Goal: Task Accomplishment & Management: Use online tool/utility

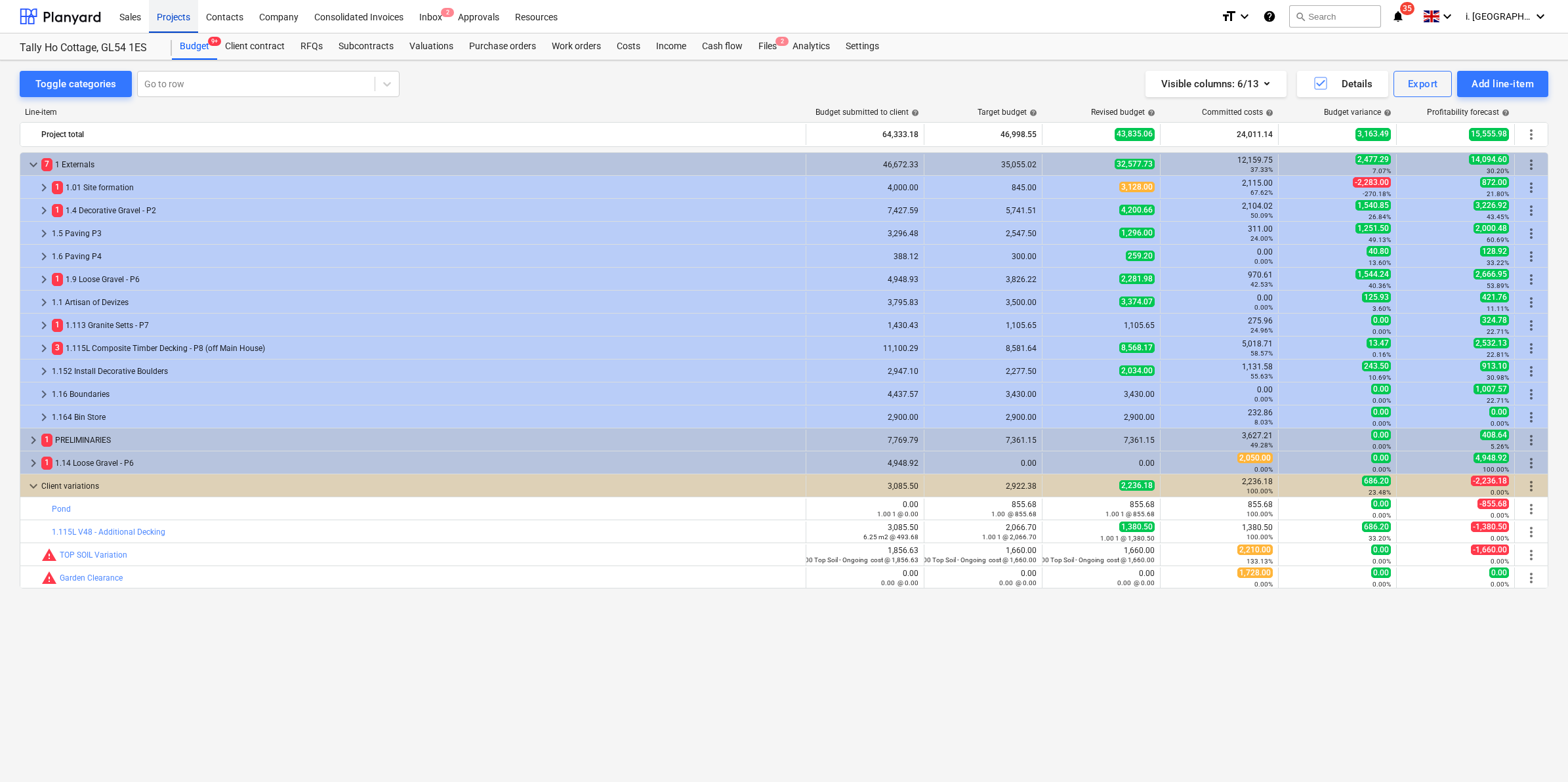
click at [182, 19] on div "Projects" at bounding box center [173, 16] width 49 height 33
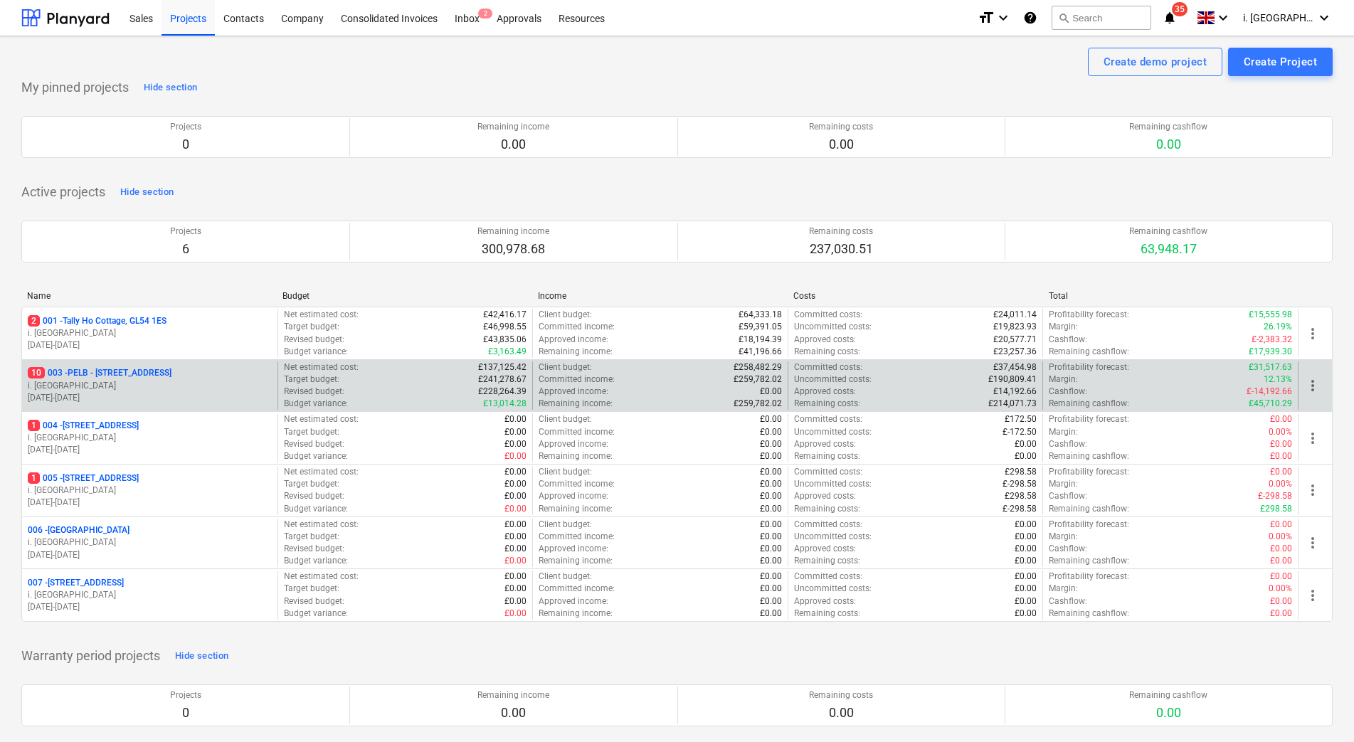
click at [177, 386] on p "i. [GEOGRAPHIC_DATA]" at bounding box center [150, 386] width 244 height 12
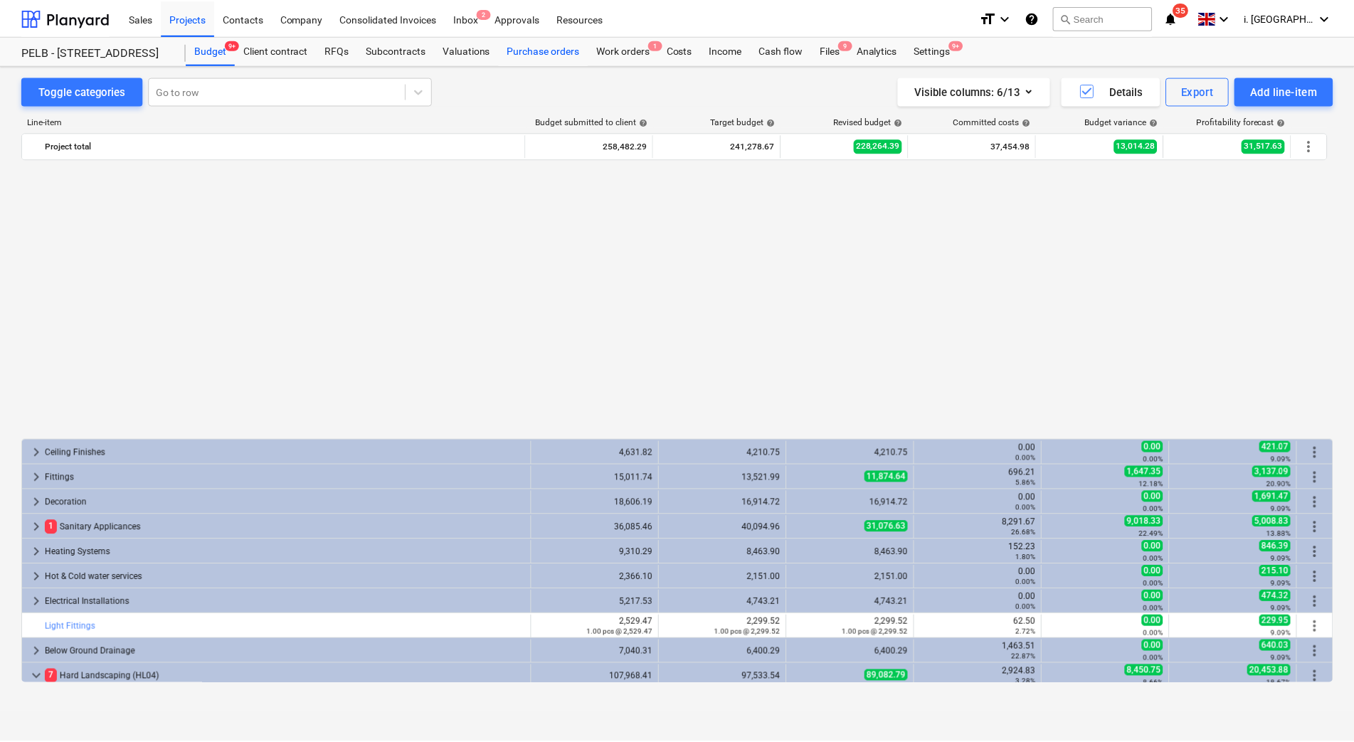
scroll to position [777, 0]
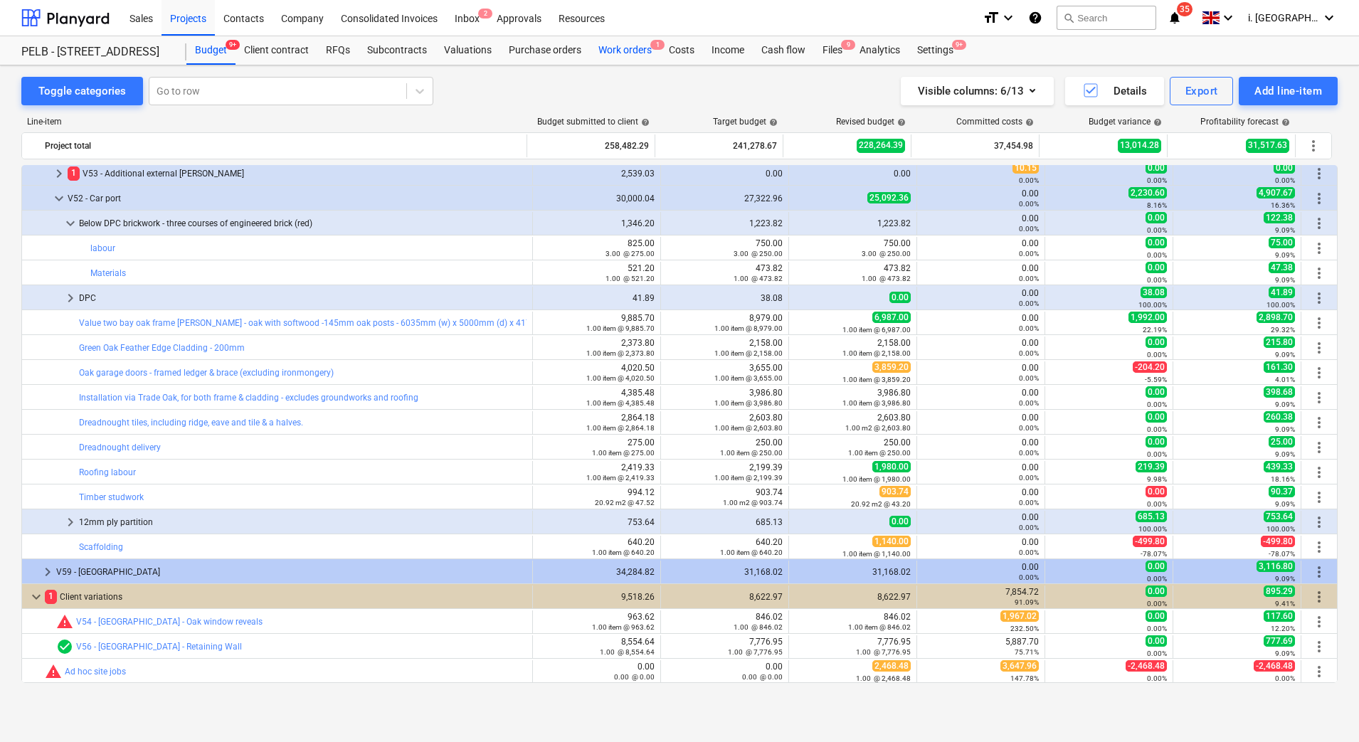
click at [611, 44] on div "Work orders 1" at bounding box center [625, 50] width 70 height 28
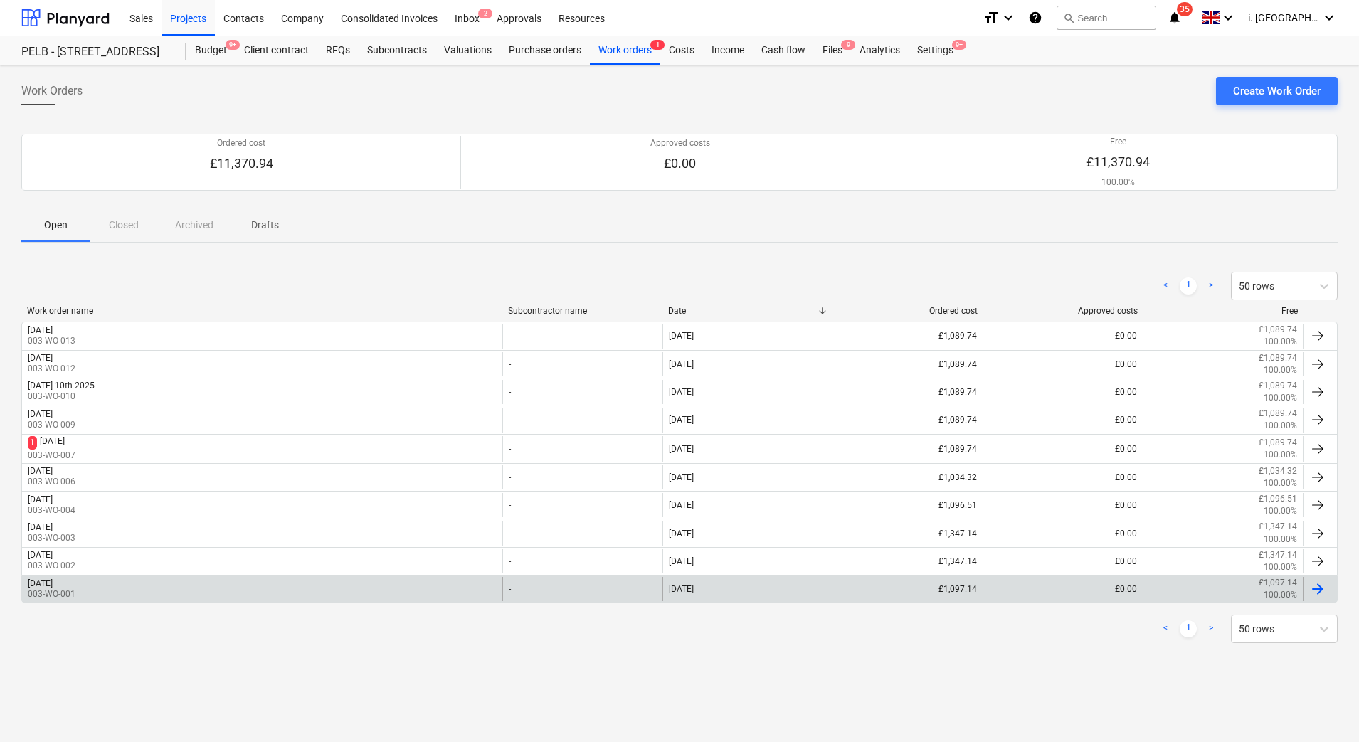
click at [239, 577] on div "[DATE] 003-WO-001" at bounding box center [262, 589] width 480 height 24
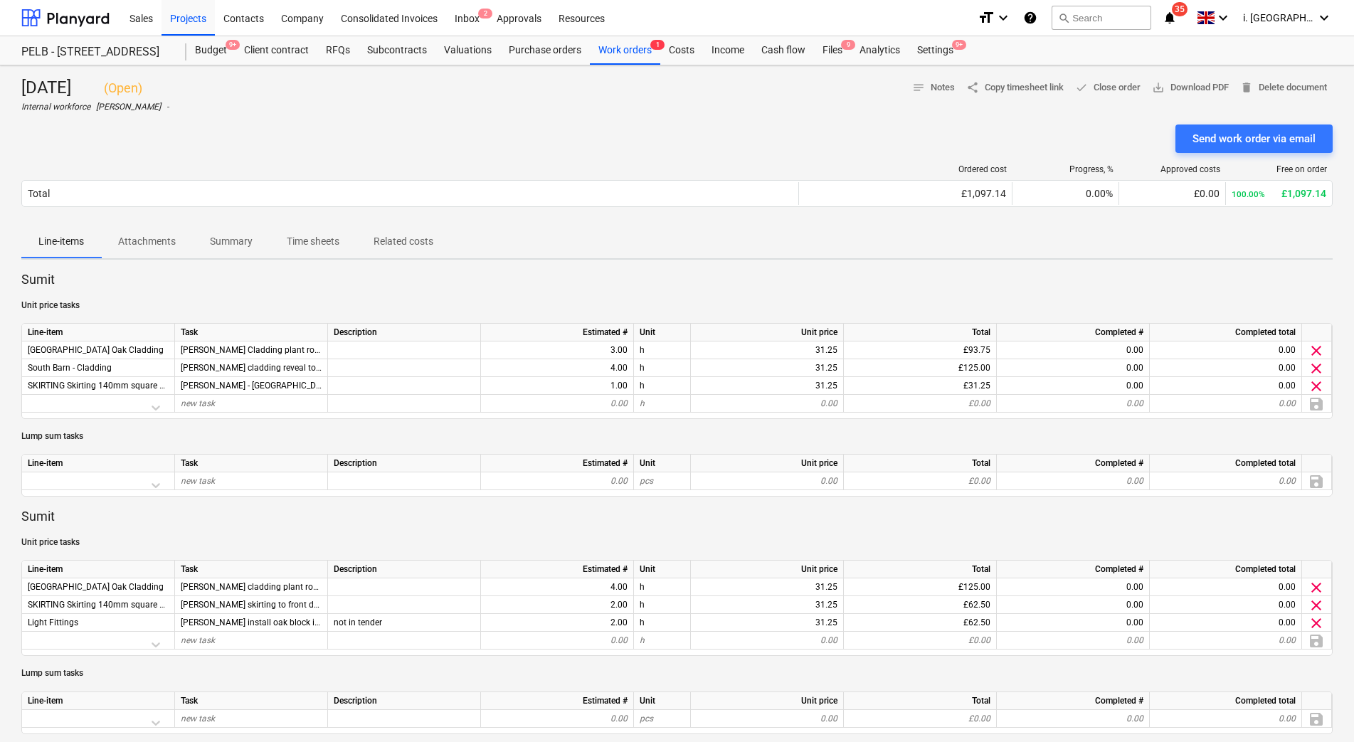
scroll to position [650, 0]
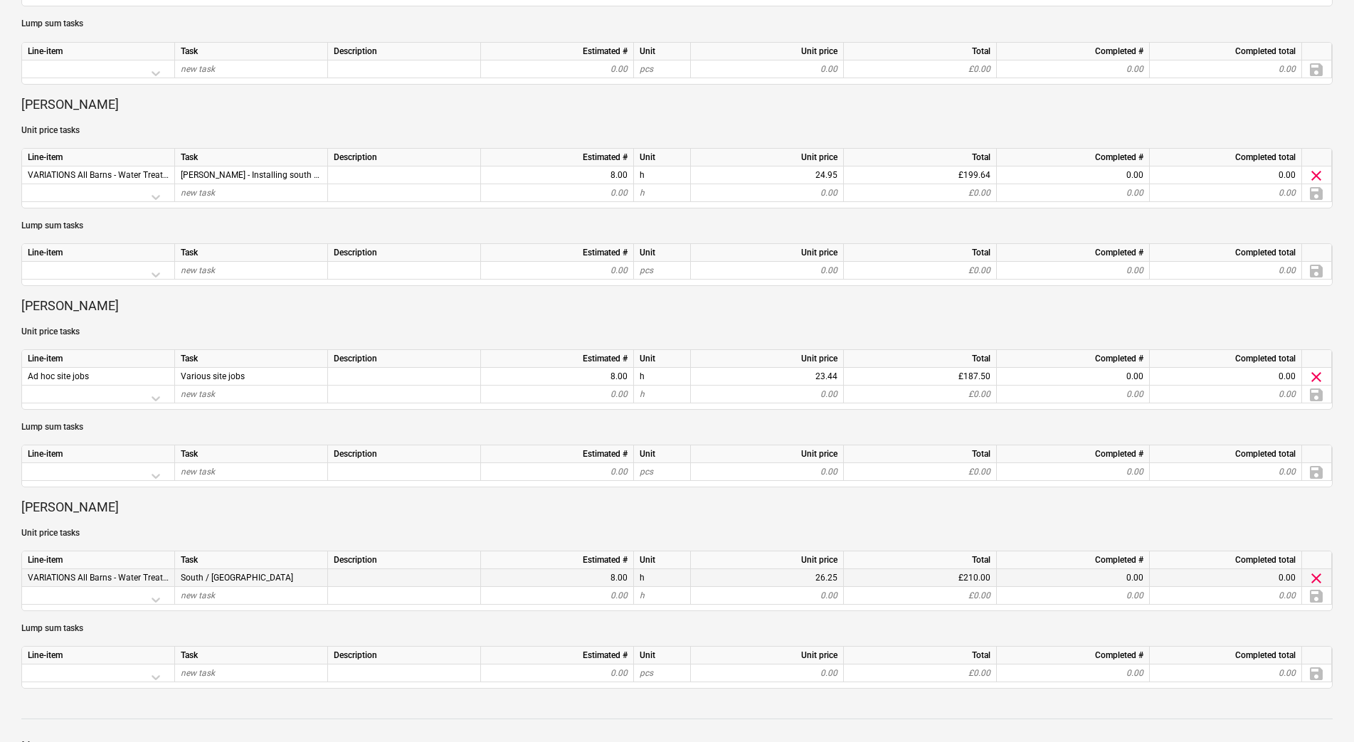
click at [149, 571] on div "VARIATIONS All Barns - Water Treatment plants" at bounding box center [98, 578] width 153 height 18
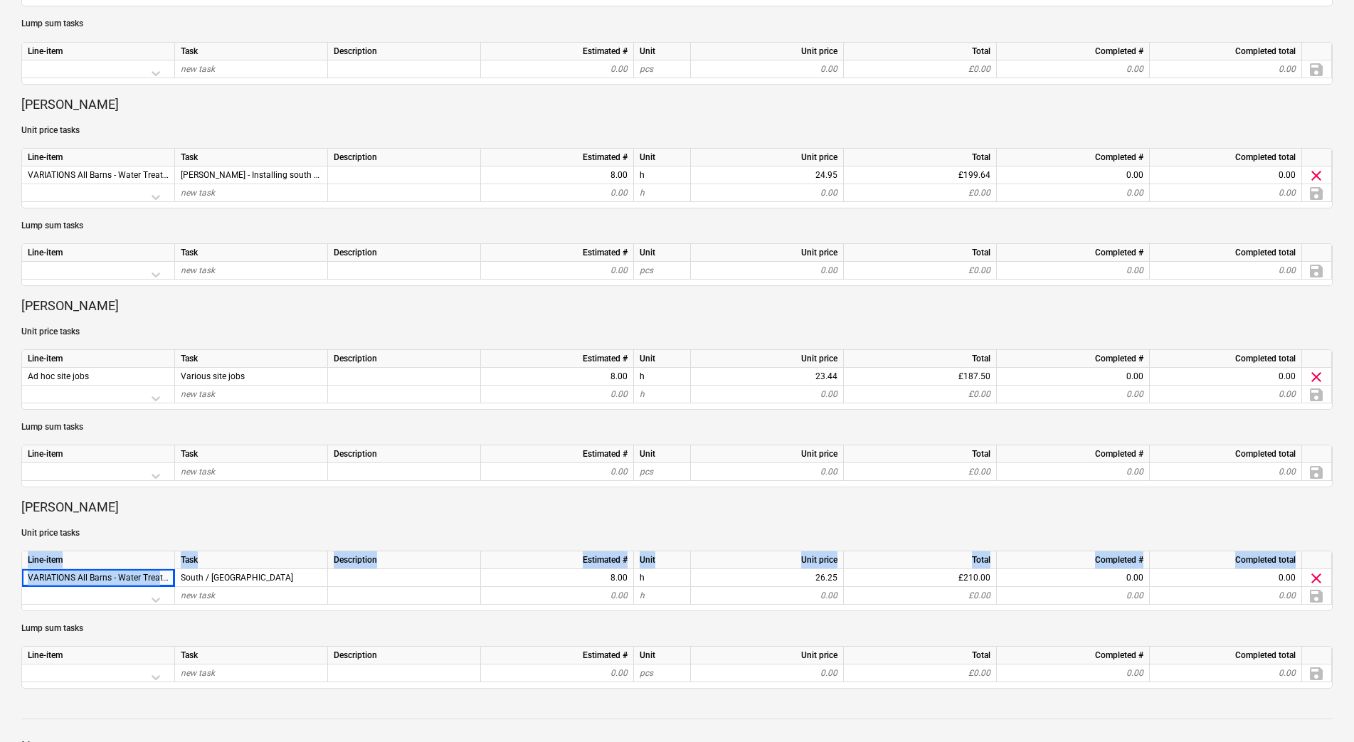
drag, startPoint x: 160, startPoint y: 579, endPoint x: 2, endPoint y: 571, distance: 158.2
click at [3, 571] on div "Monday 1st September 2025 ( Open ) Internal workforce Harry Ford - notes Notes …" at bounding box center [677, 158] width 1354 height 1485
click at [110, 580] on span "VARIATIONS All Barns - Water Treatment plants" at bounding box center [118, 578] width 181 height 10
click at [159, 575] on span "VARIATIONS All Barns - Water Treatment plants" at bounding box center [118, 578] width 181 height 10
drag, startPoint x: 58, startPoint y: 574, endPoint x: 190, endPoint y: 570, distance: 131.7
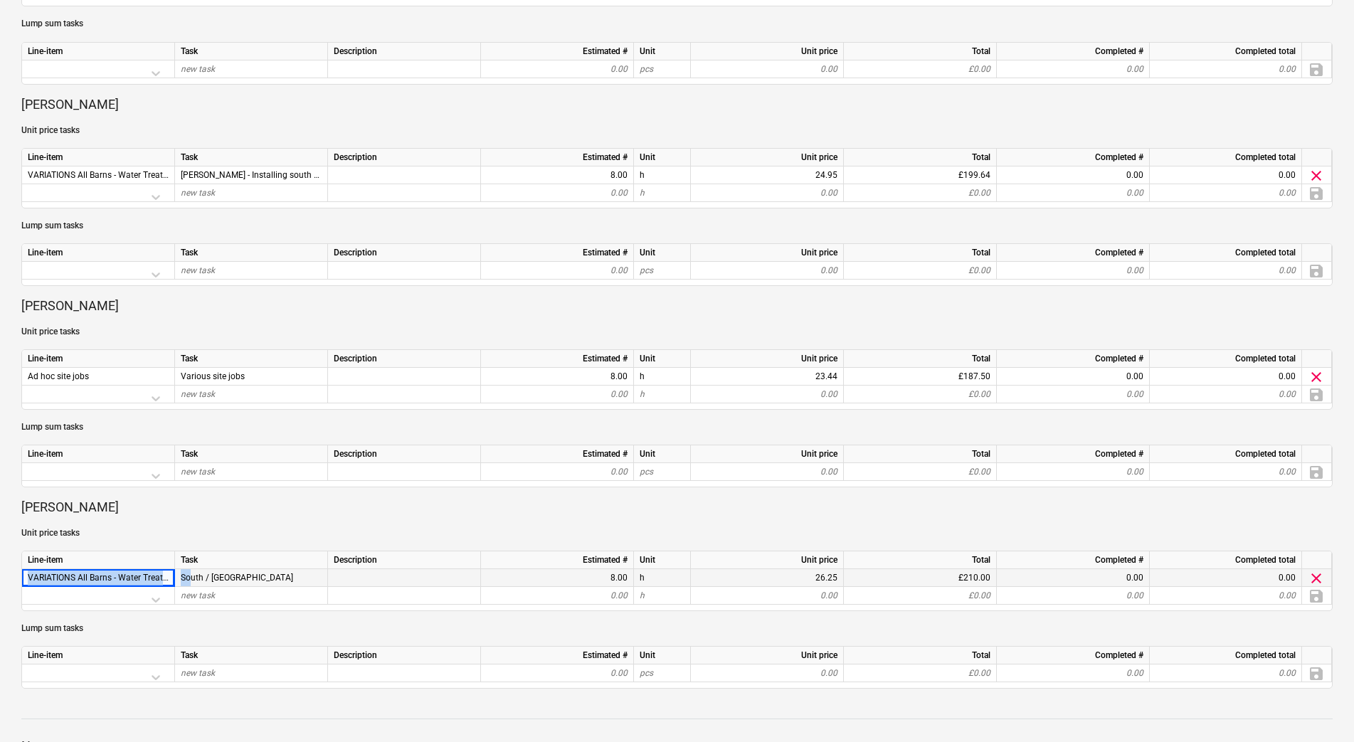
click at [0, 0] on div "VARIATIONS All Barns - Water Treatment plants South / East WTP 8.00 h 26.25 £21…" at bounding box center [0, 0] width 0 height 0
copy div "VARIATIONS All Barns - Water Treatment plants So"
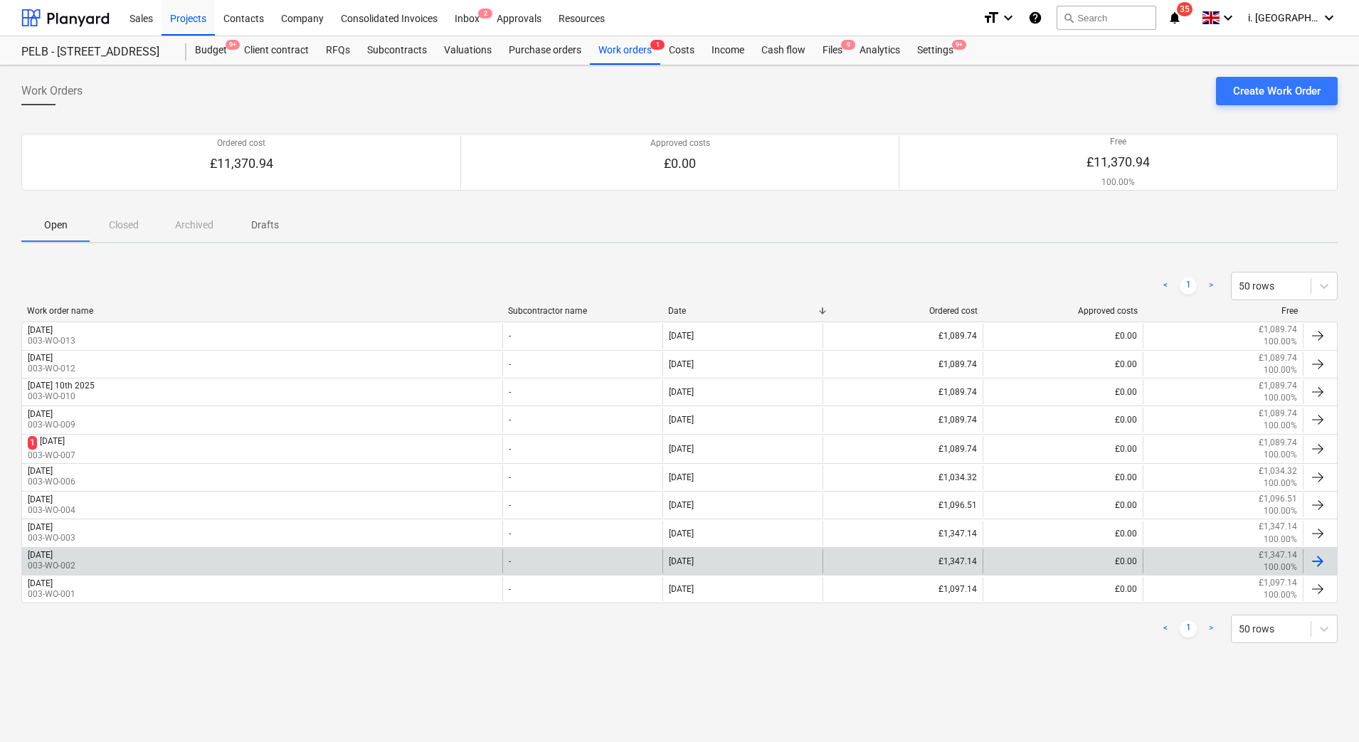
click at [75, 565] on p "003-WO-002" at bounding box center [52, 566] width 48 height 12
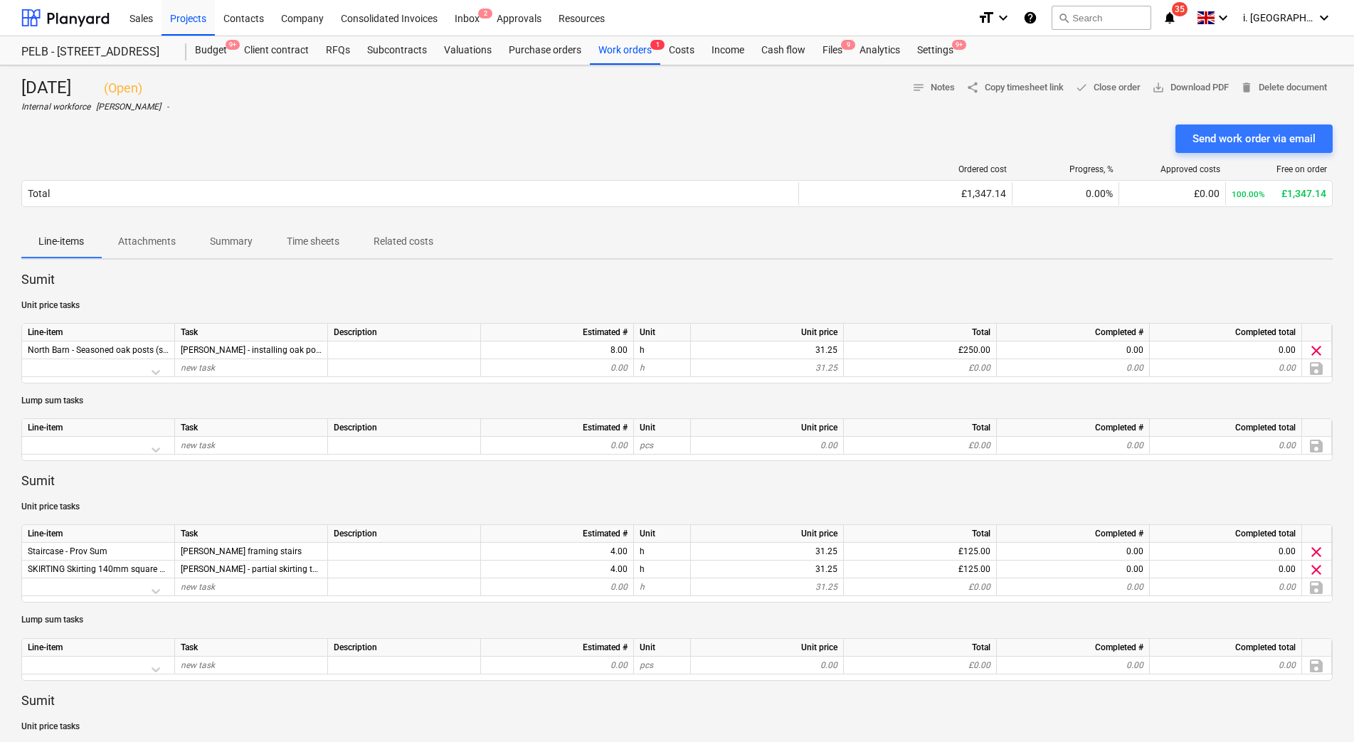
scroll to position [650, 0]
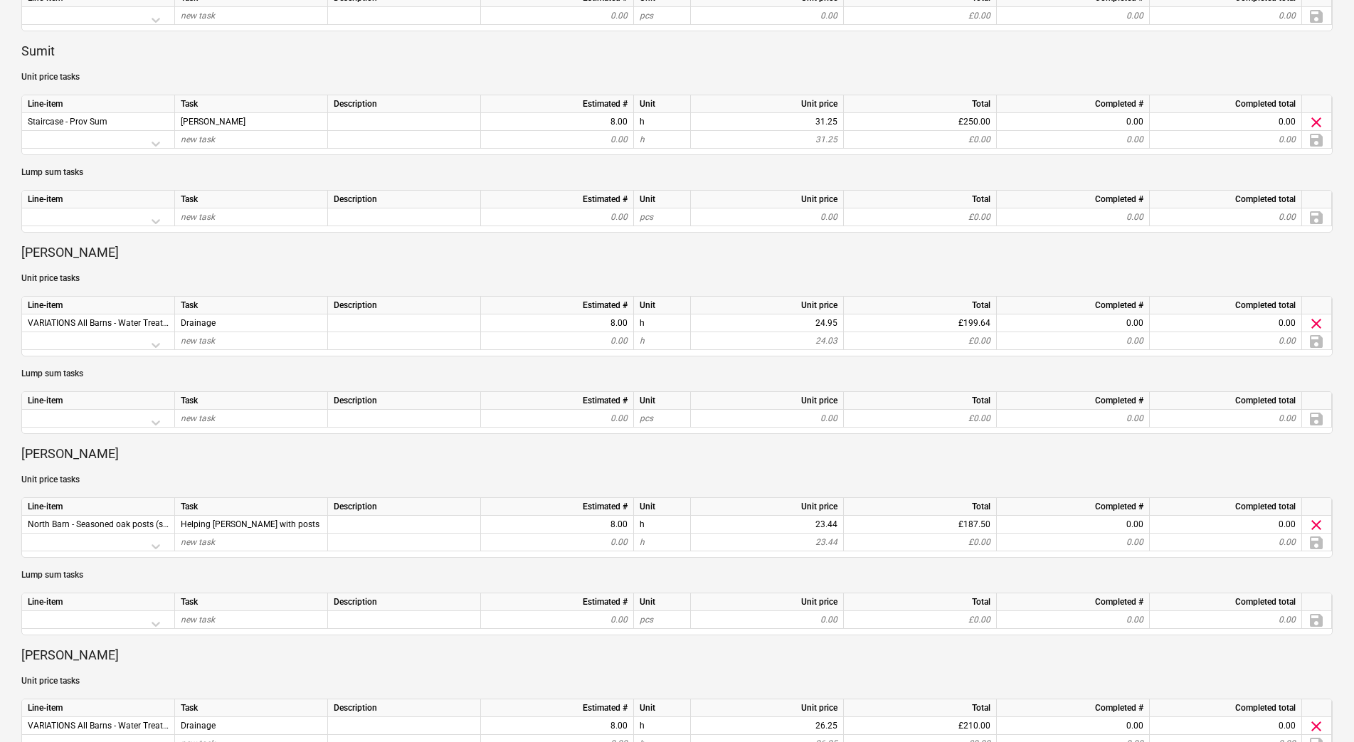
drag, startPoint x: 1354, startPoint y: 391, endPoint x: 1354, endPoint y: 462, distance: 70.5
click at [1354, 462] on div "2nd September 2025 ( Open ) Internal workforce Harry Ford - notes Notes share C…" at bounding box center [677, 232] width 1354 height 1633
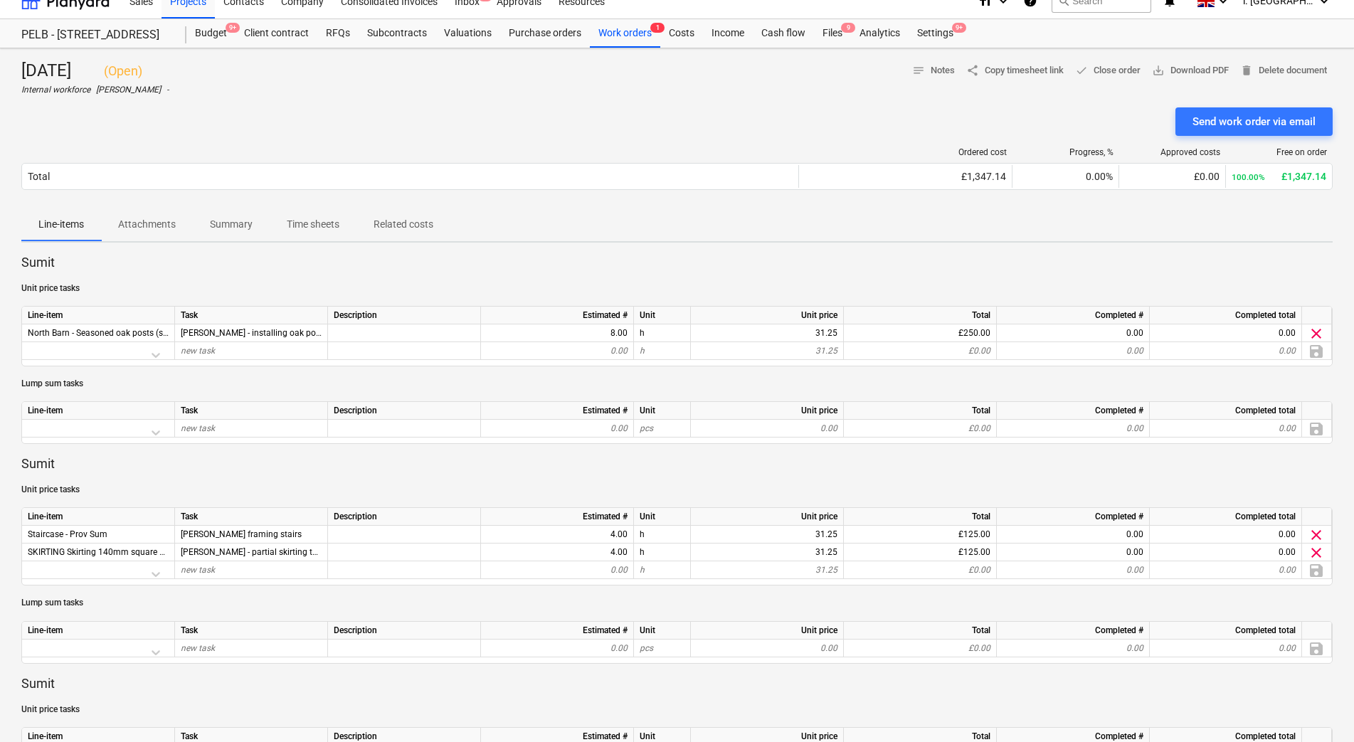
scroll to position [0, 0]
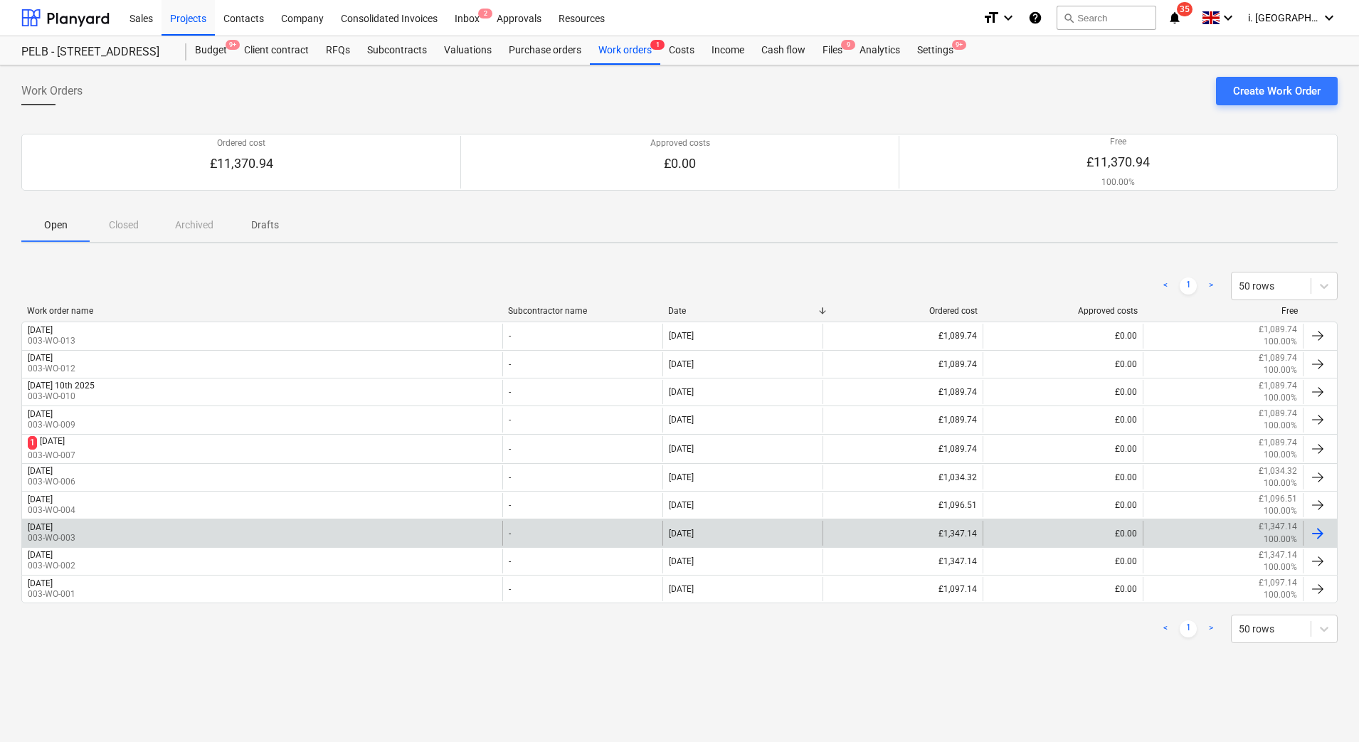
click at [135, 533] on div "[DATE] 003-WO-003" at bounding box center [262, 533] width 480 height 24
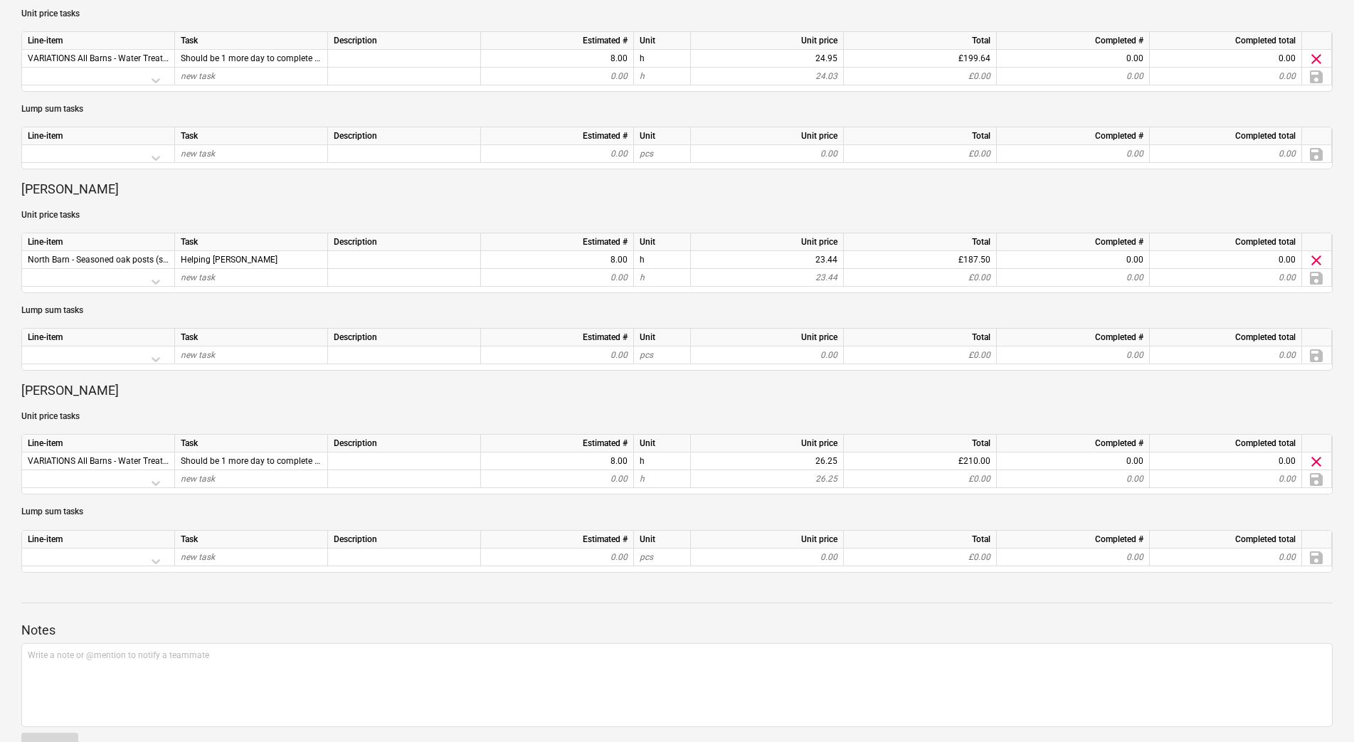
scroll to position [939, 0]
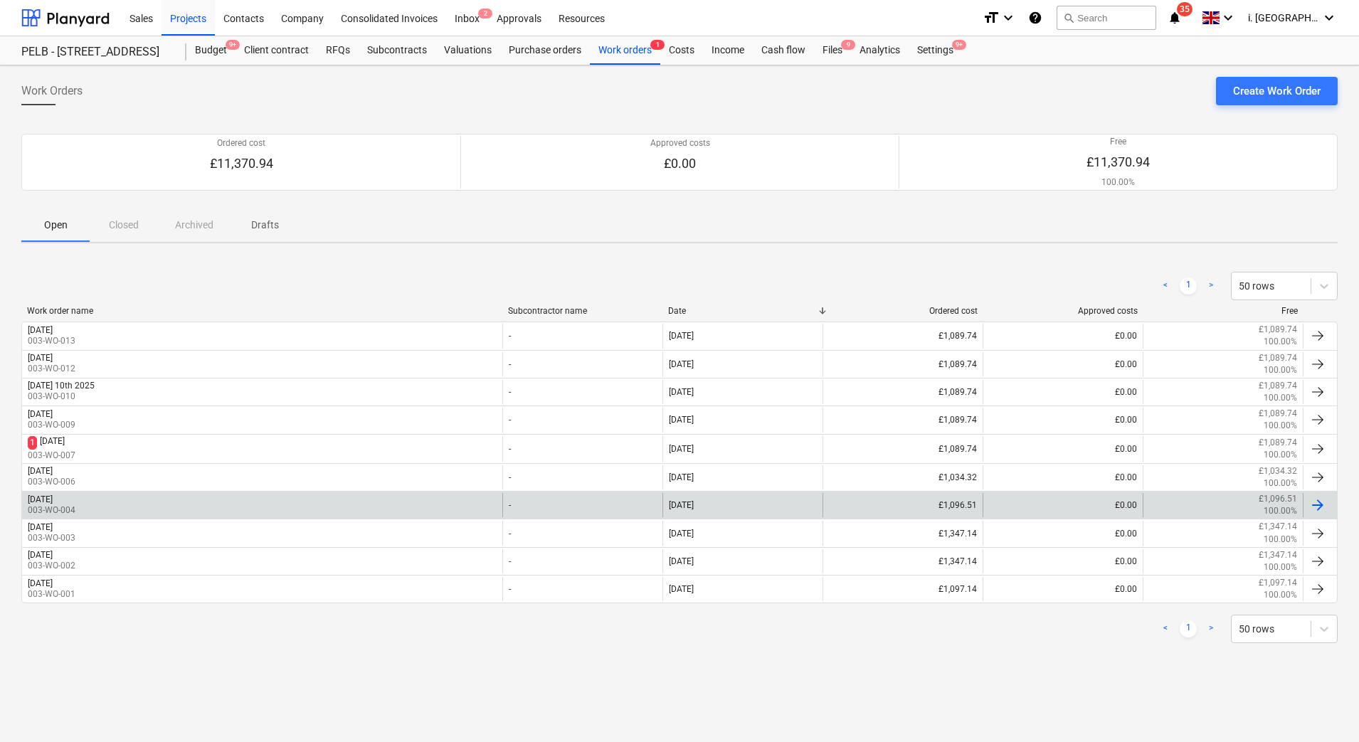
click at [139, 505] on div "Thurs 4th September 2025 003-WO-004" at bounding box center [262, 505] width 480 height 24
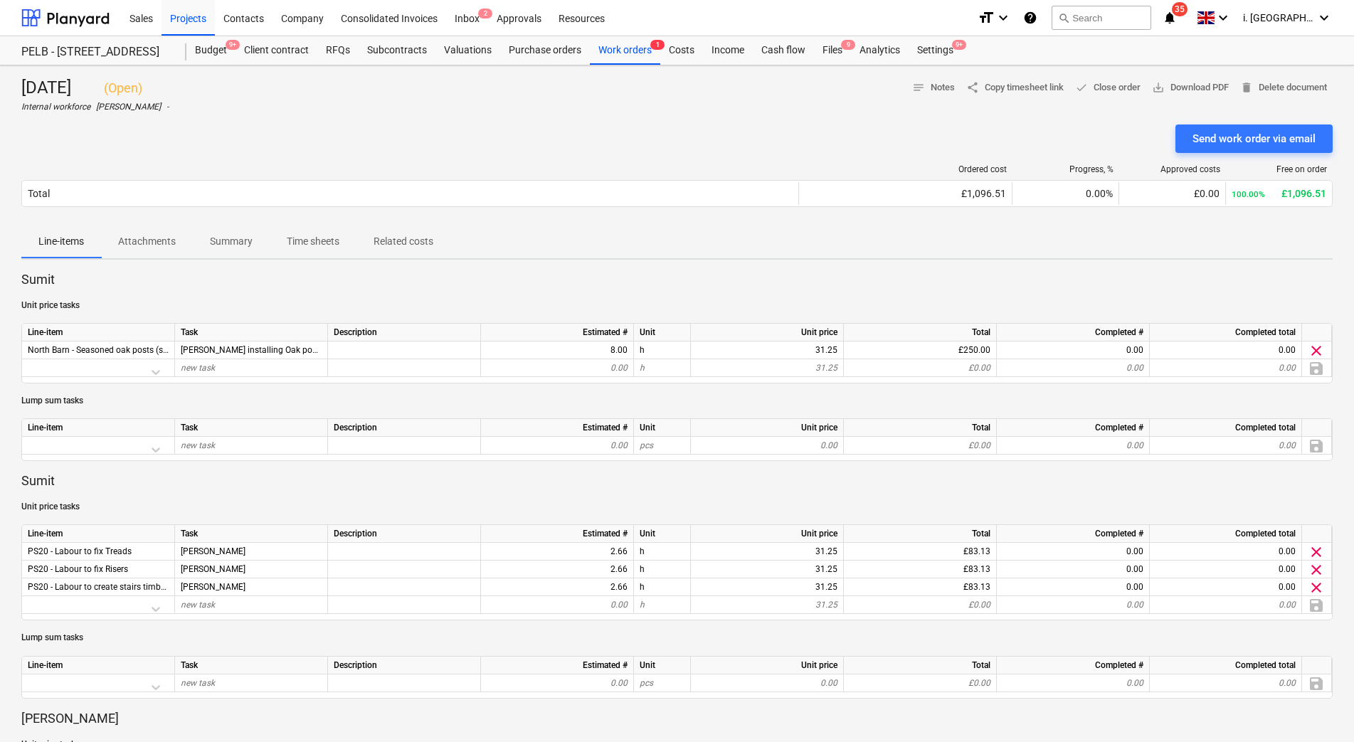
scroll to position [650, 0]
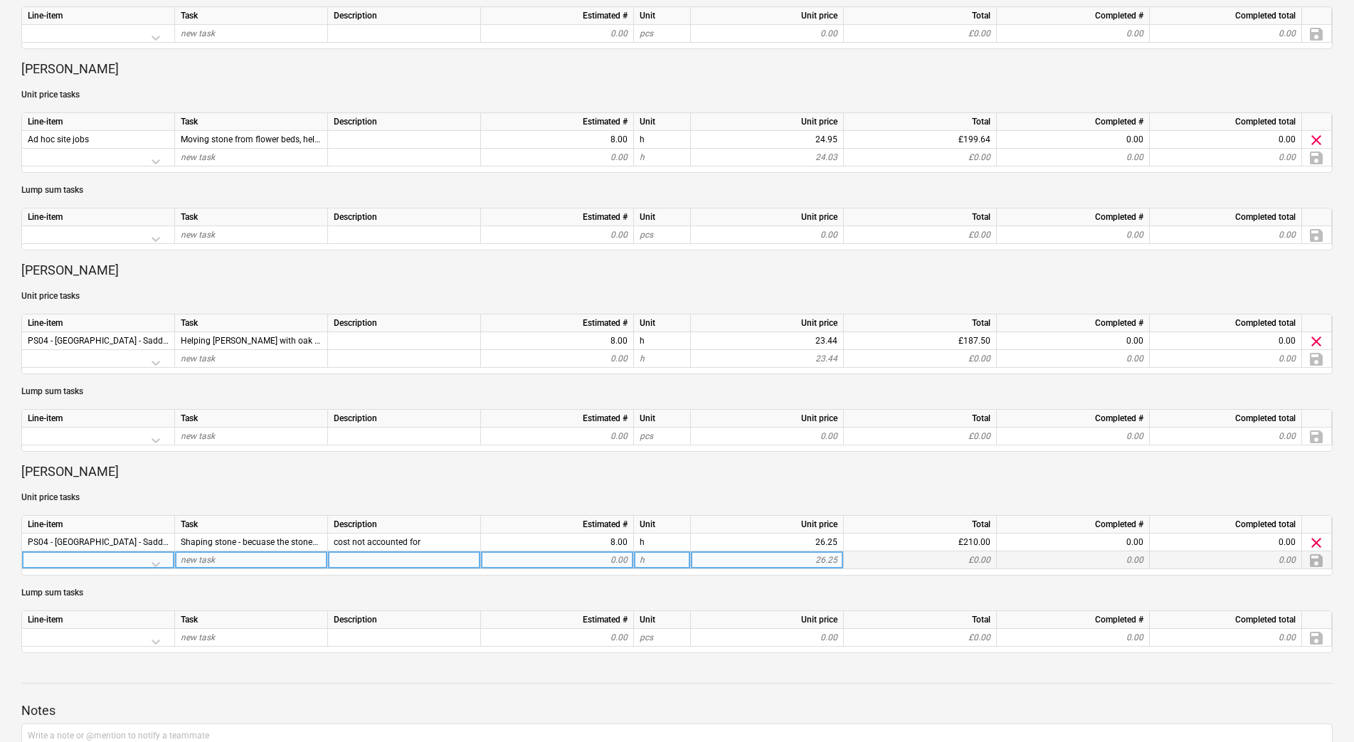
click at [98, 552] on div at bounding box center [98, 564] width 141 height 25
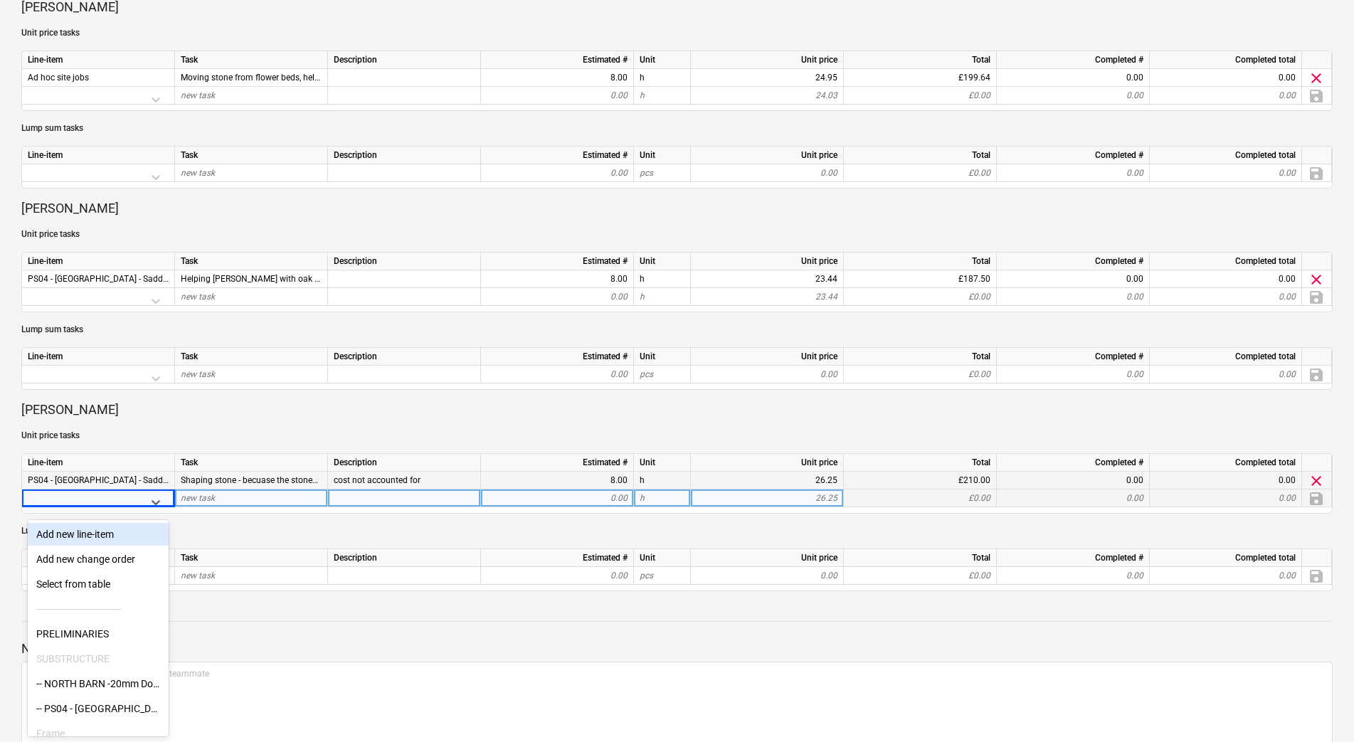
click at [83, 480] on span "PS04 - [GEOGRAPHIC_DATA] - Saddle Stones - PC Sum" at bounding box center [132, 480] width 208 height 10
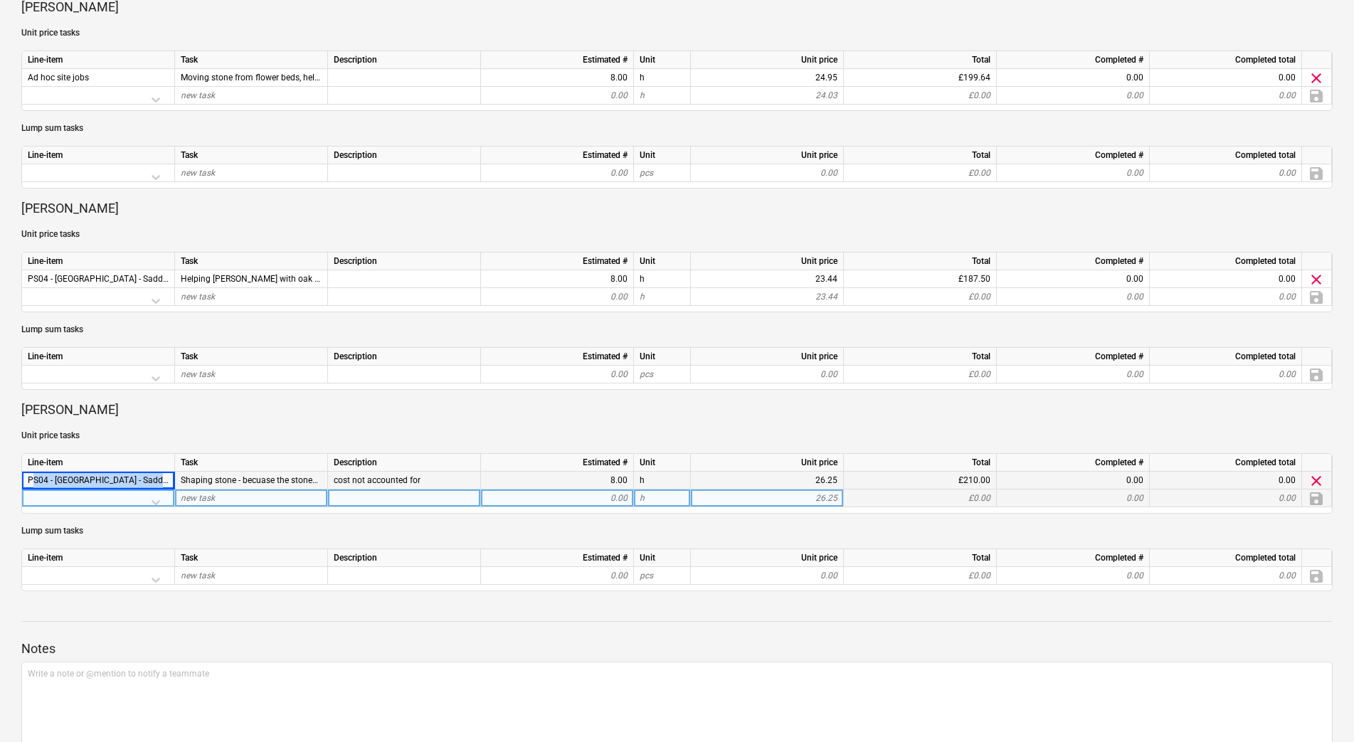
drag, startPoint x: 30, startPoint y: 481, endPoint x: 174, endPoint y: 484, distance: 144.5
click at [174, 484] on div "PS04 - [GEOGRAPHIC_DATA] - Saddle Stones - PC Sum" at bounding box center [98, 481] width 153 height 18
copy span "PS04 - North Barn - Saddle Stones - PC"
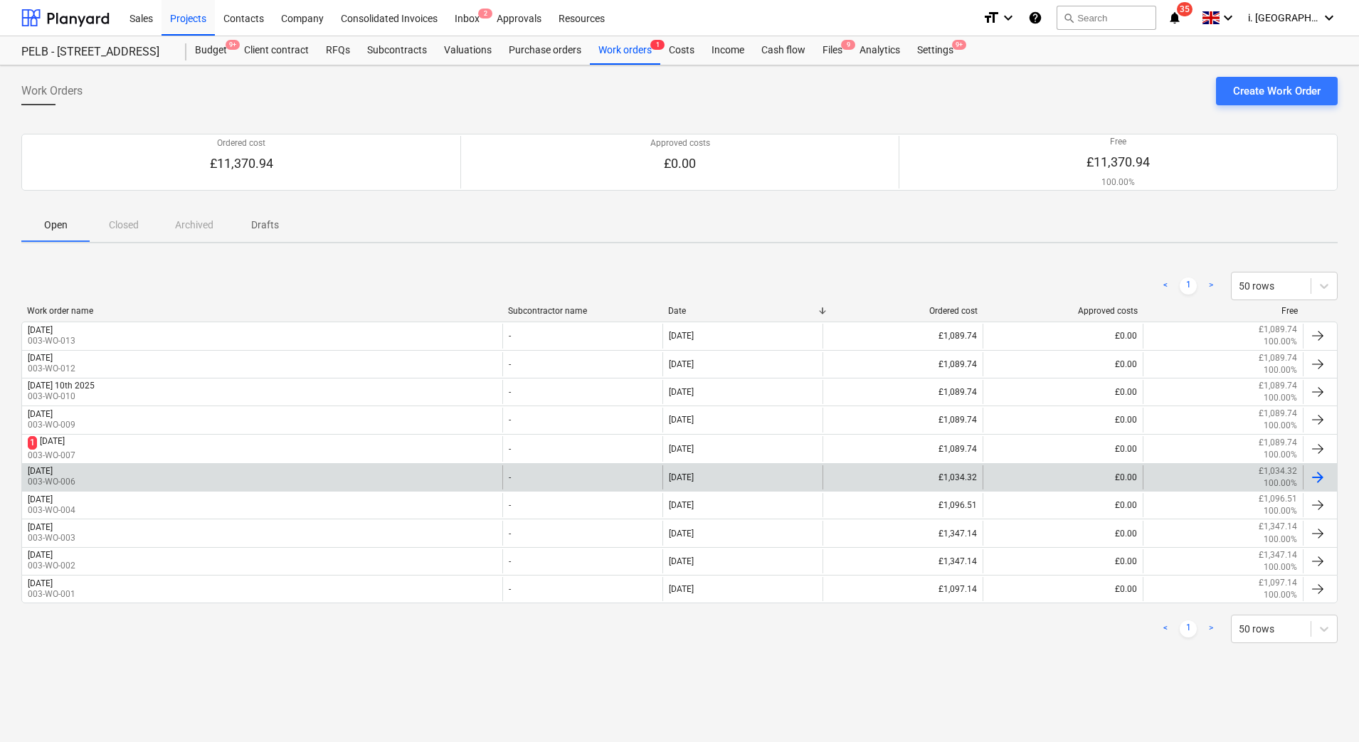
click at [191, 475] on div "Friday 5th September 2025 003-WO-006" at bounding box center [262, 477] width 480 height 24
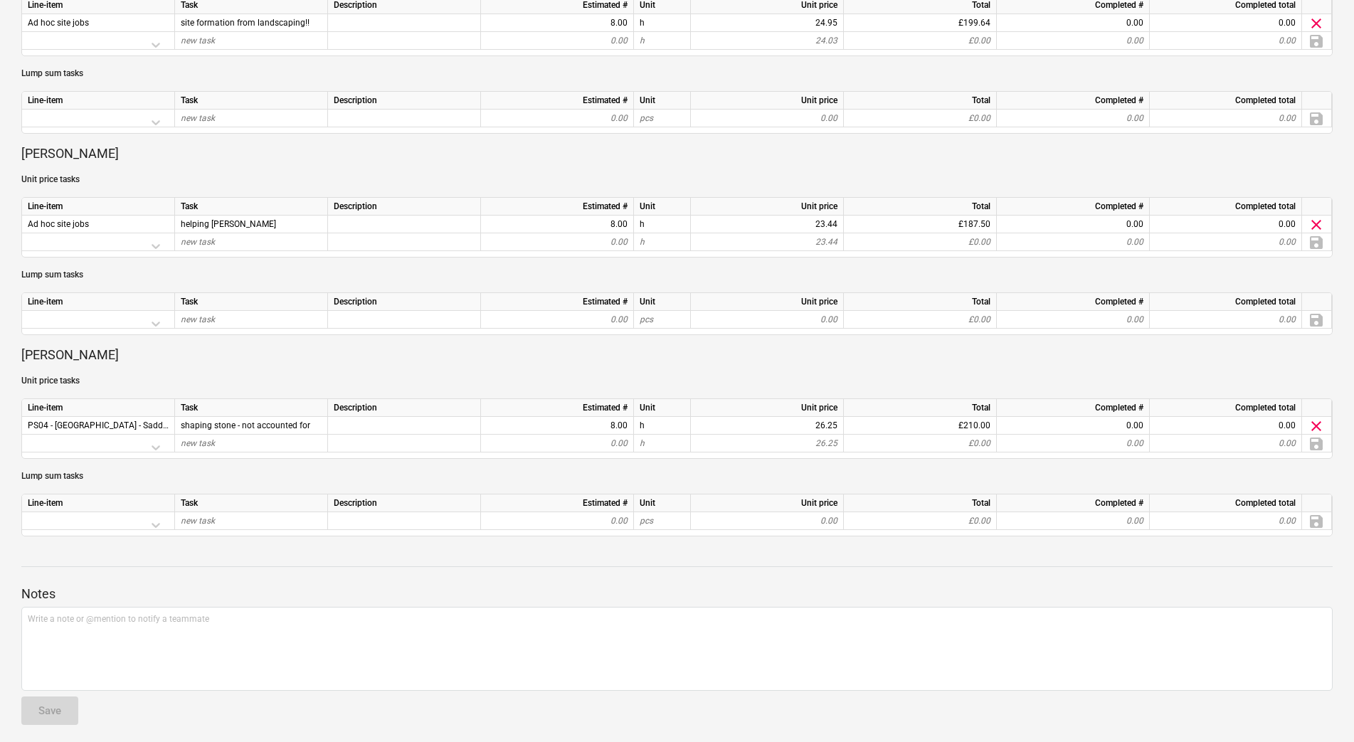
scroll to position [790, 0]
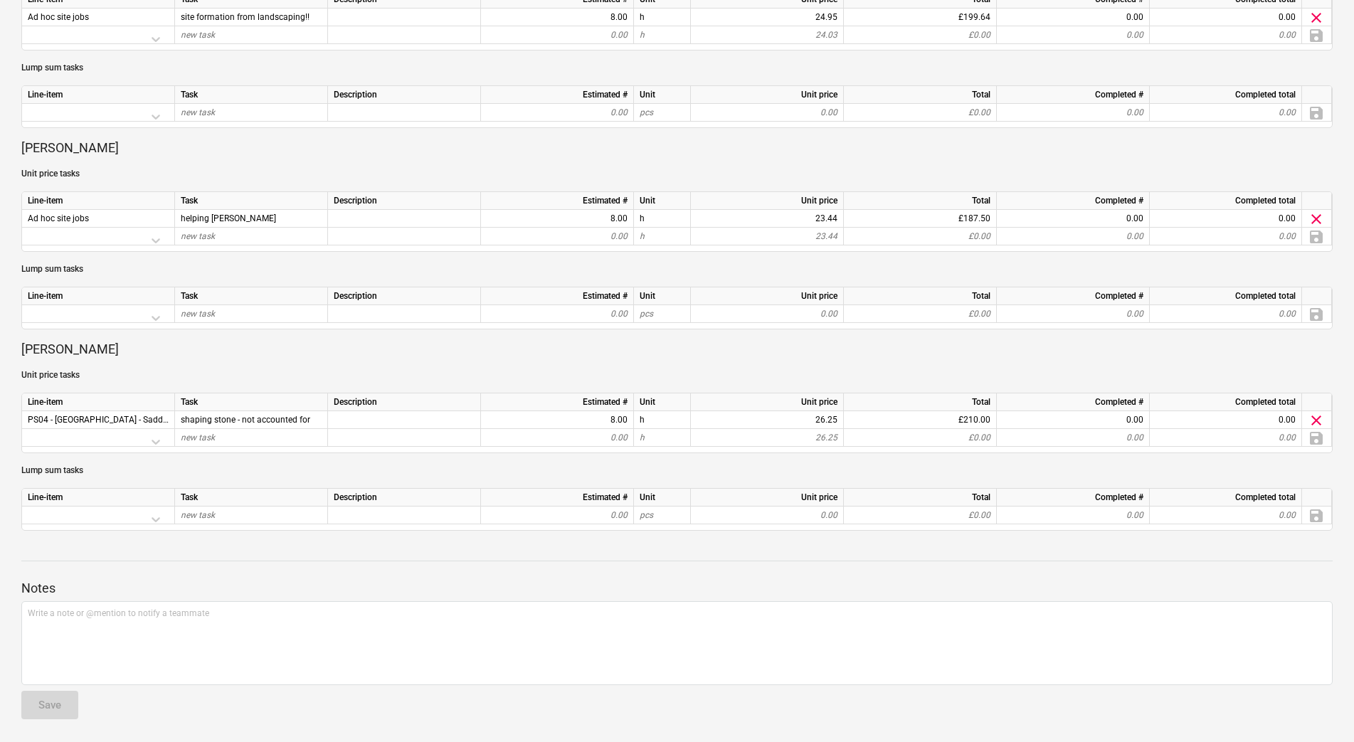
click at [247, 557] on div "Notes Write a note or @mention to notify a teammate ﻿ Save" at bounding box center [677, 636] width 1312 height 189
click at [505, 566] on div "Notes Write a note or @mention to notify a teammate ﻿ Save" at bounding box center [677, 636] width 1312 height 189
click at [632, 588] on p "Notes" at bounding box center [677, 588] width 1312 height 17
click at [549, 542] on div at bounding box center [677, 547] width 1312 height 11
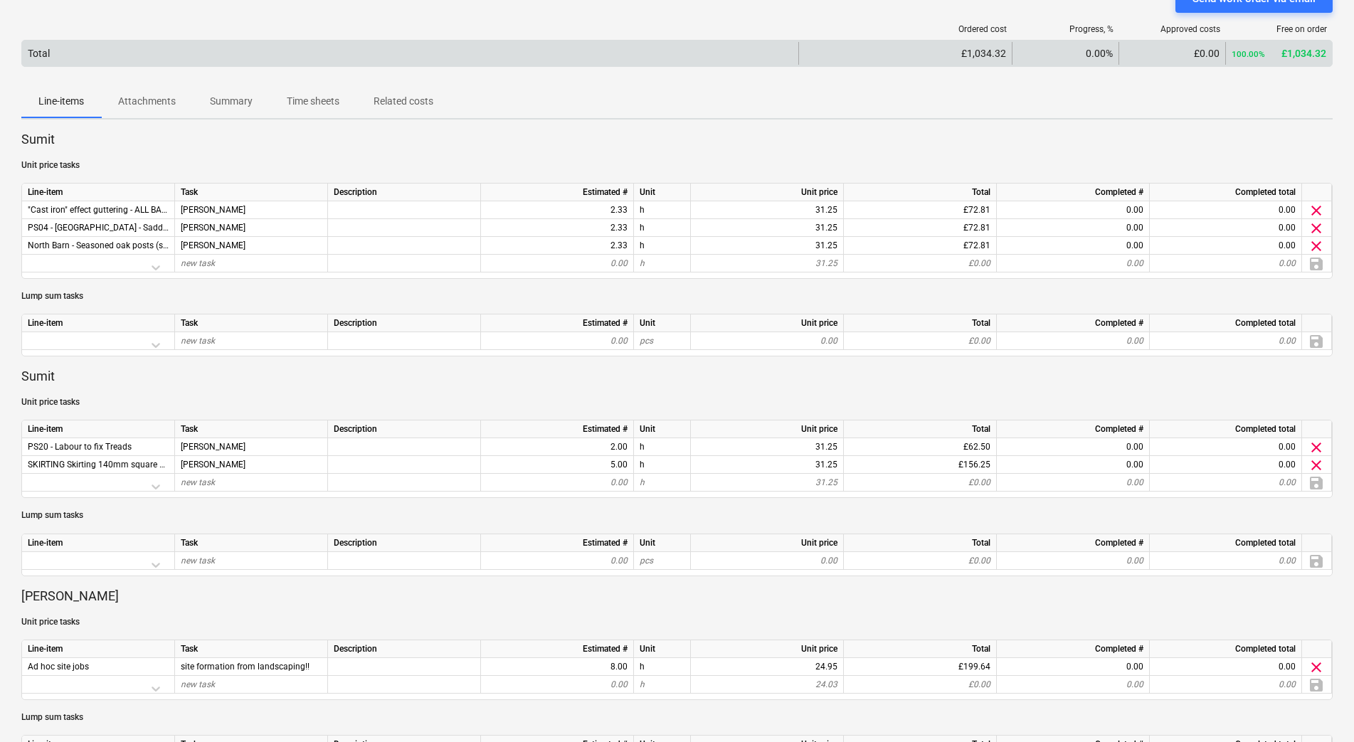
scroll to position [0, 0]
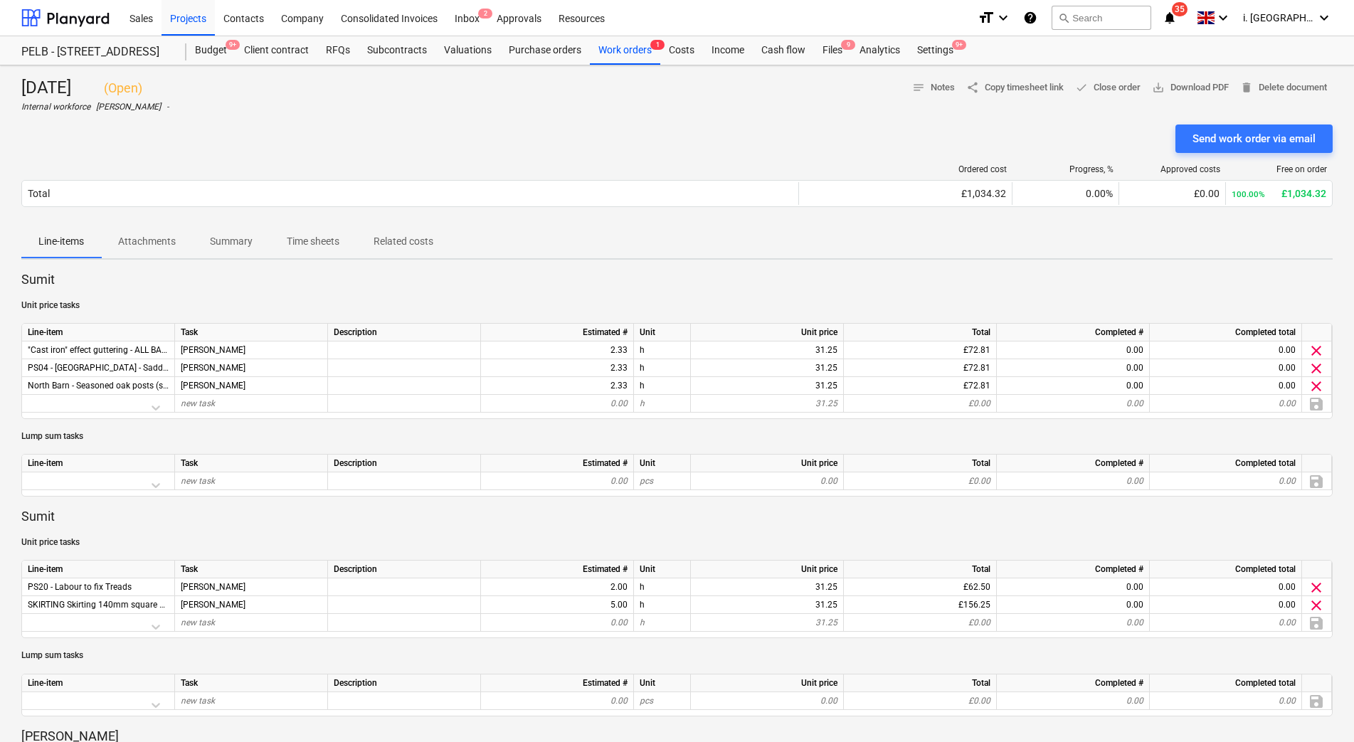
drag, startPoint x: 365, startPoint y: 156, endPoint x: 367, endPoint y: 164, distance: 8.8
click at [365, 156] on div "Ordered cost Progress, % Approved costs Free on order Total £1,034.32 0.00% £0.…" at bounding box center [677, 188] width 1312 height 71
drag, startPoint x: 626, startPoint y: 48, endPoint x: 603, endPoint y: 61, distance: 26.1
click at [626, 48] on div "Work orders 1" at bounding box center [625, 50] width 70 height 28
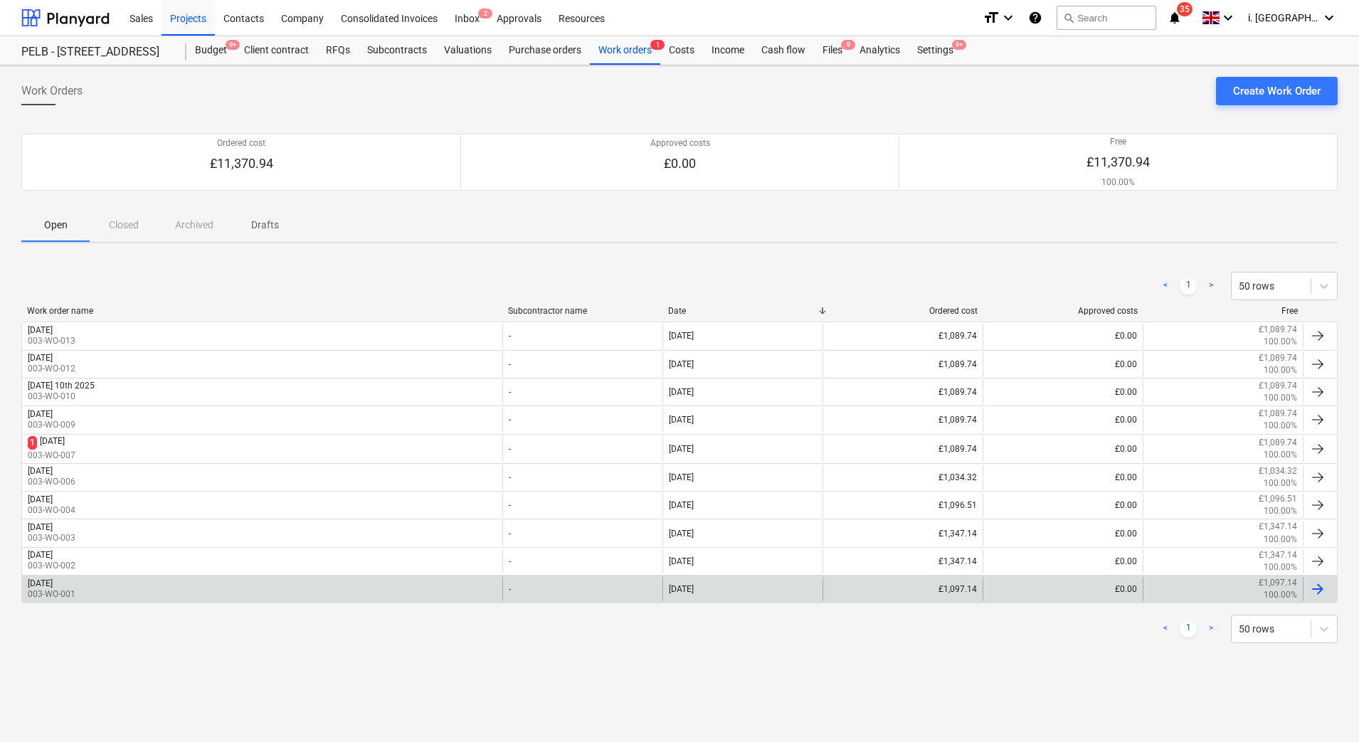
click at [53, 586] on div "[DATE]" at bounding box center [40, 584] width 25 height 10
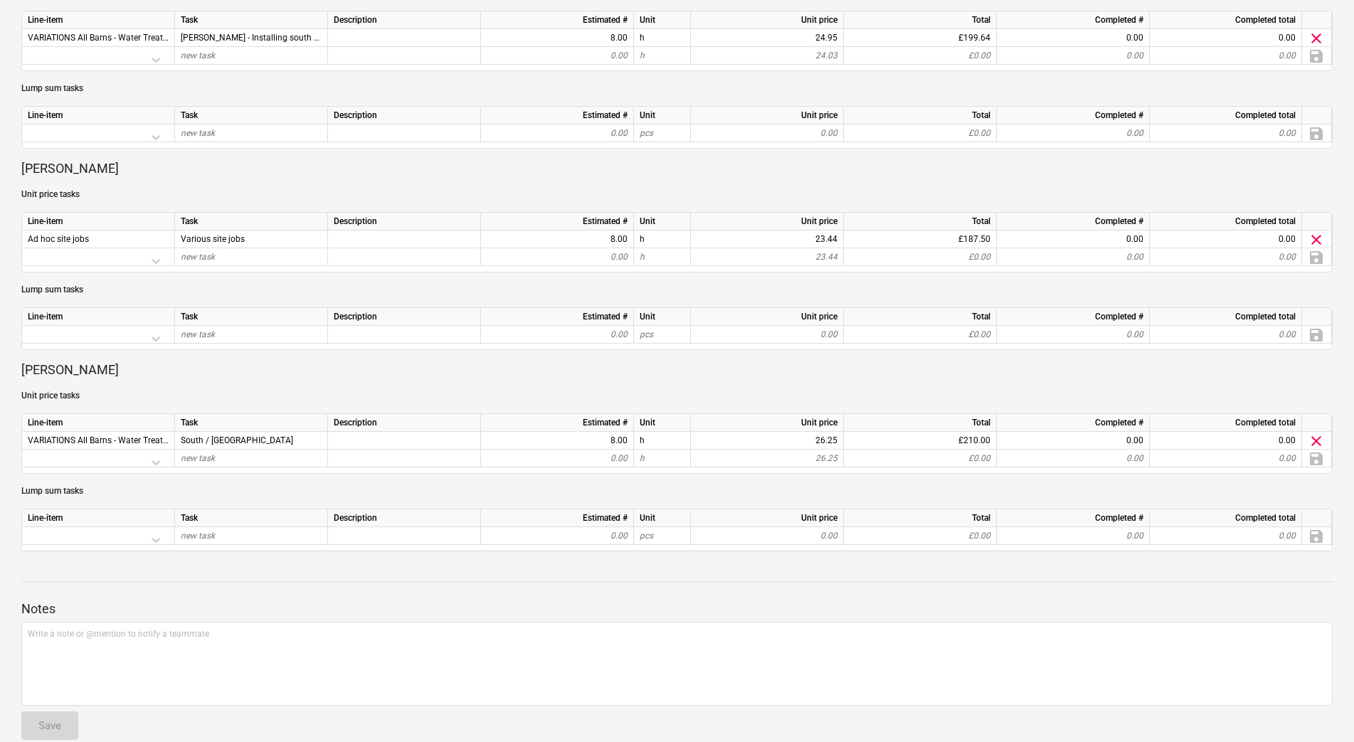
scroll to position [808, 0]
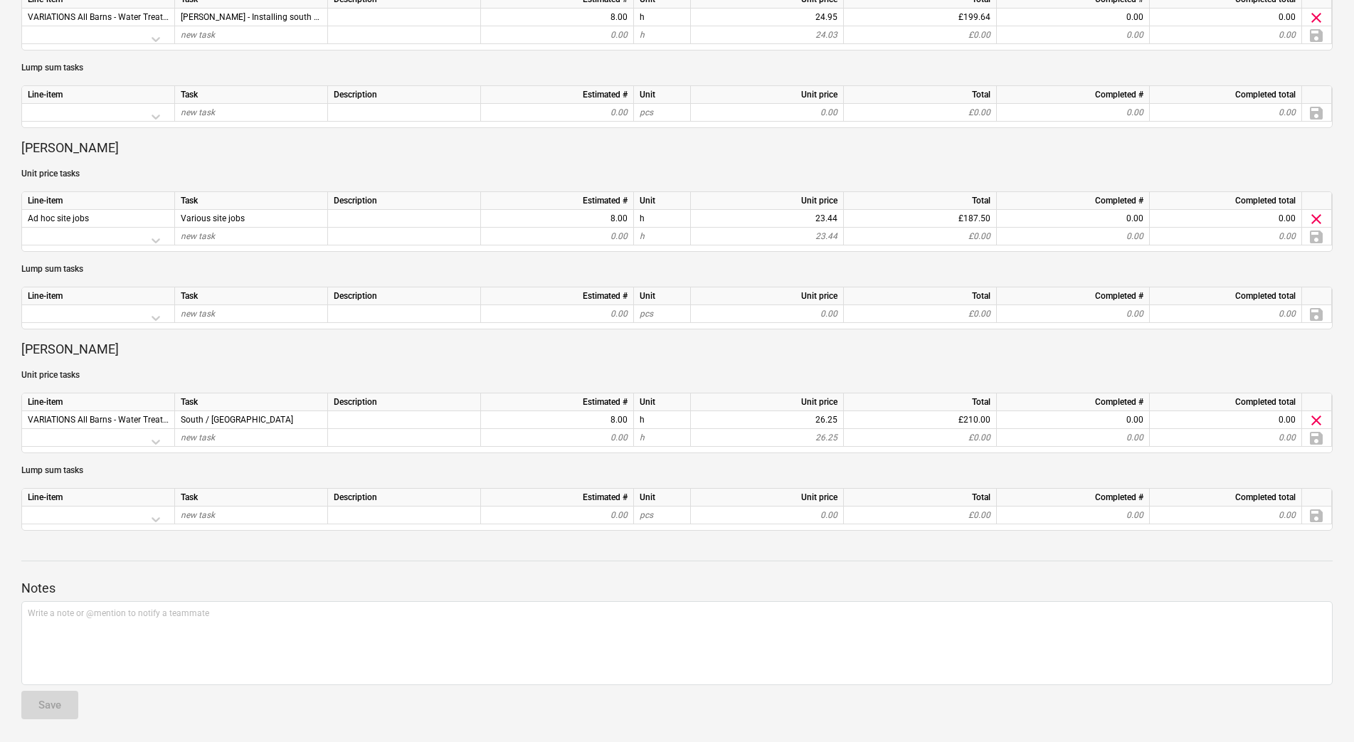
click at [473, 540] on div "Monday 1st September 2025 ( Open ) Internal workforce Harry Ford - notes Notes …" at bounding box center [677, 0] width 1354 height 1485
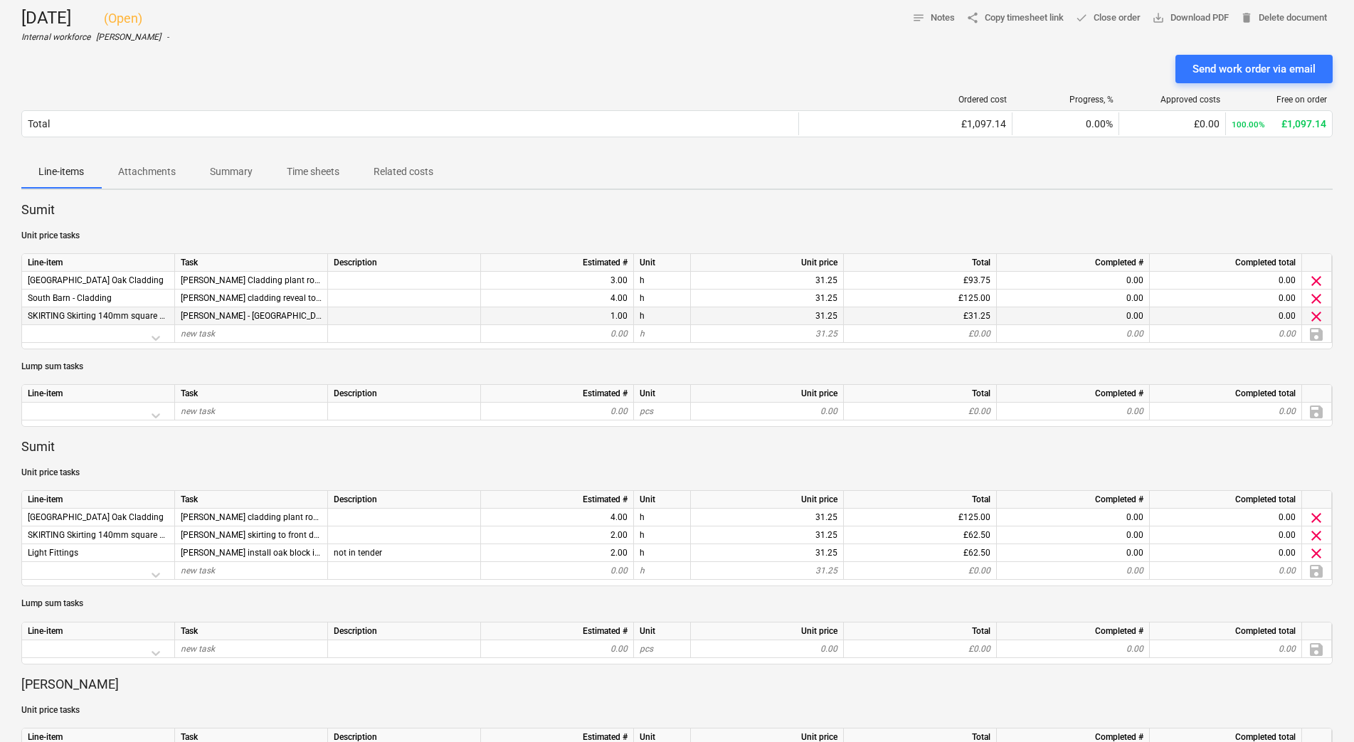
scroll to position [0, 0]
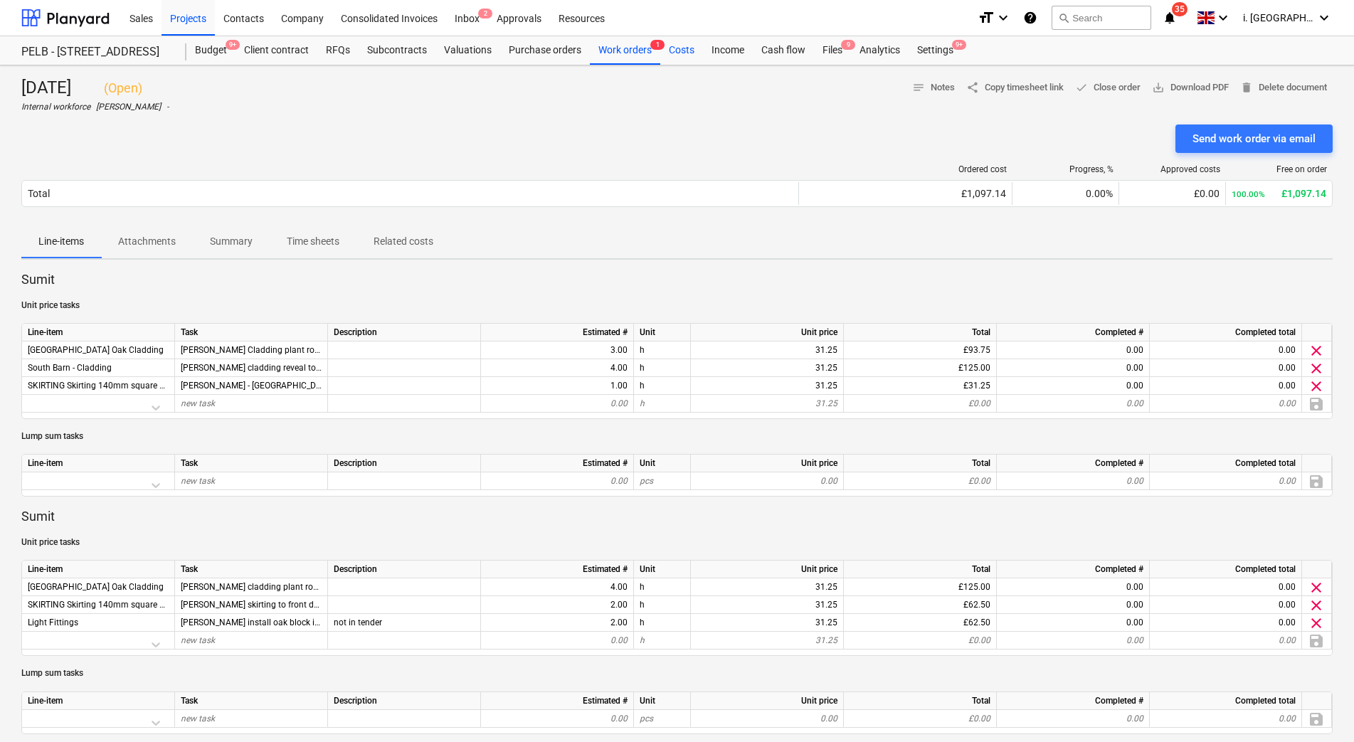
drag, startPoint x: 675, startPoint y: 49, endPoint x: 670, endPoint y: 56, distance: 8.3
click at [675, 49] on div "Costs" at bounding box center [681, 50] width 43 height 28
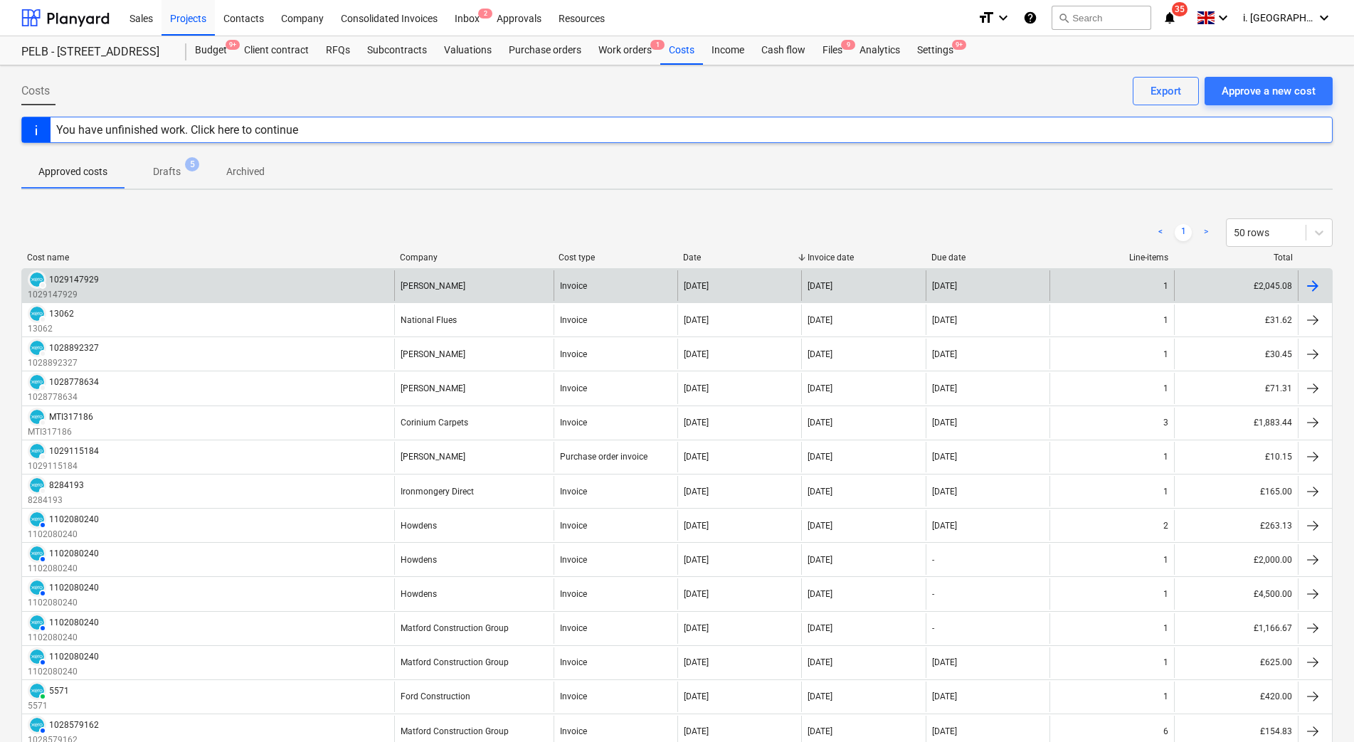
click at [321, 295] on div "DRAFT 1029147929 1029147929" at bounding box center [208, 285] width 372 height 31
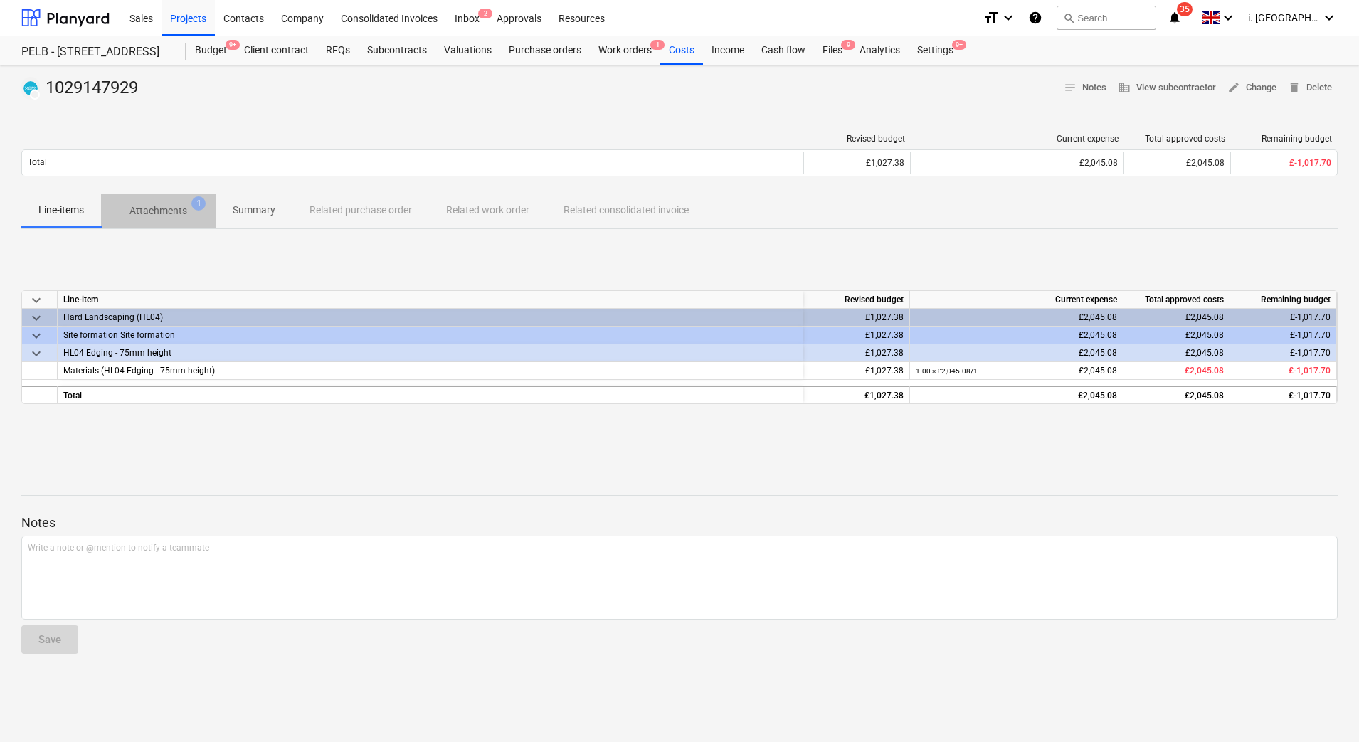
click at [168, 207] on p "Attachments" at bounding box center [159, 211] width 58 height 15
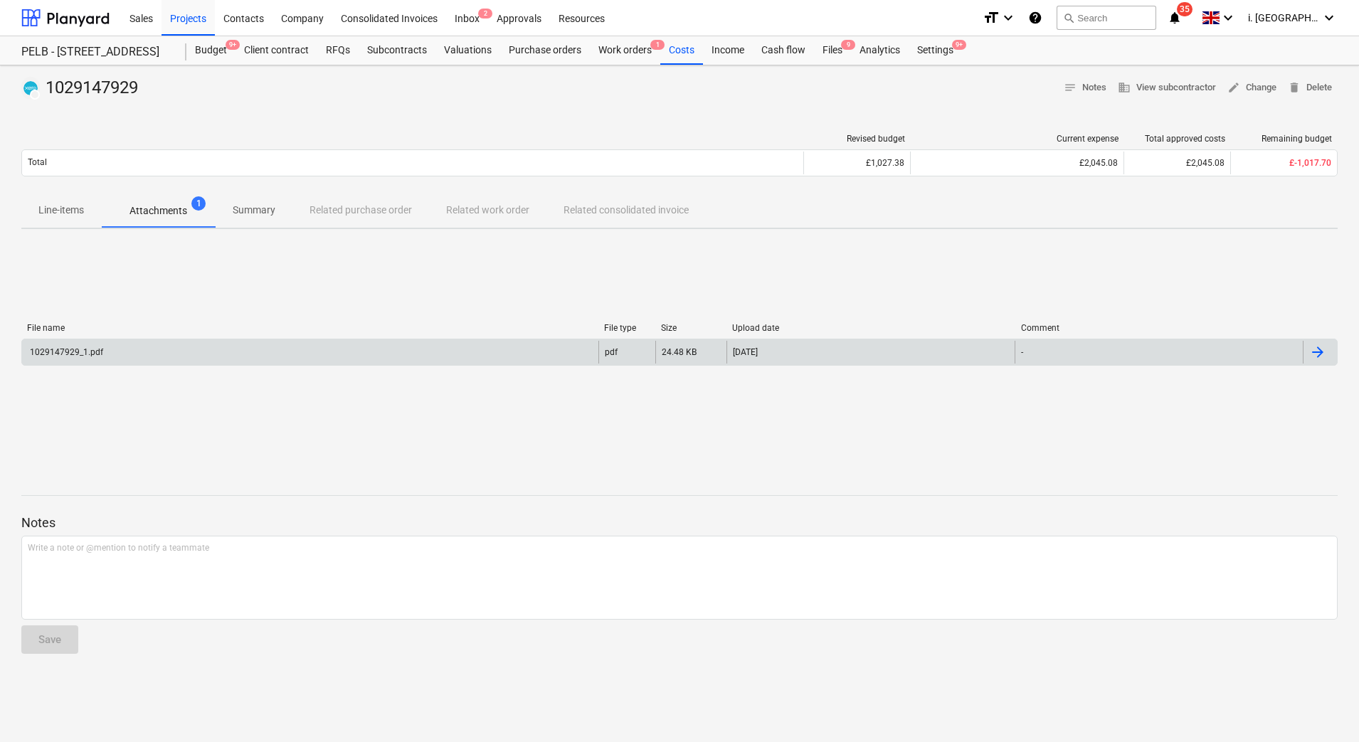
click at [463, 364] on div "1029147929_1.pdf pdf 24.48 KB 12.09.2025 -" at bounding box center [679, 352] width 1317 height 27
click at [431, 354] on div "1029147929_1.pdf" at bounding box center [310, 352] width 576 height 23
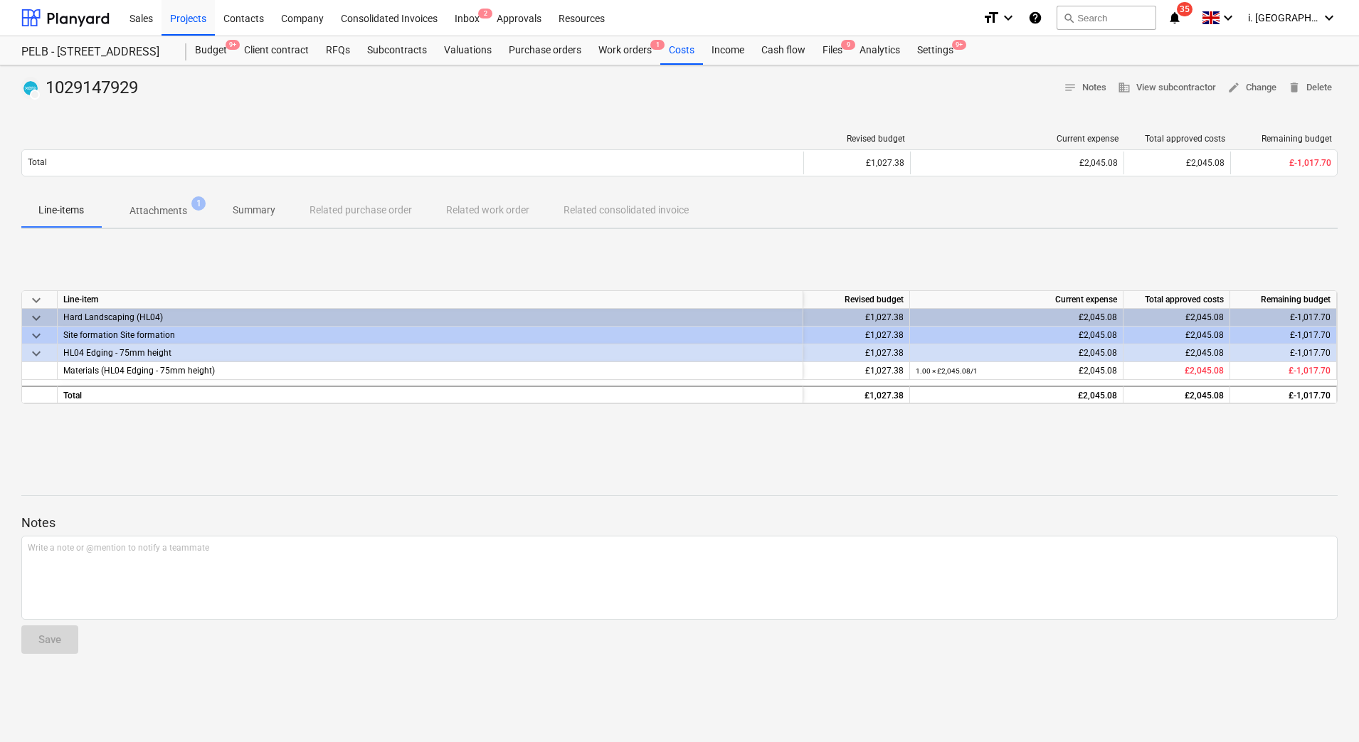
click at [670, 478] on div at bounding box center [679, 482] width 1317 height 11
click at [601, 48] on div "Work orders 1" at bounding box center [625, 50] width 70 height 28
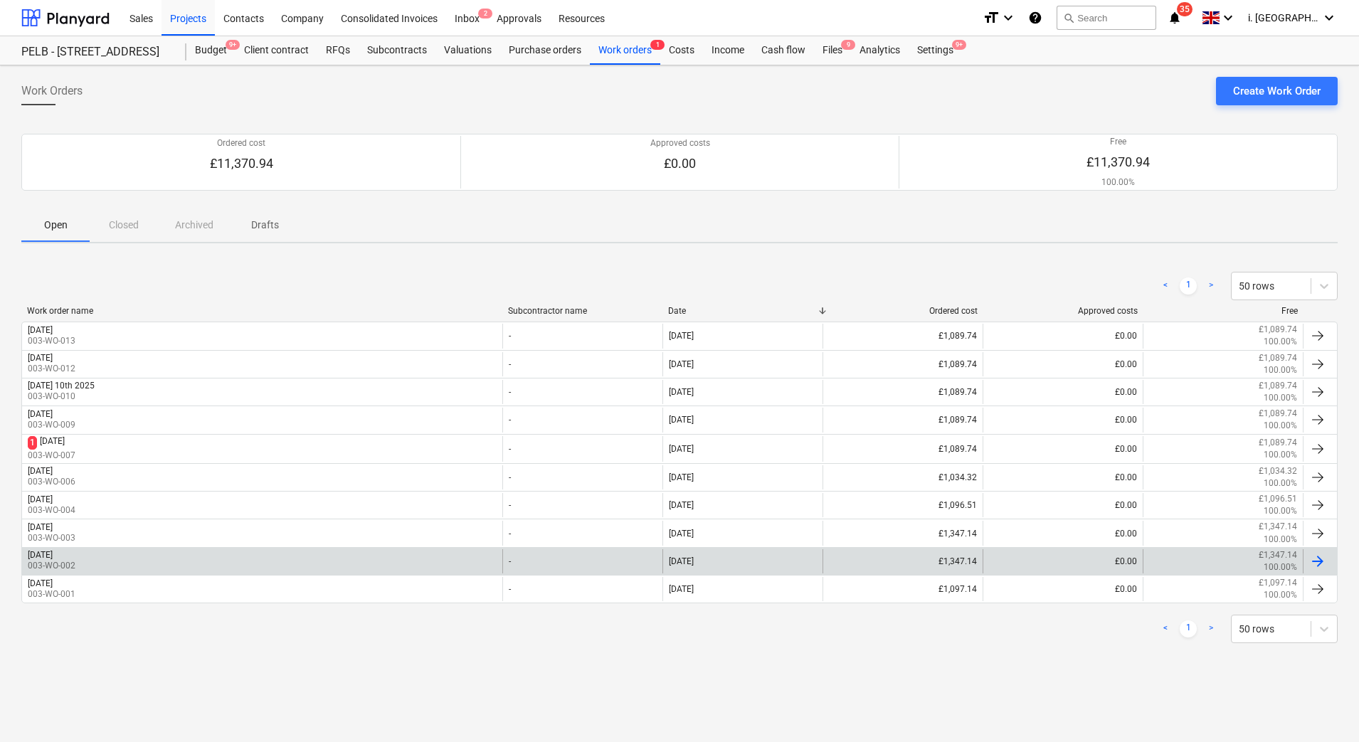
click at [151, 554] on div "2nd September 2025 003-WO-002" at bounding box center [262, 561] width 480 height 24
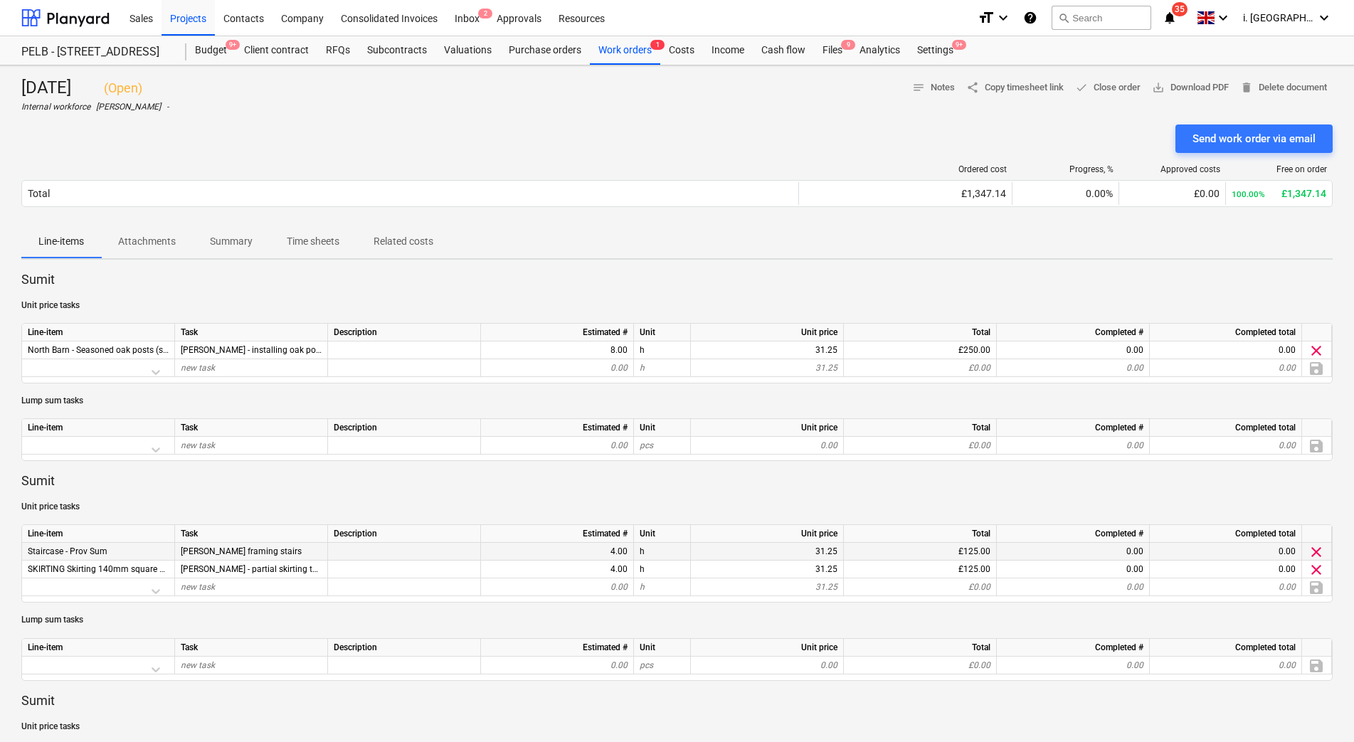
scroll to position [650, 0]
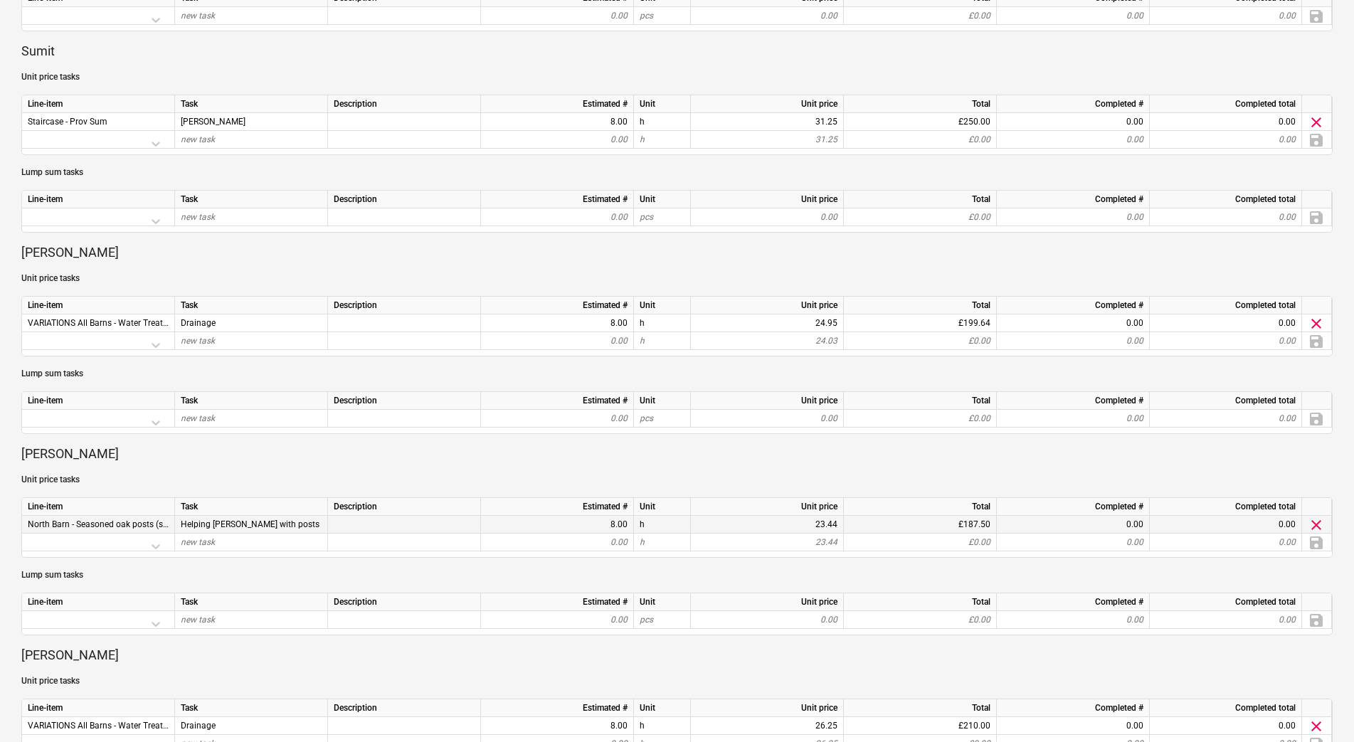
click at [117, 522] on span "North Barn - Seasoned oak posts (supply only)" at bounding box center [117, 525] width 178 height 10
drag, startPoint x: 29, startPoint y: 522, endPoint x: 172, endPoint y: 517, distance: 143.1
click at [172, 517] on div "North Barn - Seasoned oak posts (supply only)" at bounding box center [98, 525] width 153 height 18
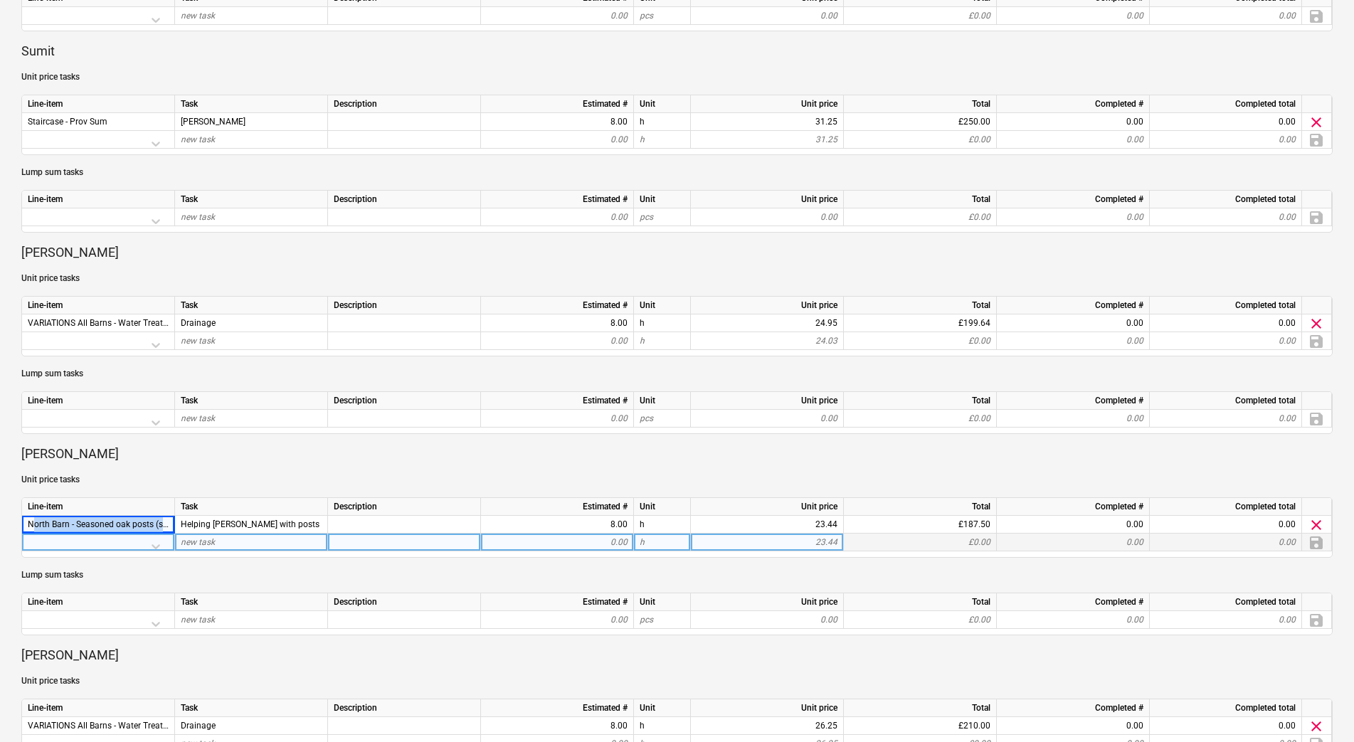
copy span "North Barn - Seasoned oak posts (sup"
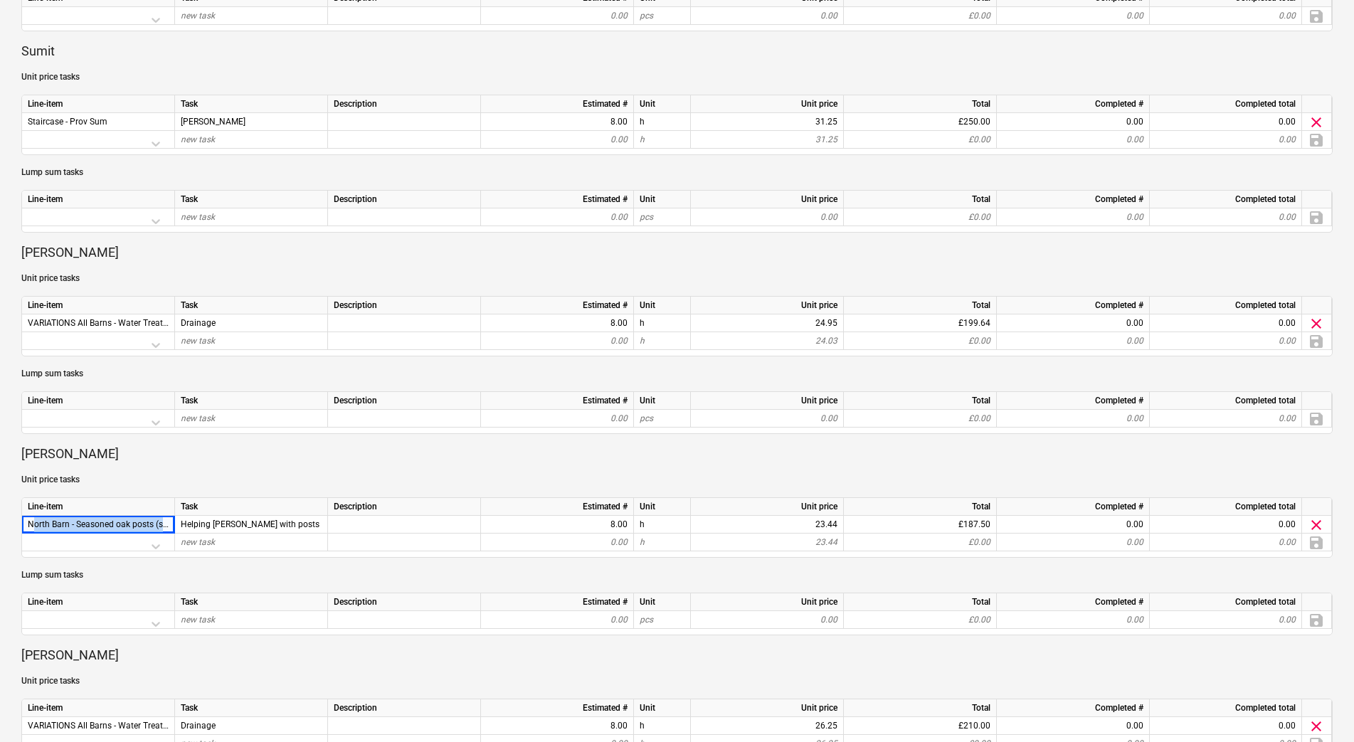
scroll to position [0, 0]
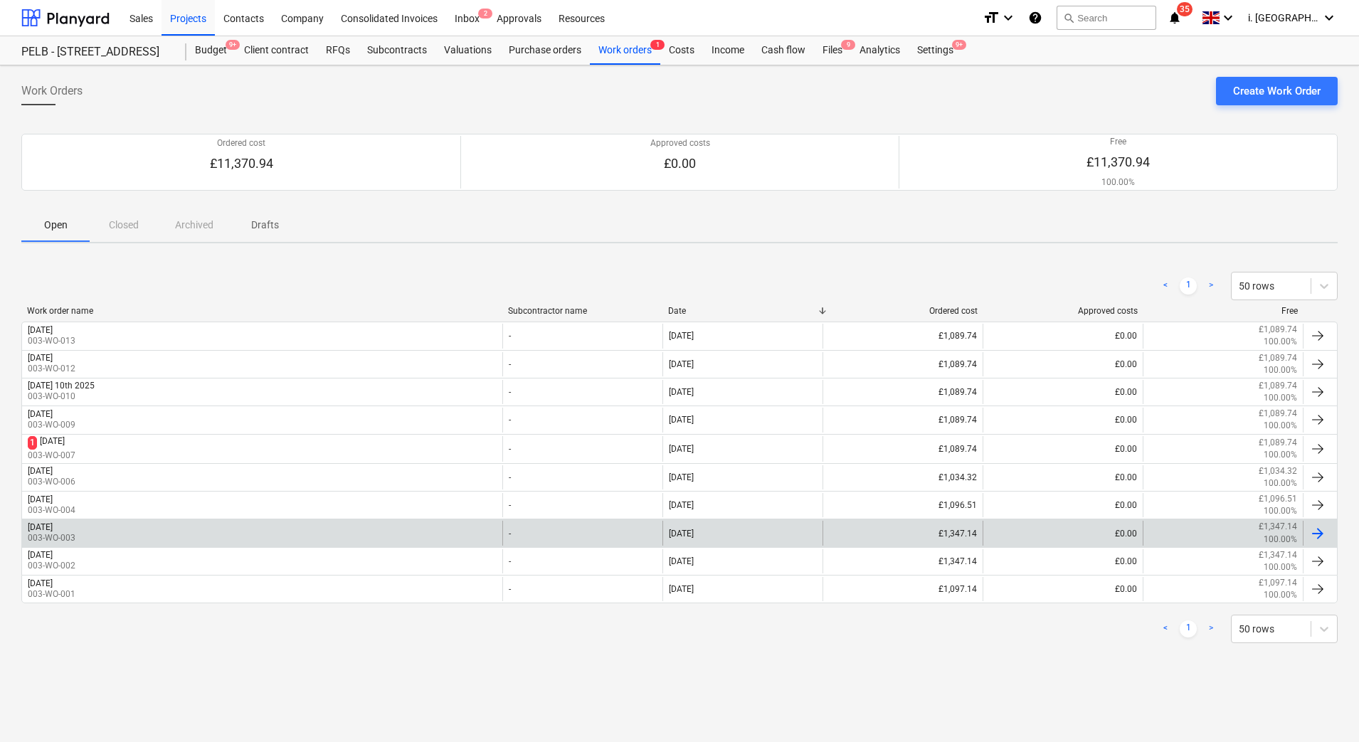
click at [172, 534] on div "Wed 3rd September 2025 003-WO-003" at bounding box center [262, 533] width 480 height 24
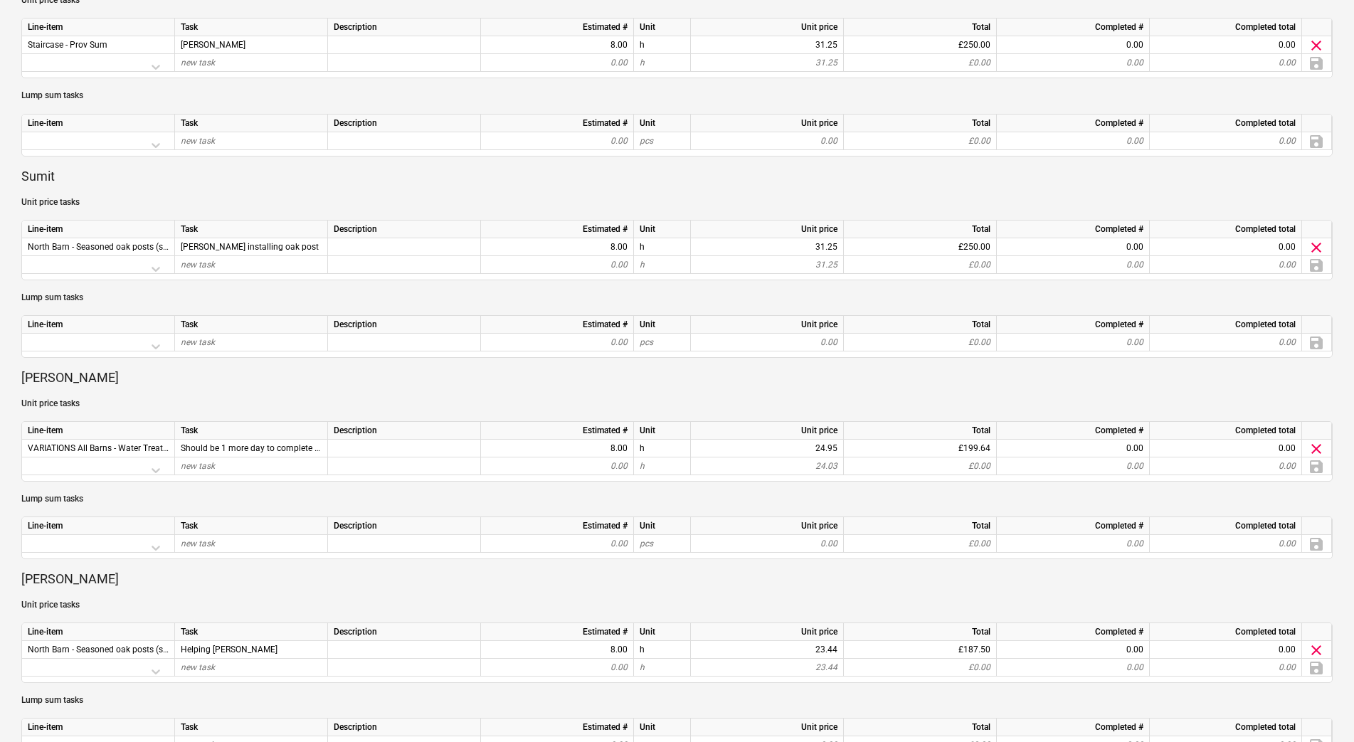
scroll to position [939, 0]
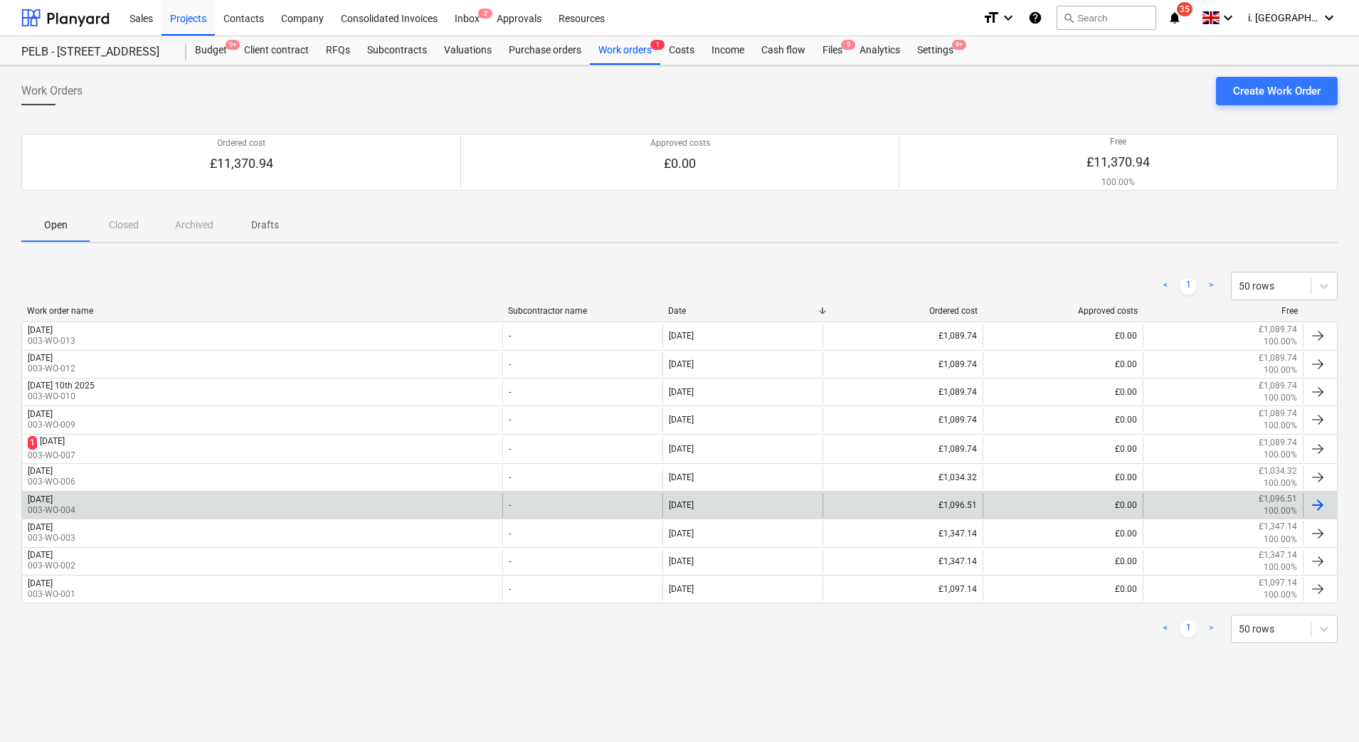
click at [421, 510] on div "Thurs 4th September 2025 003-WO-004" at bounding box center [262, 505] width 480 height 24
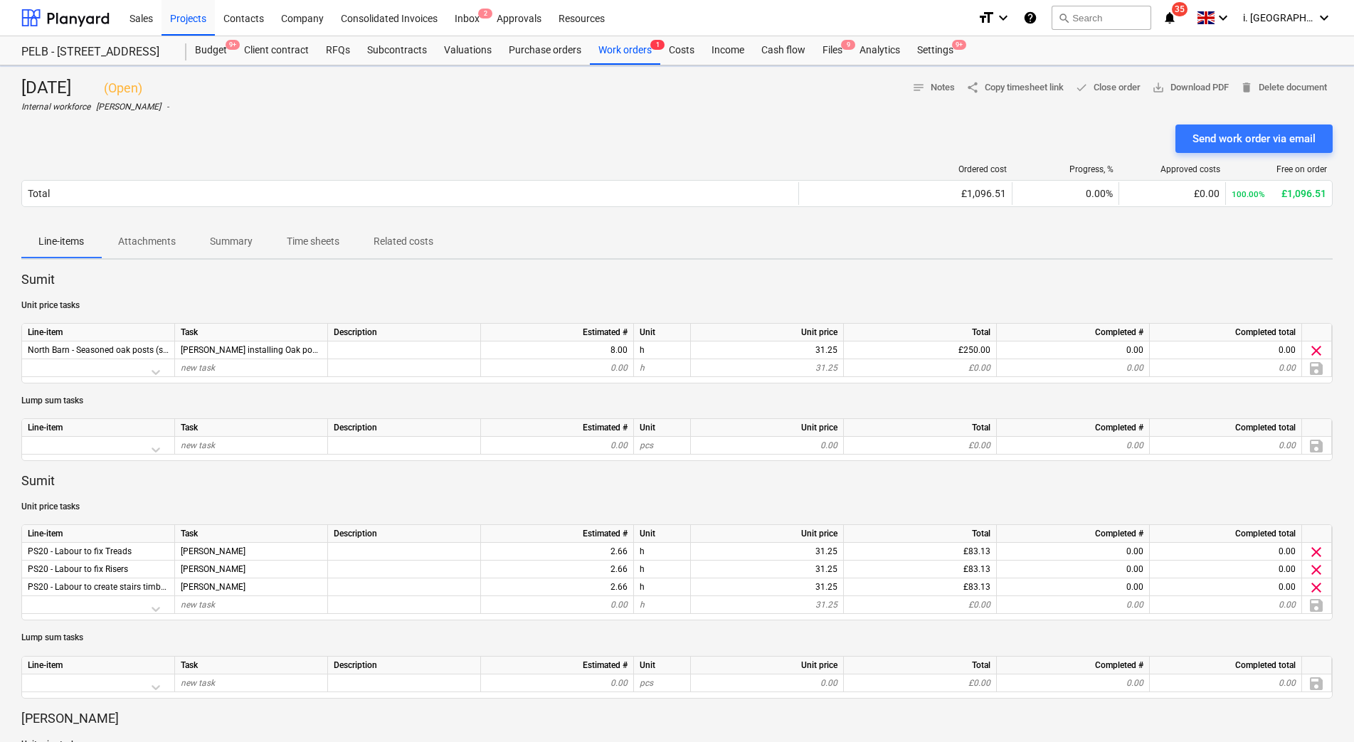
scroll to position [650, 0]
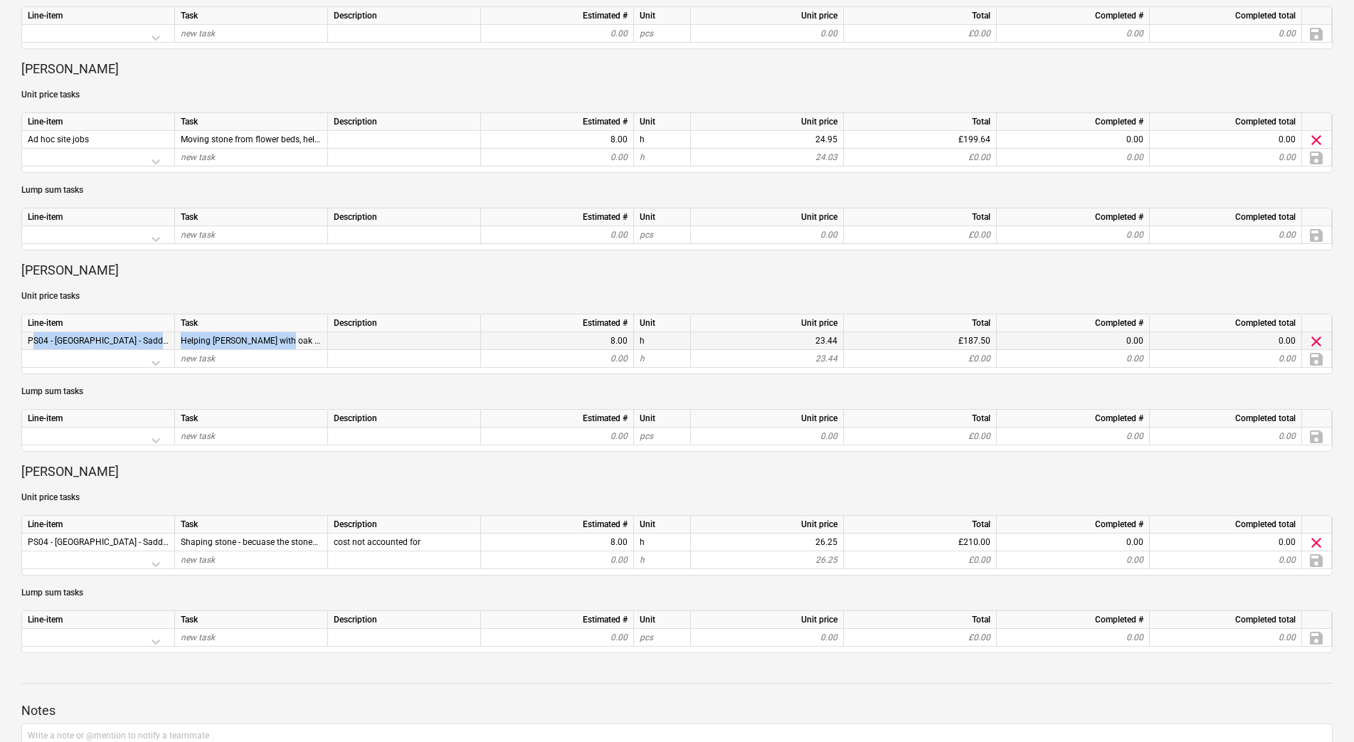
drag, startPoint x: 26, startPoint y: 342, endPoint x: 291, endPoint y: 339, distance: 264.8
click at [0, 0] on div "PS04 - North Barn - Saddle Stones - PC Sum Helping dean with oak post 8.00 h 23…" at bounding box center [0, 0] width 0 height 0
copy div "PS04 - North Barn - Saddle Stones - PC Sum Helping dean with oak post"
click at [100, 90] on p "Unit price tasks" at bounding box center [677, 95] width 1312 height 12
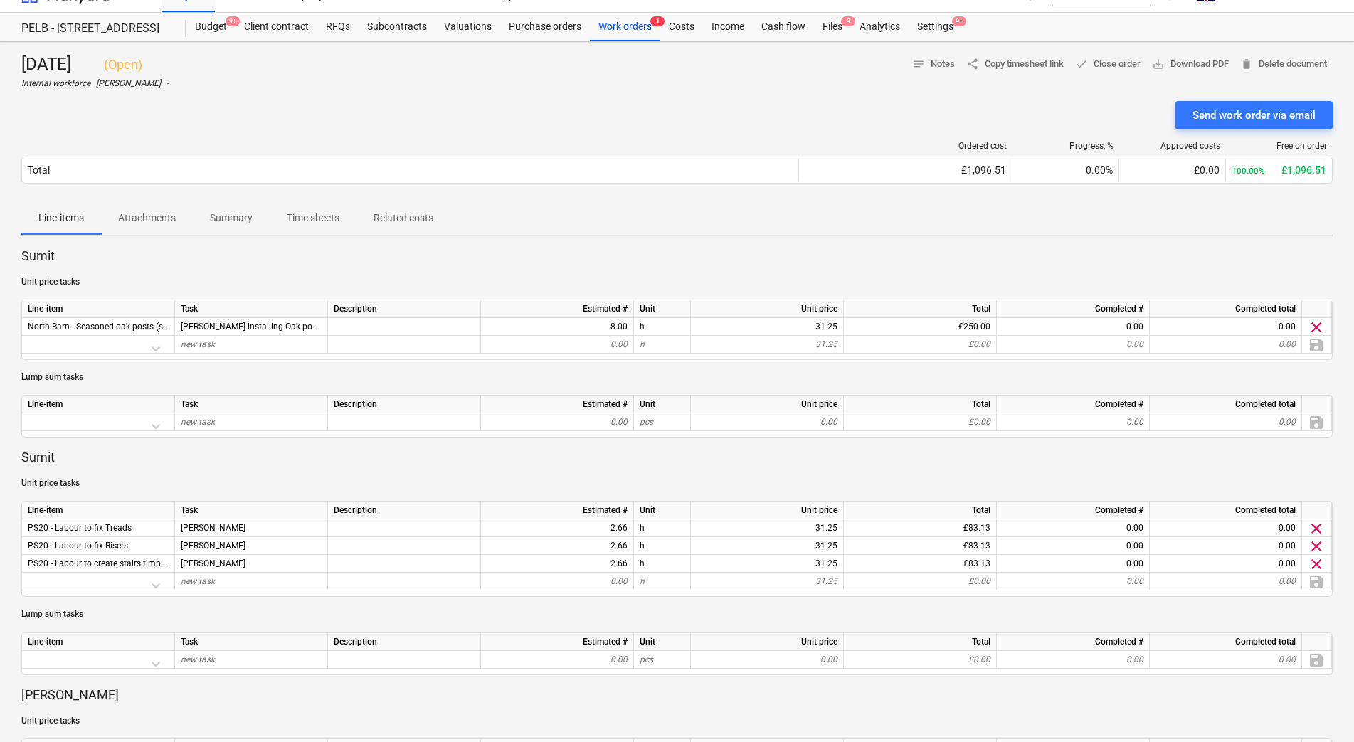
scroll to position [0, 0]
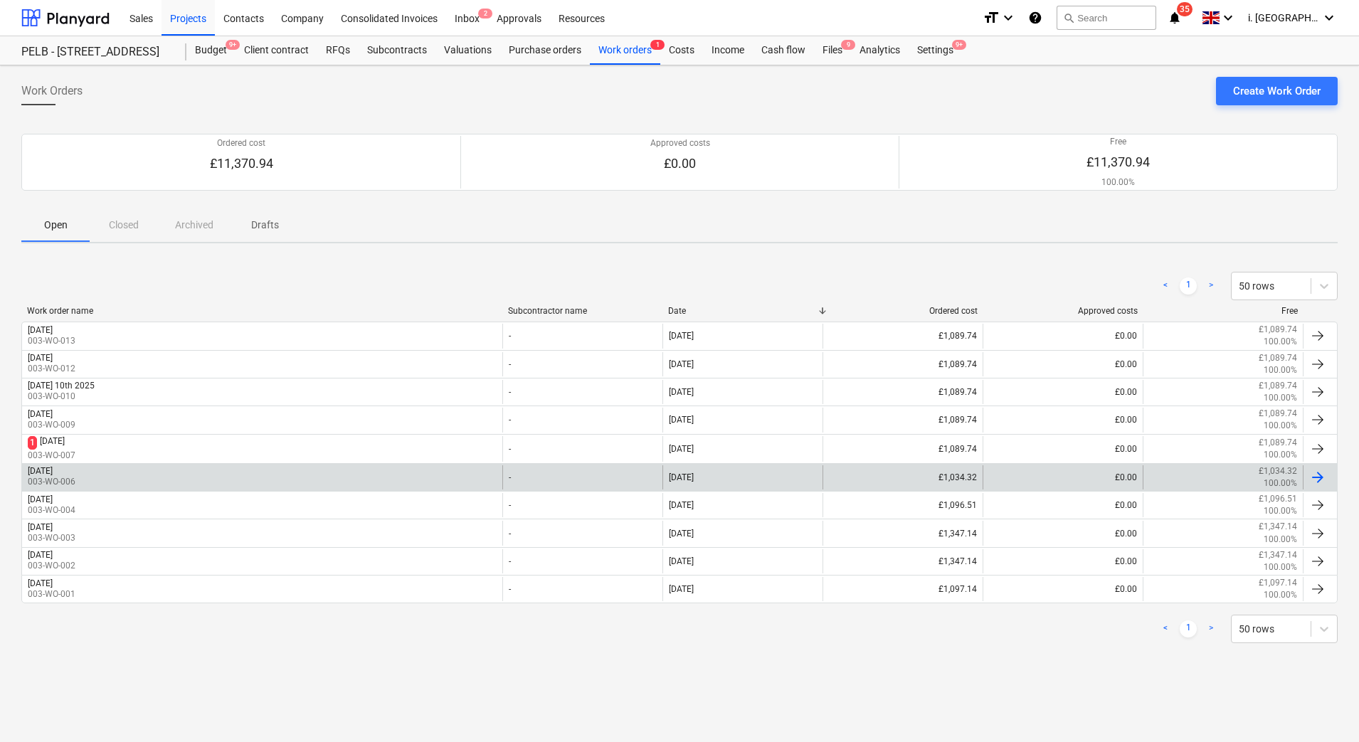
click at [174, 475] on div "[DATE] 003-WO-006" at bounding box center [262, 477] width 480 height 24
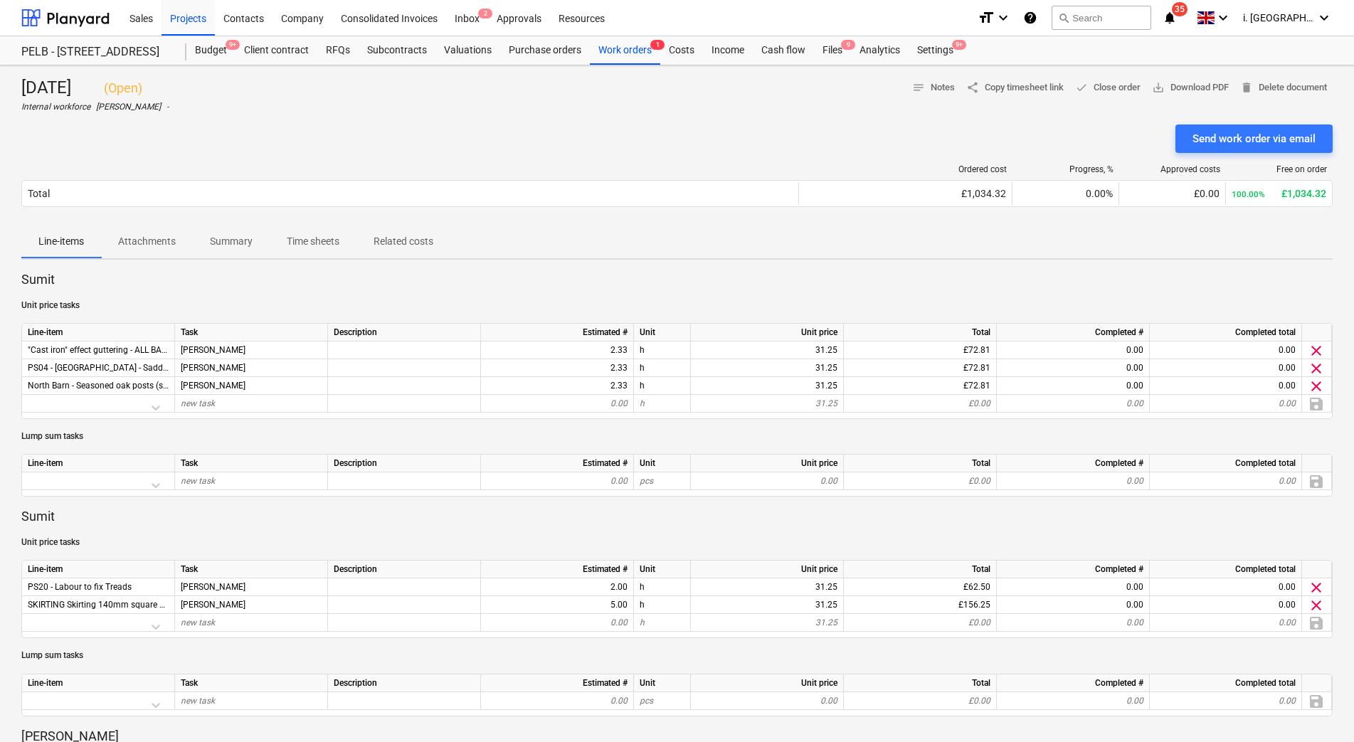
scroll to position [650, 0]
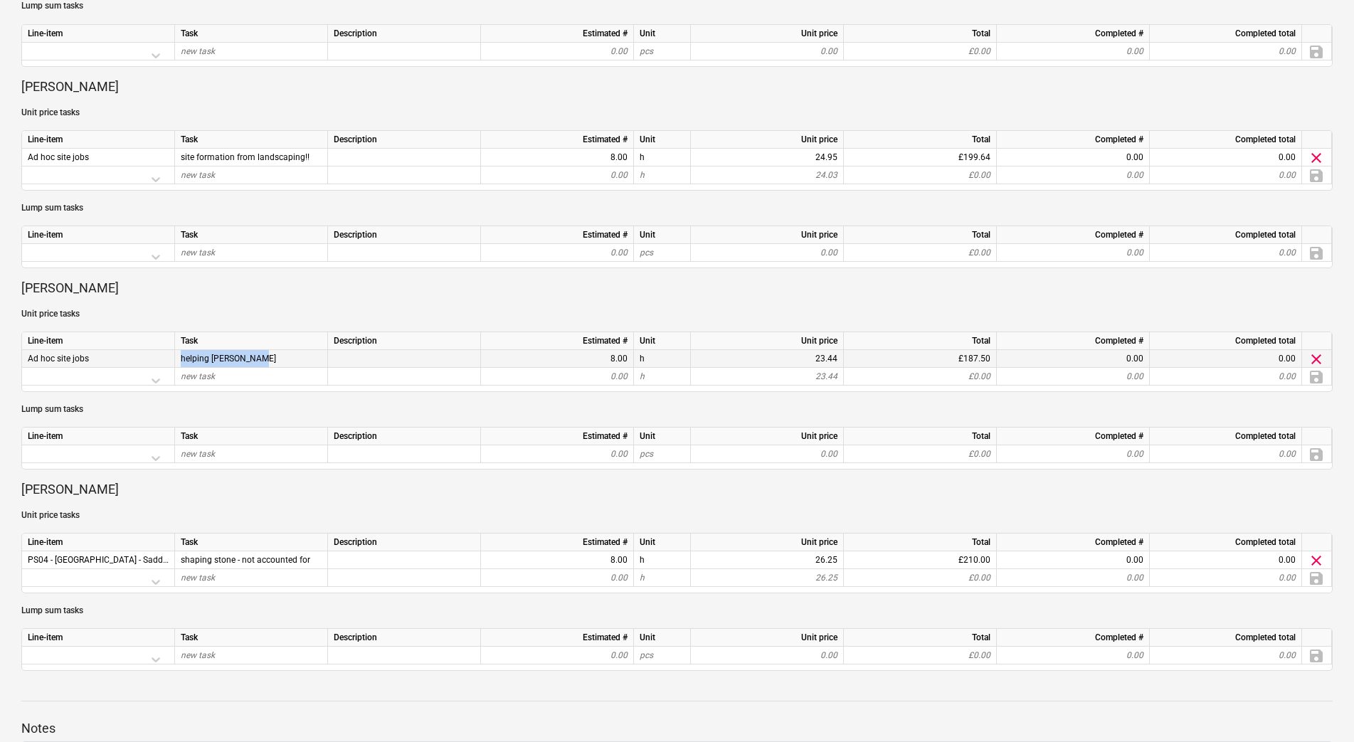
drag, startPoint x: 266, startPoint y: 362, endPoint x: 178, endPoint y: 352, distance: 88.9
click at [178, 352] on div "helping [PERSON_NAME]" at bounding box center [251, 359] width 153 height 18
copy span "helping [PERSON_NAME]"
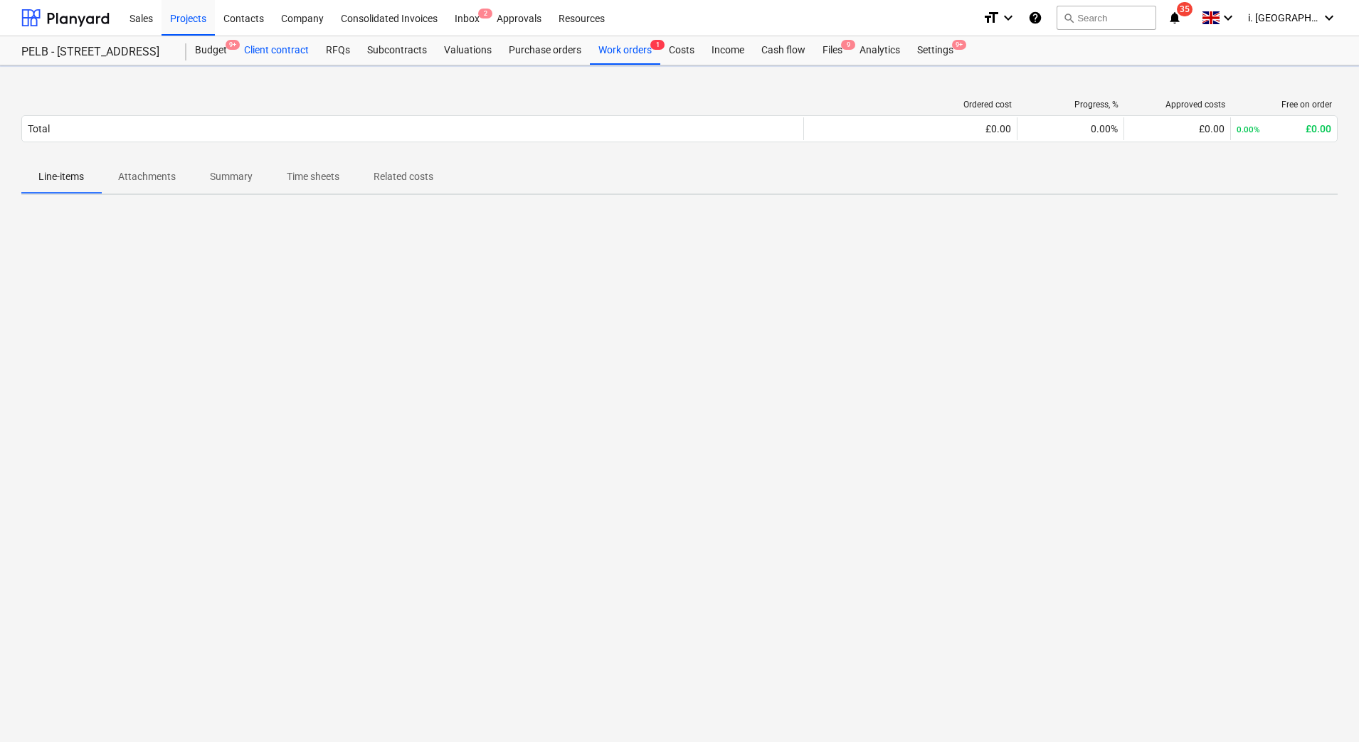
click at [278, 50] on div "Client contract" at bounding box center [277, 50] width 82 height 28
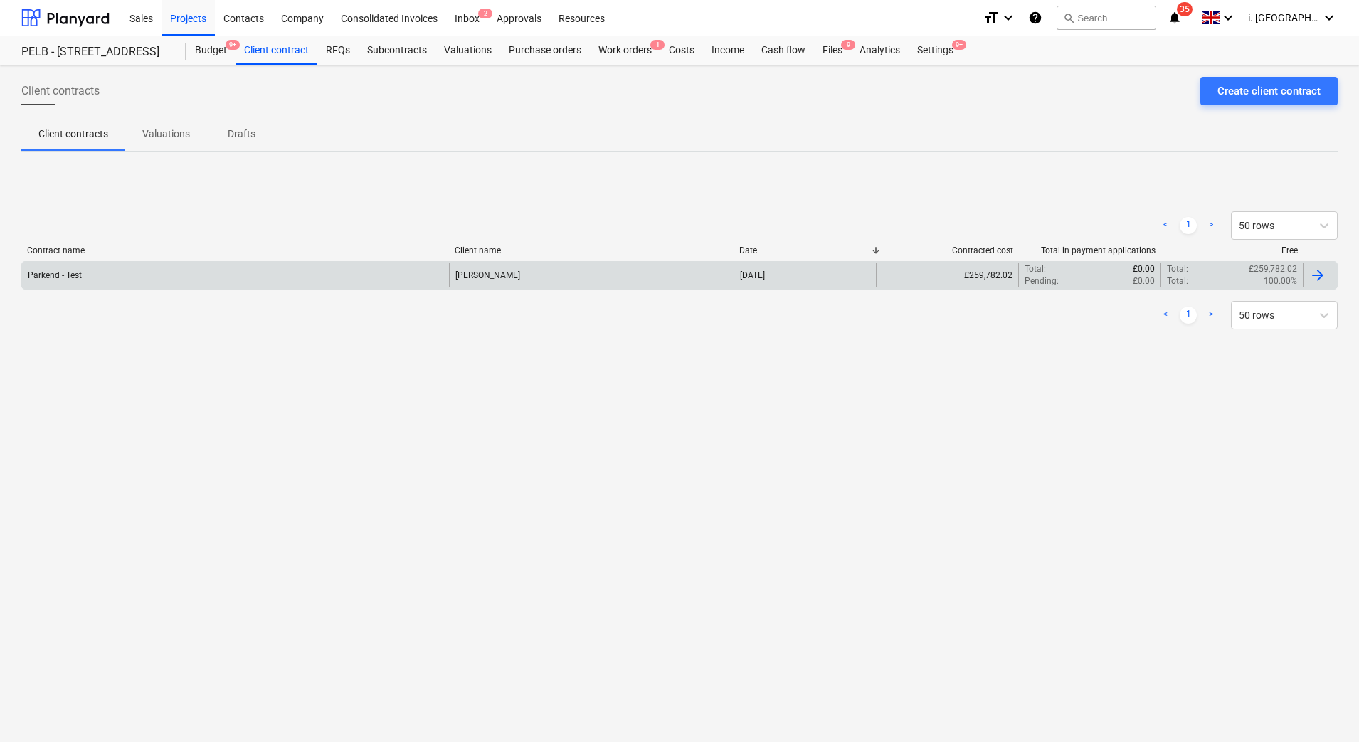
click at [83, 273] on div "Parkend - Test" at bounding box center [235, 275] width 427 height 24
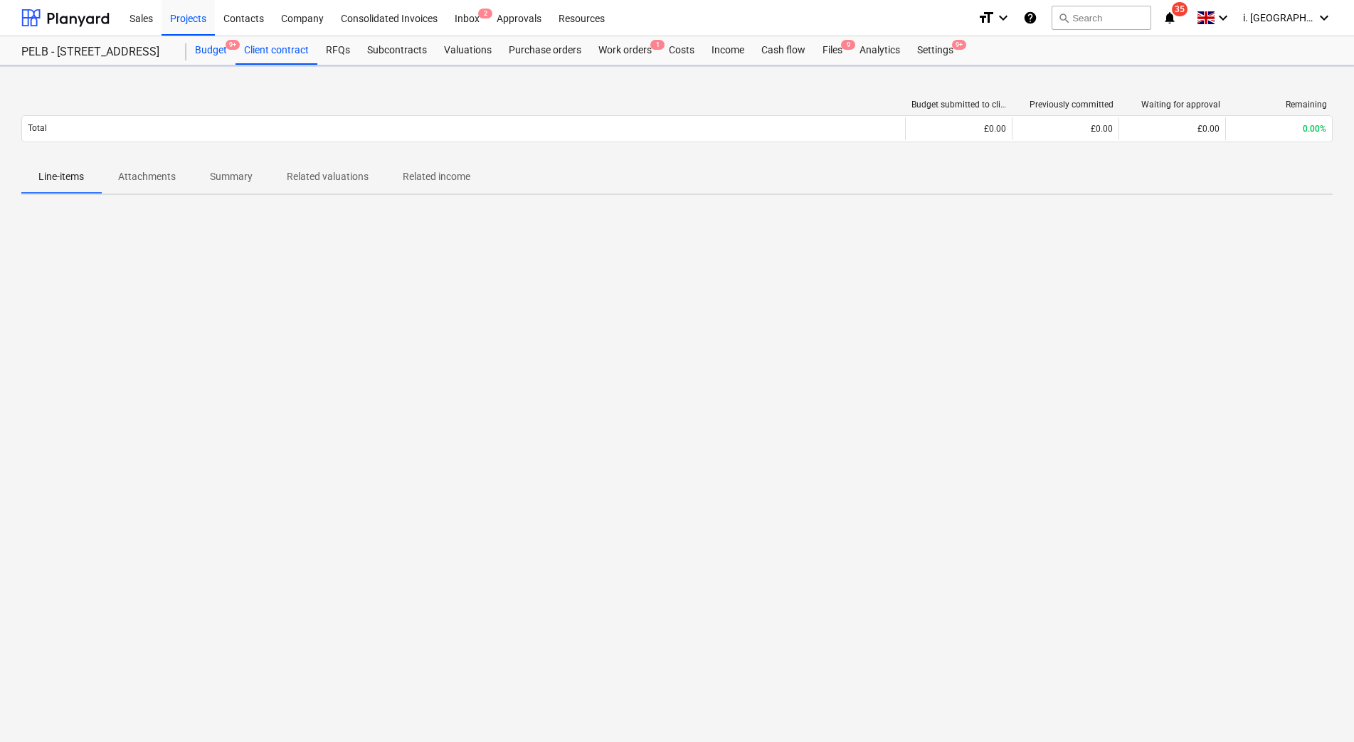
click at [216, 51] on div "Budget 9+" at bounding box center [210, 50] width 49 height 28
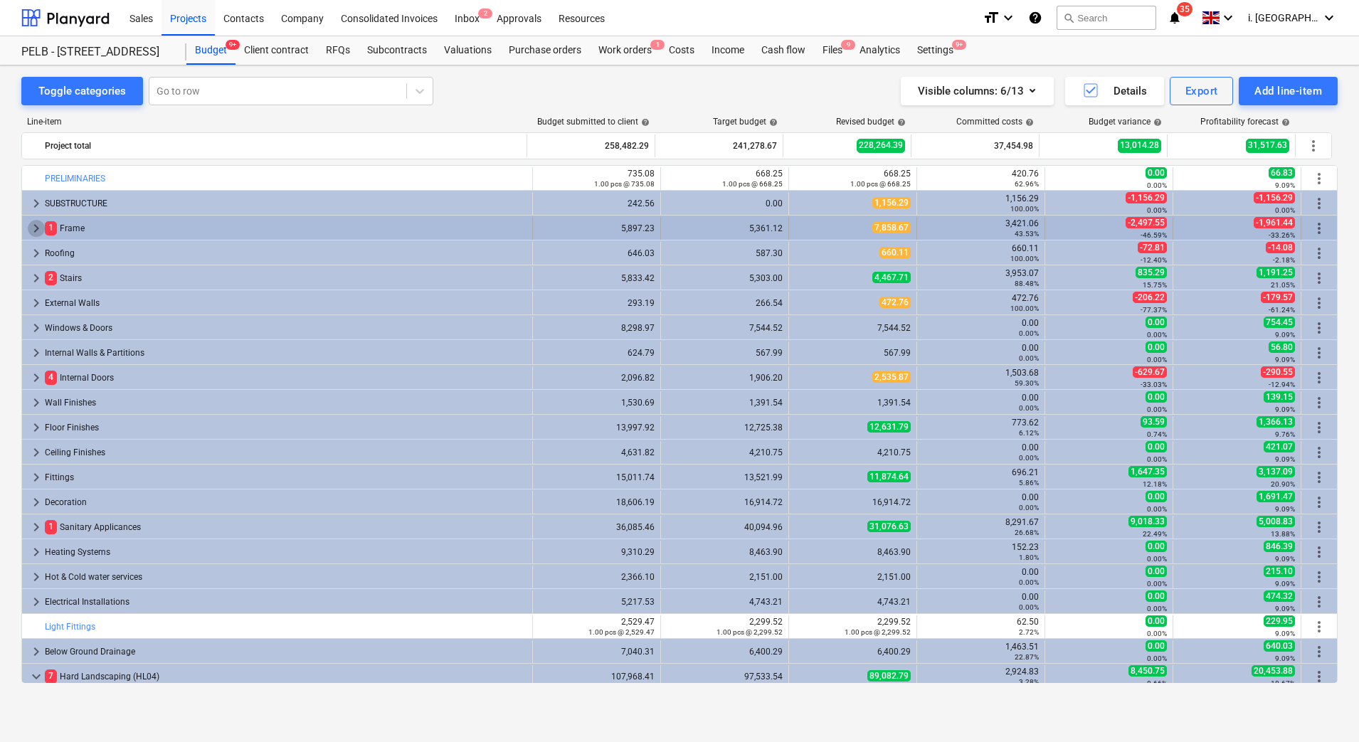
click at [36, 228] on span "keyboard_arrow_right" at bounding box center [36, 228] width 17 height 17
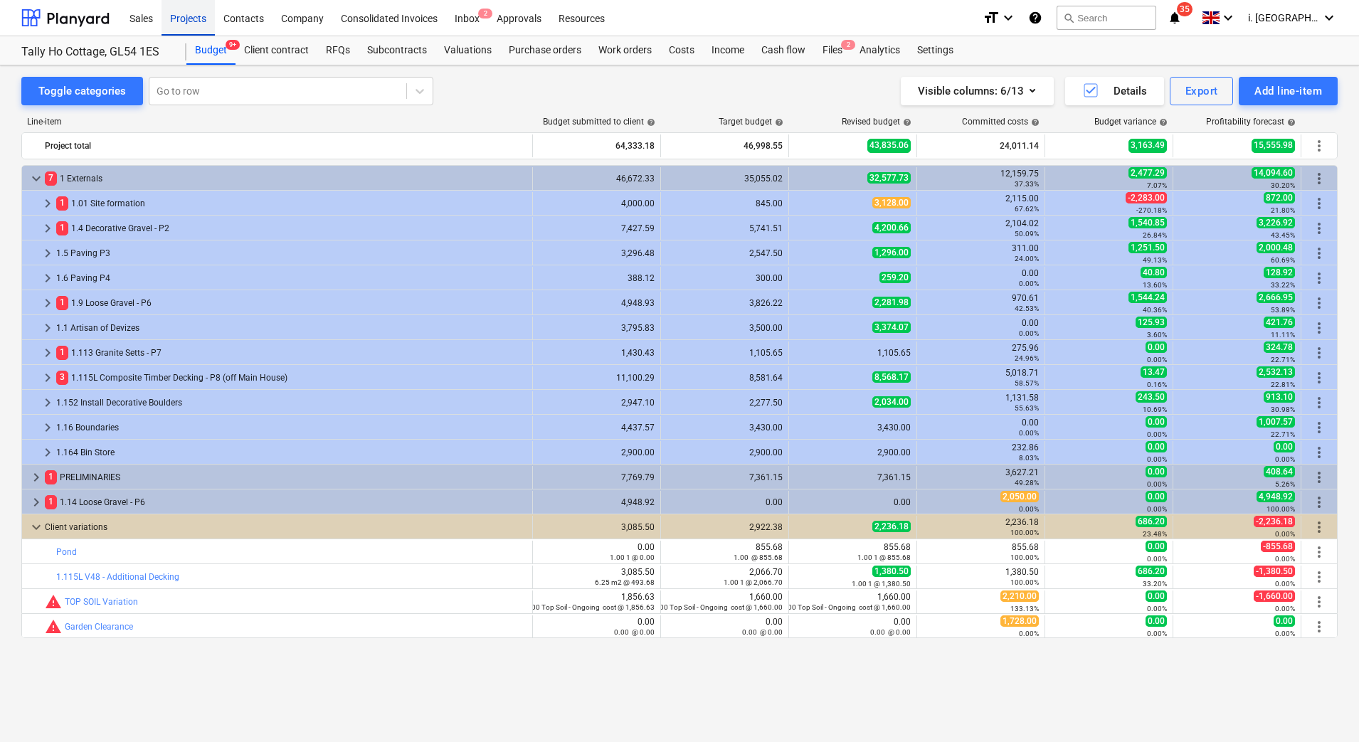
click at [202, 25] on div "Projects" at bounding box center [188, 17] width 53 height 36
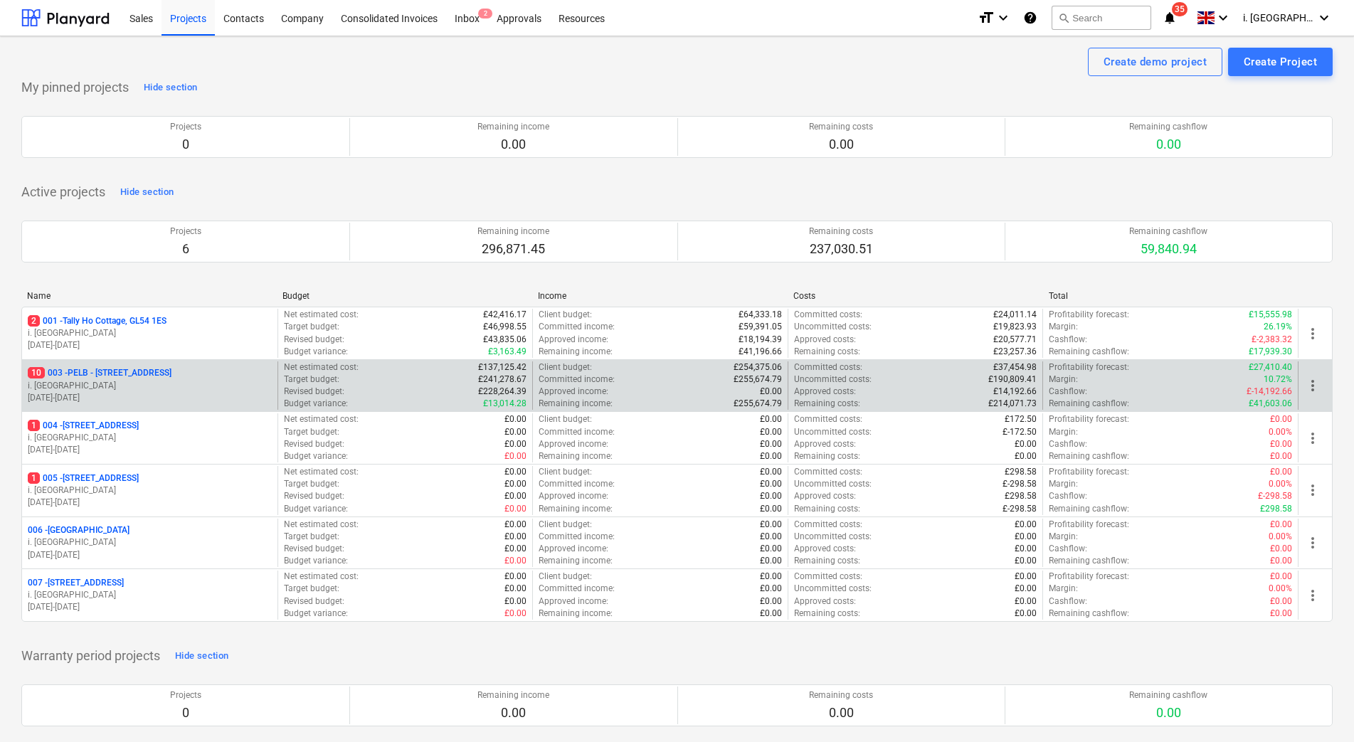
click at [164, 372] on p "10 003 - PELB - [GEOGRAPHIC_DATA], [GEOGRAPHIC_DATA], GL2 7NE" at bounding box center [100, 373] width 144 height 12
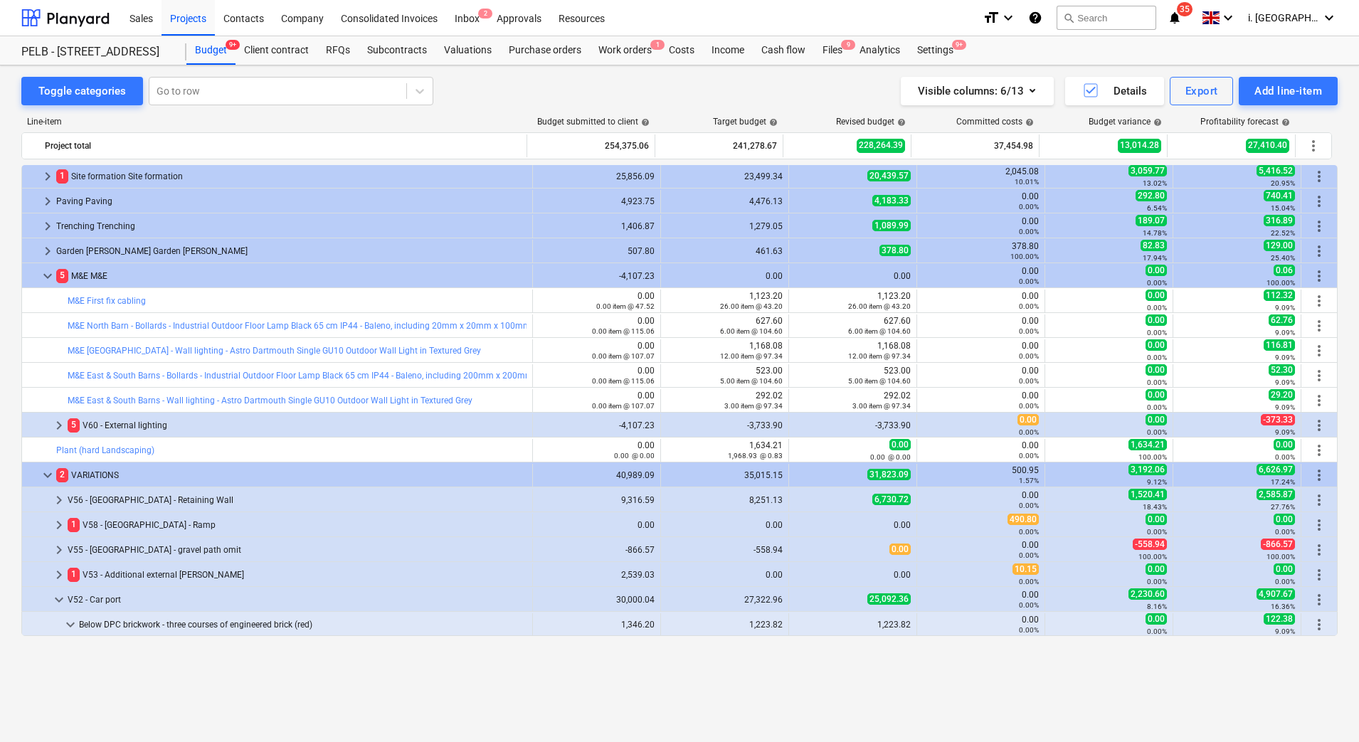
scroll to position [554, 0]
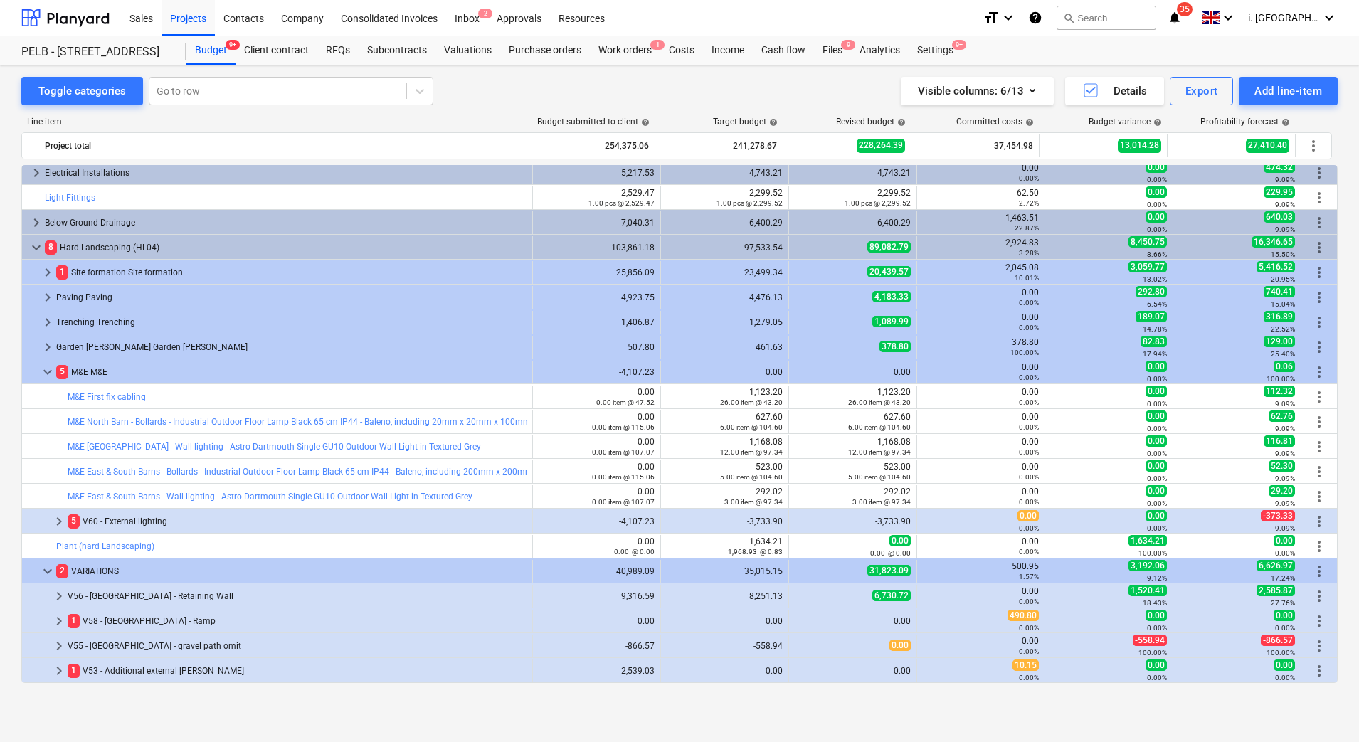
drag, startPoint x: 1330, startPoint y: 409, endPoint x: 1348, endPoint y: 329, distance: 82.4
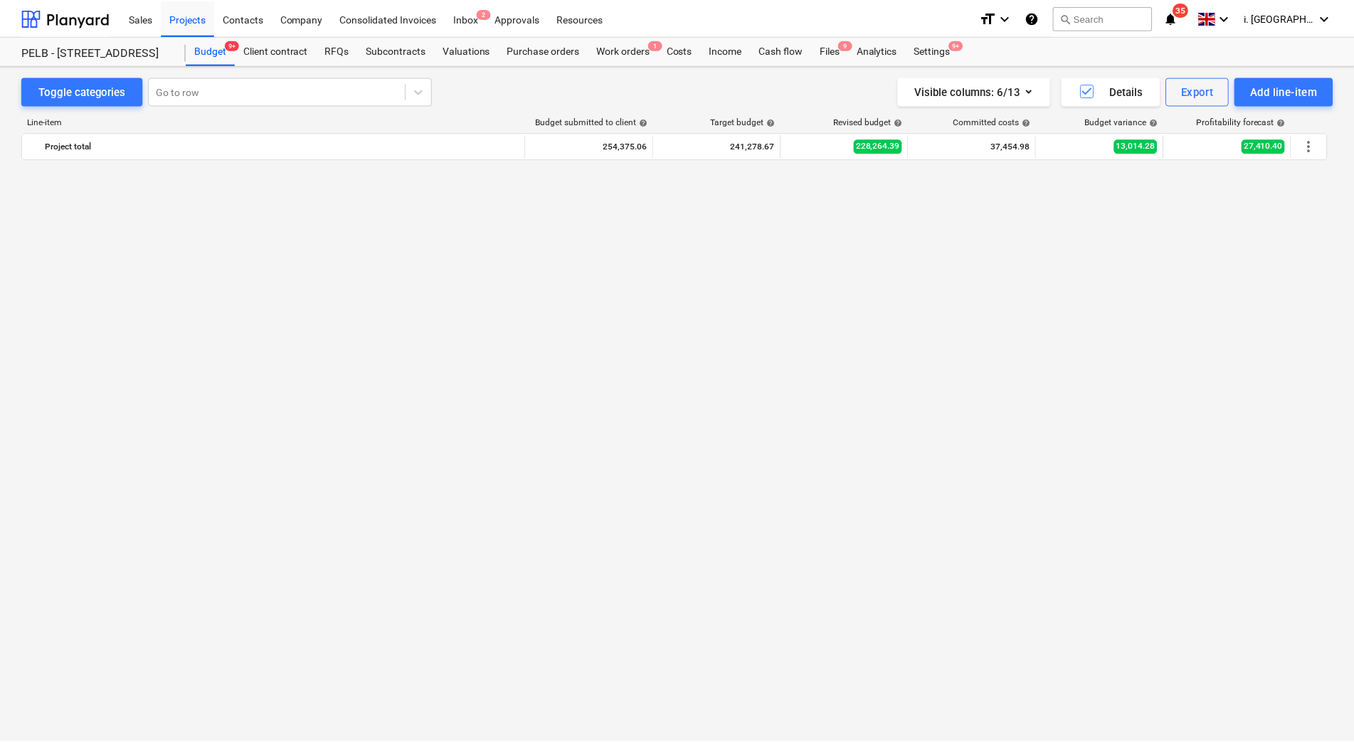
scroll to position [0, 0]
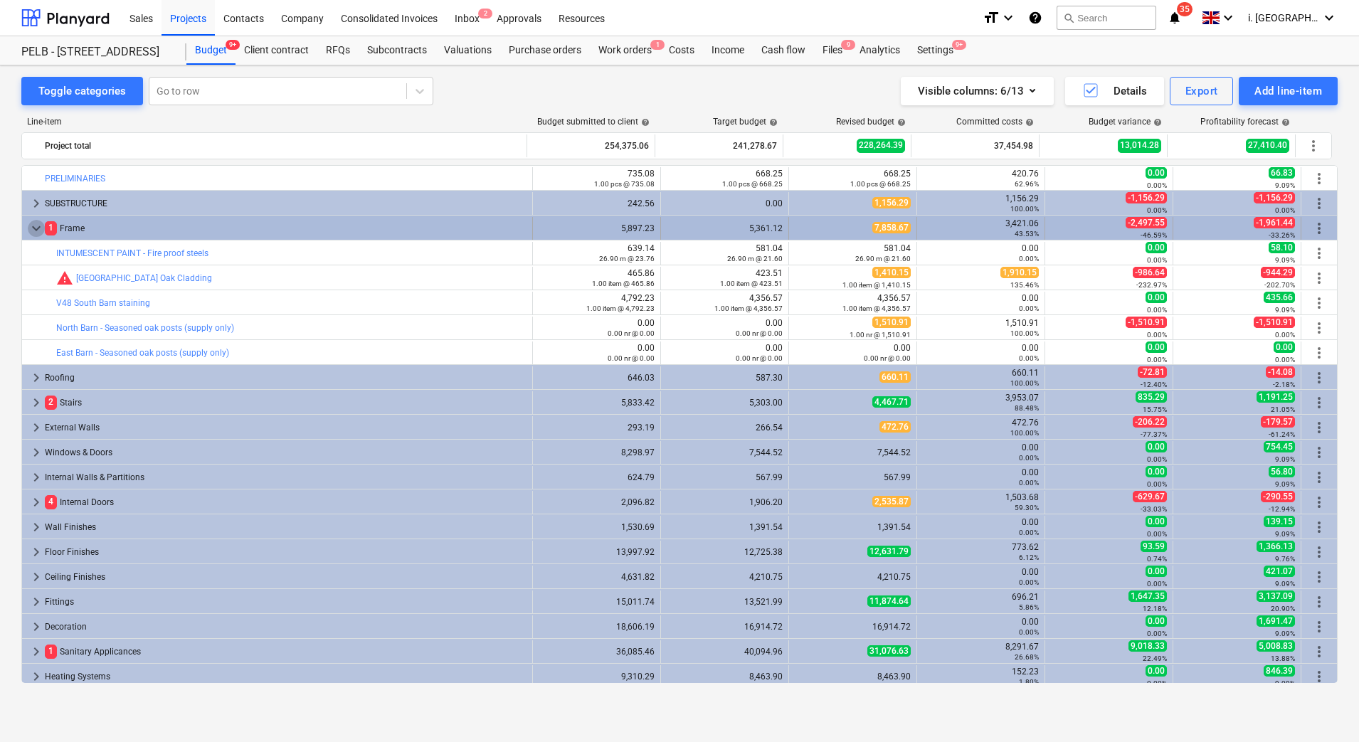
click at [39, 226] on span "keyboard_arrow_down" at bounding box center [36, 228] width 17 height 17
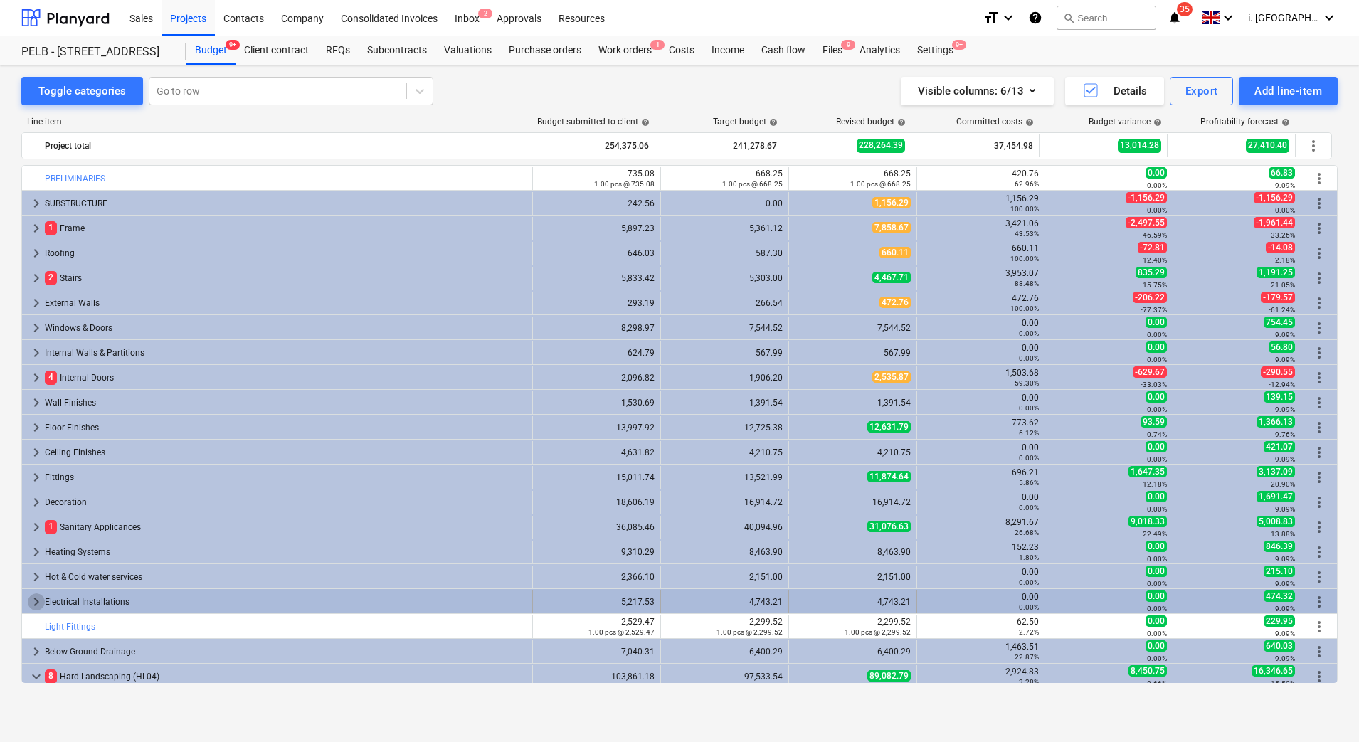
click at [38, 603] on span "keyboard_arrow_right" at bounding box center [36, 602] width 17 height 17
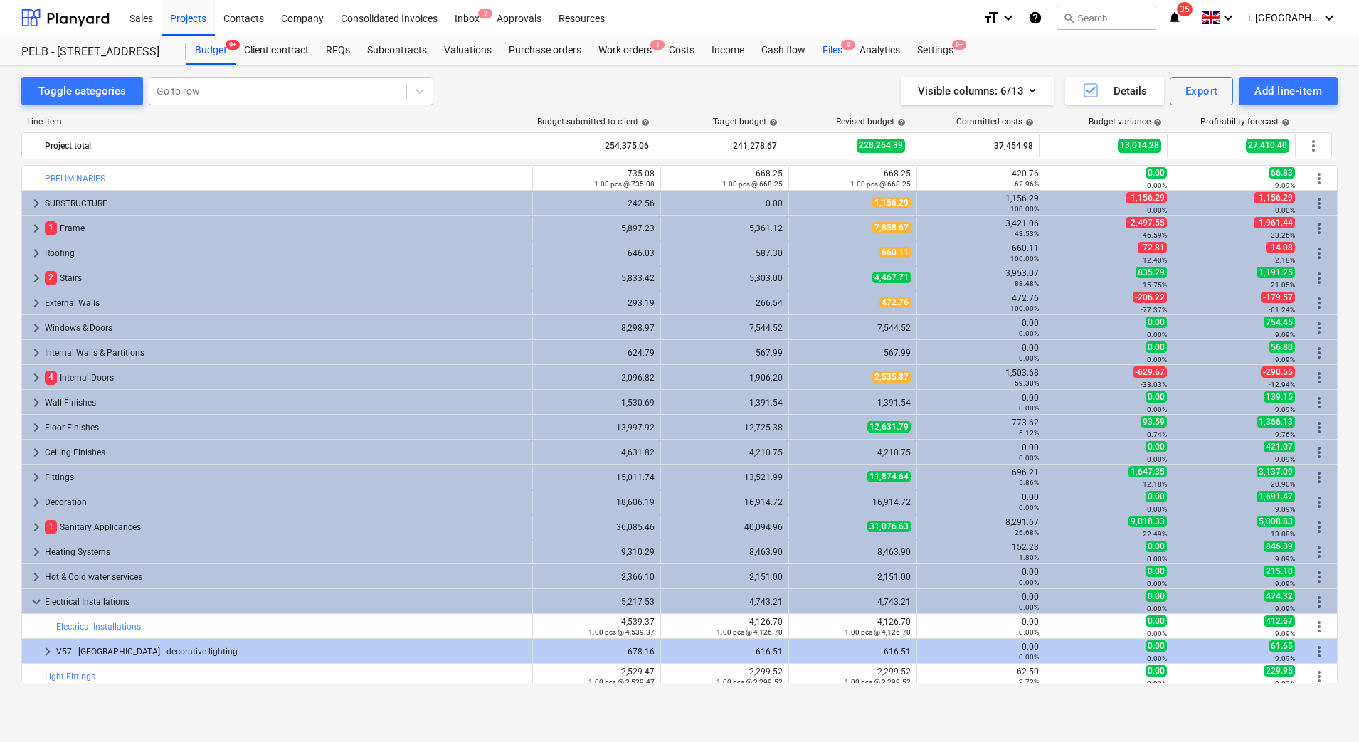
click at [834, 47] on div "Files 9" at bounding box center [832, 50] width 37 height 28
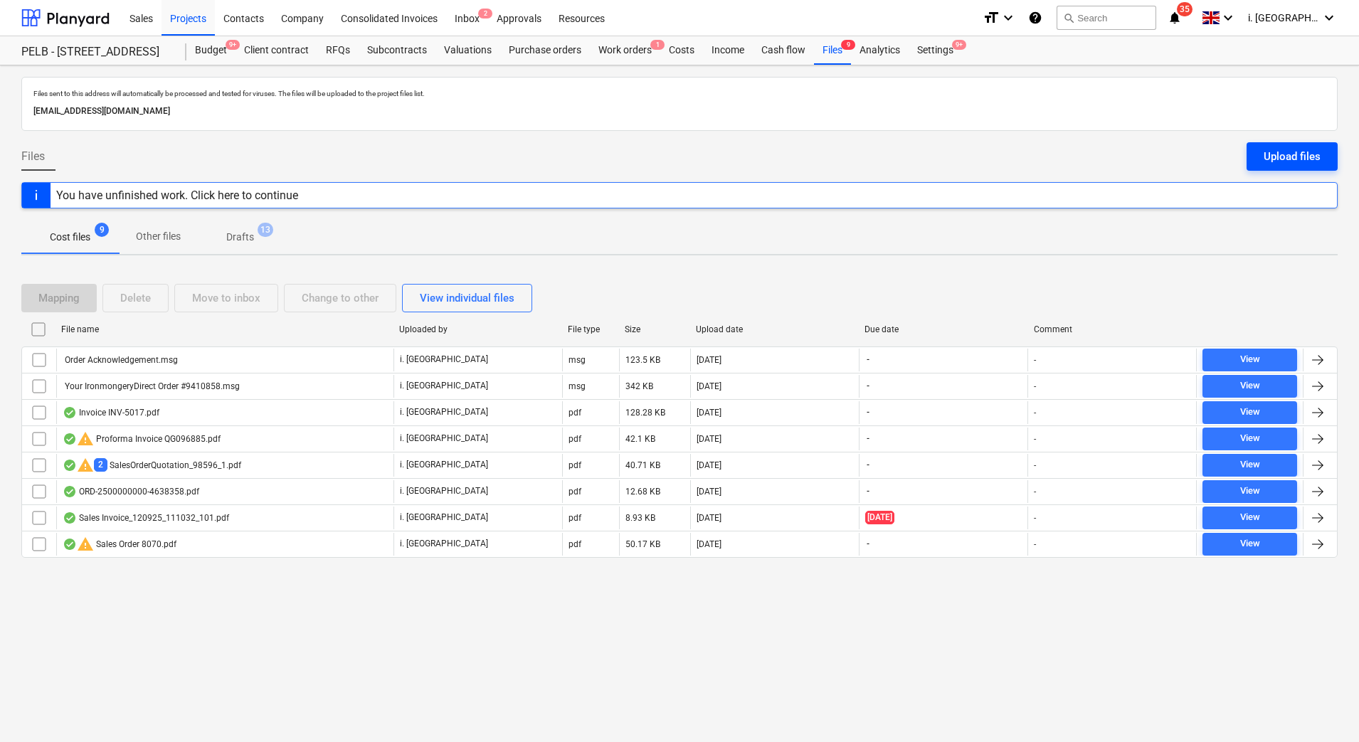
click at [1295, 154] on div "Upload files" at bounding box center [1292, 156] width 57 height 19
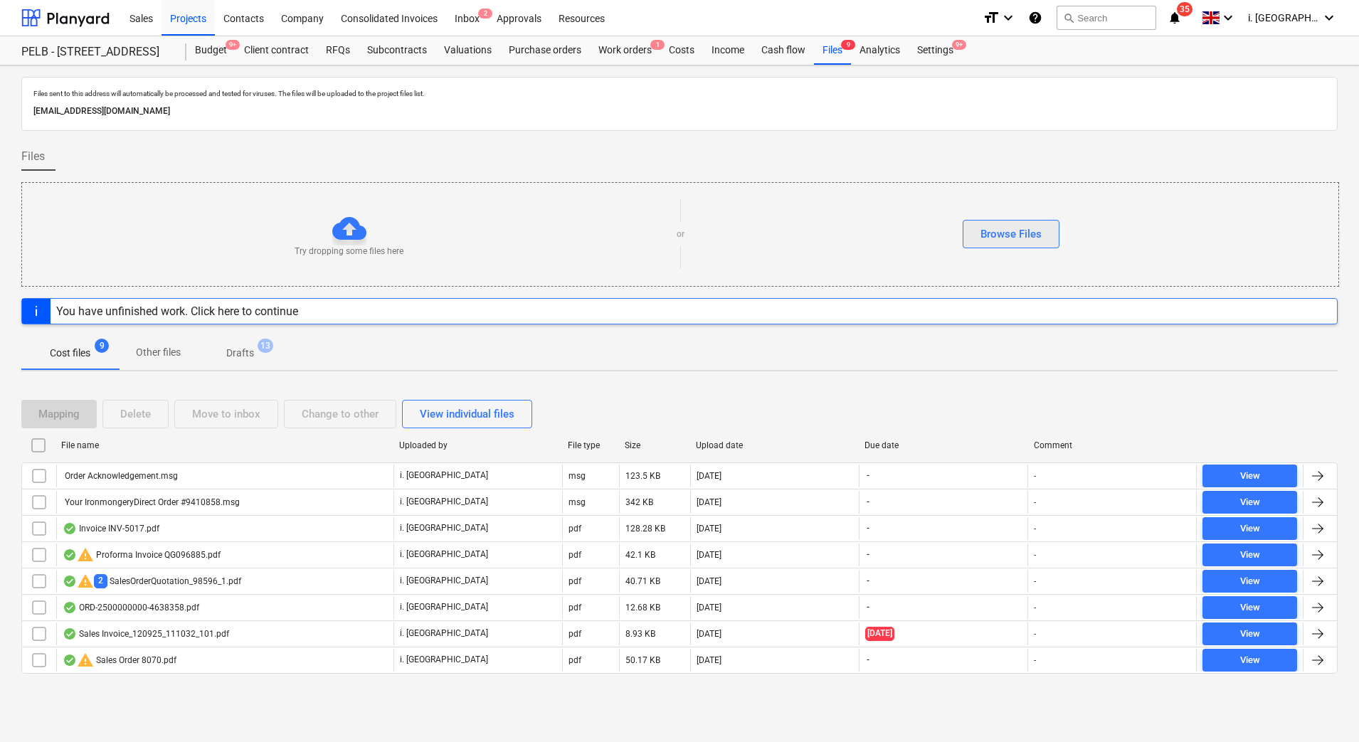
click at [1008, 223] on button "Browse Files" at bounding box center [1011, 234] width 97 height 28
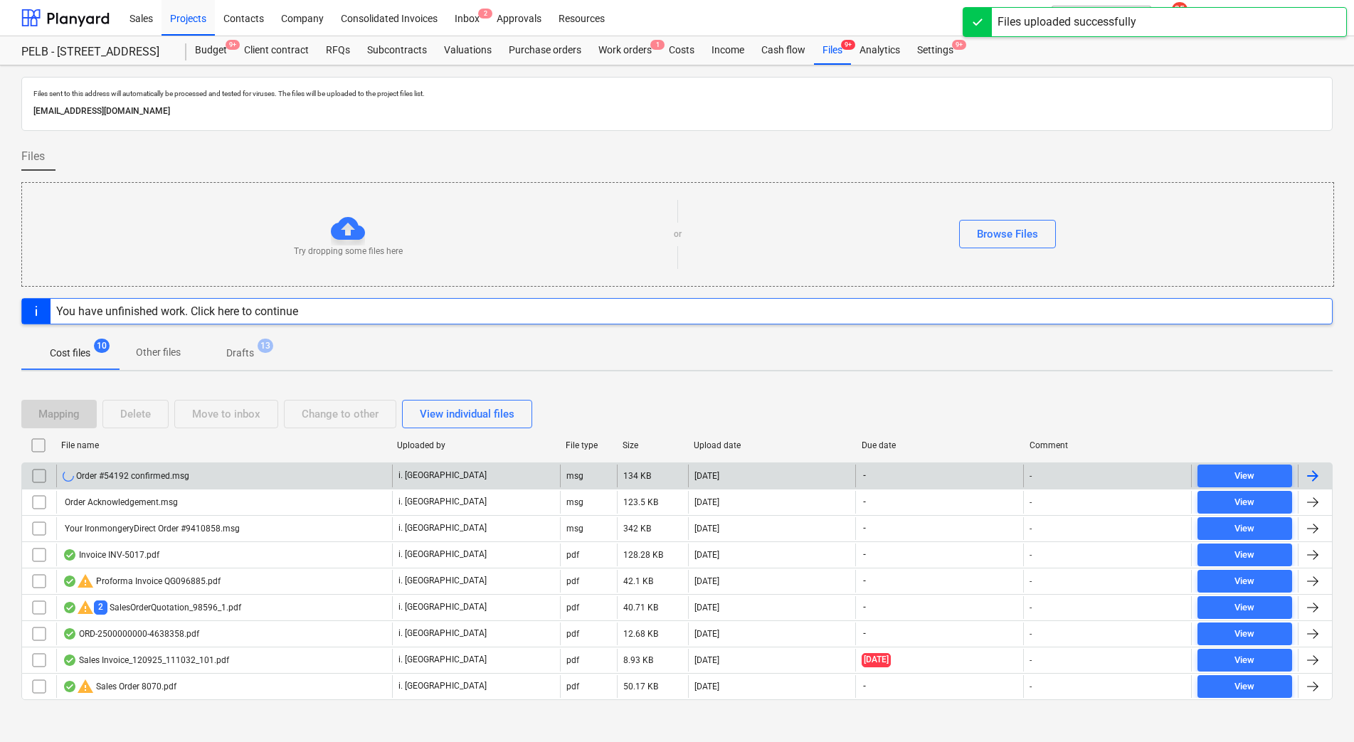
click at [41, 475] on input "checkbox" at bounding box center [39, 476] width 23 height 23
click at [122, 474] on div "Order #54192 confirmed.msg" at bounding box center [120, 476] width 115 height 10
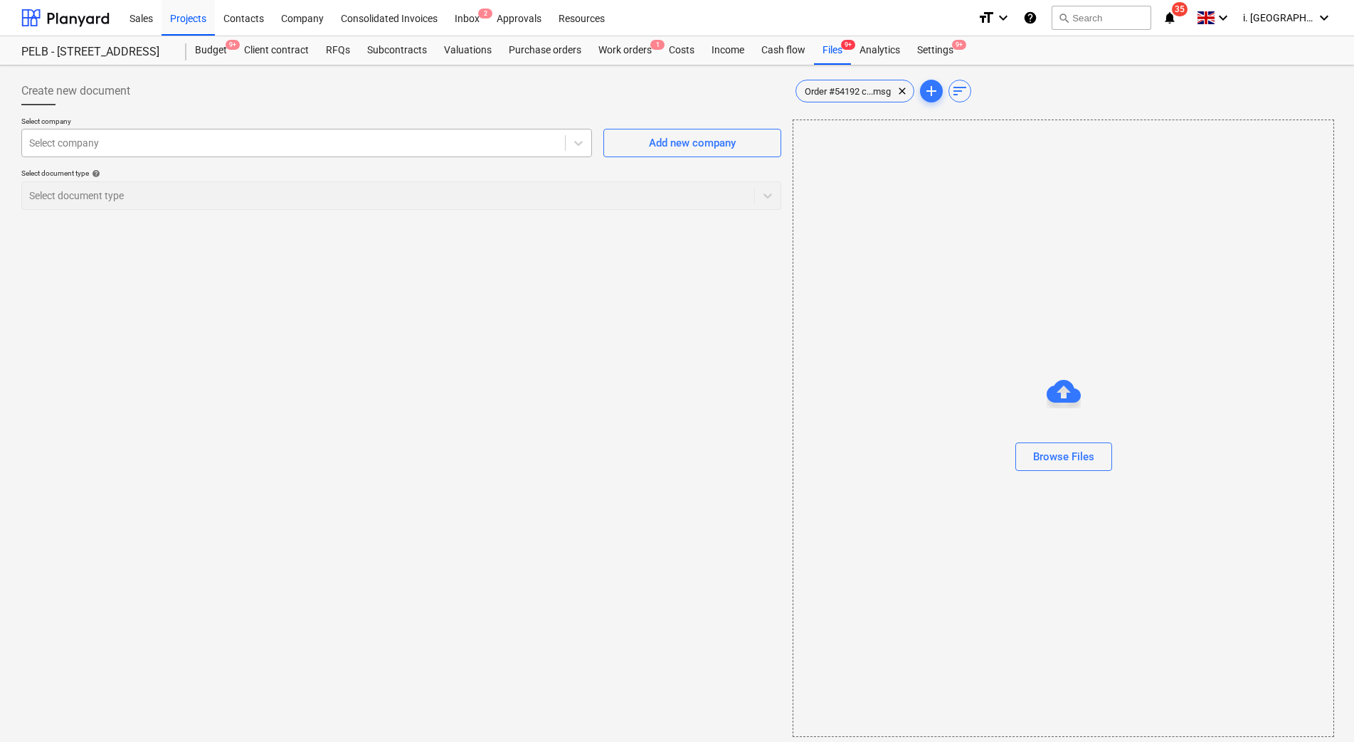
click at [504, 137] on div at bounding box center [293, 143] width 529 height 14
click at [669, 140] on div "Add new company" at bounding box center [692, 143] width 87 height 19
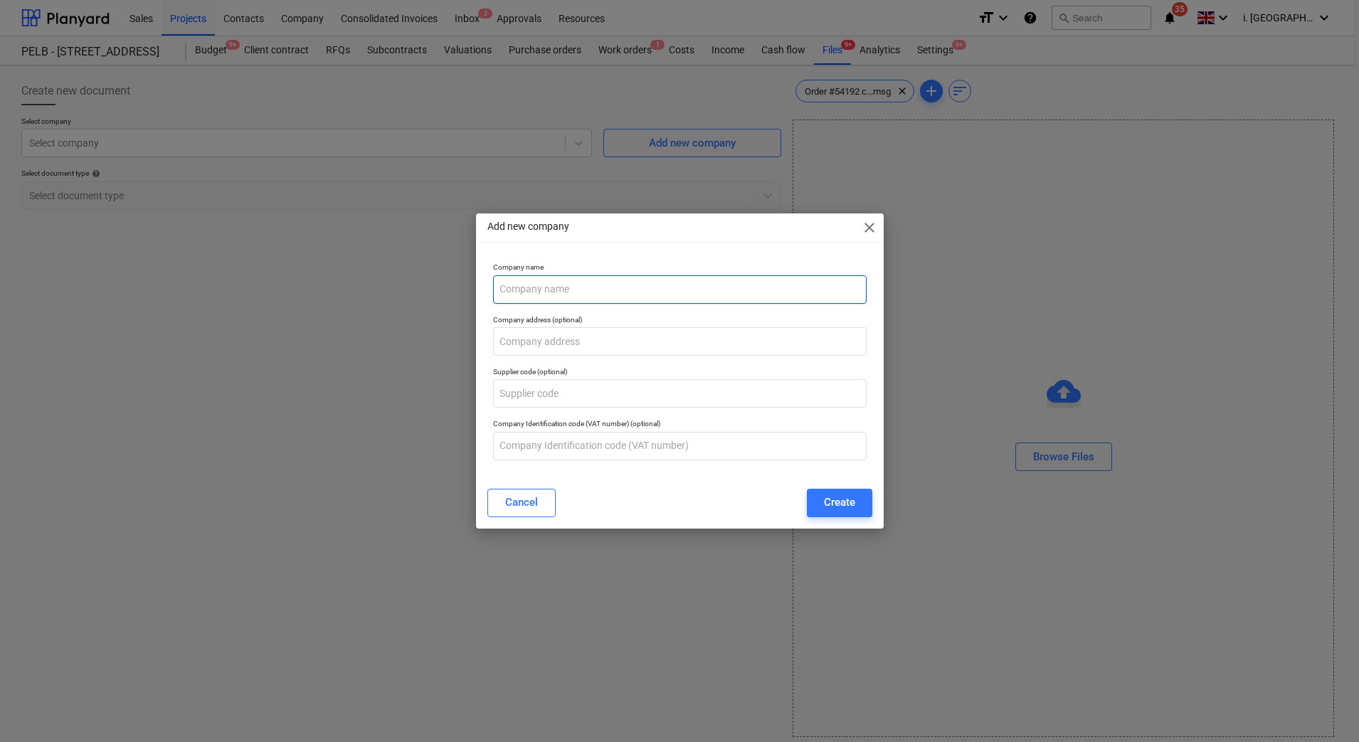
paste input "CGC Interiors <store+3039297602@t.shopifyemail.com>"
drag, startPoint x: 559, startPoint y: 287, endPoint x: 784, endPoint y: 281, distance: 225.0
click at [784, 281] on input "CGC Interiors <store+3039297602@t.shopifyemail.com>" at bounding box center [680, 289] width 374 height 28
type input "CGC Interiors"
click at [842, 500] on div "Create" at bounding box center [839, 502] width 31 height 19
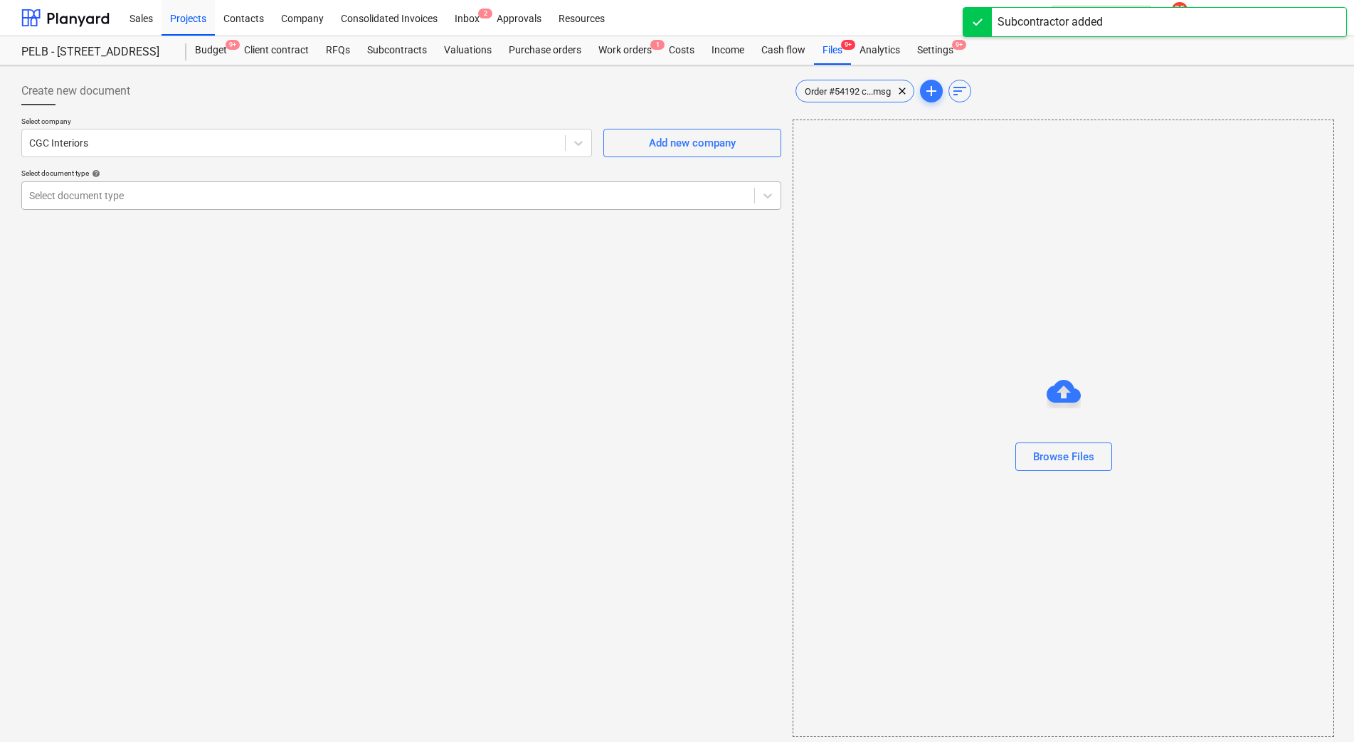
click at [152, 199] on div at bounding box center [388, 196] width 718 height 14
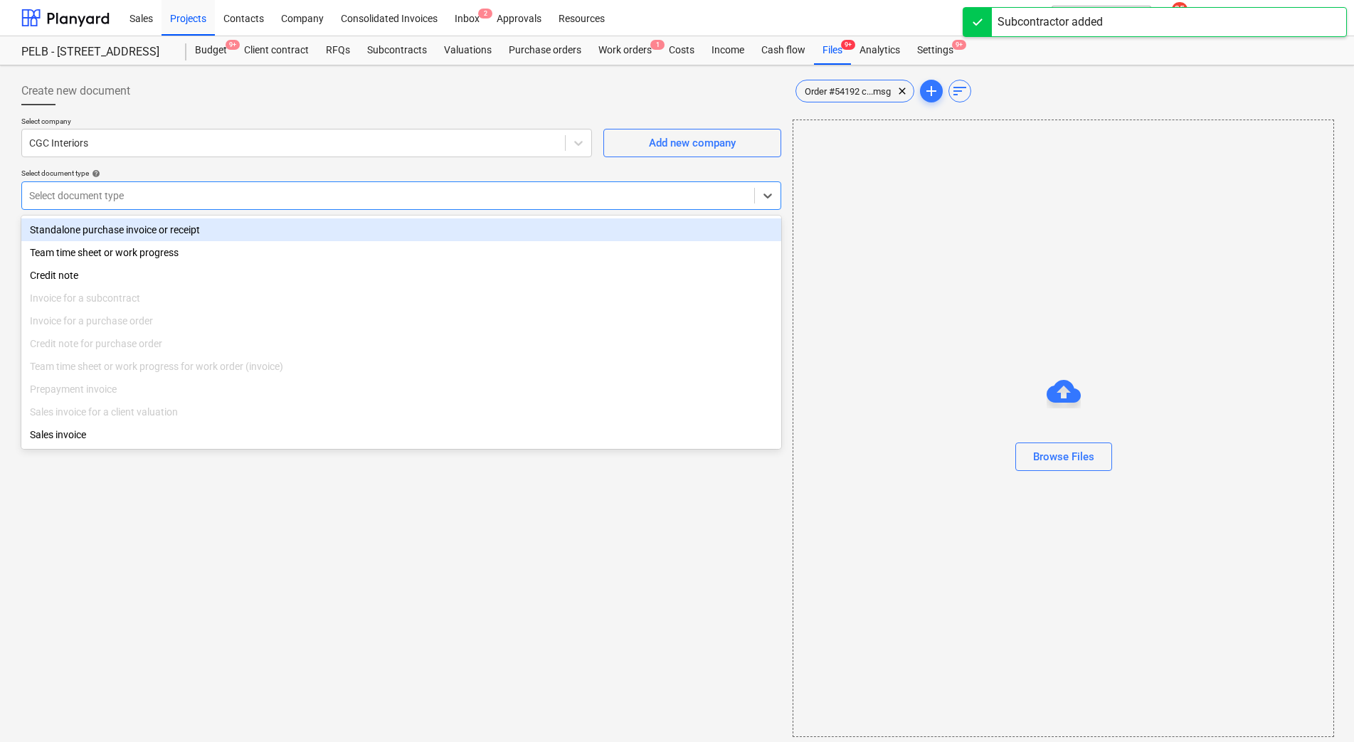
click at [167, 233] on div "Standalone purchase invoice or receipt" at bounding box center [401, 229] width 760 height 23
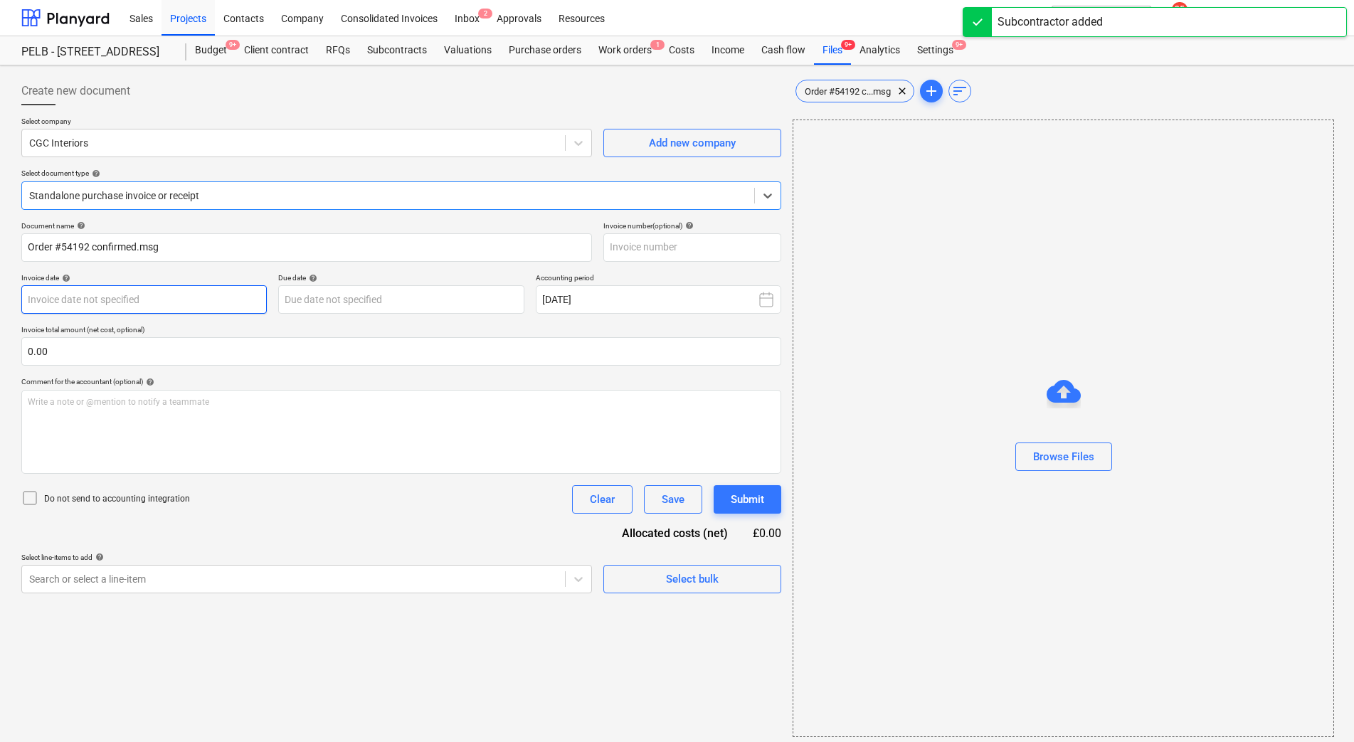
click at [125, 292] on body "Sales Projects Contacts Company Consolidated Invoices Inbox 2 Approvals Resourc…" at bounding box center [677, 371] width 1354 height 742
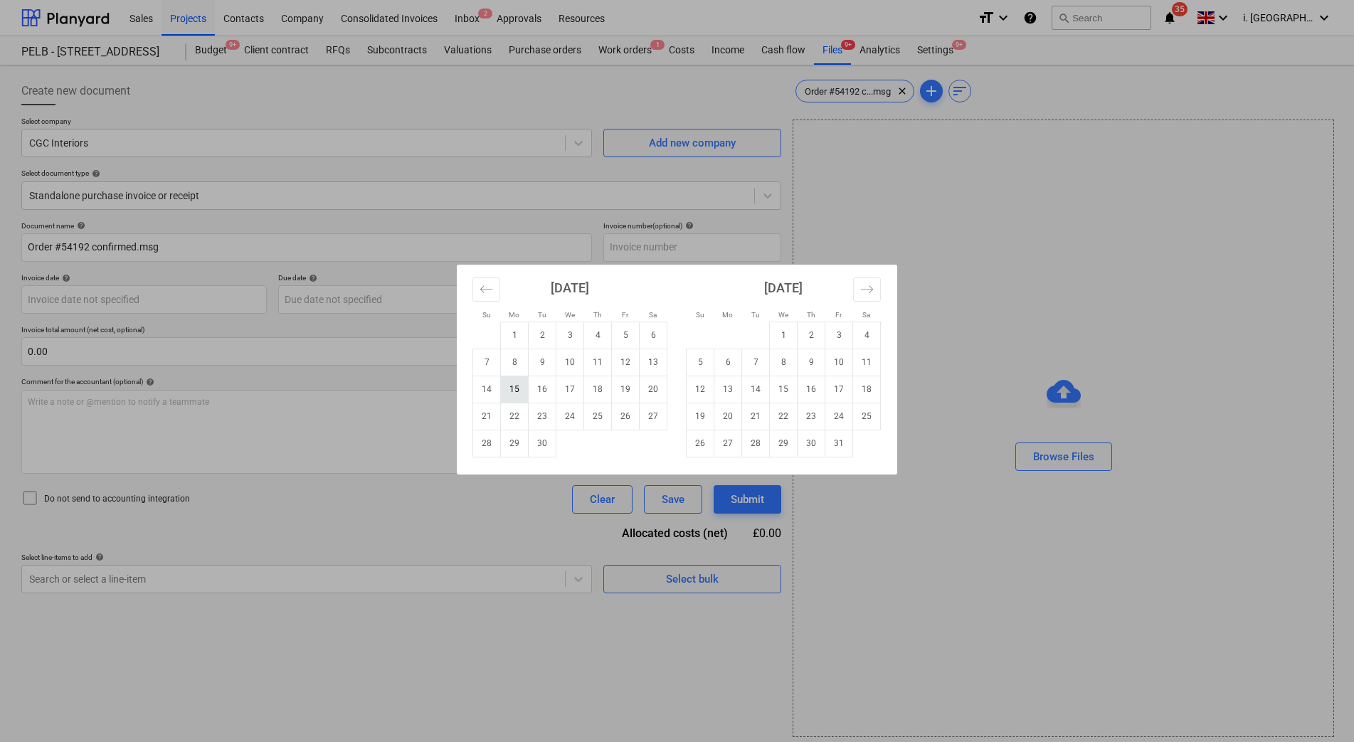
click at [516, 388] on td "15" at bounding box center [515, 389] width 28 height 27
type input "[DATE]"
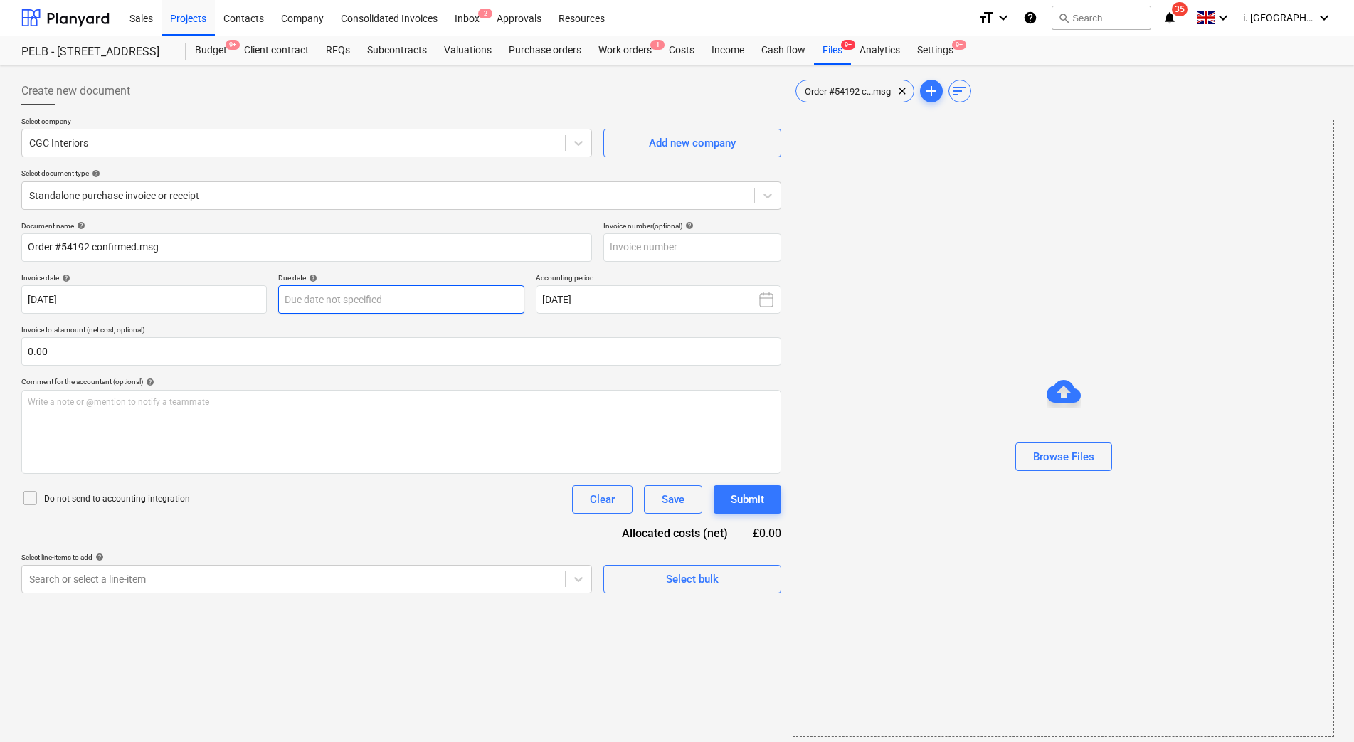
click at [466, 295] on body "Sales Projects Contacts Company Consolidated Invoices Inbox 2 Approvals Resourc…" at bounding box center [677, 371] width 1354 height 742
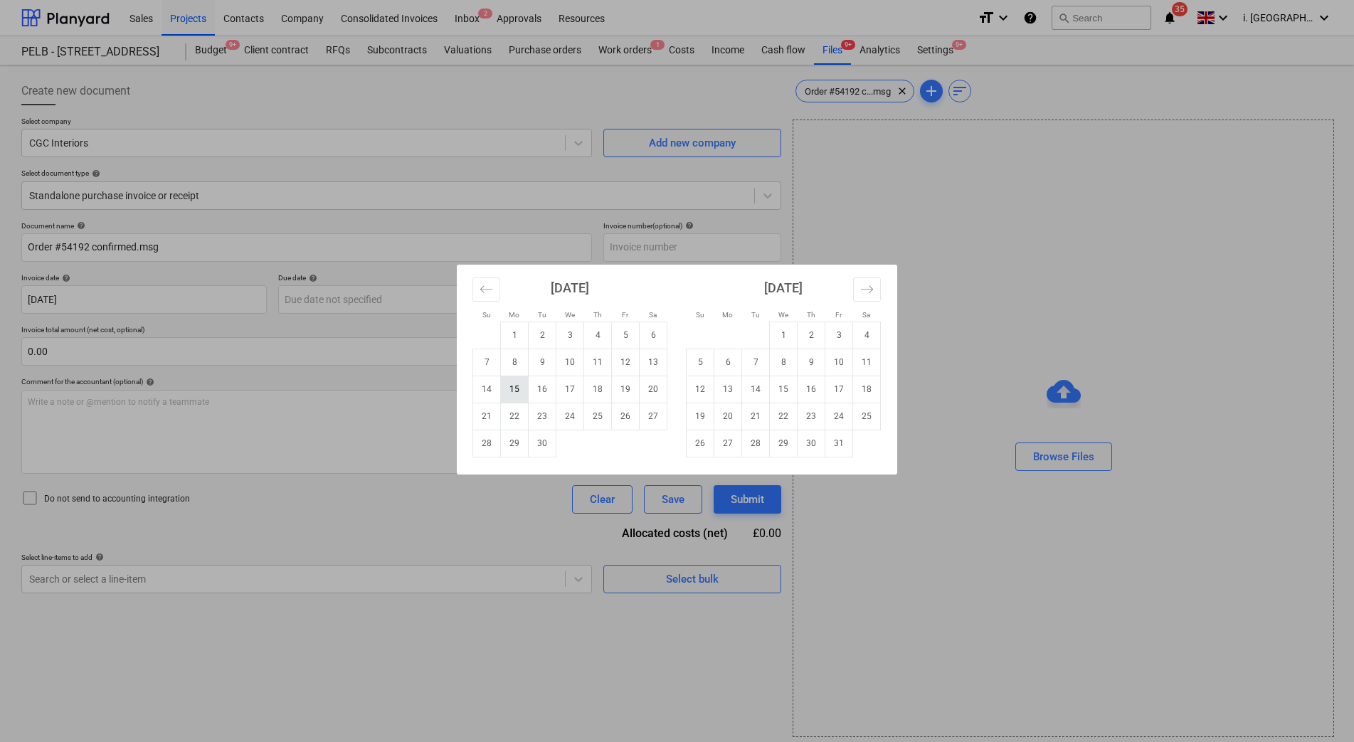
click at [522, 385] on td "15" at bounding box center [515, 389] width 28 height 27
type input "[DATE]"
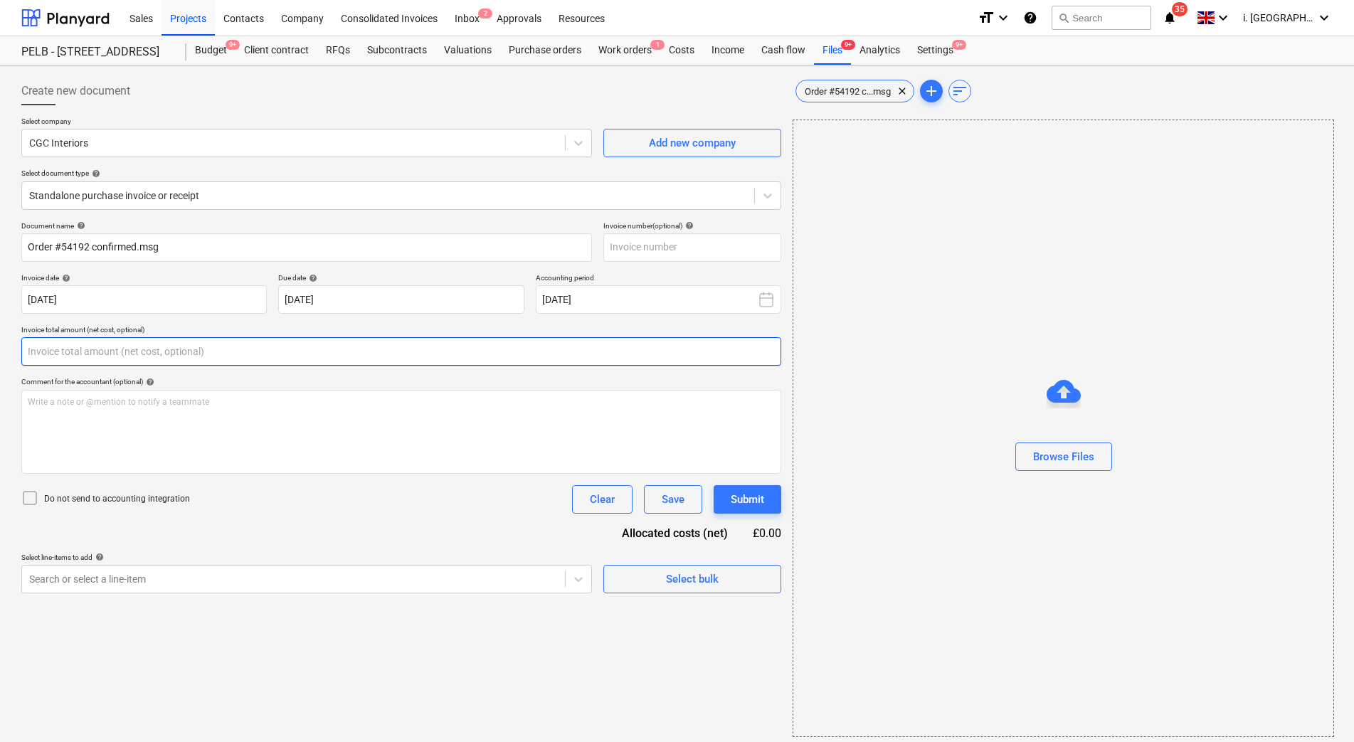
click at [491, 357] on input "text" at bounding box center [401, 351] width 760 height 28
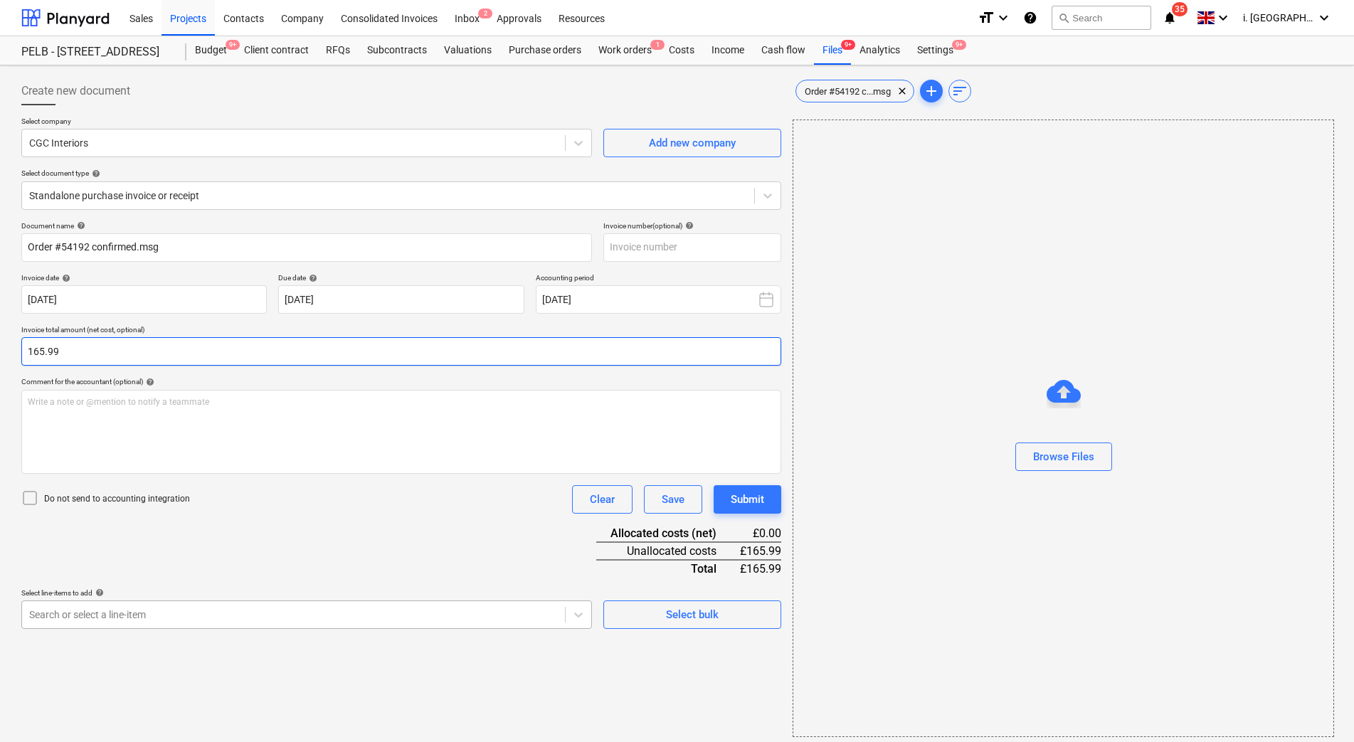
type input "165.99"
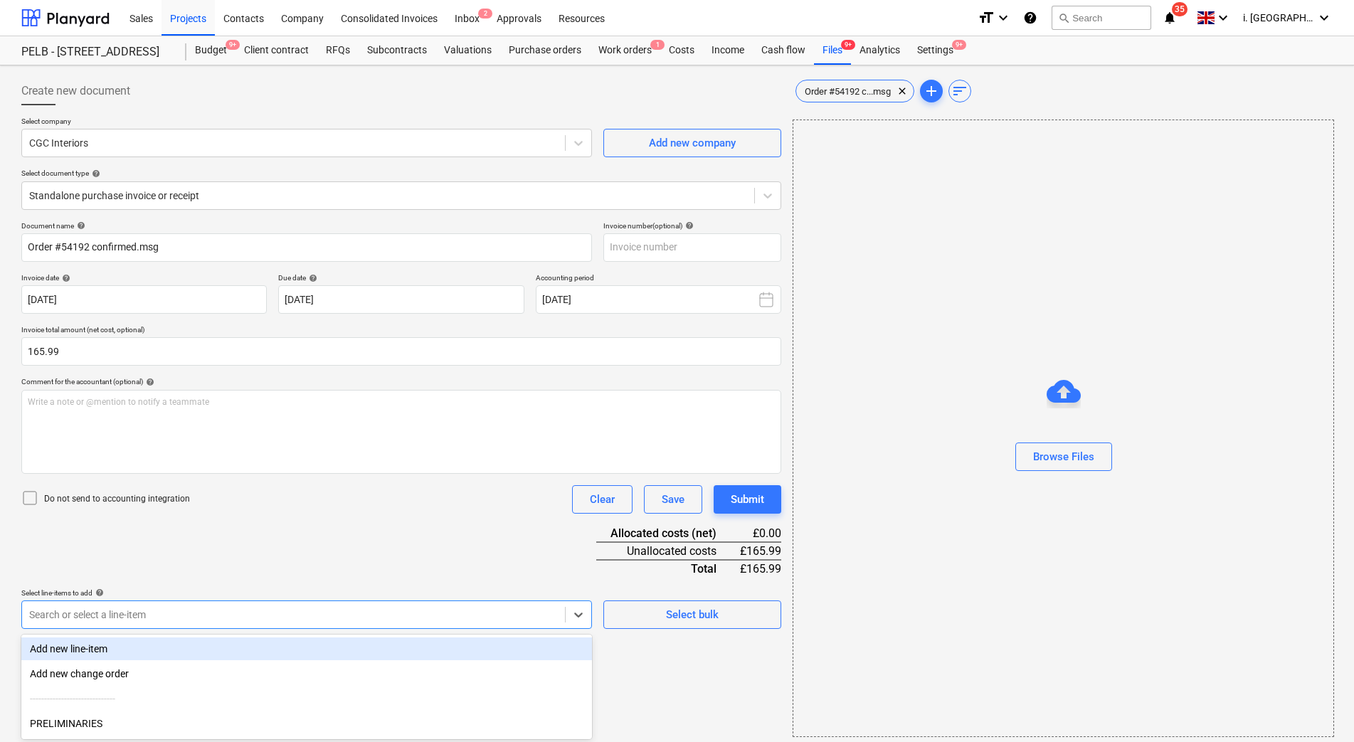
scroll to position [6, 0]
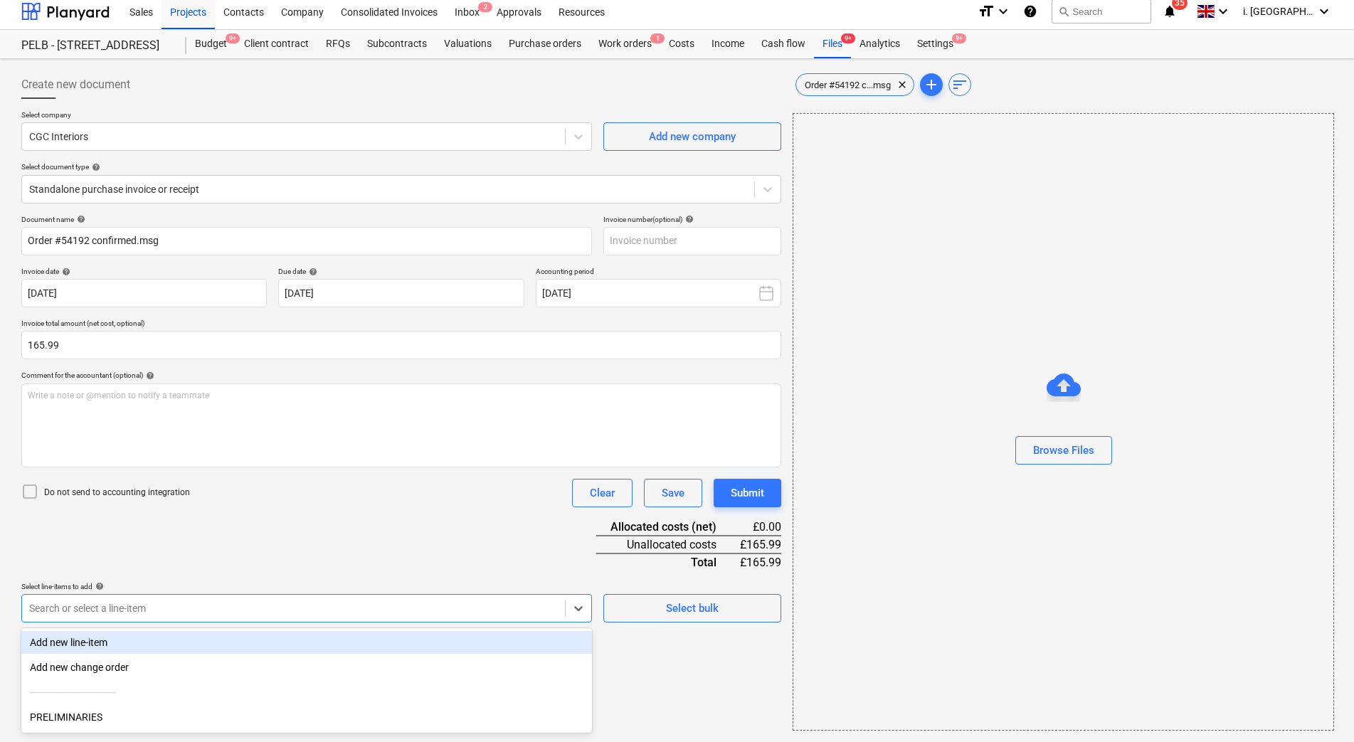
click at [475, 614] on div at bounding box center [293, 608] width 529 height 14
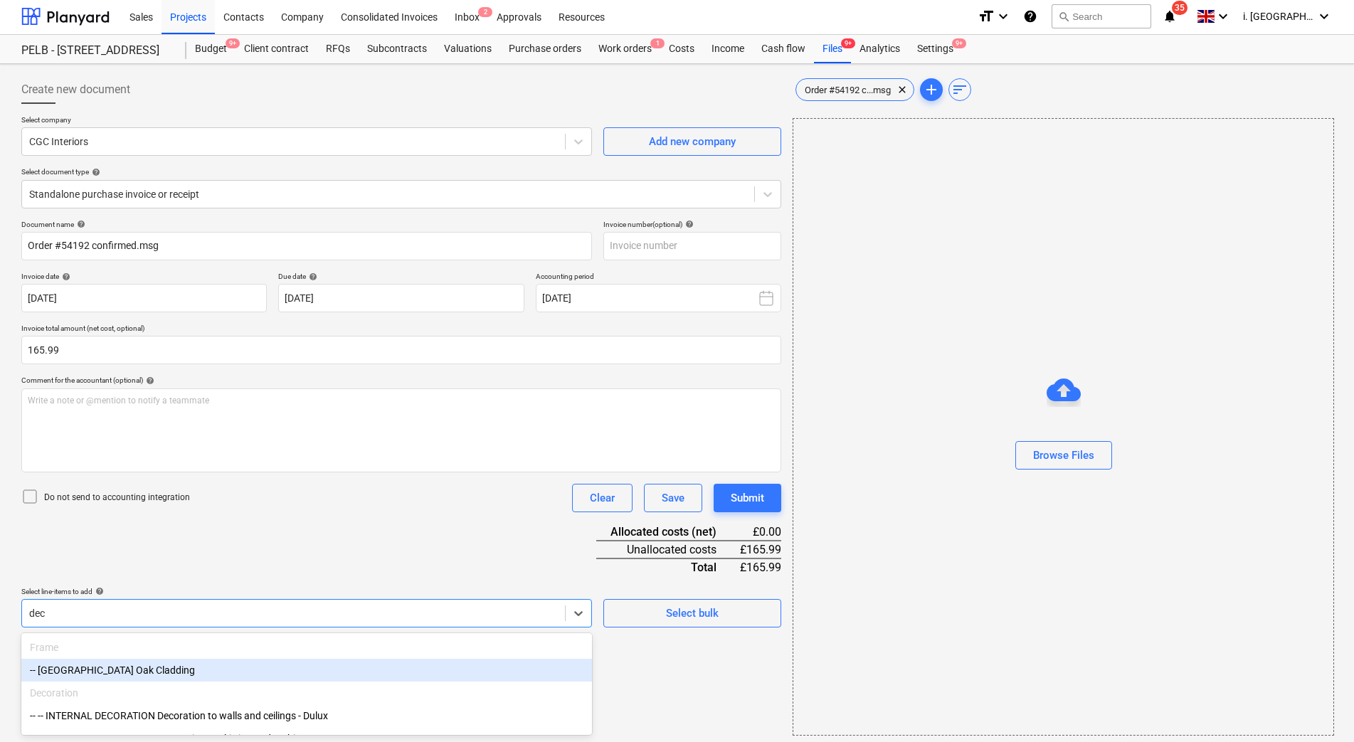
scroll to position [0, 0]
type input "d"
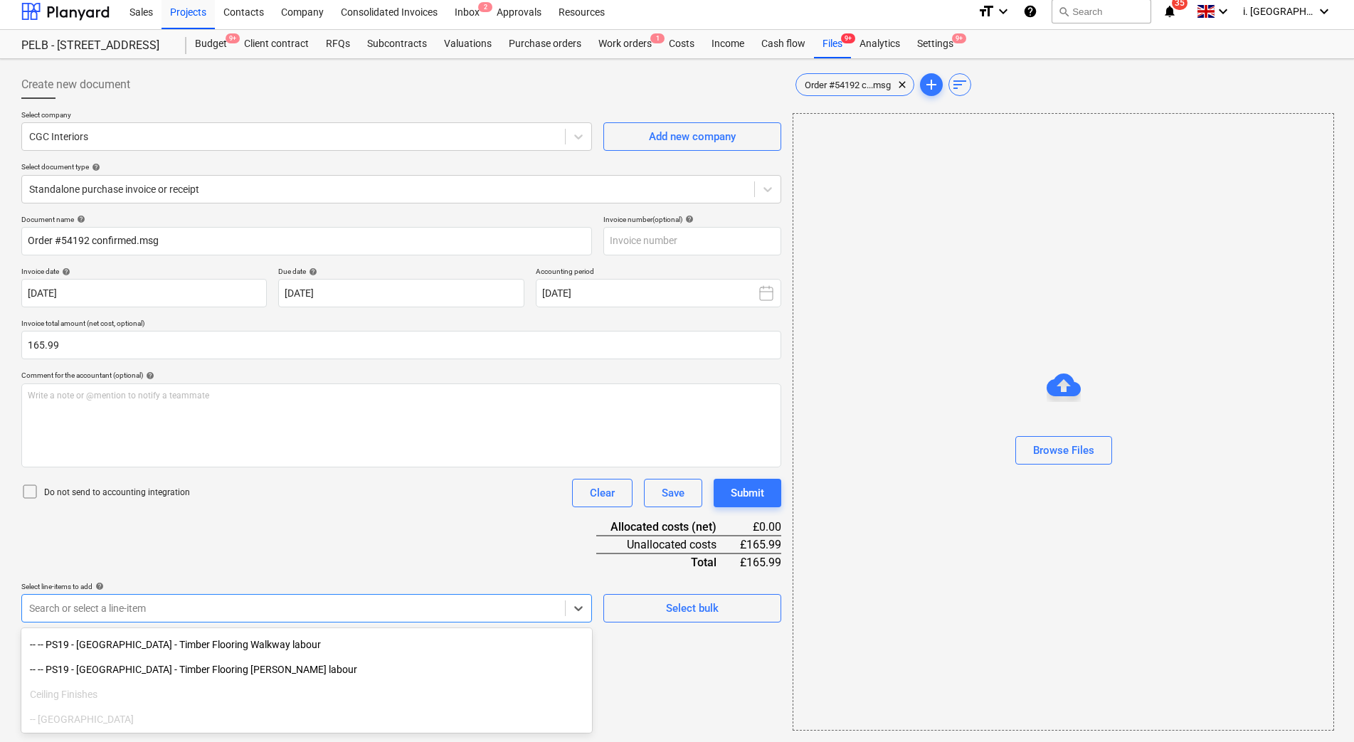
scroll to position [1870, 0]
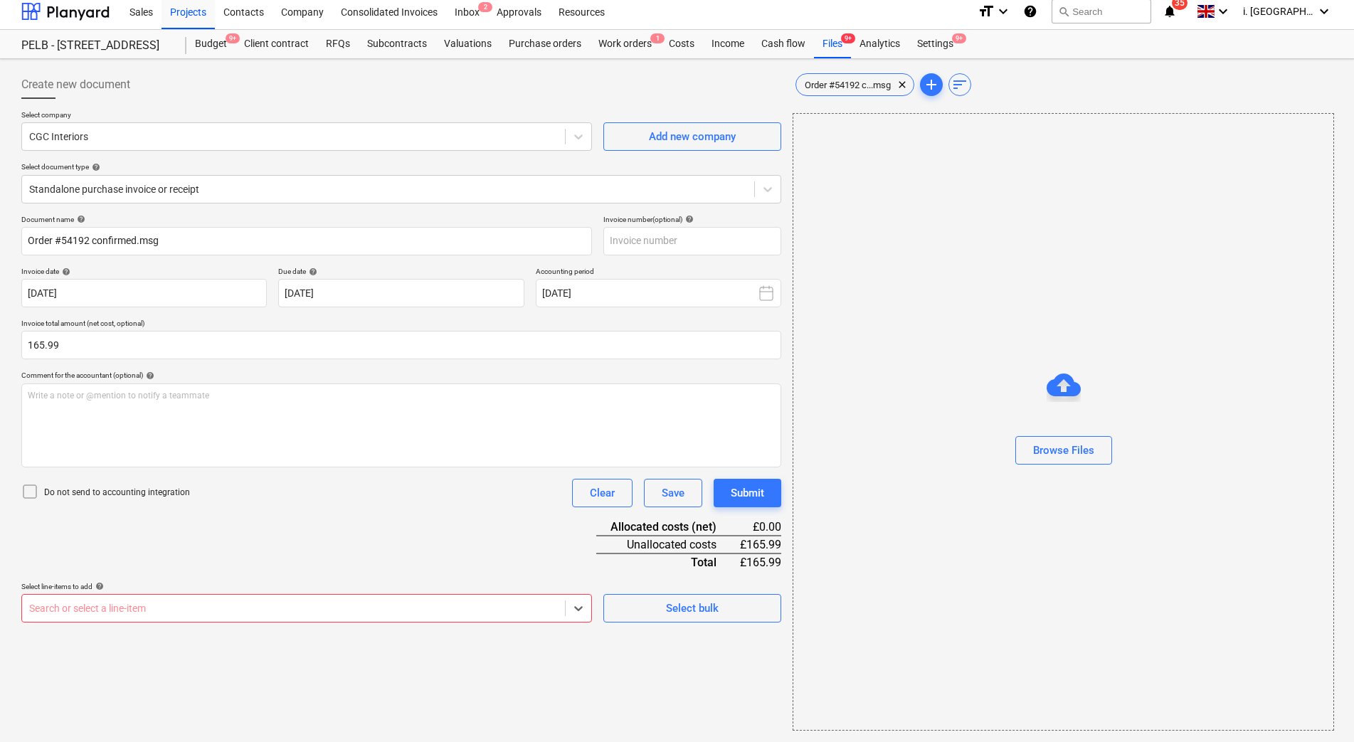
click at [182, 607] on div at bounding box center [293, 608] width 529 height 14
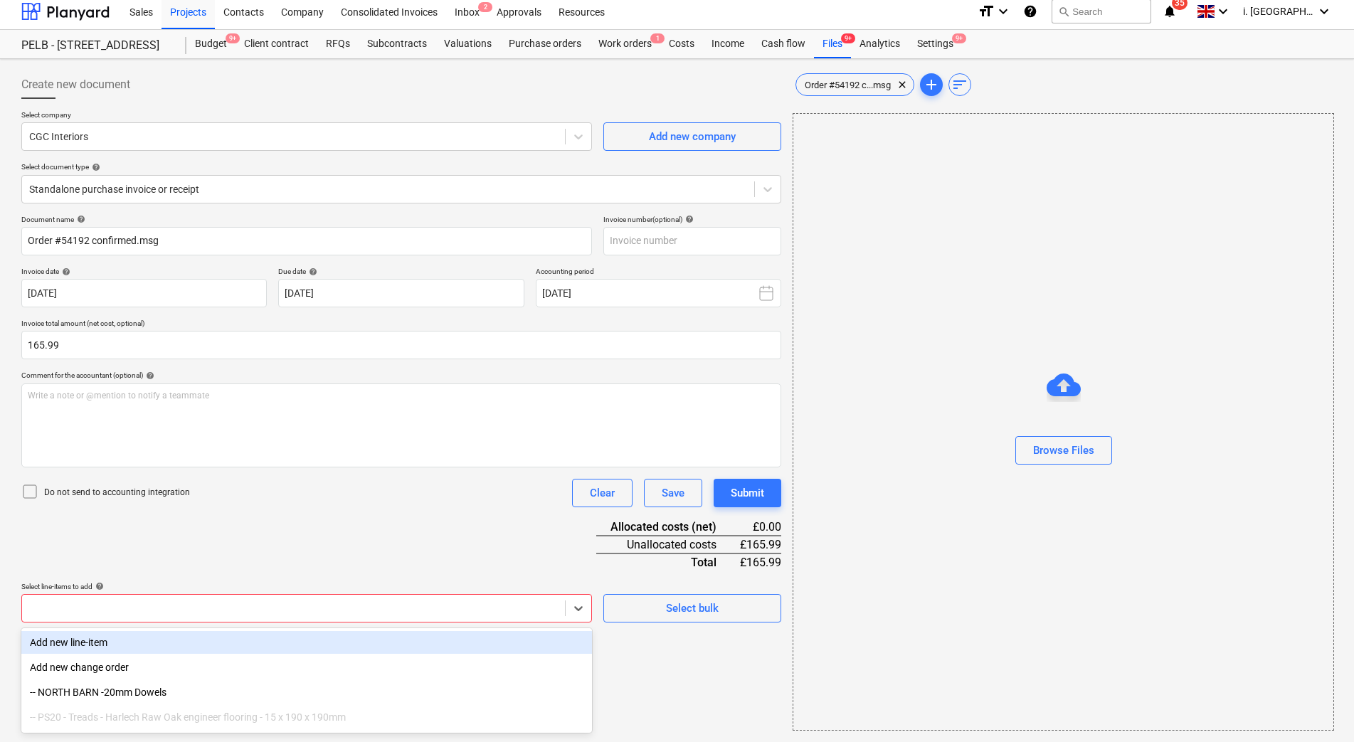
type input "w"
type input "ele"
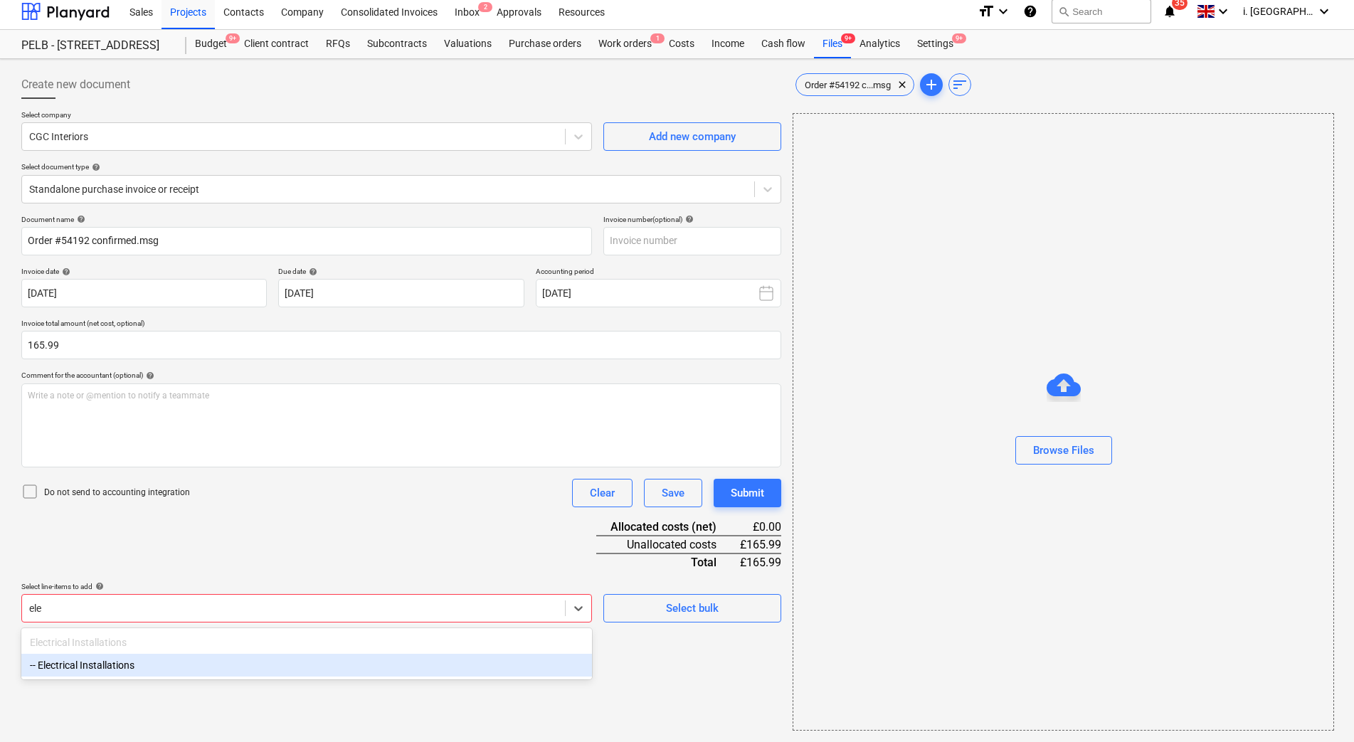
click at [175, 670] on div "-- Electrical Installations" at bounding box center [306, 665] width 571 height 23
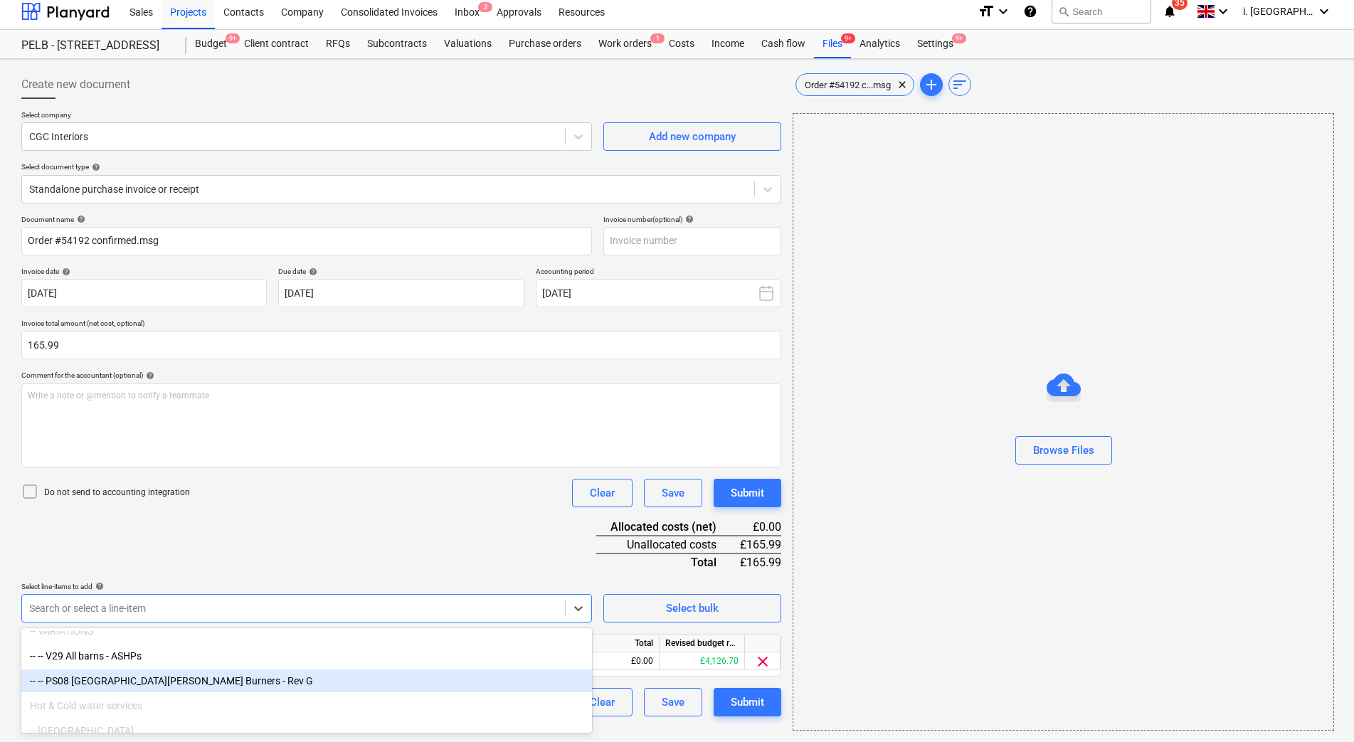
scroll to position [4185, 0]
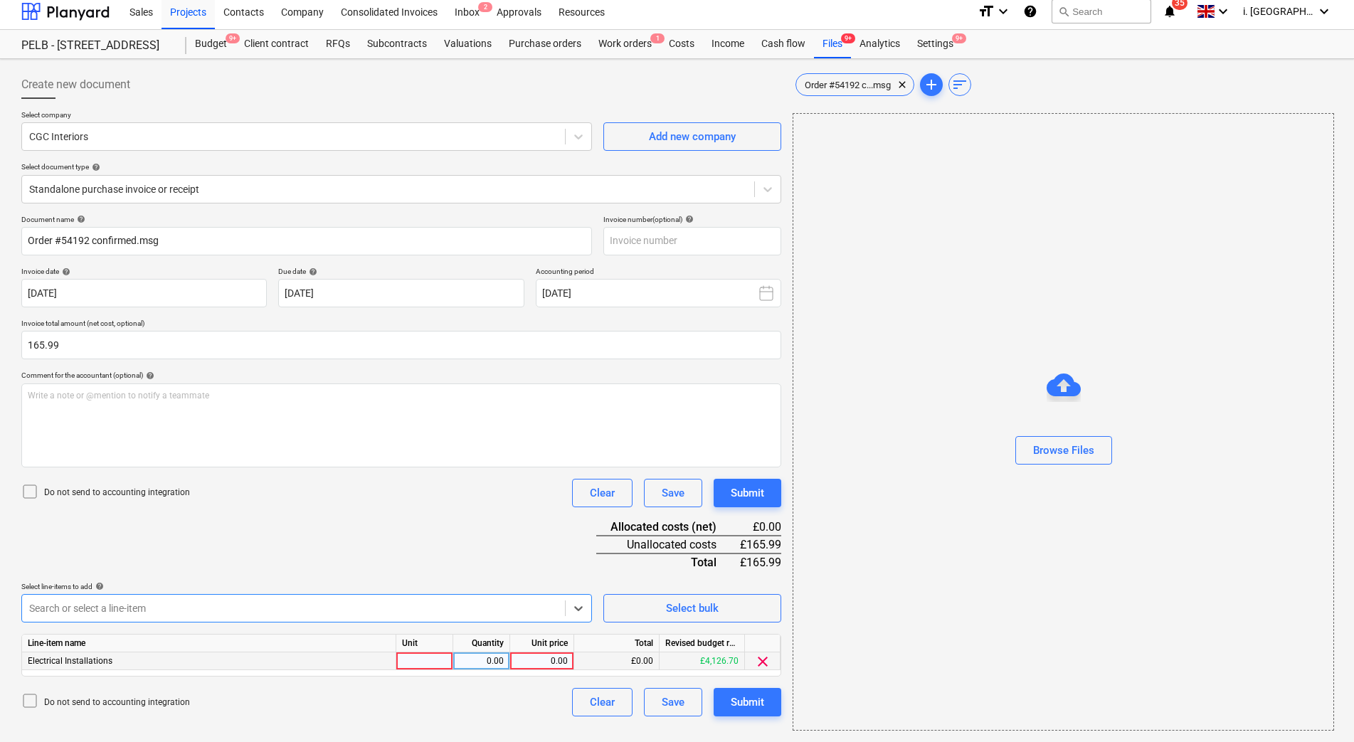
click at [187, 658] on div "Electrical Installations" at bounding box center [209, 662] width 374 height 18
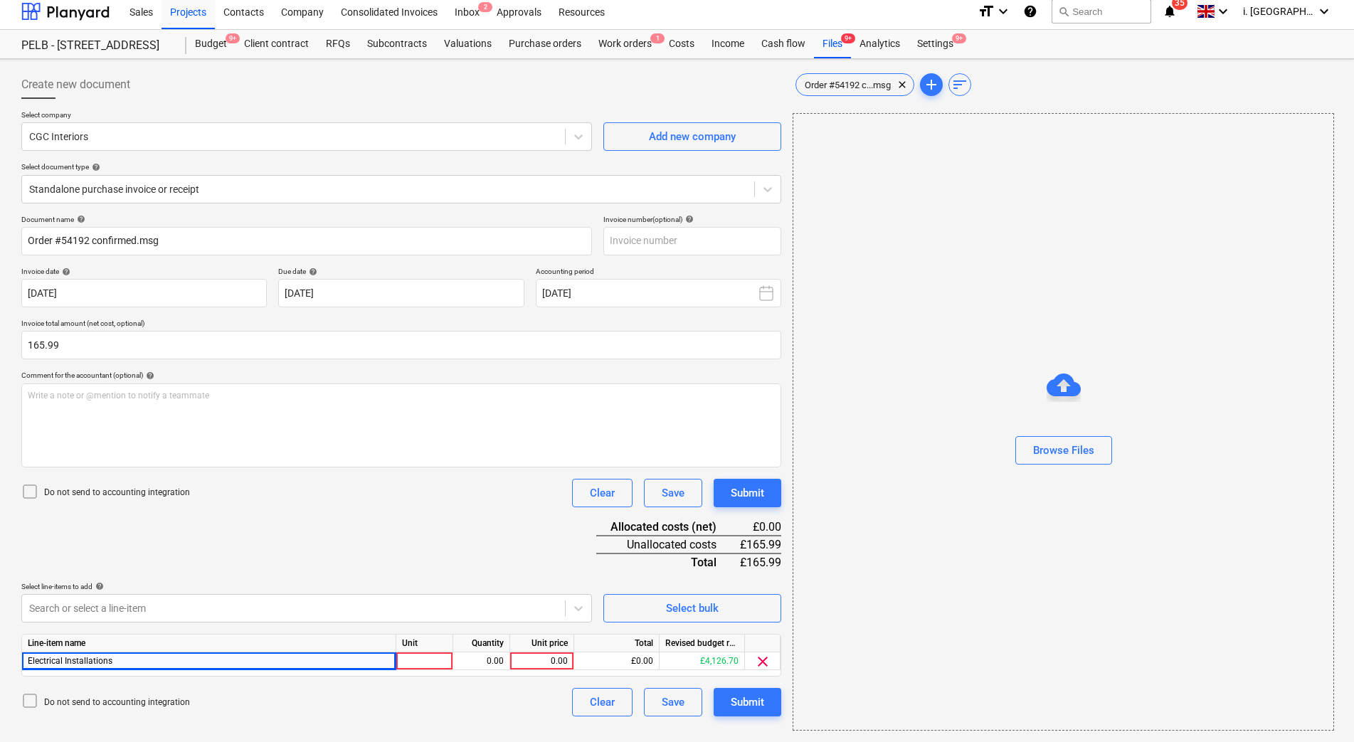
drag, startPoint x: 187, startPoint y: 658, endPoint x: 3, endPoint y: 637, distance: 185.5
click at [3, 637] on div "Create new document Select company CGC Interiors Add new company Select documen…" at bounding box center [677, 400] width 1354 height 683
drag, startPoint x: 3, startPoint y: 637, endPoint x: 137, endPoint y: 663, distance: 136.2
click at [137, 663] on div "Electrical Installations" at bounding box center [209, 662] width 374 height 18
click at [139, 663] on div "Electrical Installations" at bounding box center [209, 662] width 374 height 18
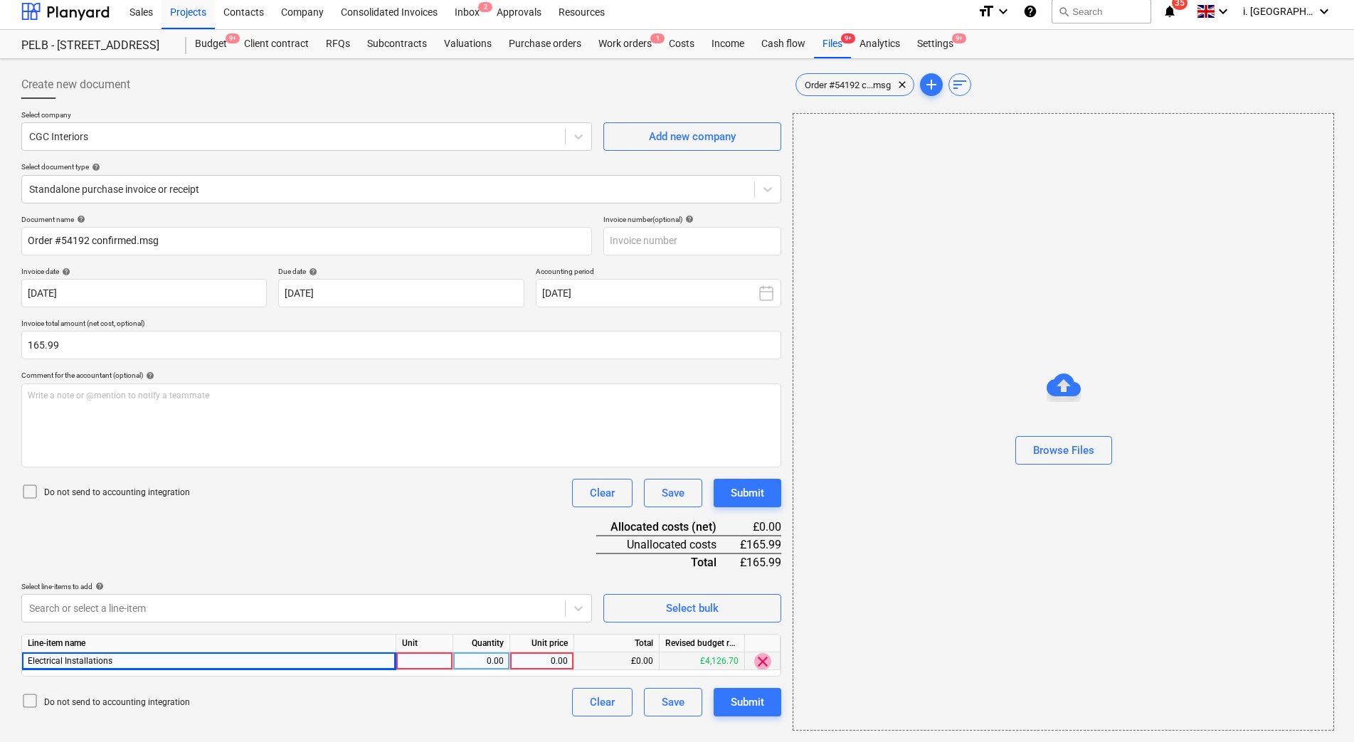
click at [762, 656] on span "clear" at bounding box center [762, 661] width 17 height 17
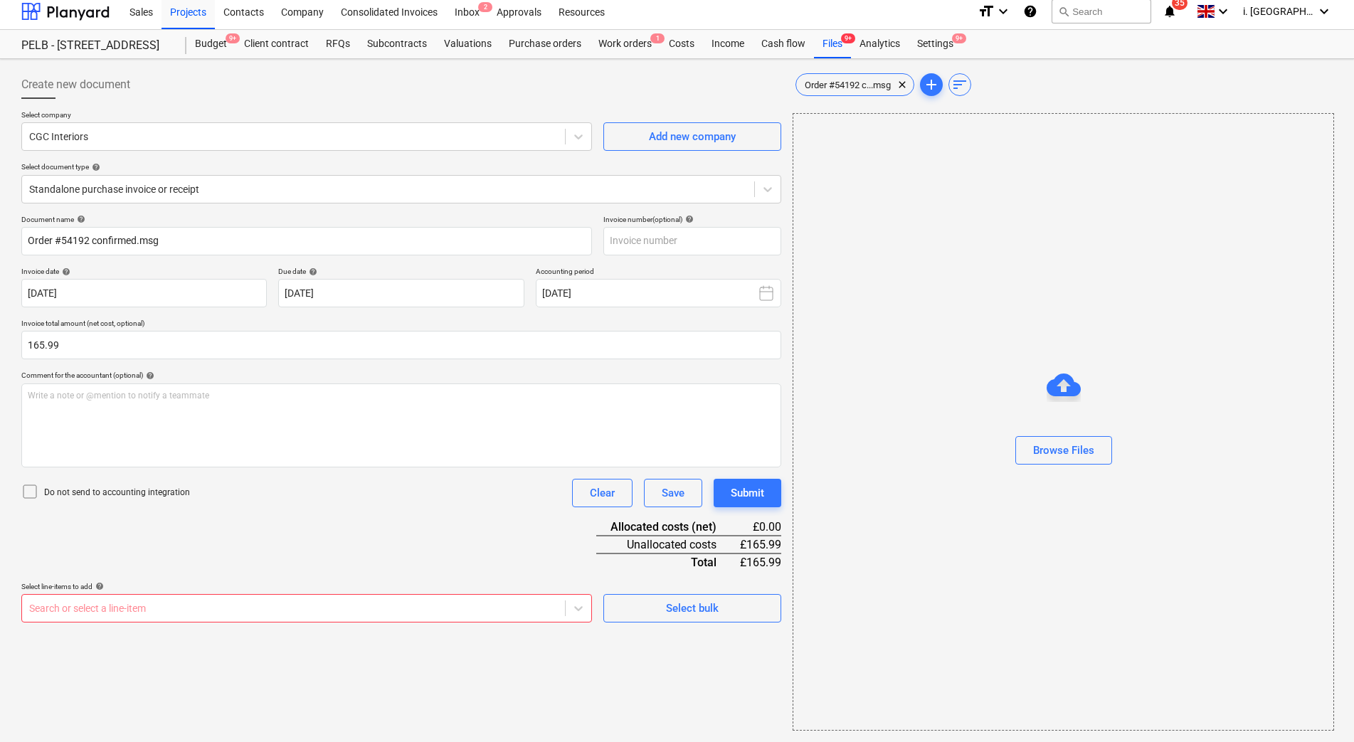
click at [311, 613] on div at bounding box center [293, 608] width 529 height 14
type input "cg"
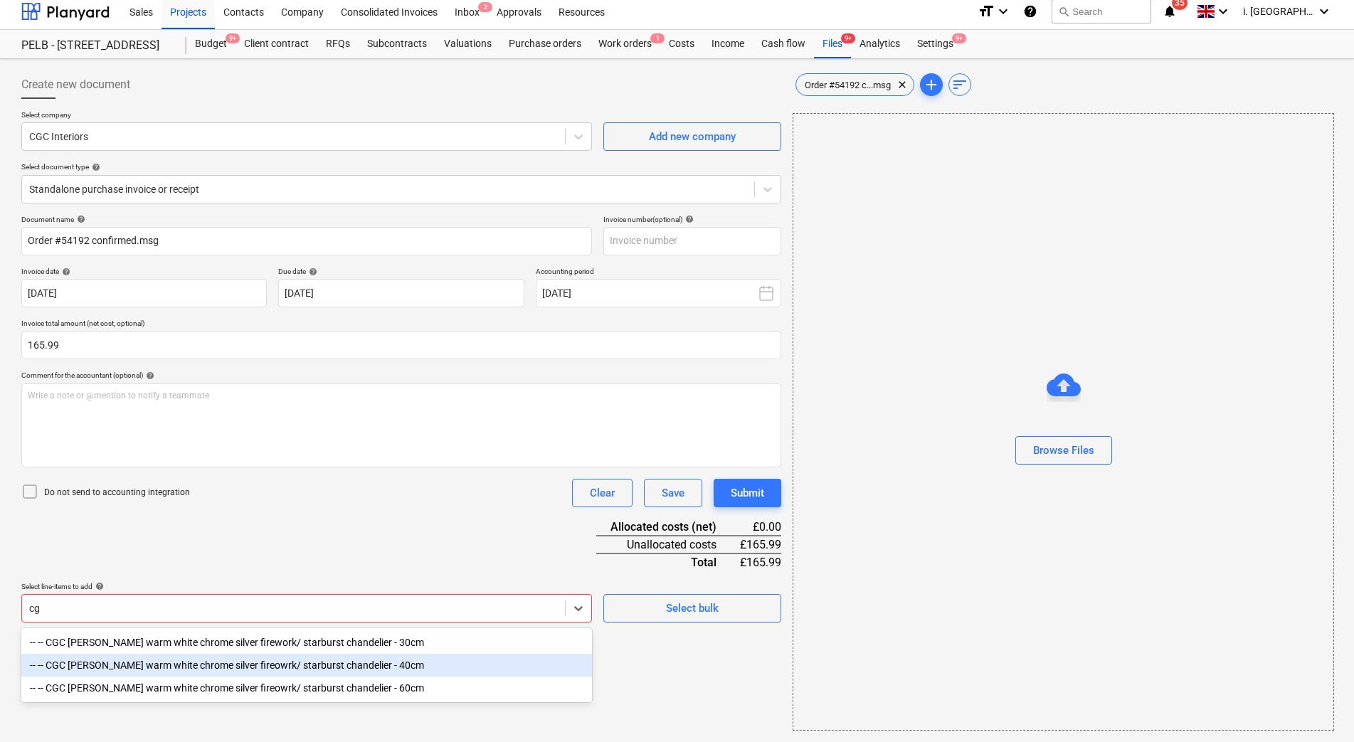
click at [318, 673] on div "-- -- CGC [PERSON_NAME] warm white chrome silver fireowrk/ starburst chandelier…" at bounding box center [306, 665] width 571 height 23
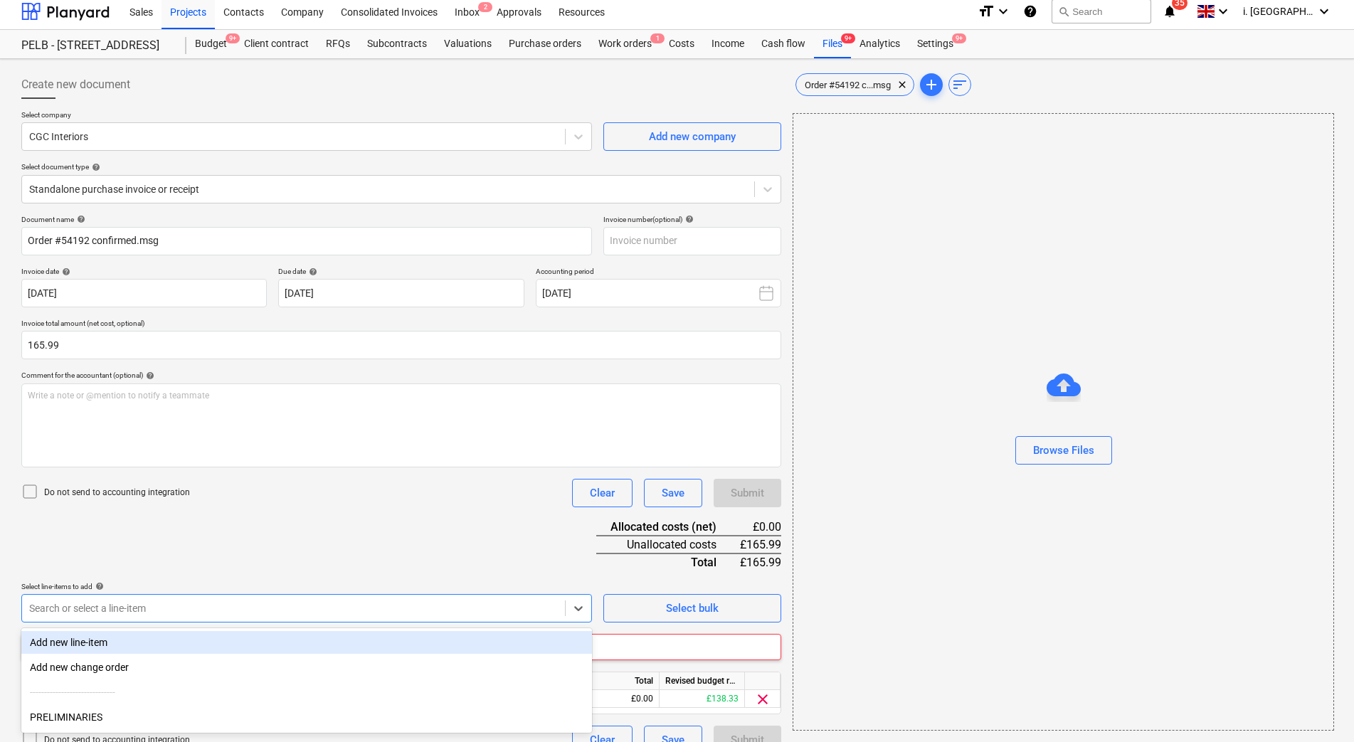
click at [483, 517] on div "Document name help Order #54192 confirmed.msg Invoice number (optional) help In…" at bounding box center [401, 484] width 760 height 539
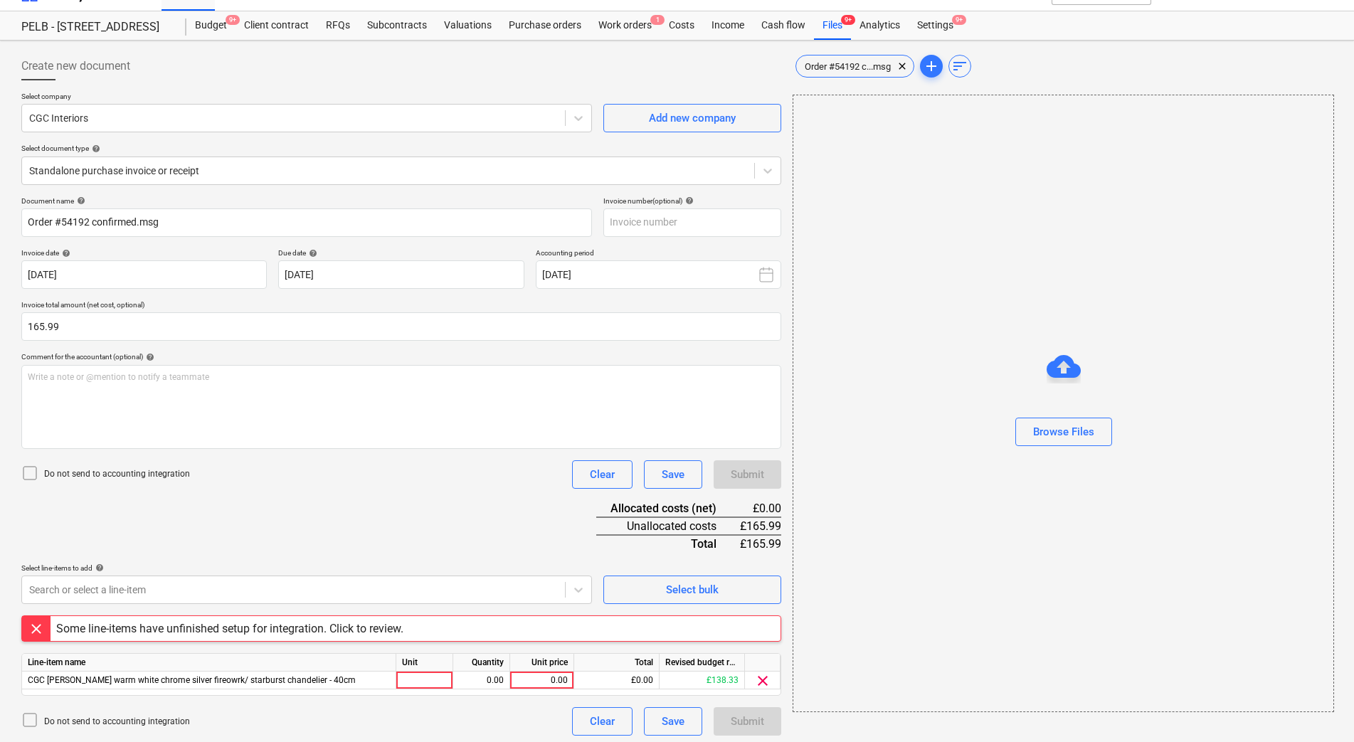
scroll to position [30, 0]
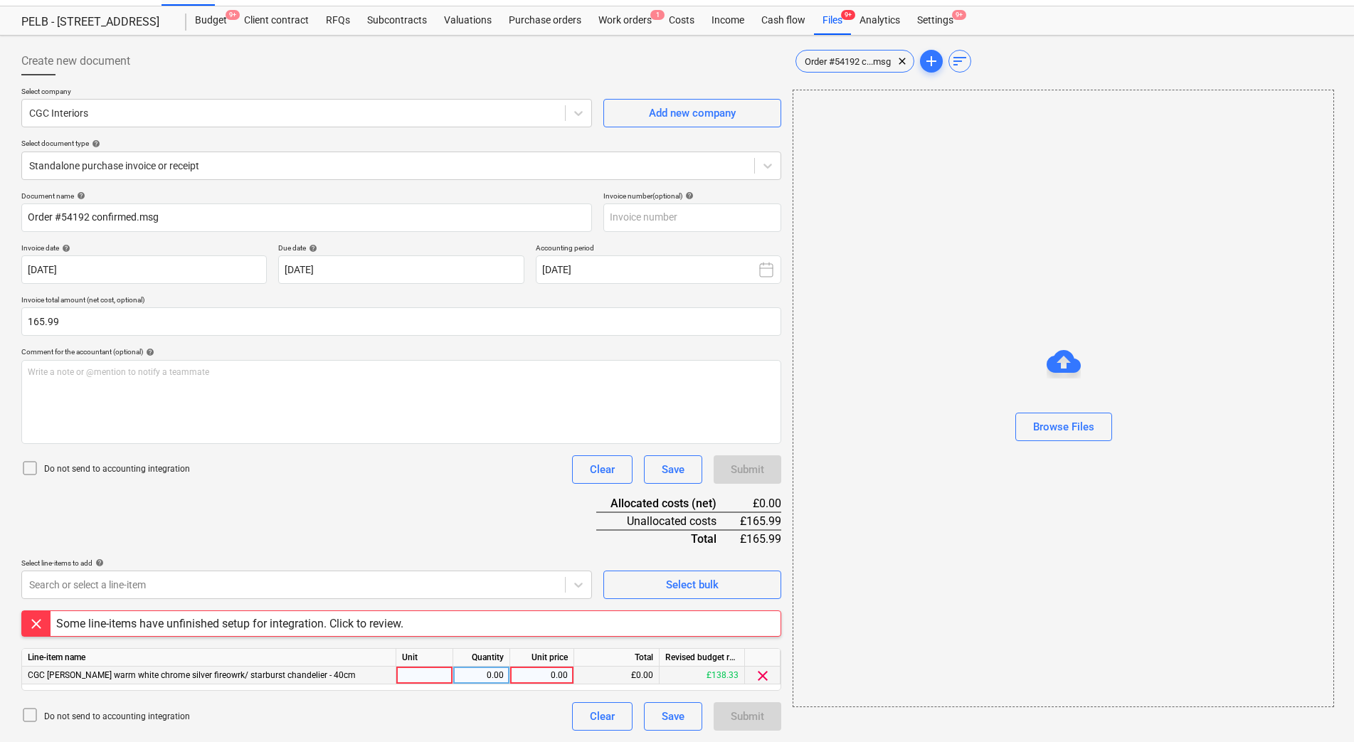
click at [440, 678] on div at bounding box center [424, 676] width 57 height 18
type input "1"
click at [468, 681] on div "0.00" at bounding box center [481, 676] width 45 height 18
type input "1"
click at [525, 685] on div "Line-item name Unit Quantity Unit price Total Revised budget remaining CGC Fawk…" at bounding box center [401, 669] width 760 height 43
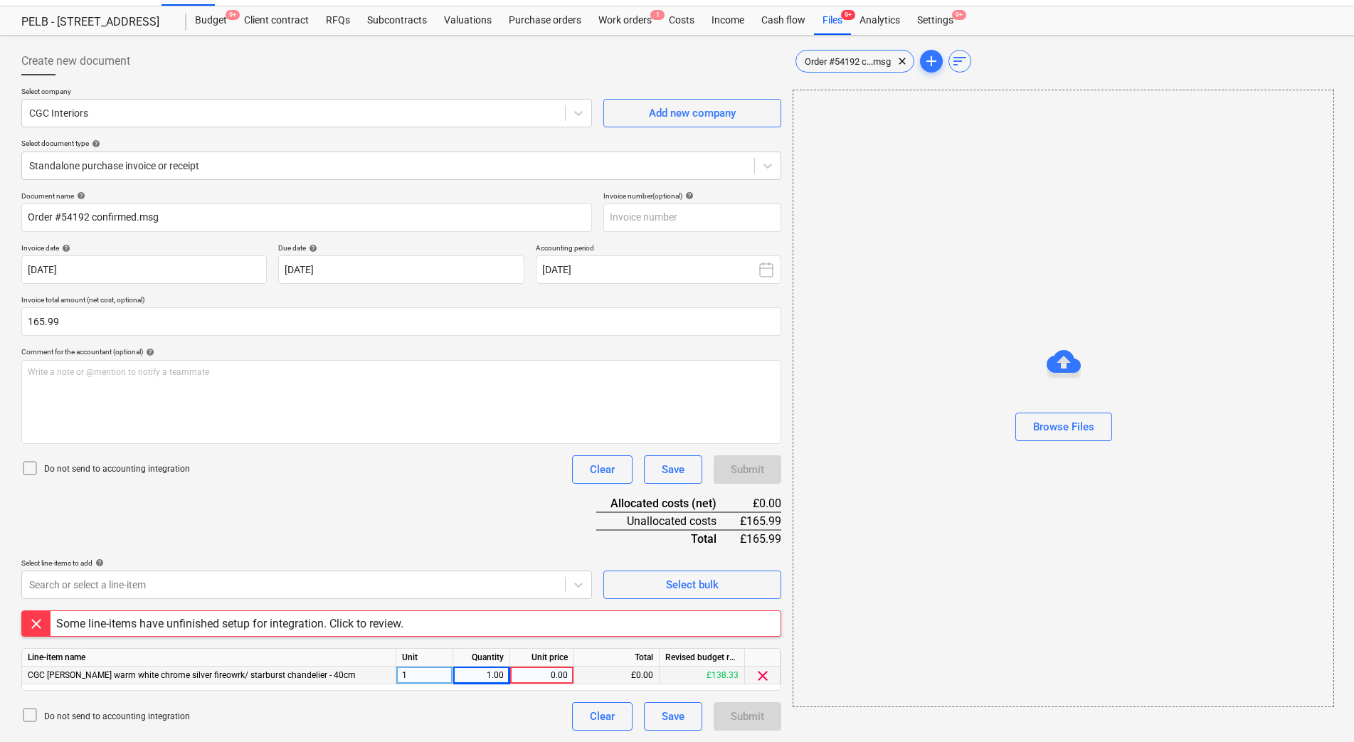
click at [532, 671] on div "0.00" at bounding box center [542, 676] width 52 height 18
type input "165.99"
click at [480, 471] on div "Do not send to accounting integration Clear Save Submit" at bounding box center [401, 469] width 760 height 28
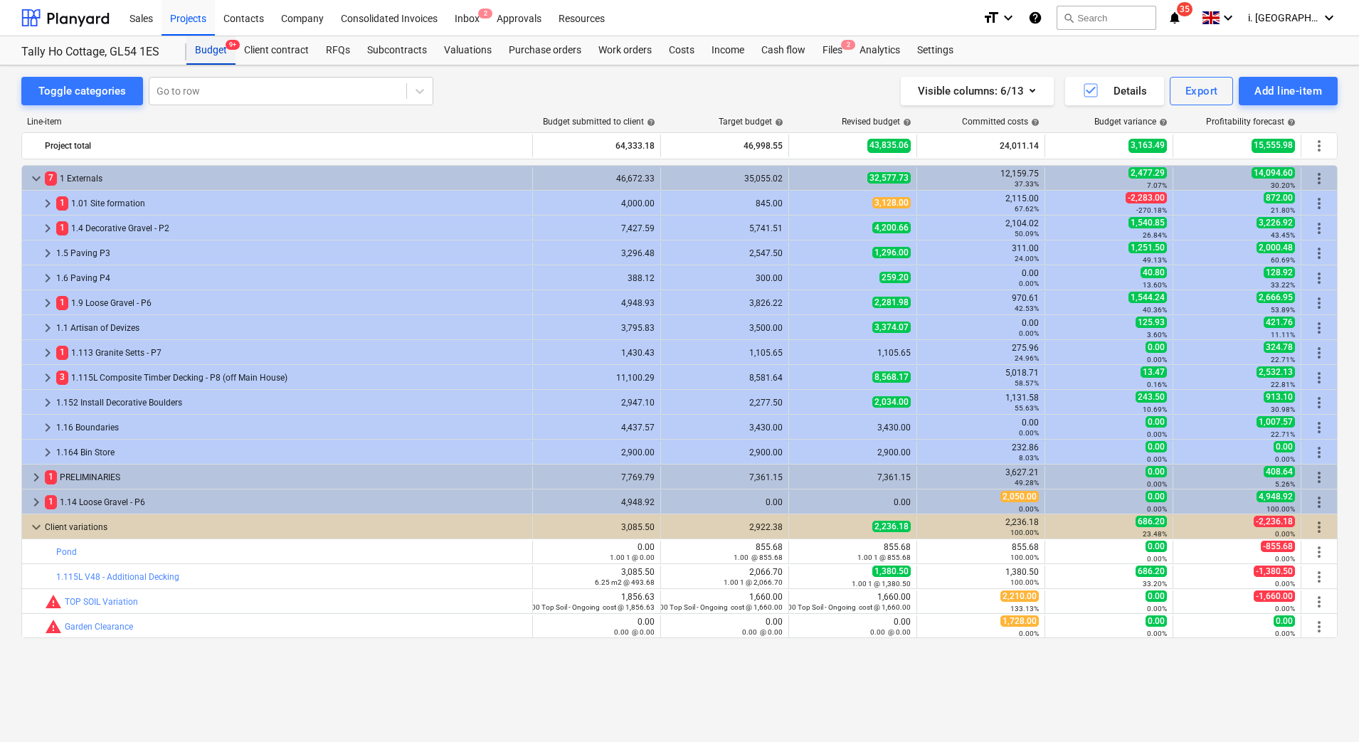
click at [231, 58] on div "Budget 9+" at bounding box center [210, 50] width 49 height 28
click at [198, 55] on div "Budget 9+" at bounding box center [210, 50] width 49 height 28
click at [198, 24] on div "Projects" at bounding box center [188, 17] width 53 height 36
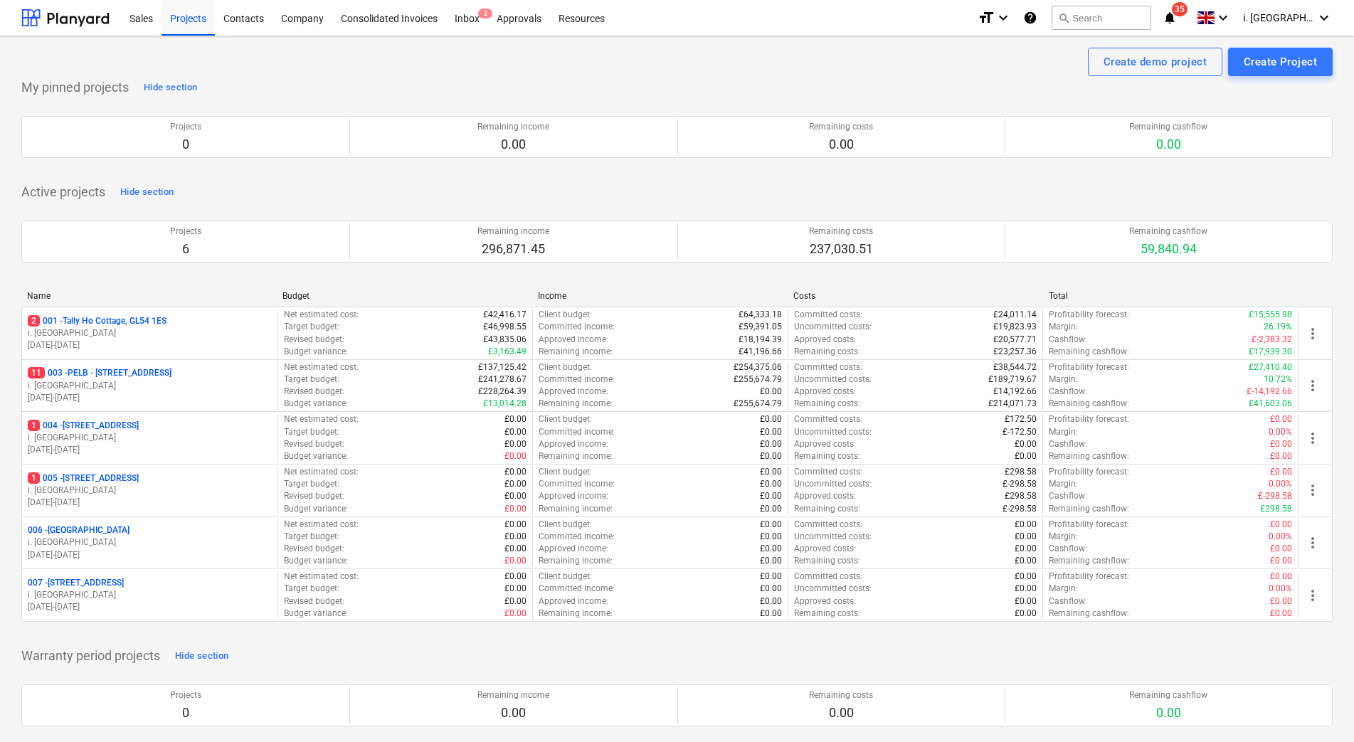
click at [81, 381] on p "i. [GEOGRAPHIC_DATA]" at bounding box center [150, 386] width 244 height 12
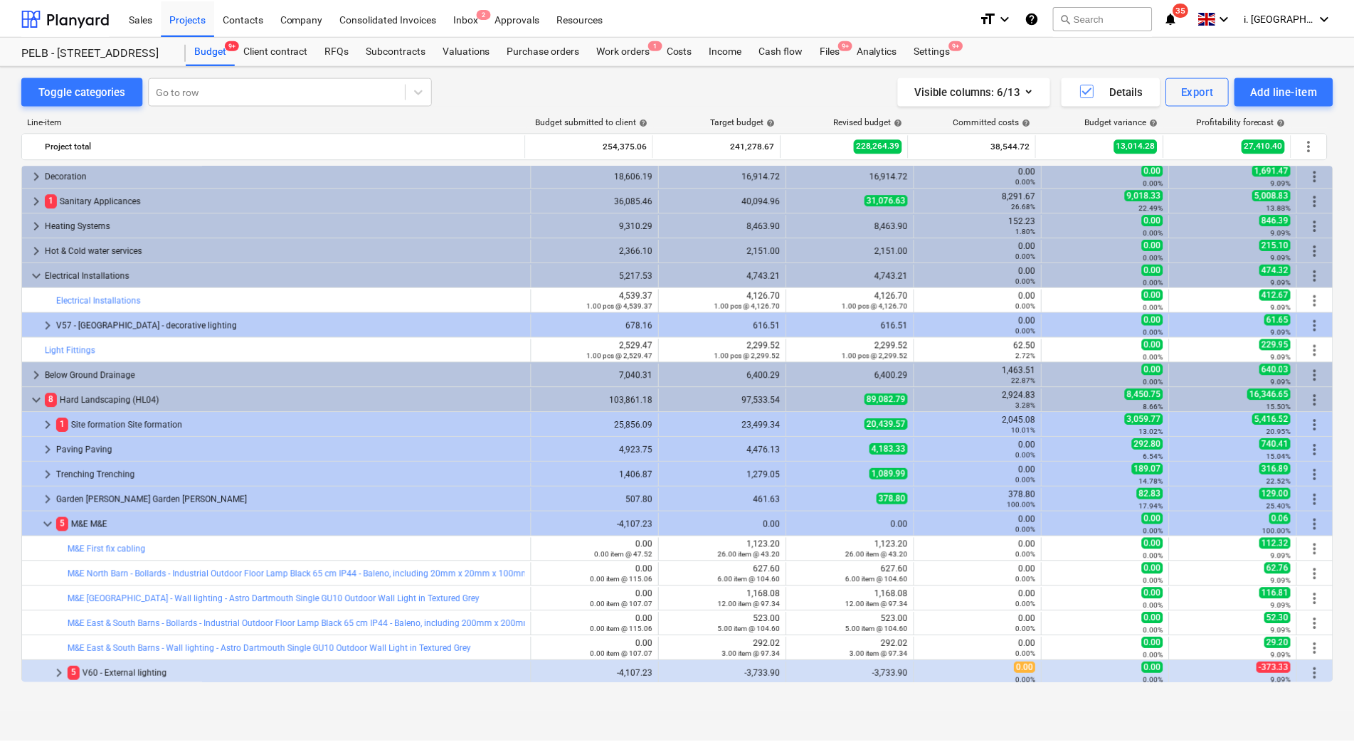
scroll to position [324, 0]
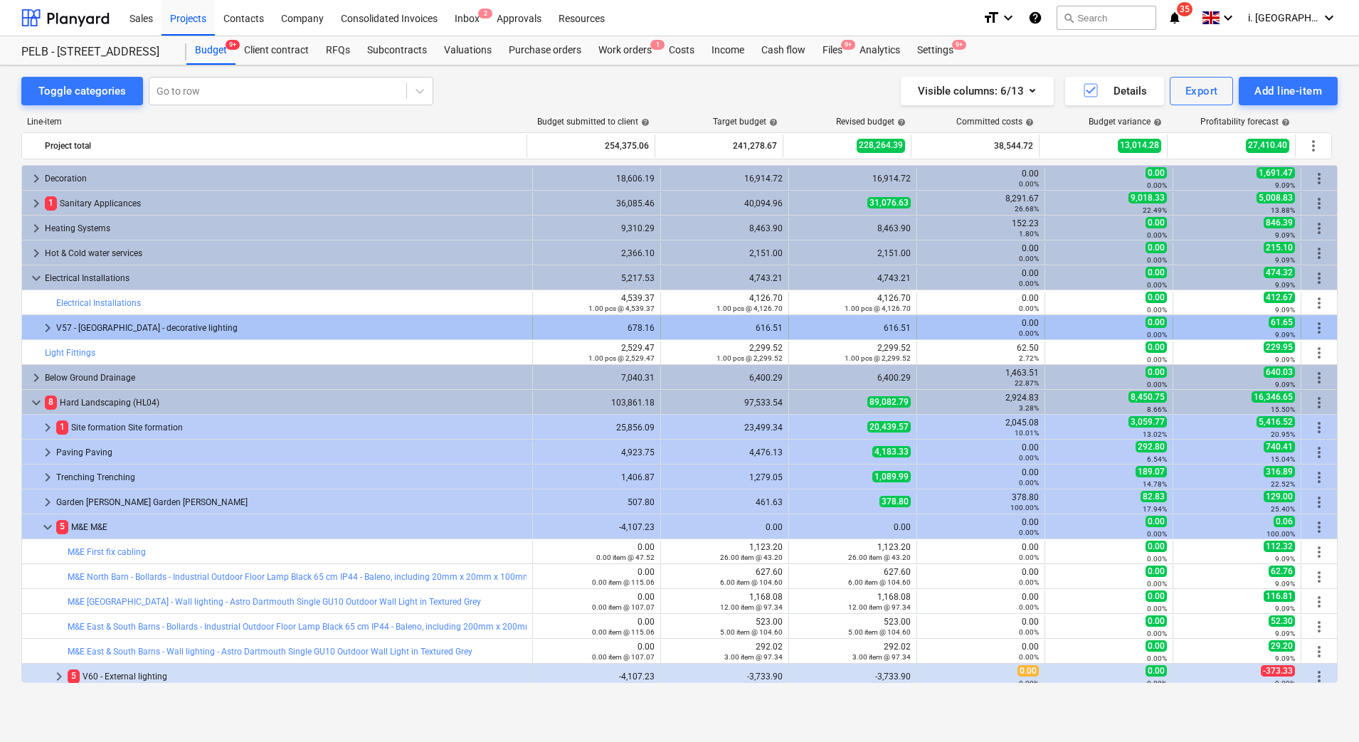
click at [49, 330] on span "keyboard_arrow_right" at bounding box center [47, 328] width 17 height 17
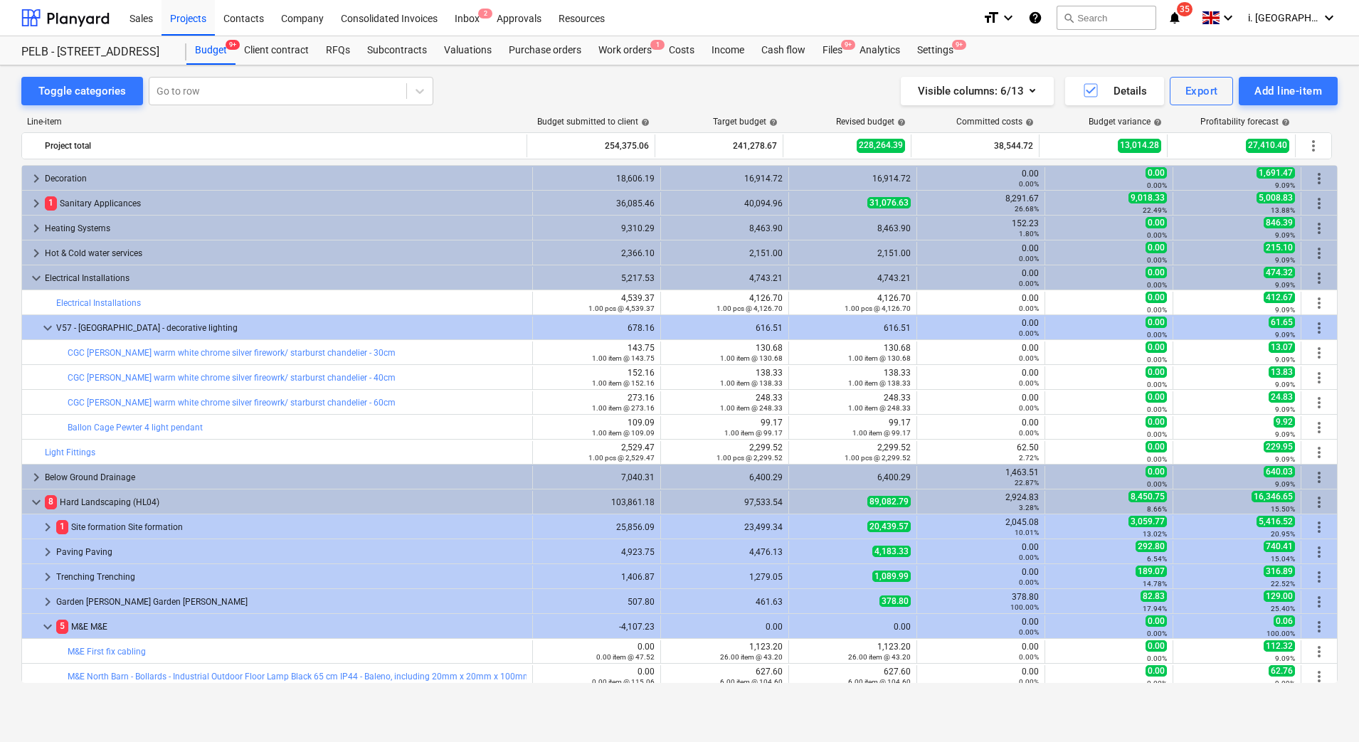
click at [936, 51] on div "Settings 9+" at bounding box center [935, 50] width 53 height 28
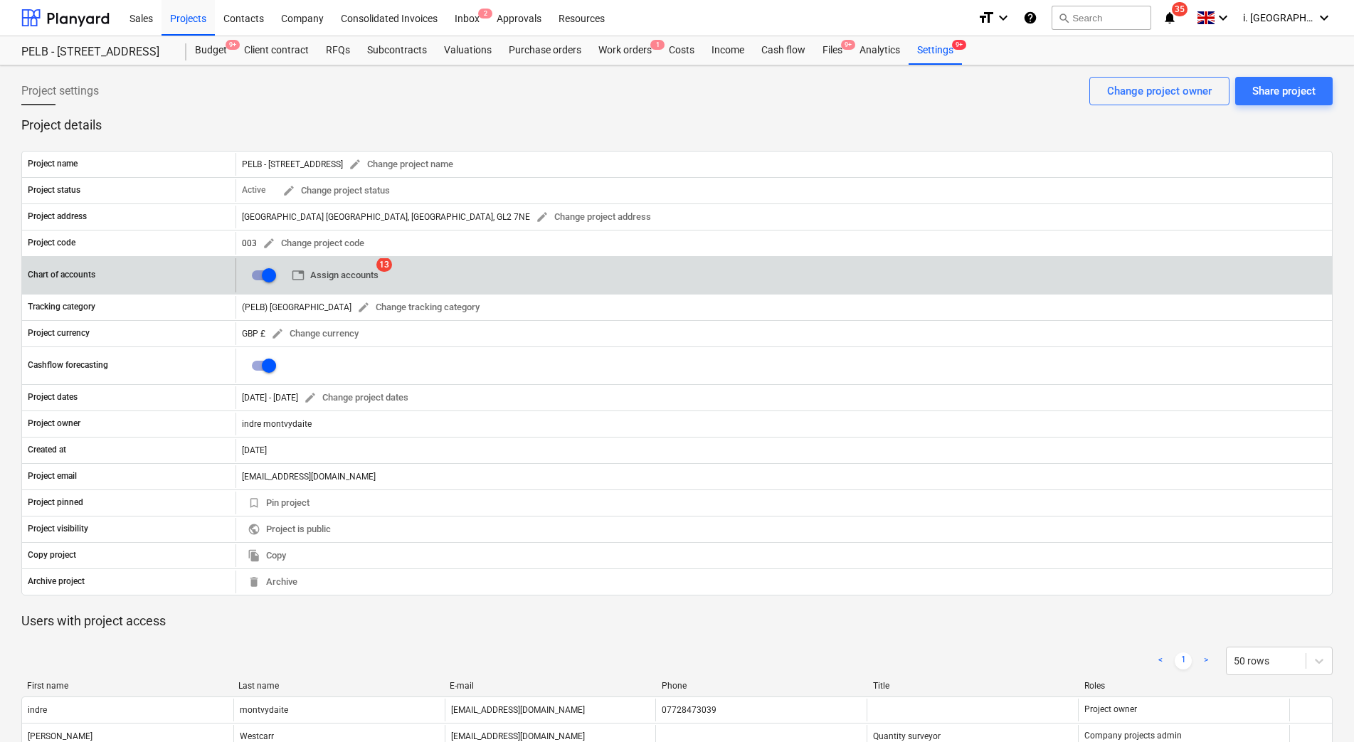
click at [343, 273] on span "table Assign accounts" at bounding box center [335, 276] width 87 height 16
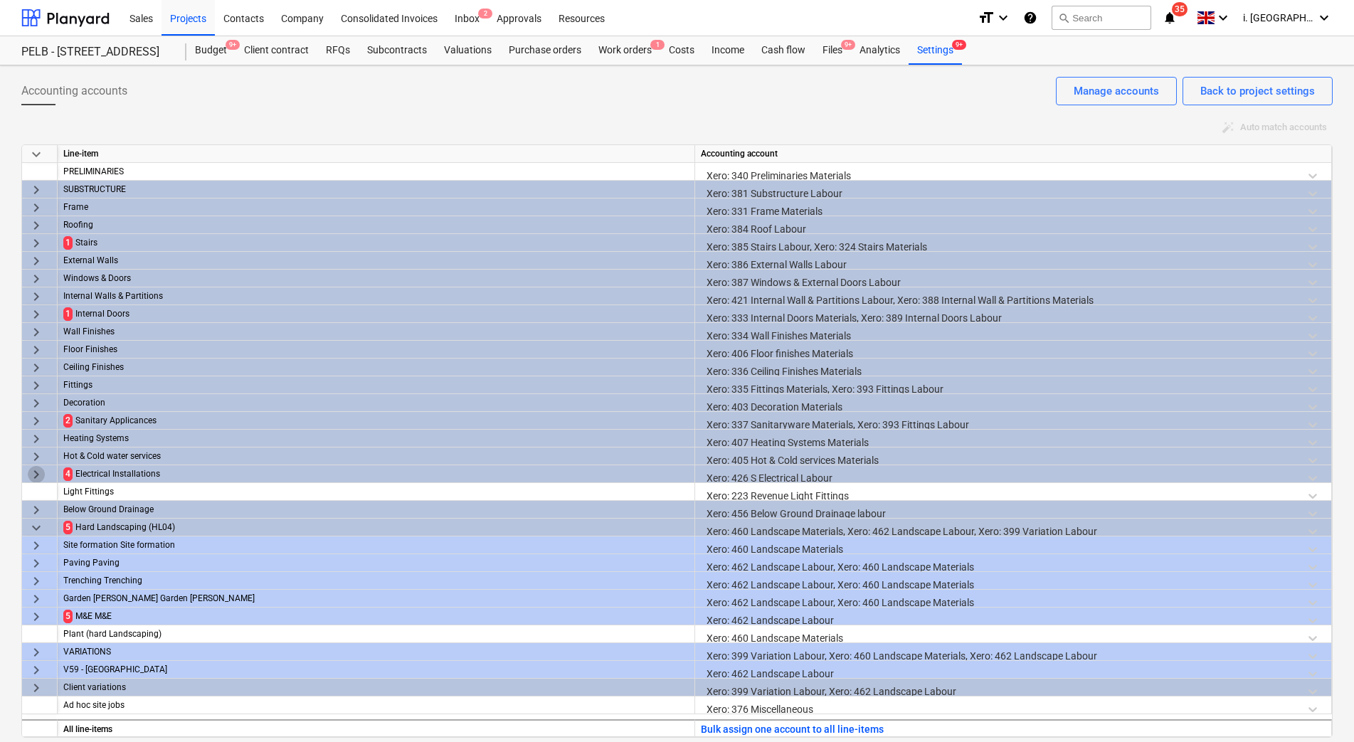
click at [38, 473] on span "keyboard_arrow_right" at bounding box center [36, 474] width 17 height 17
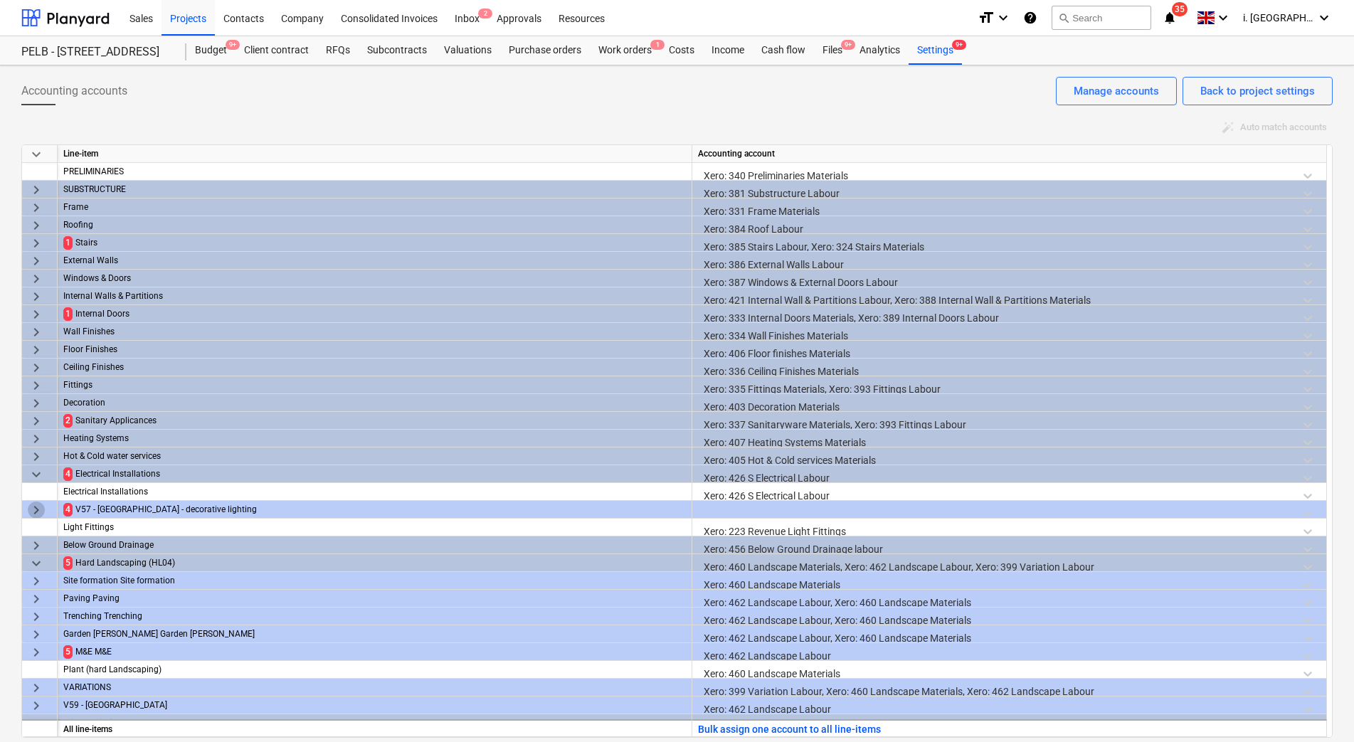
click at [31, 513] on span "keyboard_arrow_right" at bounding box center [36, 510] width 17 height 17
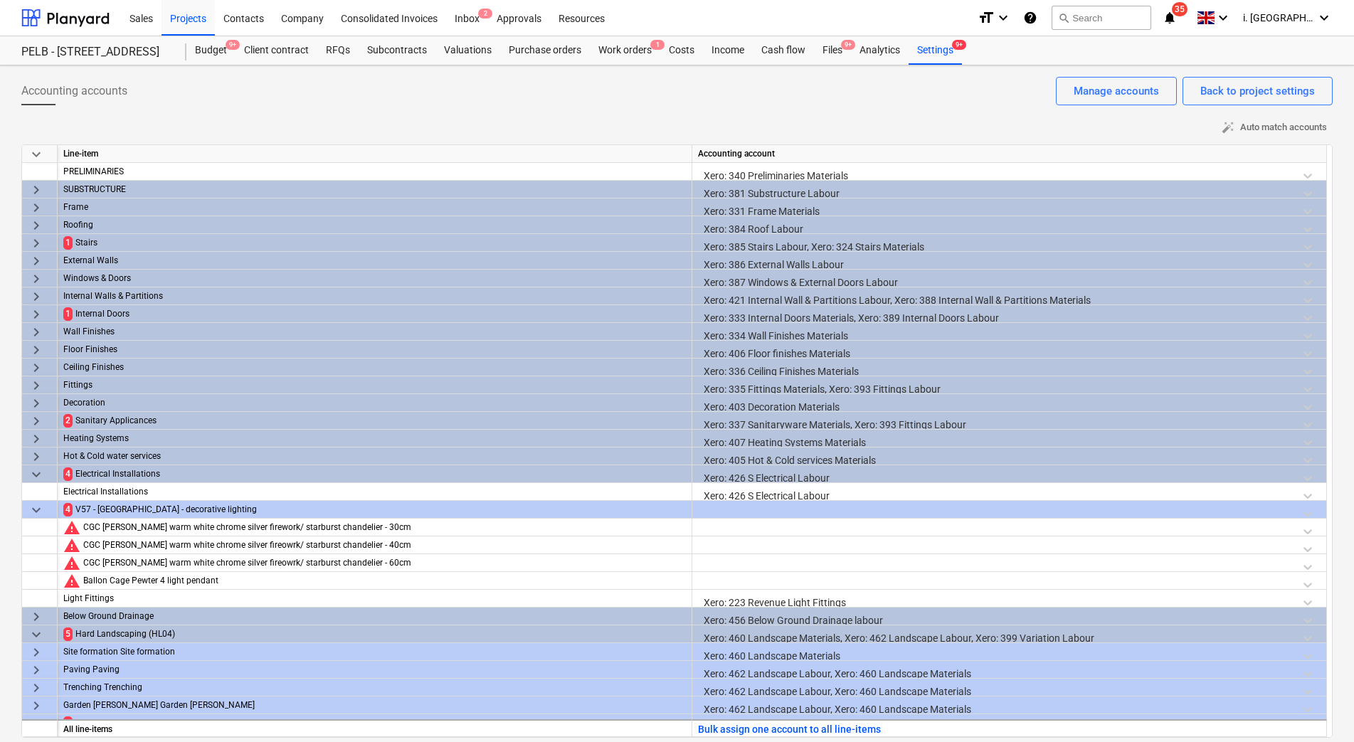
click at [739, 513] on div at bounding box center [1009, 513] width 623 height 25
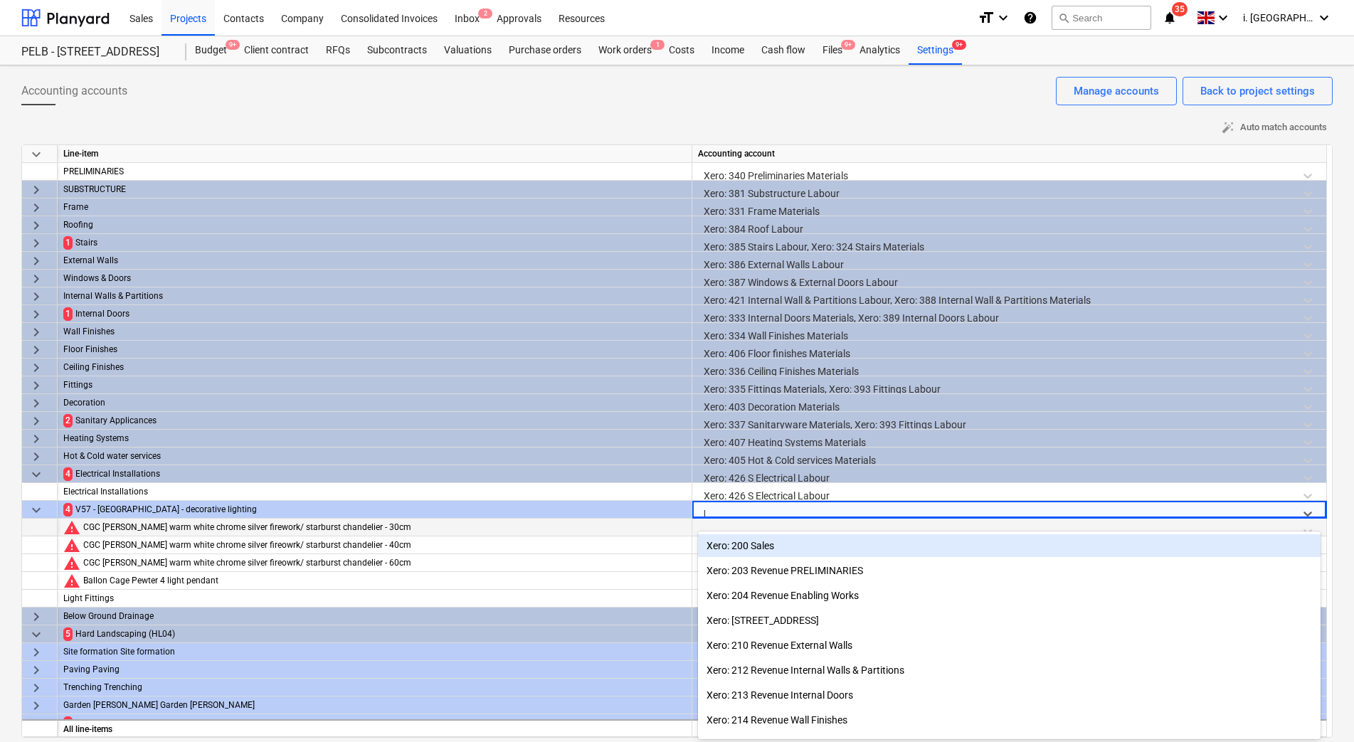
scroll to position [7, 0]
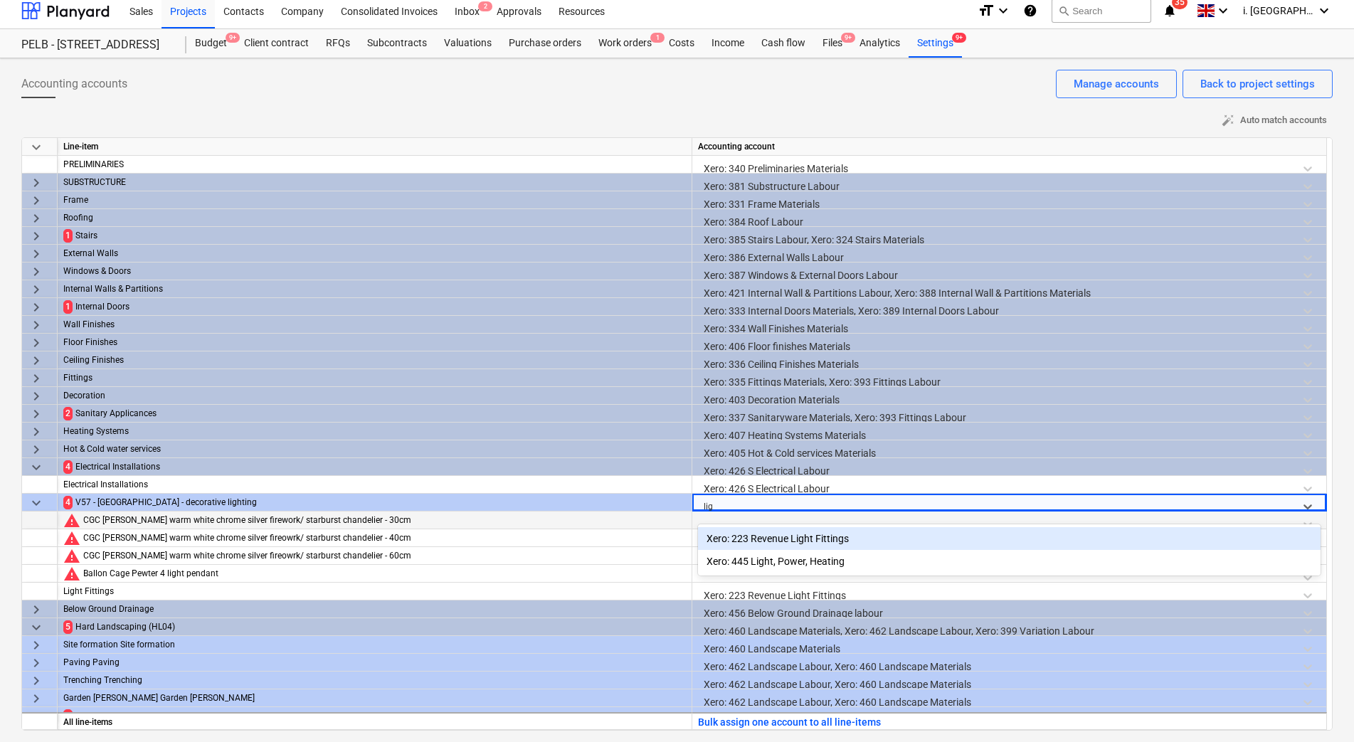
type input "ligh"
click at [753, 512] on div at bounding box center [1009, 524] width 623 height 25
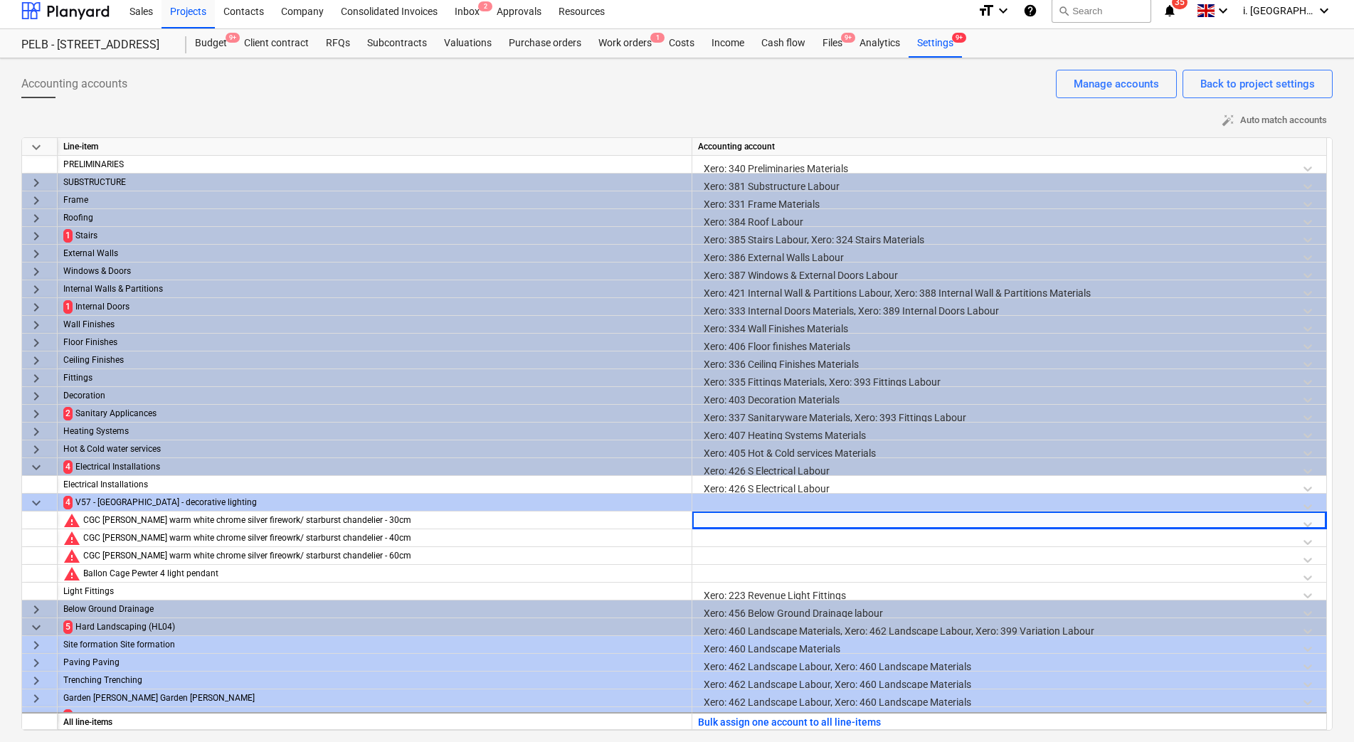
click at [753, 506] on div at bounding box center [1009, 506] width 623 height 25
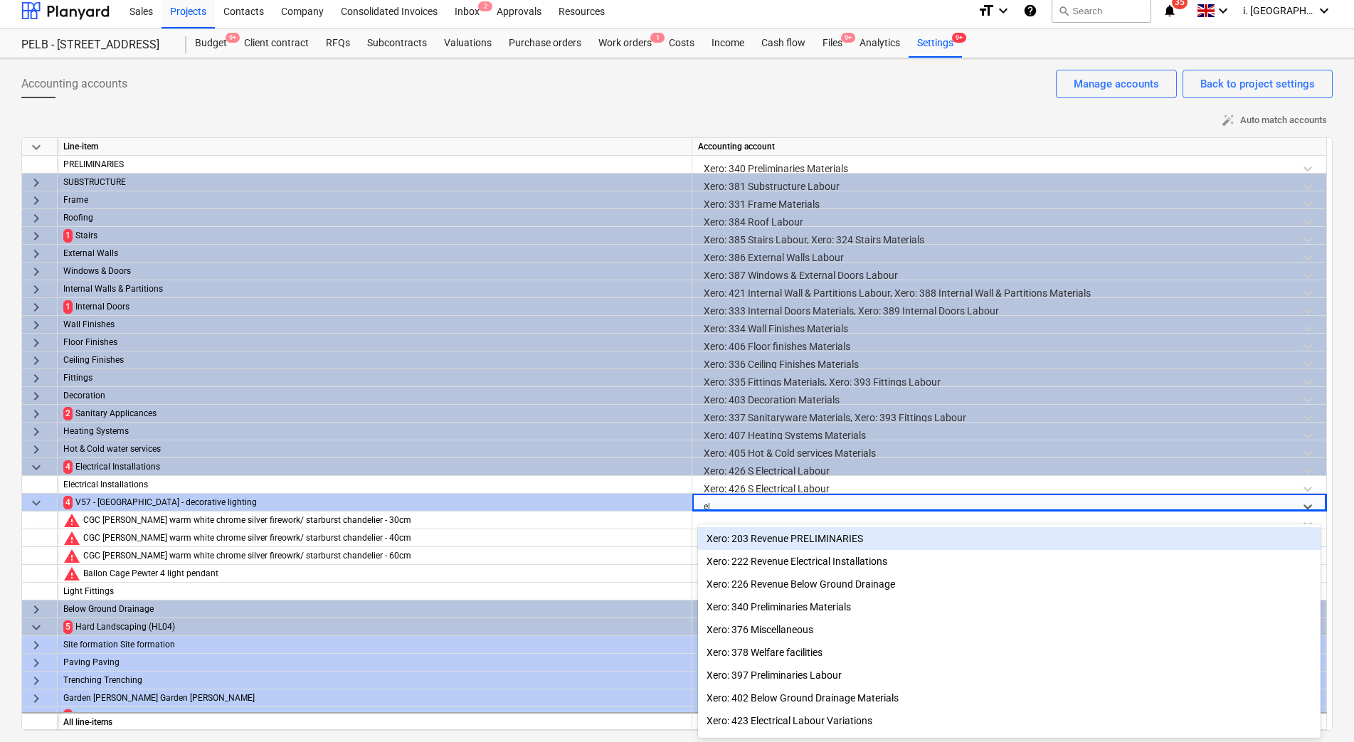
type input "ele"
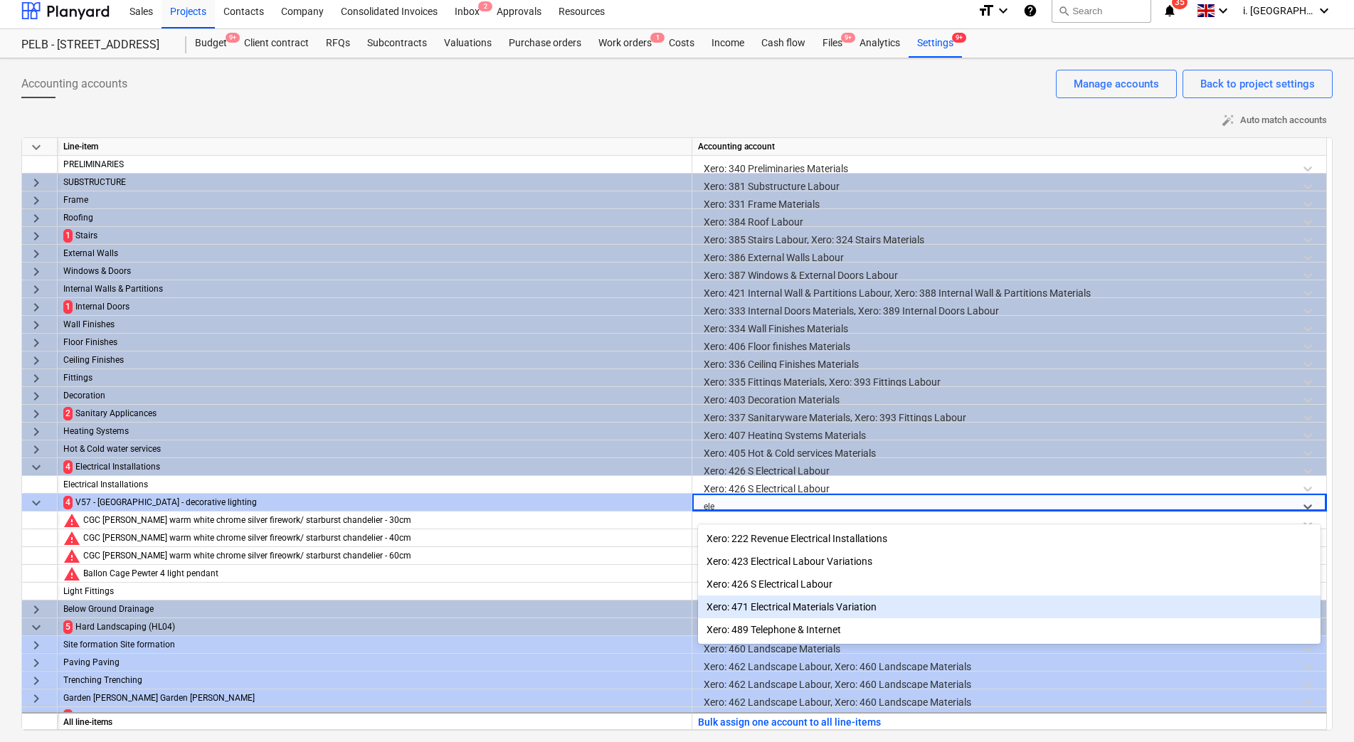
click at [781, 615] on div "Xero: 471 Electrical Materials Variation" at bounding box center [1009, 607] width 623 height 23
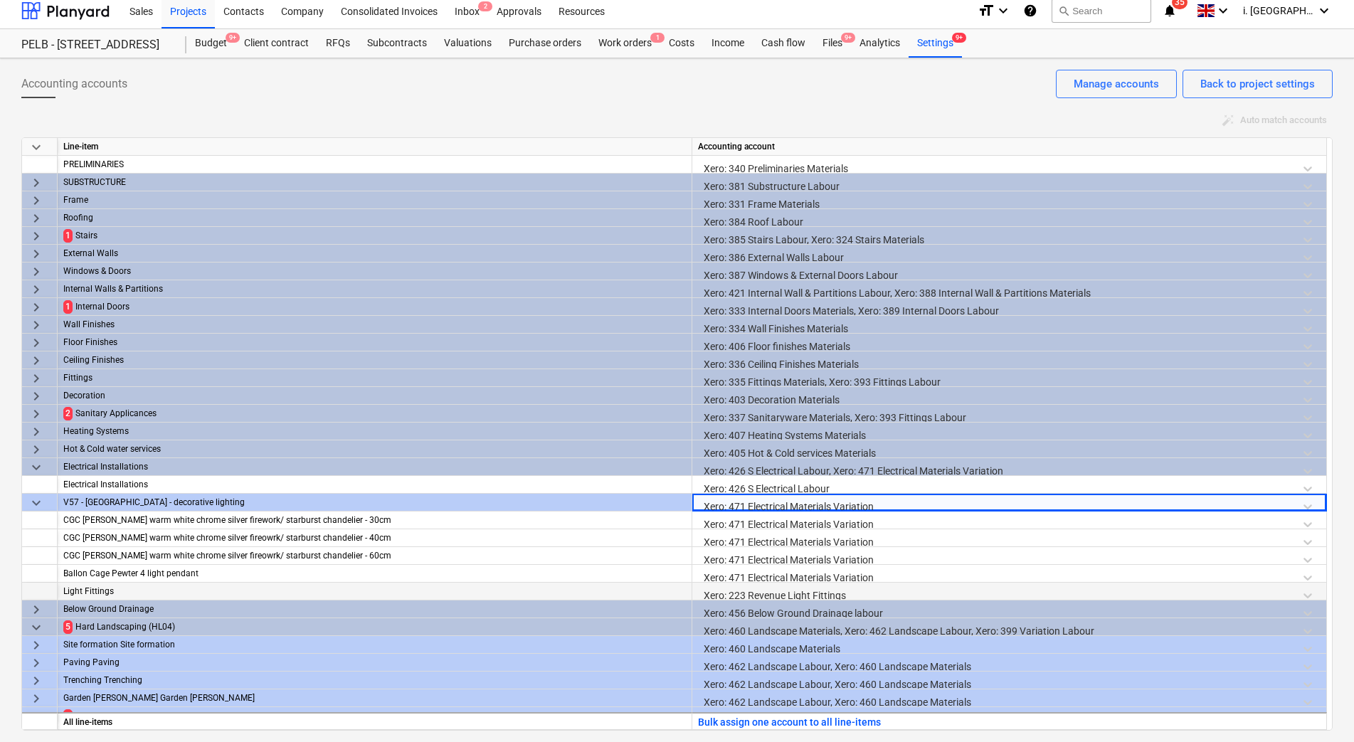
click at [745, 597] on div "Xero: 223 Revenue Light Fittings" at bounding box center [1009, 595] width 623 height 25
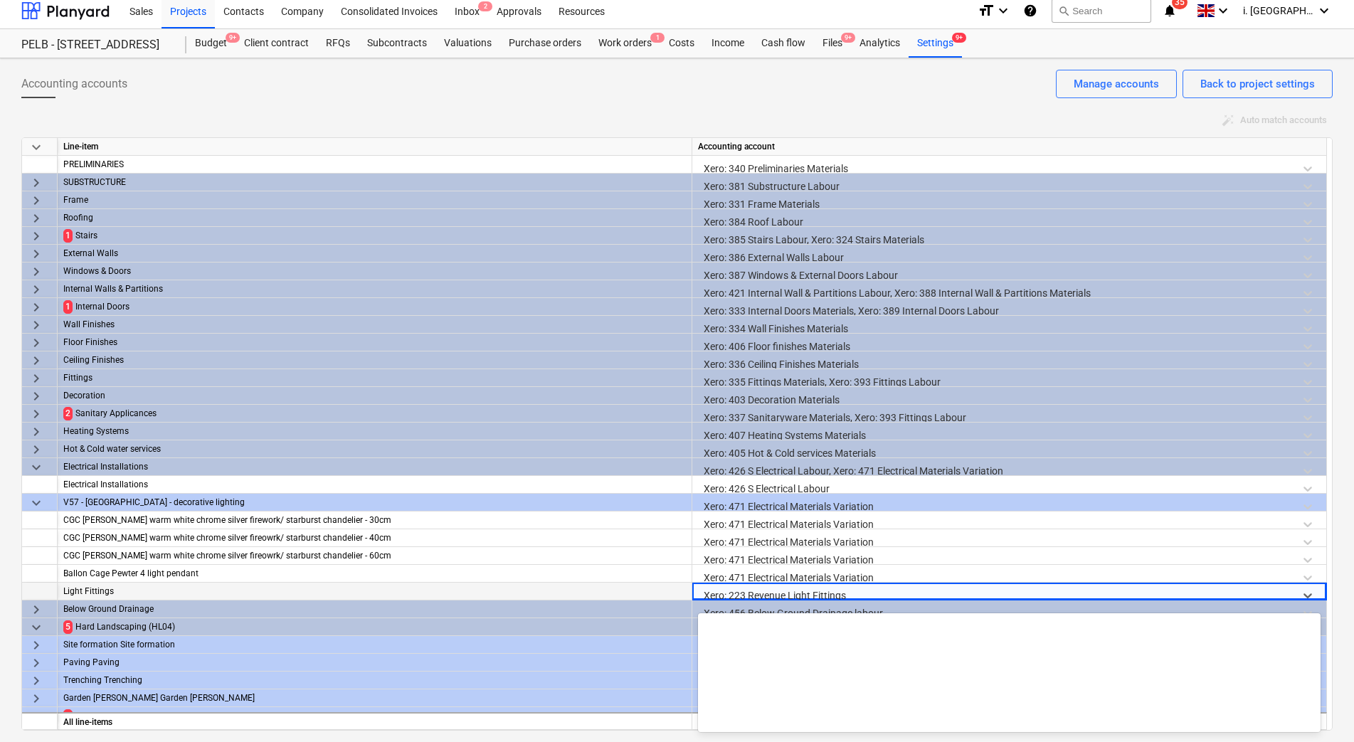
scroll to position [697, 0]
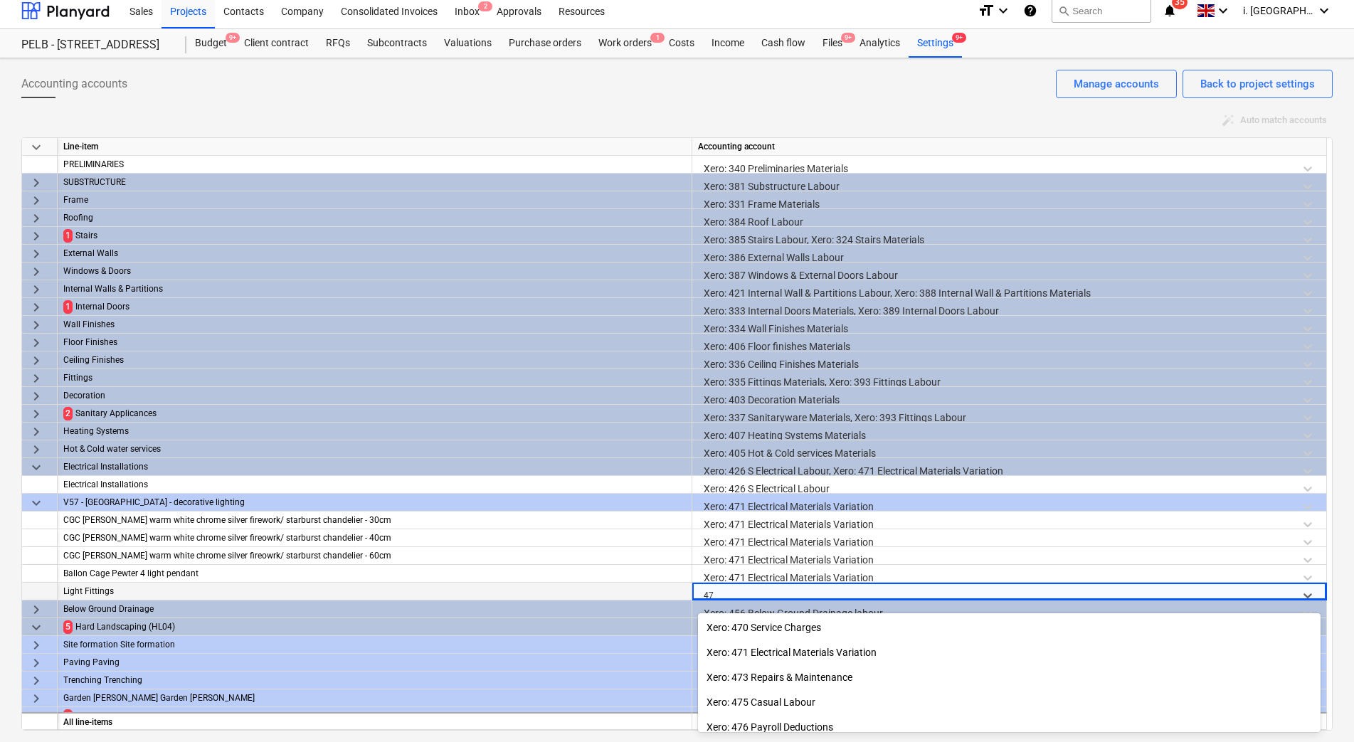
type input "471"
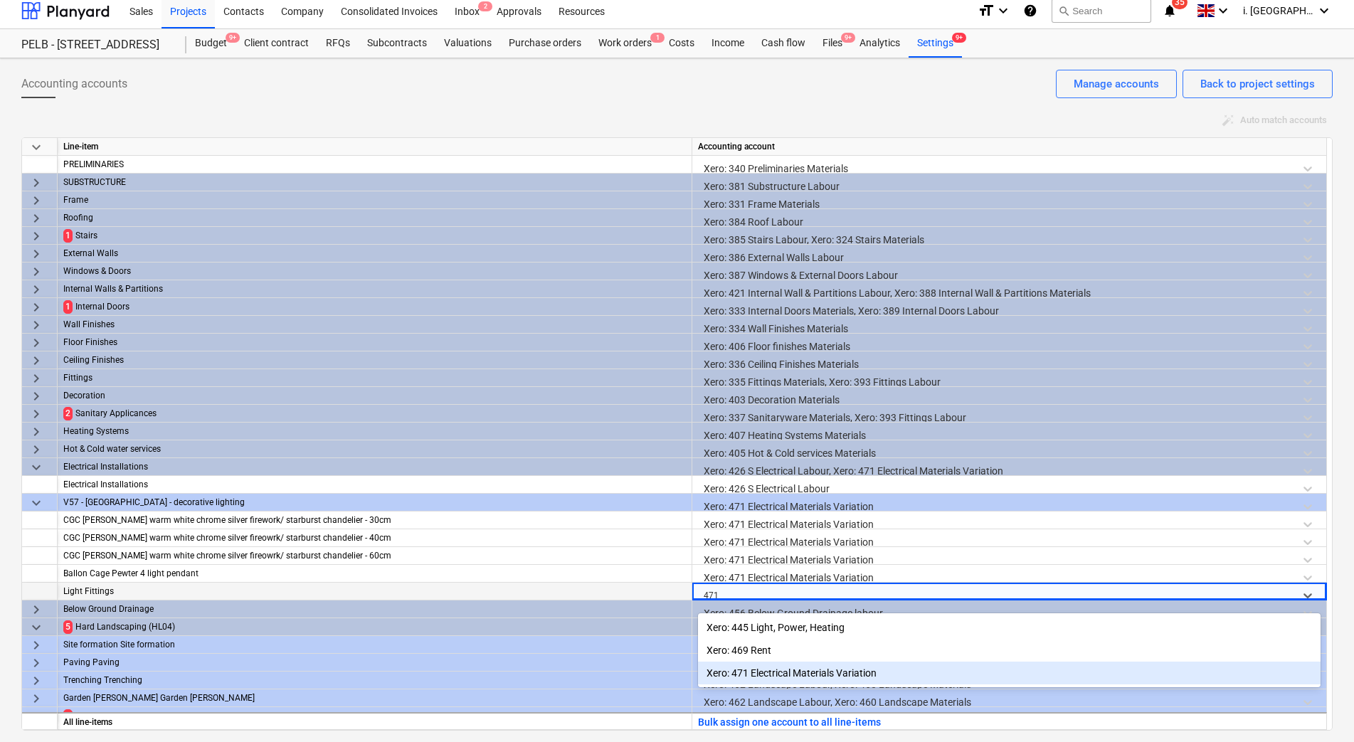
click at [767, 677] on div "Xero: 471 Electrical Materials Variation" at bounding box center [1009, 673] width 623 height 23
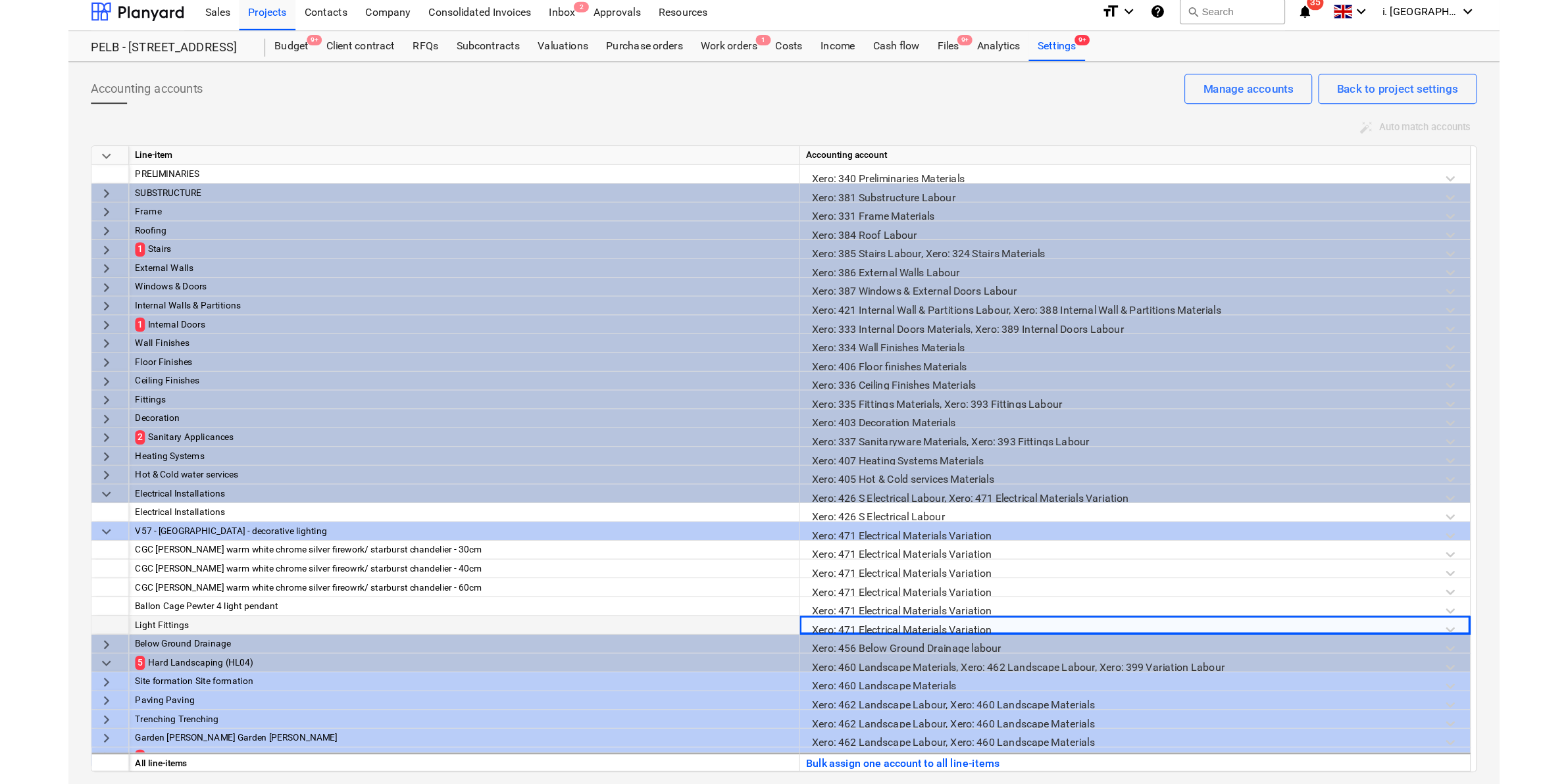
scroll to position [0, 0]
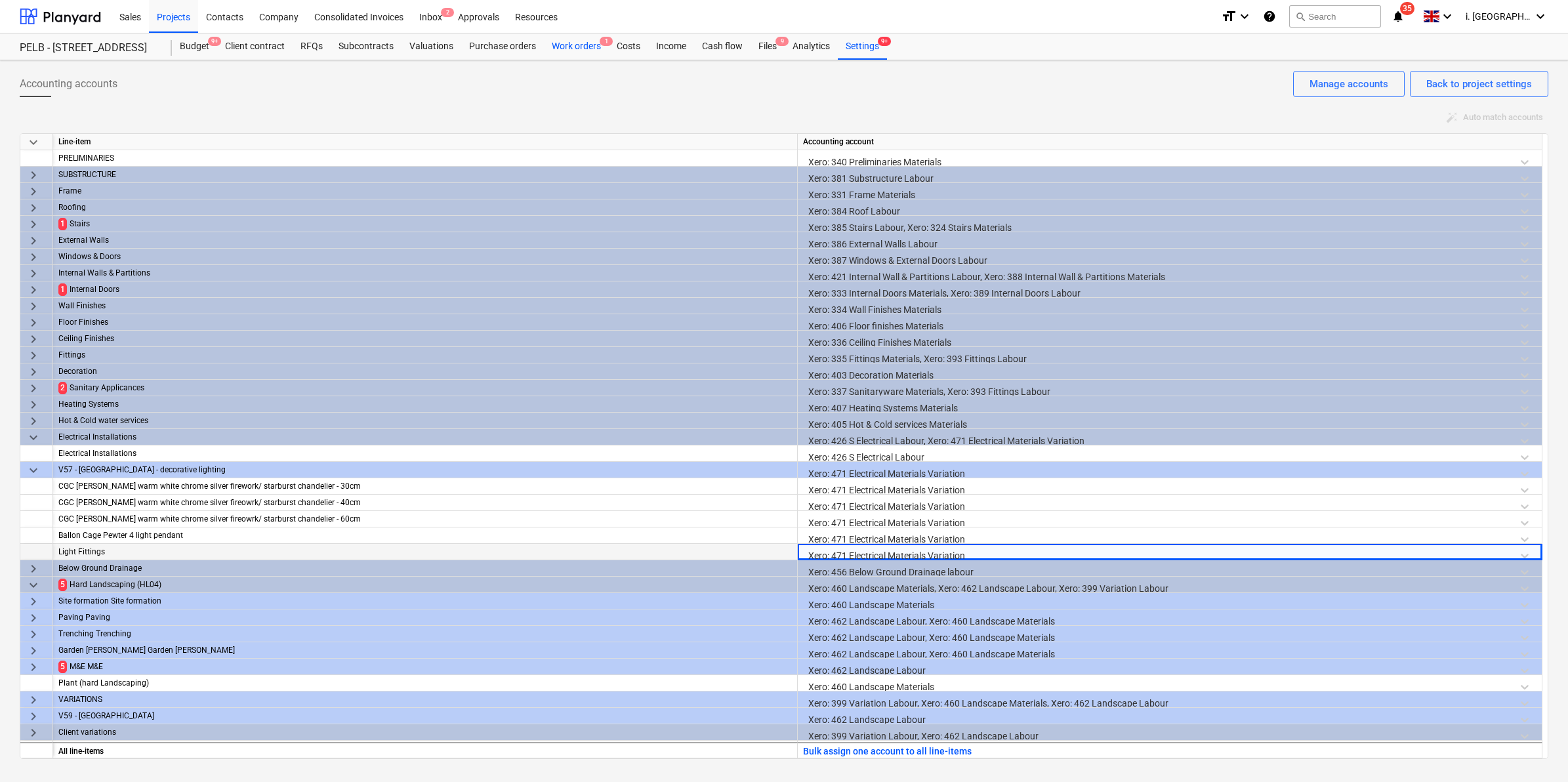
click at [574, 49] on div "Work orders 1" at bounding box center [576, 46] width 65 height 26
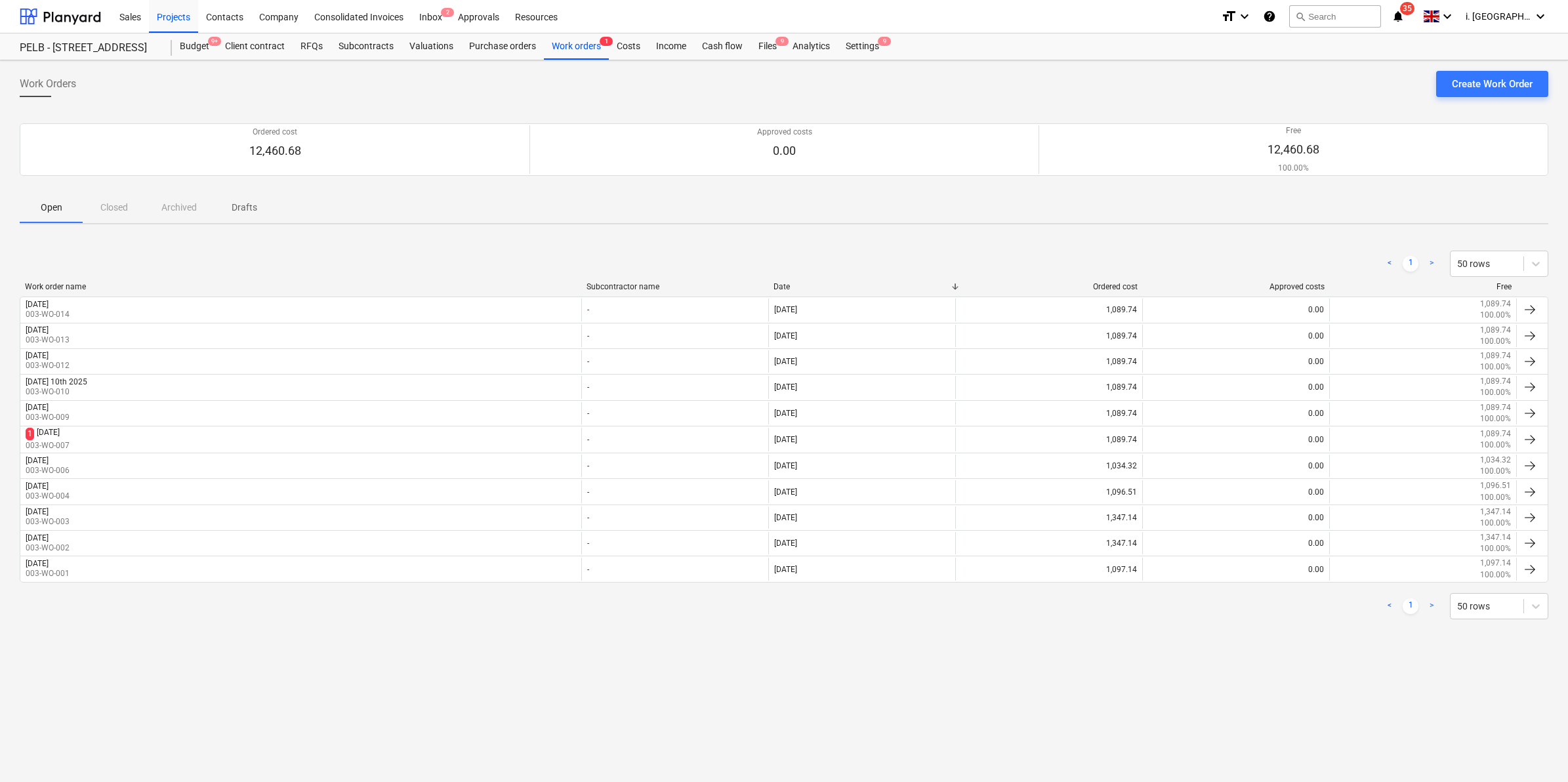
click at [356, 225] on div "Work Orders Create Work Order Ordered cost 12,460.68 Approved costs 0.00 Free 1…" at bounding box center [784, 421] width 1568 height 722
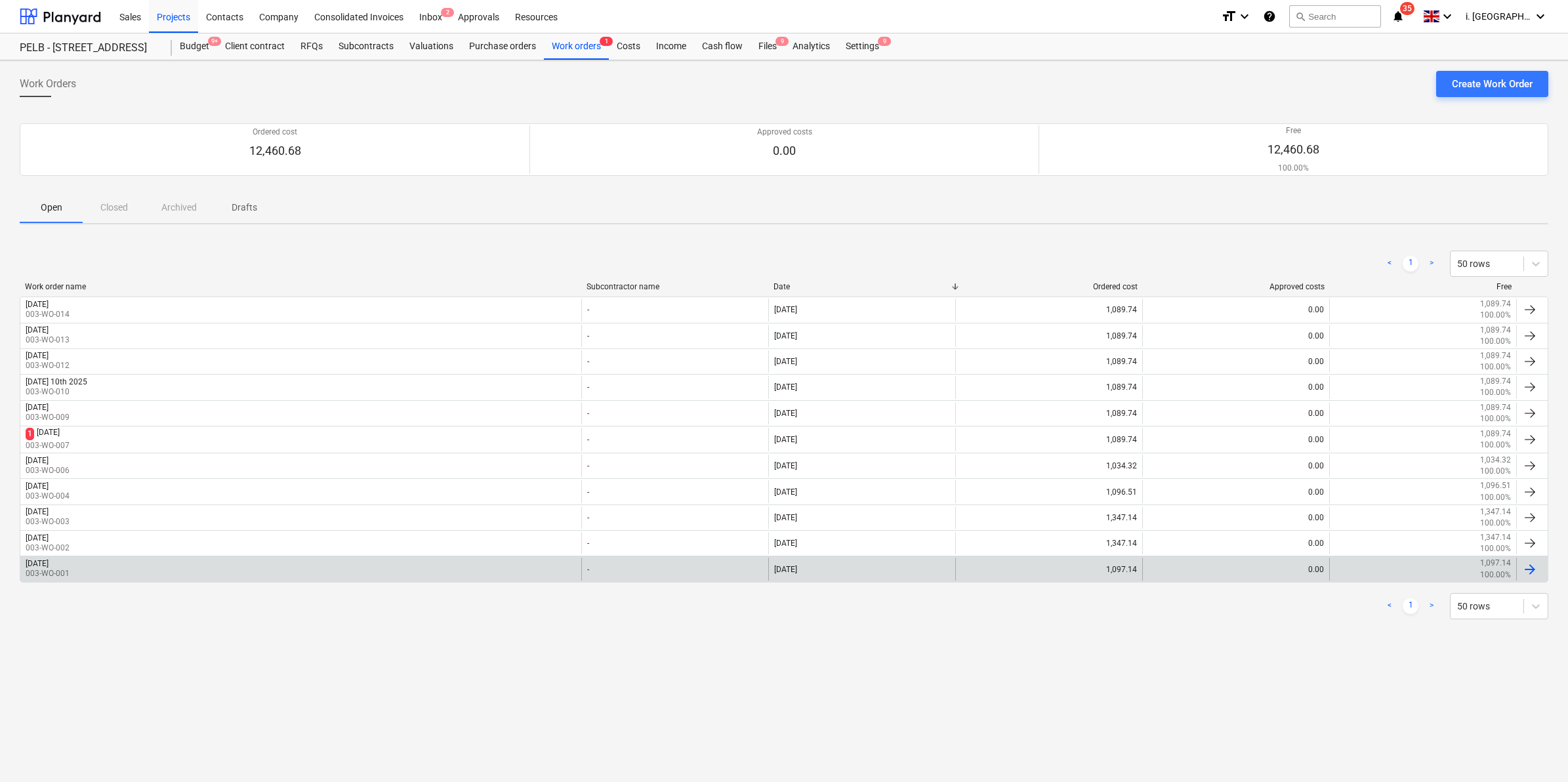
click at [168, 568] on div "Monday 1st September 2025 003-WO-001" at bounding box center [301, 569] width 560 height 22
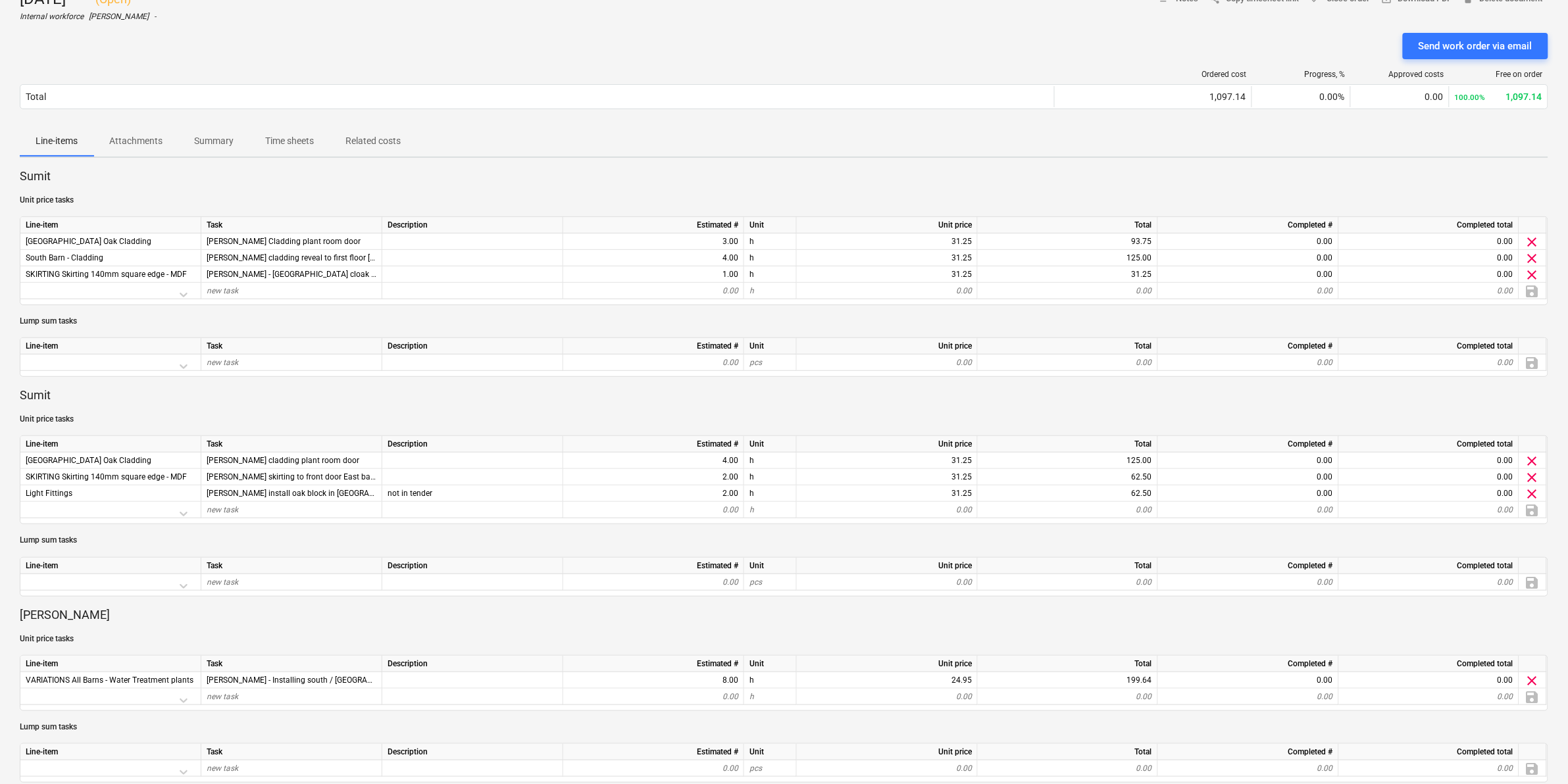
scroll to position [80, 0]
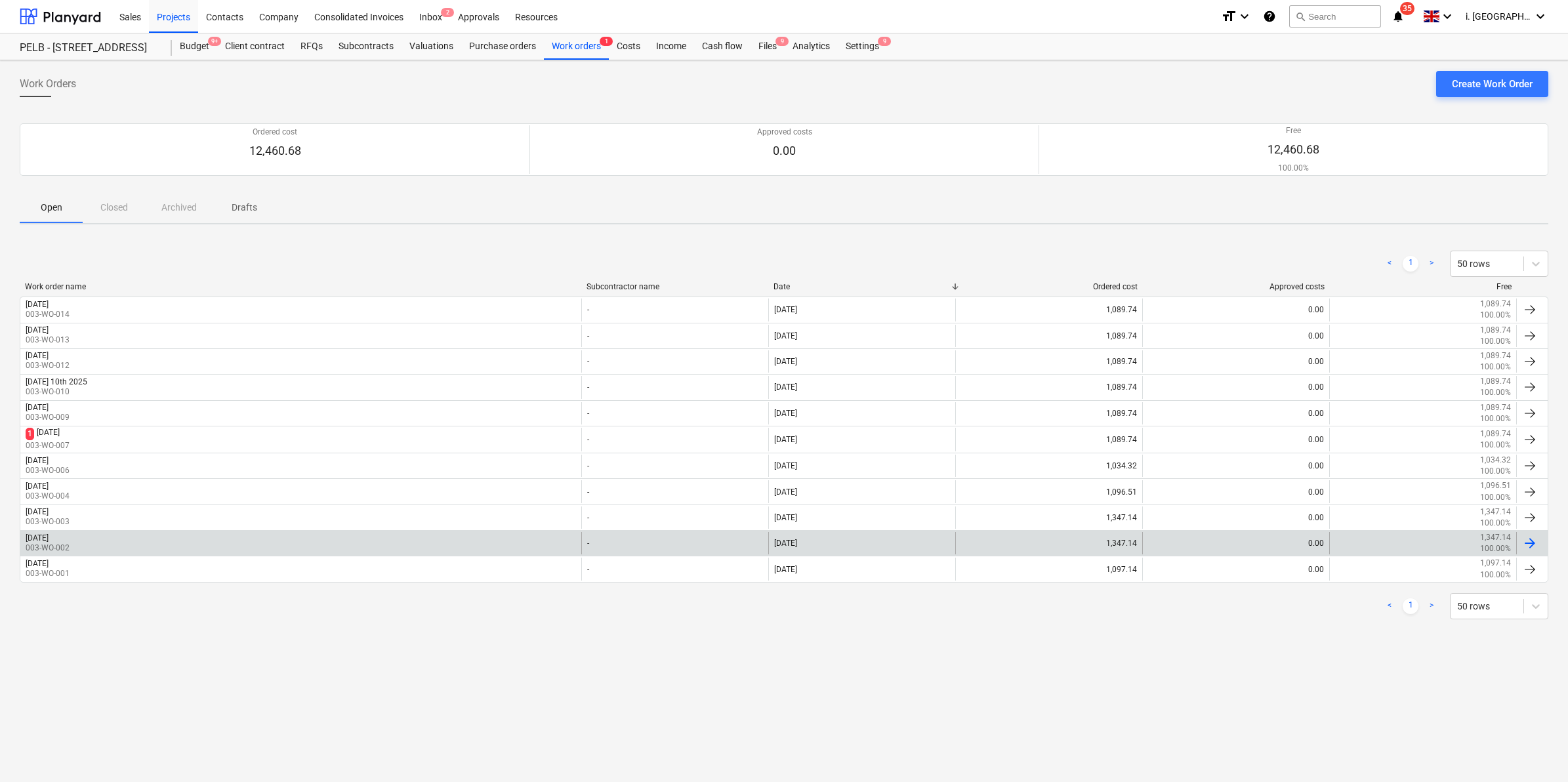
click at [136, 546] on div "2nd September 2025 003-WO-002" at bounding box center [301, 543] width 560 height 22
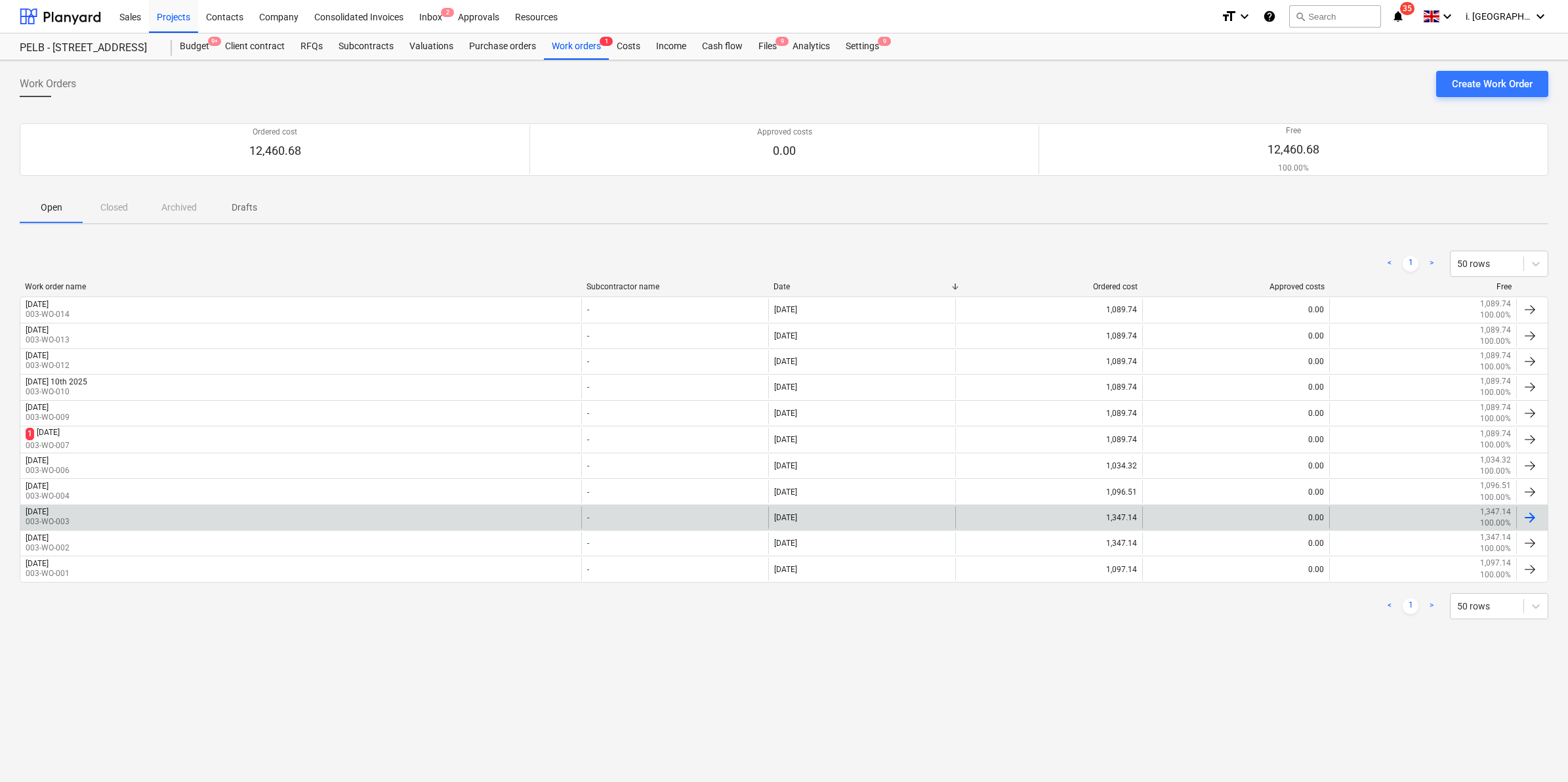
click at [227, 523] on div "[DATE] 003-WO-003" at bounding box center [301, 517] width 560 height 22
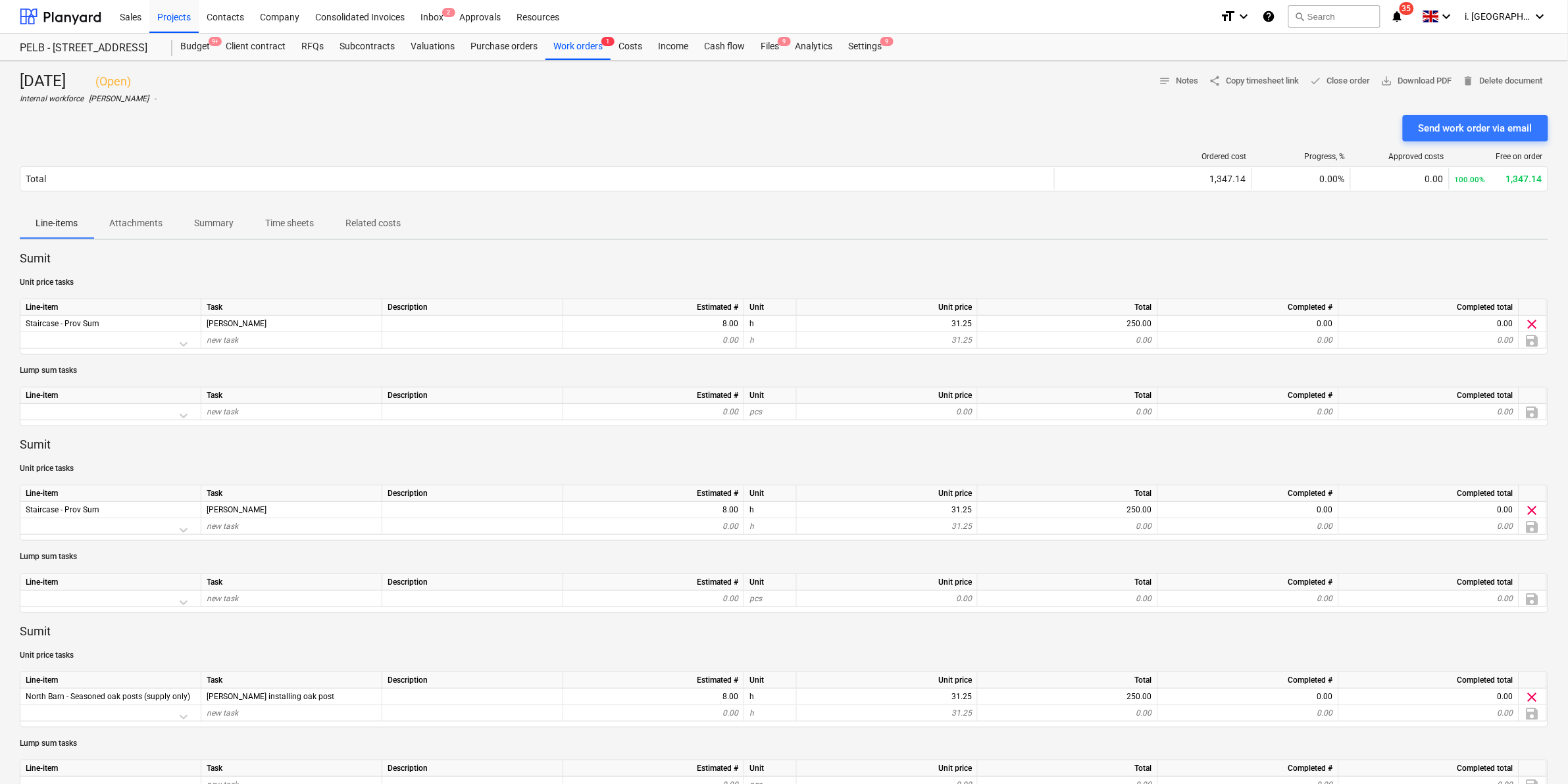
drag, startPoint x: 133, startPoint y: 258, endPoint x: 454, endPoint y: 153, distance: 337.7
click at [133, 258] on p "Sumit" at bounding box center [783, 258] width 1528 height 16
click at [570, 46] on div "Work orders 1" at bounding box center [578, 46] width 65 height 26
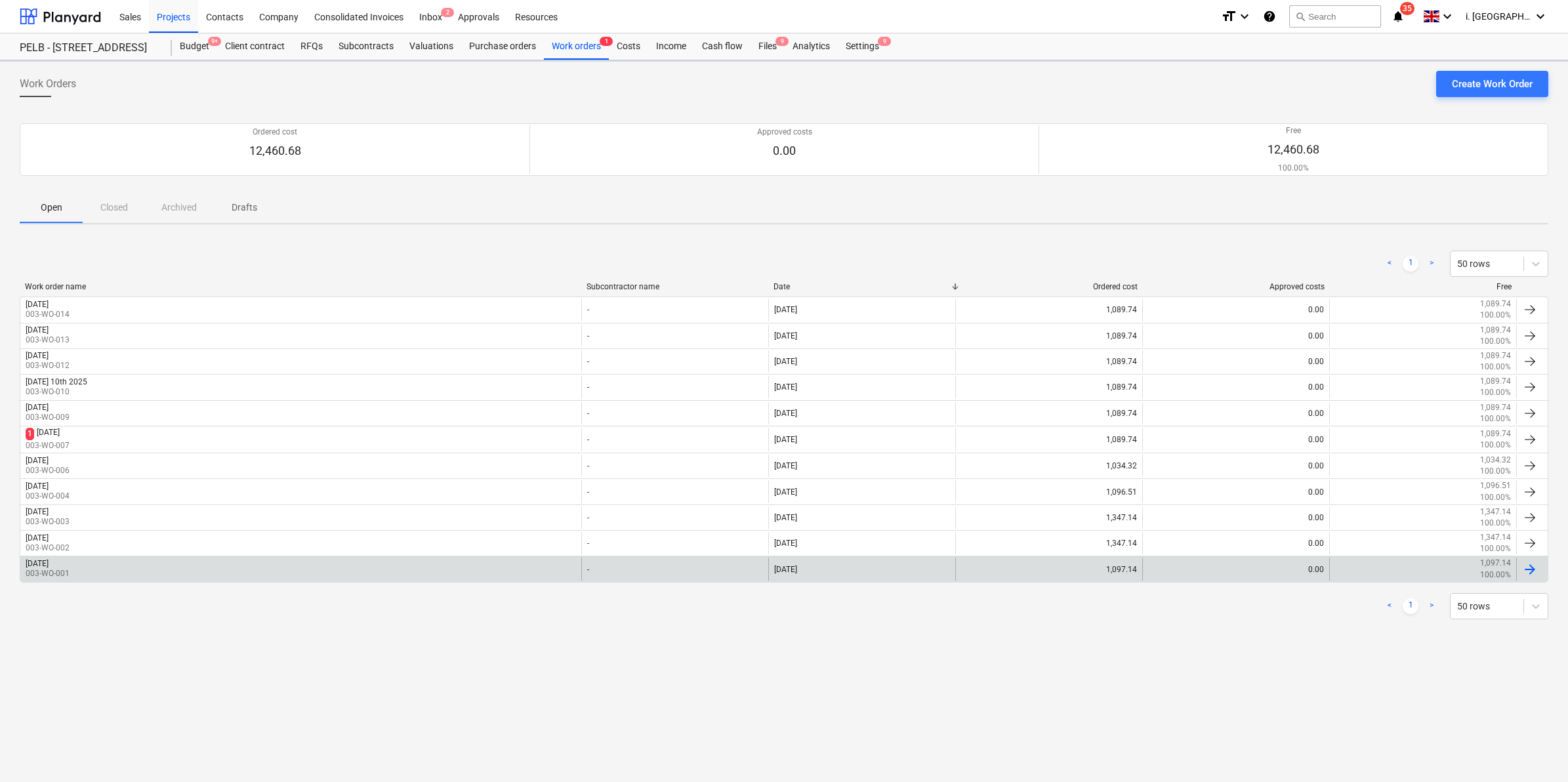
click at [69, 575] on p "003-WO-001" at bounding box center [48, 574] width 44 height 11
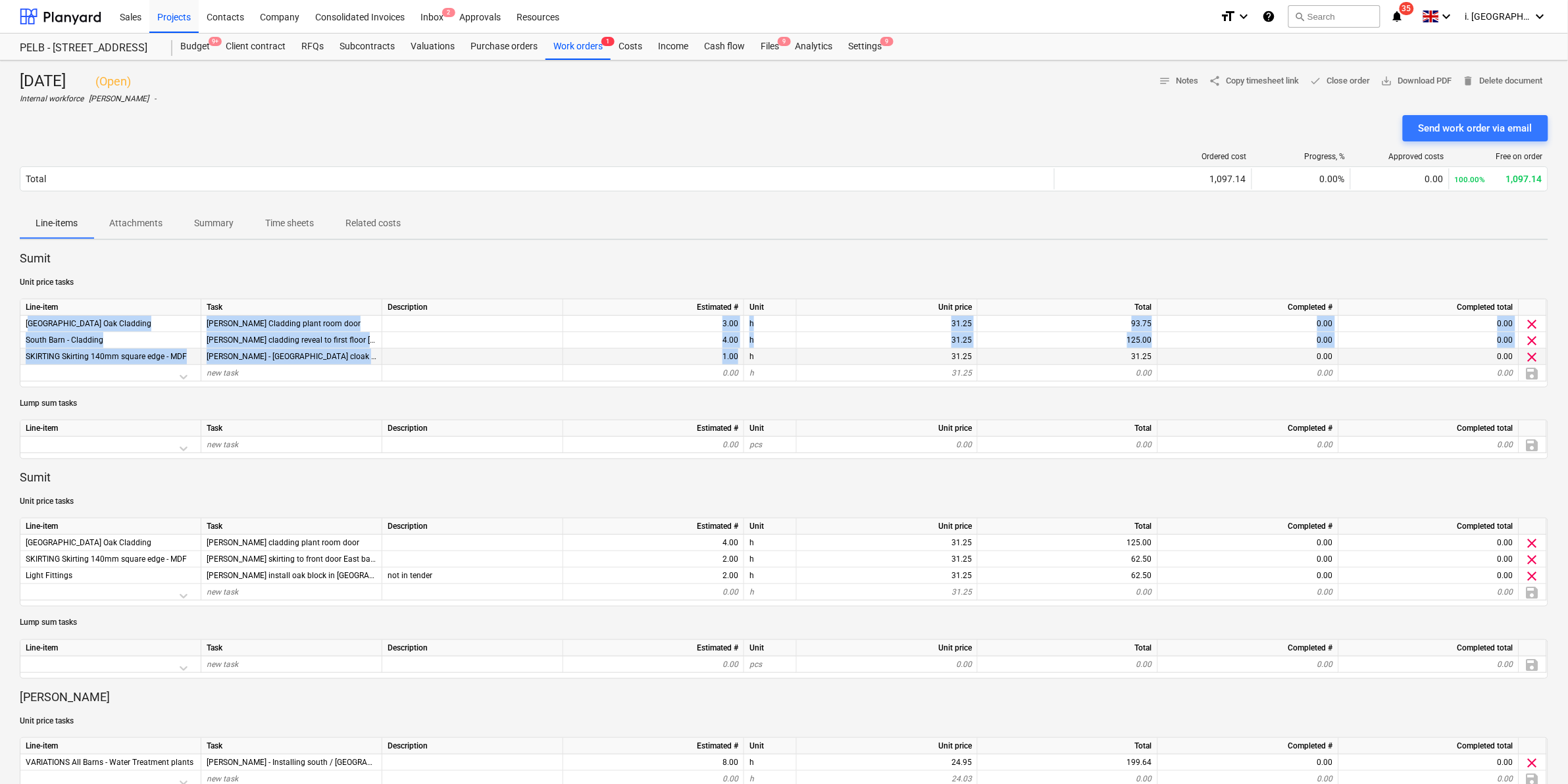
drag, startPoint x: 25, startPoint y: 316, endPoint x: 737, endPoint y: 354, distance: 713.0
click at [737, 354] on div "Line-item Task Description Estimated # Unit Unit price Total Completed # Comple…" at bounding box center [783, 343] width 1528 height 89
copy div "North & East Barn Oak Cladding Dean Cladding plant room door 3.00 h 31.25 93.75…"
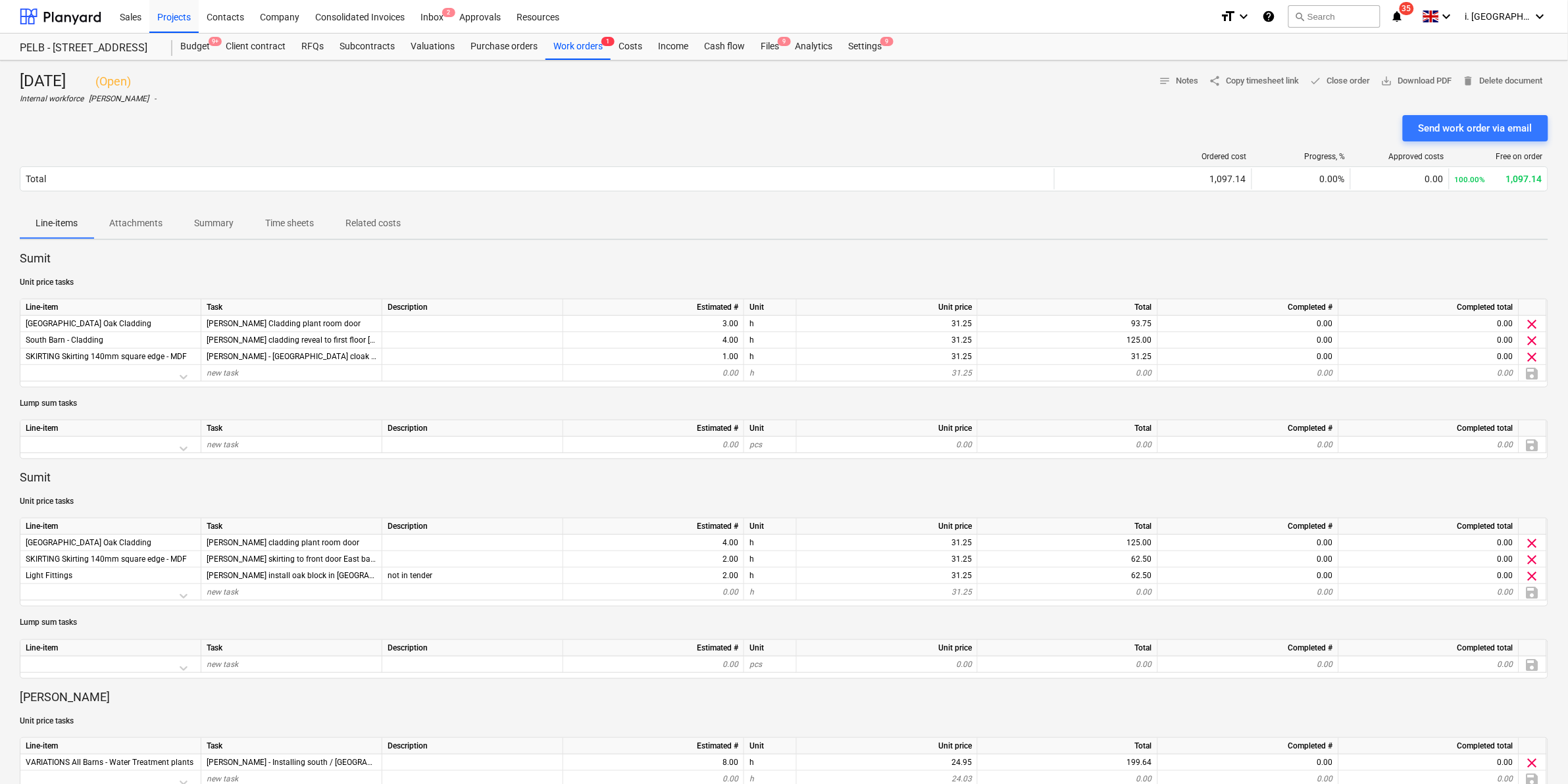
click at [136, 484] on p "Sumit" at bounding box center [783, 477] width 1528 height 16
click at [293, 579] on span "[PERSON_NAME] install oak block in [GEOGRAPHIC_DATA] ready for light pendant" at bounding box center [350, 576] width 288 height 9
click at [313, 579] on span "[PERSON_NAME] install oak block in [GEOGRAPHIC_DATA] ready for light pendant" at bounding box center [350, 576] width 288 height 9
click at [130, 567] on div "SKIRTING Skirting 140mm square edge - MDF" at bounding box center [111, 559] width 181 height 17
click at [106, 576] on div "Light Fittings" at bounding box center [111, 576] width 181 height 17
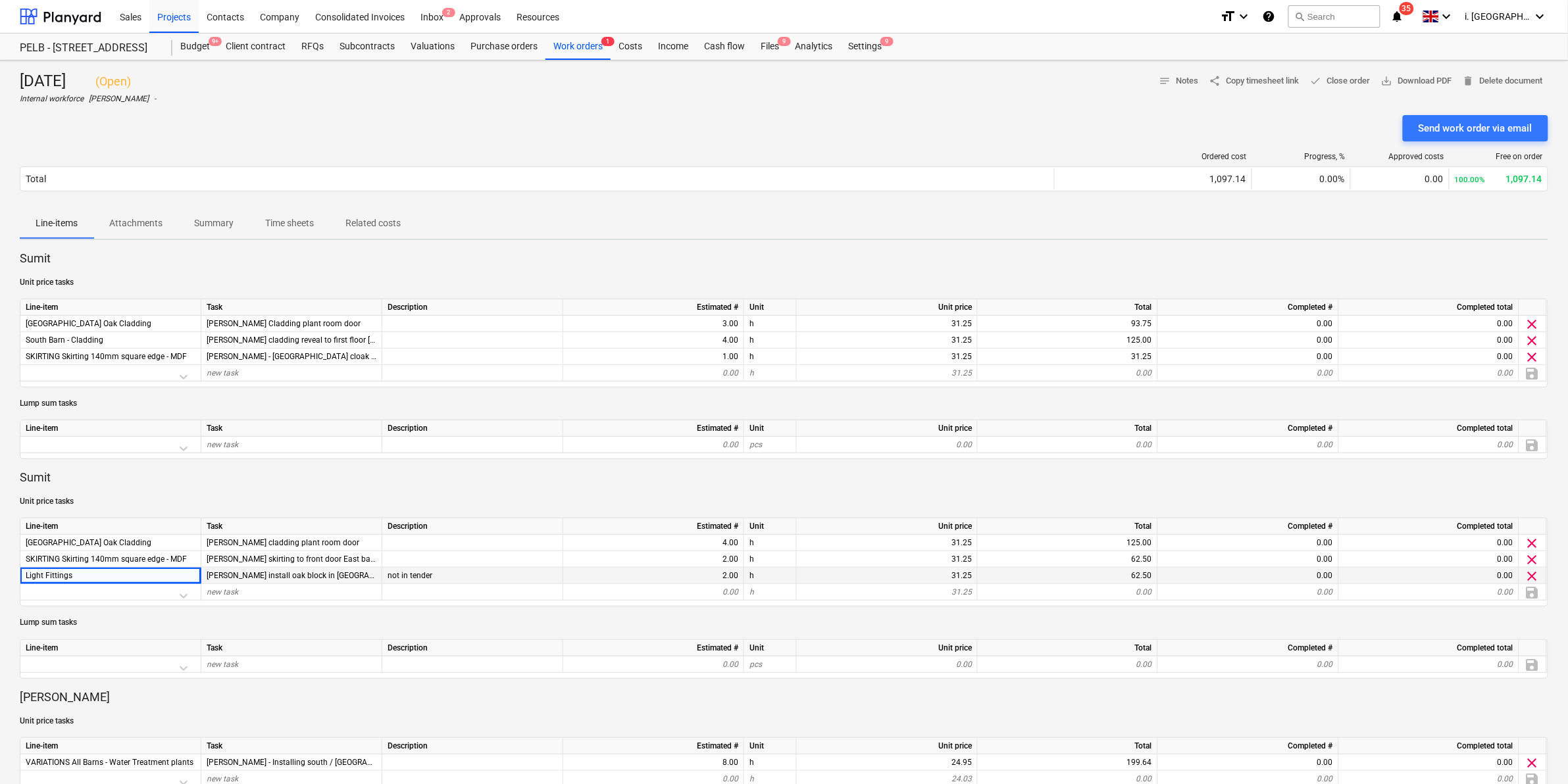
drag, startPoint x: 86, startPoint y: 576, endPoint x: 21, endPoint y: 574, distance: 65.0
click at [21, 574] on div "Light Fittings" at bounding box center [111, 576] width 181 height 17
copy span "Light Fittings"
click at [339, 581] on div "[PERSON_NAME] install oak block in [GEOGRAPHIC_DATA] ready for light pendant" at bounding box center [292, 576] width 181 height 17
click at [204, 574] on div "[PERSON_NAME] install oak block in [GEOGRAPHIC_DATA] ready for light pendant" at bounding box center [292, 576] width 181 height 17
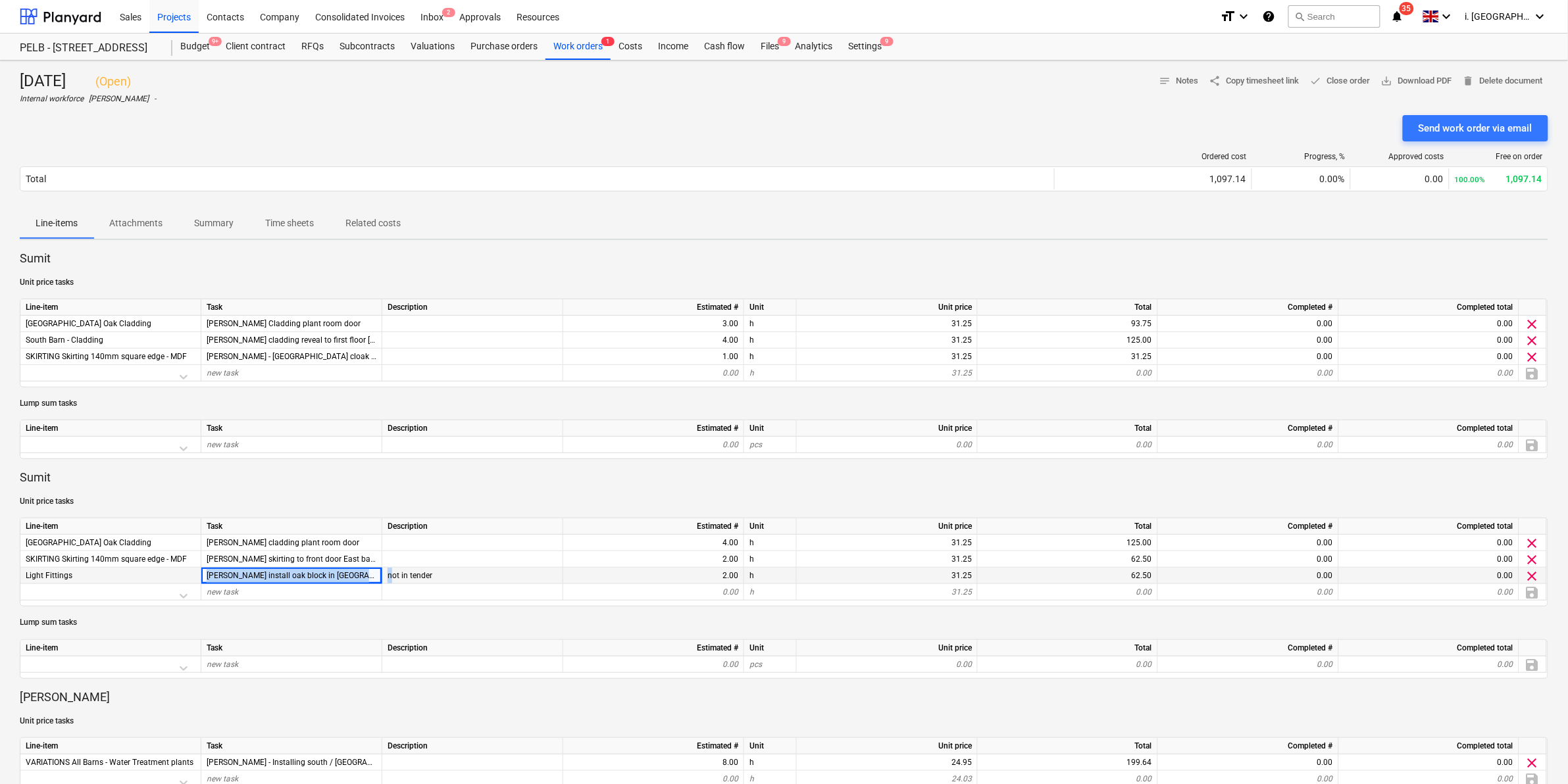
drag, startPoint x: 205, startPoint y: 574, endPoint x: 391, endPoint y: 574, distance: 186.0
click at [0, 0] on div "Light Fittings Ellis install oak block in east barn ready for light pendant not…" at bounding box center [0, 0] width 0 height 0
drag, startPoint x: 391, startPoint y: 574, endPoint x: 366, endPoint y: 574, distance: 25.0
copy div "Ellis install oak block in east barn ready for light pendant n"
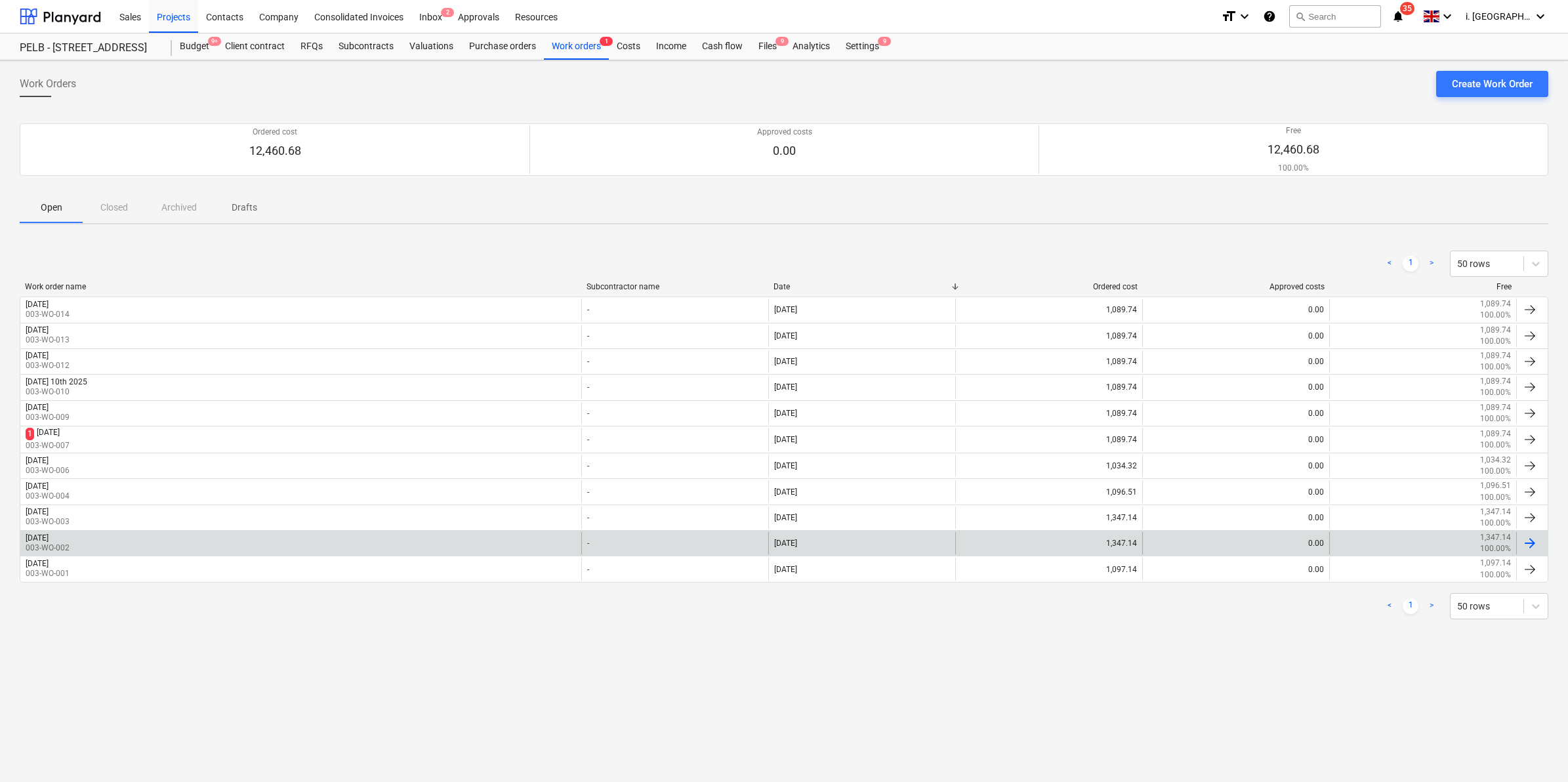
click at [106, 543] on div "2nd September 2025 003-WO-002" at bounding box center [301, 543] width 560 height 22
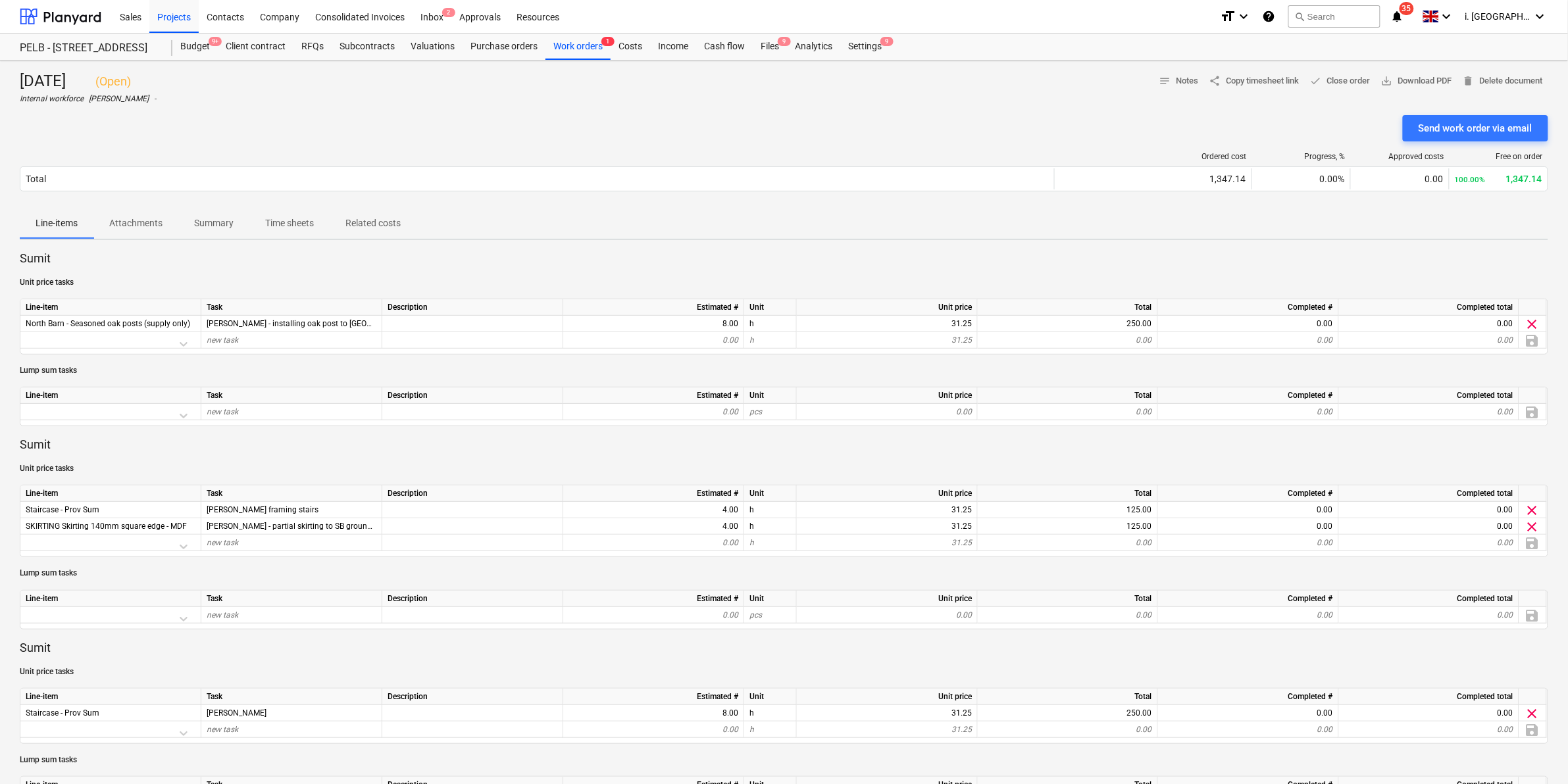
click at [289, 508] on div "Ellis framing stairs" at bounding box center [292, 510] width 181 height 17
drag, startPoint x: 279, startPoint y: 511, endPoint x: 202, endPoint y: 508, distance: 77.1
click at [202, 508] on div "Ellis framing stairs" at bounding box center [292, 510] width 181 height 17
drag, startPoint x: 202, startPoint y: 508, endPoint x: 218, endPoint y: 510, distance: 16.1
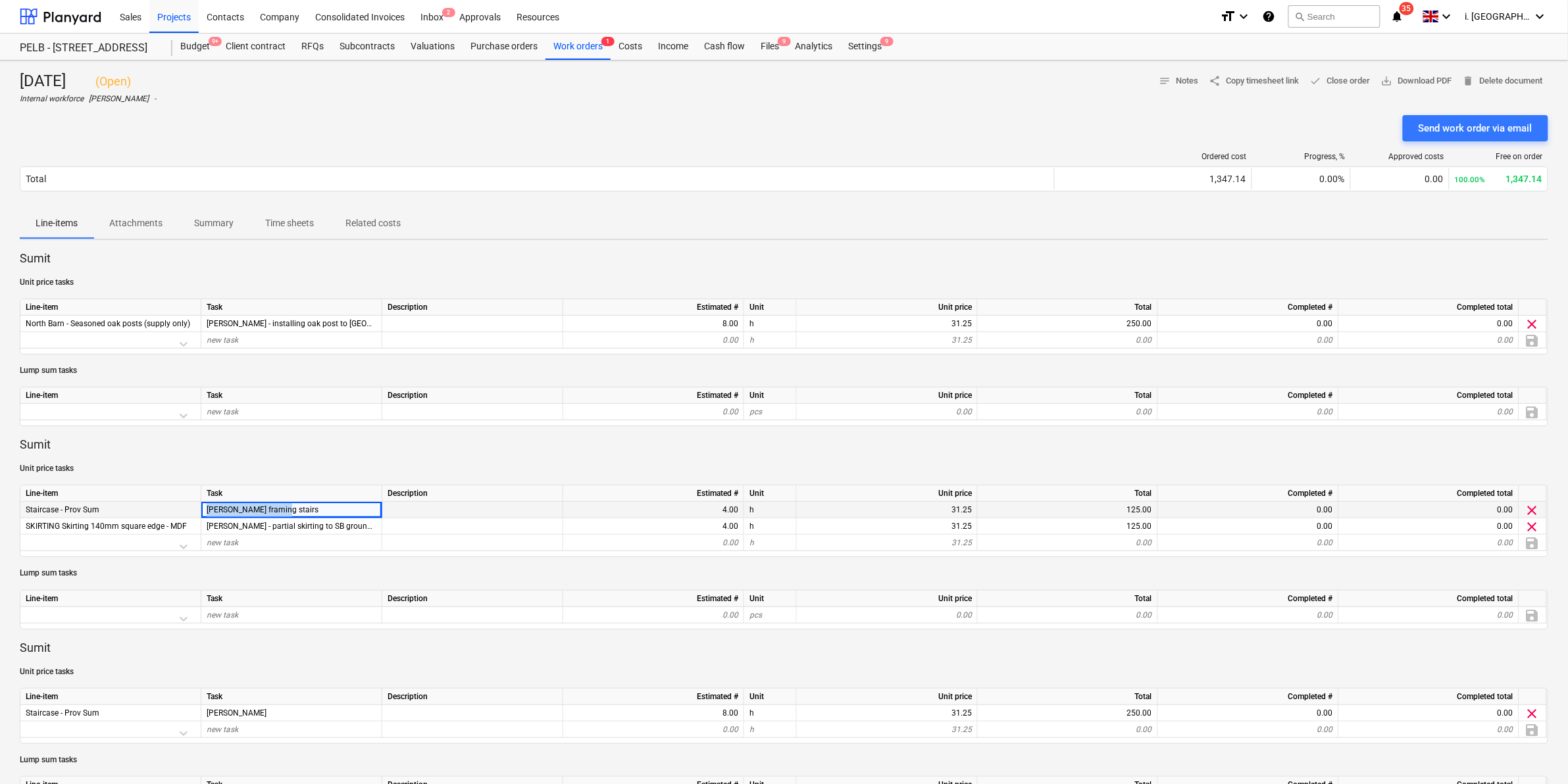
copy span "Ellis framing stairs"
drag, startPoint x: 24, startPoint y: 712, endPoint x: 116, endPoint y: 712, distance: 92.0
click at [116, 686] on div "Staircase - Prov Sum" at bounding box center [111, 714] width 181 height 17
drag, startPoint x: 116, startPoint y: 712, endPoint x: 90, endPoint y: 709, distance: 26.2
copy span "Staircase - Prov Sum"
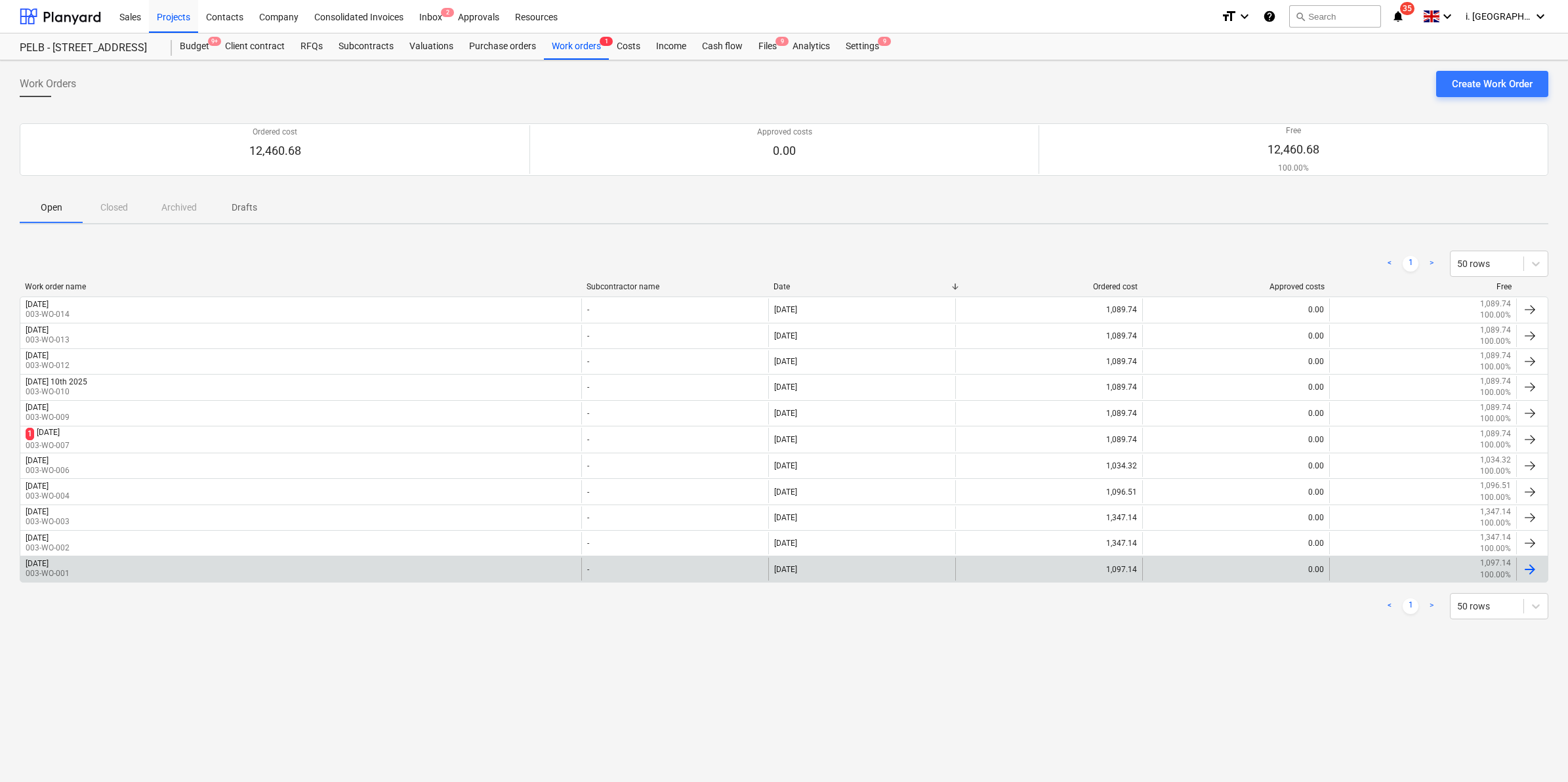
click at [220, 565] on div "Monday 1st September 2025 003-WO-001" at bounding box center [301, 569] width 560 height 22
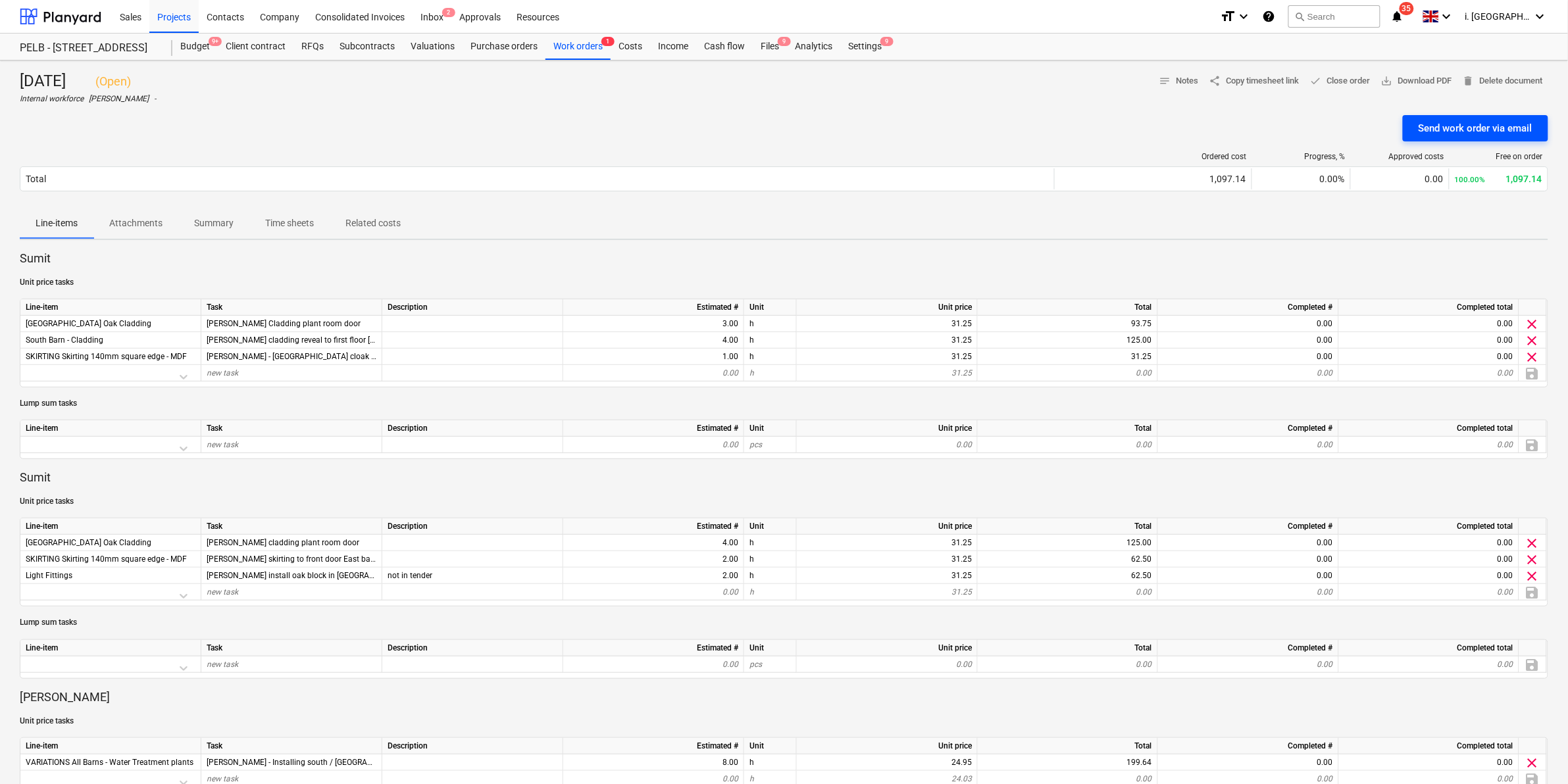
click at [1256, 130] on div "Send work order via email" at bounding box center [1475, 129] width 114 height 18
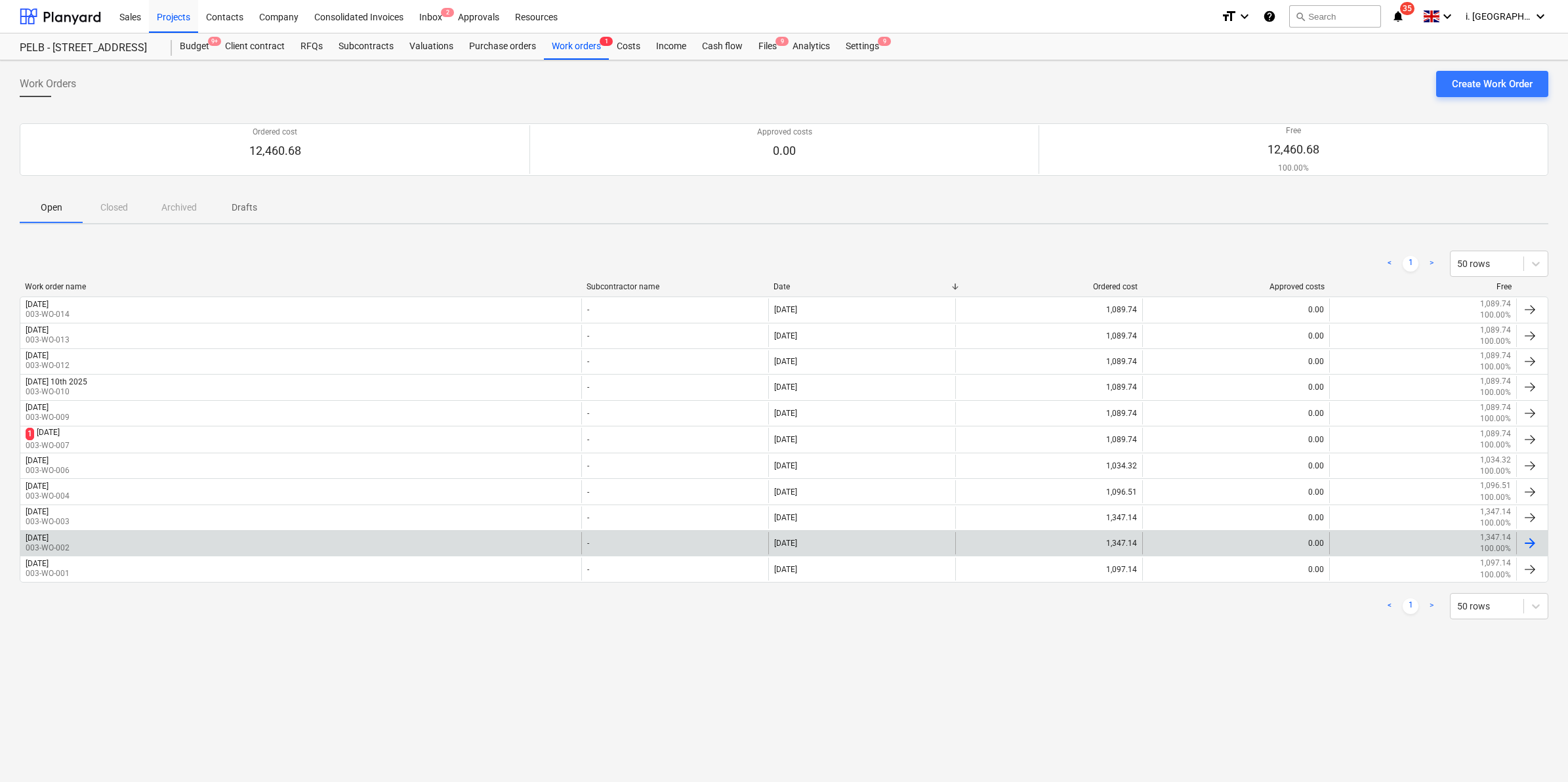
click at [218, 546] on div "2nd September 2025 003-WO-002" at bounding box center [301, 543] width 560 height 22
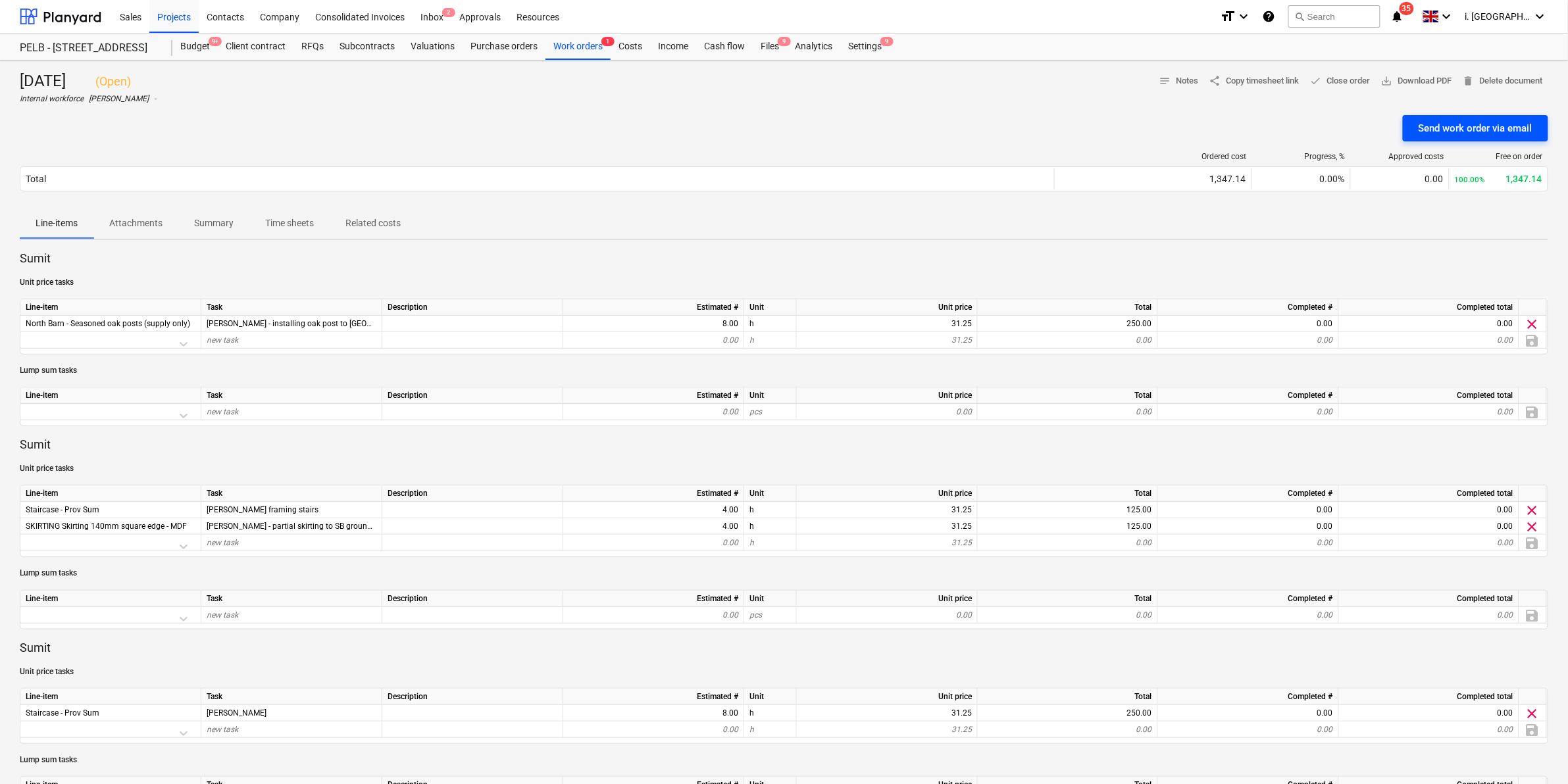
click at [1256, 120] on div "Send work order via email" at bounding box center [1475, 129] width 114 height 18
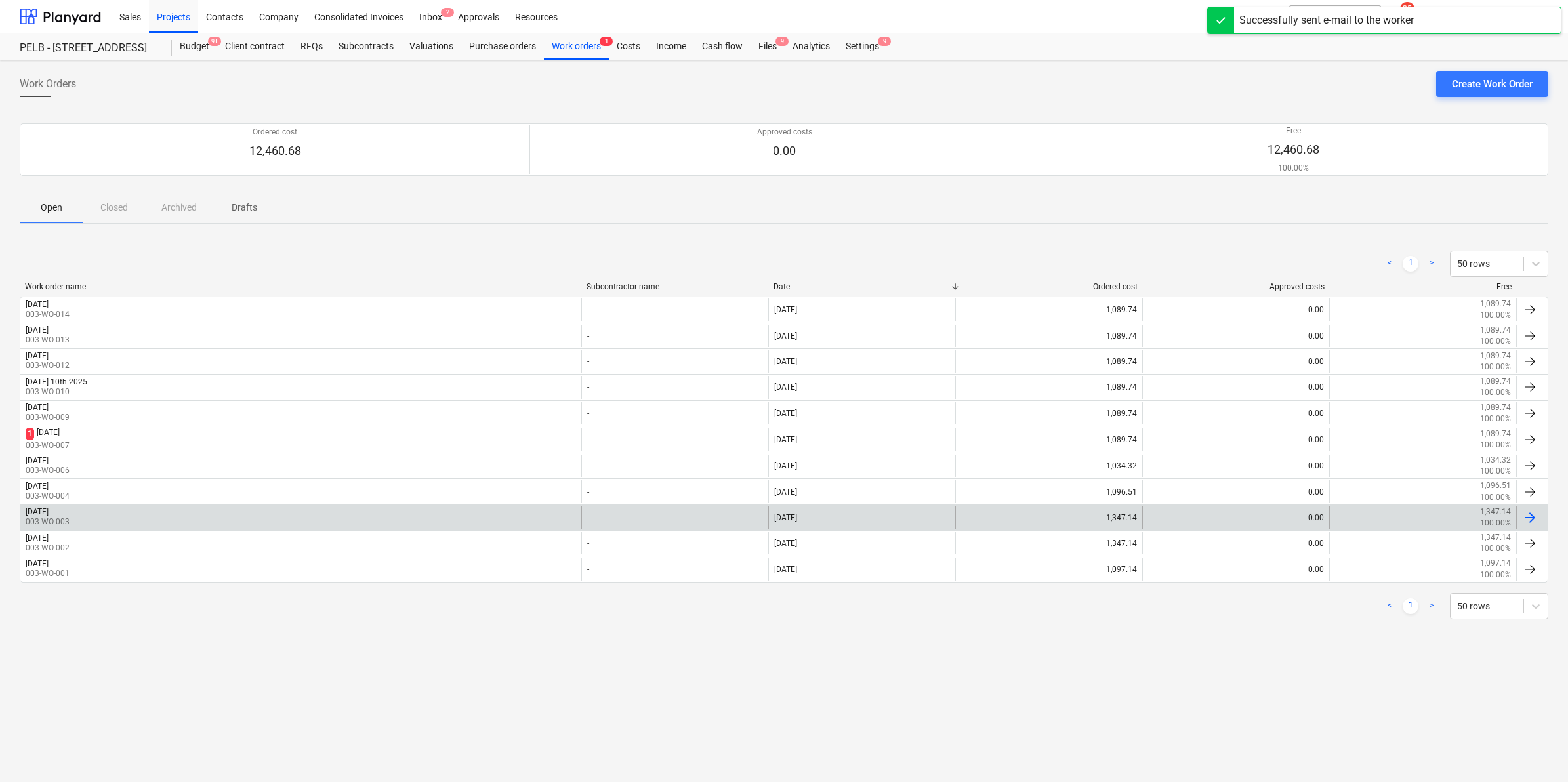
click at [145, 526] on div "[DATE] 003-WO-003" at bounding box center [301, 517] width 560 height 22
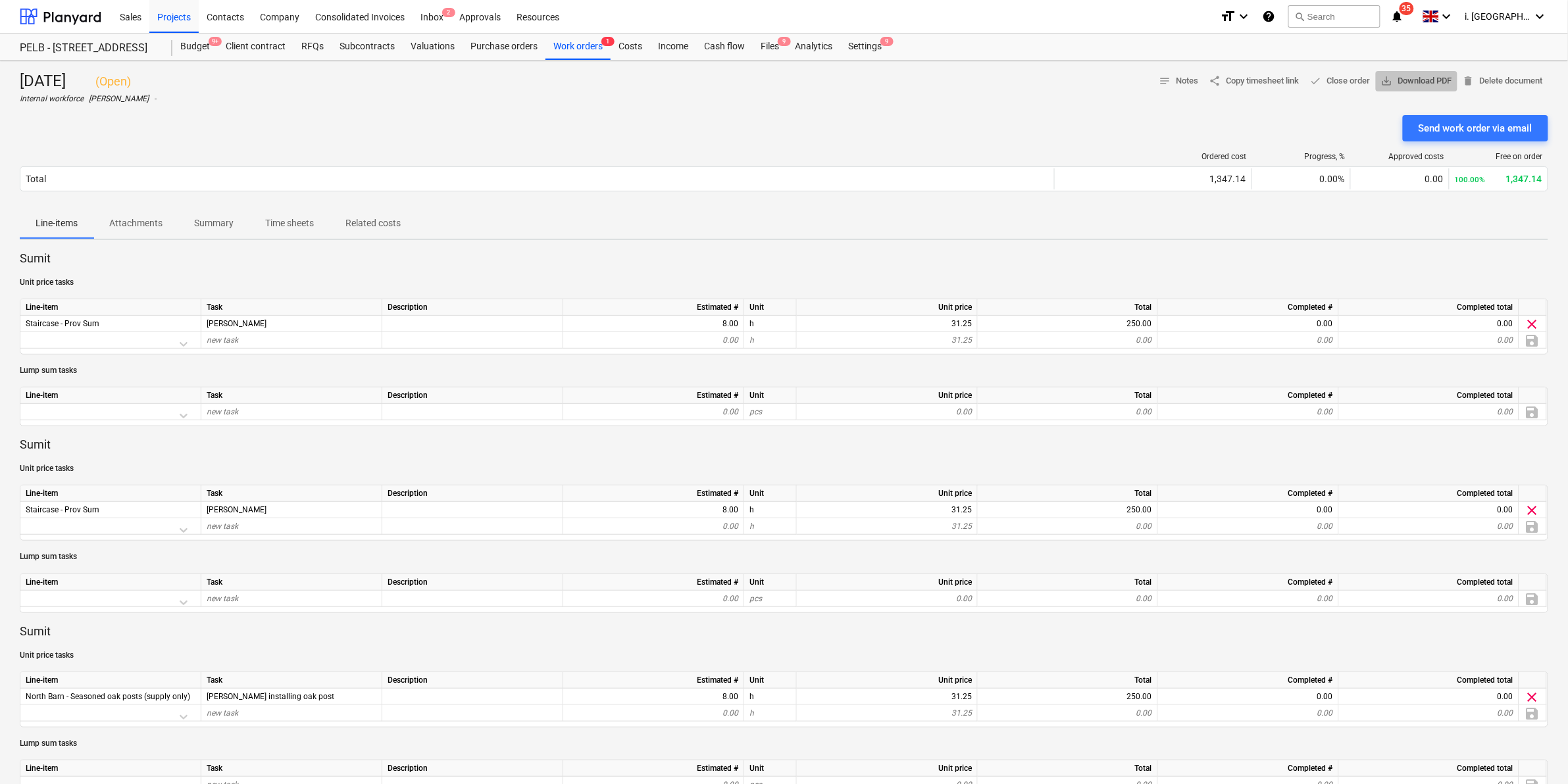
click at [1256, 76] on span "save_alt Download PDF" at bounding box center [1416, 81] width 71 height 15
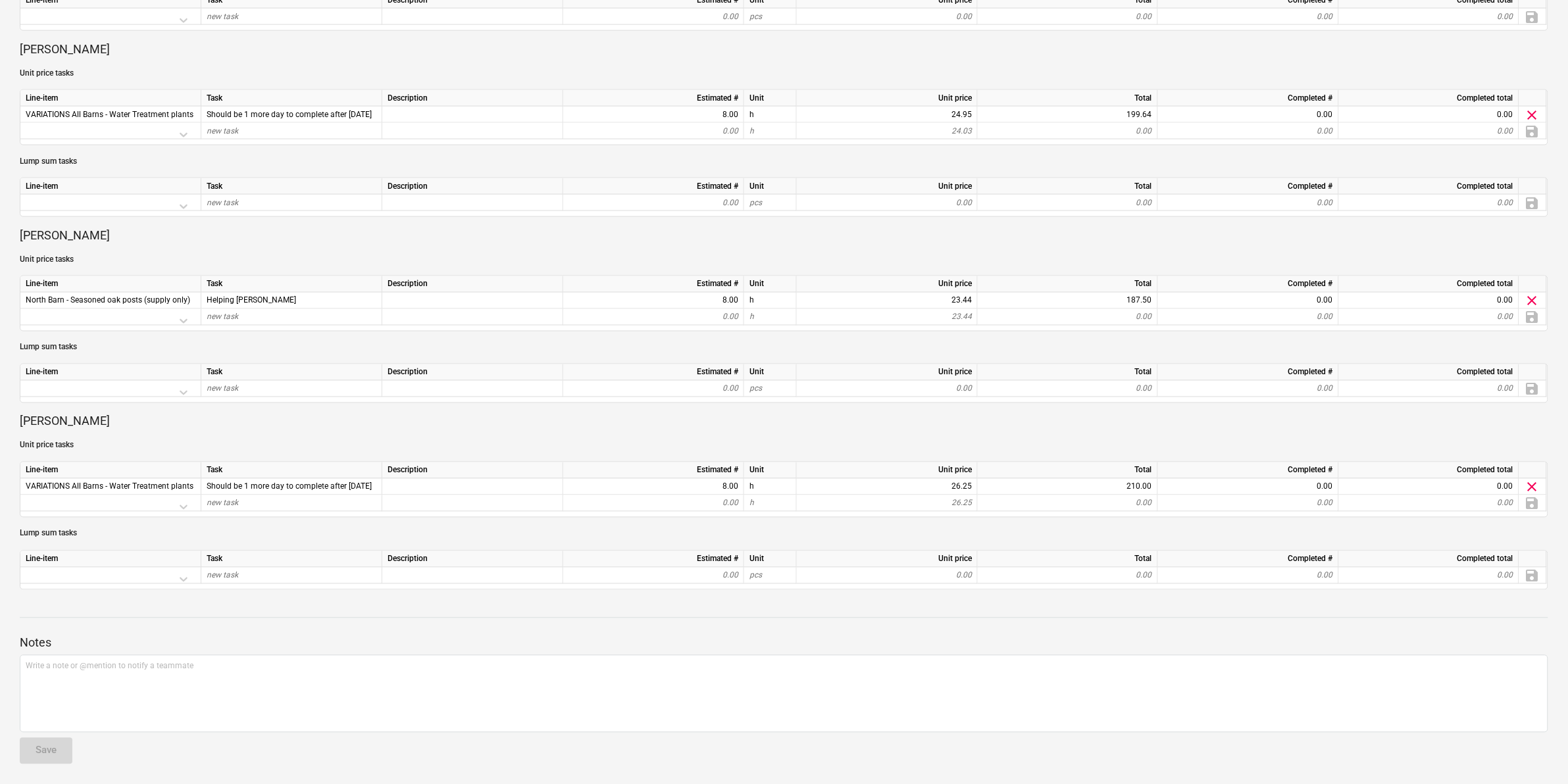
scroll to position [82, 0]
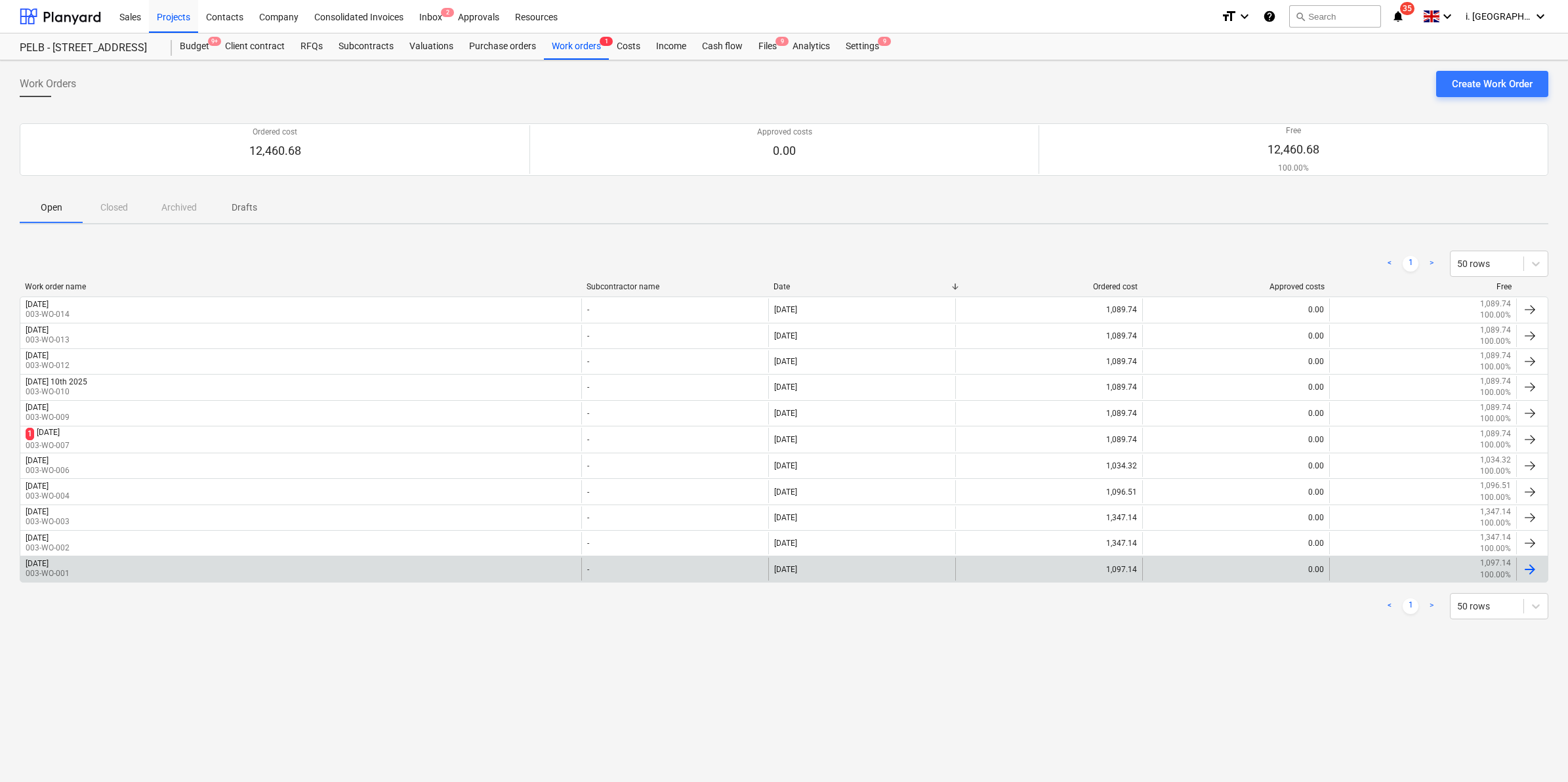
click at [306, 579] on div "Monday 1st September 2025 003-WO-001" at bounding box center [301, 569] width 560 height 22
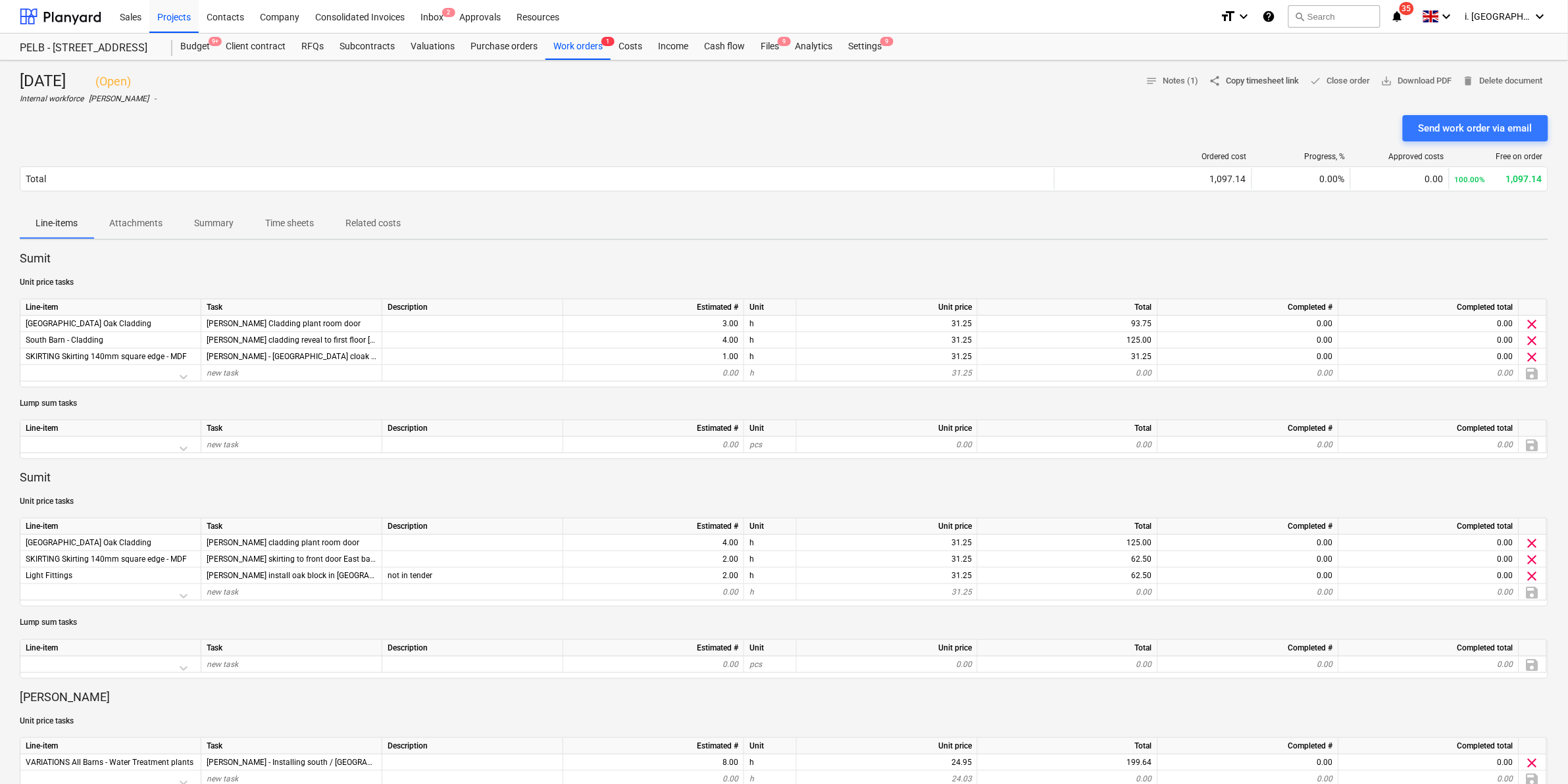
click at [1234, 81] on span "share Copy timesheet link" at bounding box center [1255, 81] width 91 height 15
click at [189, 21] on div "Projects" at bounding box center [174, 16] width 49 height 33
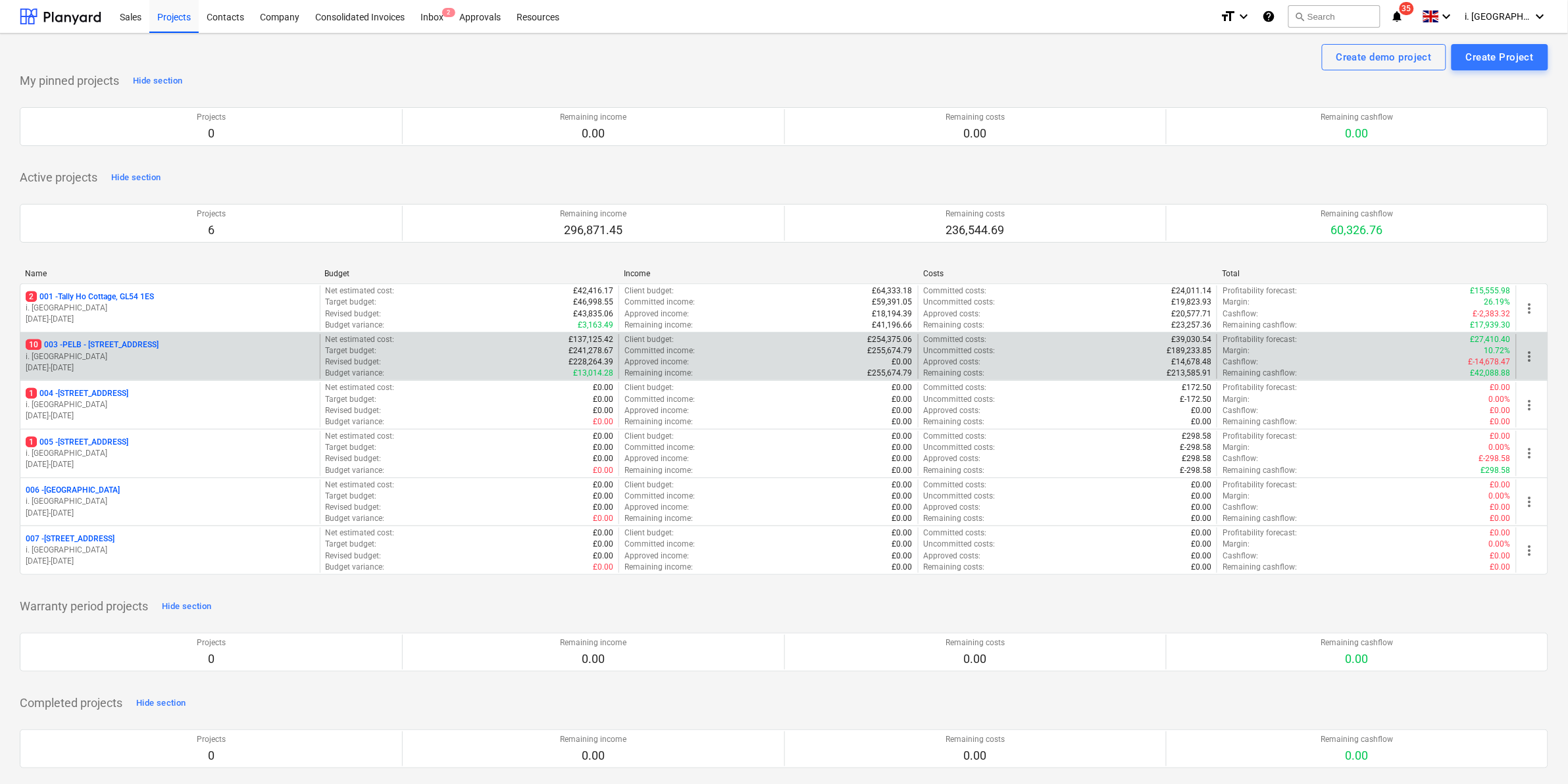
click at [104, 365] on p "01.09.2025 - 31.10.2025" at bounding box center [170, 368] width 288 height 11
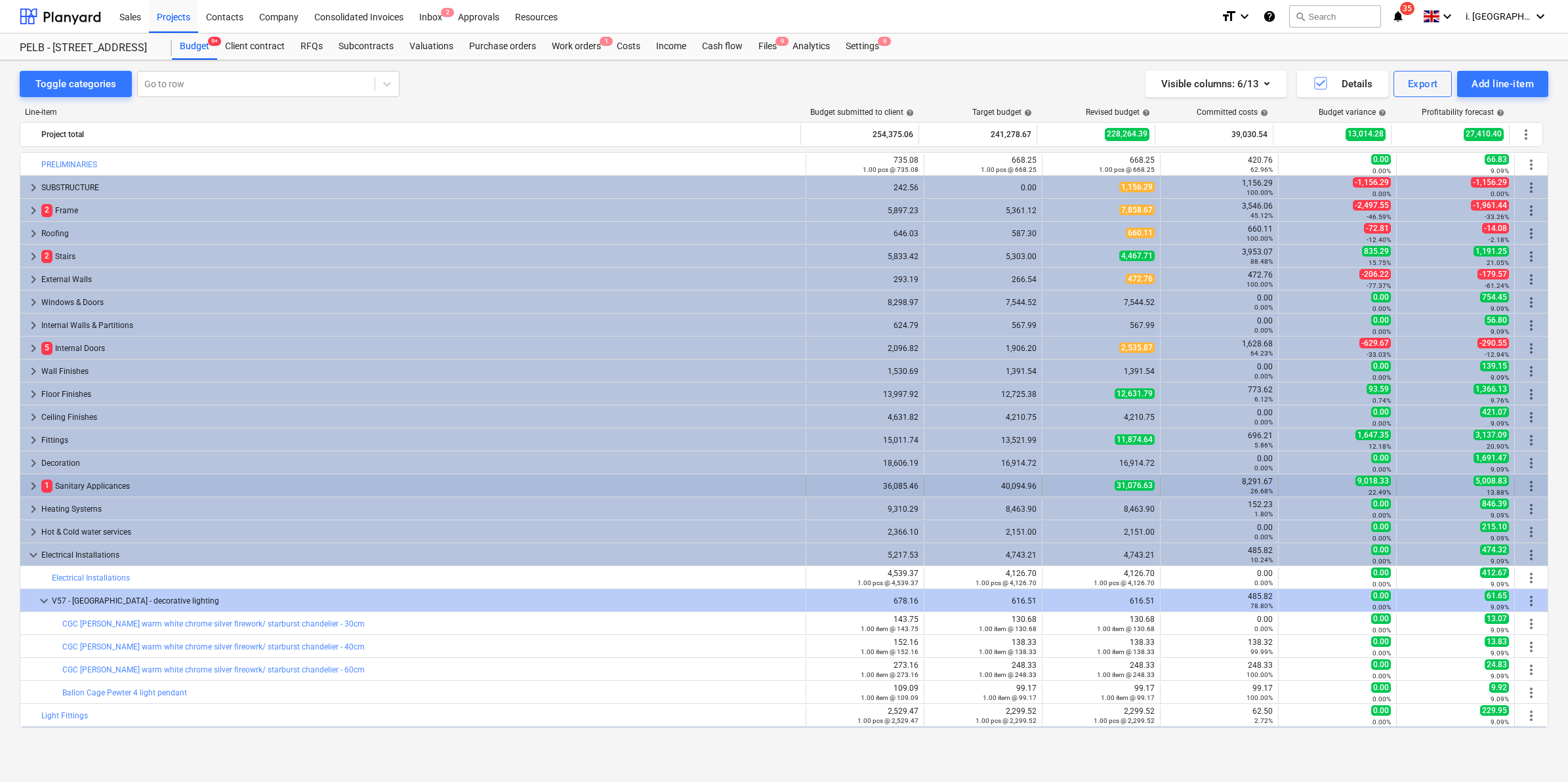
scroll to position [299, 0]
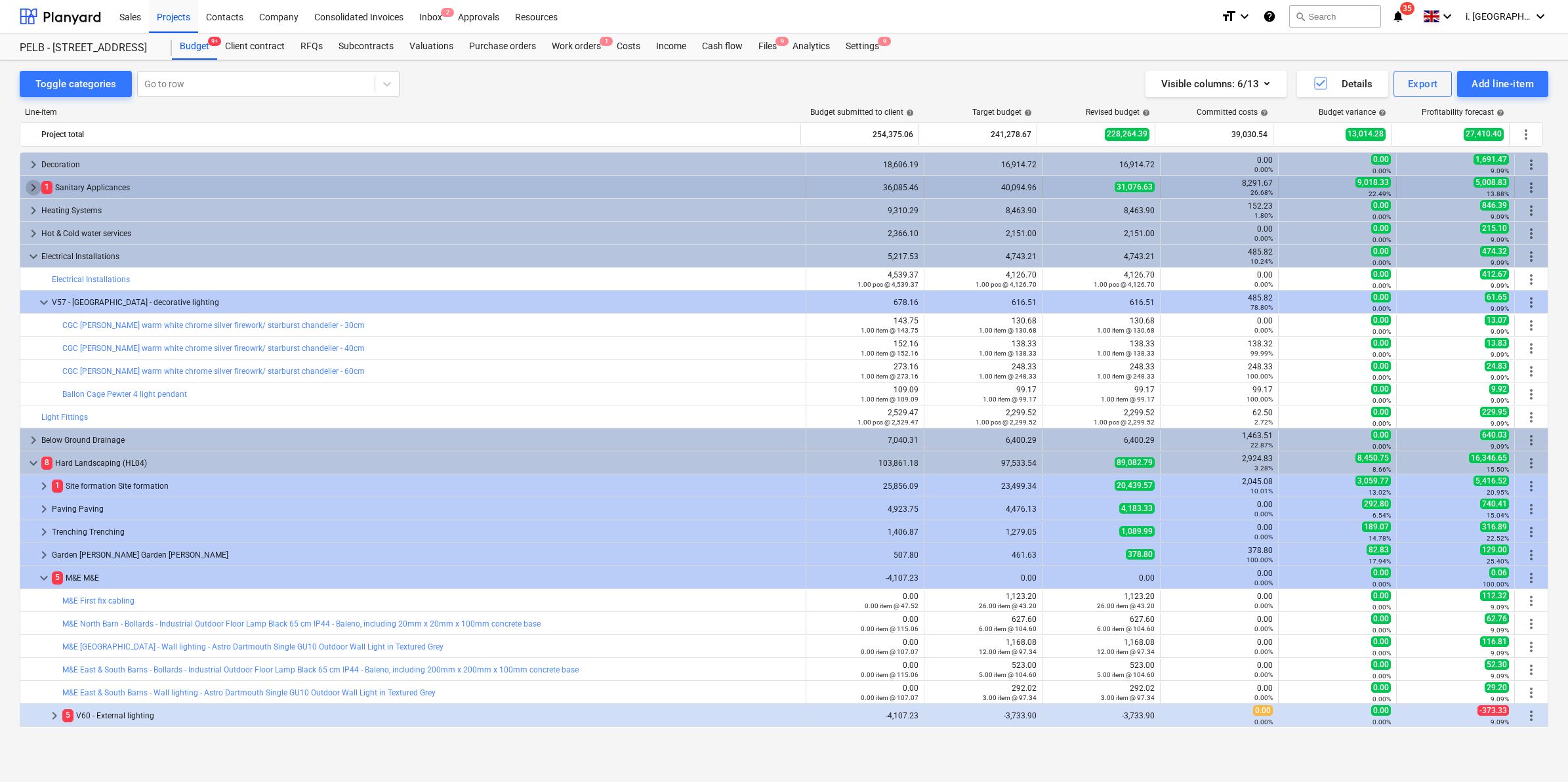
click at [37, 189] on span "keyboard_arrow_right" at bounding box center [33, 187] width 16 height 16
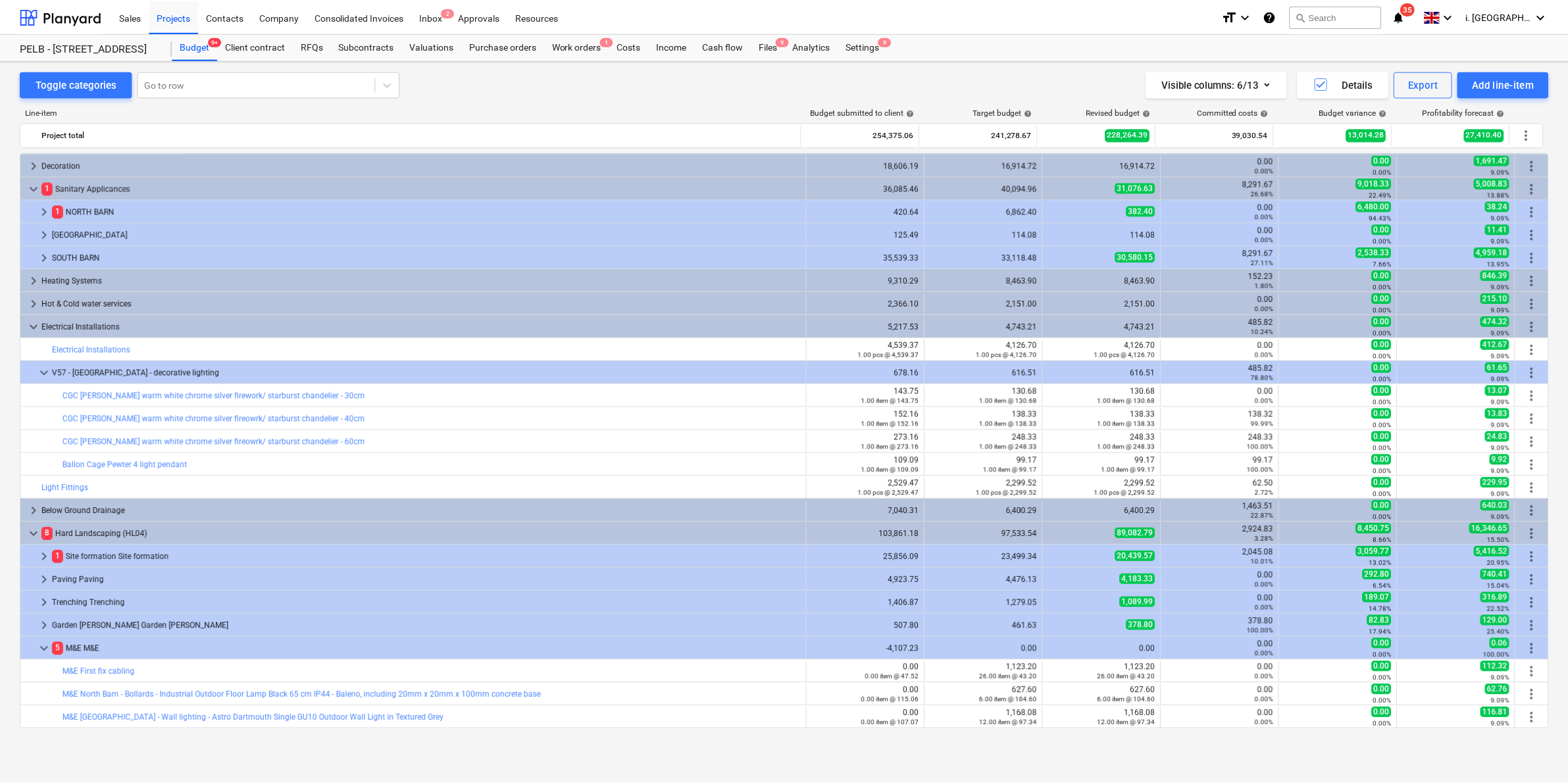
scroll to position [0, 0]
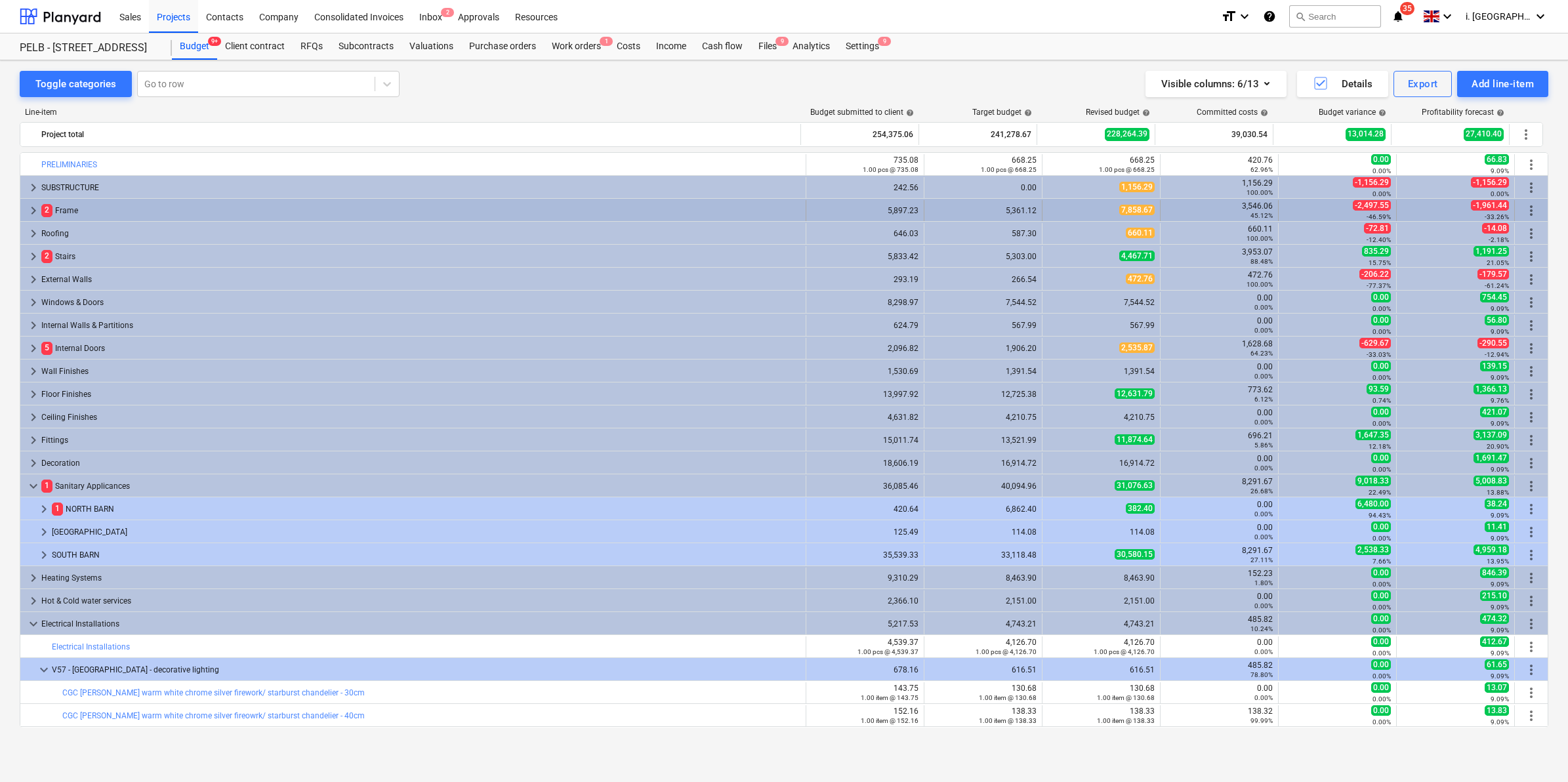
click at [26, 215] on span "keyboard_arrow_right" at bounding box center [33, 210] width 16 height 16
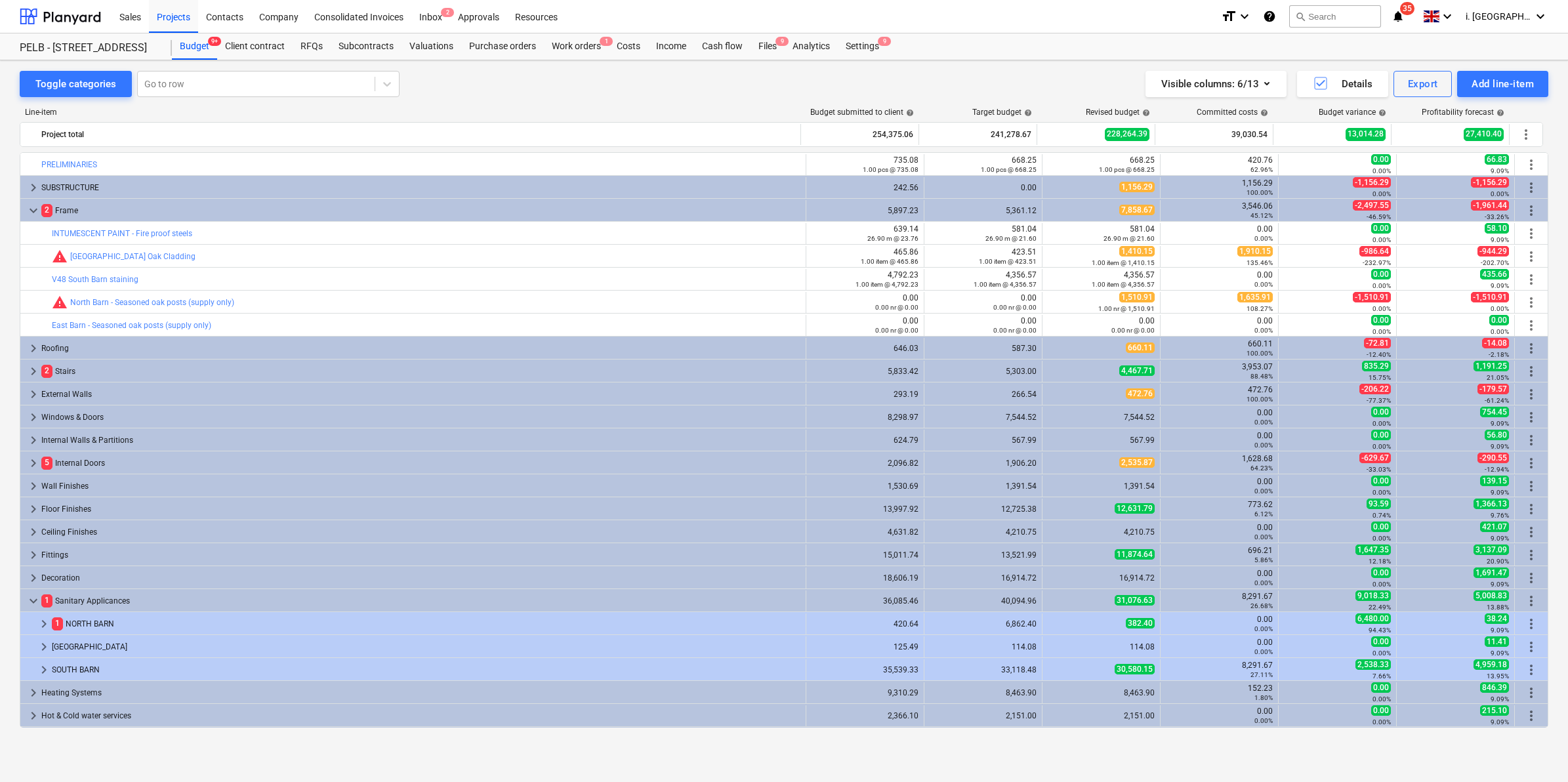
drag, startPoint x: 33, startPoint y: 208, endPoint x: 17, endPoint y: 269, distance: 63.1
click at [33, 208] on span "keyboard_arrow_down" at bounding box center [33, 210] width 16 height 16
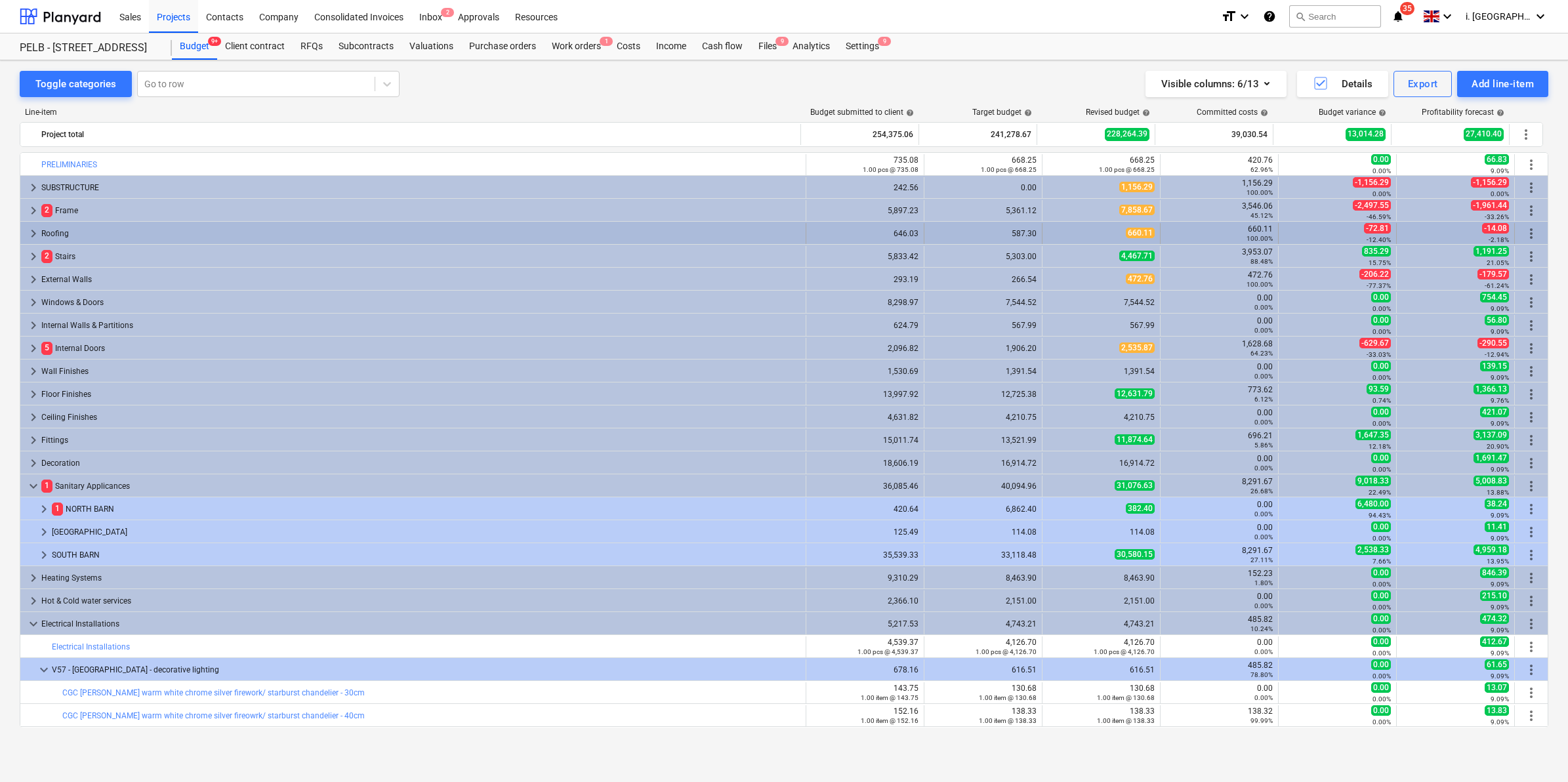
click at [29, 235] on span "keyboard_arrow_right" at bounding box center [33, 233] width 16 height 16
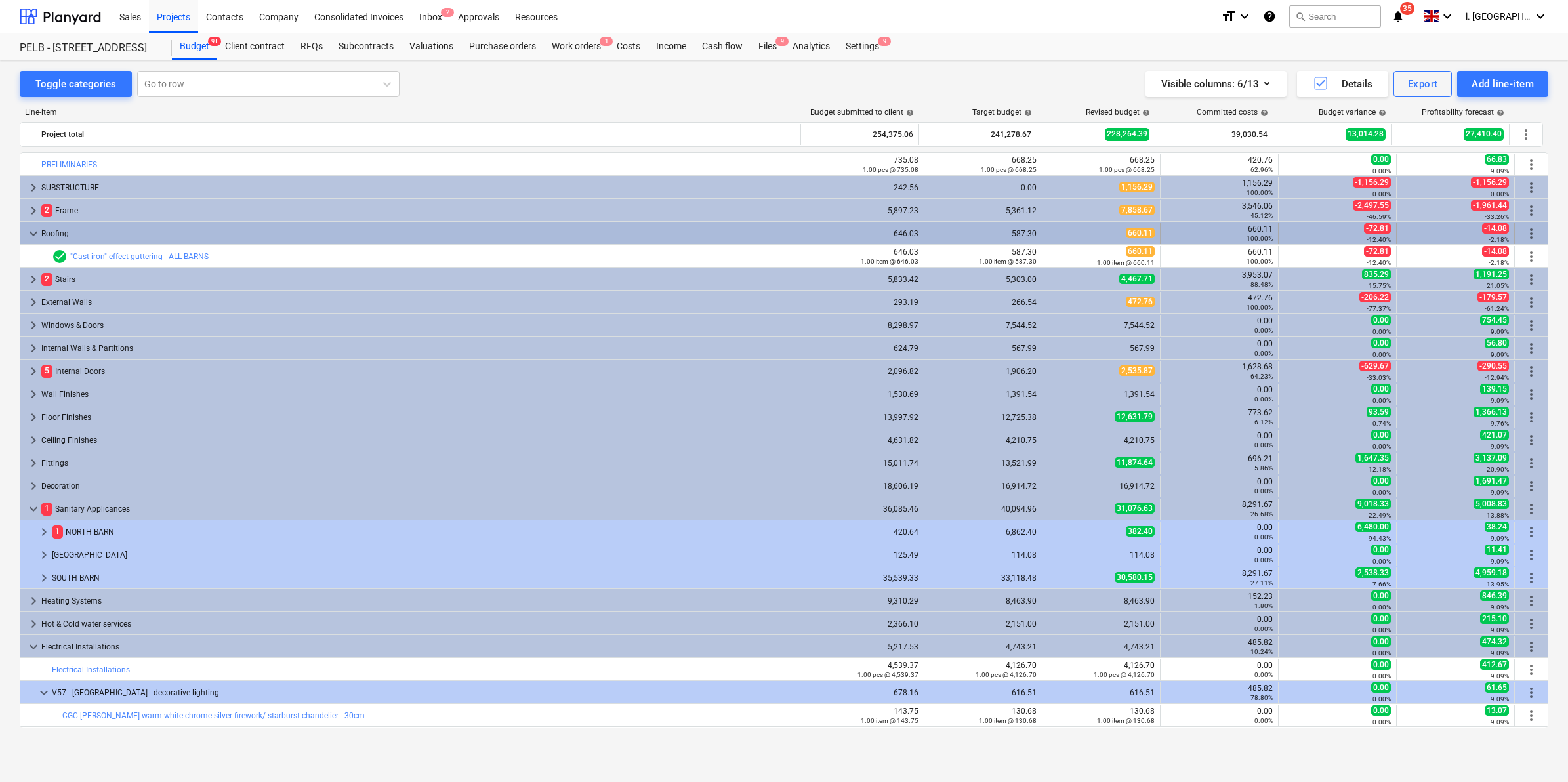
click at [29, 233] on span "keyboard_arrow_down" at bounding box center [33, 233] width 16 height 16
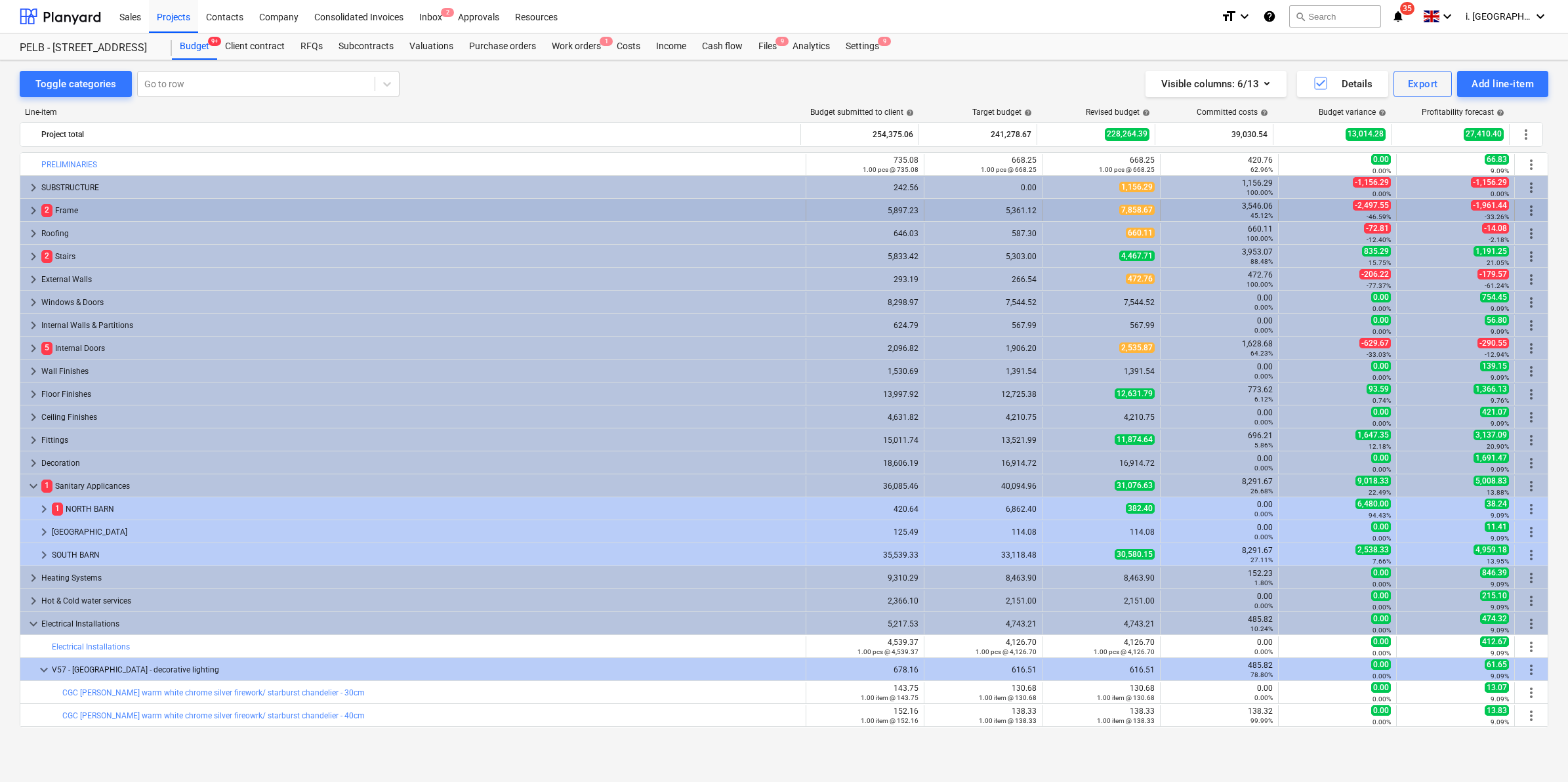
click at [34, 212] on span "keyboard_arrow_right" at bounding box center [33, 210] width 16 height 16
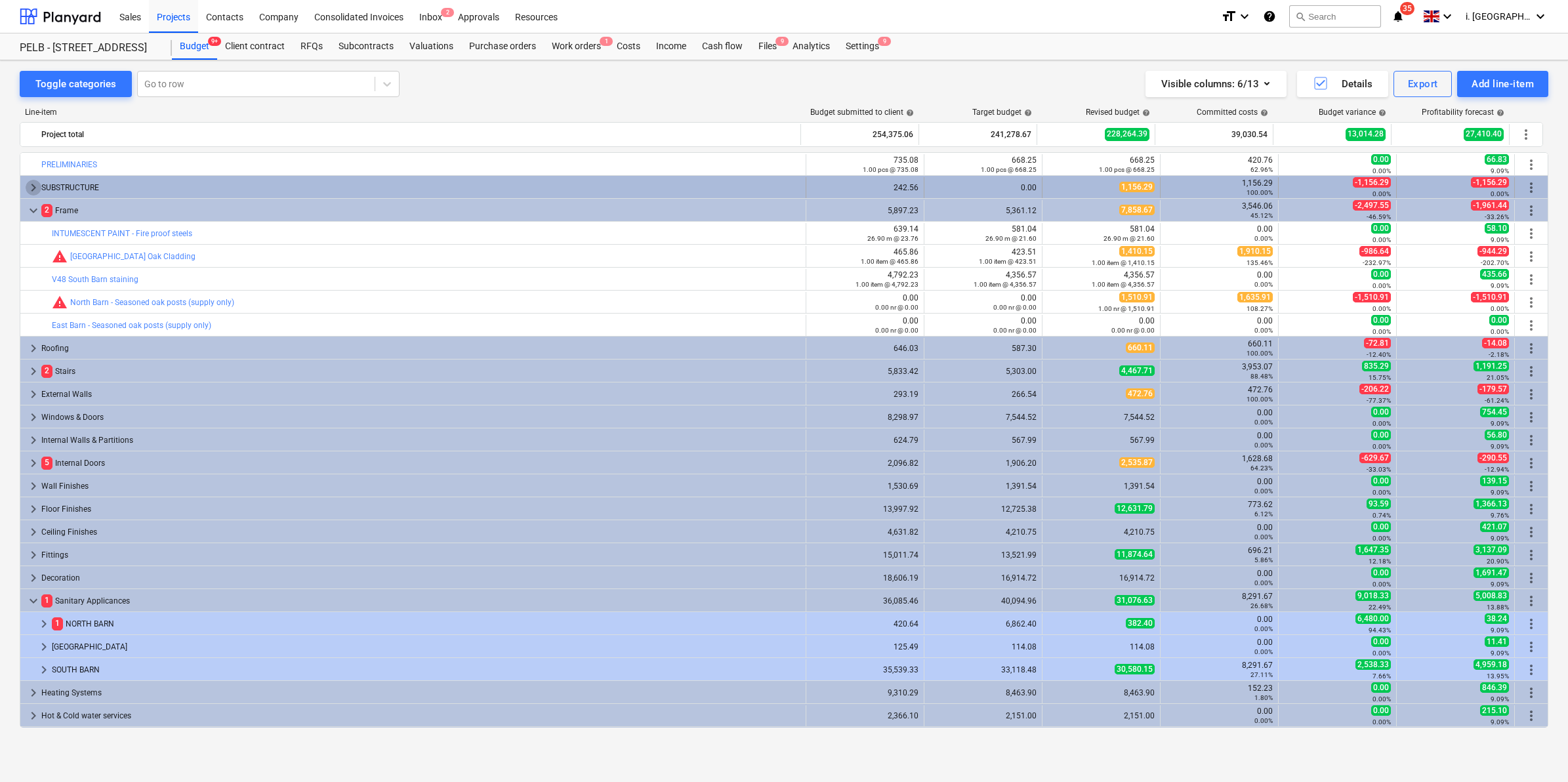
click at [29, 187] on span "keyboard_arrow_right" at bounding box center [33, 187] width 16 height 16
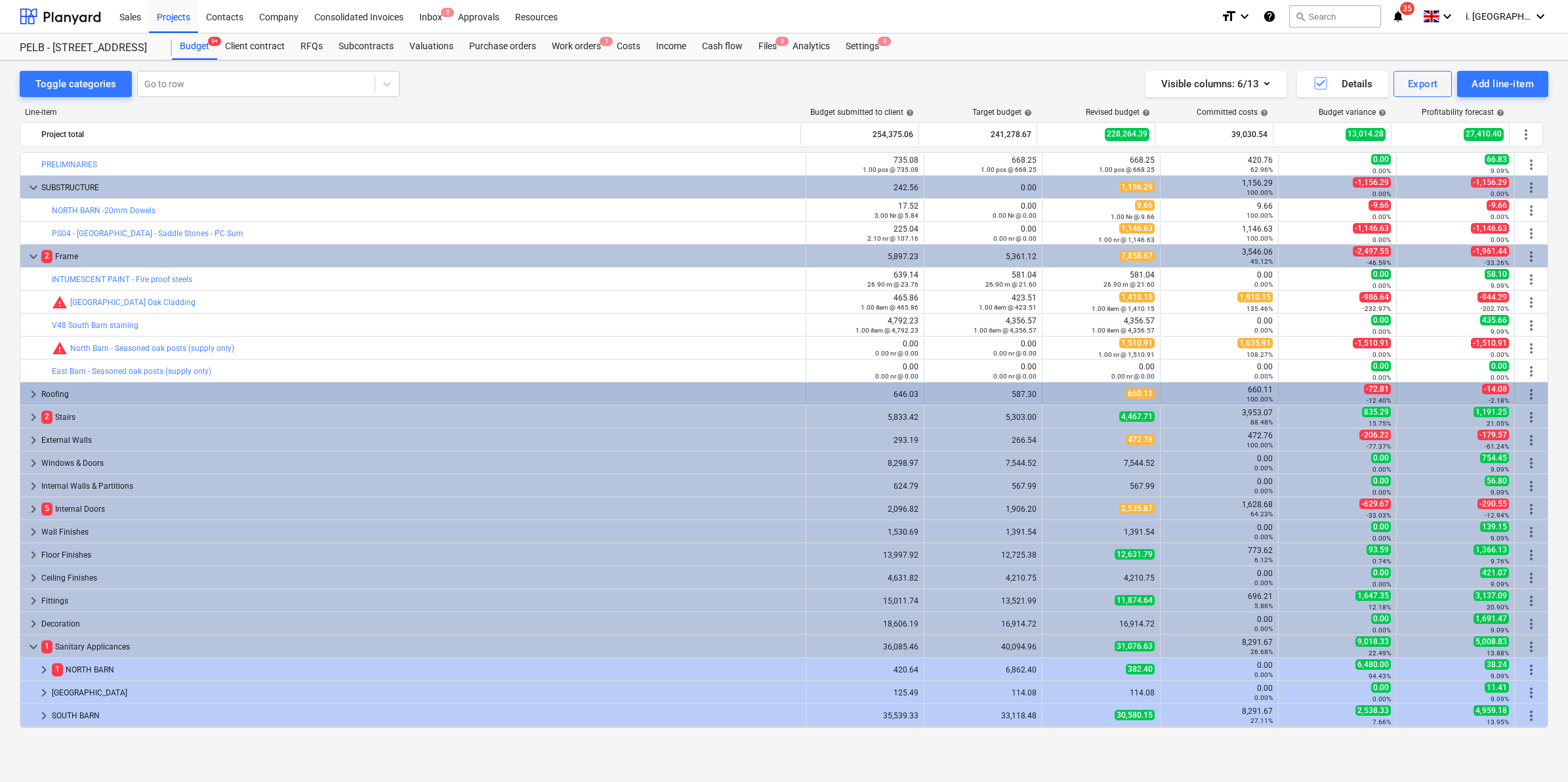
click at [28, 392] on span "keyboard_arrow_right" at bounding box center [33, 394] width 16 height 16
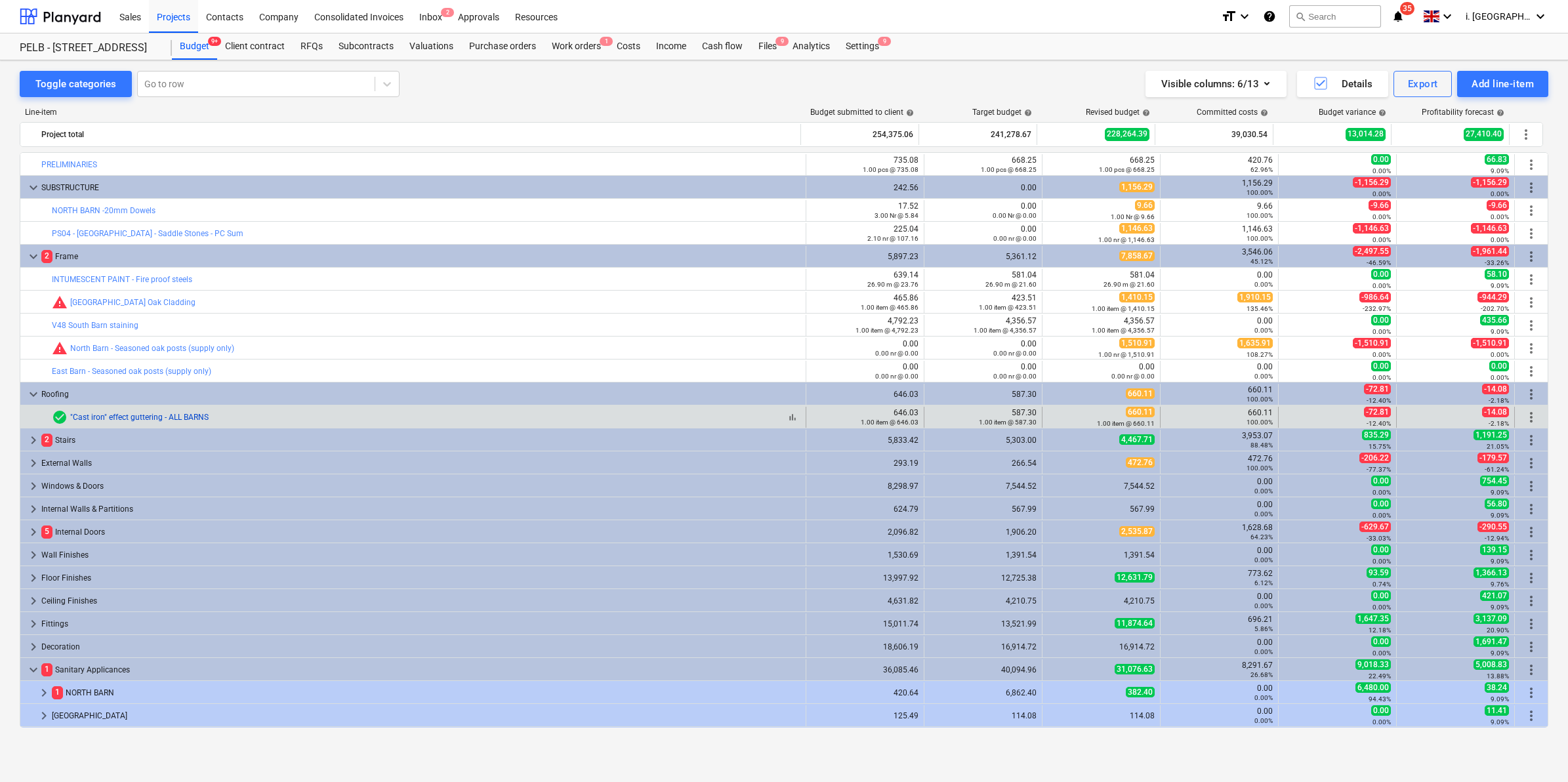
click at [142, 419] on link ""Cast iron" effect guttering - ALL BARNS" at bounding box center [139, 418] width 138 height 9
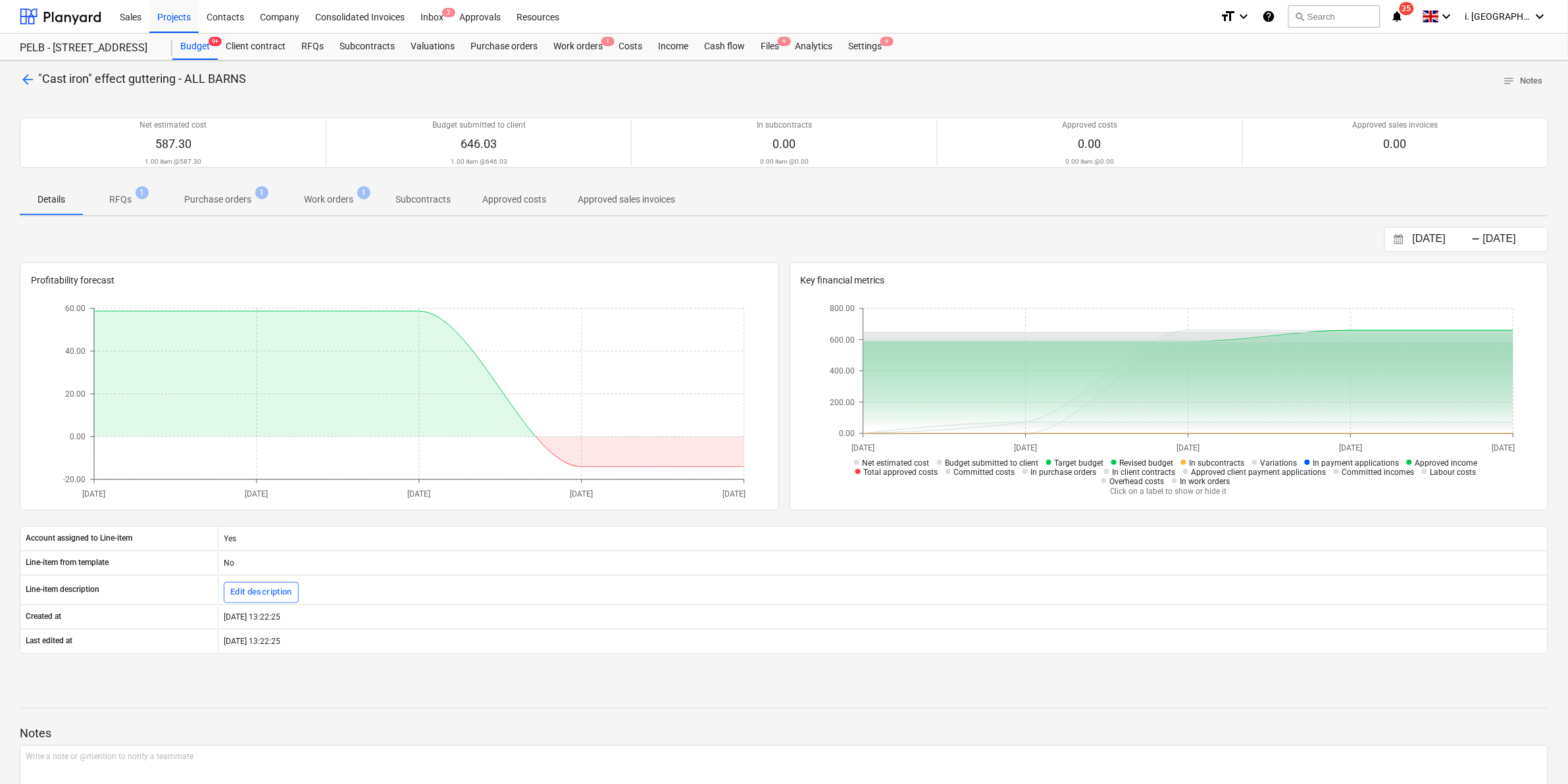
click at [342, 202] on p "Work orders" at bounding box center [328, 200] width 49 height 14
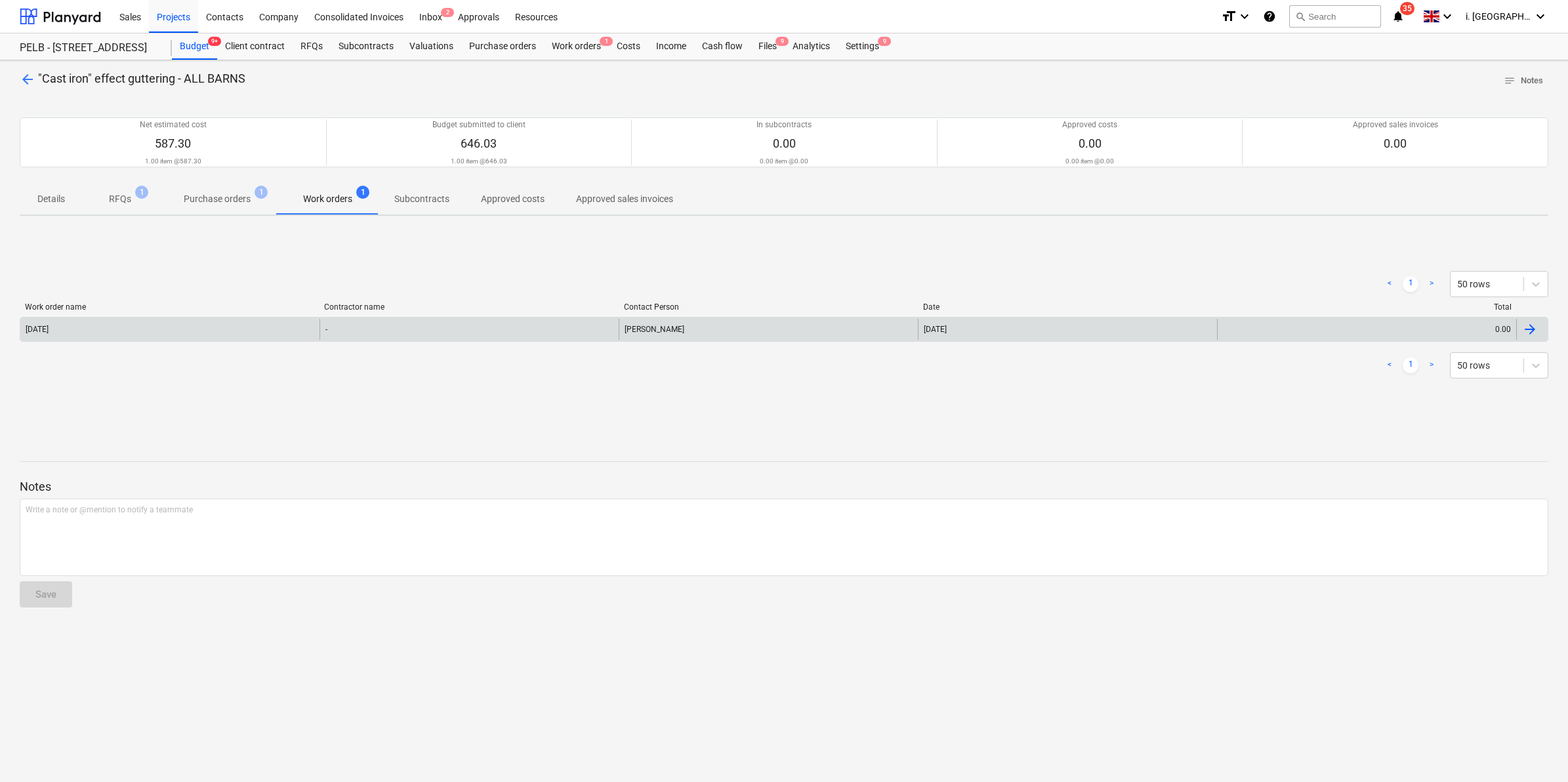
click at [151, 325] on div "[DATE]" at bounding box center [170, 329] width 300 height 21
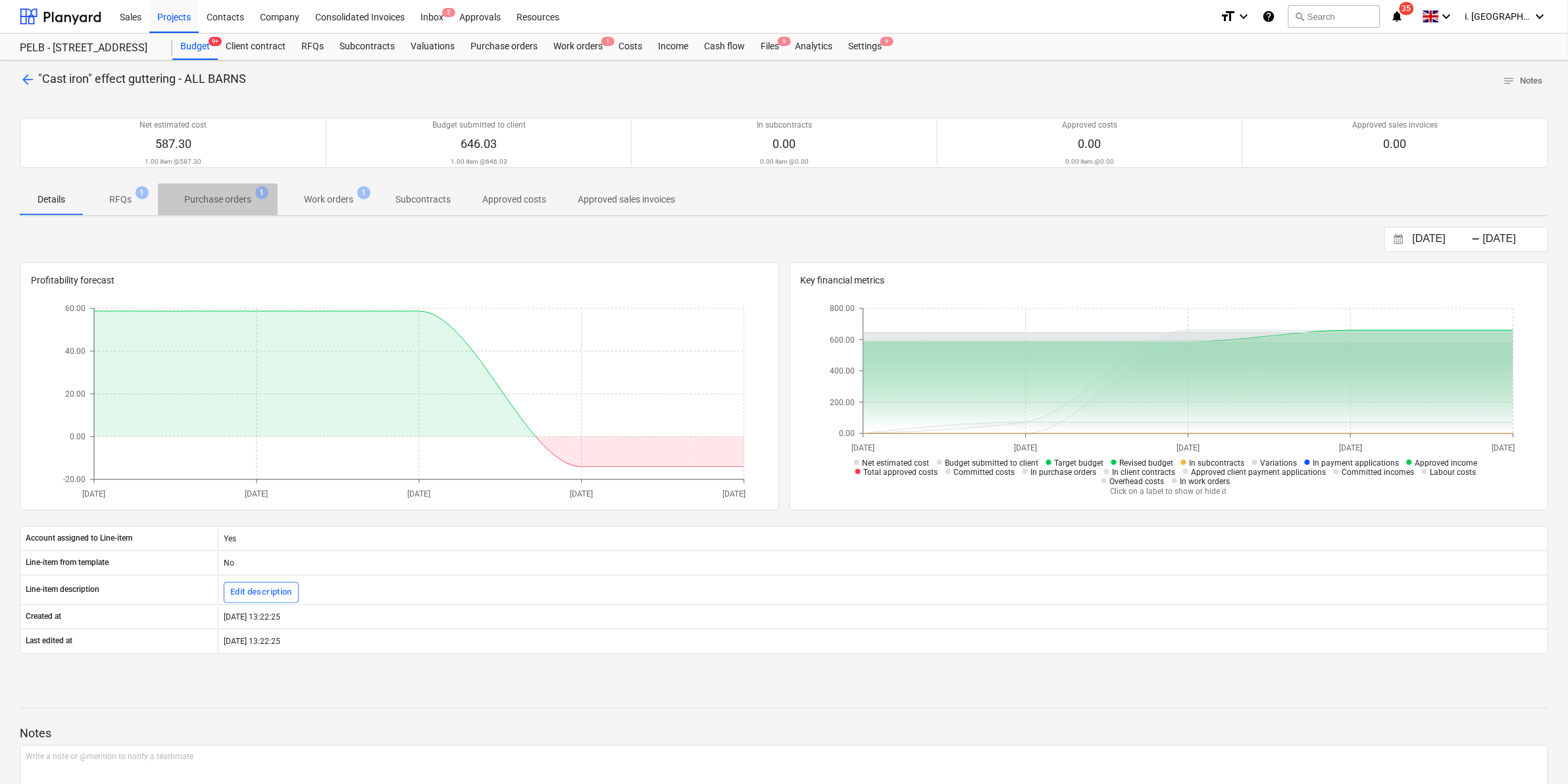
click at [226, 189] on span "Purchase orders 1" at bounding box center [218, 200] width 120 height 24
click at [321, 198] on p "Work orders" at bounding box center [328, 200] width 49 height 14
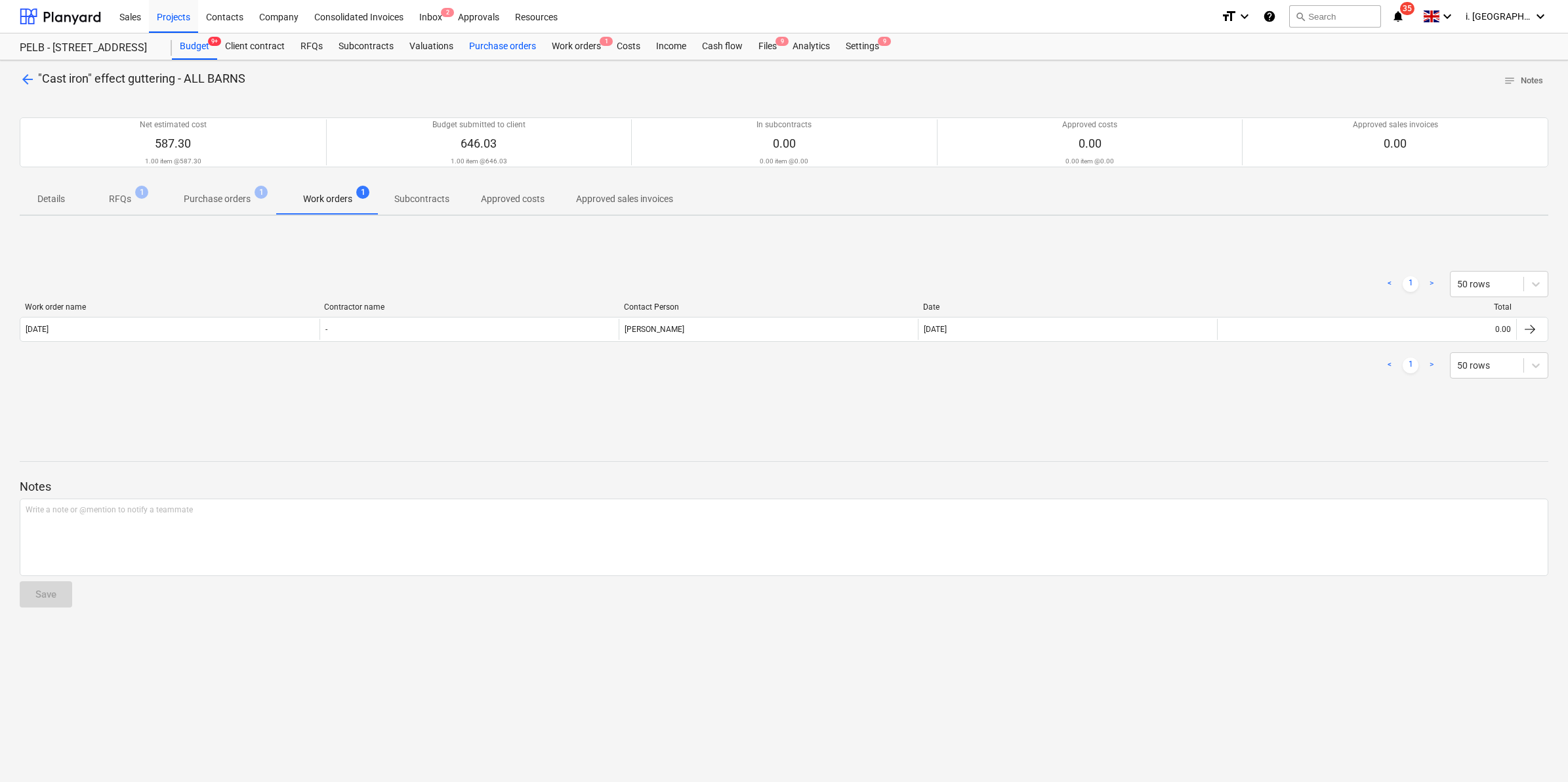
click at [470, 47] on div "Purchase orders" at bounding box center [502, 46] width 83 height 26
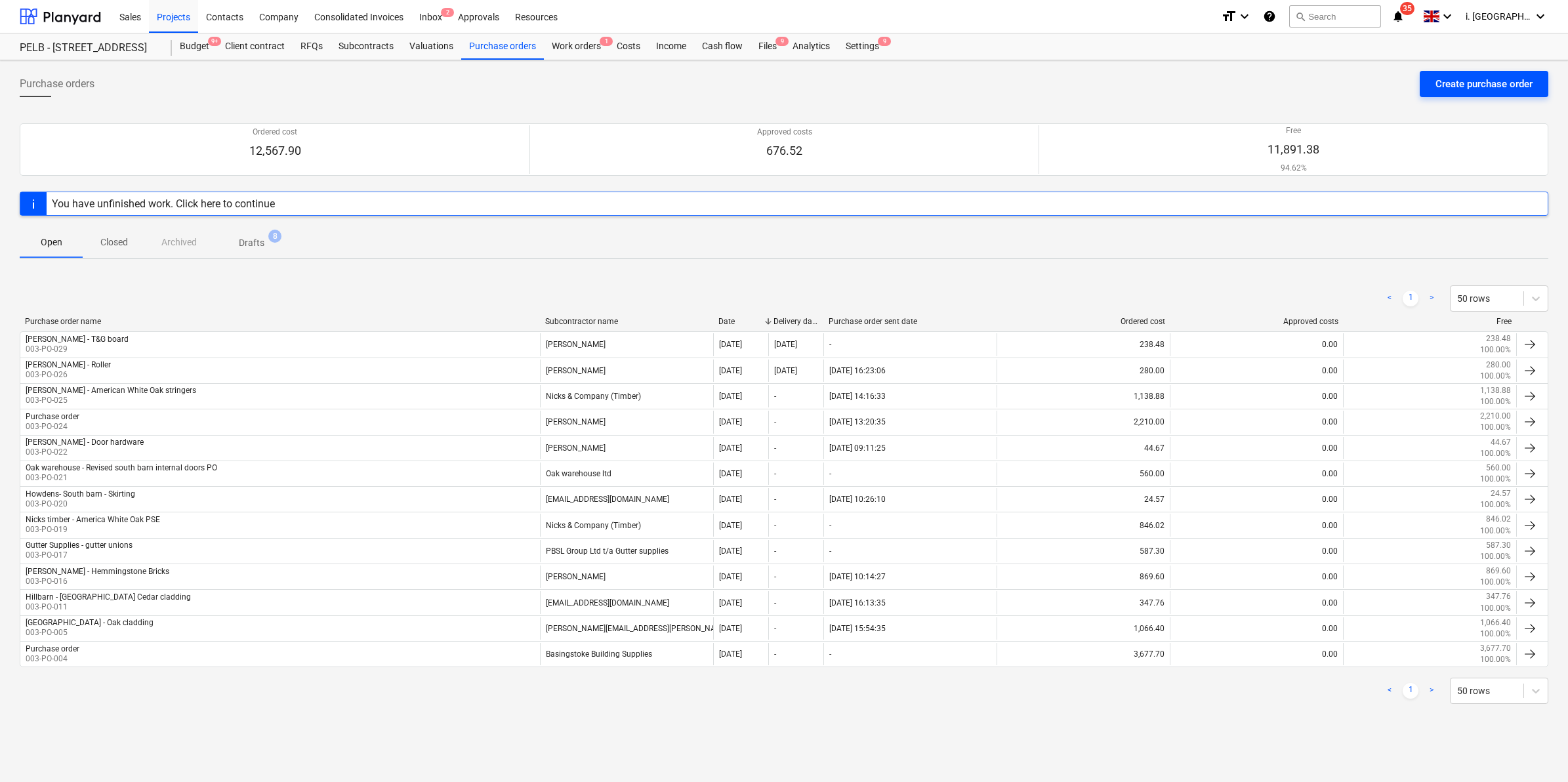
click at [1253, 82] on div "Create purchase order" at bounding box center [1483, 84] width 97 height 18
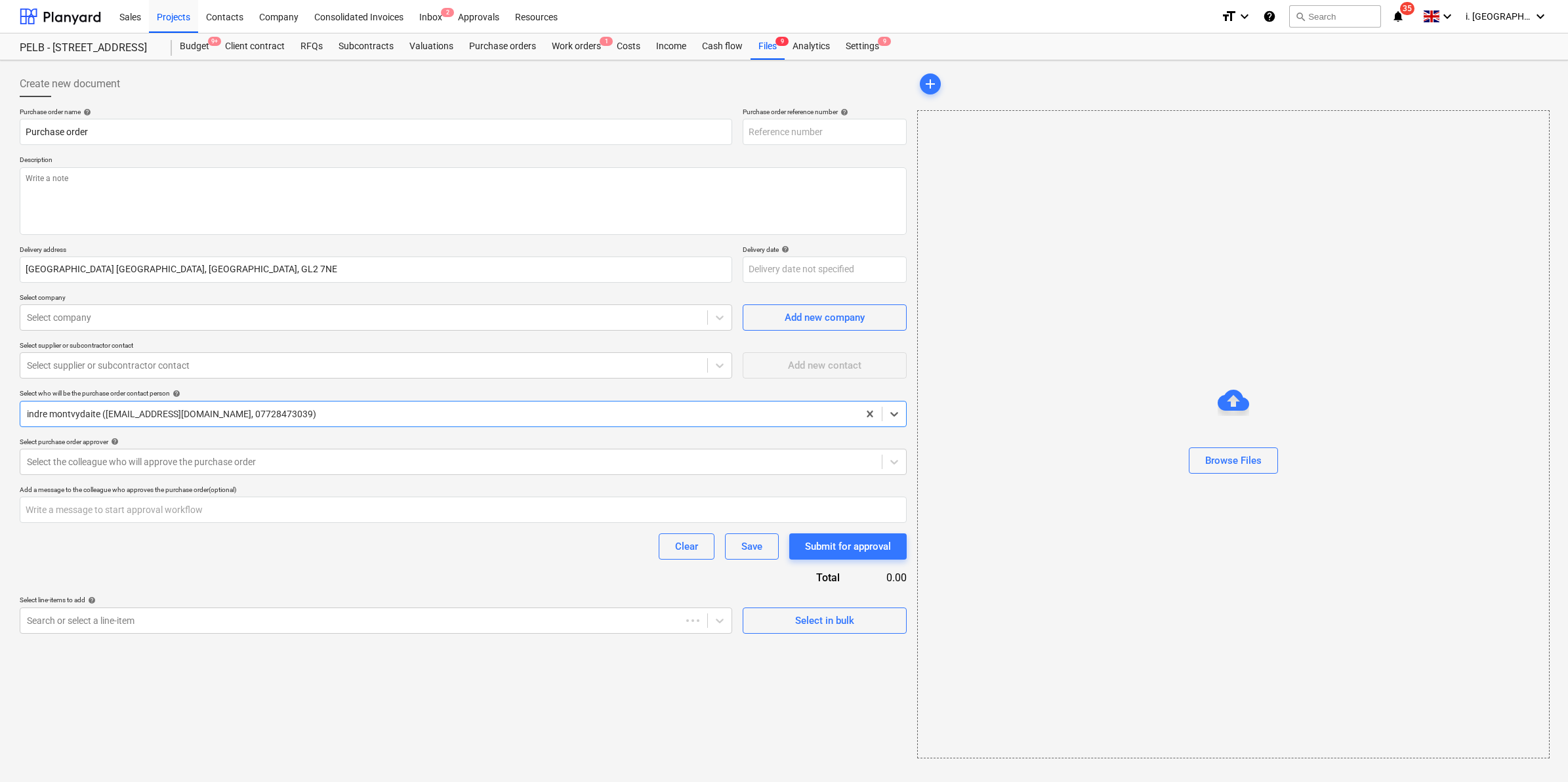
type textarea "x"
type input "003-PO-031"
click at [425, 139] on input "Purchase order" at bounding box center [375, 132] width 713 height 26
type textarea "x"
click at [308, 309] on div "Select company" at bounding box center [363, 317] width 687 height 18
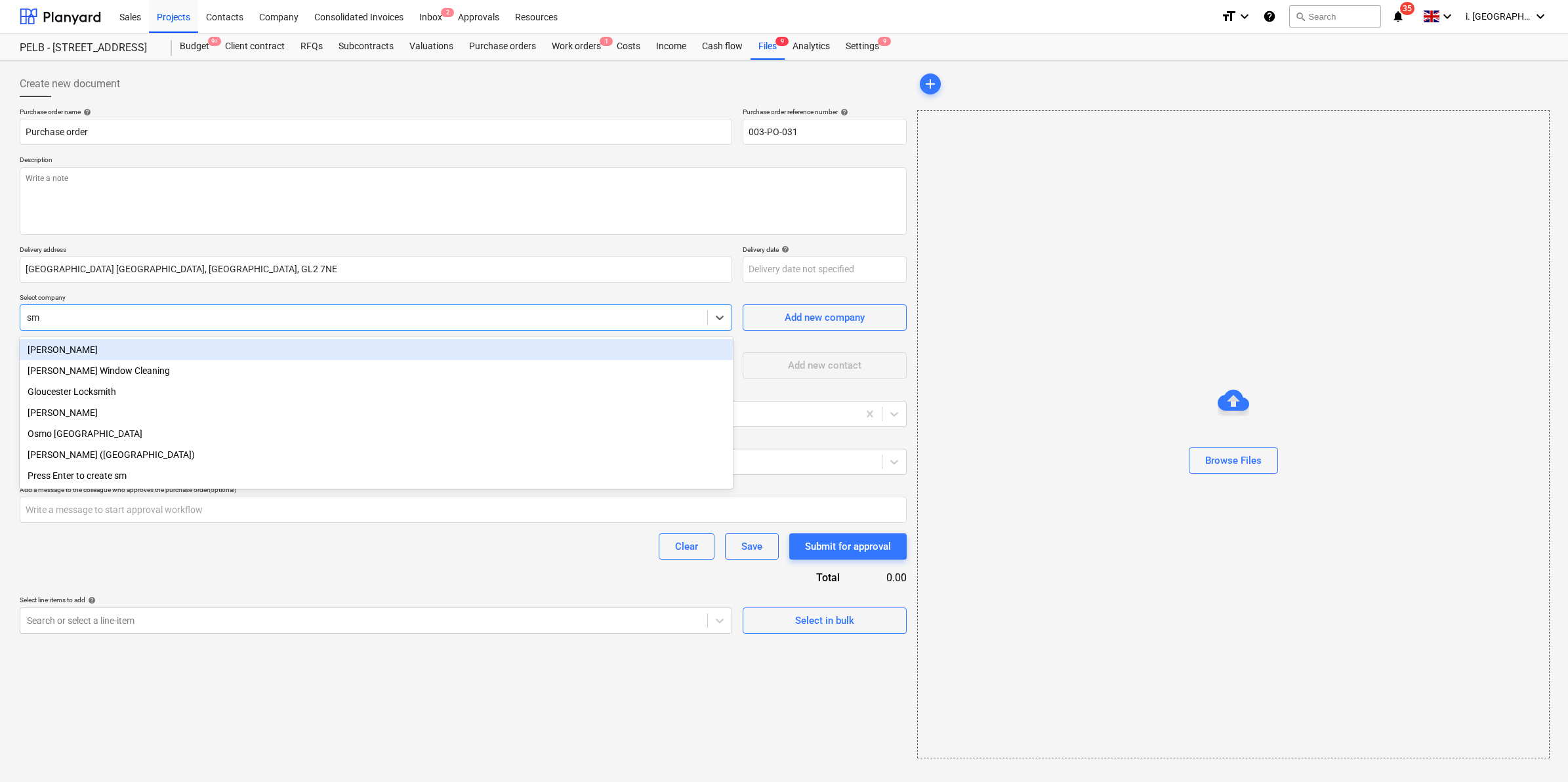
type input "smi"
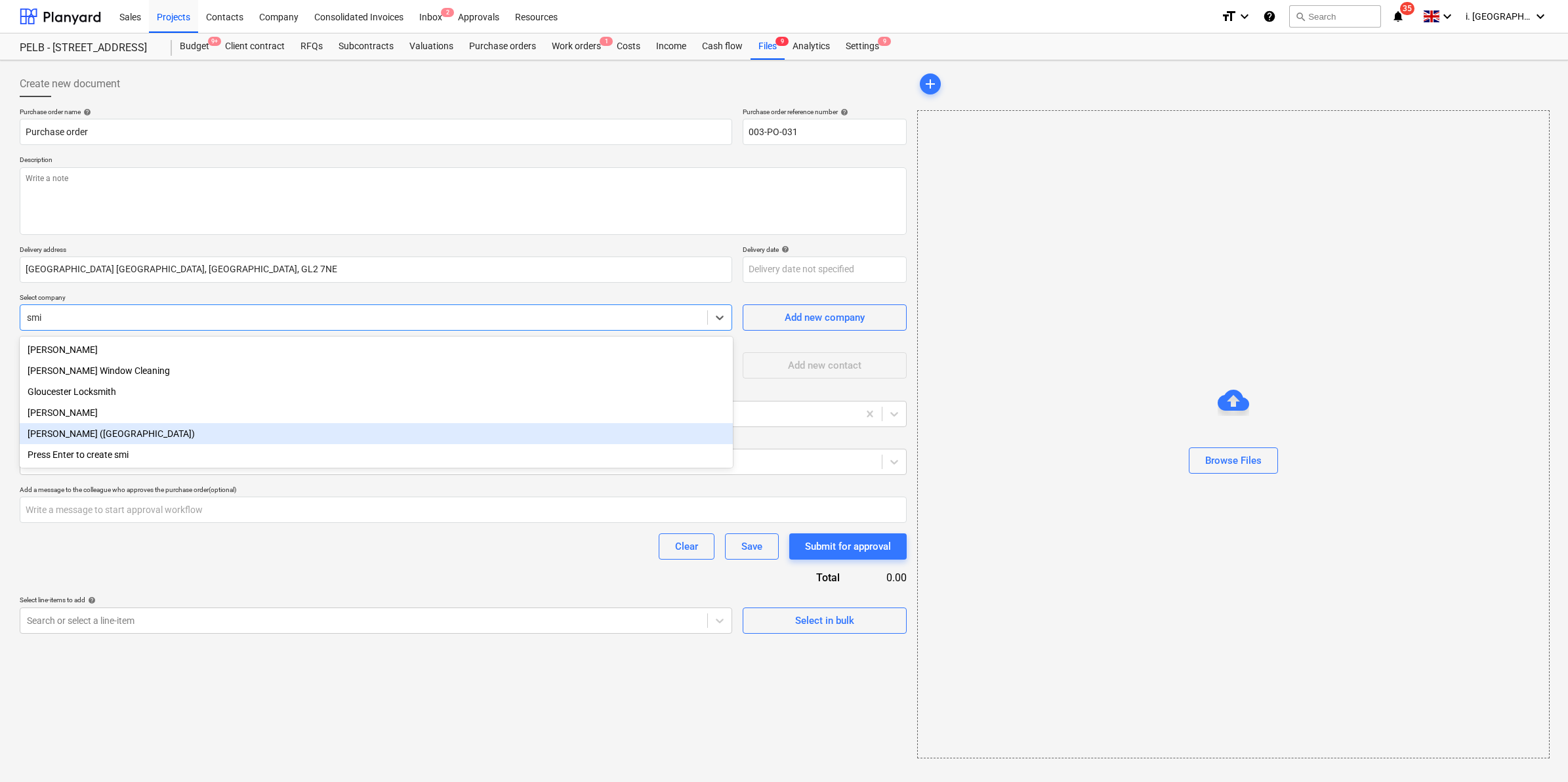
click at [270, 438] on div "Smith's (Gloucester)" at bounding box center [376, 433] width 713 height 21
type textarea "x"
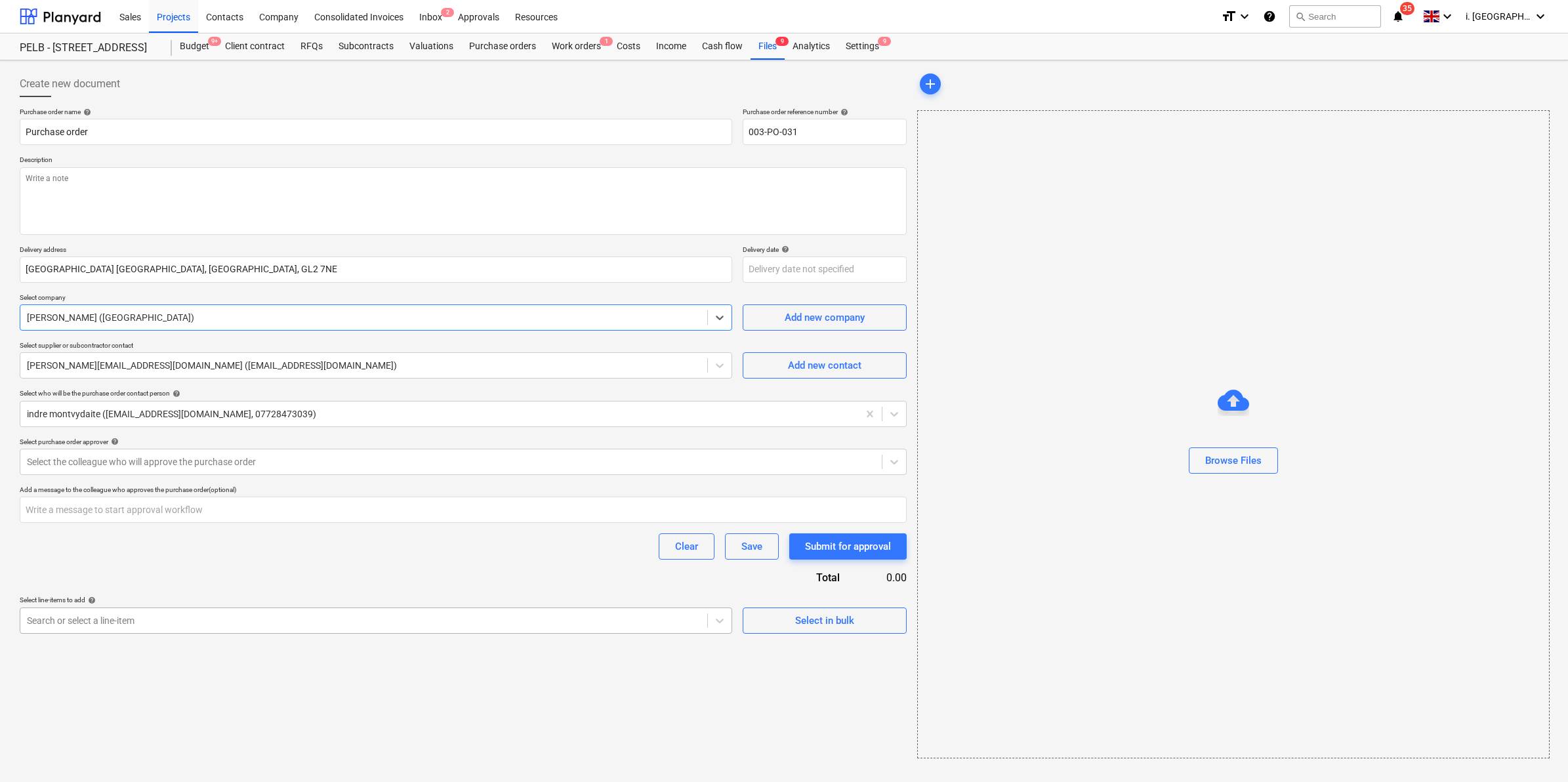
click at [407, 621] on div at bounding box center [363, 621] width 674 height 13
click at [411, 625] on div at bounding box center [363, 621] width 674 height 13
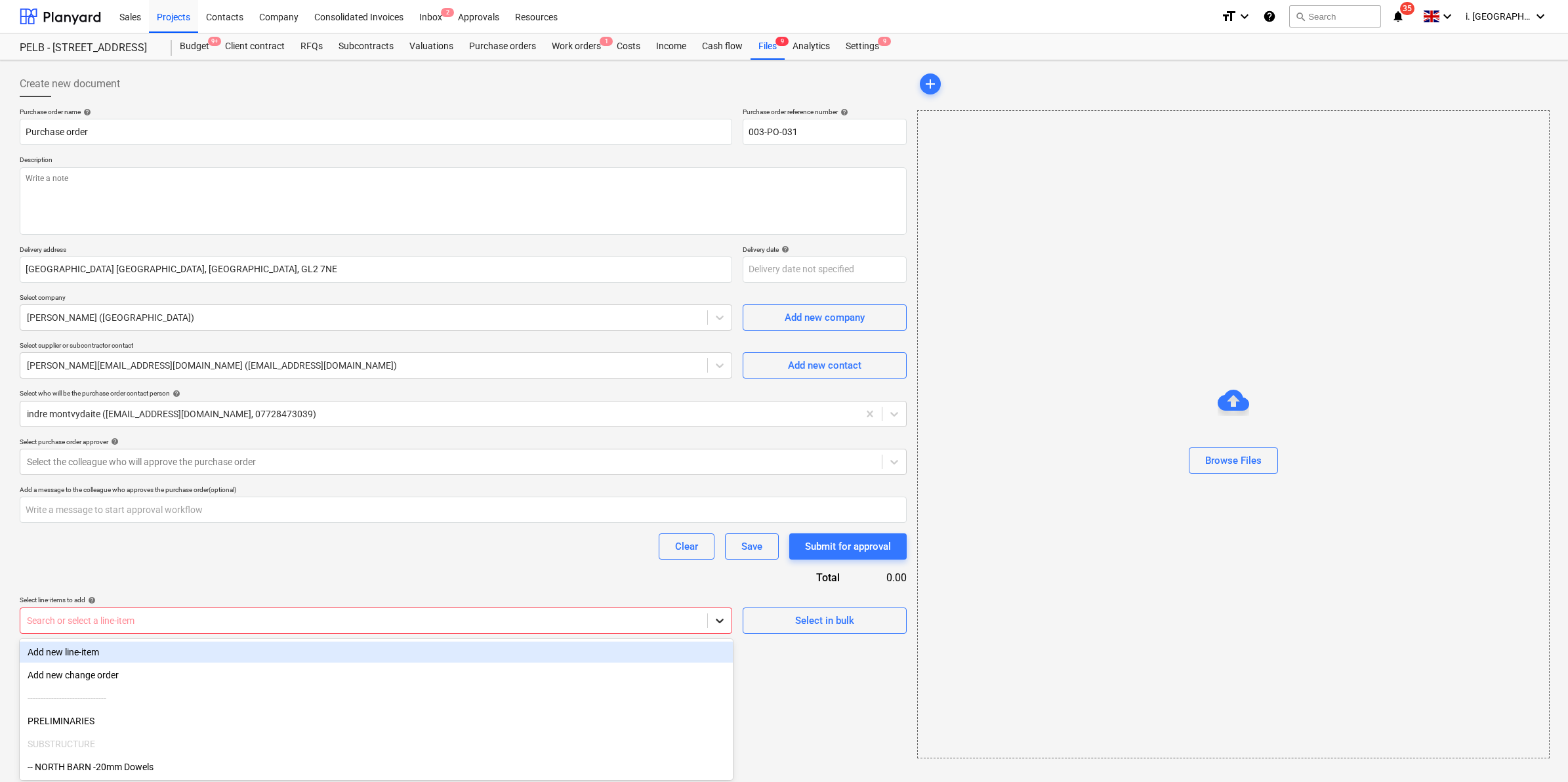
click at [718, 625] on icon at bounding box center [720, 621] width 13 height 13
click at [628, 654] on div "Add new line-item" at bounding box center [376, 652] width 713 height 21
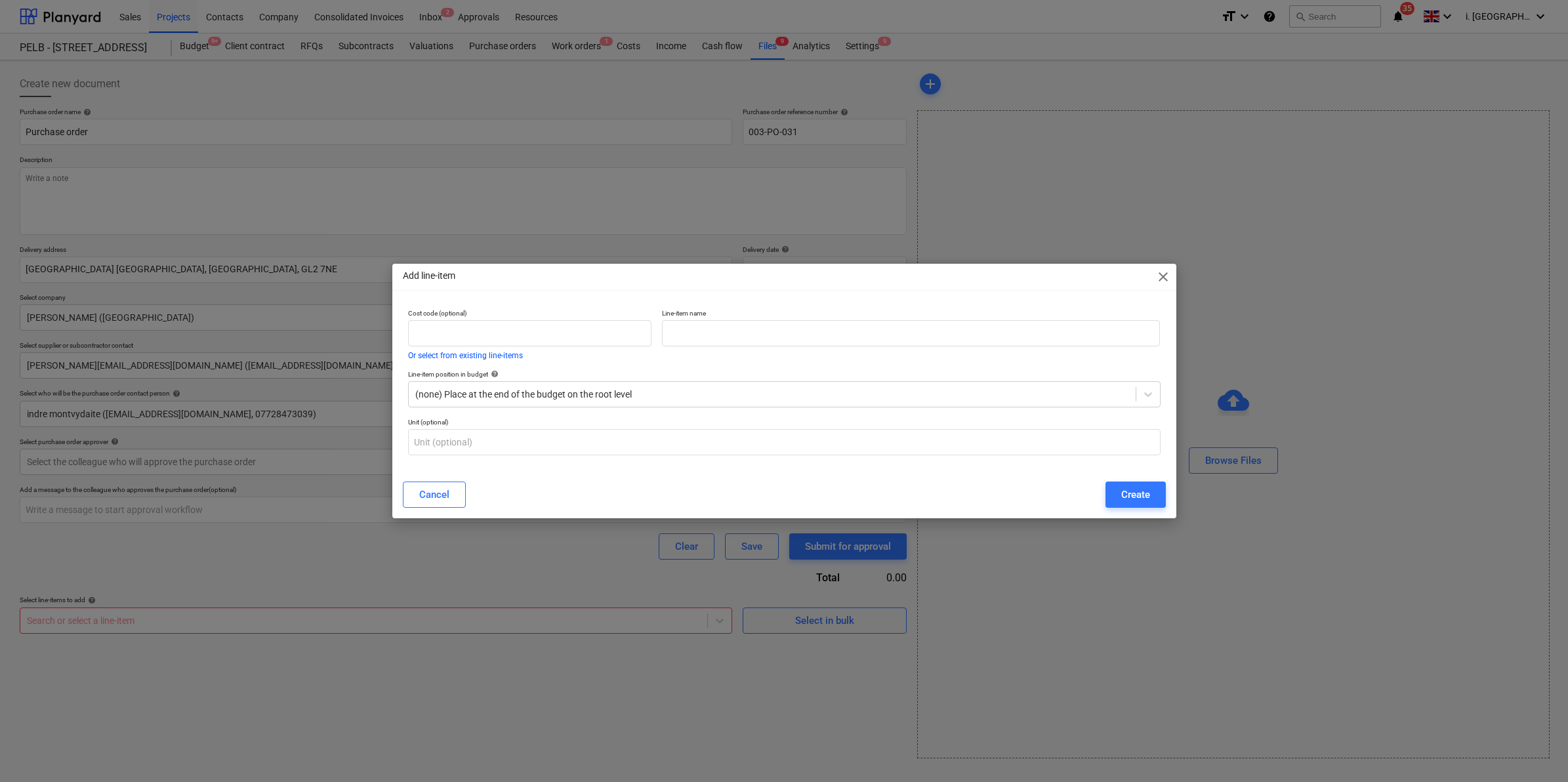
click at [1164, 287] on div "Add line-item close" at bounding box center [784, 277] width 784 height 26
click at [1164, 284] on span "close" at bounding box center [1162, 277] width 16 height 16
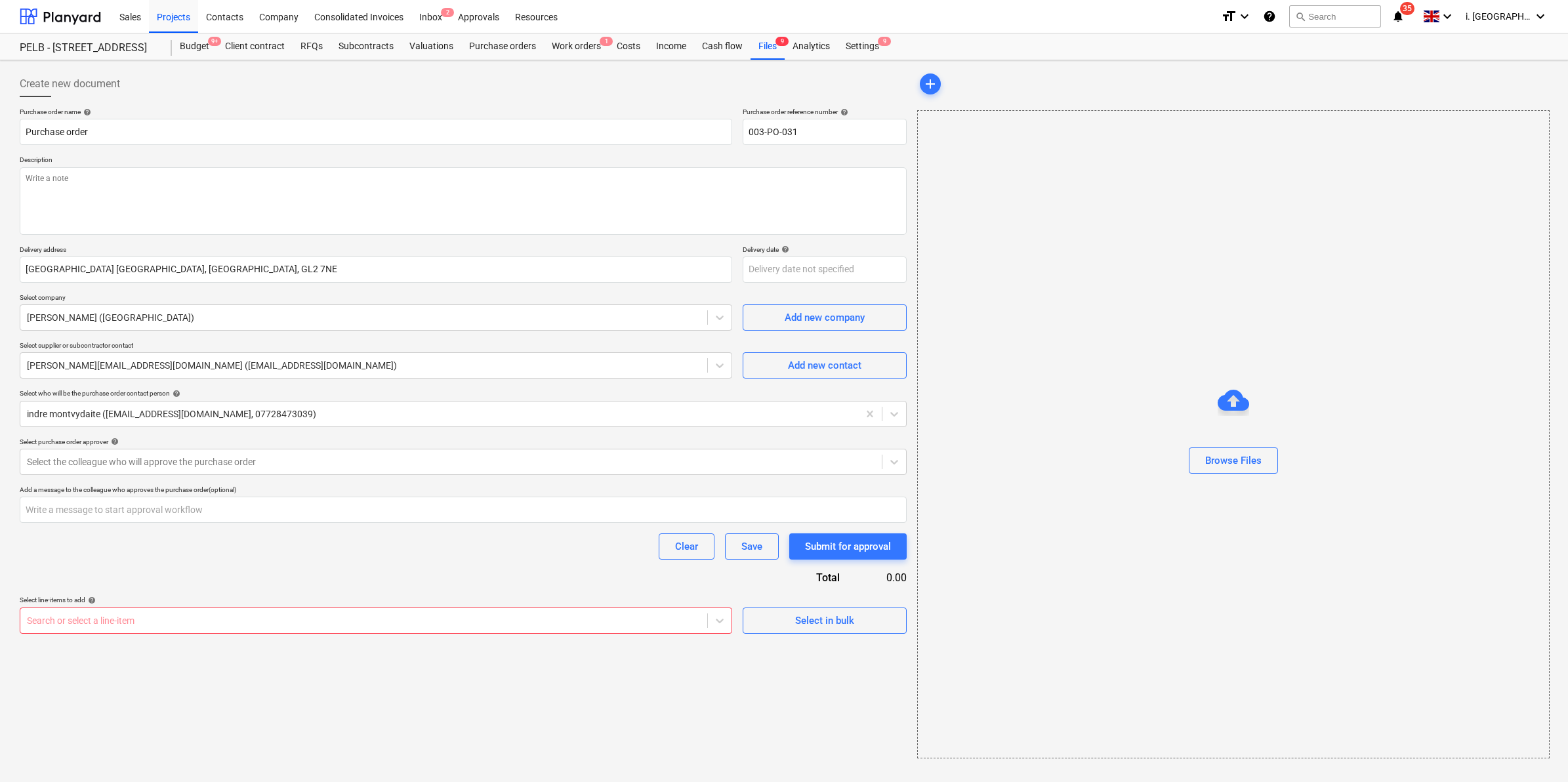
click at [147, 625] on div at bounding box center [363, 621] width 674 height 13
click at [210, 625] on div at bounding box center [363, 621] width 674 height 13
drag, startPoint x: 684, startPoint y: 617, endPoint x: 690, endPoint y: 619, distance: 6.3
click at [690, 619] on div at bounding box center [363, 621] width 674 height 13
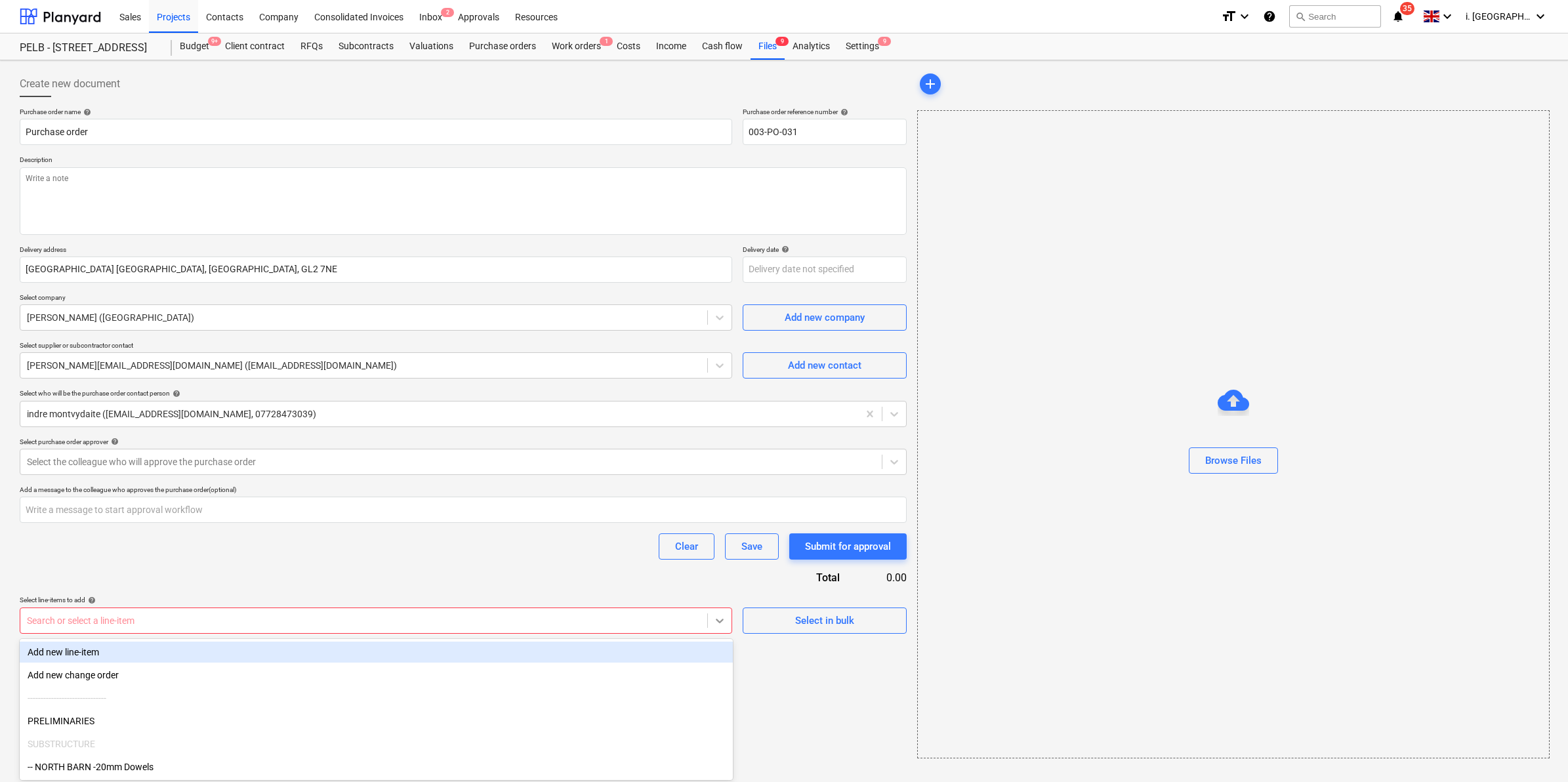
click at [725, 629] on div at bounding box center [720, 621] width 24 height 24
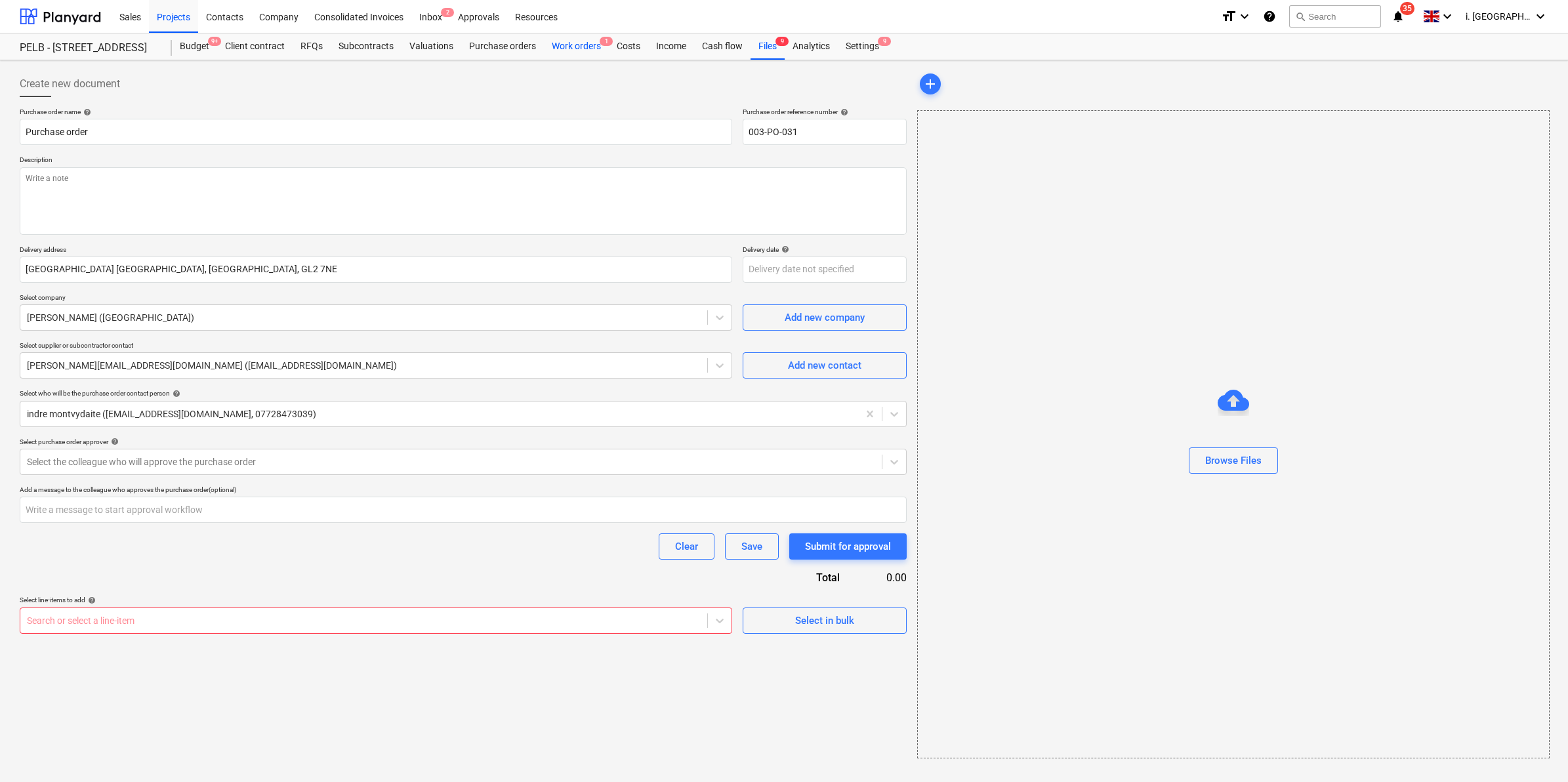
type textarea "x"
drag, startPoint x: 585, startPoint y: 38, endPoint x: 591, endPoint y: 50, distance: 13.4
click at [585, 38] on div "Work orders 1" at bounding box center [576, 46] width 65 height 26
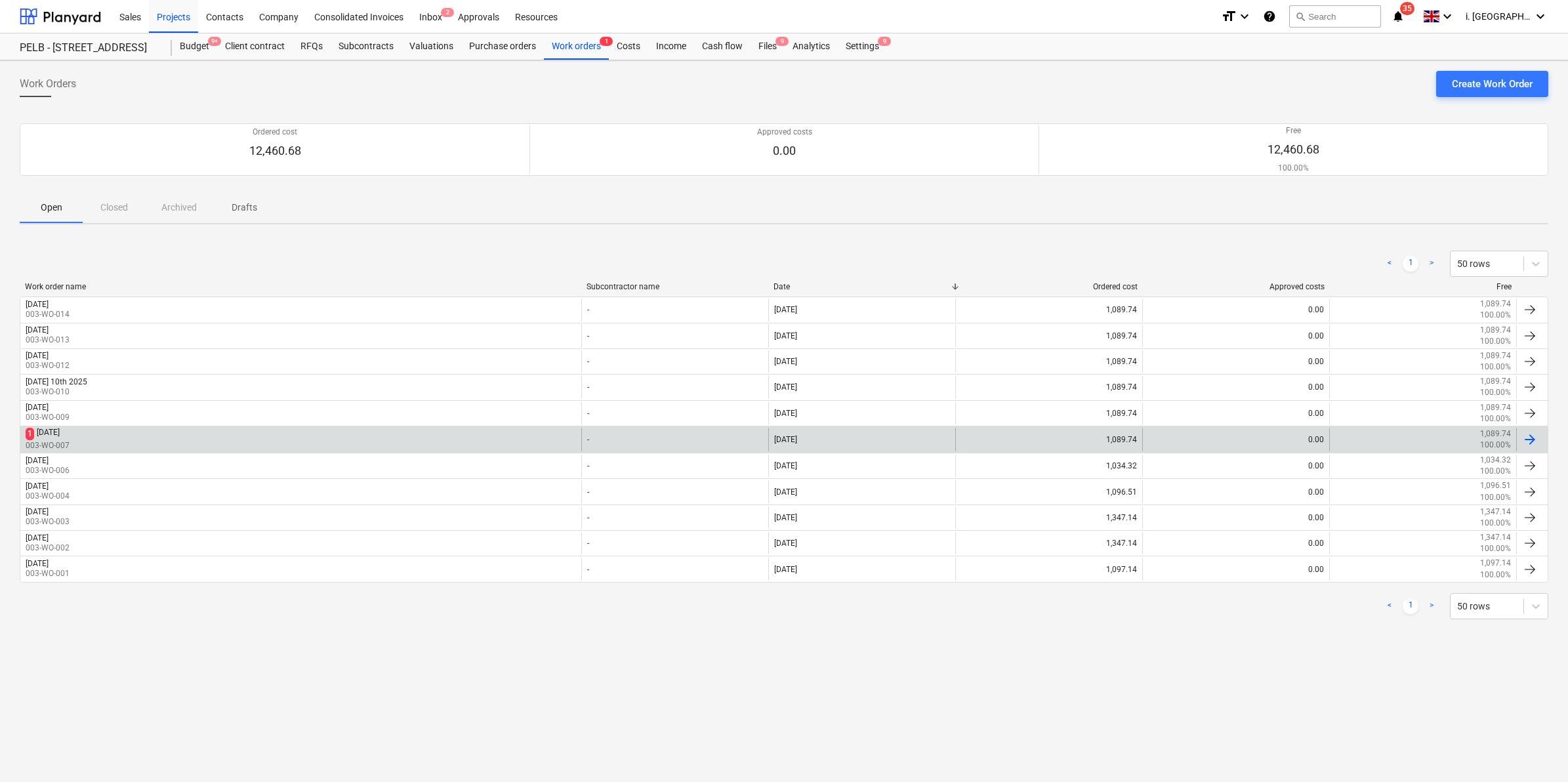
click at [153, 437] on div "1 Monday 8th September 2025 003-WO-007" at bounding box center [301, 440] width 560 height 24
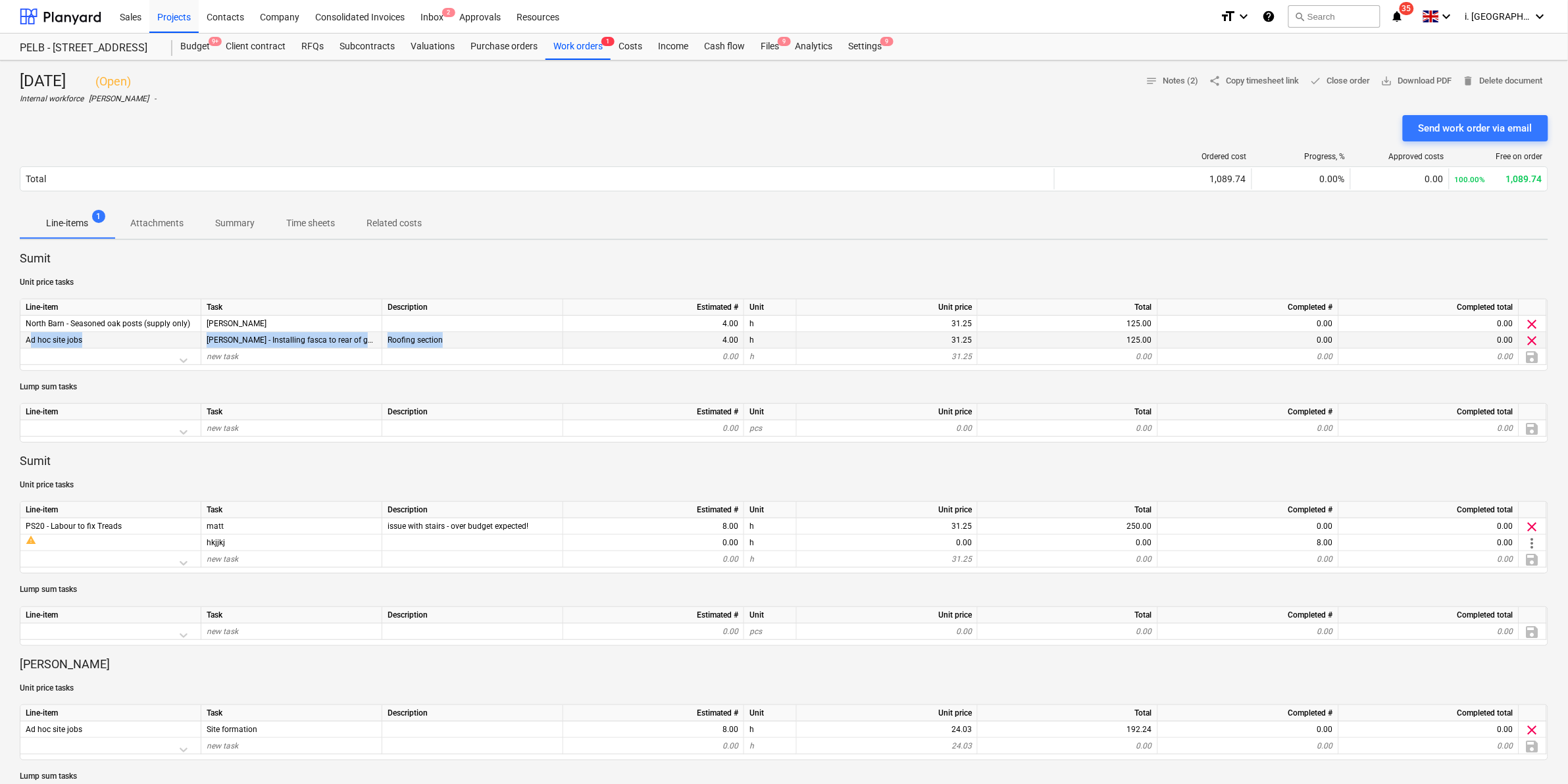
drag, startPoint x: 309, startPoint y: 321, endPoint x: 26, endPoint y: 341, distance: 283.7
click at [0, 0] on div "Ad hoc site jobs Dean - Installing fasca to rear of garage NB Roofing section 4…" at bounding box center [0, 0] width 0 height 0
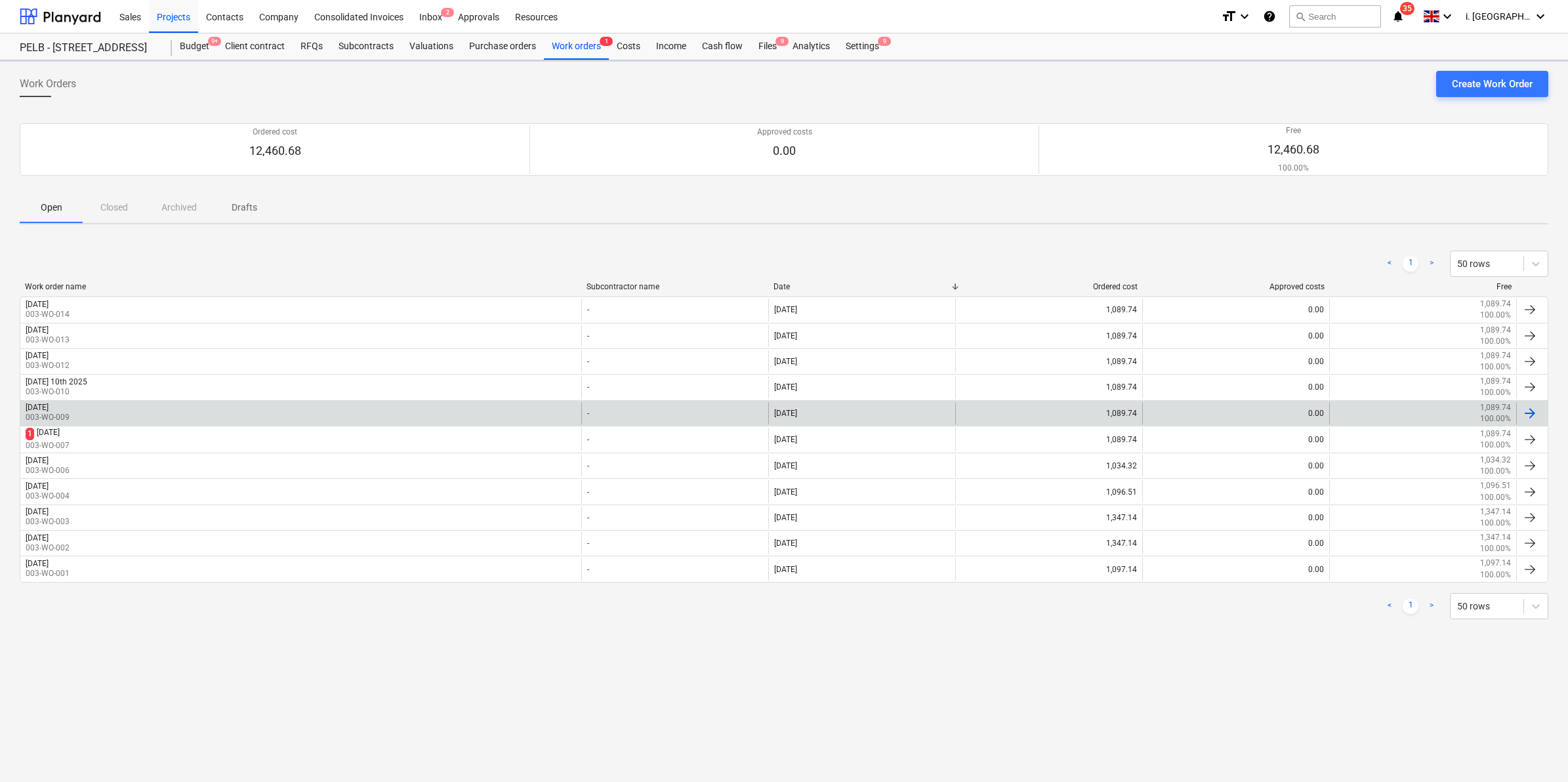
click at [165, 410] on div "Tuesday 9th Sept 2025 003-WO-009" at bounding box center [301, 413] width 560 height 22
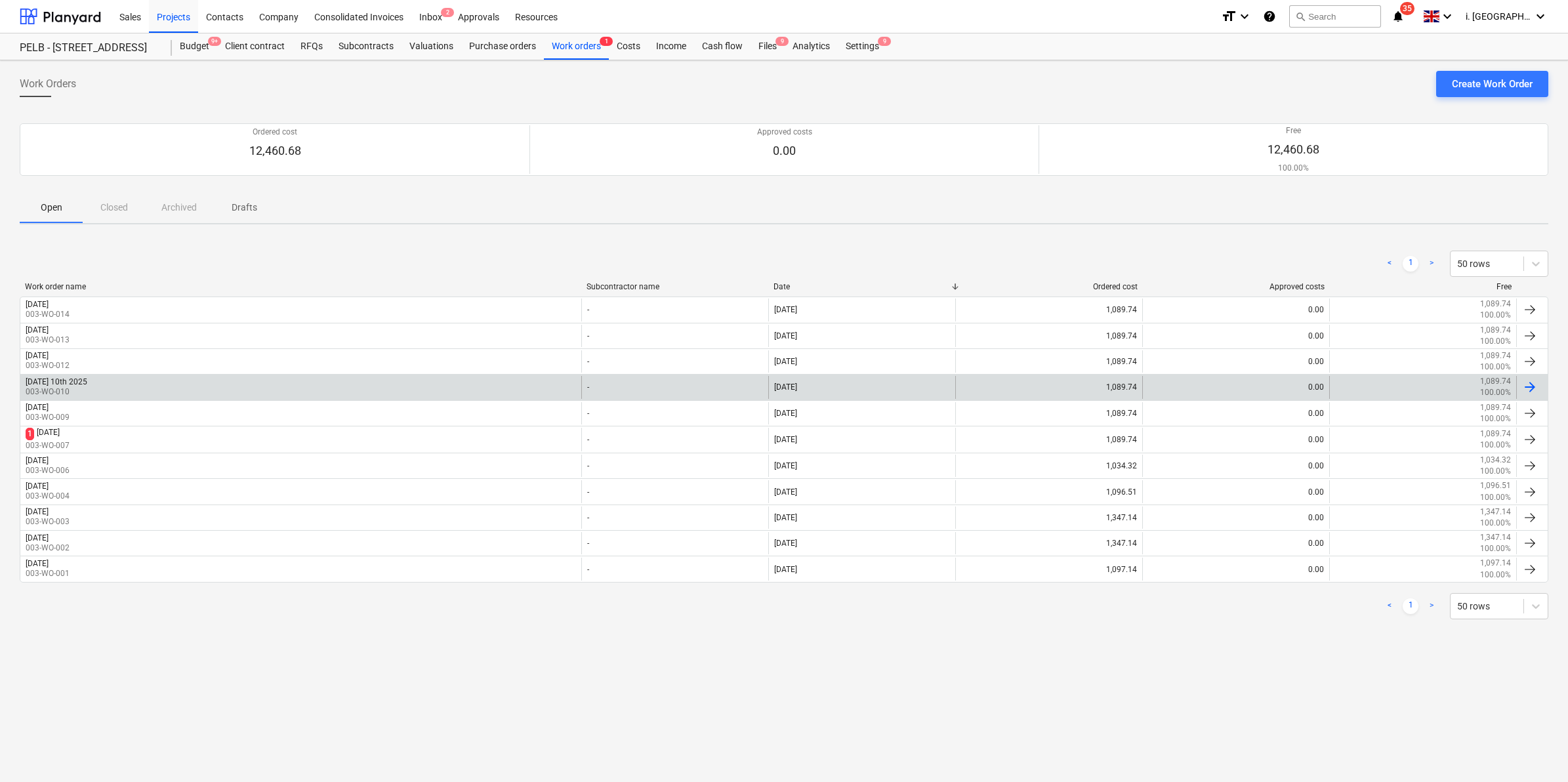
click at [264, 382] on div "Wednesday 10th 2025 003-WO-010" at bounding box center [301, 387] width 560 height 22
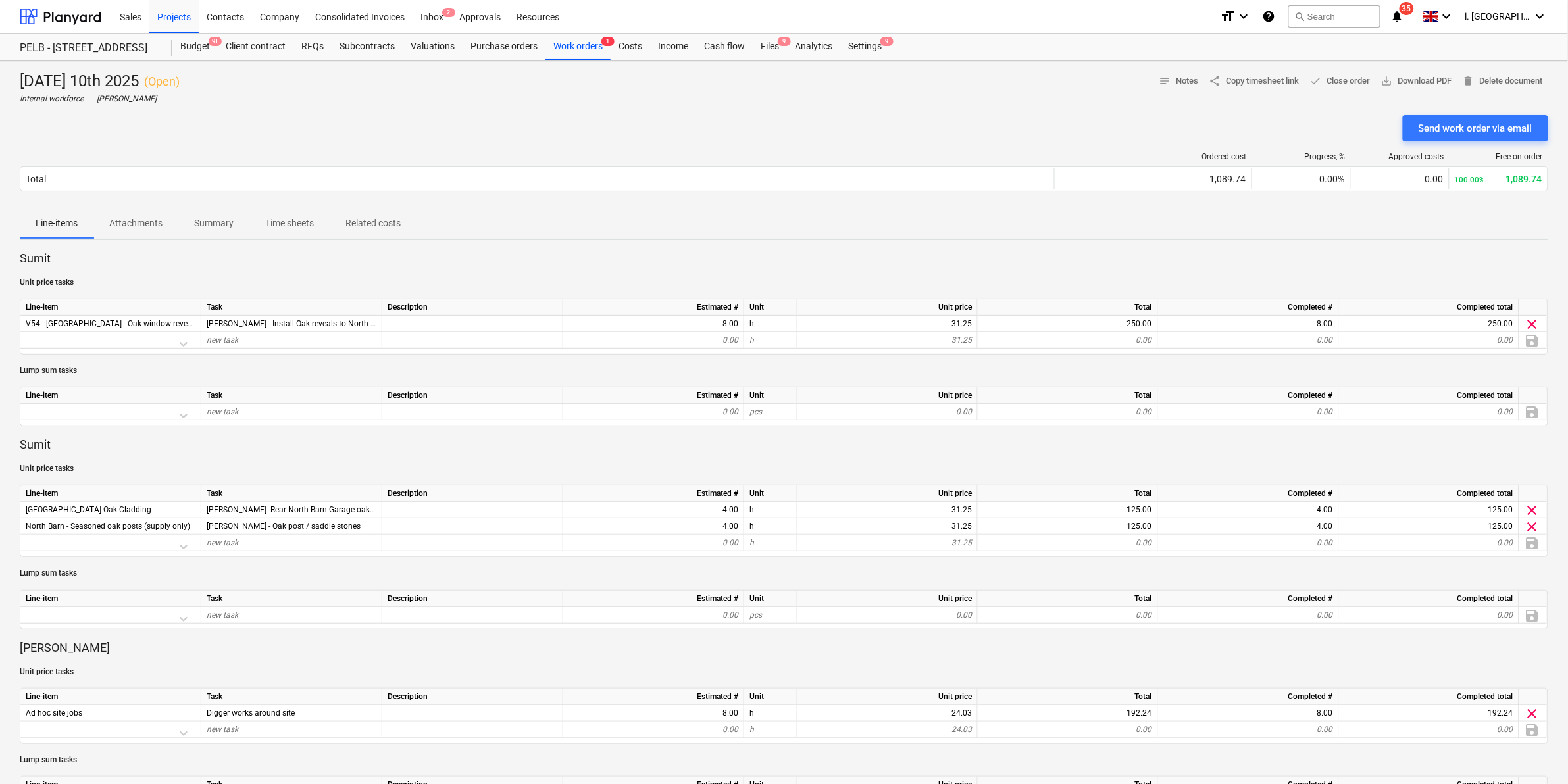
click at [131, 272] on div "Sumit Unit price tasks Line-item Task Description Estimated # Unit Unit price T…" at bounding box center [783, 719] width 1528 height 937
click at [563, 686] on div "Sumit Unit price tasks Line-item Task Description Estimated # Unit Unit price T…" at bounding box center [783, 719] width 1528 height 937
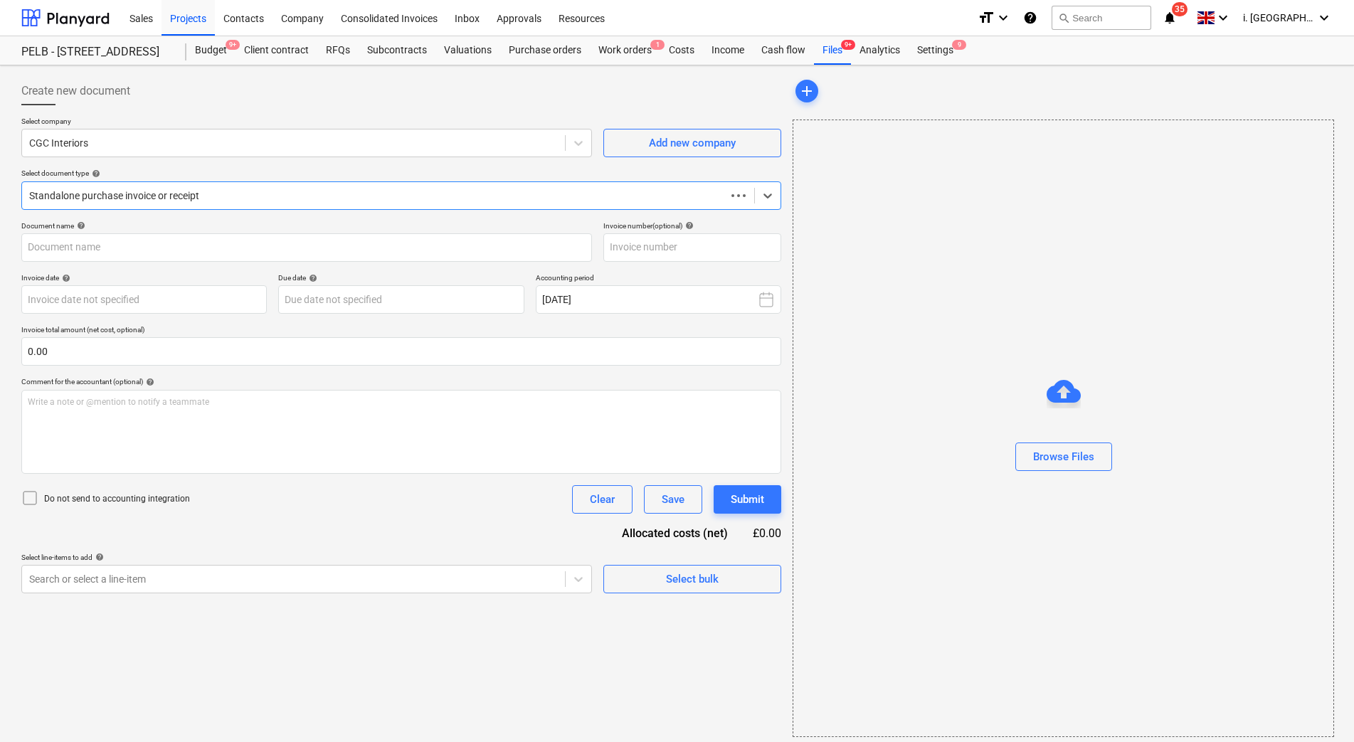
click at [330, 196] on div at bounding box center [374, 196] width 690 height 14
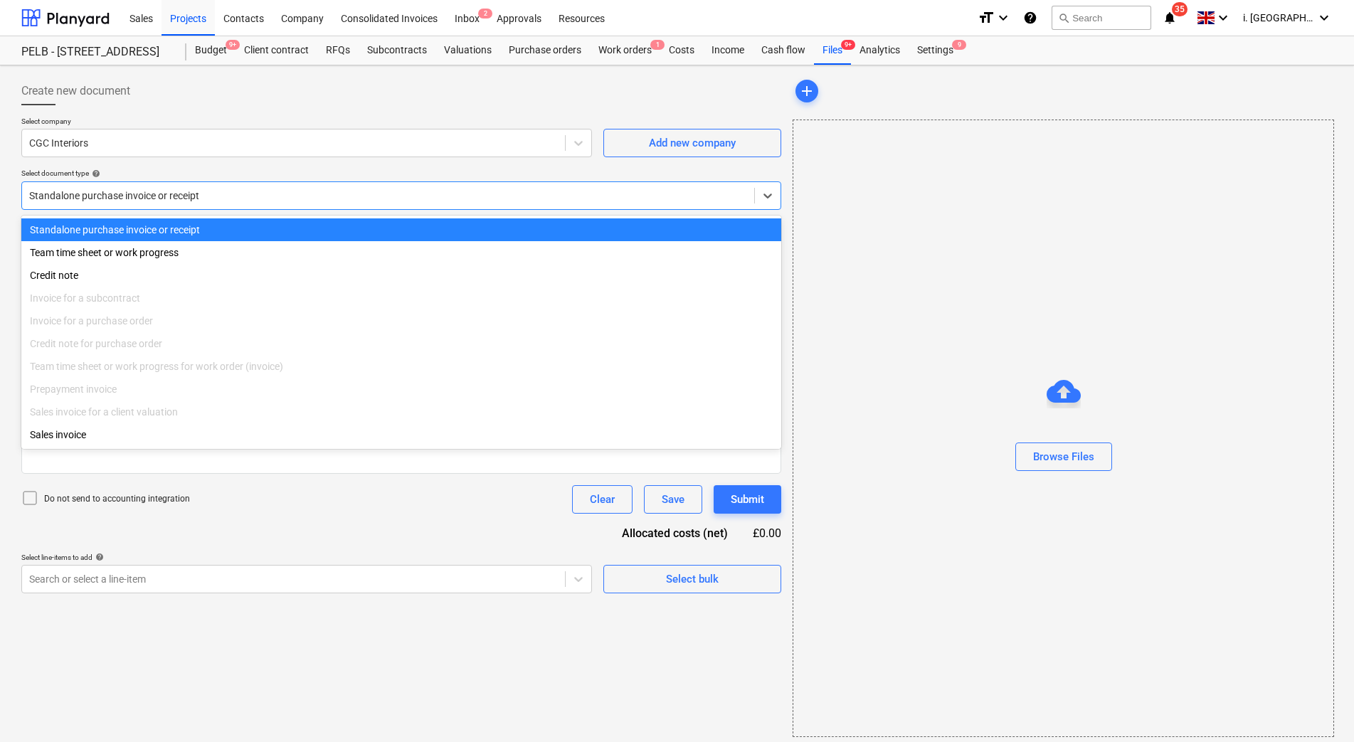
type input "Order #54192 confirmed.msg"
click at [325, 233] on div "Standalone purchase invoice or receipt" at bounding box center [401, 229] width 760 height 23
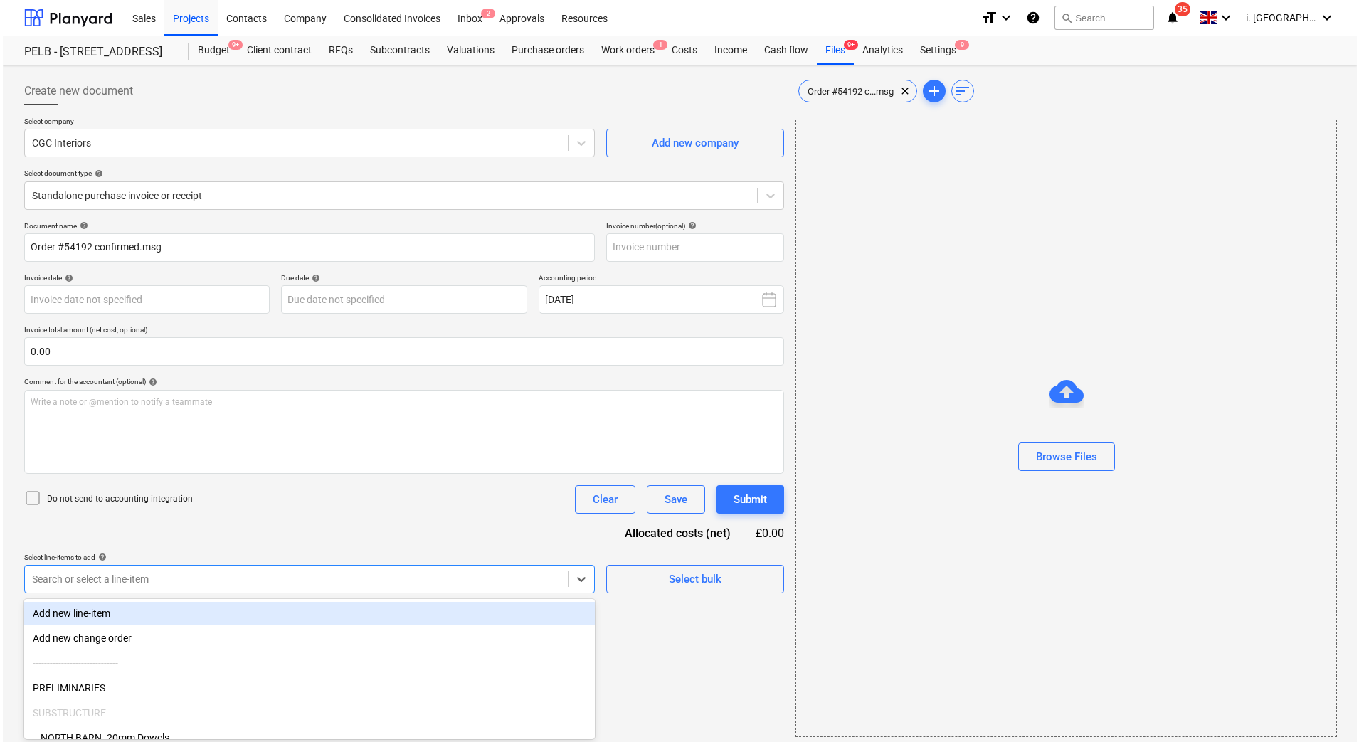
scroll to position [6, 0]
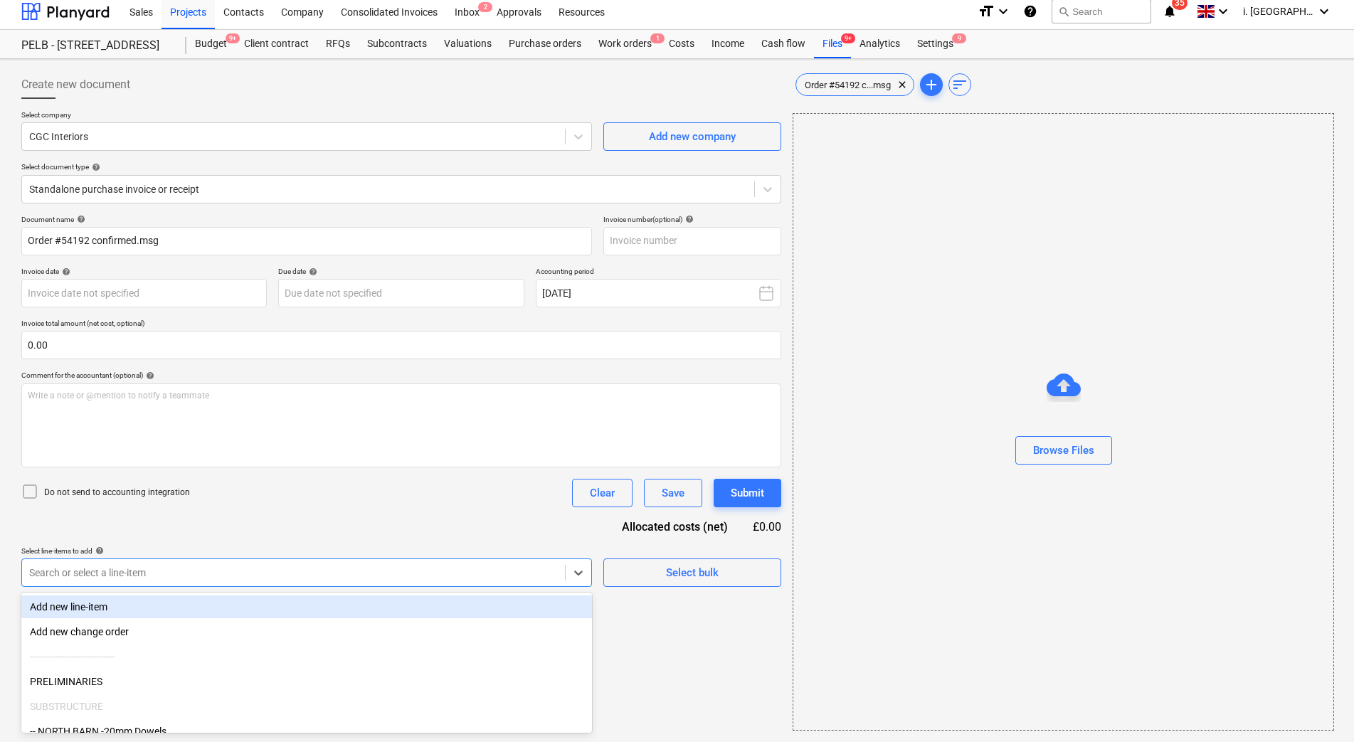
click at [405, 585] on div "Search or select a line-item" at bounding box center [306, 573] width 571 height 28
type input "cg"
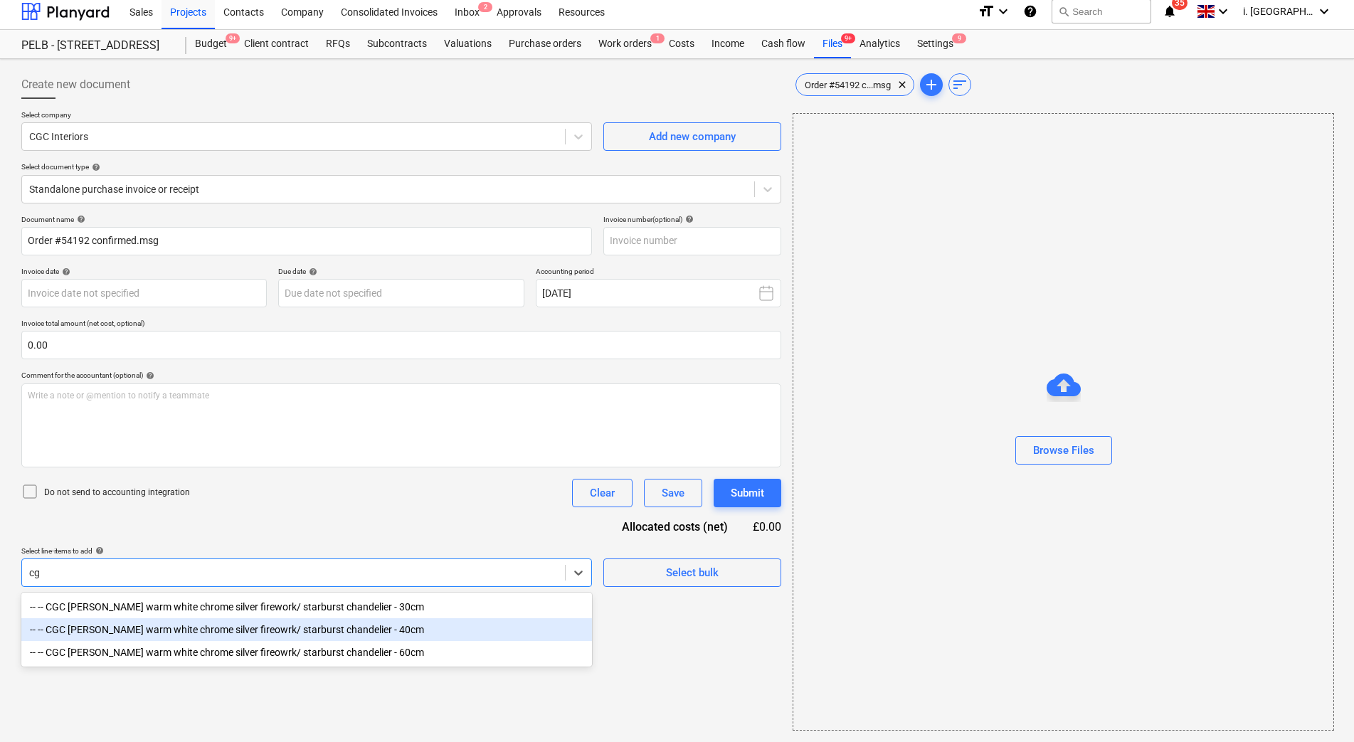
click at [399, 631] on div "-- -- CGC [PERSON_NAME] warm white chrome silver fireowrk/ starburst chandelier…" at bounding box center [306, 629] width 571 height 23
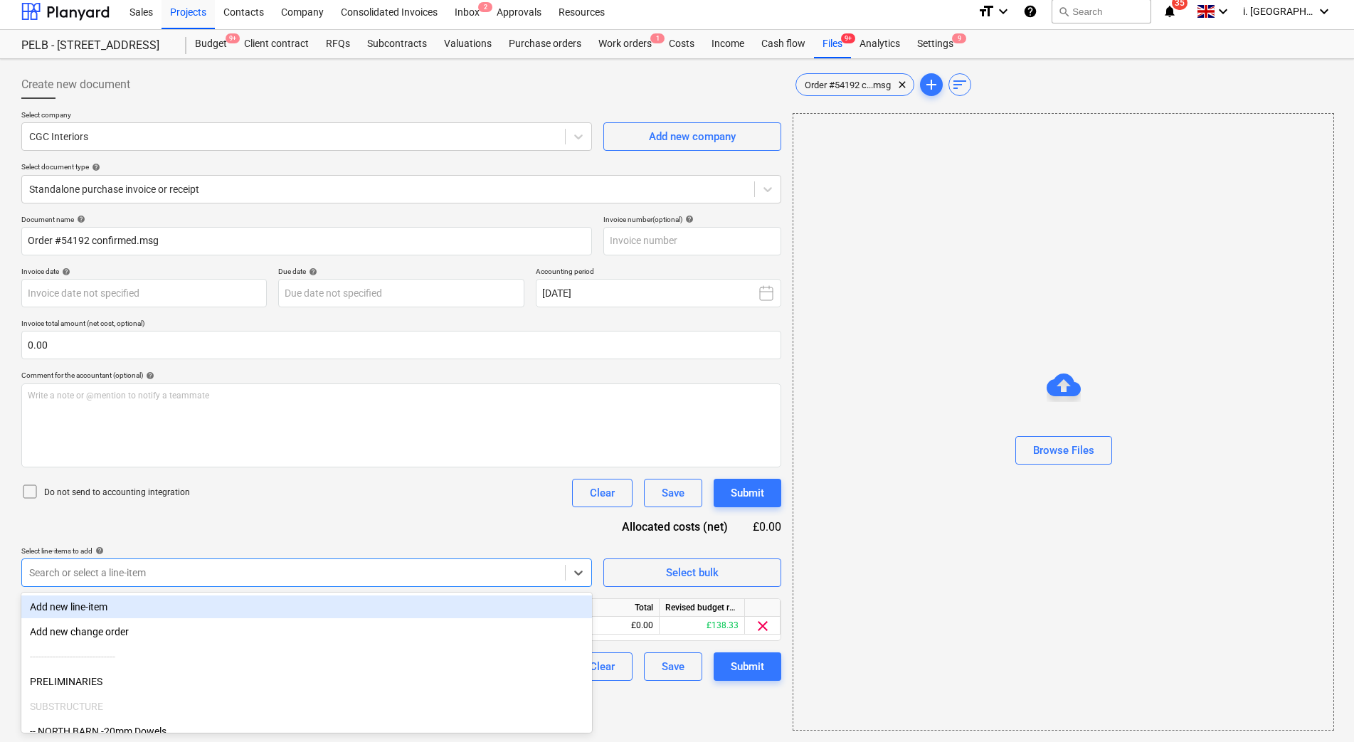
click at [536, 488] on div "Do not send to accounting integration Clear Save Submit" at bounding box center [401, 493] width 760 height 28
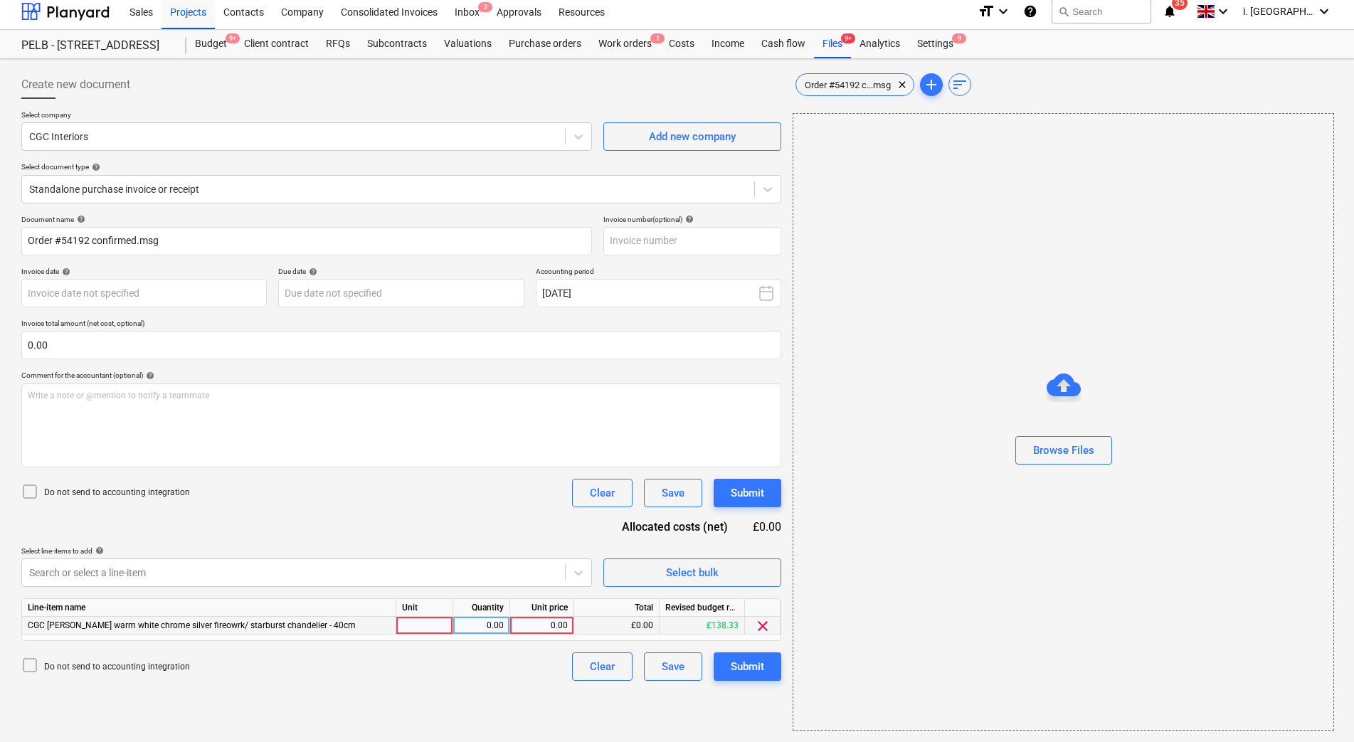
click at [446, 622] on div at bounding box center [424, 626] width 57 height 18
type input "1"
click at [476, 628] on div "0.00" at bounding box center [481, 626] width 45 height 18
type input "1"
click at [529, 626] on div "0.00" at bounding box center [542, 626] width 52 height 18
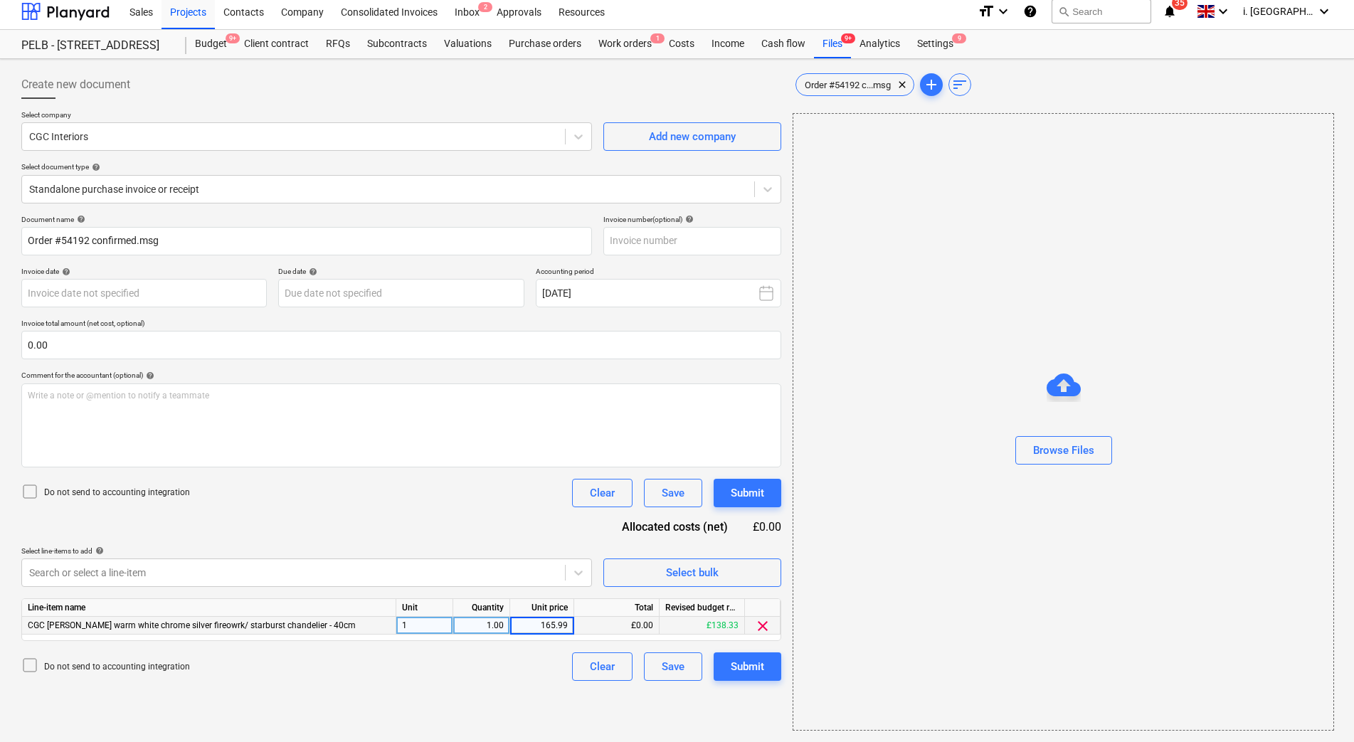
drag, startPoint x: 534, startPoint y: 628, endPoint x: 606, endPoint y: 634, distance: 72.2
click at [0, 0] on div "CGC [PERSON_NAME] warm white chrome silver fireowrk/ starburst chandelier - 40c…" at bounding box center [0, 0] width 0 height 0
type input "138.32"
click at [546, 454] on div "Write a note or @mention to notify a teammate [PERSON_NAME]" at bounding box center [401, 426] width 760 height 84
click at [747, 672] on div "Submit" at bounding box center [747, 667] width 33 height 19
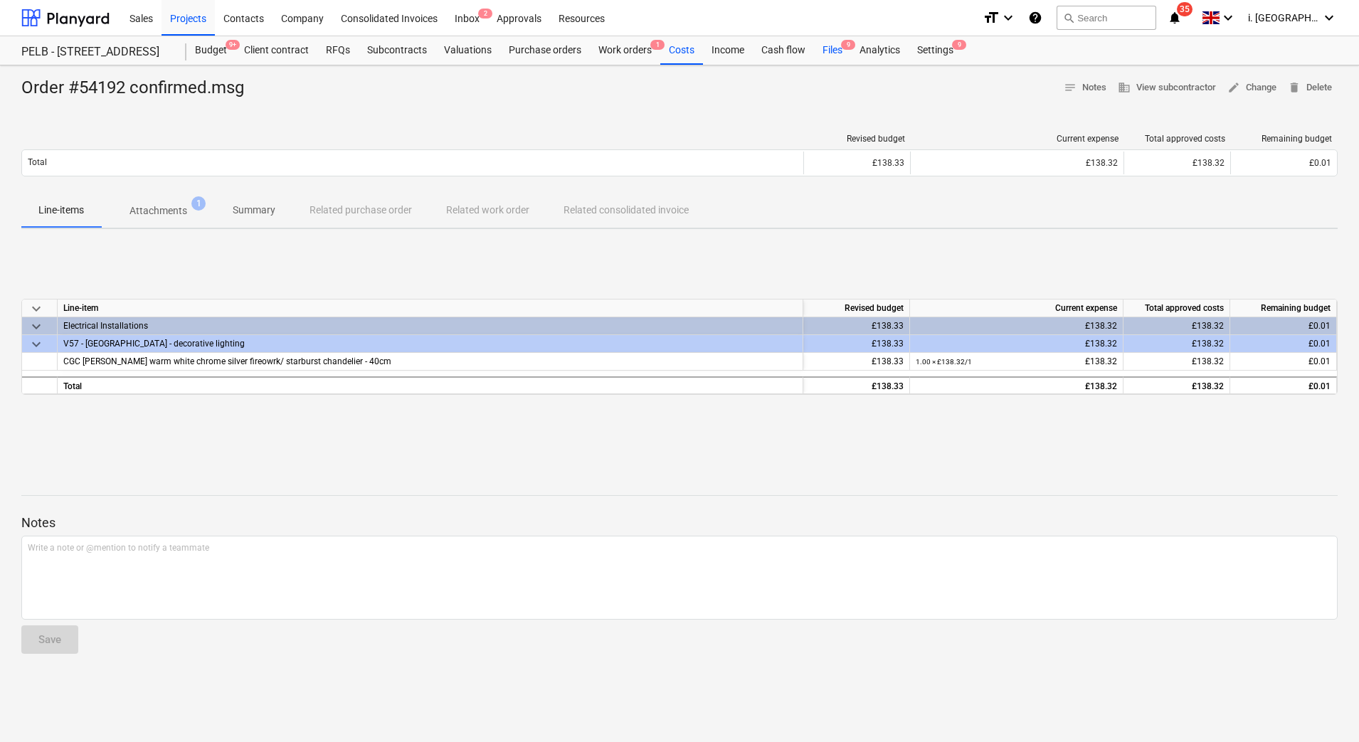
click at [838, 57] on div "Files 9" at bounding box center [832, 50] width 37 height 28
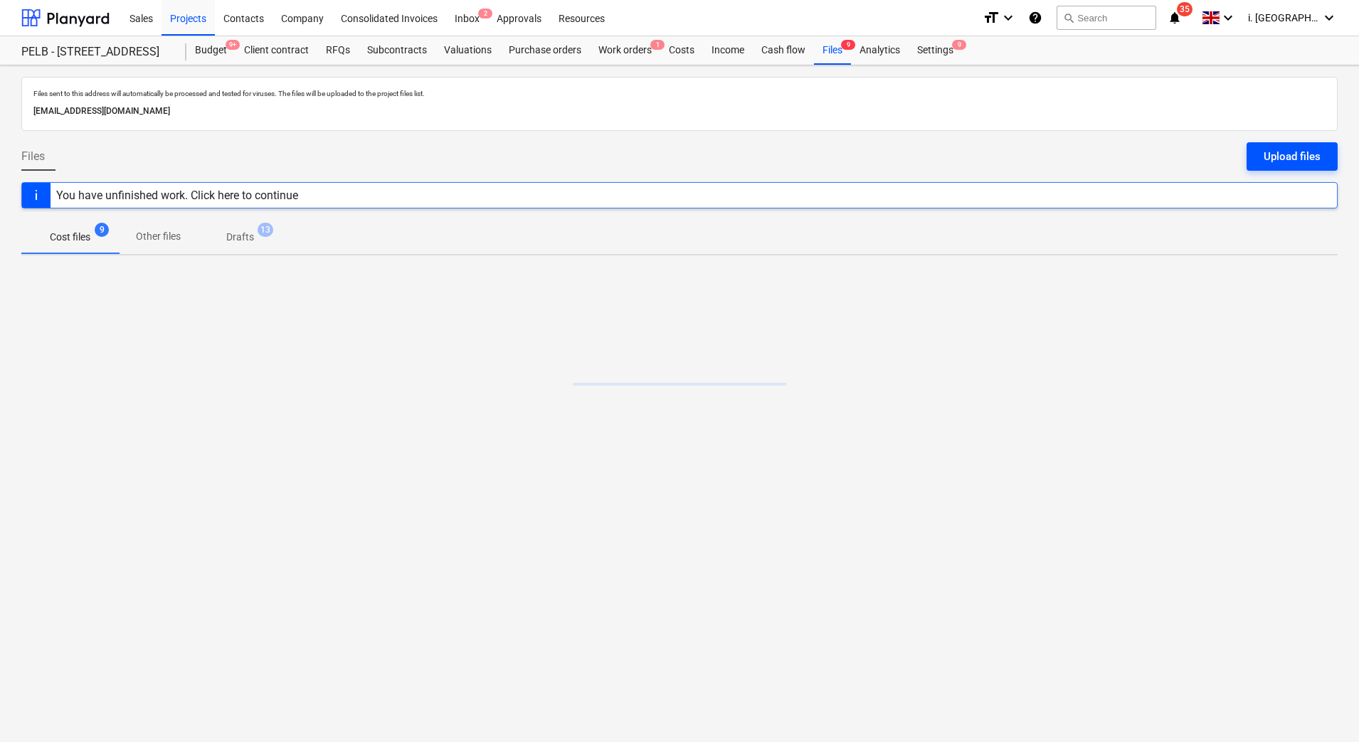
click at [1276, 159] on div "Upload files" at bounding box center [1292, 156] width 57 height 19
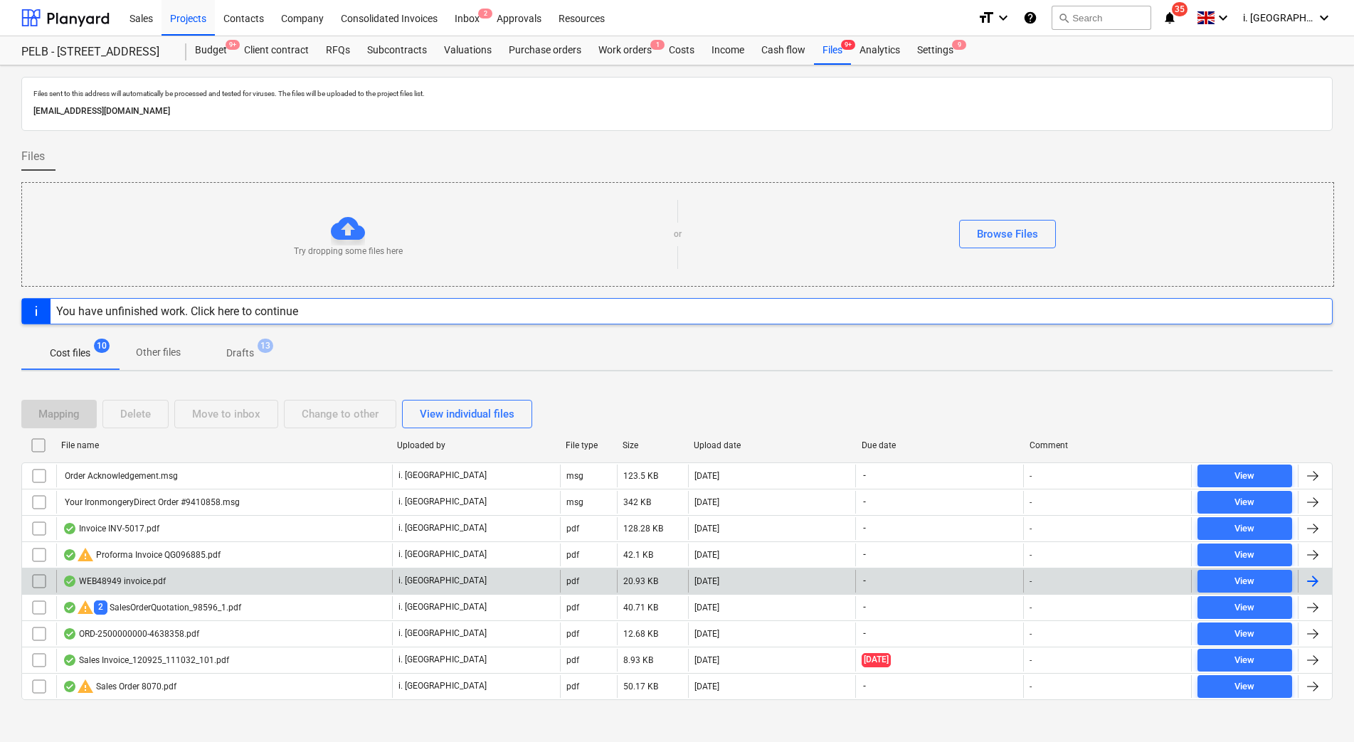
click at [108, 582] on div "WEB48949 invoice.pdf" at bounding box center [114, 581] width 103 height 11
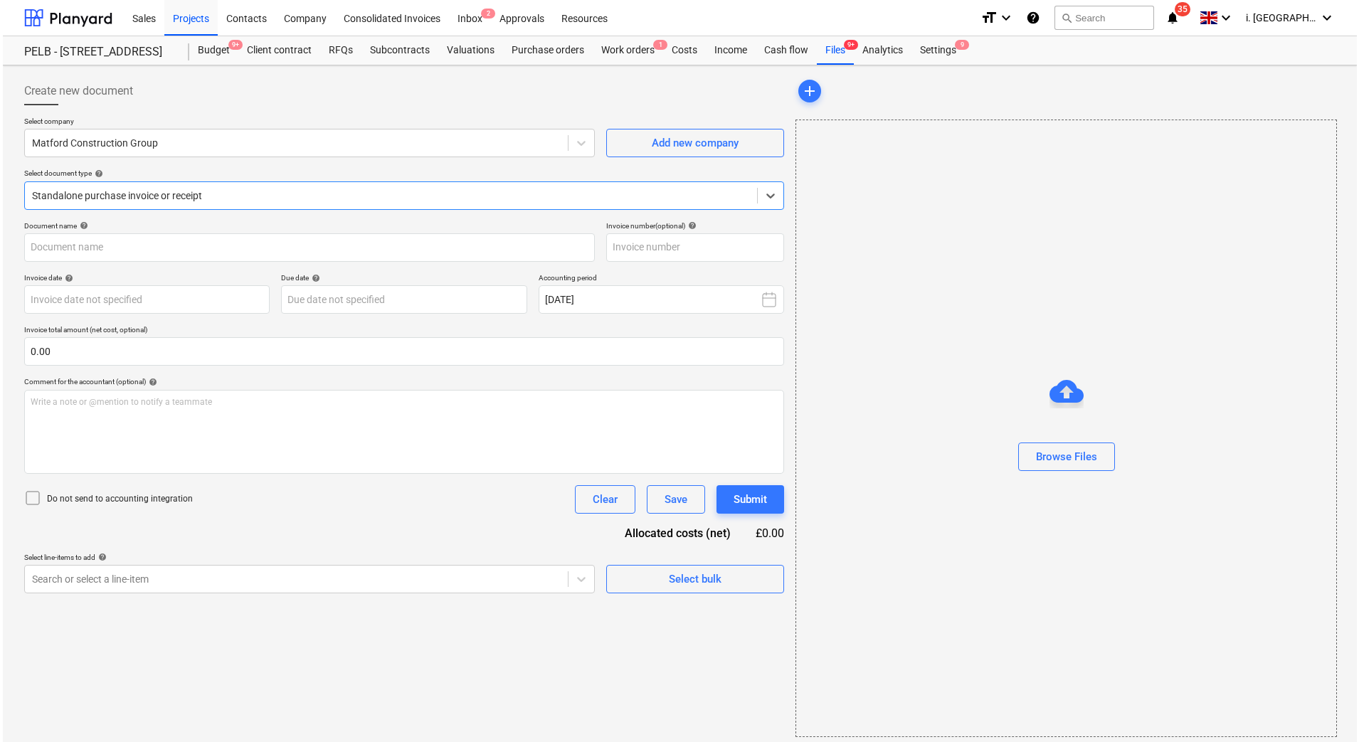
type input "369044536"
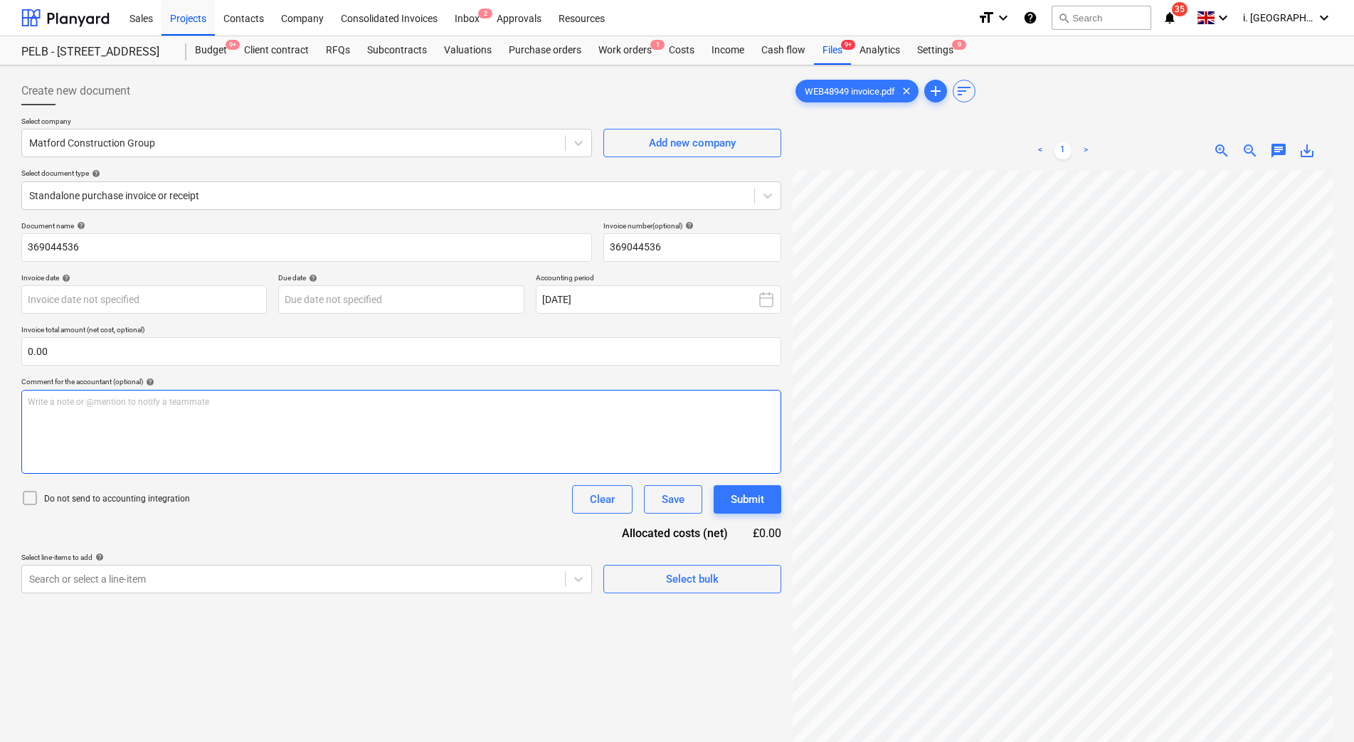
scroll to position [32, 40]
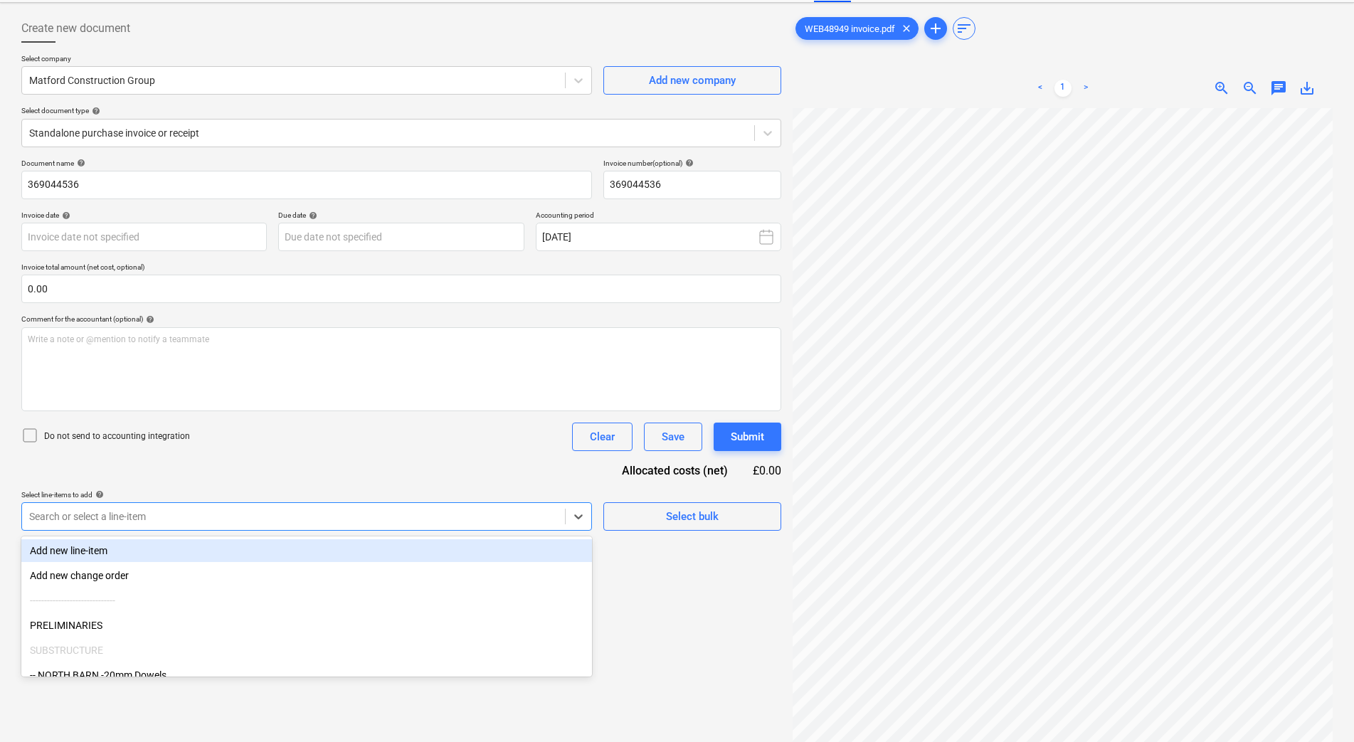
click at [535, 591] on body "Sales Projects Contacts Company Consolidated Invoices Inbox 2 Approvals Resourc…" at bounding box center [677, 308] width 1354 height 742
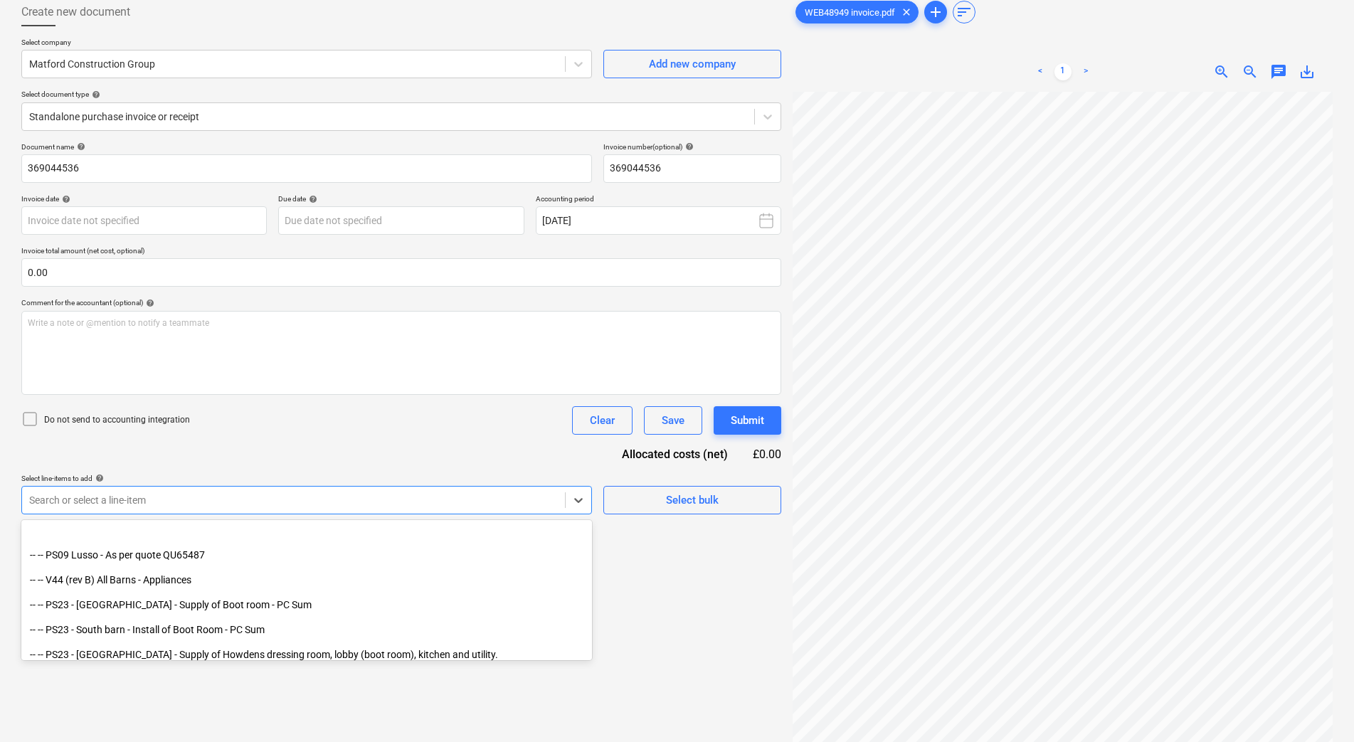
scroll to position [3605, 0]
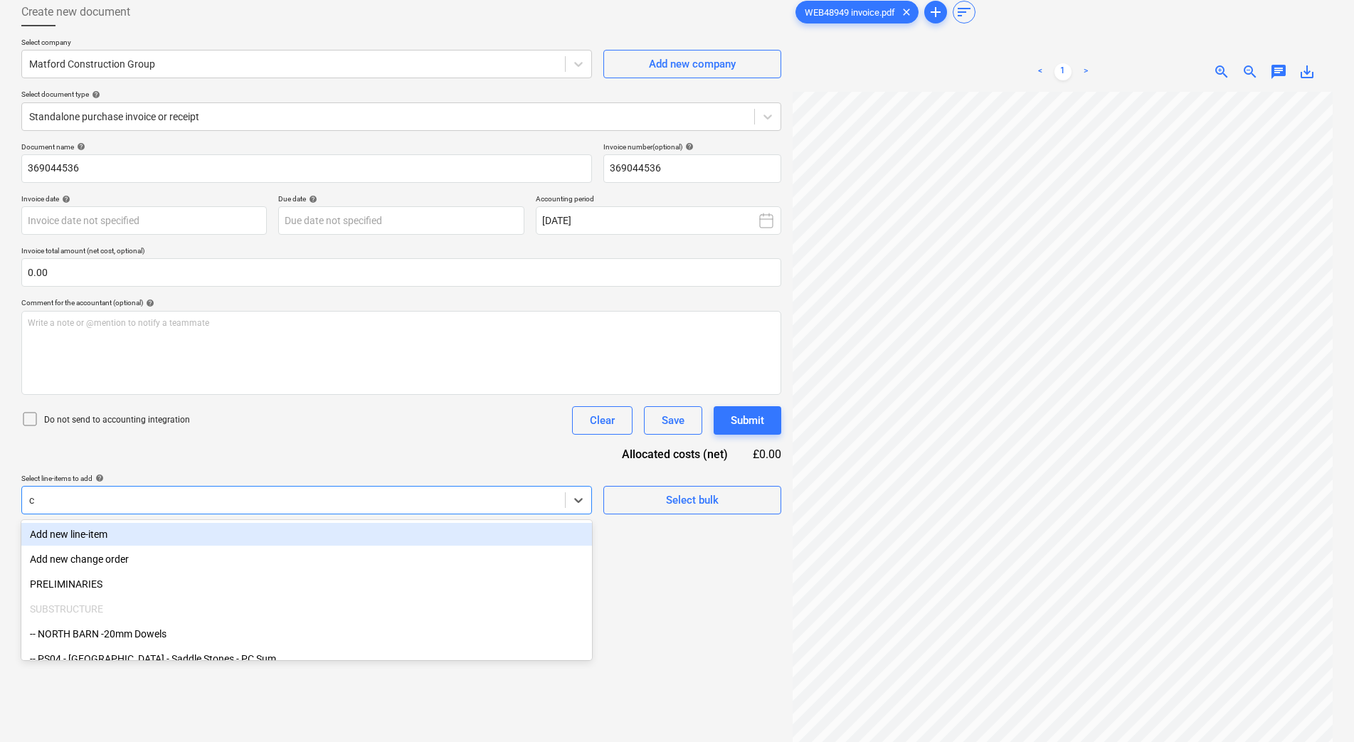
type input "cg"
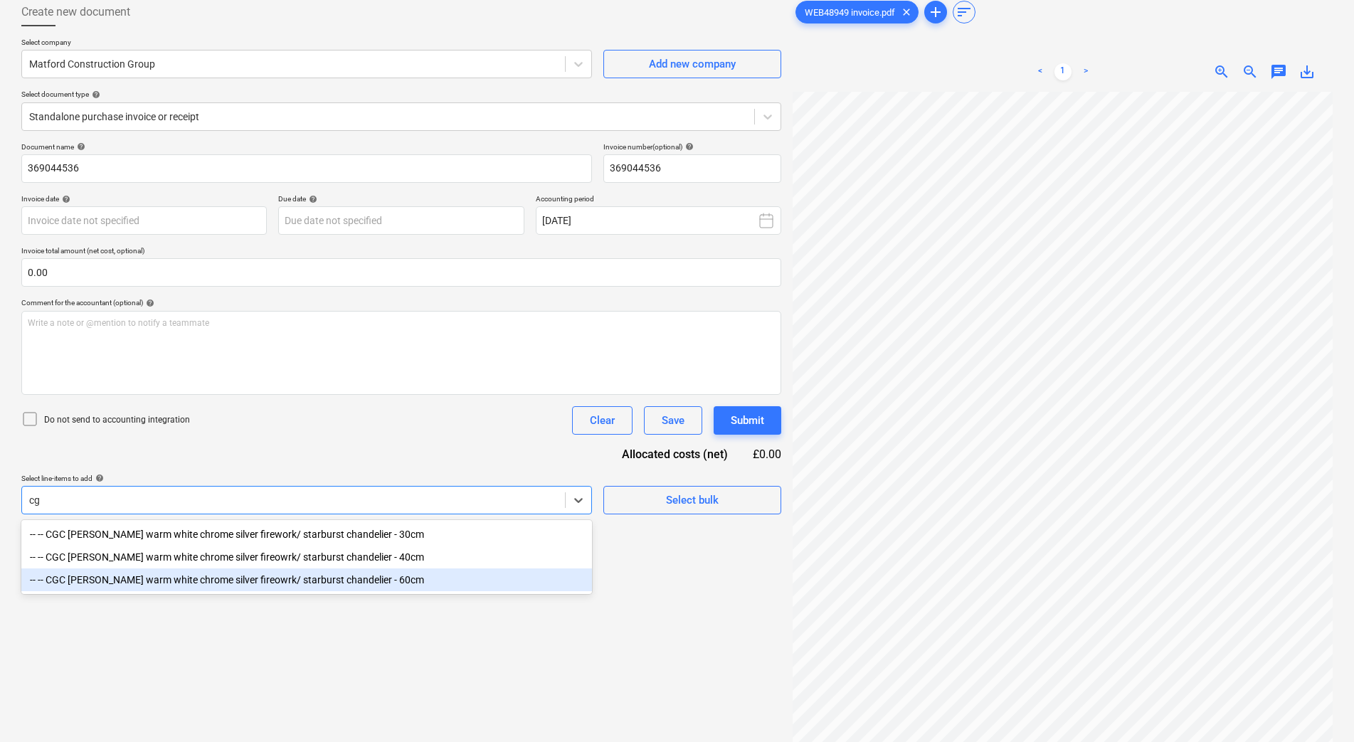
click at [427, 587] on div "-- -- CGC [PERSON_NAME] warm white chrome silver fireowrk/ starburst chandelier…" at bounding box center [306, 580] width 571 height 23
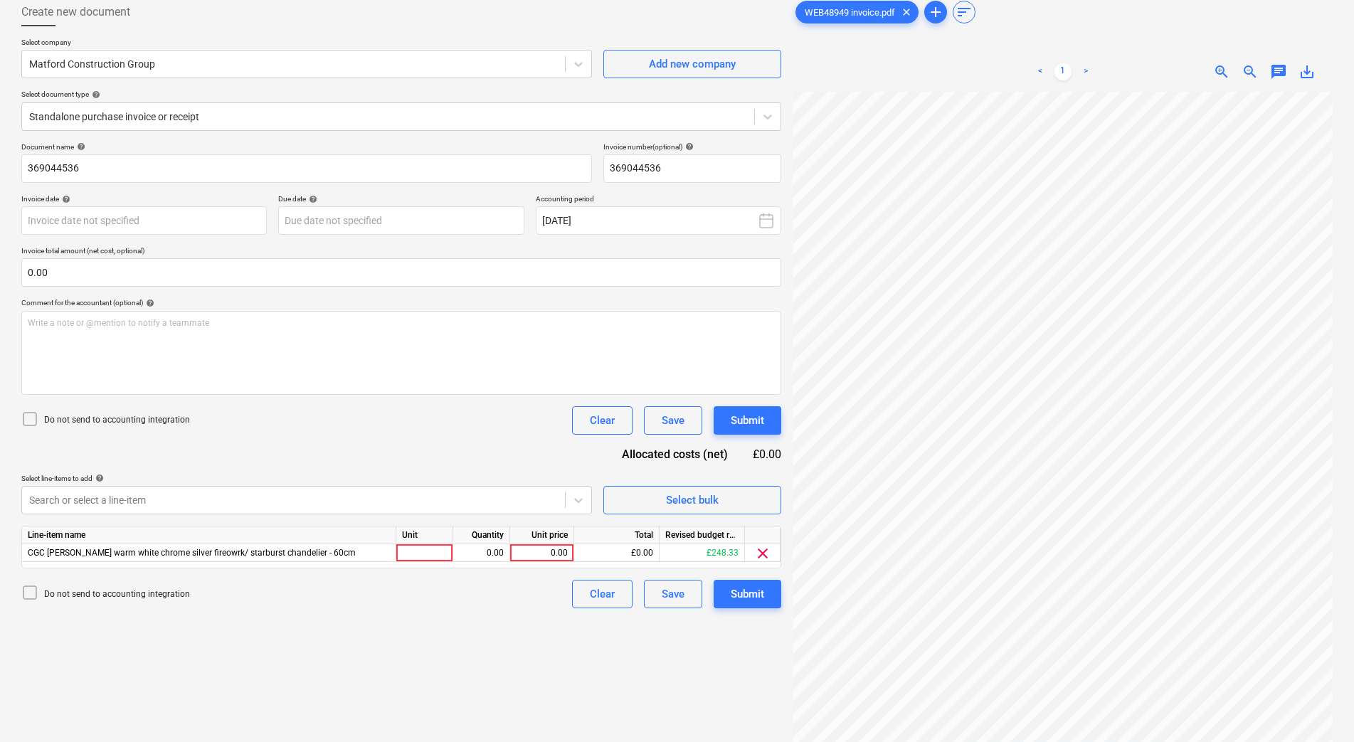
click at [729, 659] on div "Create new document Select company Matford Construction Group Add new company S…" at bounding box center [401, 396] width 771 height 808
click at [422, 562] on div "Line-item name Unit Quantity Unit price Total Revised budget remaining CGC [PER…" at bounding box center [401, 547] width 760 height 43
click at [418, 549] on div at bounding box center [424, 553] width 57 height 18
type input "1"
click at [545, 554] on div "0.00" at bounding box center [542, 553] width 52 height 18
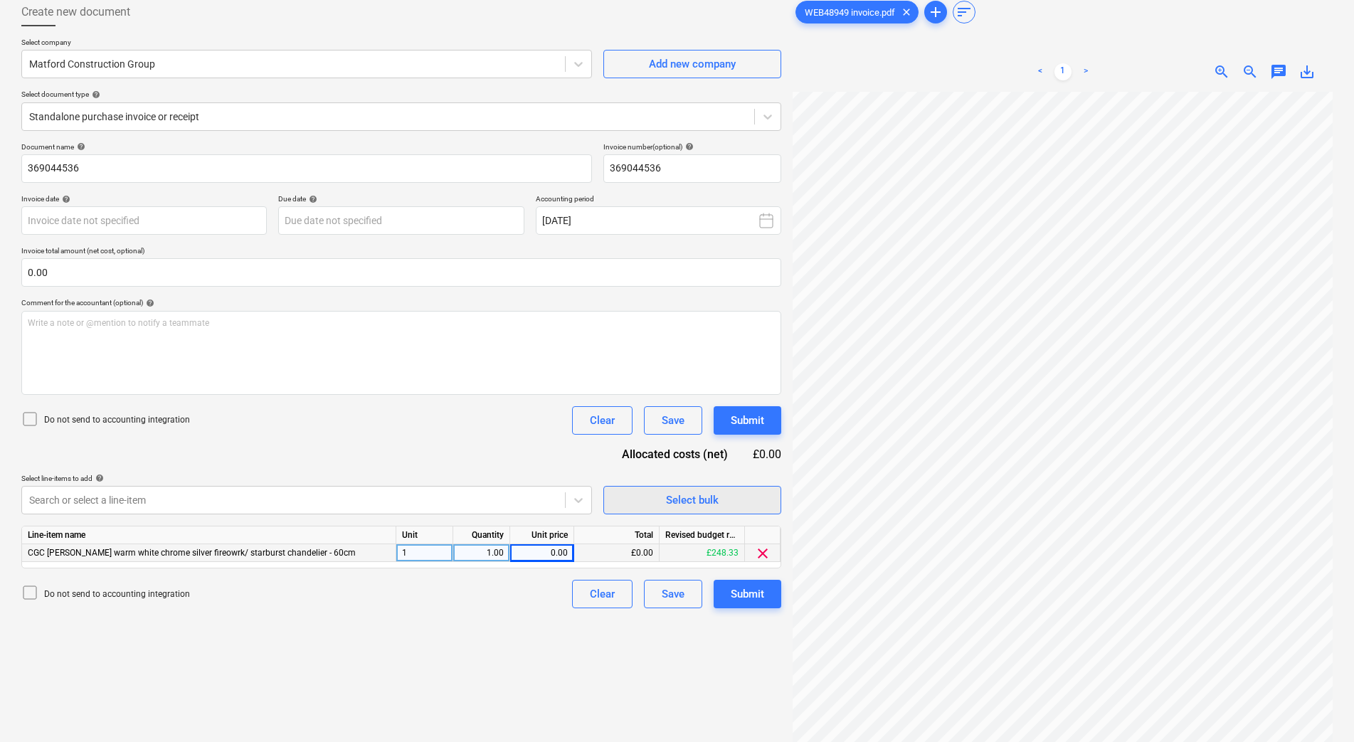
scroll to position [112, 103]
click at [345, 552] on div "CGC [PERSON_NAME] warm white chrome silver fireowrk/ starburst chandelier - 60cm" at bounding box center [209, 553] width 374 height 18
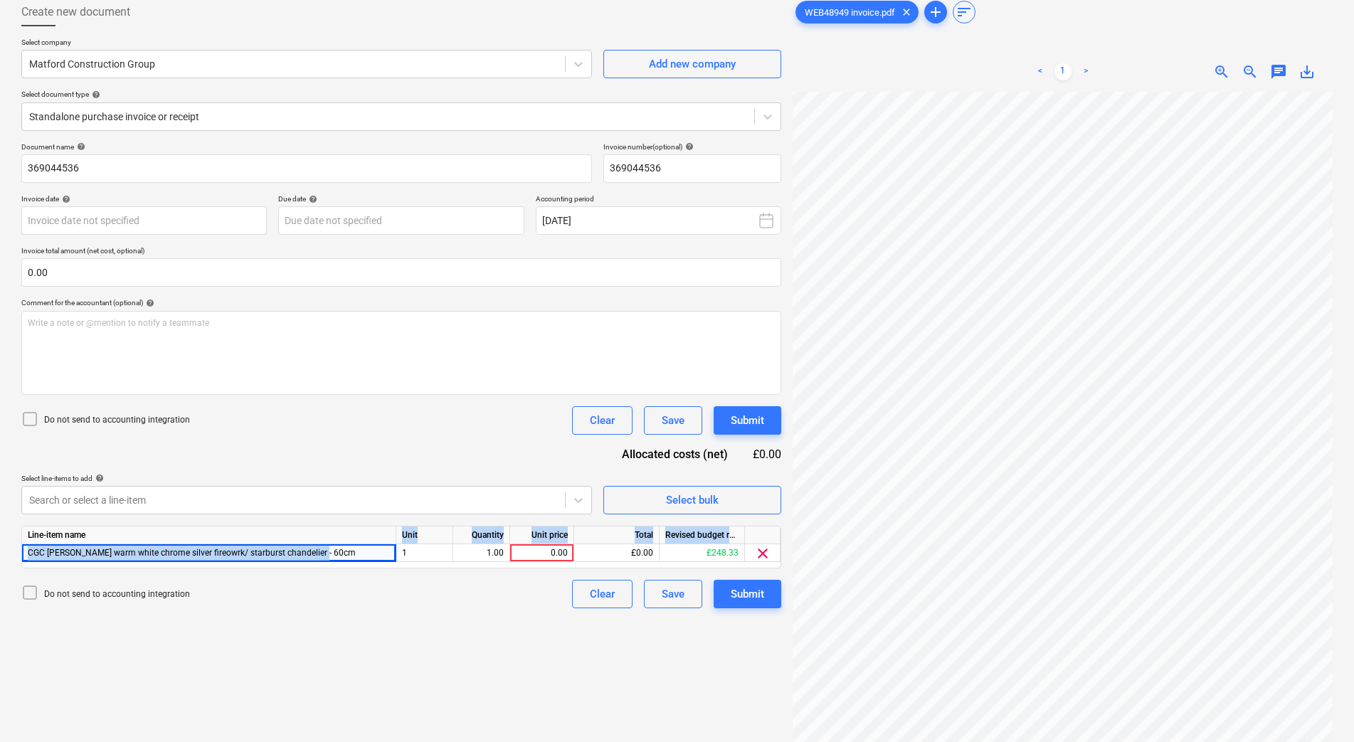
drag, startPoint x: 157, startPoint y: 542, endPoint x: 80, endPoint y: 537, distance: 77.7
click at [80, 537] on div "Line-item name Unit Quantity Unit price Total Revised budget remaining CGC [PER…" at bounding box center [401, 547] width 760 height 43
drag, startPoint x: 80, startPoint y: 537, endPoint x: 291, endPoint y: 556, distance: 212.2
click at [288, 557] on span "CGC [PERSON_NAME] warm white chrome silver fireowrk/ starburst chandelier - 60cm" at bounding box center [192, 553] width 328 height 10
click at [295, 503] on div at bounding box center [293, 500] width 529 height 14
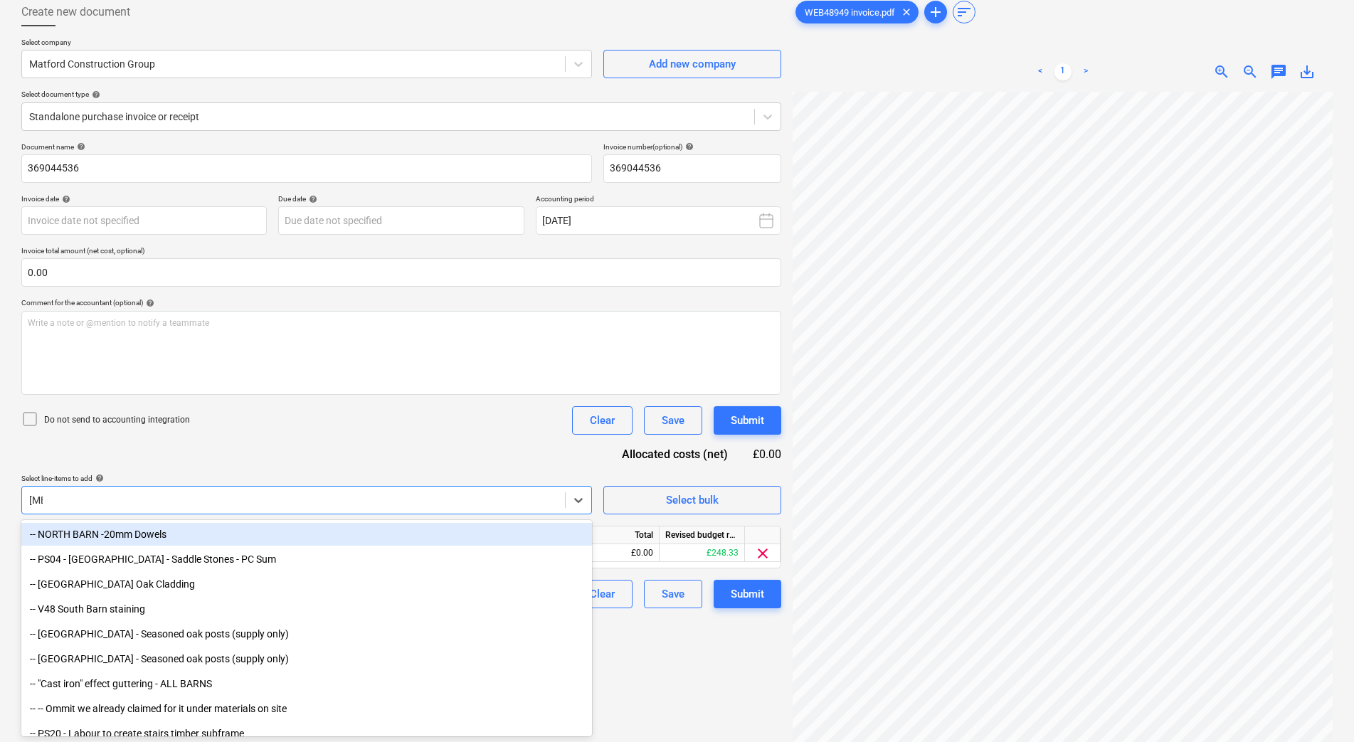
type input "ball"
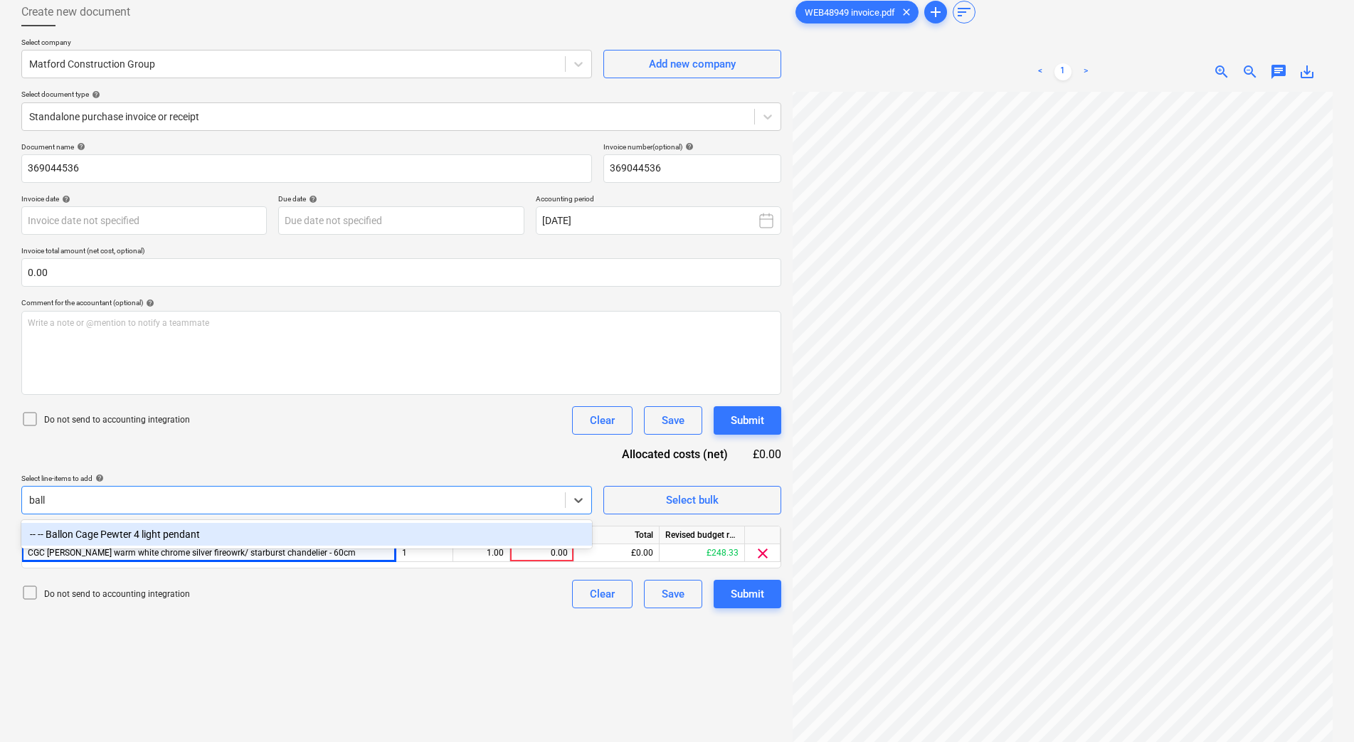
click at [287, 535] on div "-- -- Ballon Cage Pewter 4 light pendant" at bounding box center [306, 534] width 571 height 23
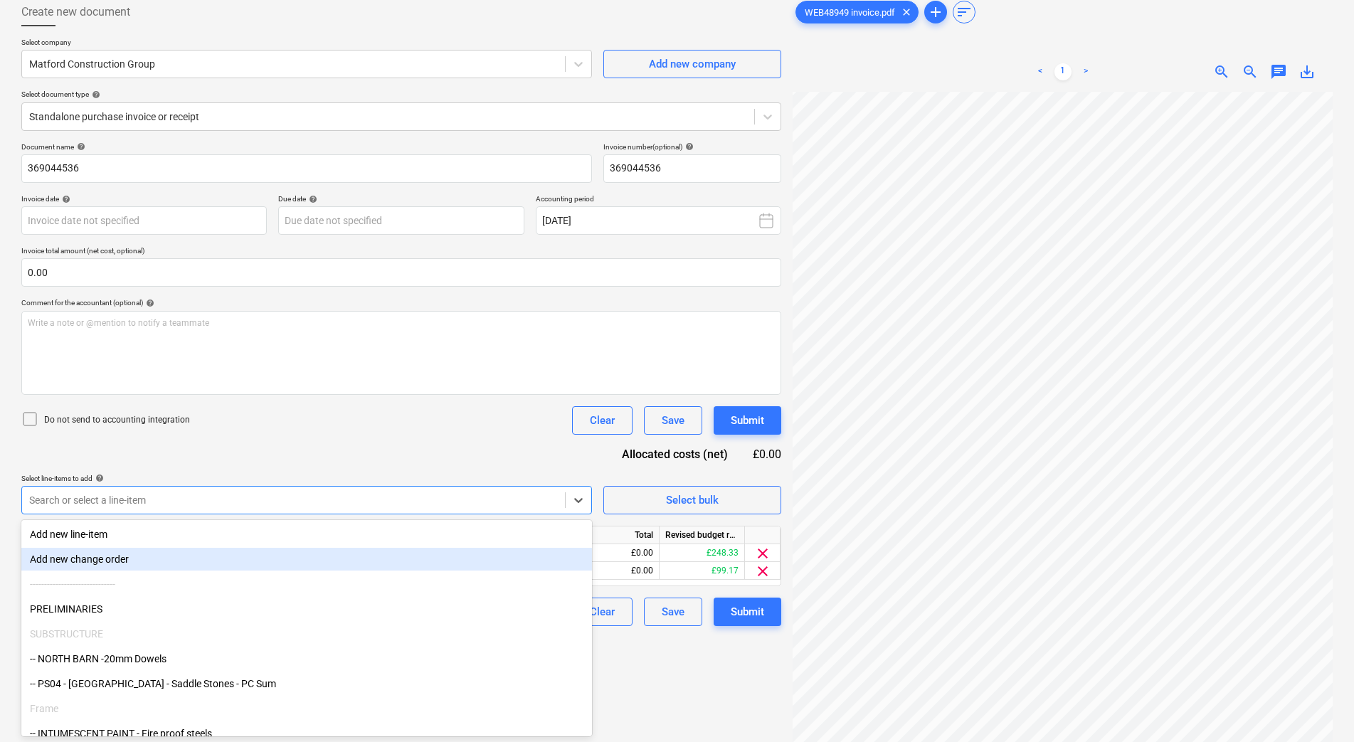
drag, startPoint x: 635, startPoint y: 665, endPoint x: 726, endPoint y: 593, distance: 116.0
click at [636, 665] on div "Create new document Select company Matford Construction Group Add new company S…" at bounding box center [401, 396] width 771 height 808
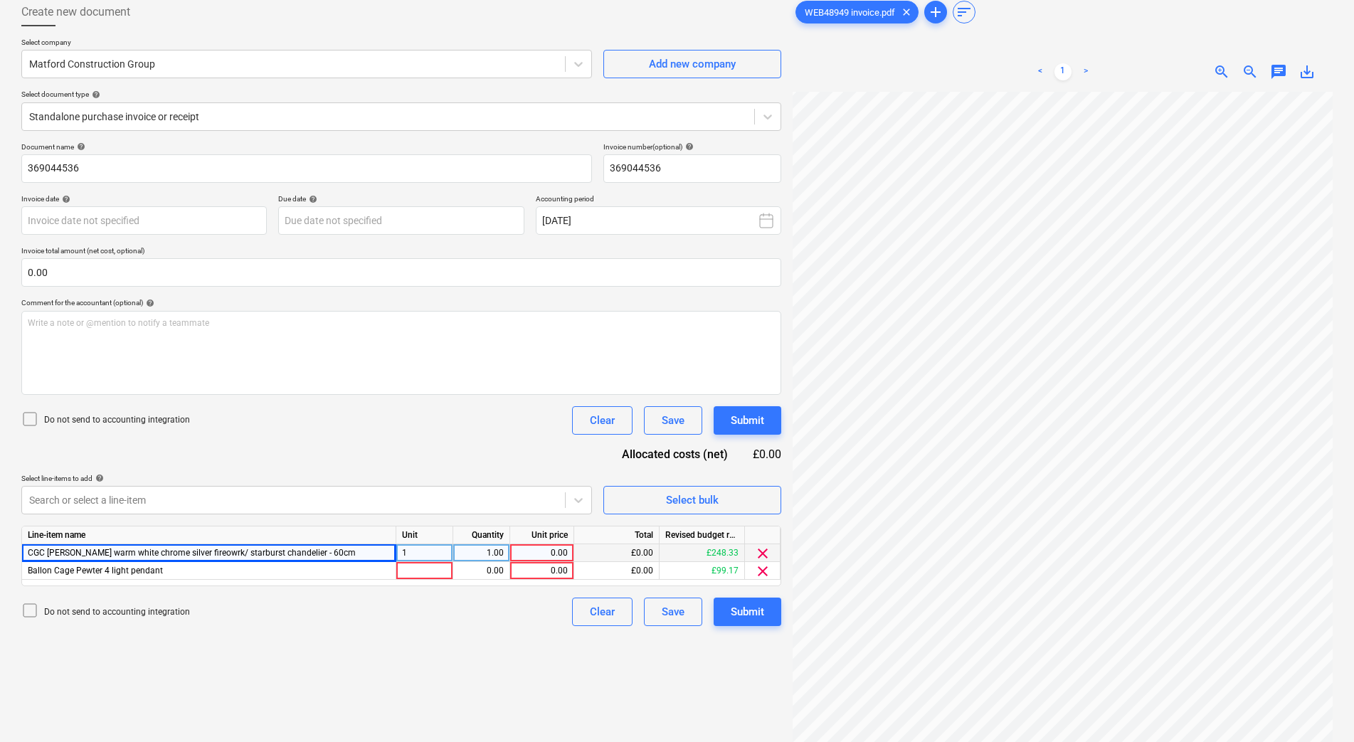
click at [762, 555] on span "clear" at bounding box center [762, 553] width 17 height 17
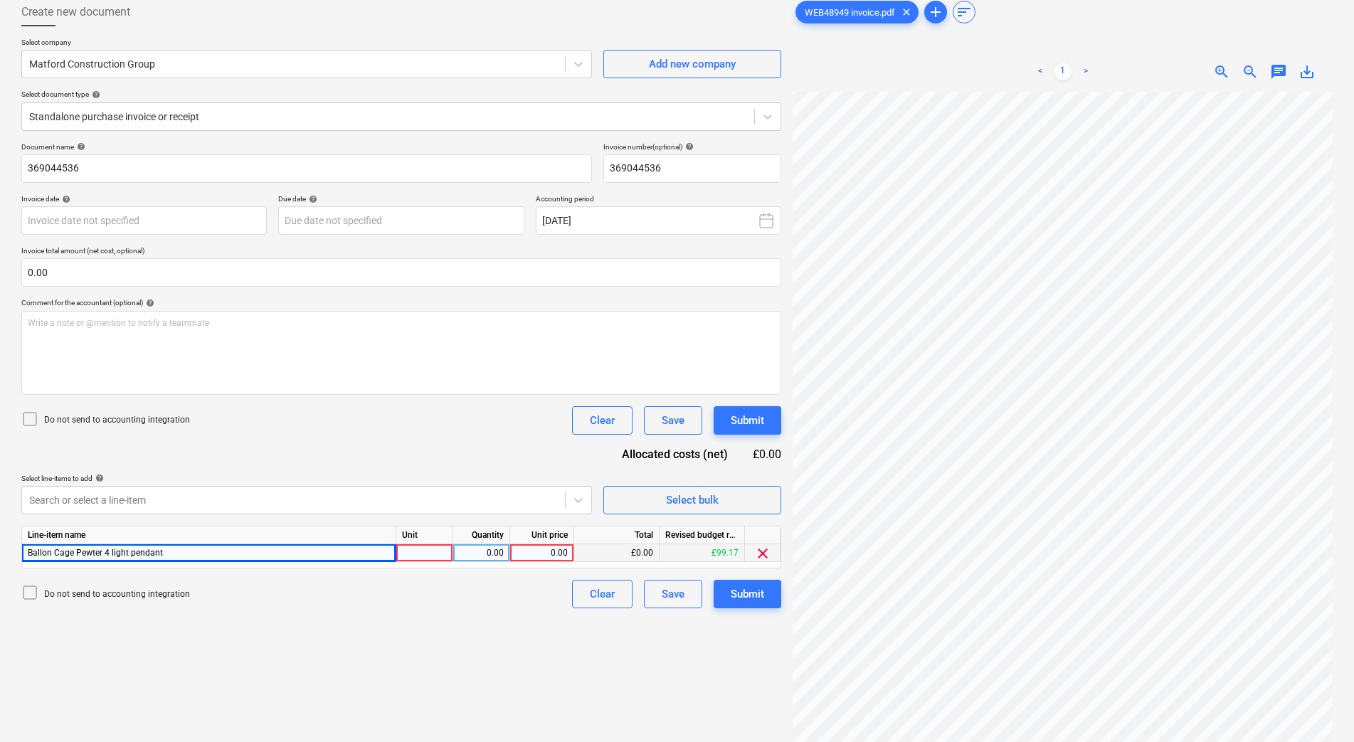
click at [439, 559] on div at bounding box center [424, 553] width 57 height 18
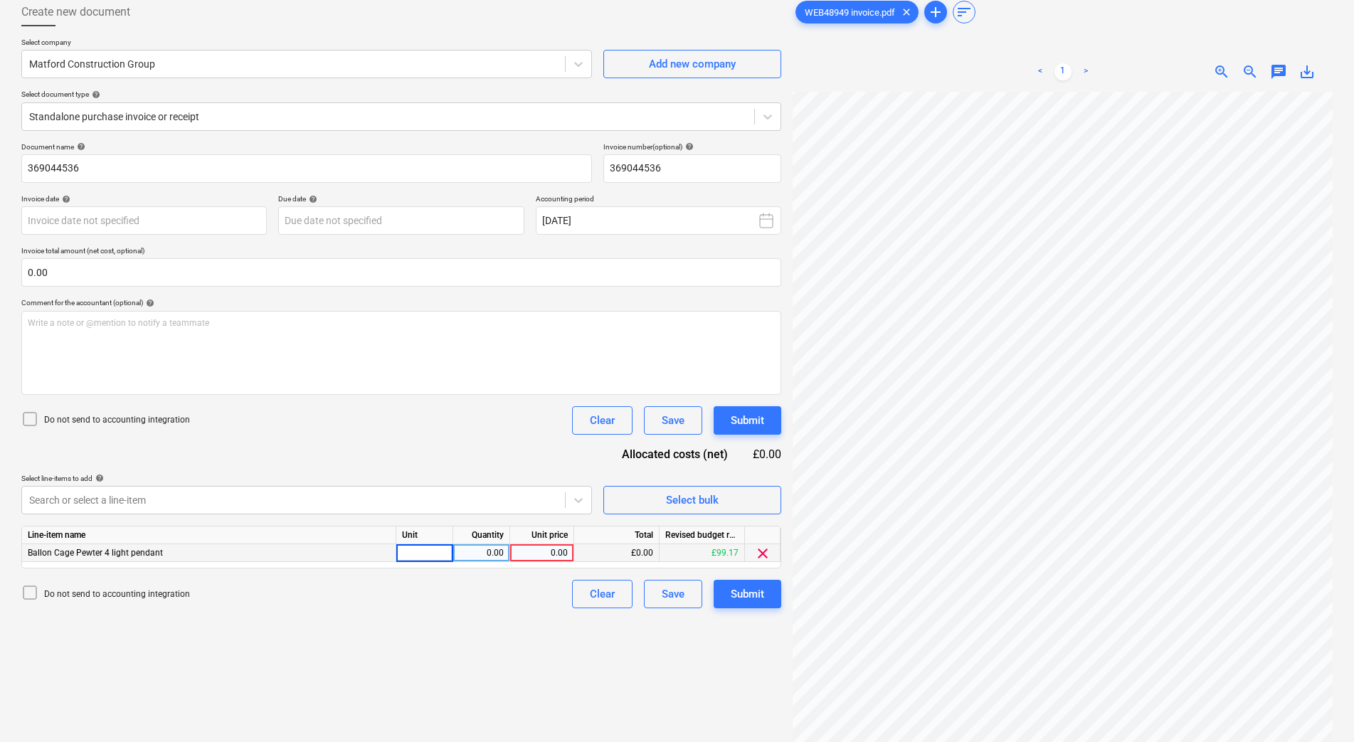
type input "1"
type input "99.17"
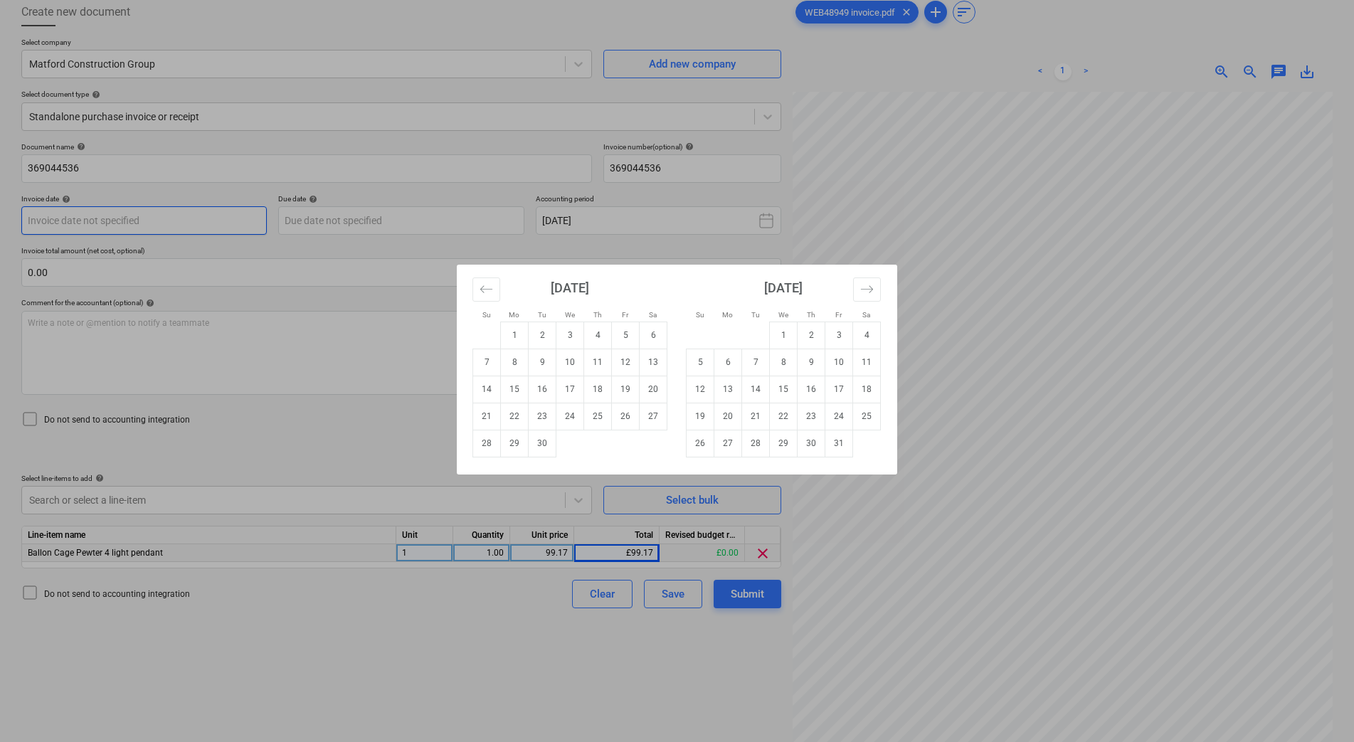
click at [185, 225] on body "Sales Projects Contacts Company Consolidated Invoices Inbox 2 Approvals Resourc…" at bounding box center [677, 292] width 1354 height 742
click at [869, 199] on div "Su Mo Tu We Th Fr Sa Su Mo Tu We Th Fr Sa August 2025 1 2 3 4 5 6 7 8 9 10 11 1…" at bounding box center [677, 371] width 1354 height 742
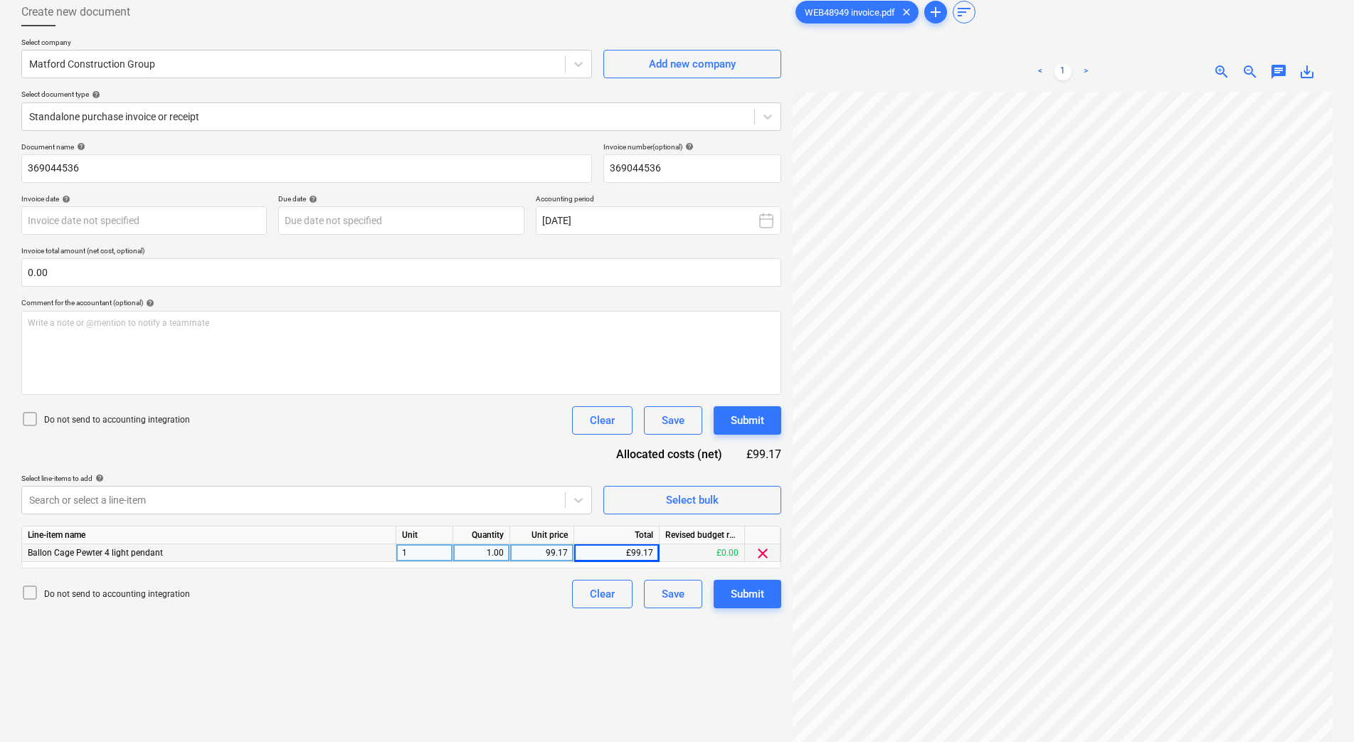
scroll to position [0, 26]
click at [208, 214] on body "Sales Projects Contacts Company Consolidated Invoices Inbox 2 Approvals Resourc…" at bounding box center [677, 292] width 1354 height 742
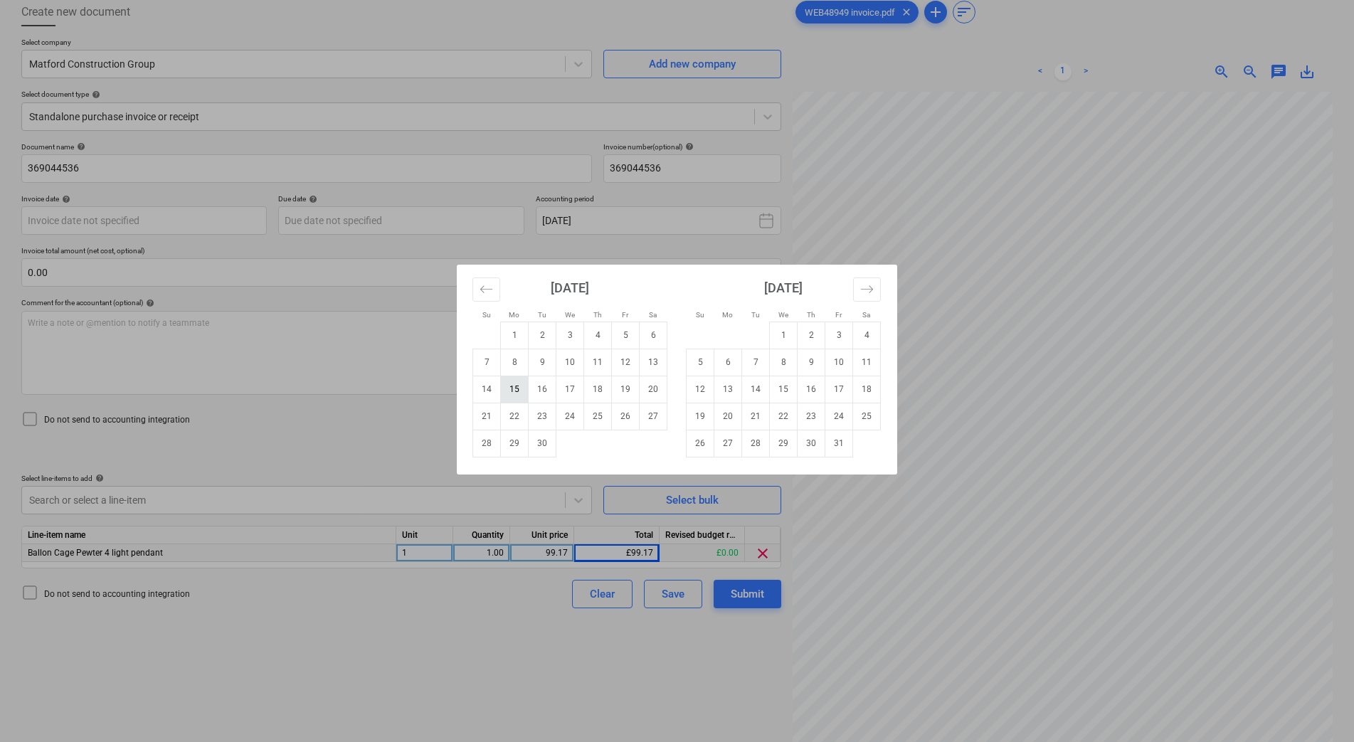
click at [517, 391] on td "15" at bounding box center [515, 389] width 28 height 27
type input "15 Sep 2025"
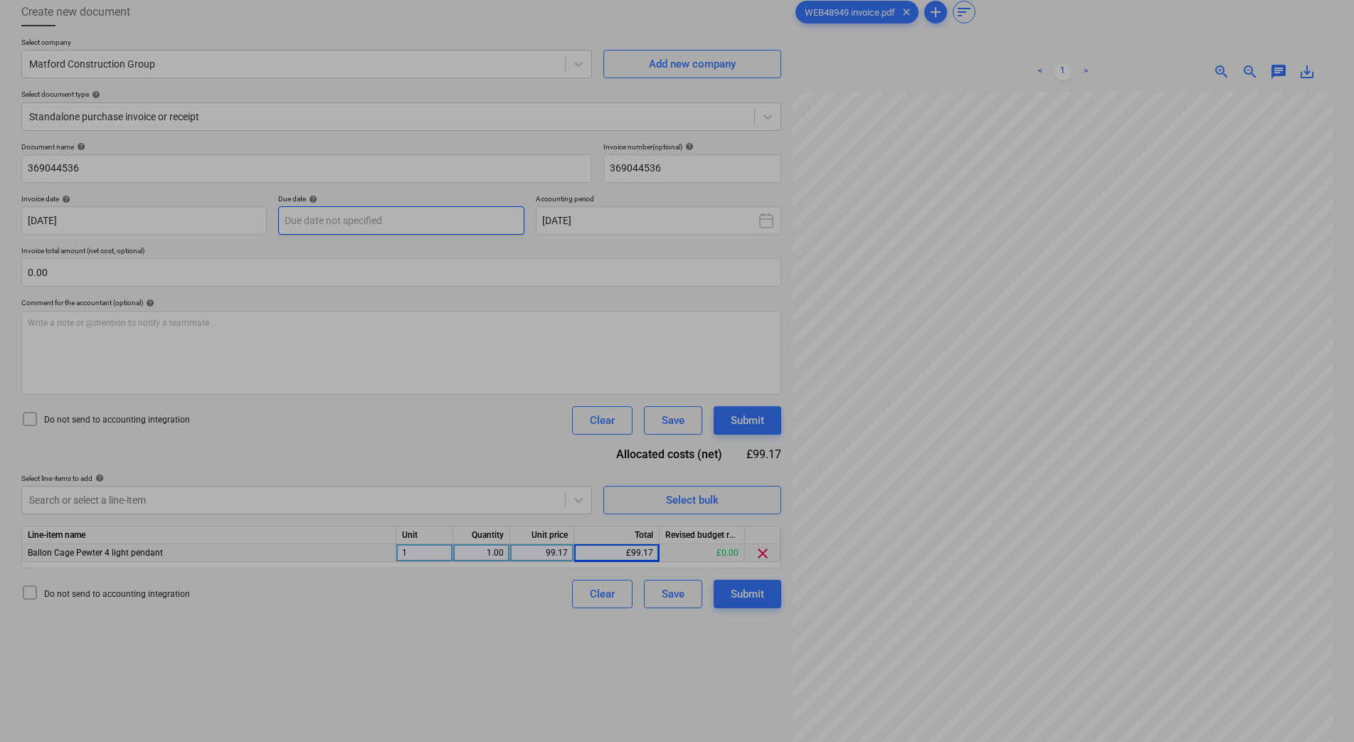
click at [460, 206] on body "Sales Projects Contacts Company Consolidated Invoices Inbox 2 Approvals Resourc…" at bounding box center [677, 292] width 1354 height 742
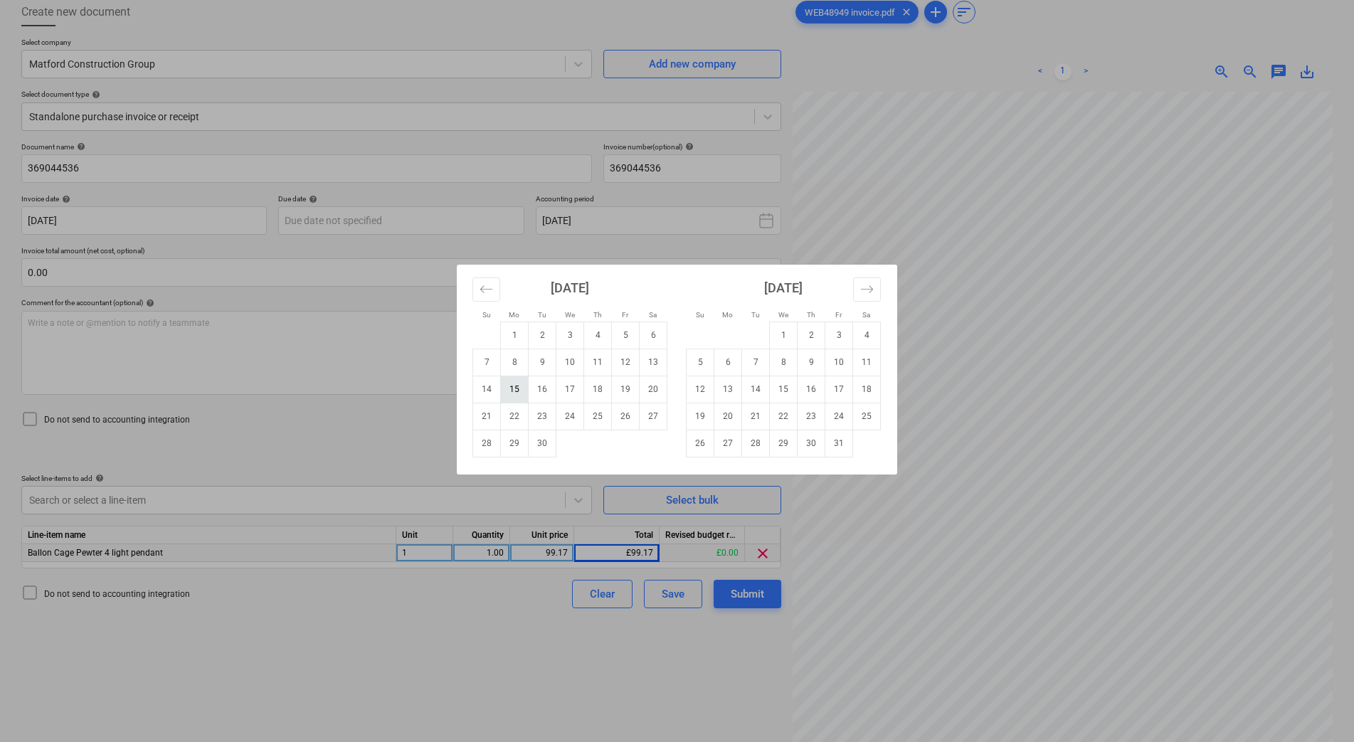
click at [505, 391] on td "15" at bounding box center [515, 389] width 28 height 27
type input "[DATE]"
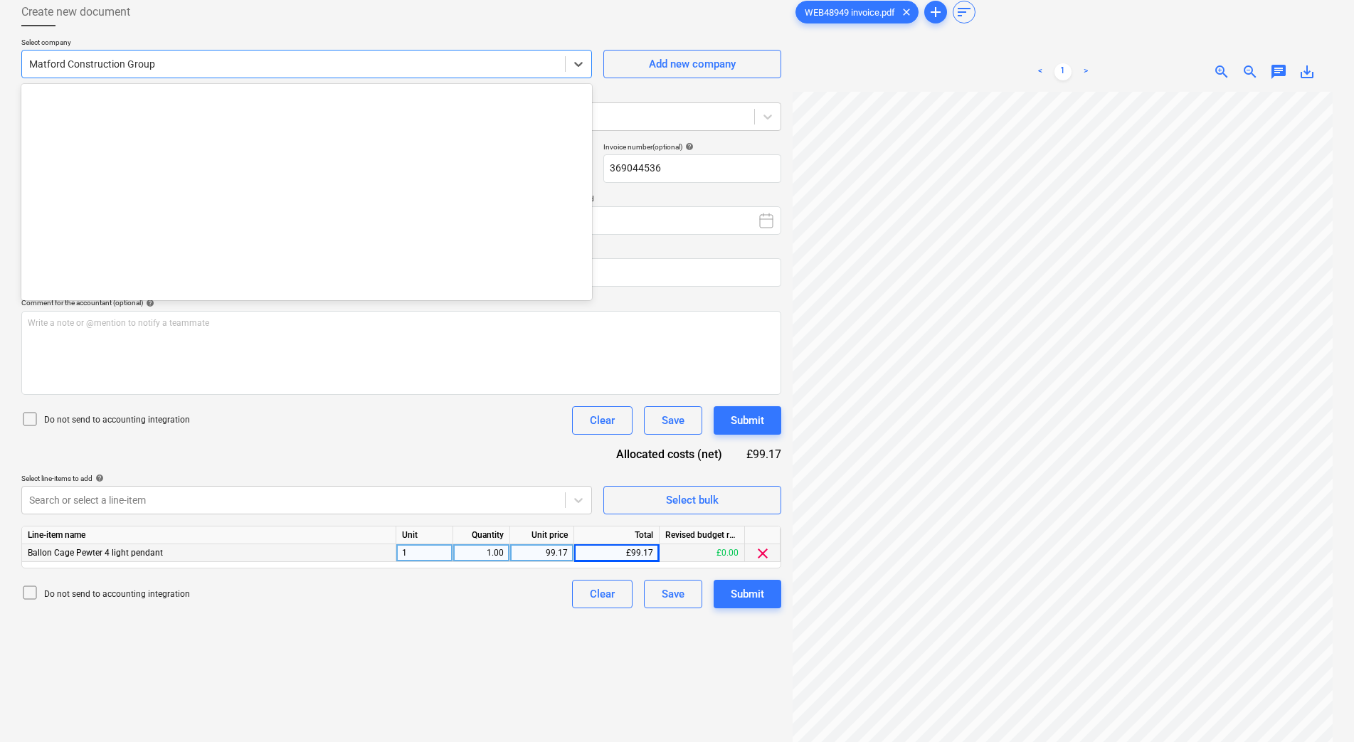
click at [415, 55] on div "Matford Construction Group" at bounding box center [293, 64] width 543 height 20
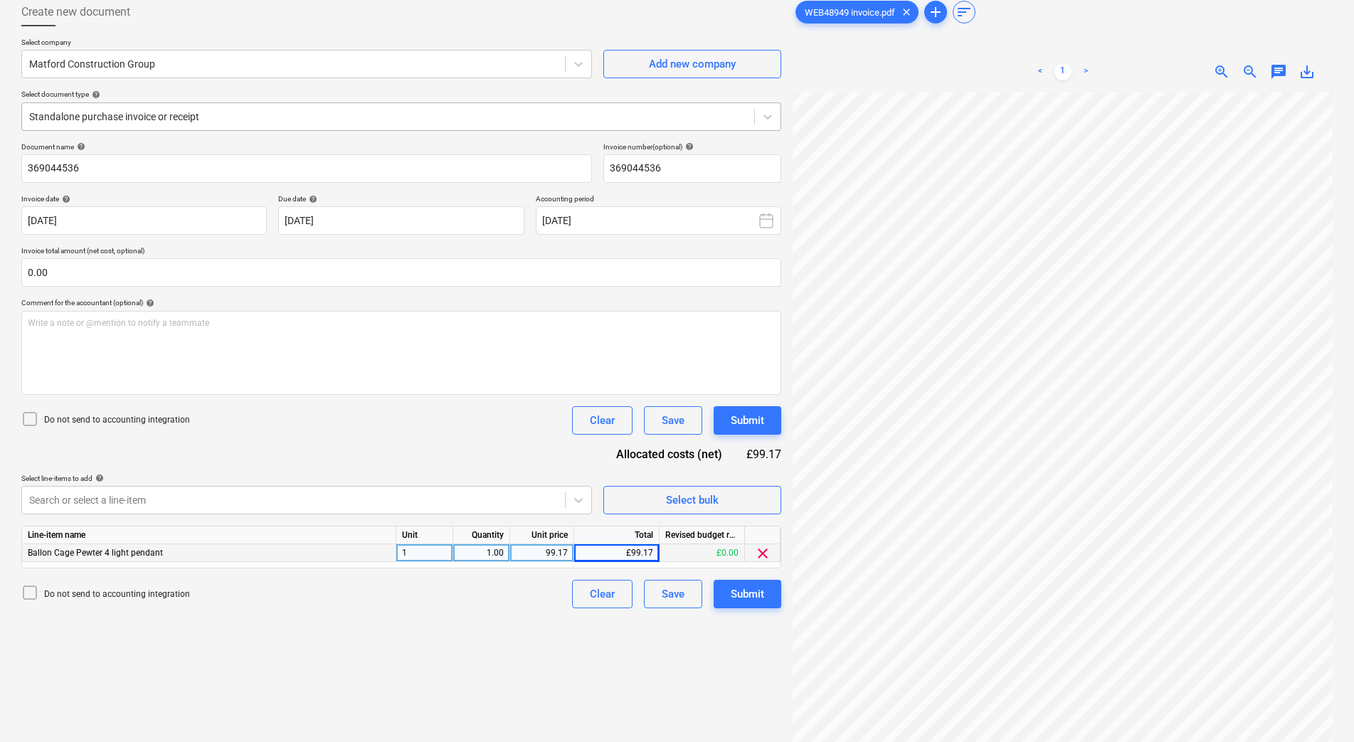
drag, startPoint x: 353, startPoint y: 132, endPoint x: 344, endPoint y: 114, distance: 20.4
click at [353, 132] on div "Select company Matford Construction Group Add new company Select document type …" at bounding box center [401, 90] width 760 height 105
click at [340, 110] on div at bounding box center [388, 117] width 718 height 14
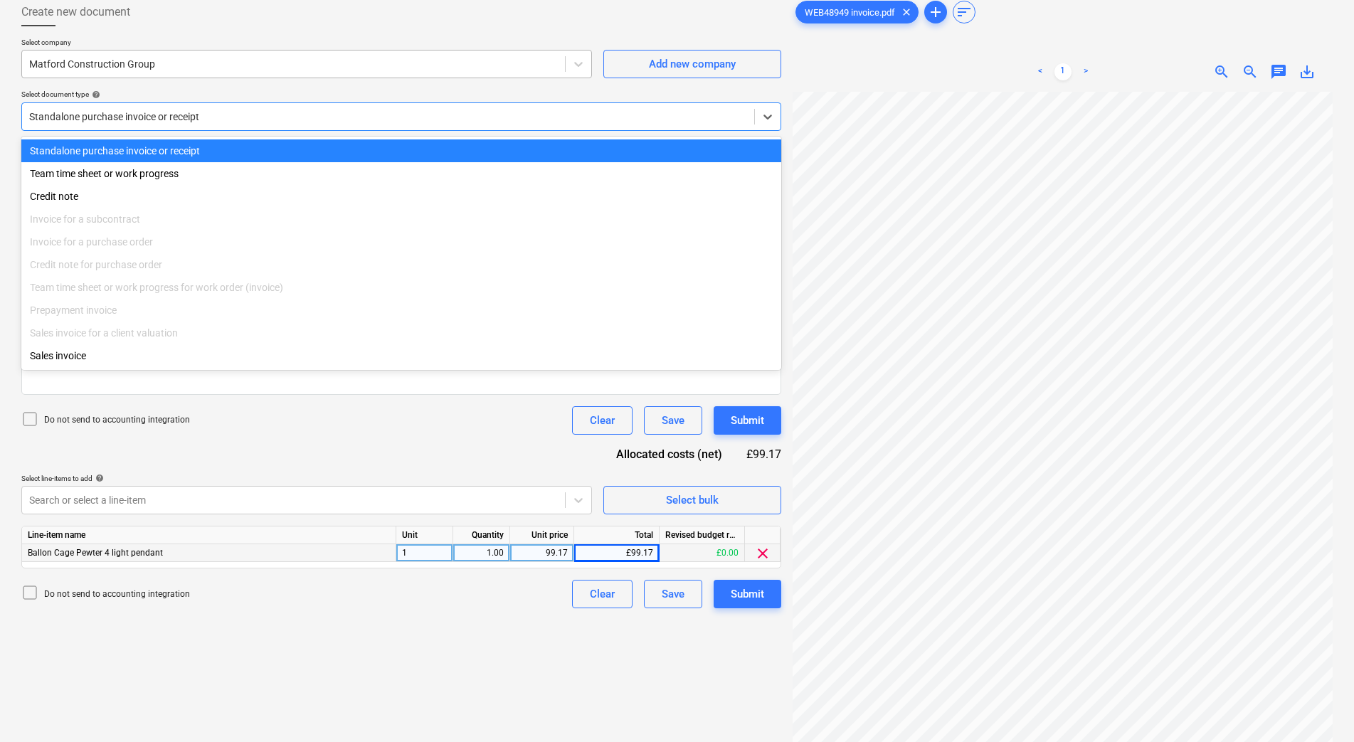
click at [227, 64] on div at bounding box center [293, 64] width 529 height 14
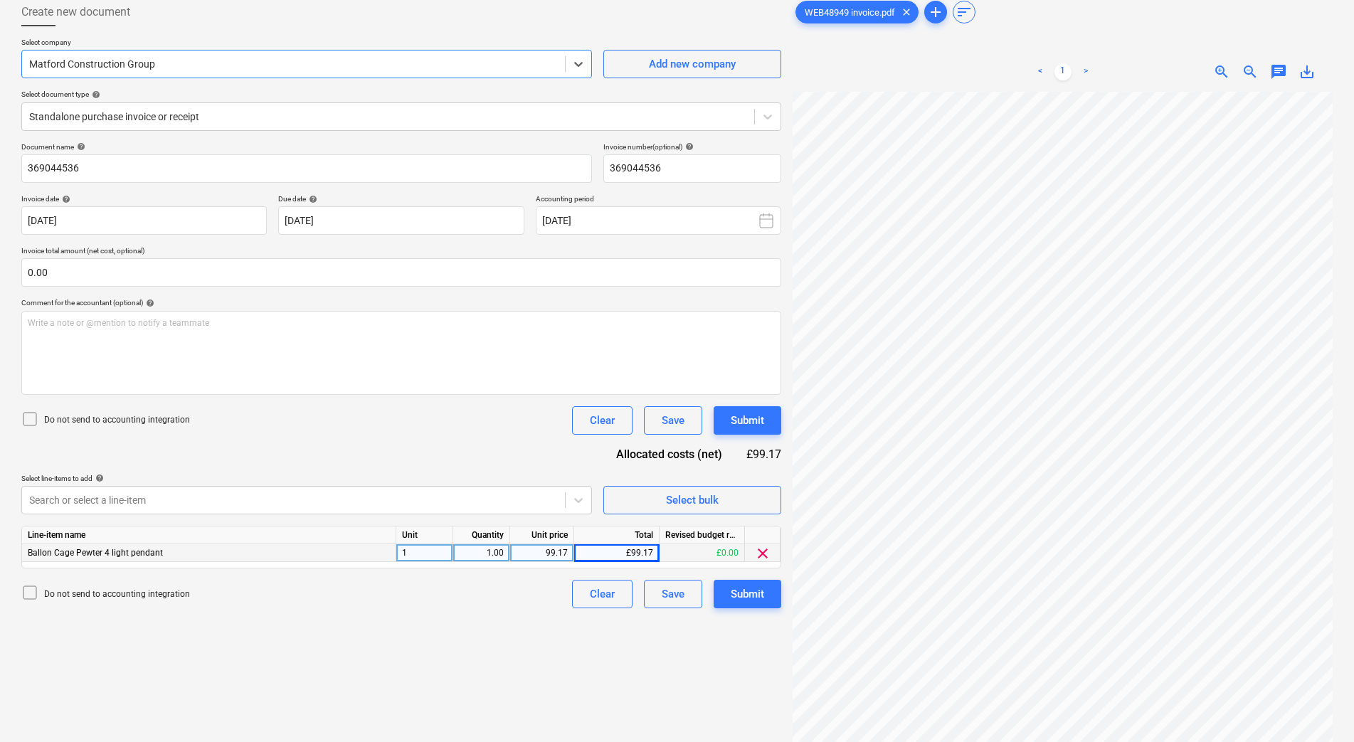
click at [226, 64] on div at bounding box center [293, 64] width 529 height 14
drag, startPoint x: 225, startPoint y: 64, endPoint x: 75, endPoint y: 64, distance: 149.5
click at [75, 64] on div at bounding box center [293, 64] width 529 height 14
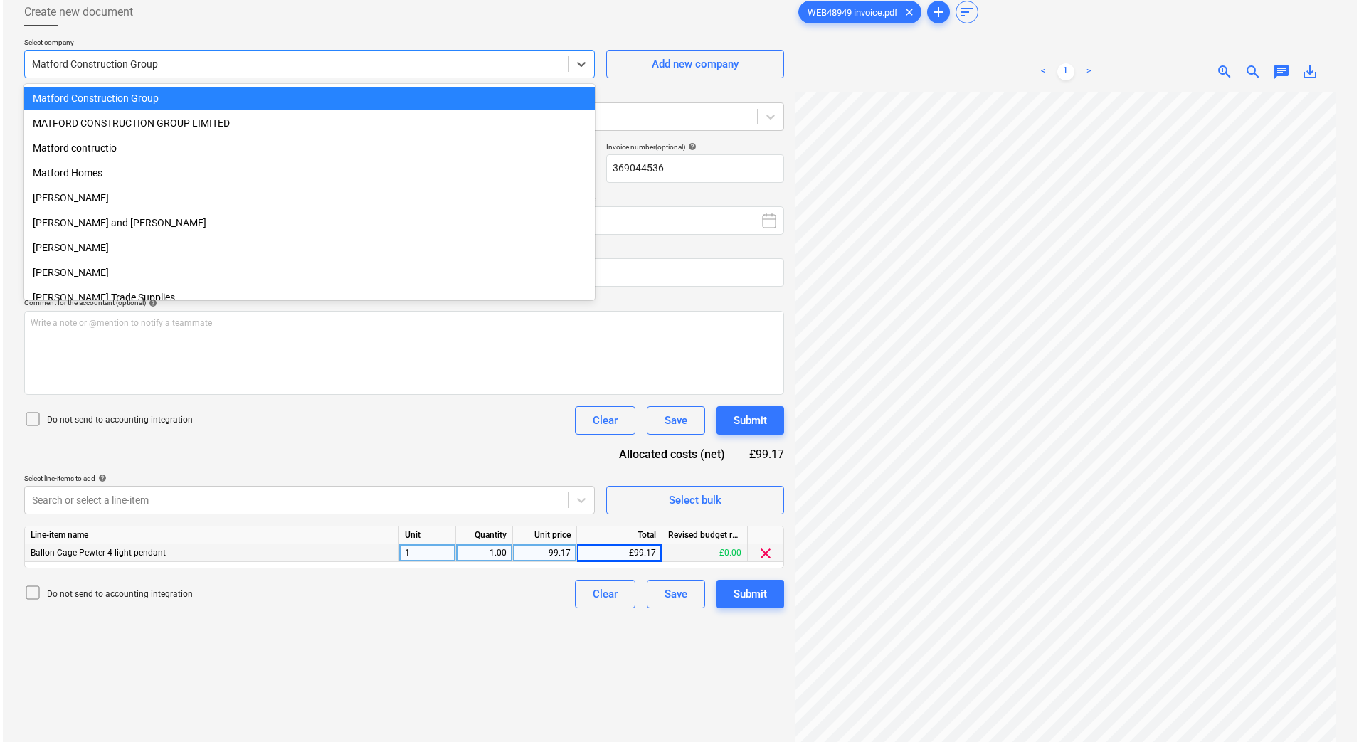
scroll to position [9526, 0]
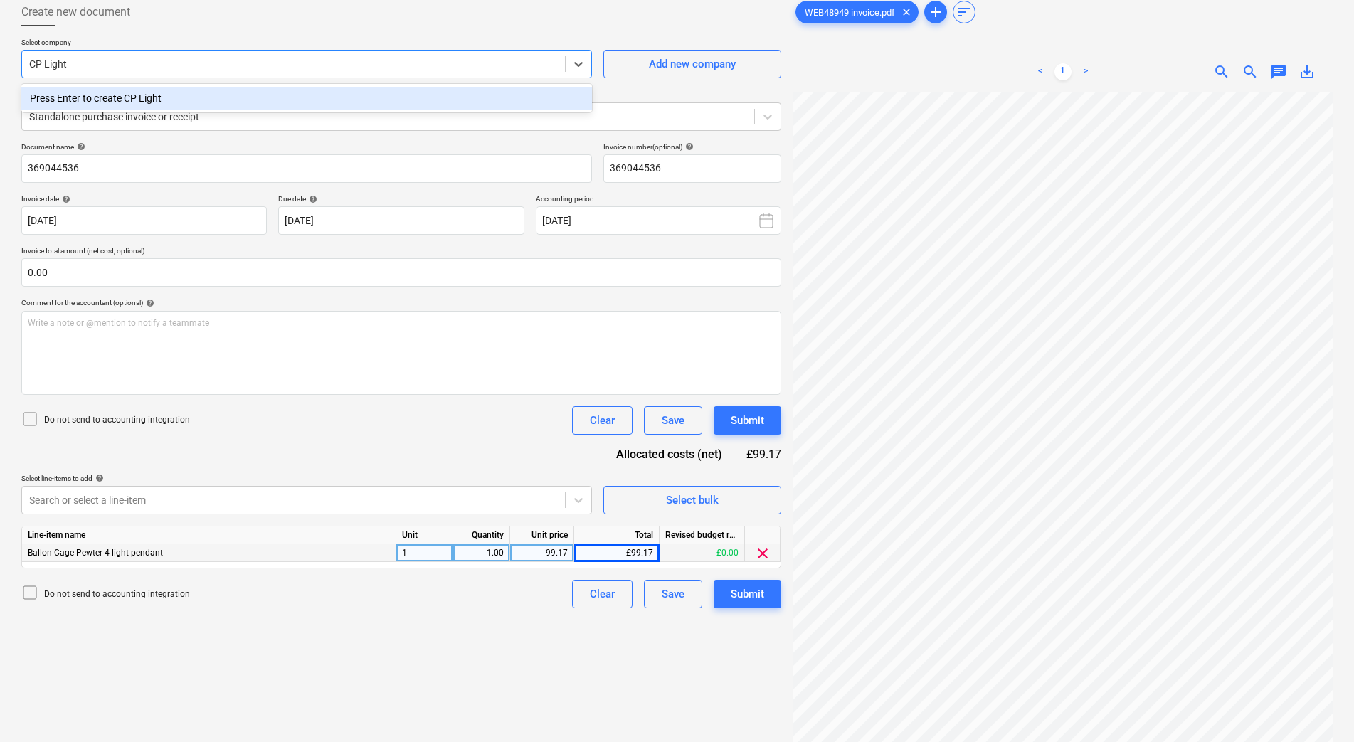
type input "CP Lights"
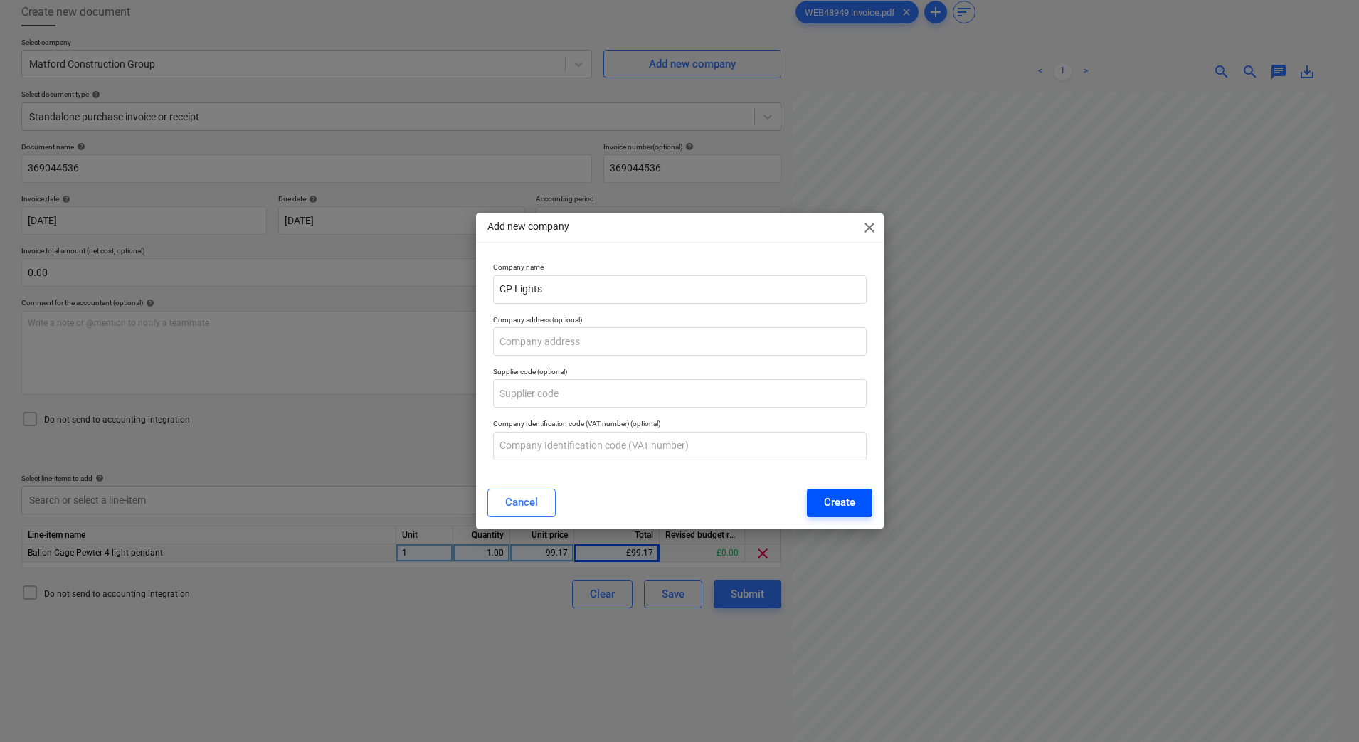
click at [852, 500] on div "Create" at bounding box center [839, 502] width 31 height 19
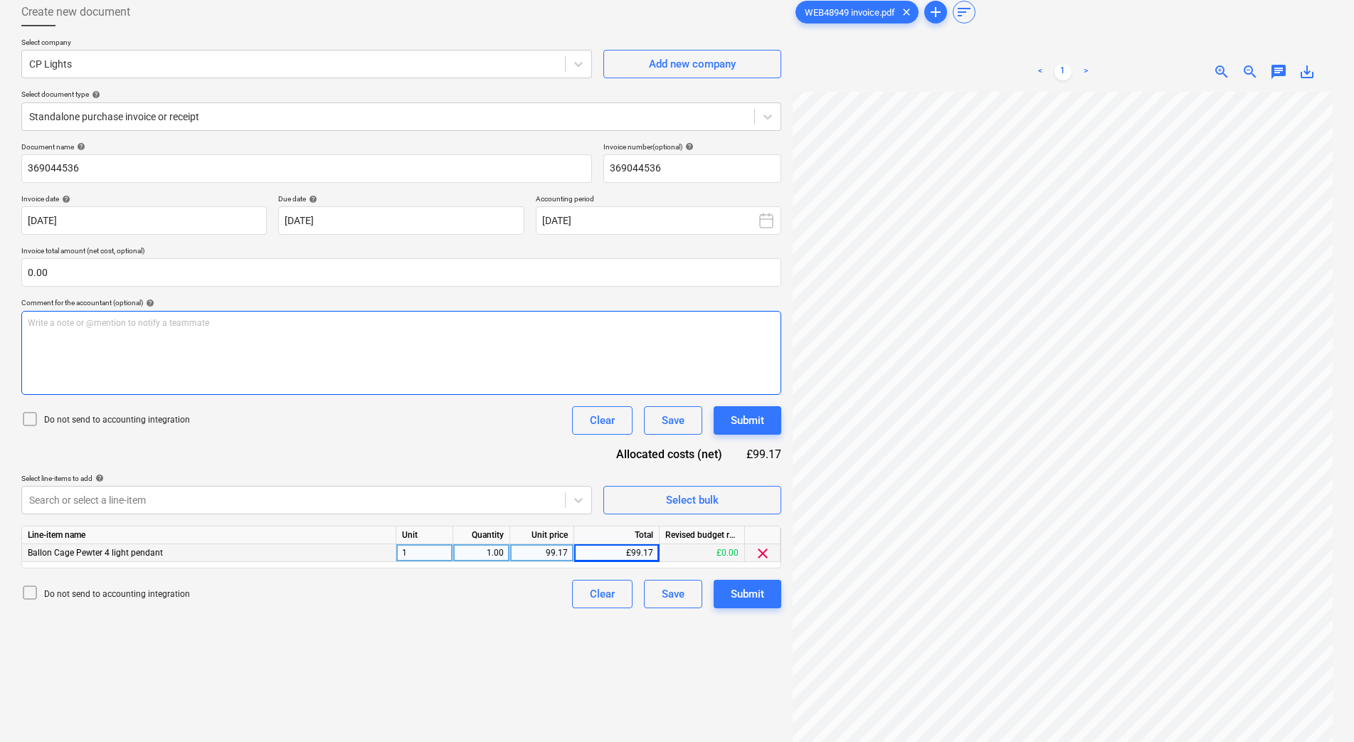
click at [402, 343] on div "Write a note or @mention to notify a teammate ﻿" at bounding box center [401, 353] width 760 height 84
click at [766, 594] on button "Submit" at bounding box center [748, 594] width 68 height 28
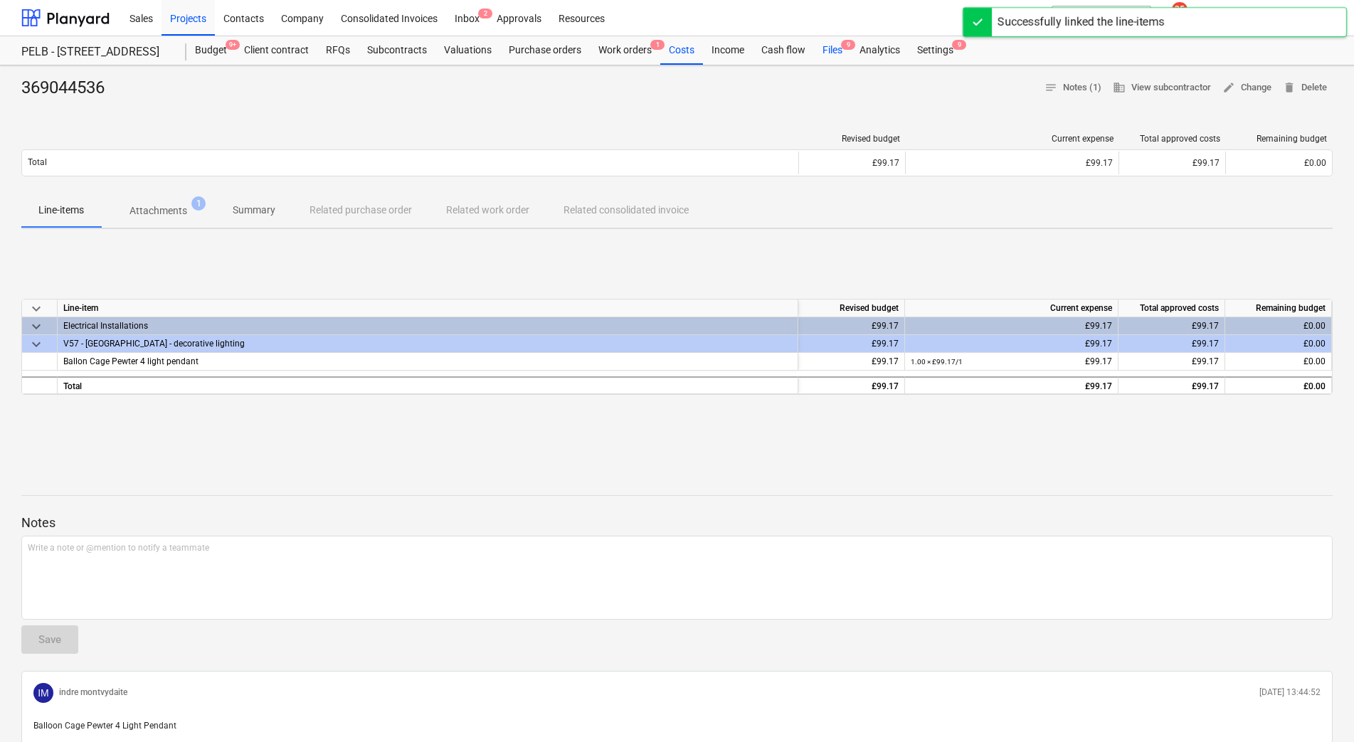
drag, startPoint x: 824, startPoint y: 49, endPoint x: 822, endPoint y: 61, distance: 12.3
click at [824, 49] on div "Files 9" at bounding box center [832, 50] width 37 height 28
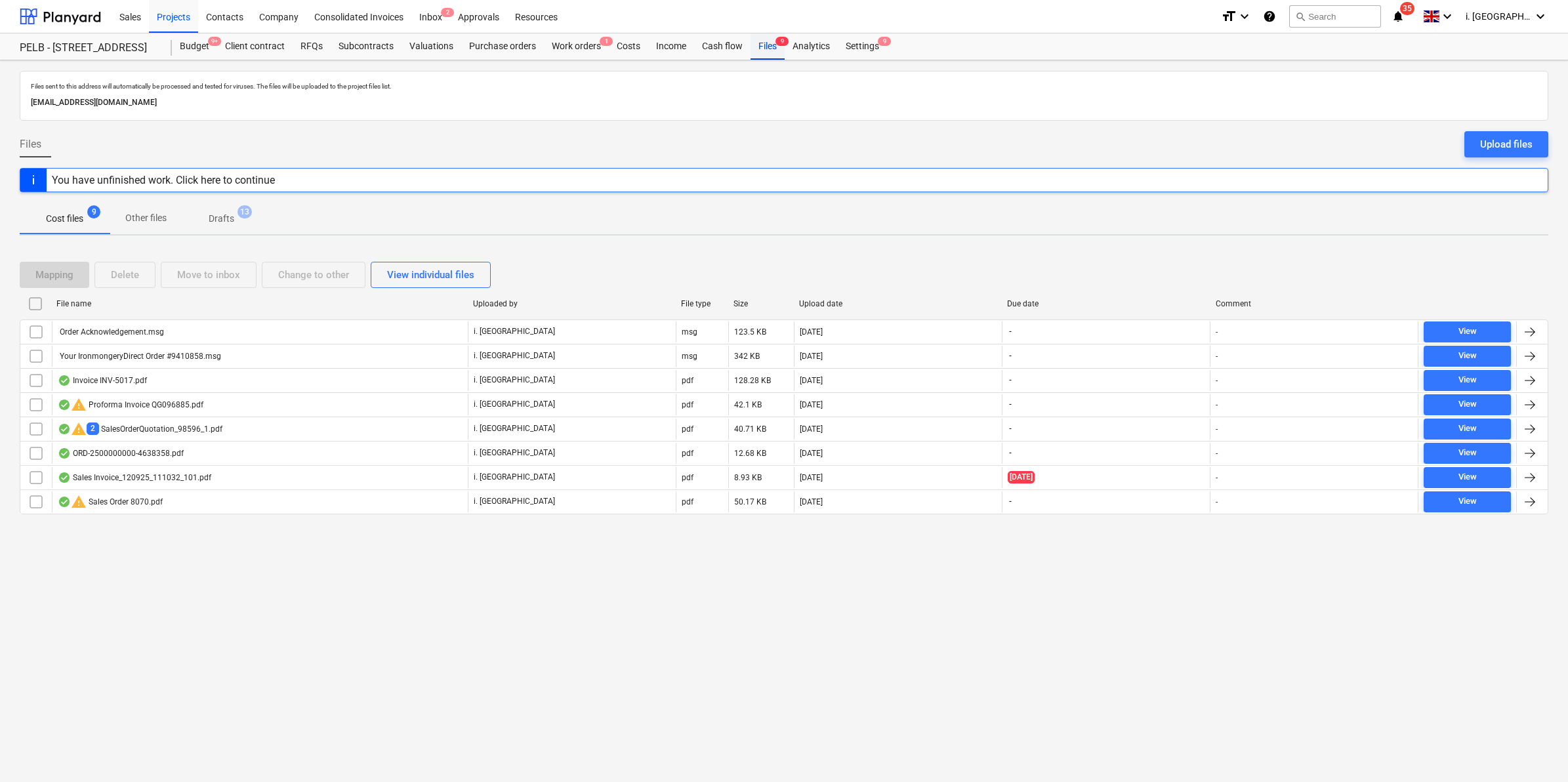
click at [784, 40] on span "9" at bounding box center [782, 41] width 13 height 9
click at [766, 40] on div "Files 9" at bounding box center [767, 46] width 34 height 26
click at [1253, 124] on div at bounding box center [784, 125] width 1528 height 10
click at [1253, 136] on div "Upload files" at bounding box center [1506, 144] width 53 height 18
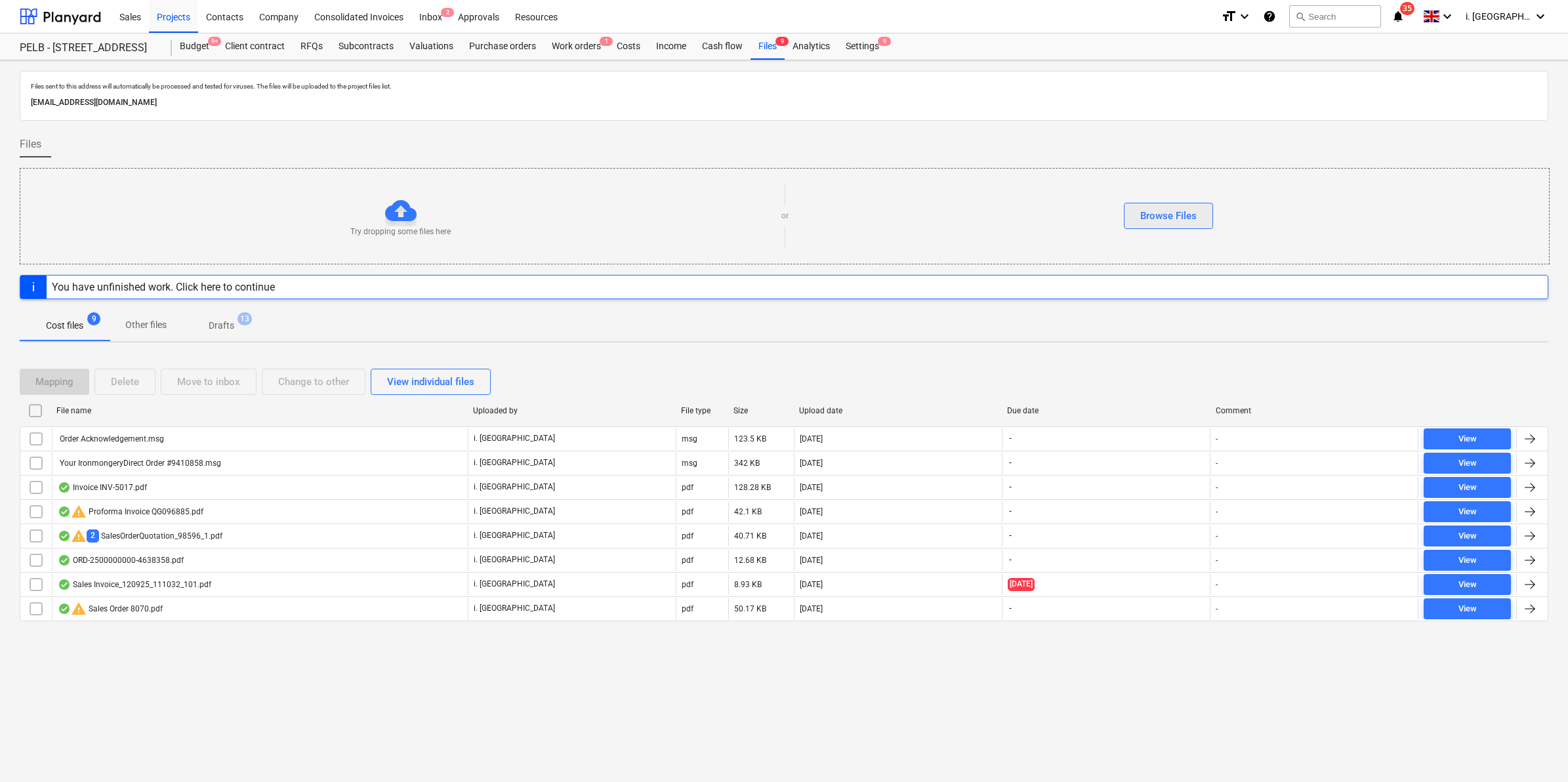
click at [1139, 227] on button "Browse Files" at bounding box center [1168, 216] width 89 height 26
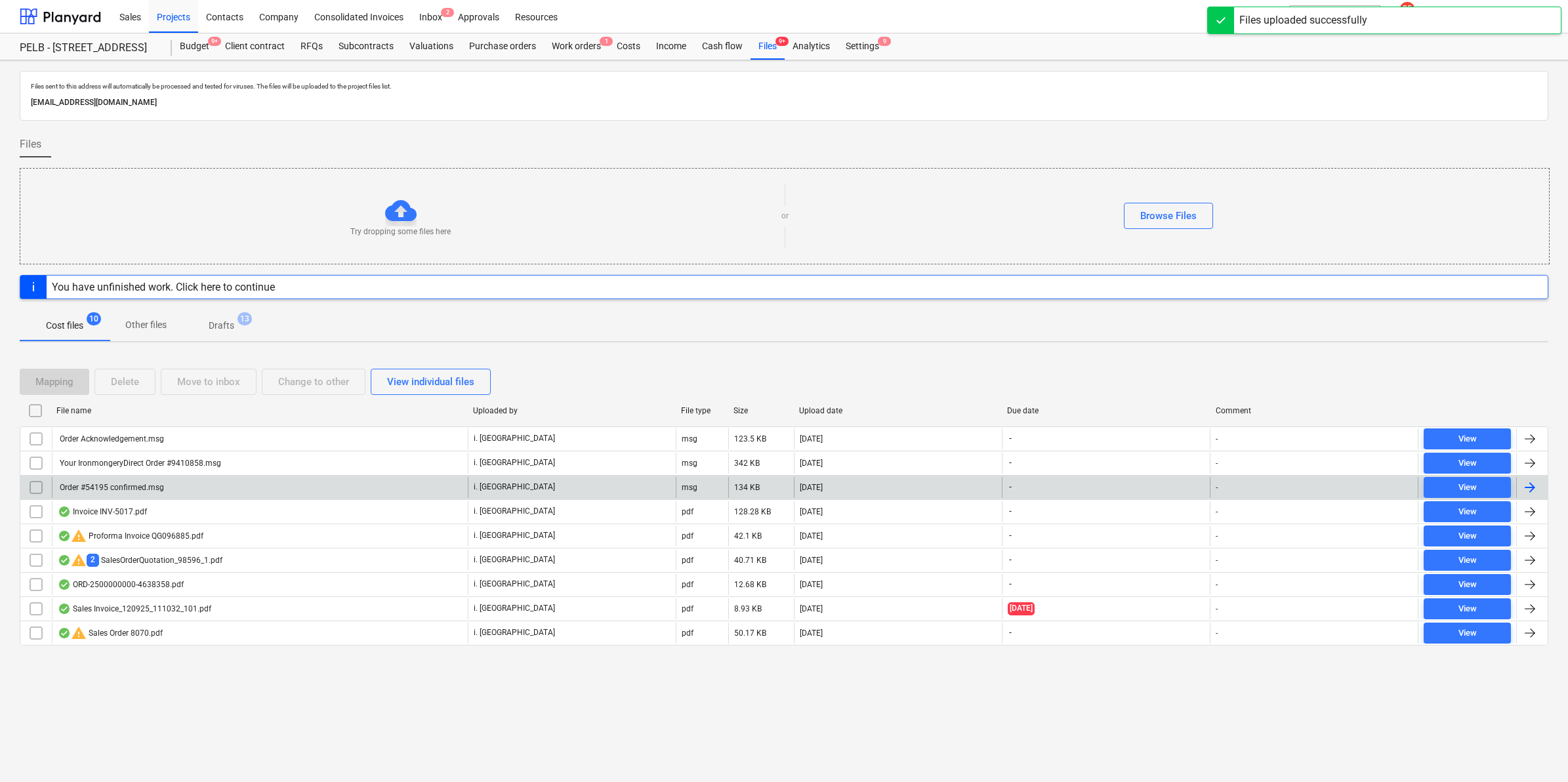
click at [99, 487] on div "Order #54195 confirmed.msg" at bounding box center [111, 488] width 106 height 9
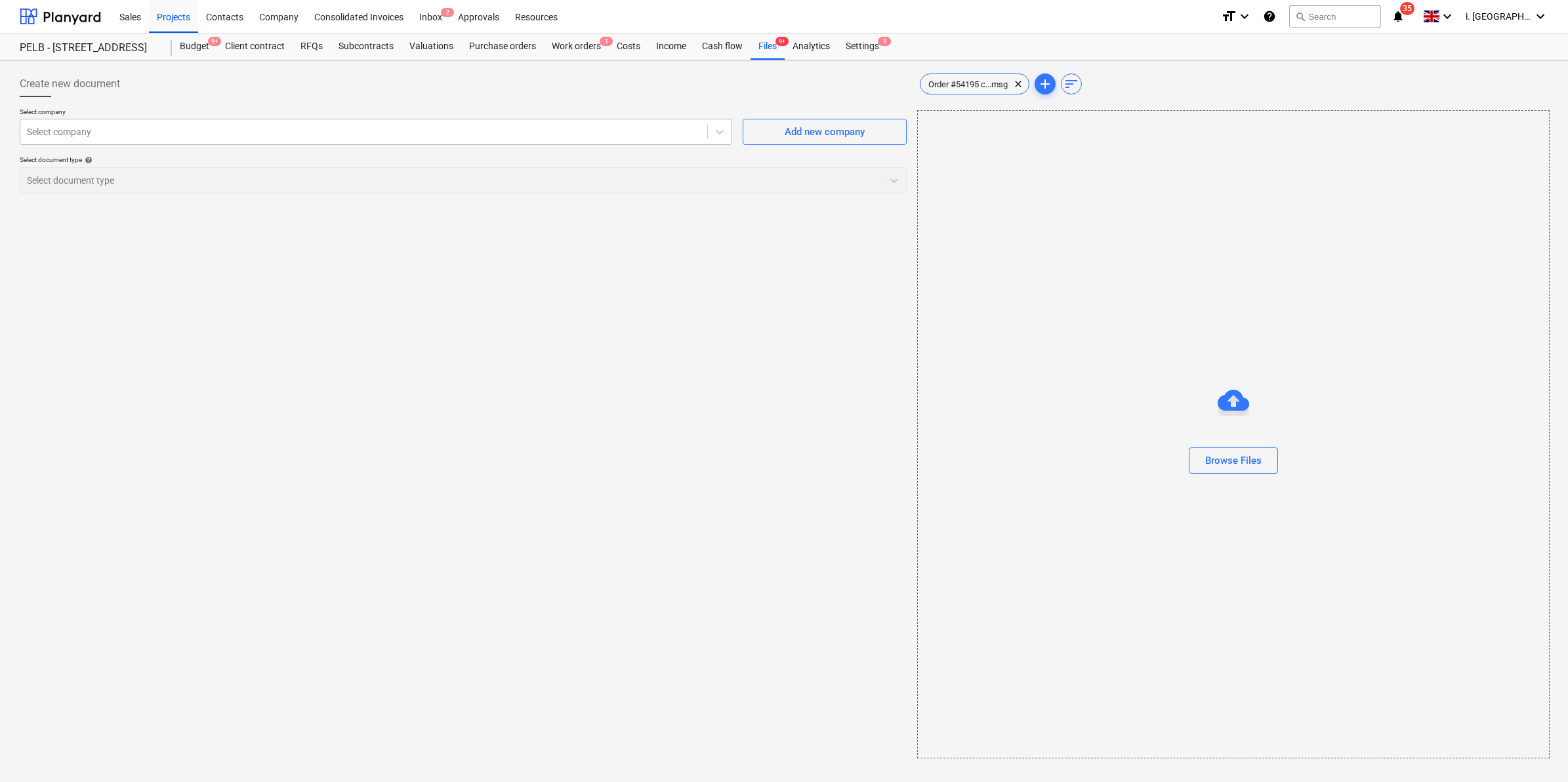
click at [503, 130] on div at bounding box center [363, 132] width 674 height 13
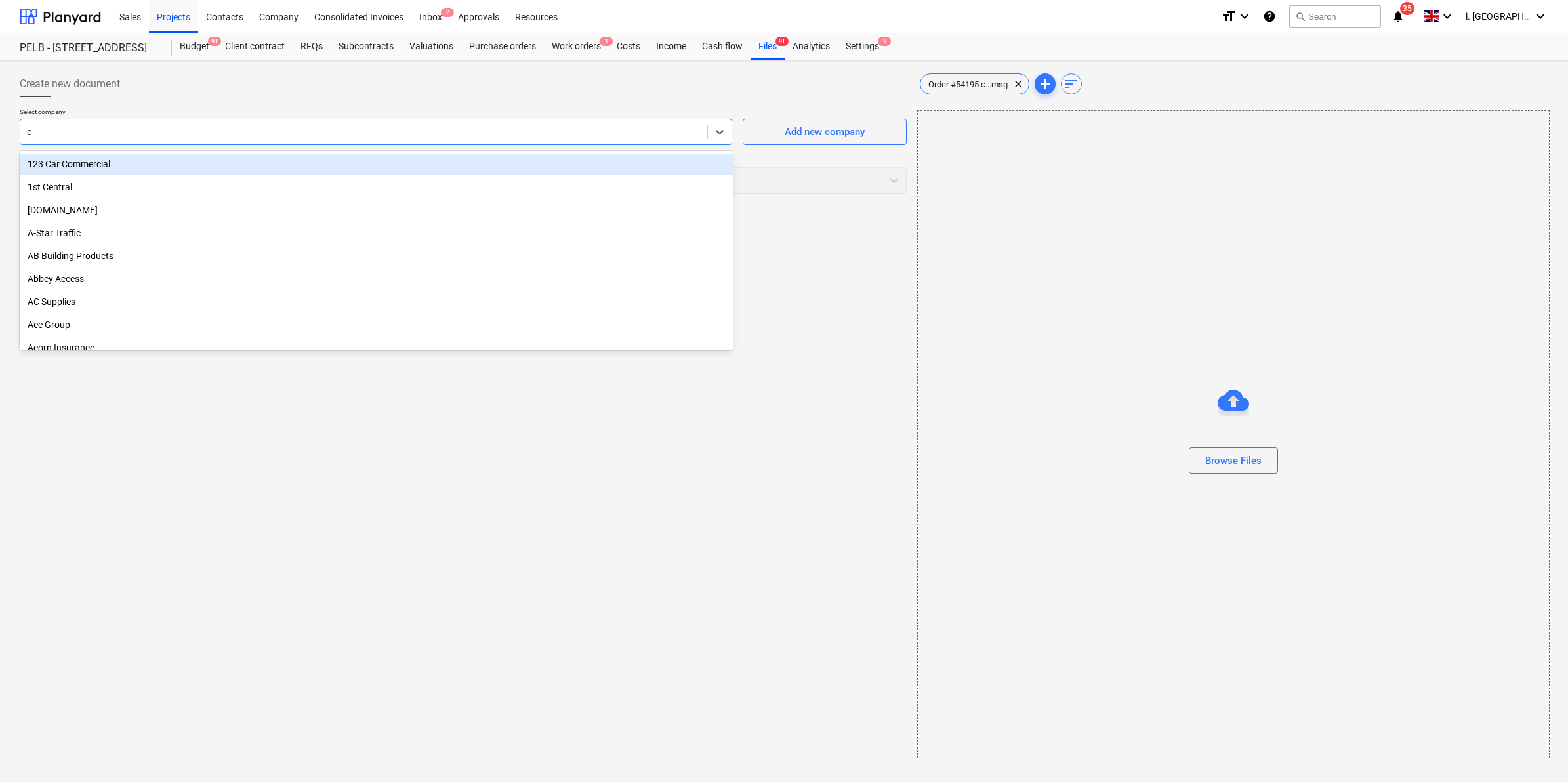
type input "cg"
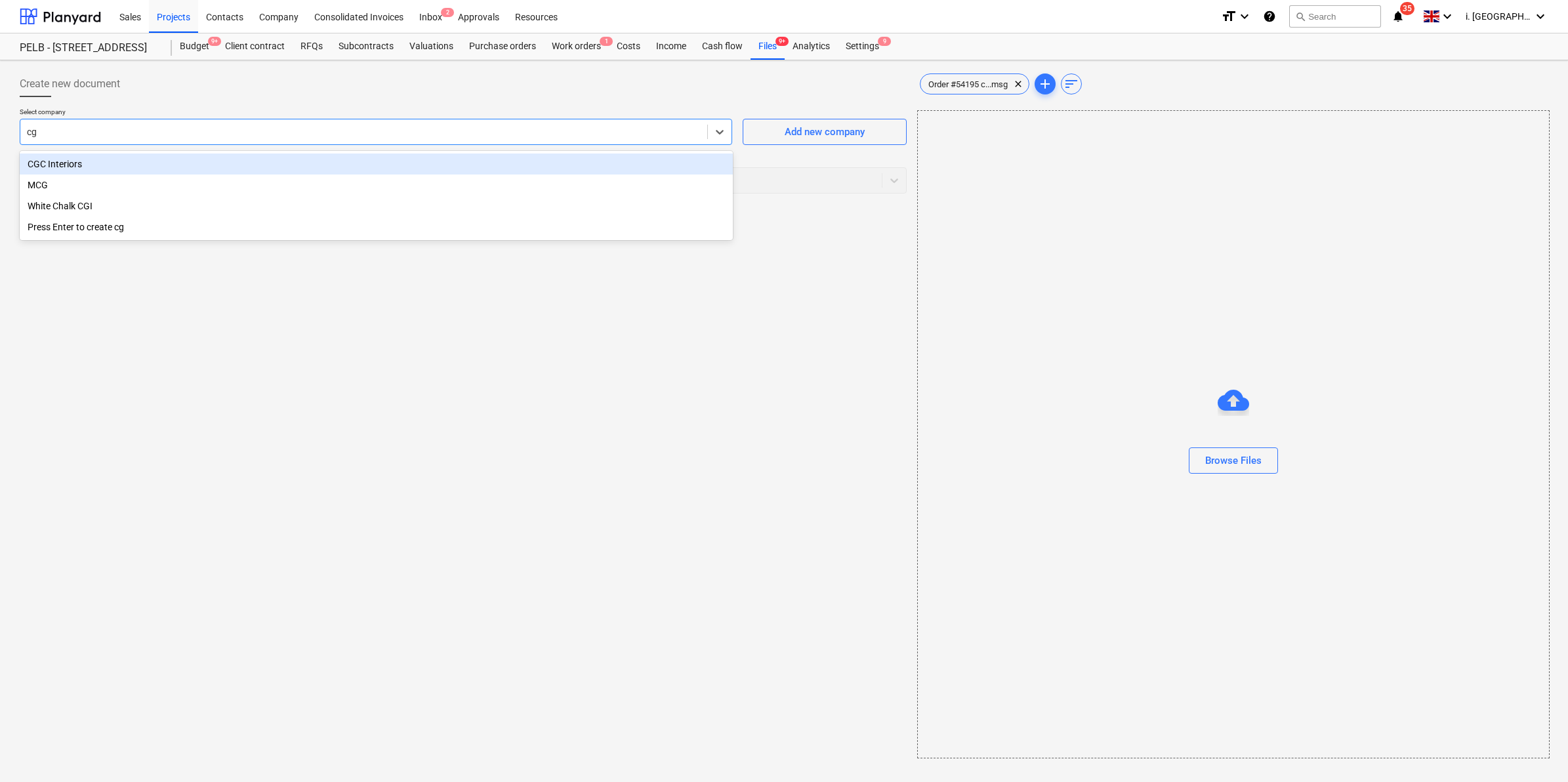
click at [444, 170] on div "CGC Interiors" at bounding box center [376, 164] width 713 height 21
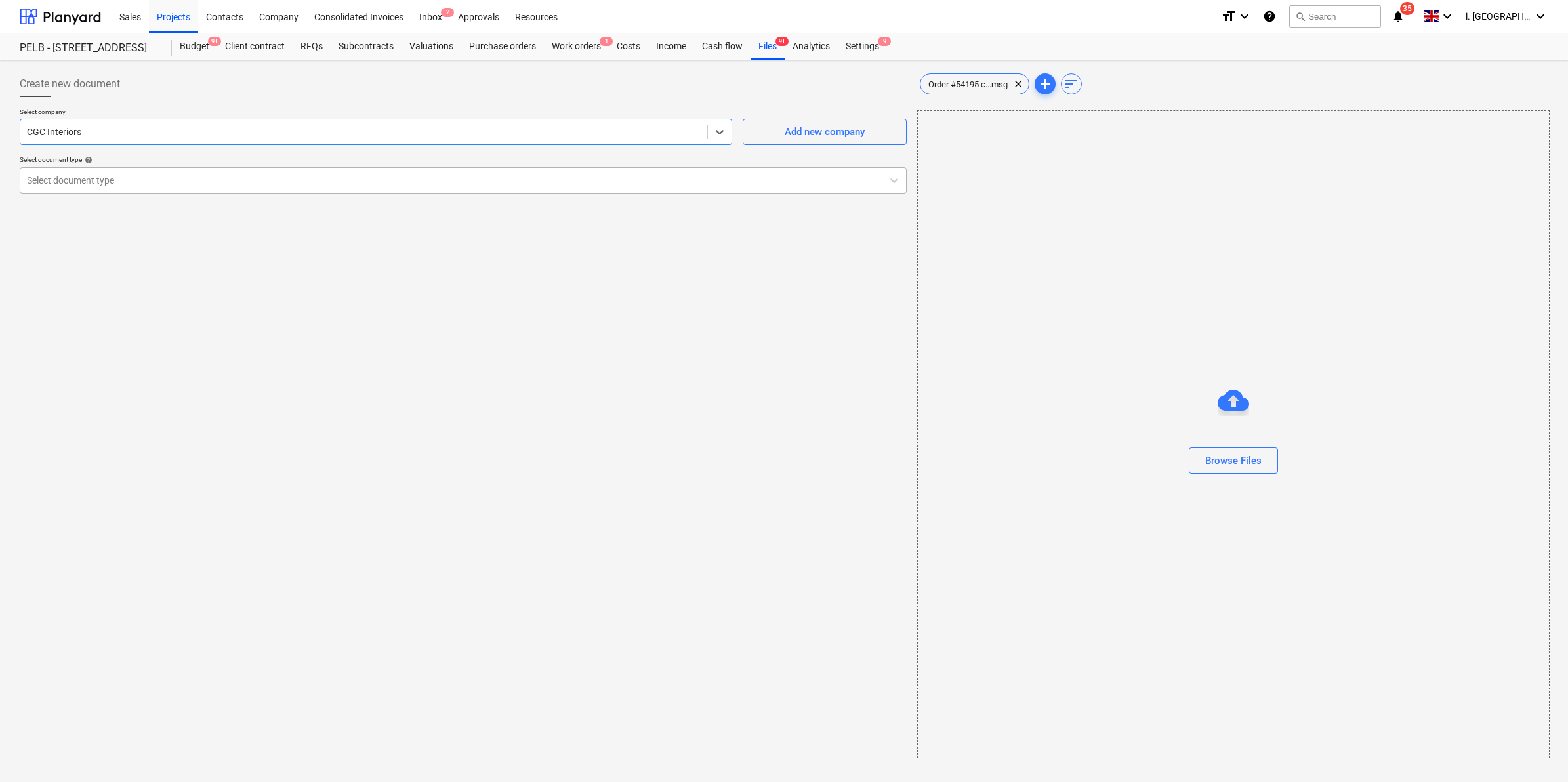
click at [528, 181] on div at bounding box center [451, 181] width 848 height 13
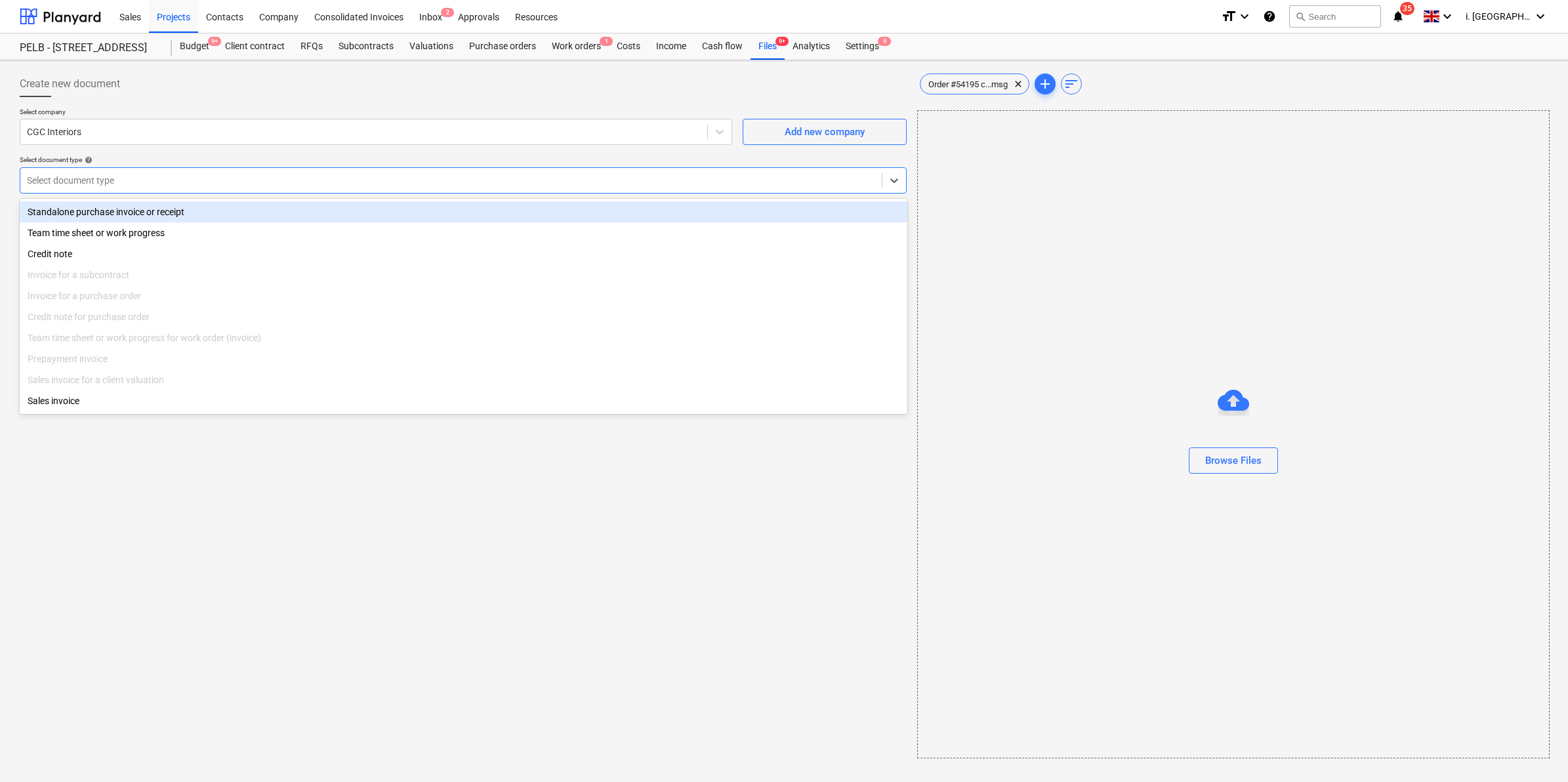
drag, startPoint x: 509, startPoint y: 228, endPoint x: 509, endPoint y: 215, distance: 13.0
click at [509, 215] on div "Standalone purchase invoice or receipt Team time sheet or work progress Credit …" at bounding box center [463, 306] width 888 height 215
click at [505, 205] on div "Standalone purchase invoice or receipt" at bounding box center [463, 211] width 888 height 21
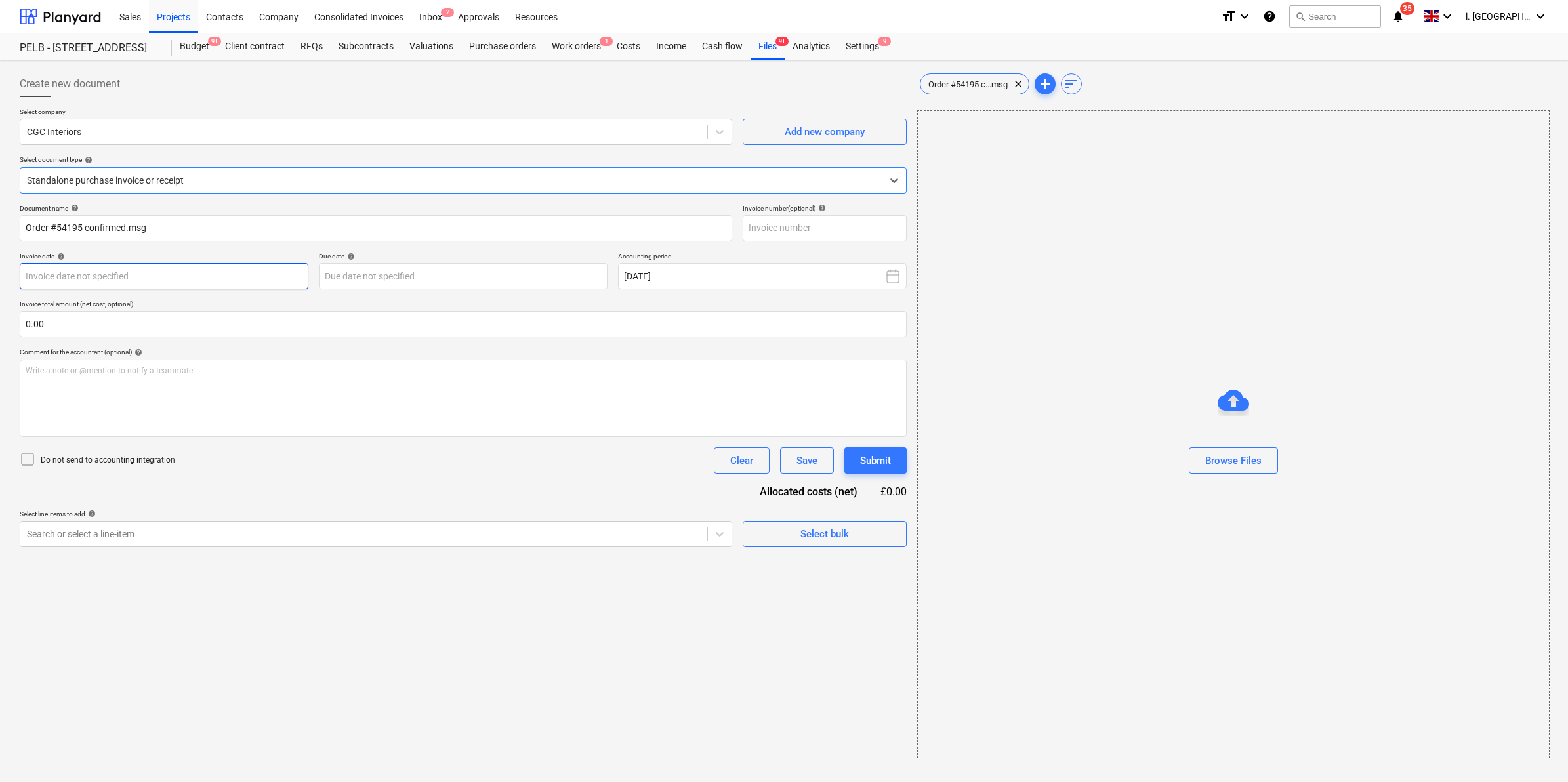
click at [223, 277] on body "Sales Projects Contacts Company Consolidated Invoices Inbox 2 Approvals Resourc…" at bounding box center [784, 391] width 1568 height 782
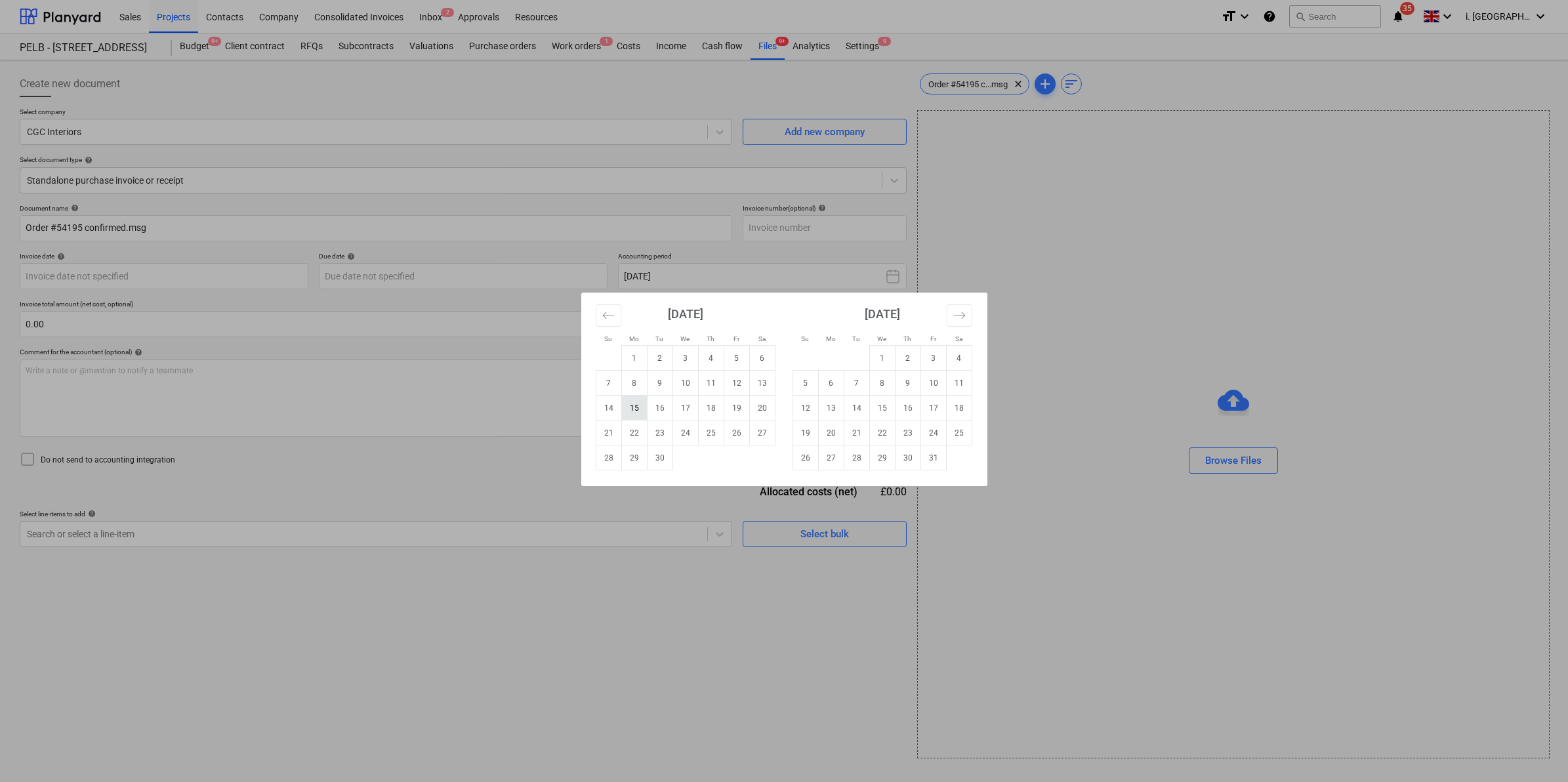
click at [641, 407] on td "15" at bounding box center [634, 408] width 26 height 25
type input "[DATE]"
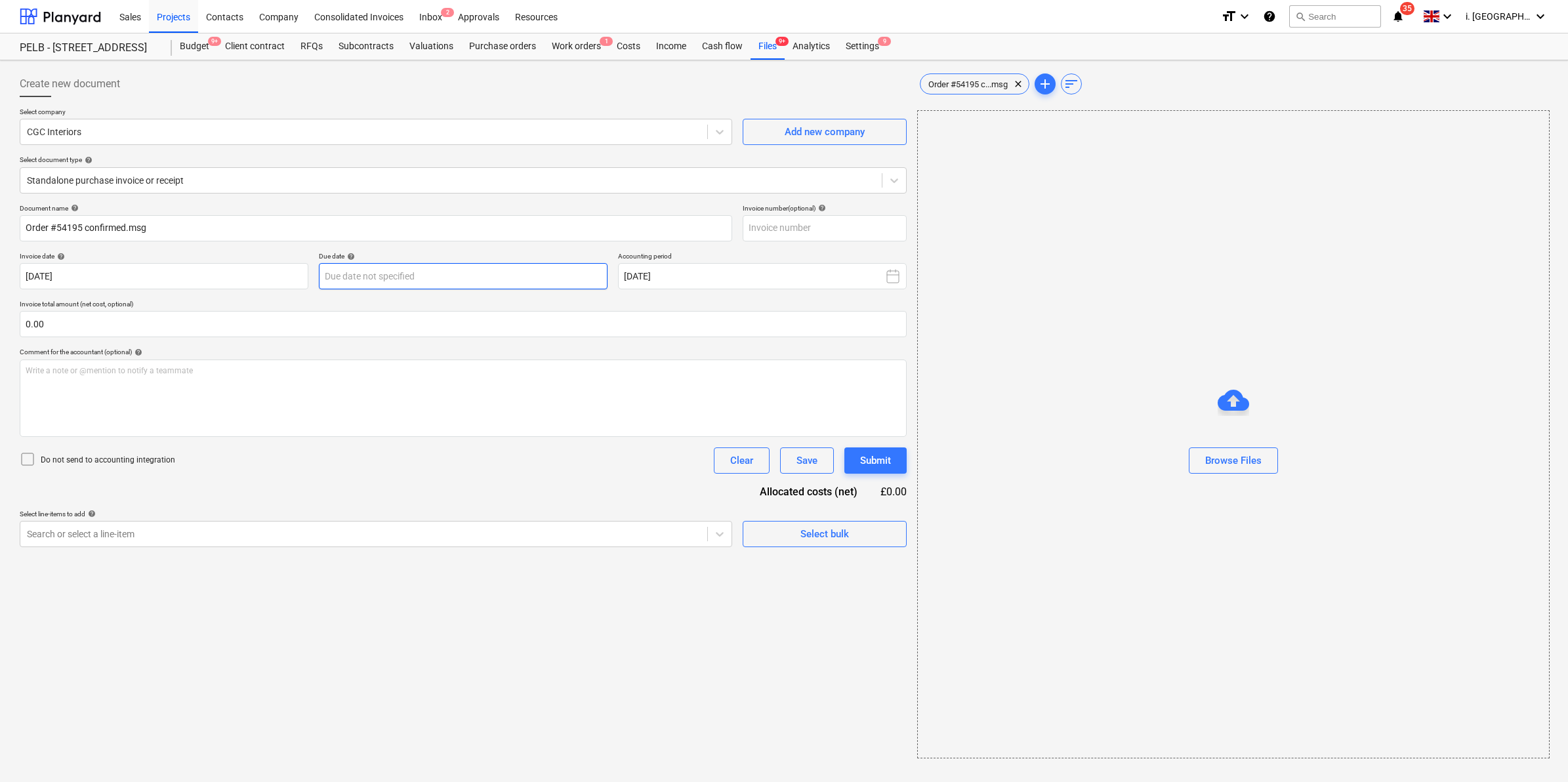
click at [387, 282] on body "Sales Projects Contacts Company Consolidated Invoices Inbox 2 Approvals Resourc…" at bounding box center [784, 391] width 1568 height 782
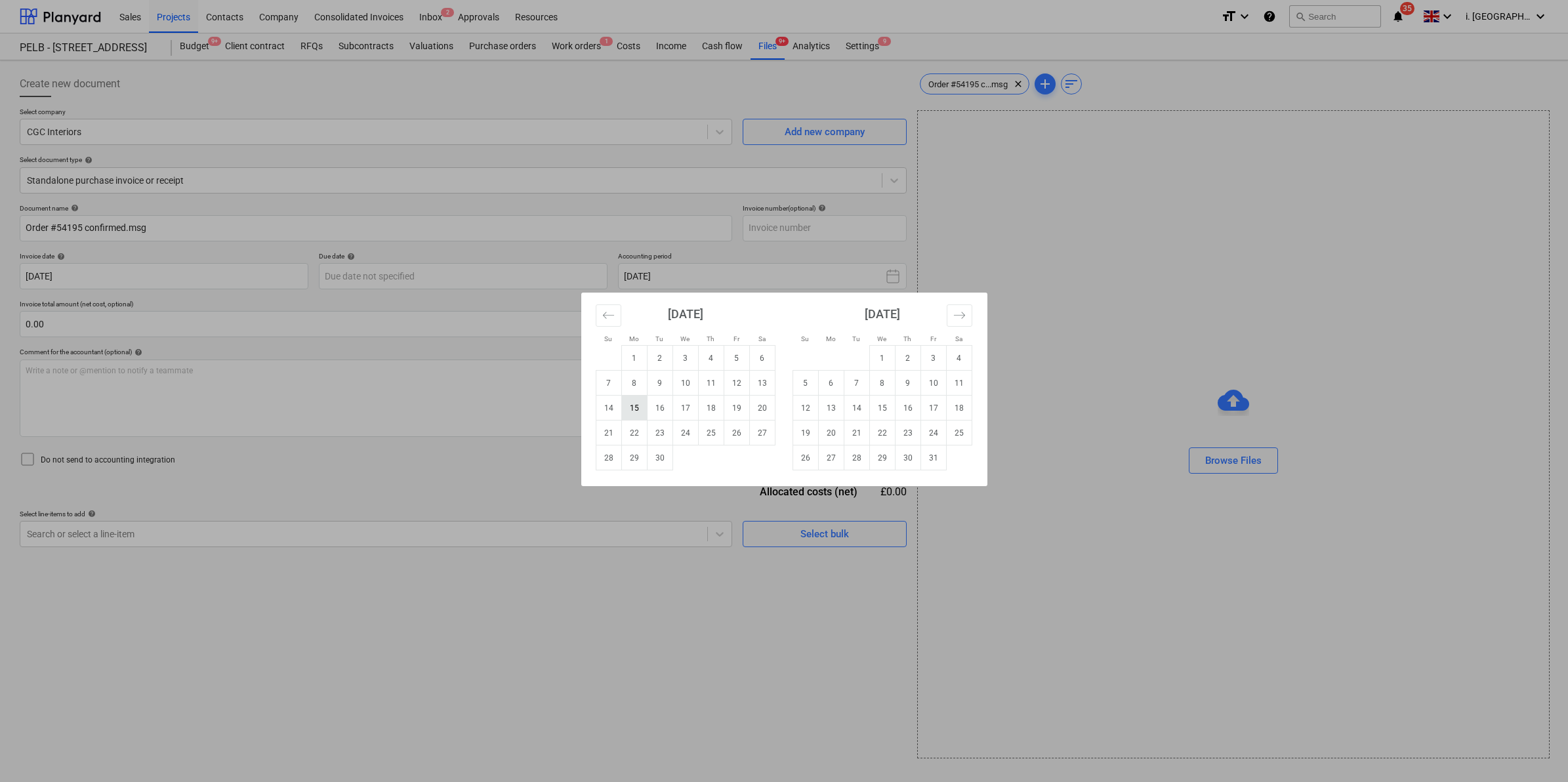
click at [638, 402] on td "15" at bounding box center [634, 408] width 26 height 25
type input "[DATE]"
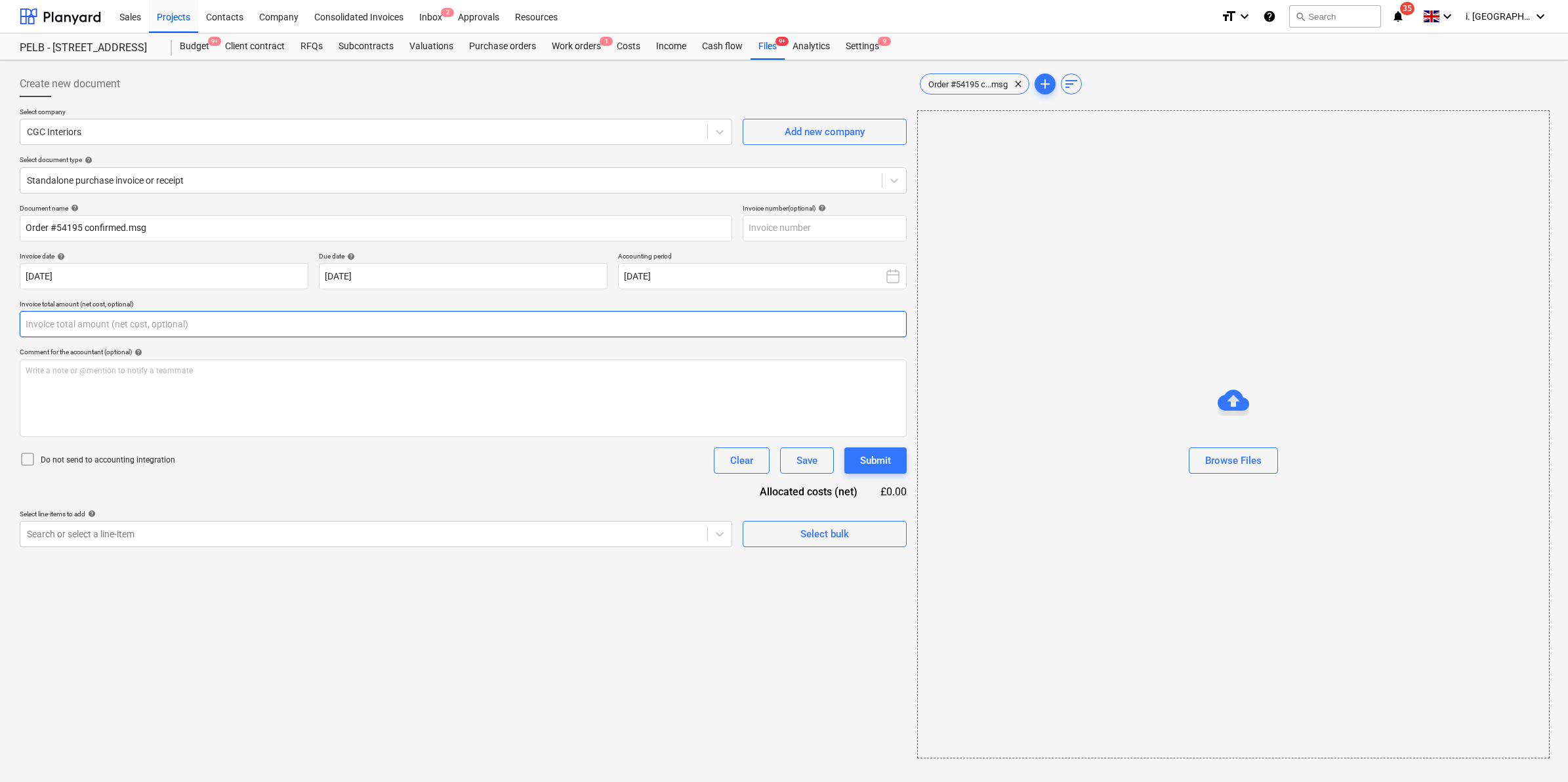
click at [310, 332] on input "text" at bounding box center [463, 324] width 887 height 26
type input "297.99"
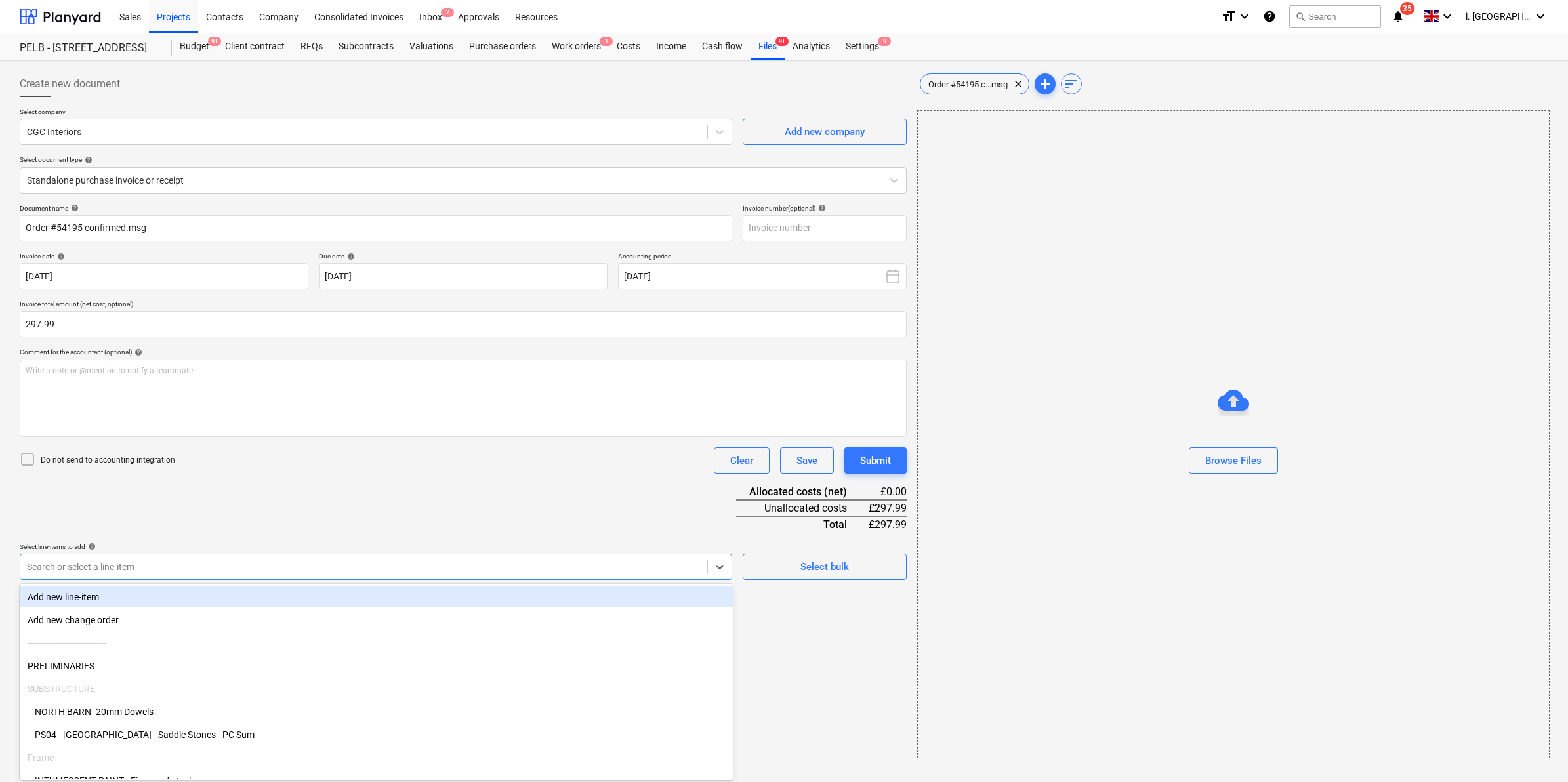
click at [489, 561] on div at bounding box center [363, 567] width 674 height 13
type input "cg"
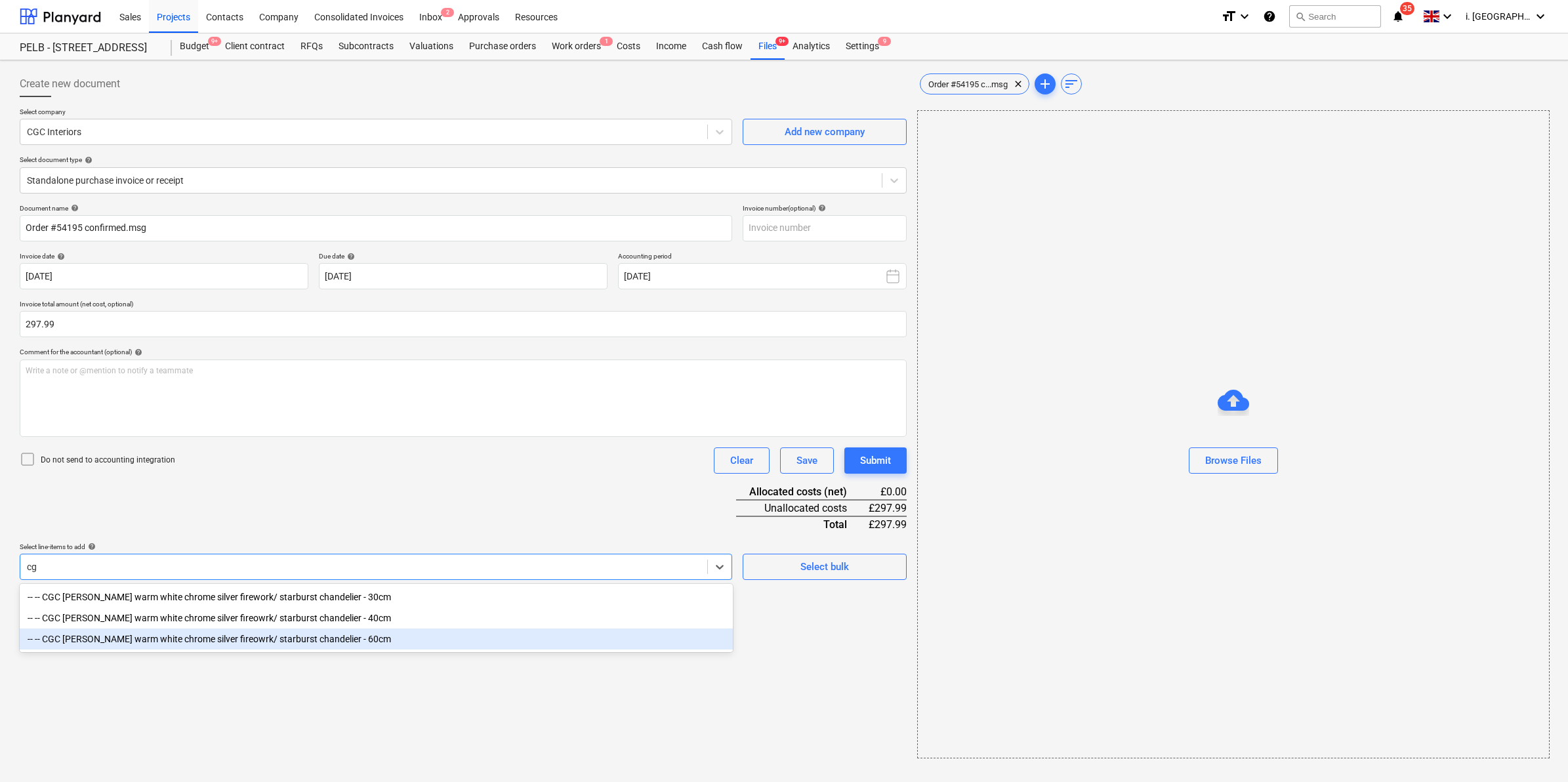
click at [271, 641] on div "-- -- CGC Fawkes warm white chrome silver fireowrk/ starburst chandelier - 60cm" at bounding box center [376, 639] width 713 height 21
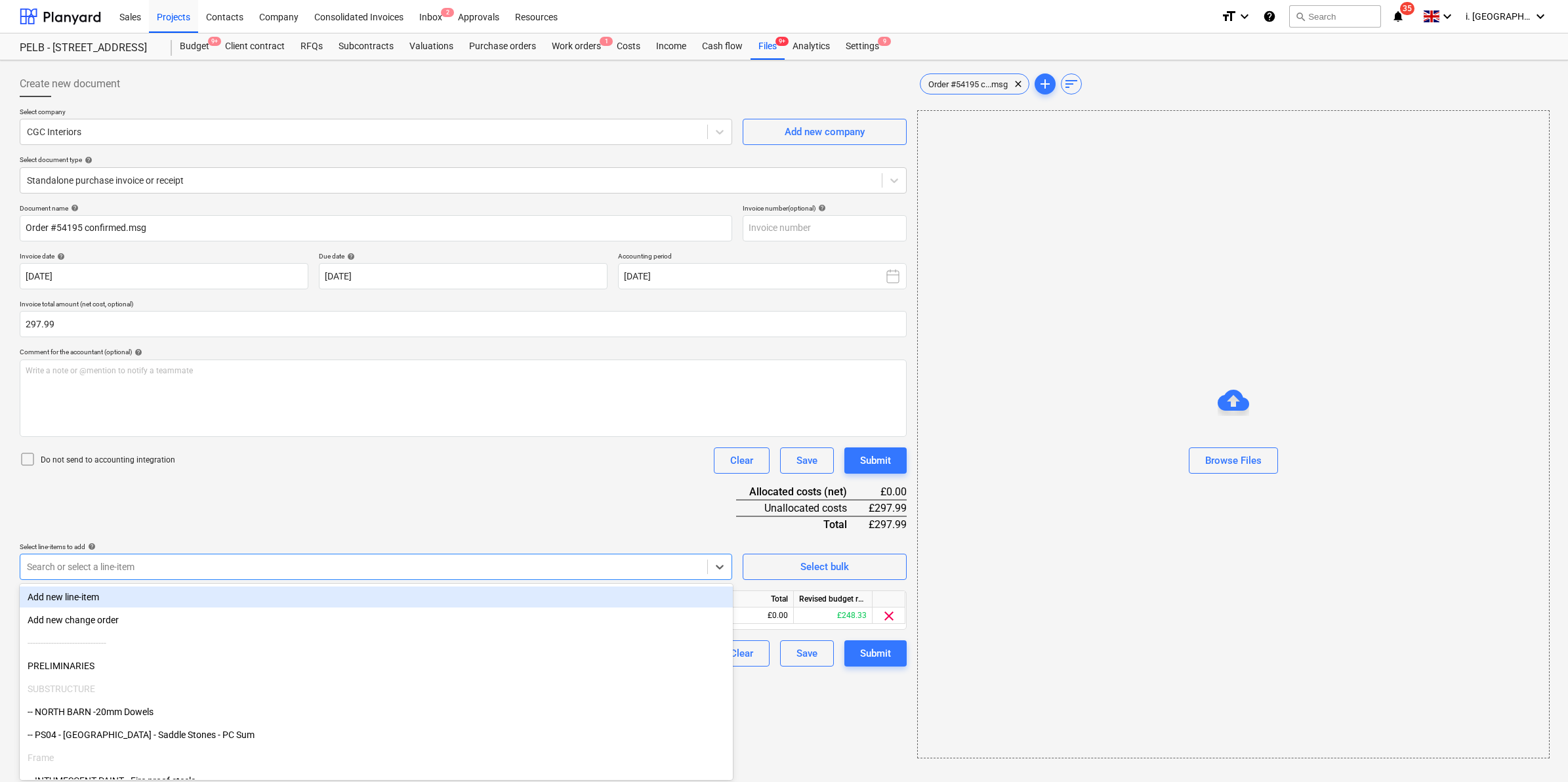
click at [704, 525] on div "Document name help Order #54195 confirmed.msg Invoice number (optional) help In…" at bounding box center [463, 435] width 887 height 463
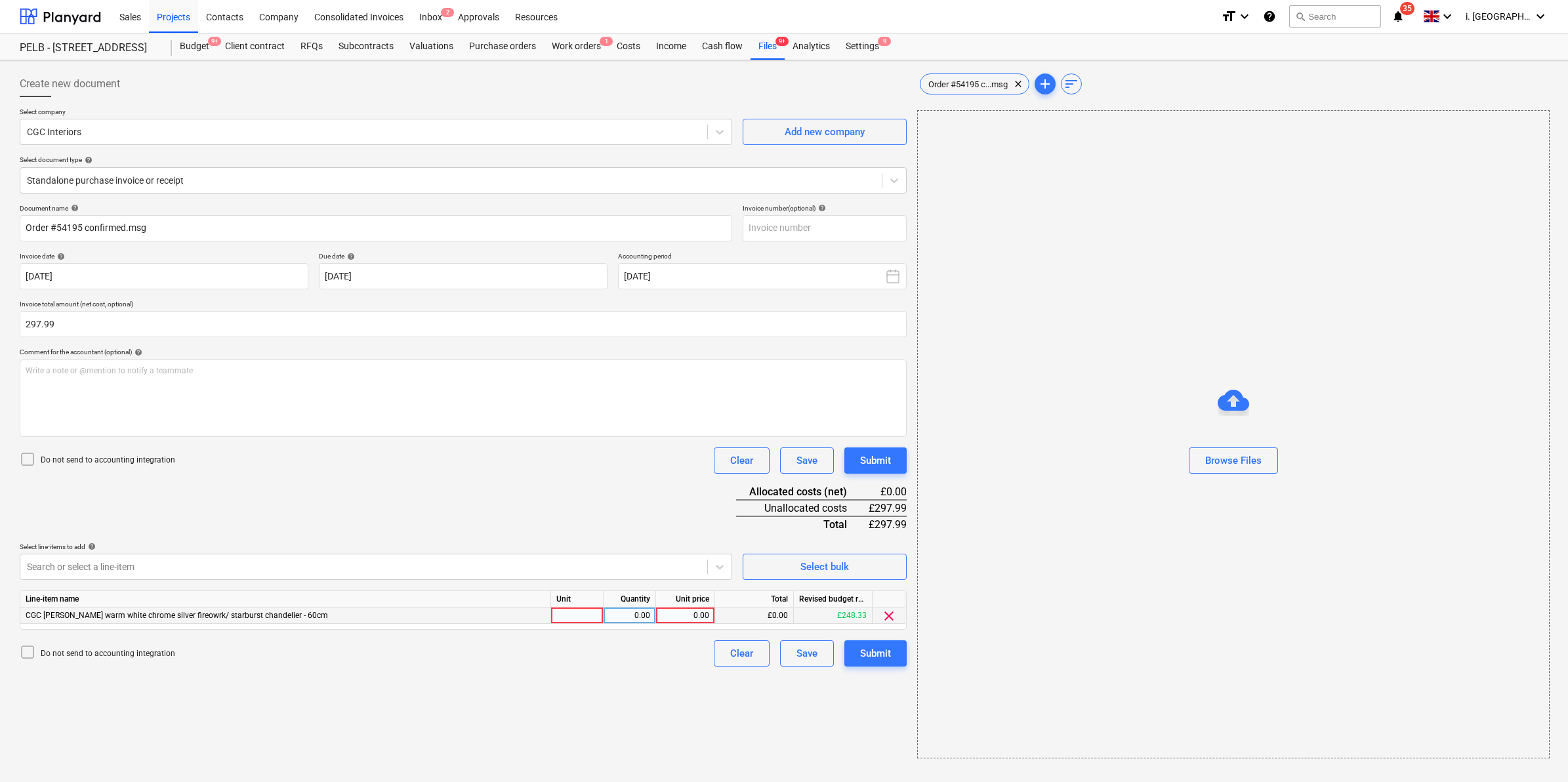
click at [568, 615] on div at bounding box center [577, 616] width 53 height 17
type input "1"
click at [643, 614] on div "1.00" at bounding box center [629, 616] width 41 height 17
click at [670, 621] on div "0.00" at bounding box center [685, 616] width 48 height 17
type input "248.325"
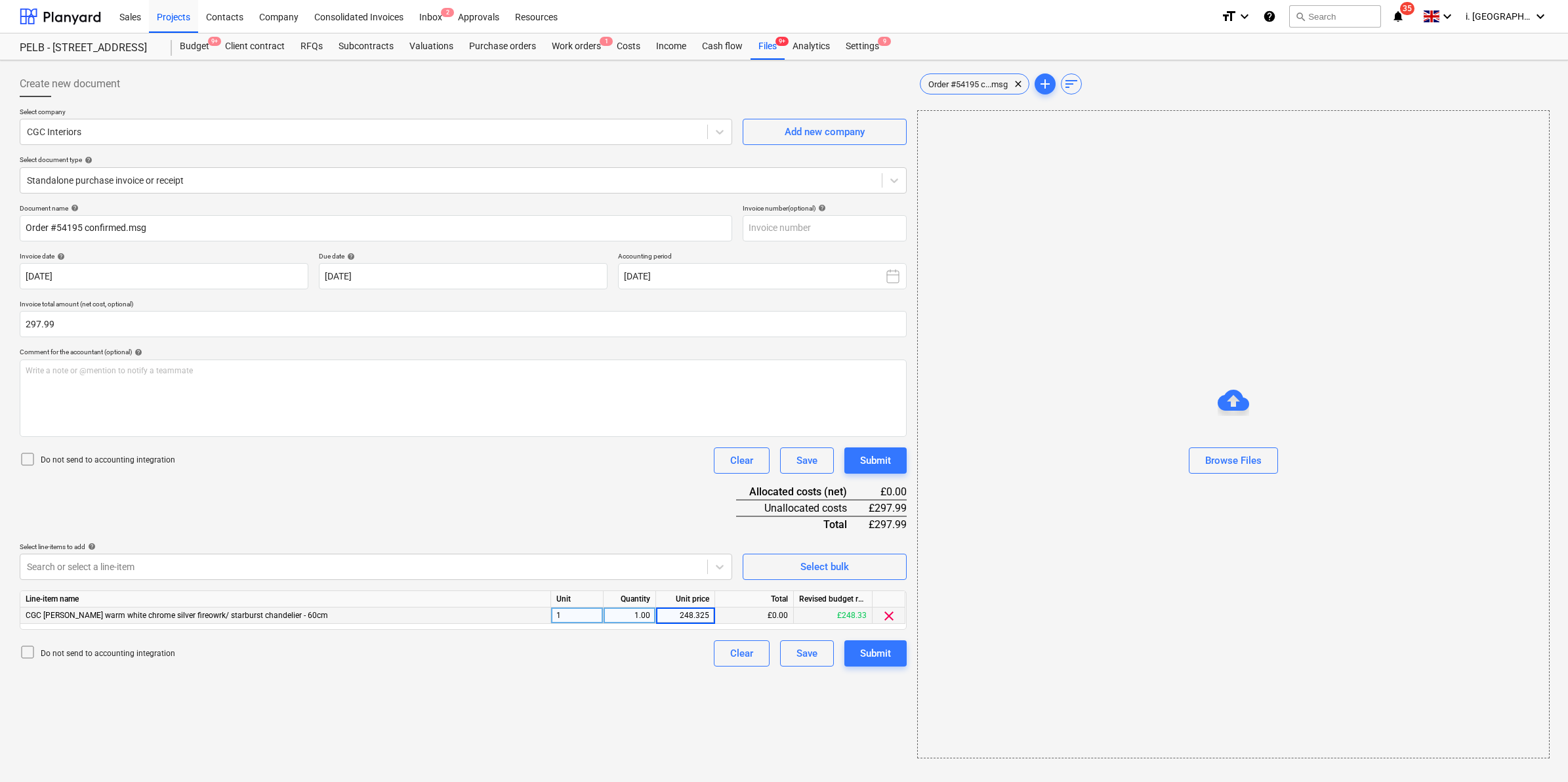
click at [674, 681] on div "Create new document Select company CGC Interiors Add new company Select documen…" at bounding box center [464, 414] width 898 height 698
click at [427, 421] on div "Write a note or @mention to notify a teammate ﻿" at bounding box center [463, 398] width 887 height 77
click at [876, 658] on div "Submit" at bounding box center [875, 654] width 30 height 18
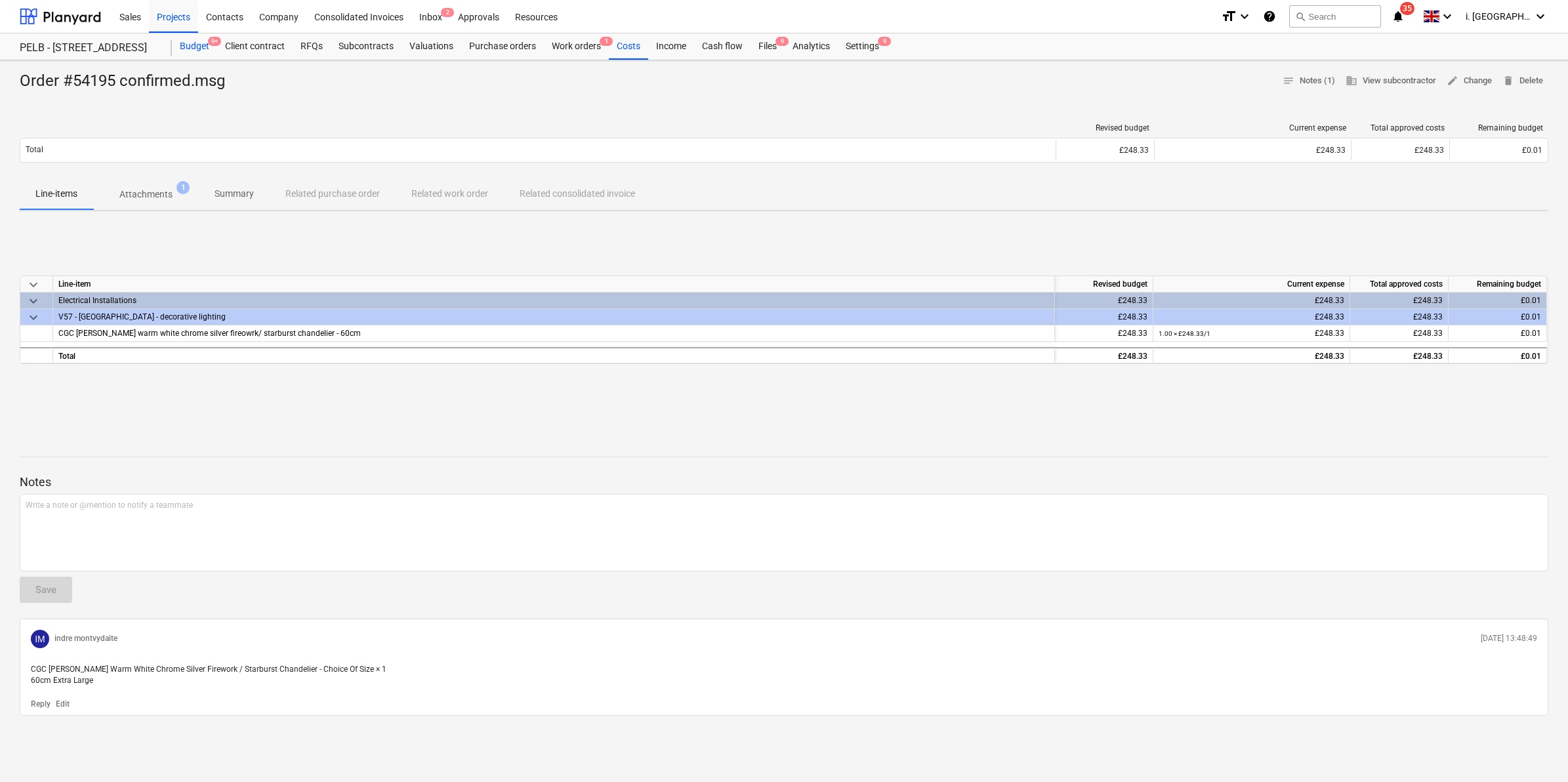
click at [195, 40] on div "Budget 9+" at bounding box center [194, 46] width 45 height 26
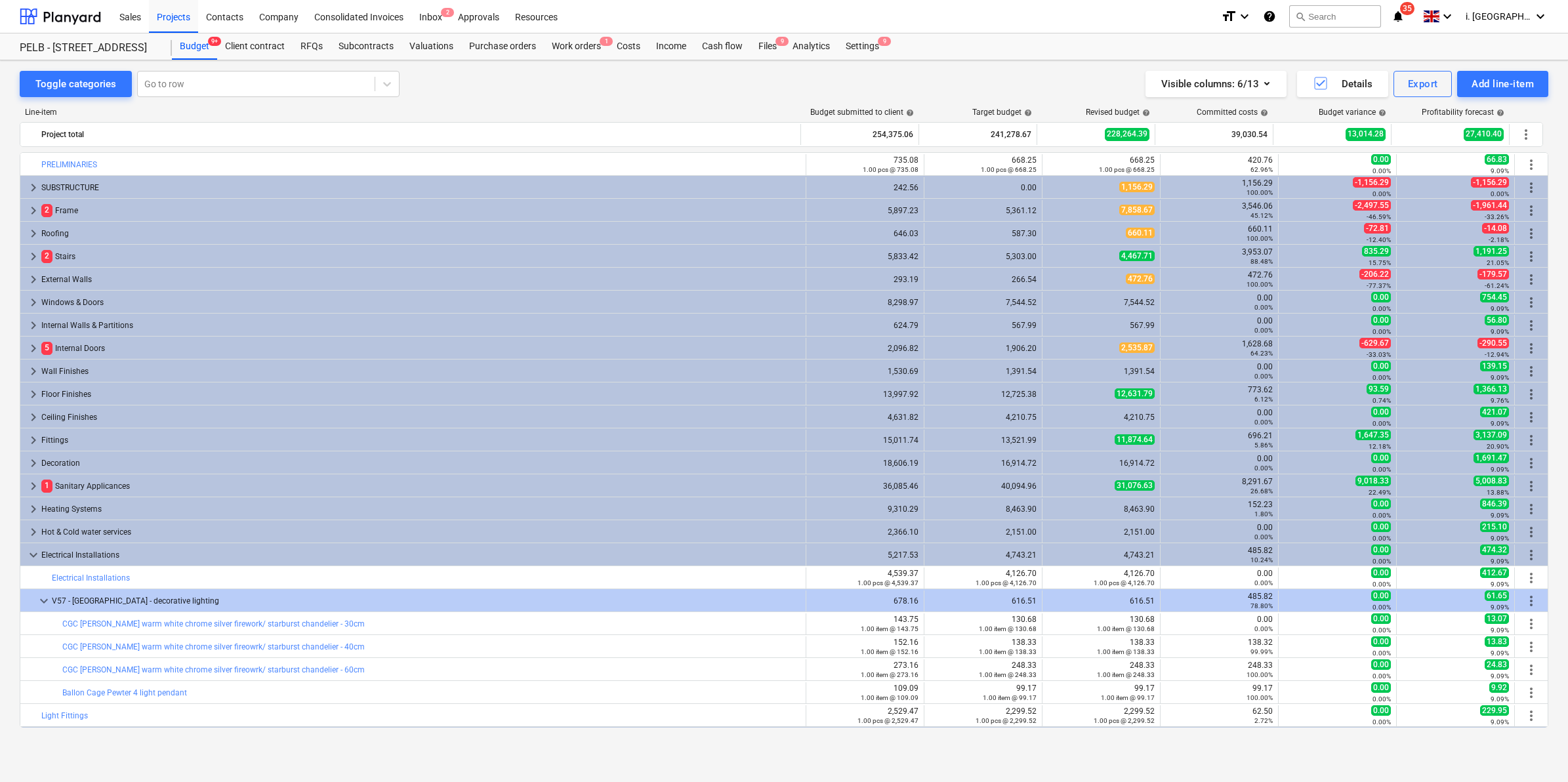
scroll to position [299, 0]
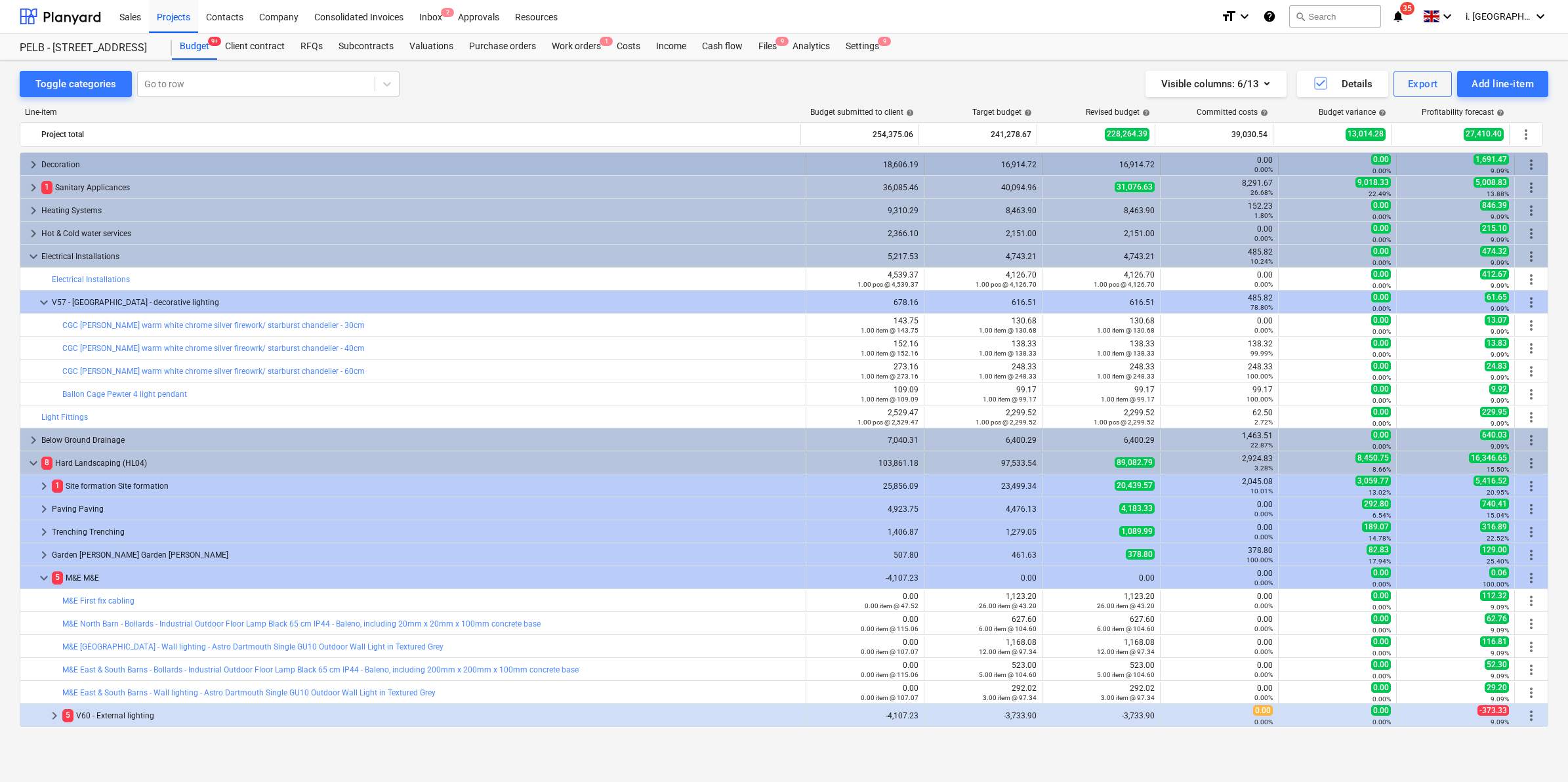
click at [30, 168] on span "keyboard_arrow_right" at bounding box center [33, 164] width 16 height 16
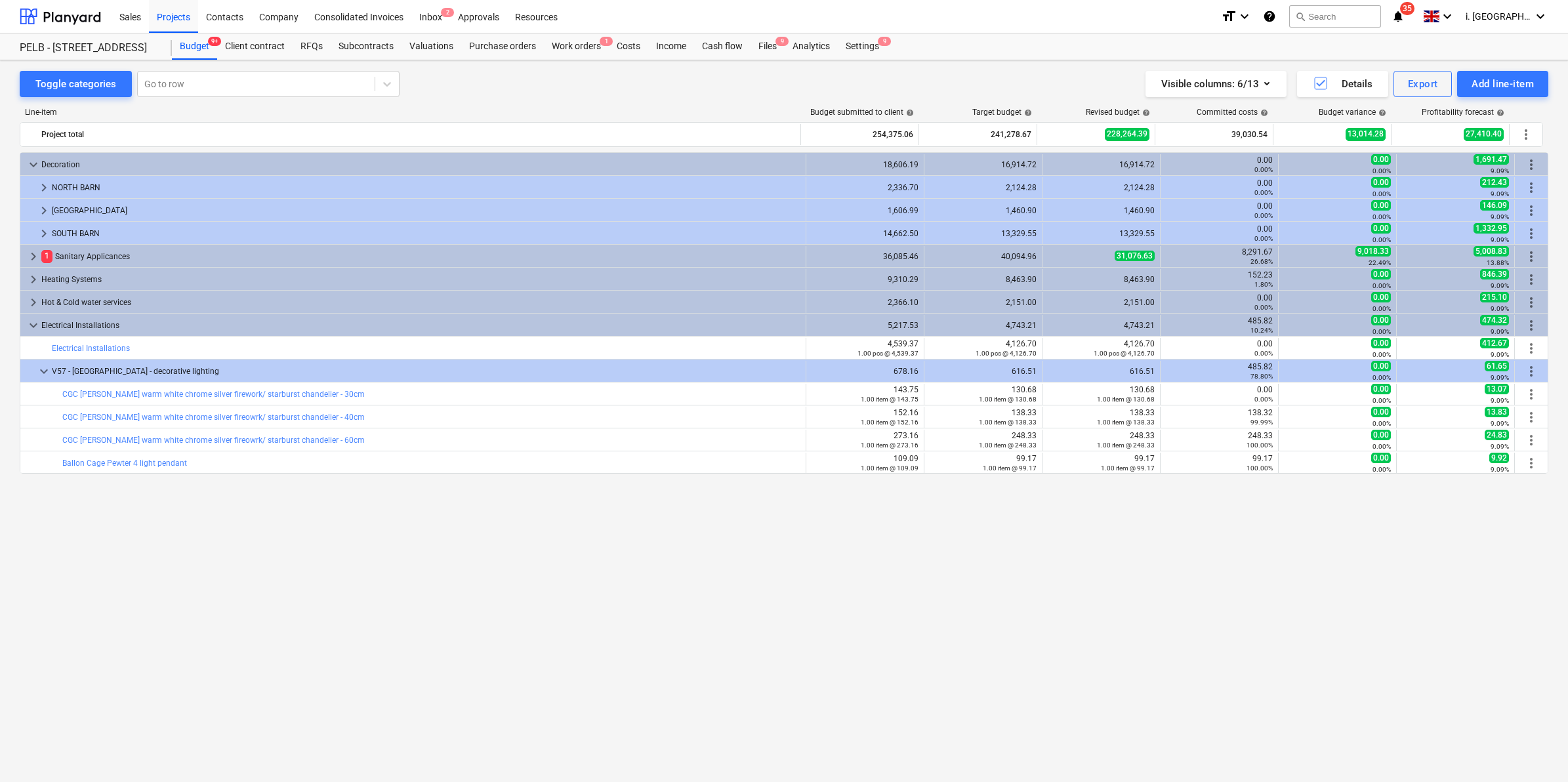
scroll to position [0, 0]
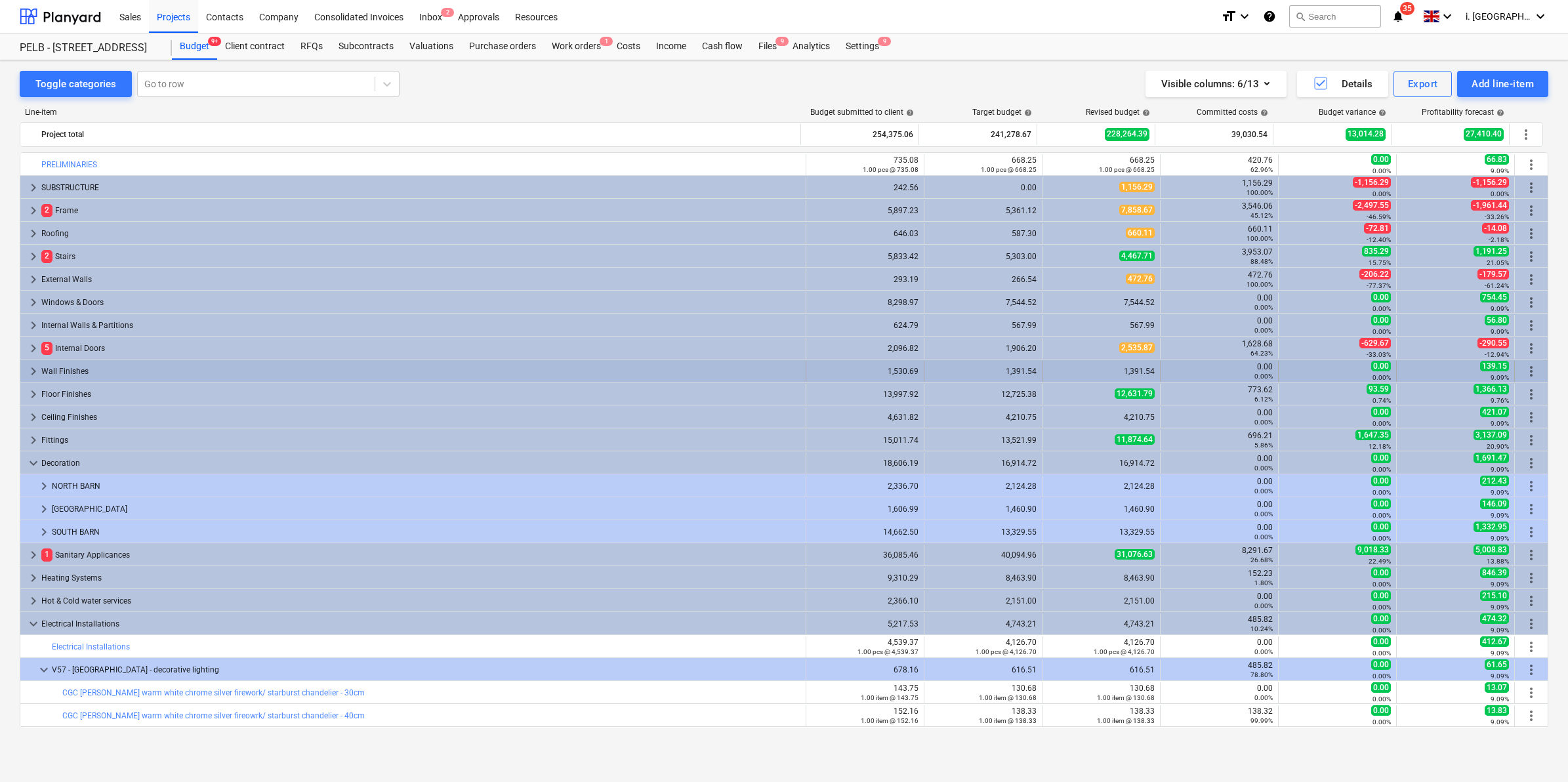
click at [29, 375] on span "keyboard_arrow_right" at bounding box center [33, 371] width 16 height 16
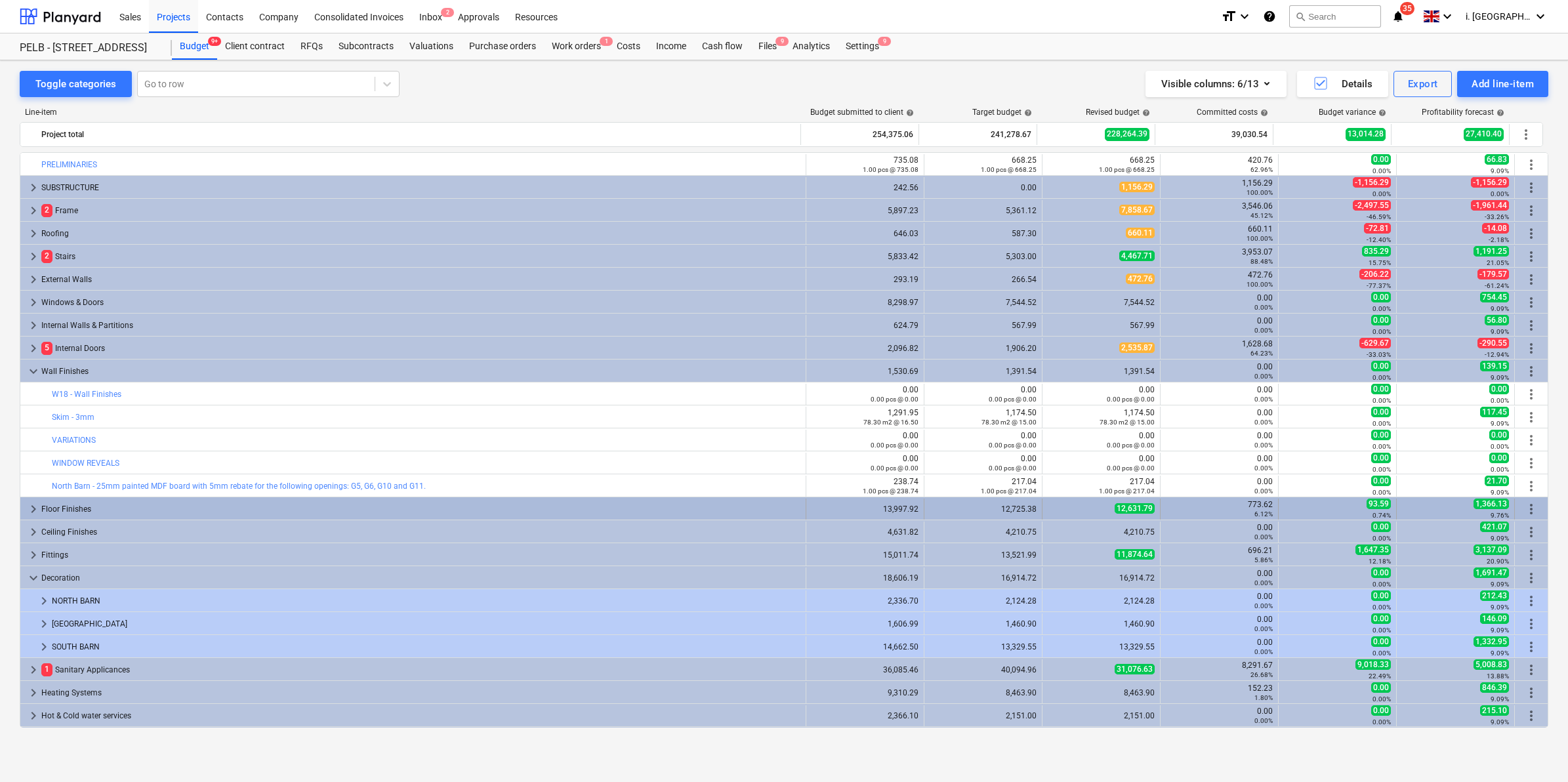
click at [37, 513] on span "keyboard_arrow_right" at bounding box center [33, 509] width 16 height 16
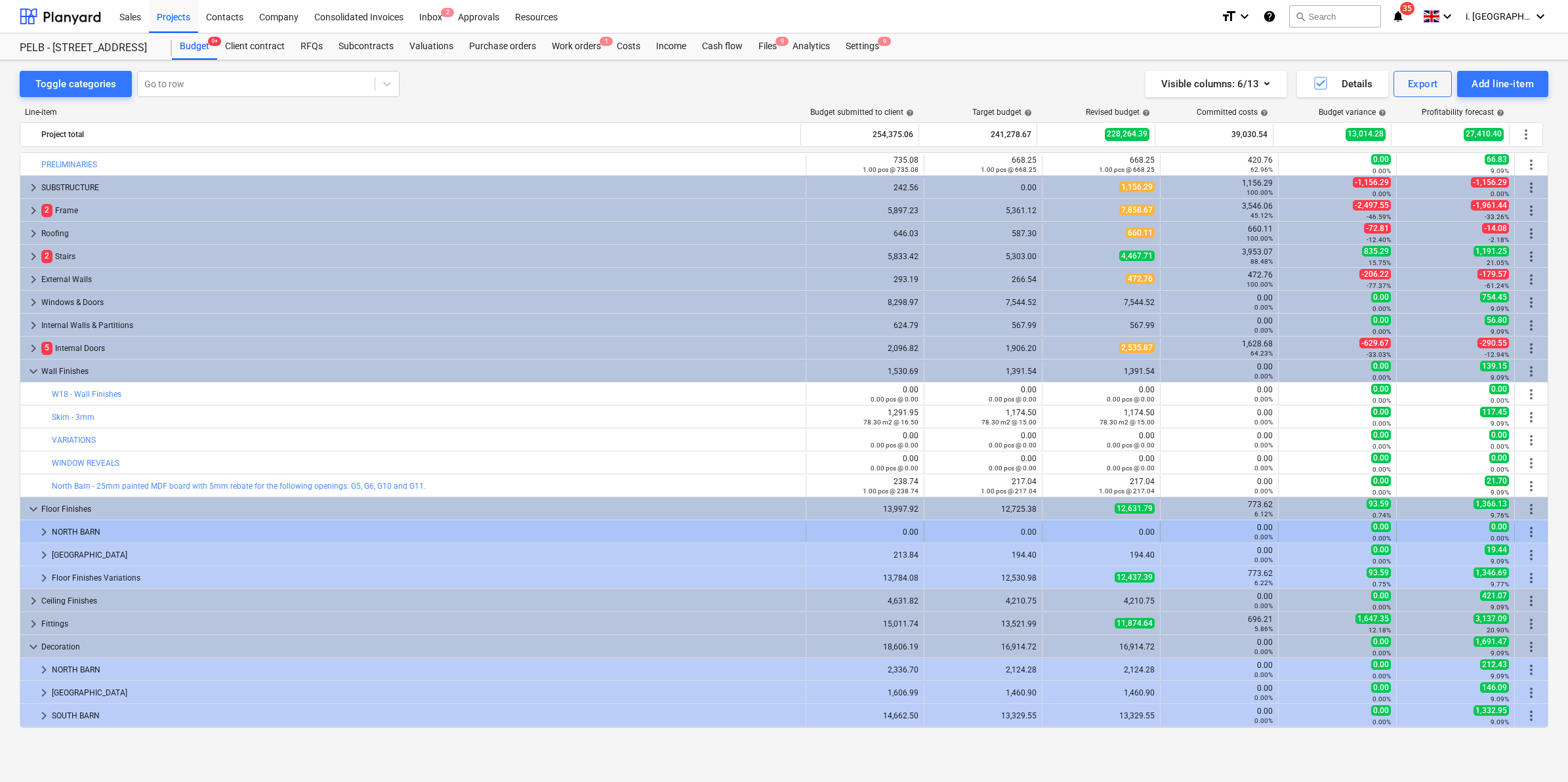
click at [35, 539] on div at bounding box center [30, 532] width 10 height 21
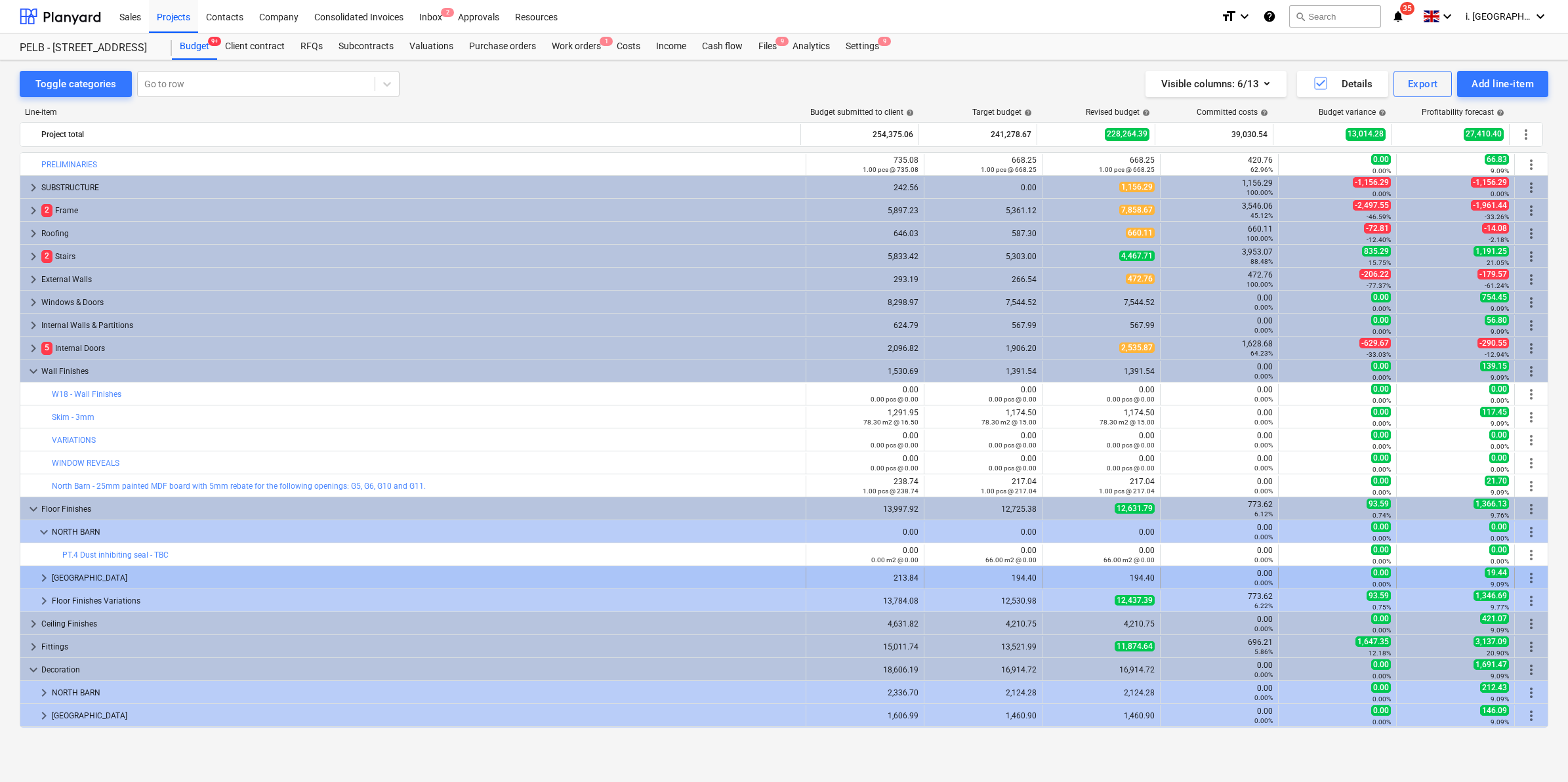
click at [40, 573] on span "keyboard_arrow_right" at bounding box center [43, 577] width 16 height 16
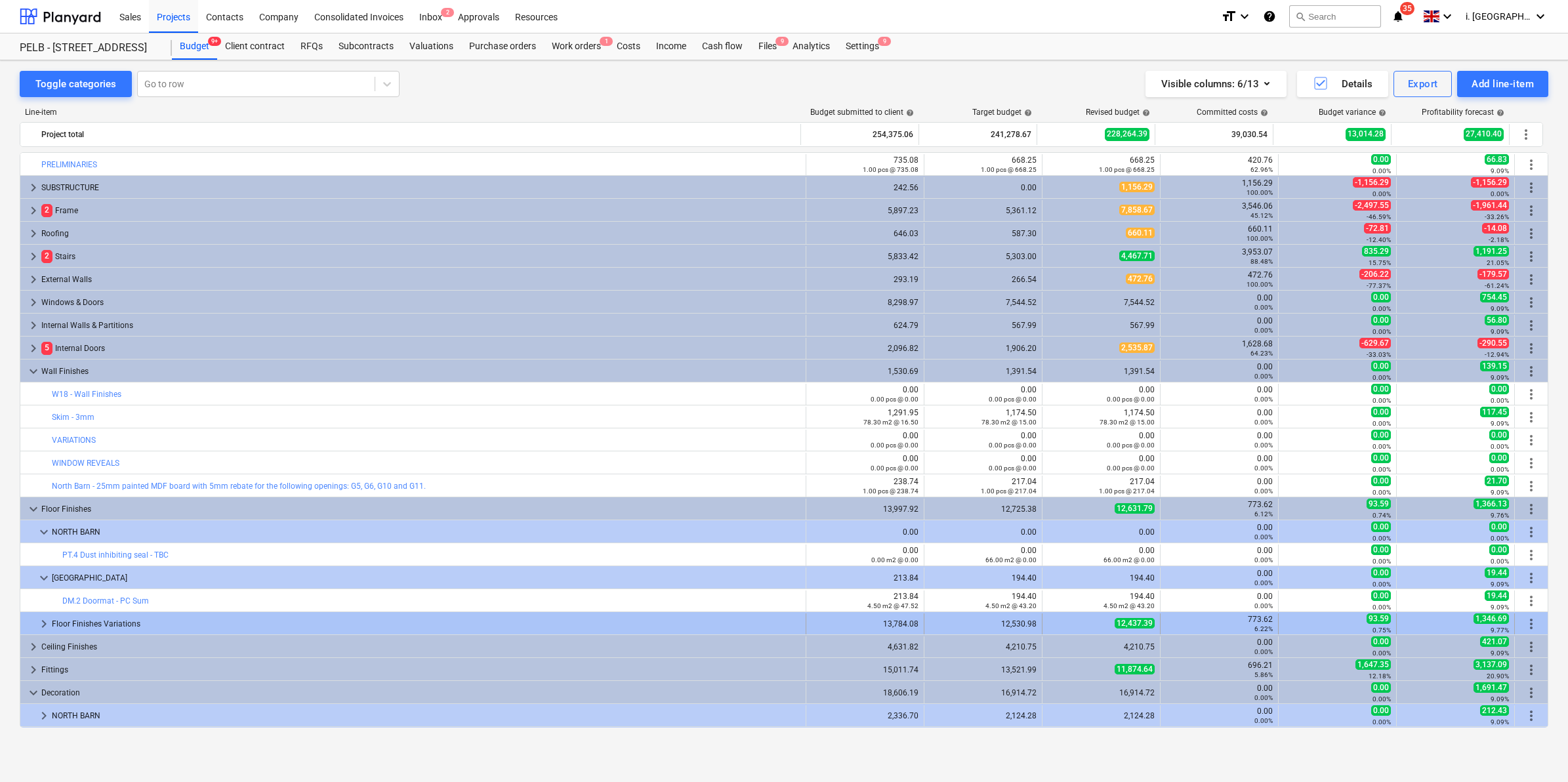
click at [34, 627] on div at bounding box center [30, 623] width 10 height 21
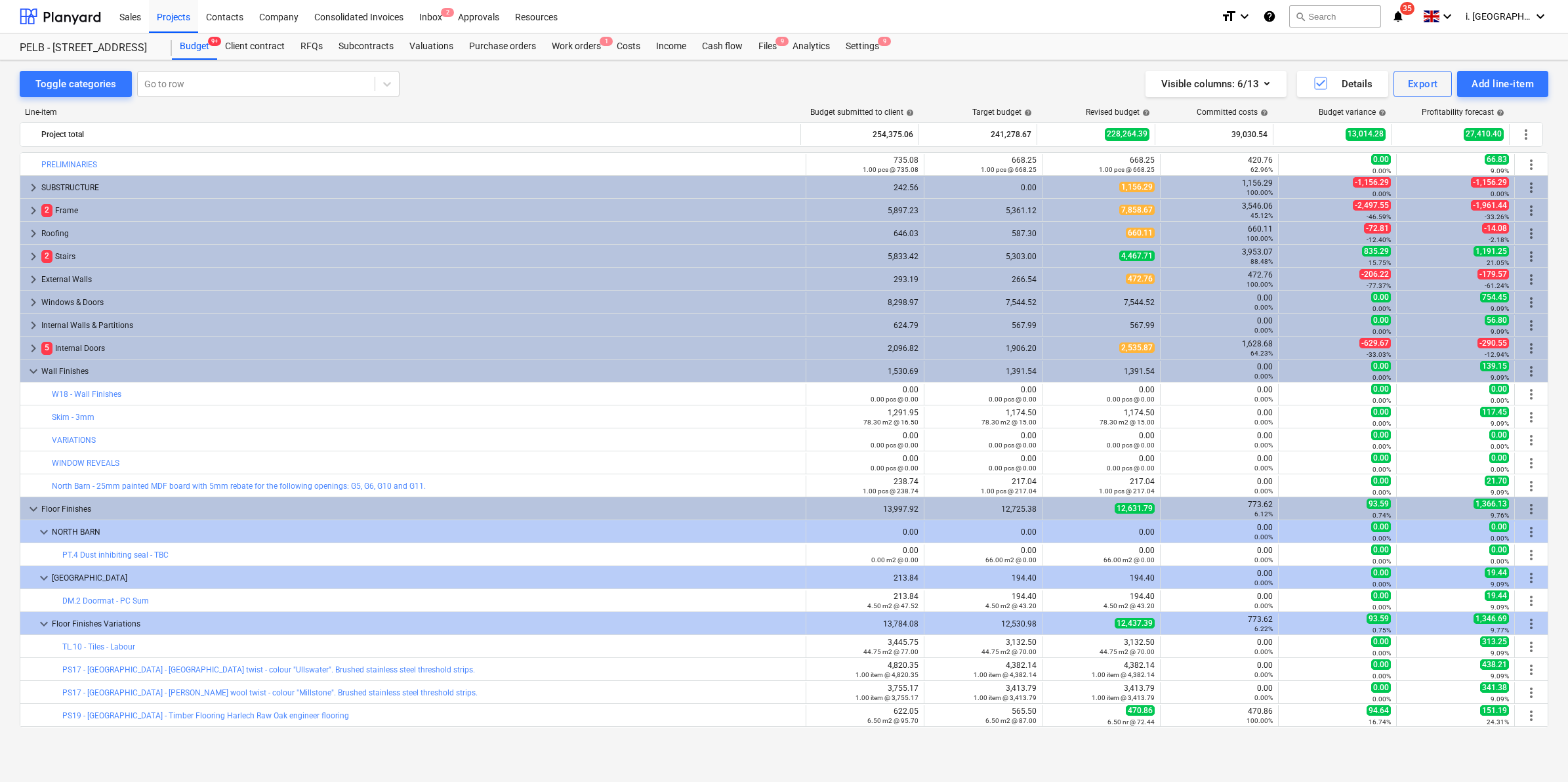
scroll to position [504, 0]
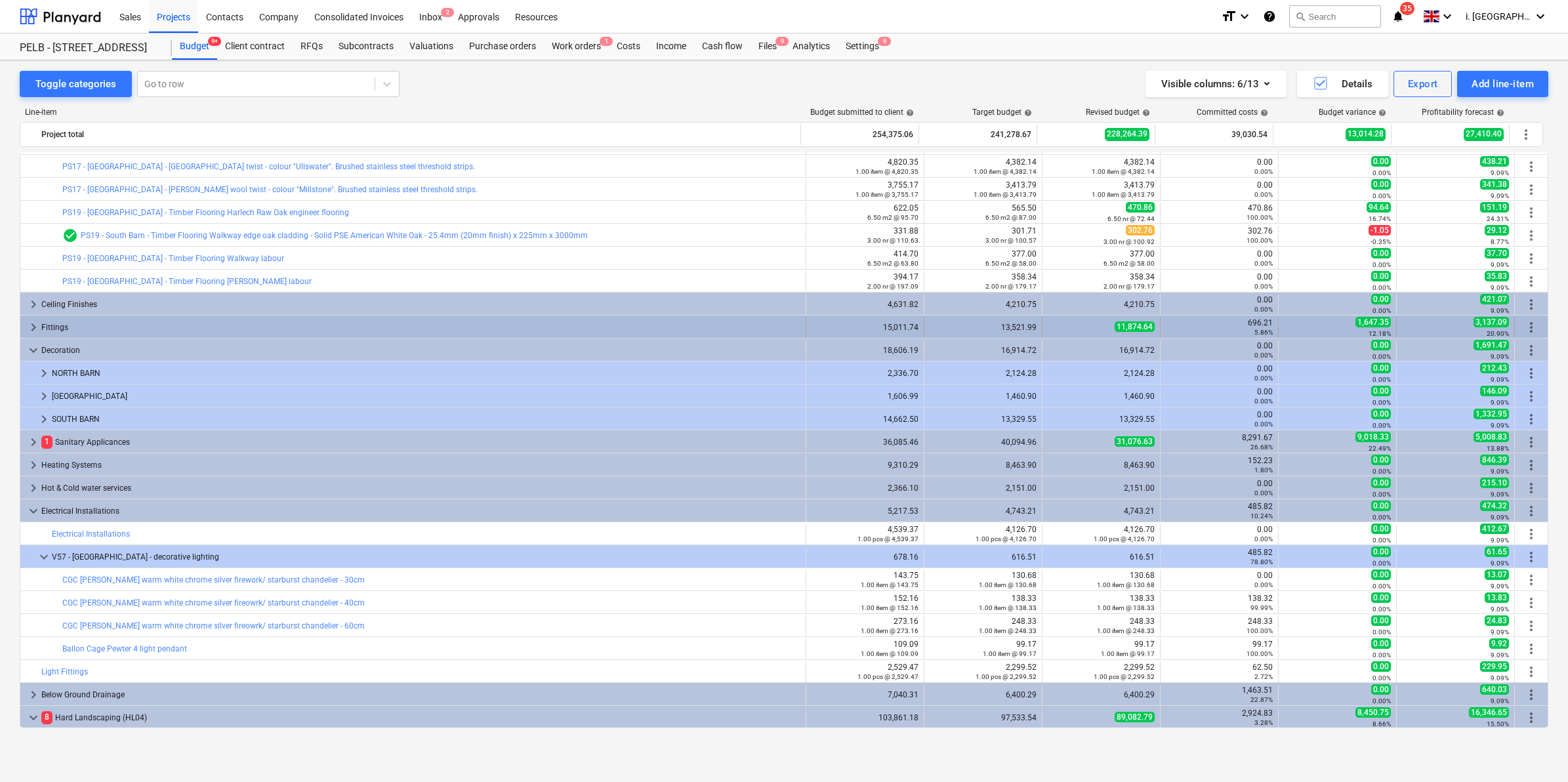
click at [35, 318] on div "keyboard_arrow_right" at bounding box center [33, 327] width 16 height 21
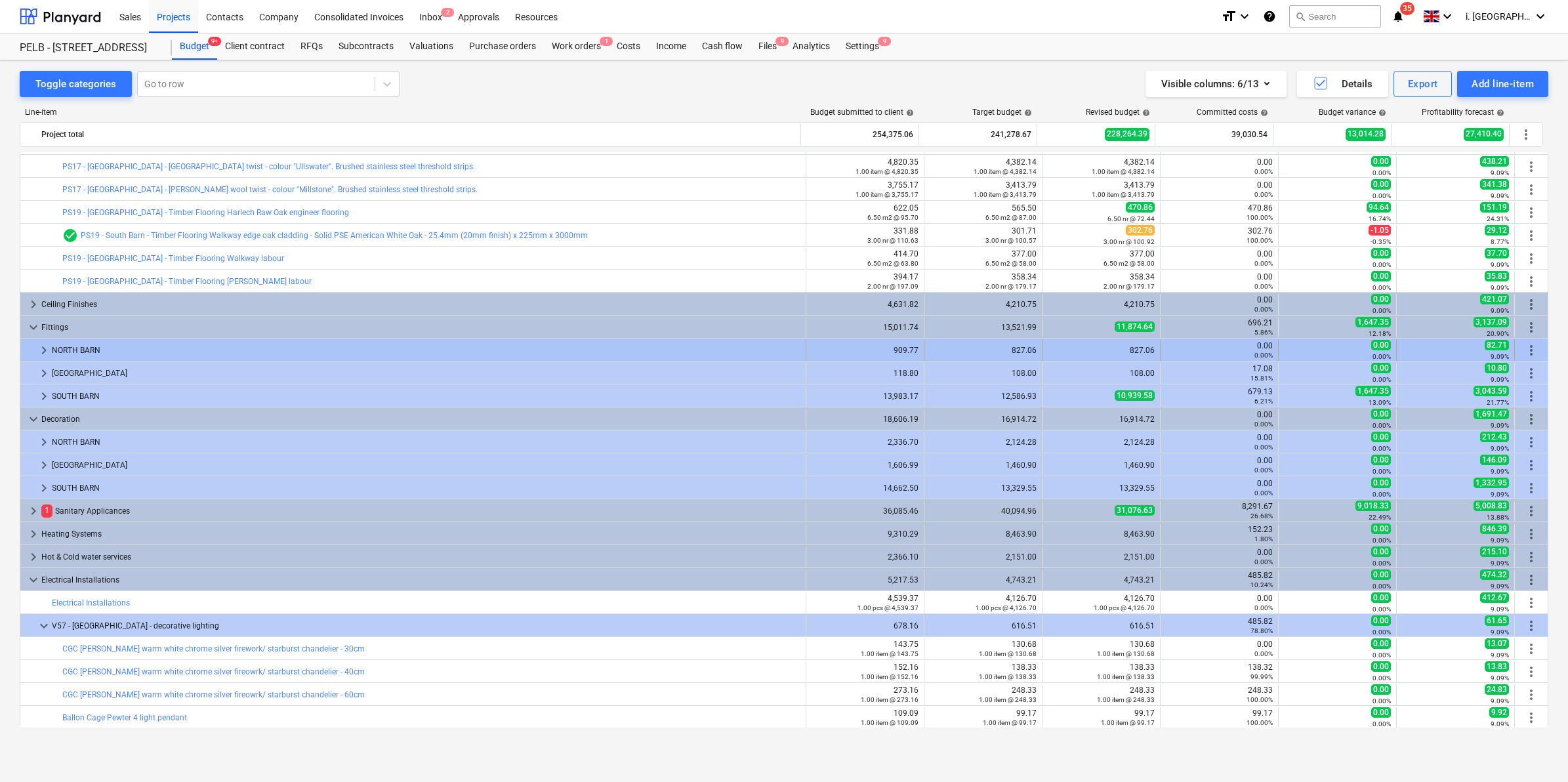
click at [36, 351] on span "keyboard_arrow_right" at bounding box center [43, 350] width 16 height 16
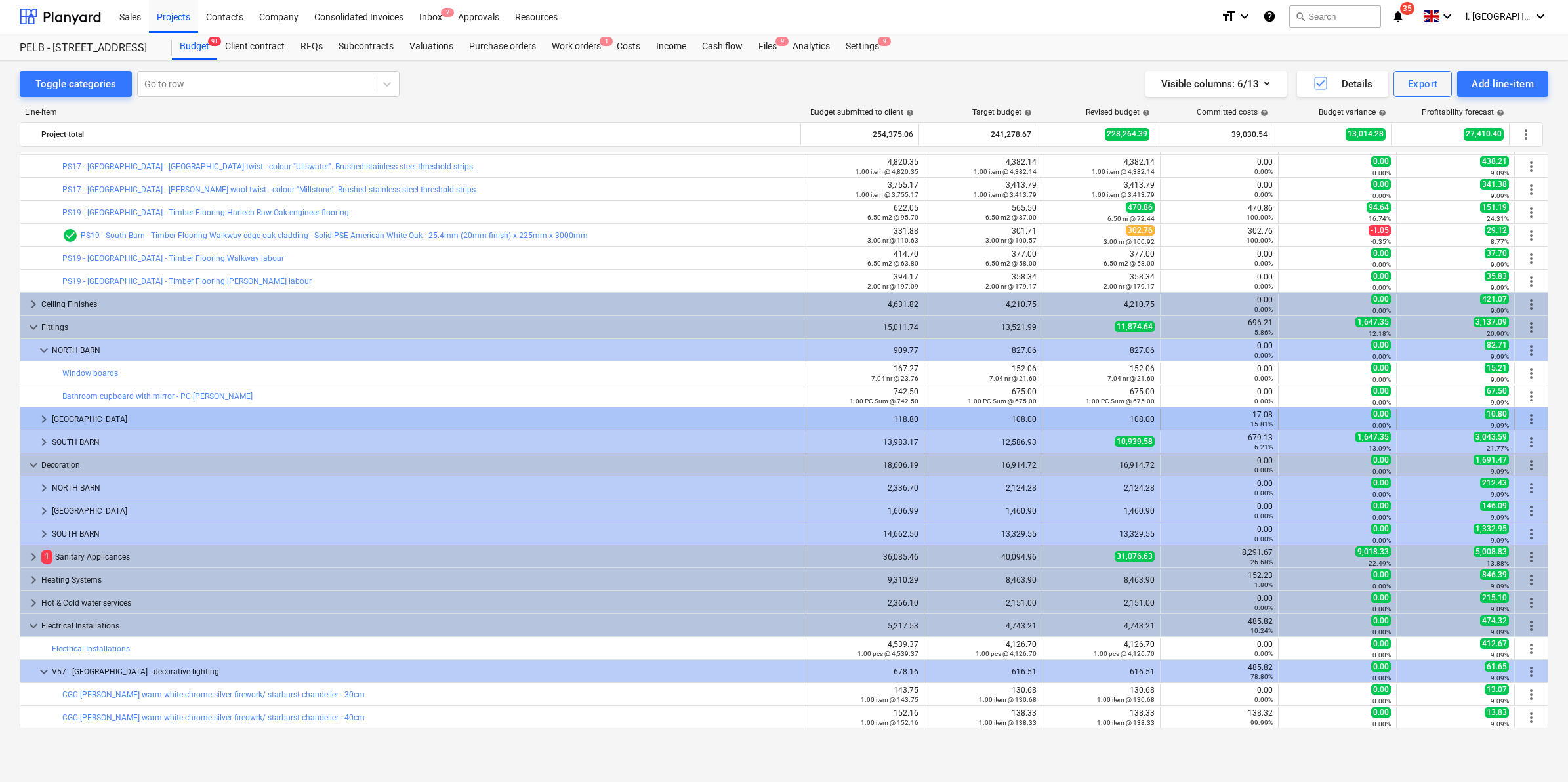
click at [41, 414] on span "keyboard_arrow_right" at bounding box center [43, 419] width 16 height 16
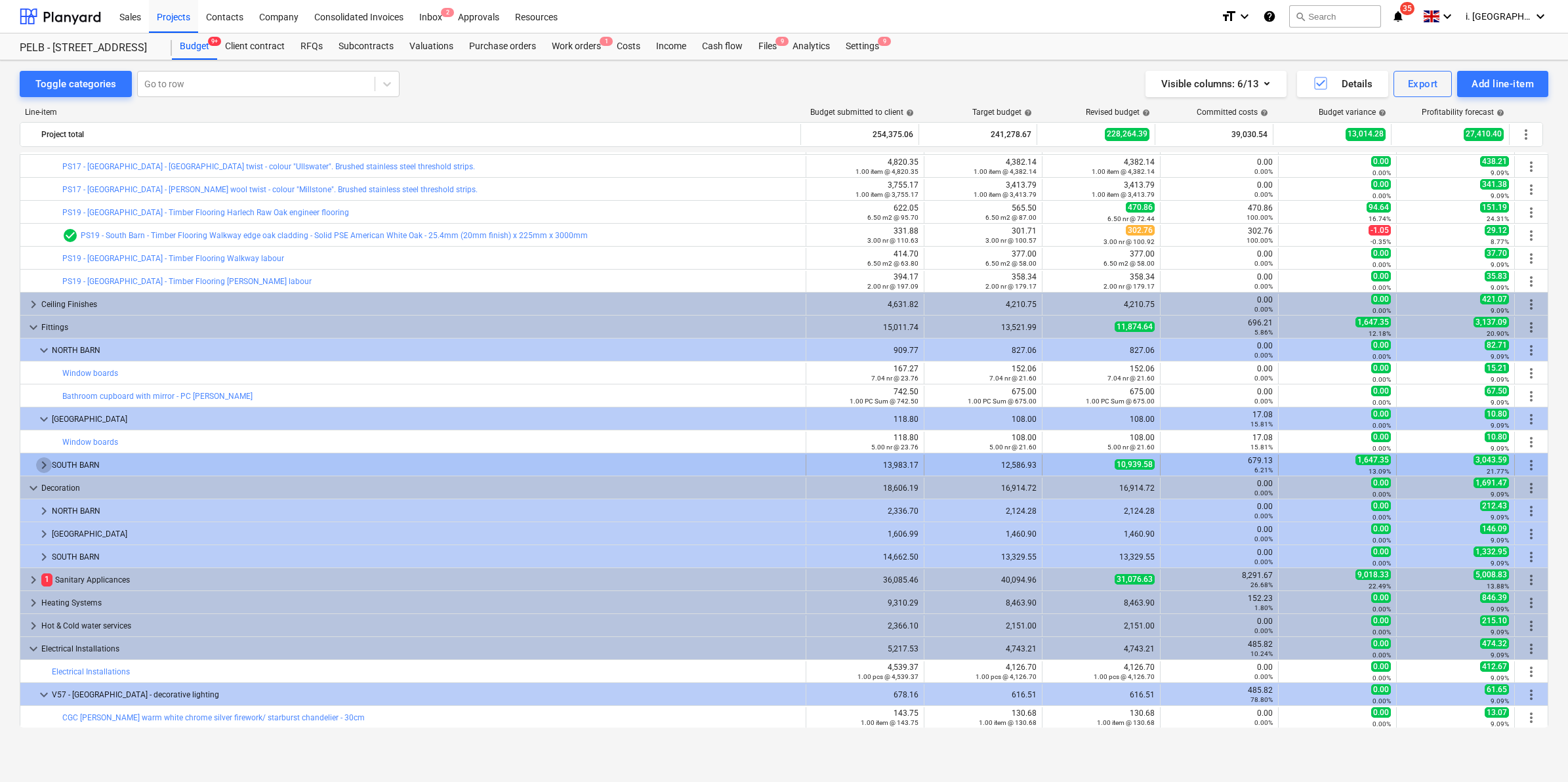
click at [42, 457] on span "keyboard_arrow_right" at bounding box center [43, 465] width 16 height 16
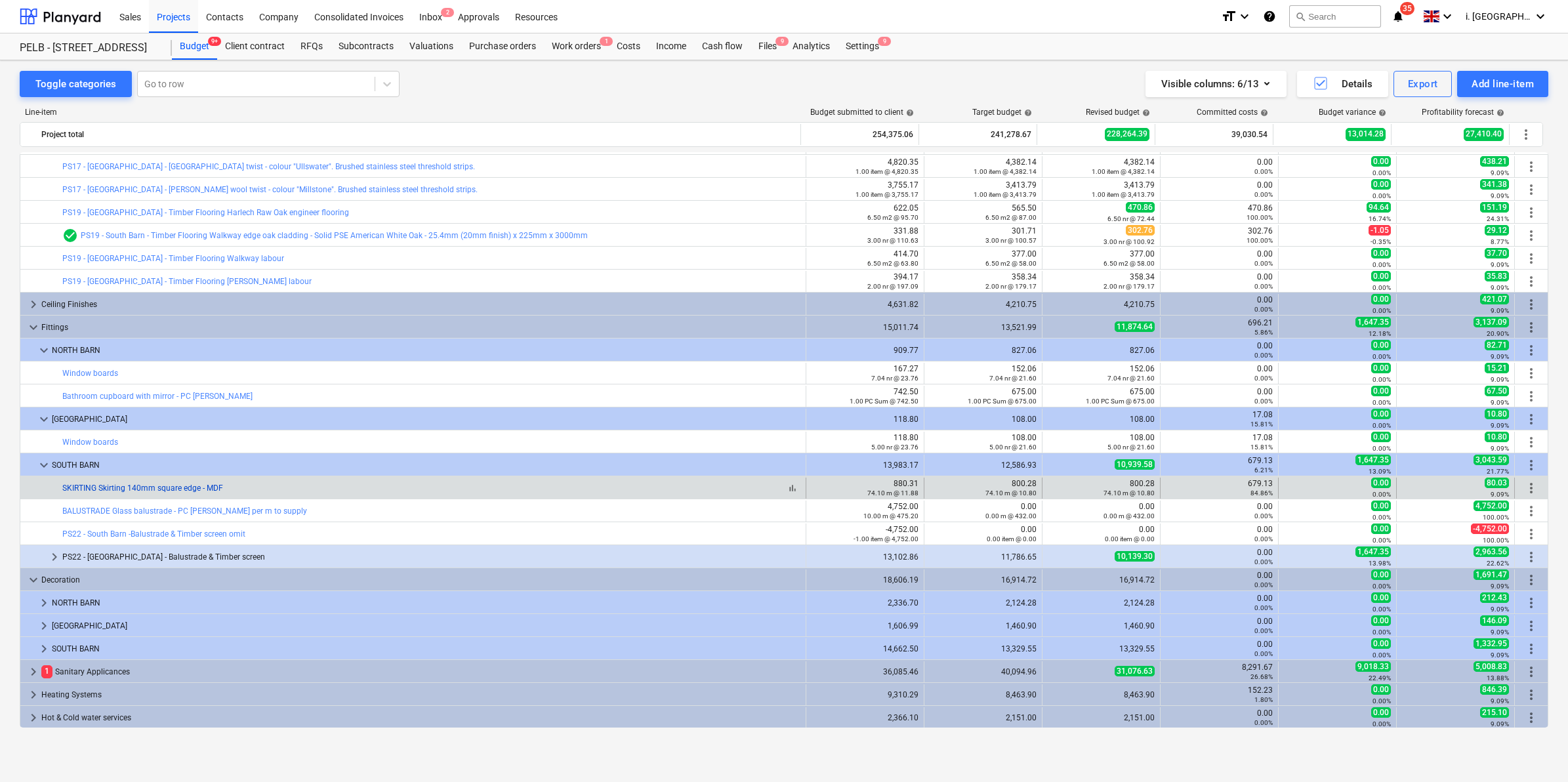
click at [159, 488] on link "SKIRTING Skirting 140mm square edge - MDF" at bounding box center [143, 489] width 160 height 9
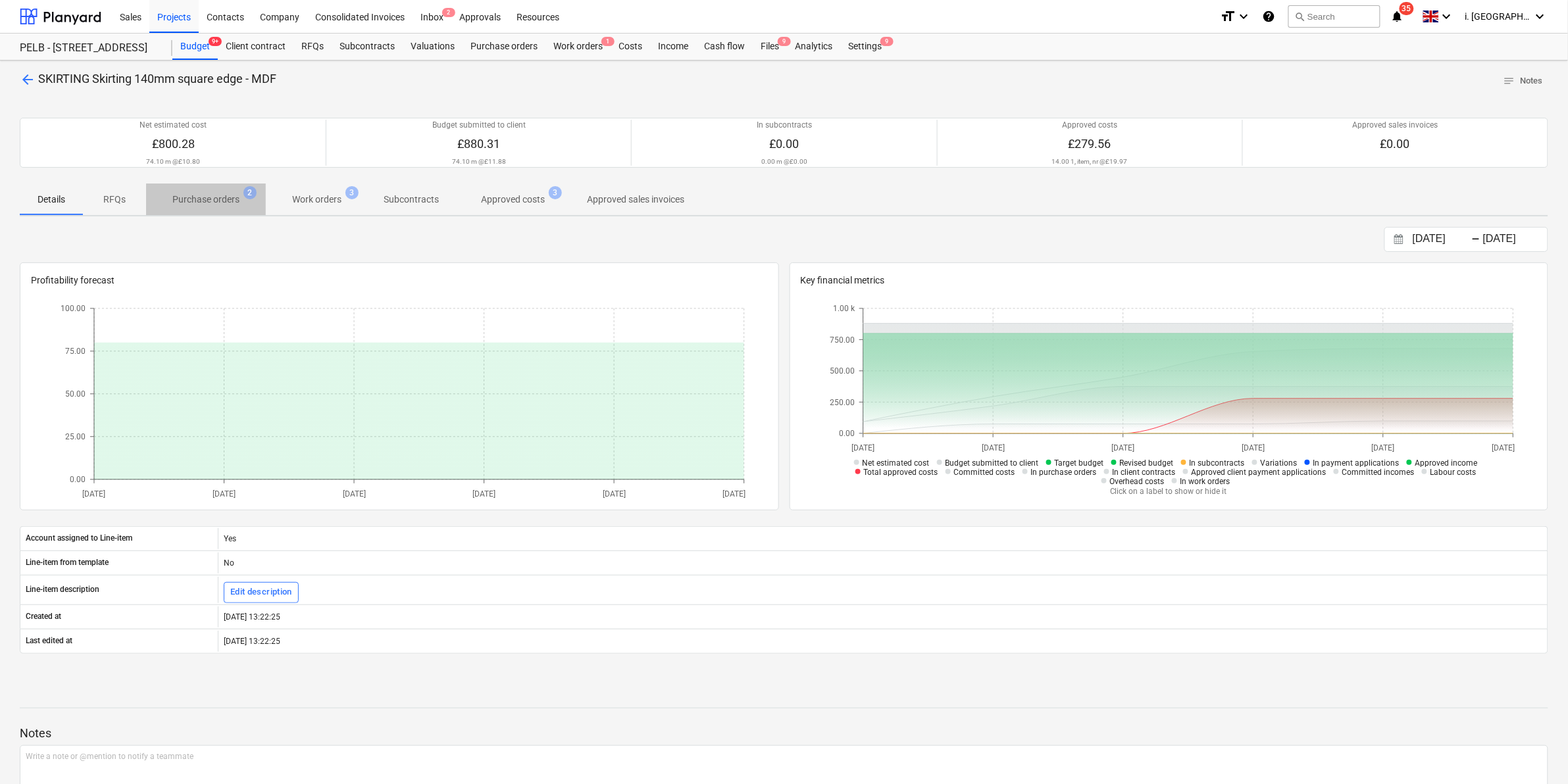
click at [217, 198] on p "Purchase orders" at bounding box center [205, 200] width 67 height 14
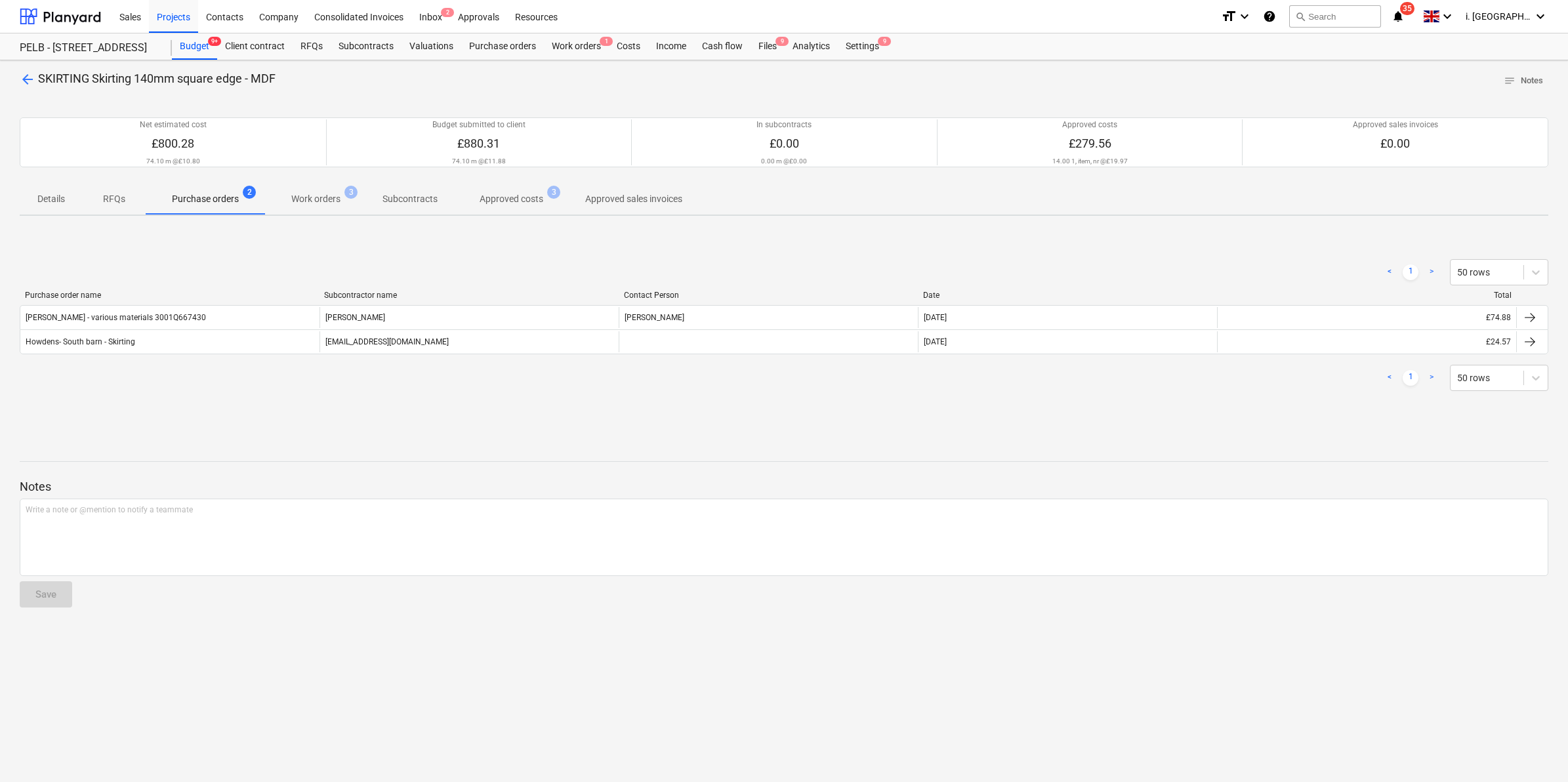
click at [343, 196] on span "Work orders 3" at bounding box center [316, 199] width 70 height 14
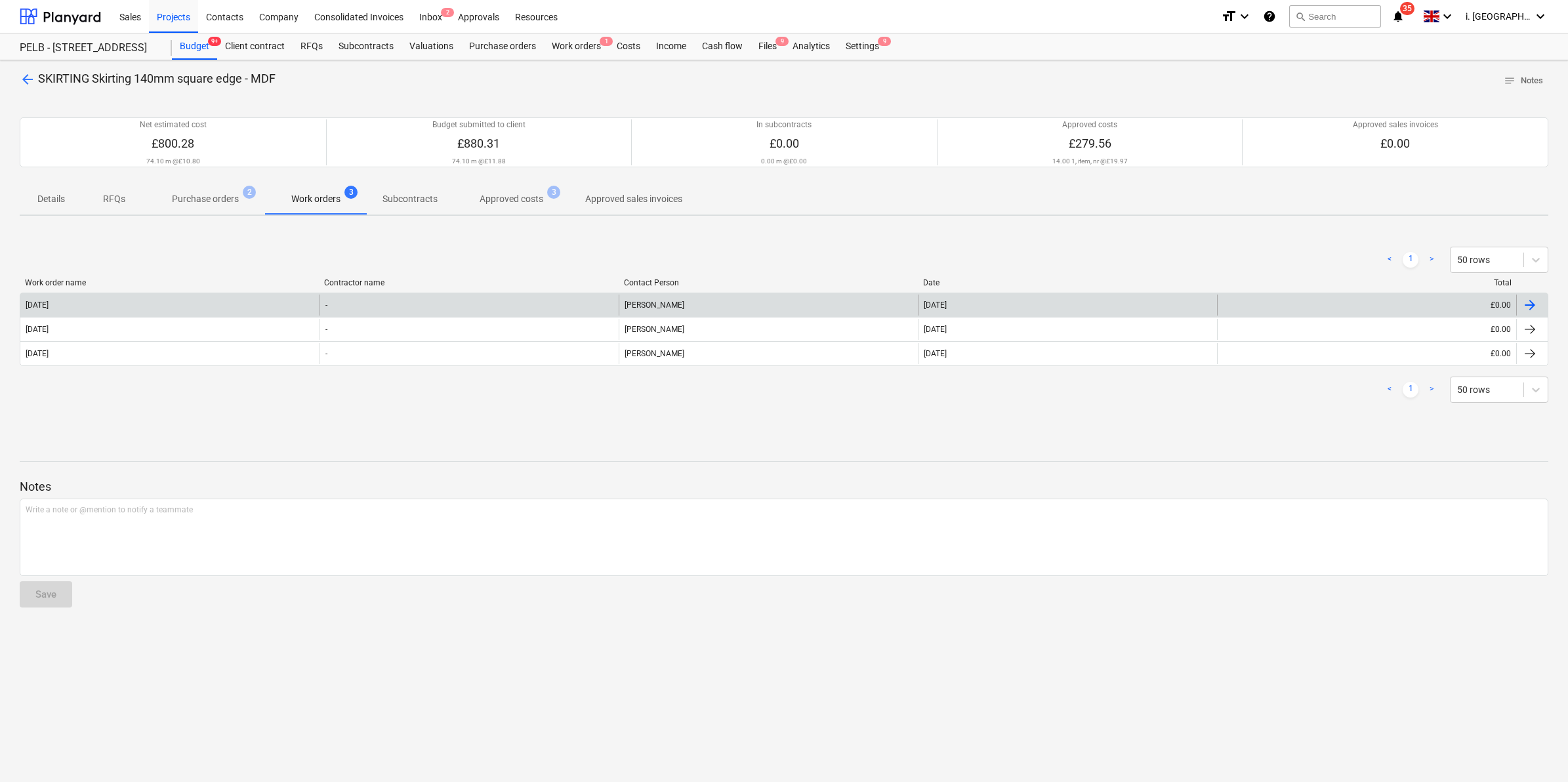
click at [49, 304] on div "[DATE]" at bounding box center [37, 305] width 23 height 9
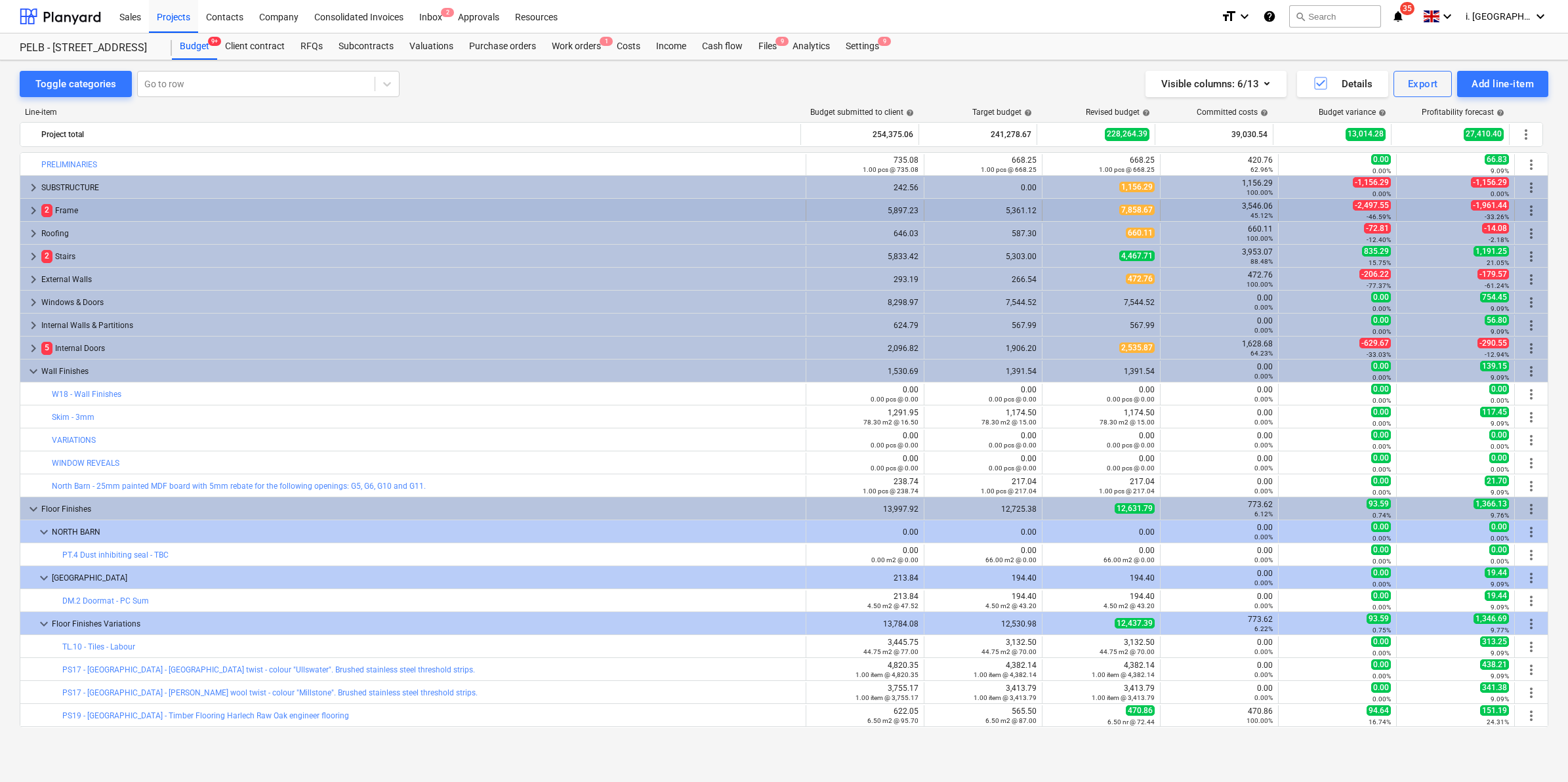
click at [36, 204] on span "keyboard_arrow_right" at bounding box center [33, 210] width 16 height 16
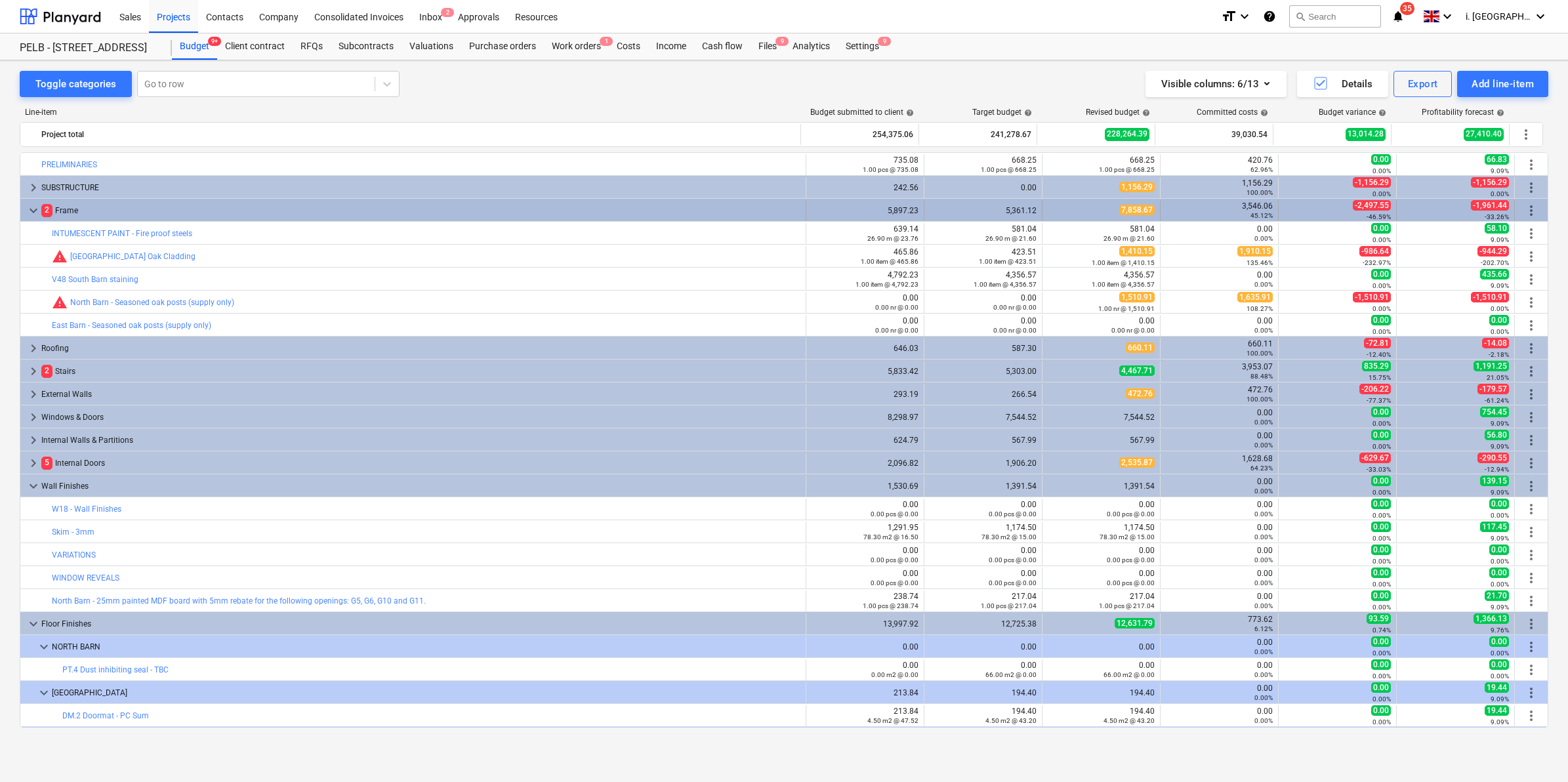
click at [34, 211] on span "keyboard_arrow_down" at bounding box center [33, 210] width 16 height 16
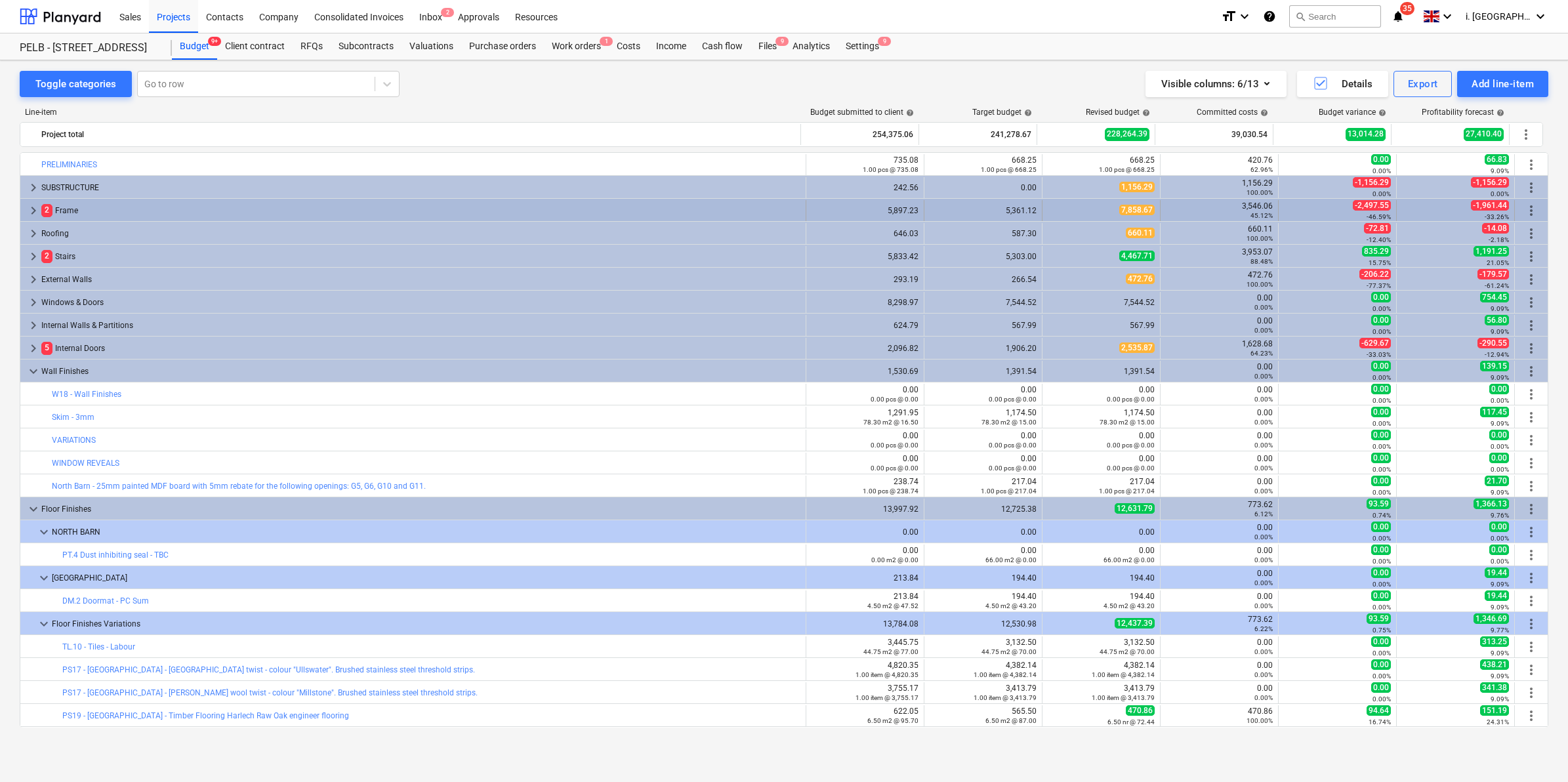
click at [36, 205] on span "keyboard_arrow_right" at bounding box center [33, 210] width 16 height 16
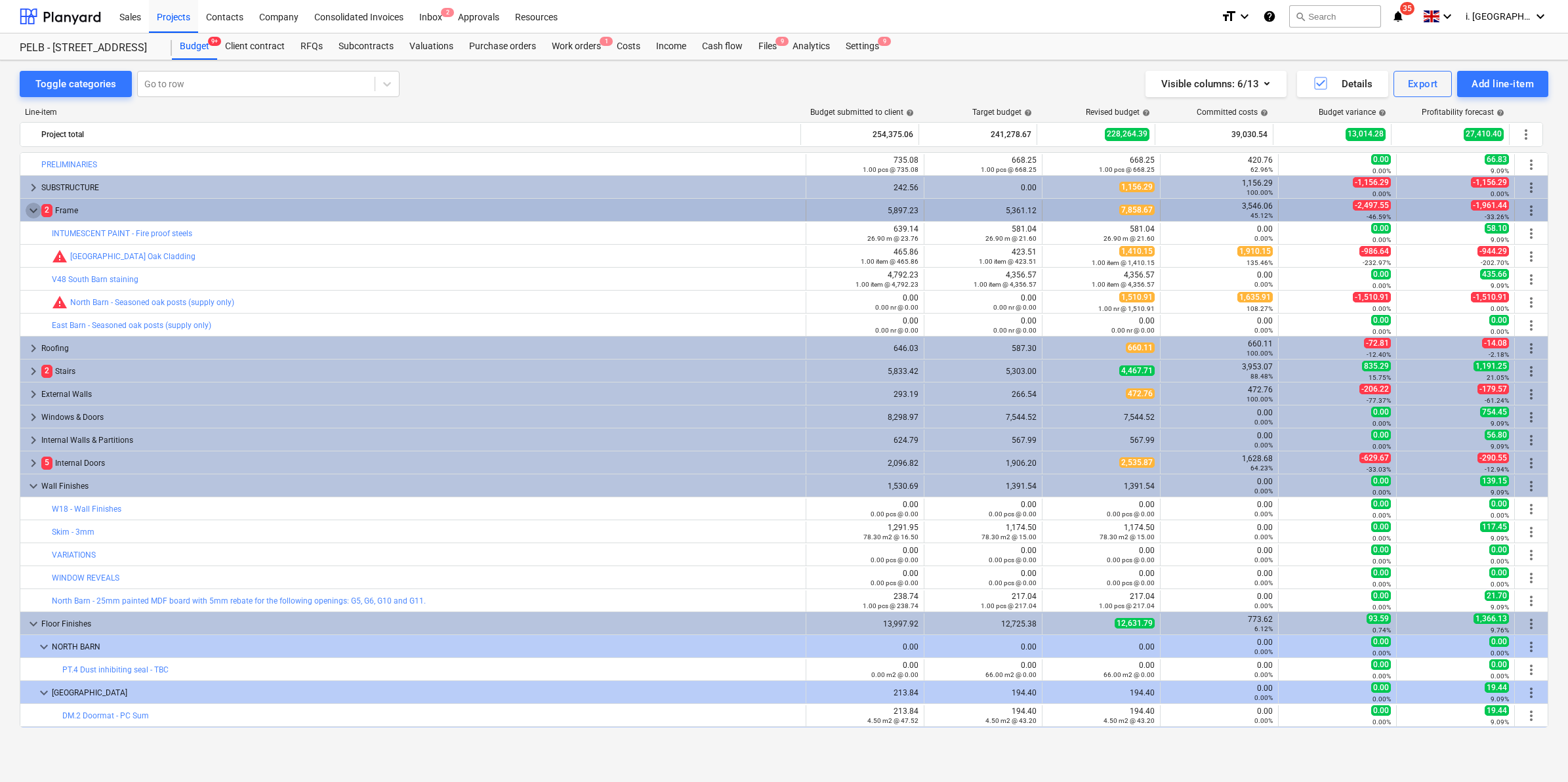
click at [33, 210] on span "keyboard_arrow_down" at bounding box center [33, 210] width 16 height 16
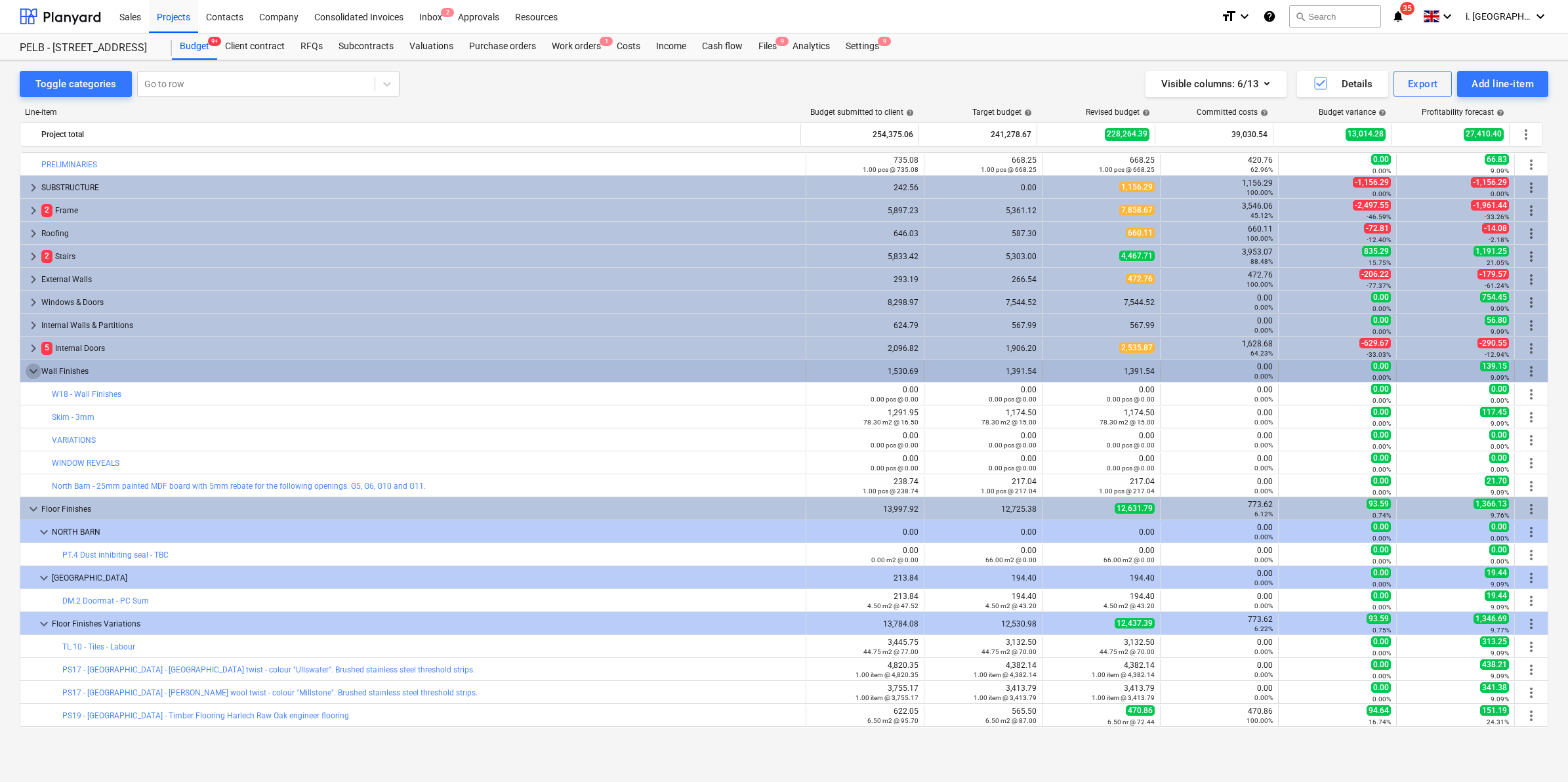
click at [33, 373] on span "keyboard_arrow_down" at bounding box center [33, 371] width 16 height 16
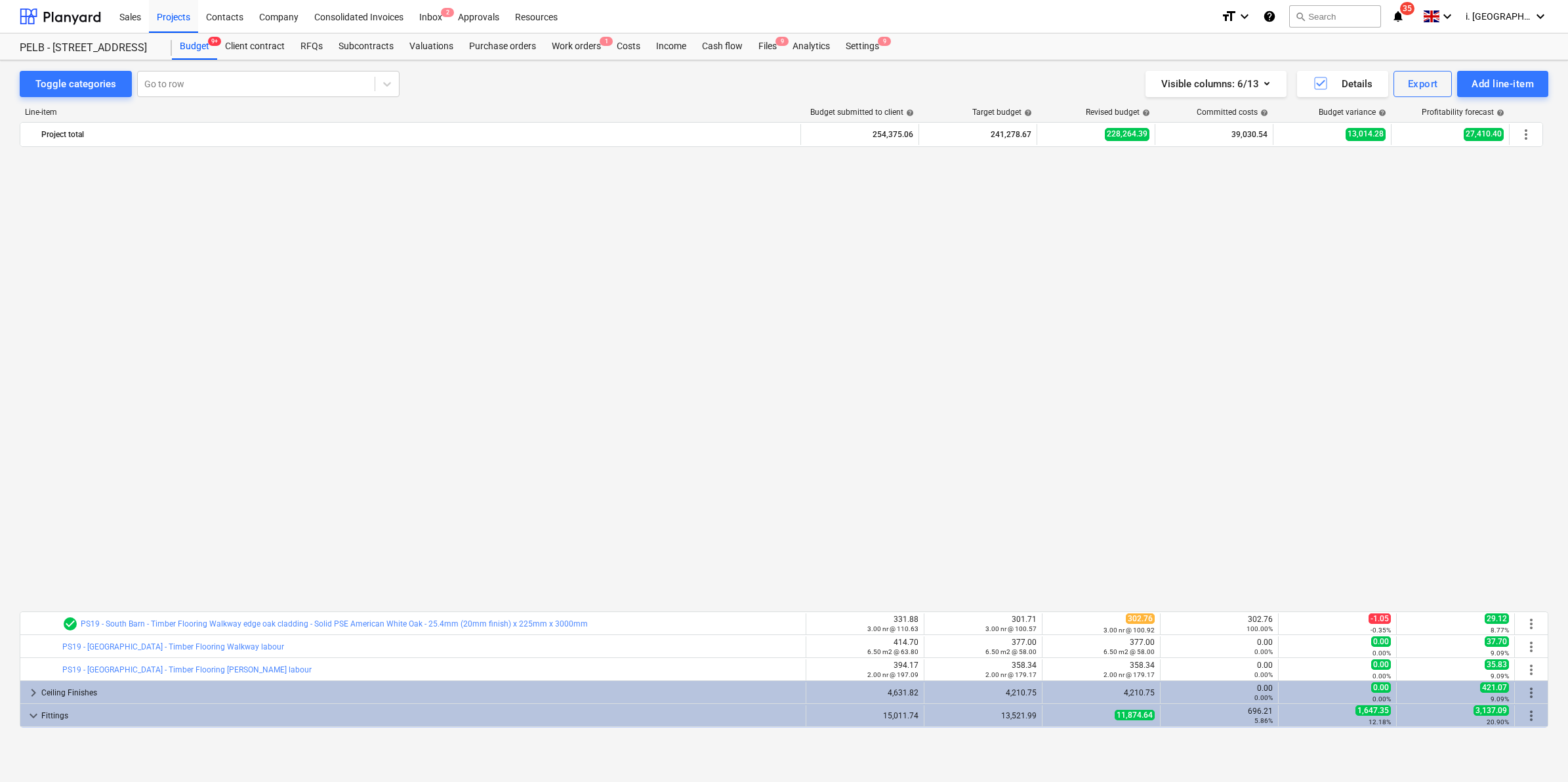
scroll to position [504, 0]
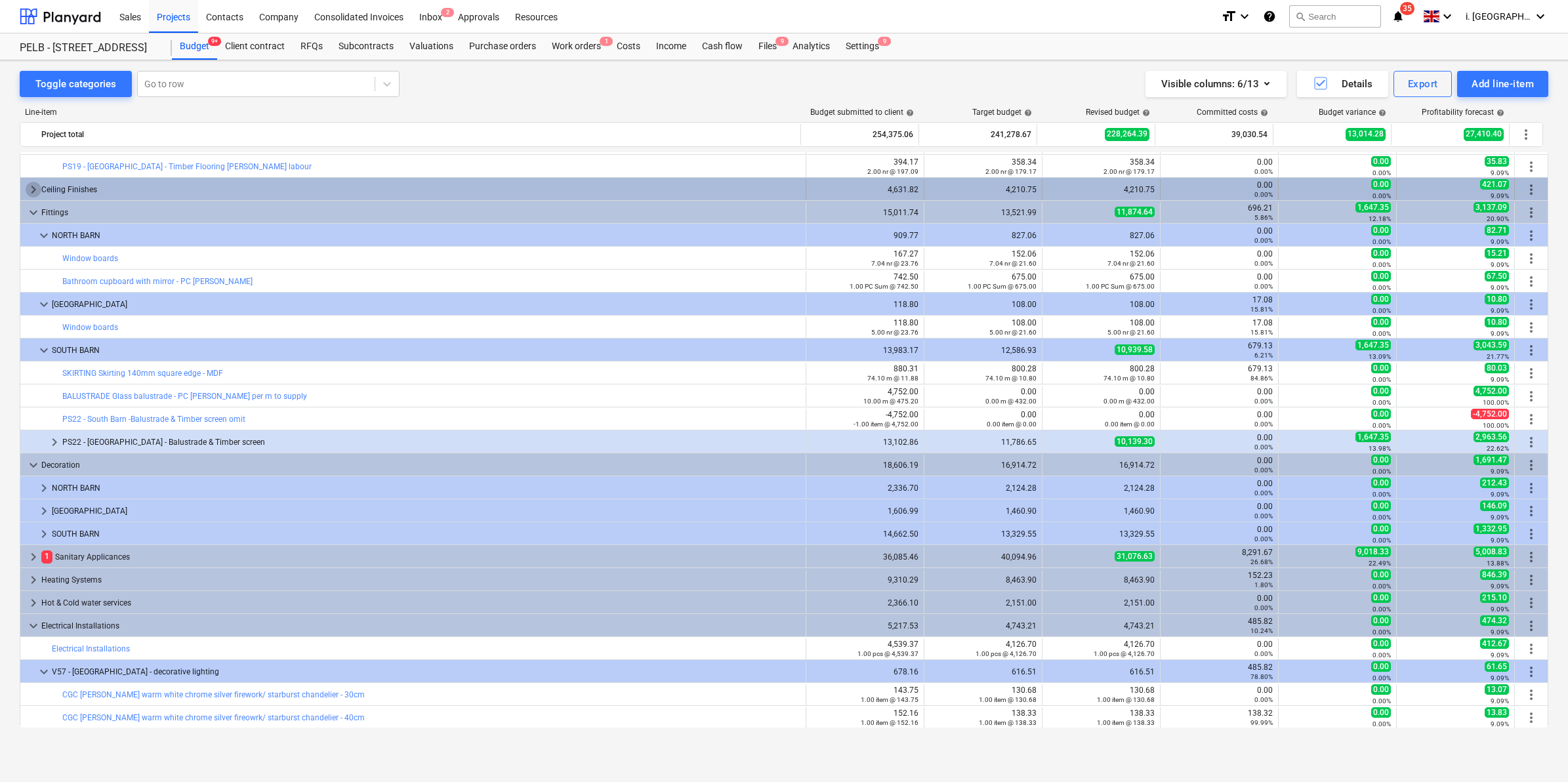
click at [26, 185] on span "keyboard_arrow_right" at bounding box center [33, 189] width 16 height 16
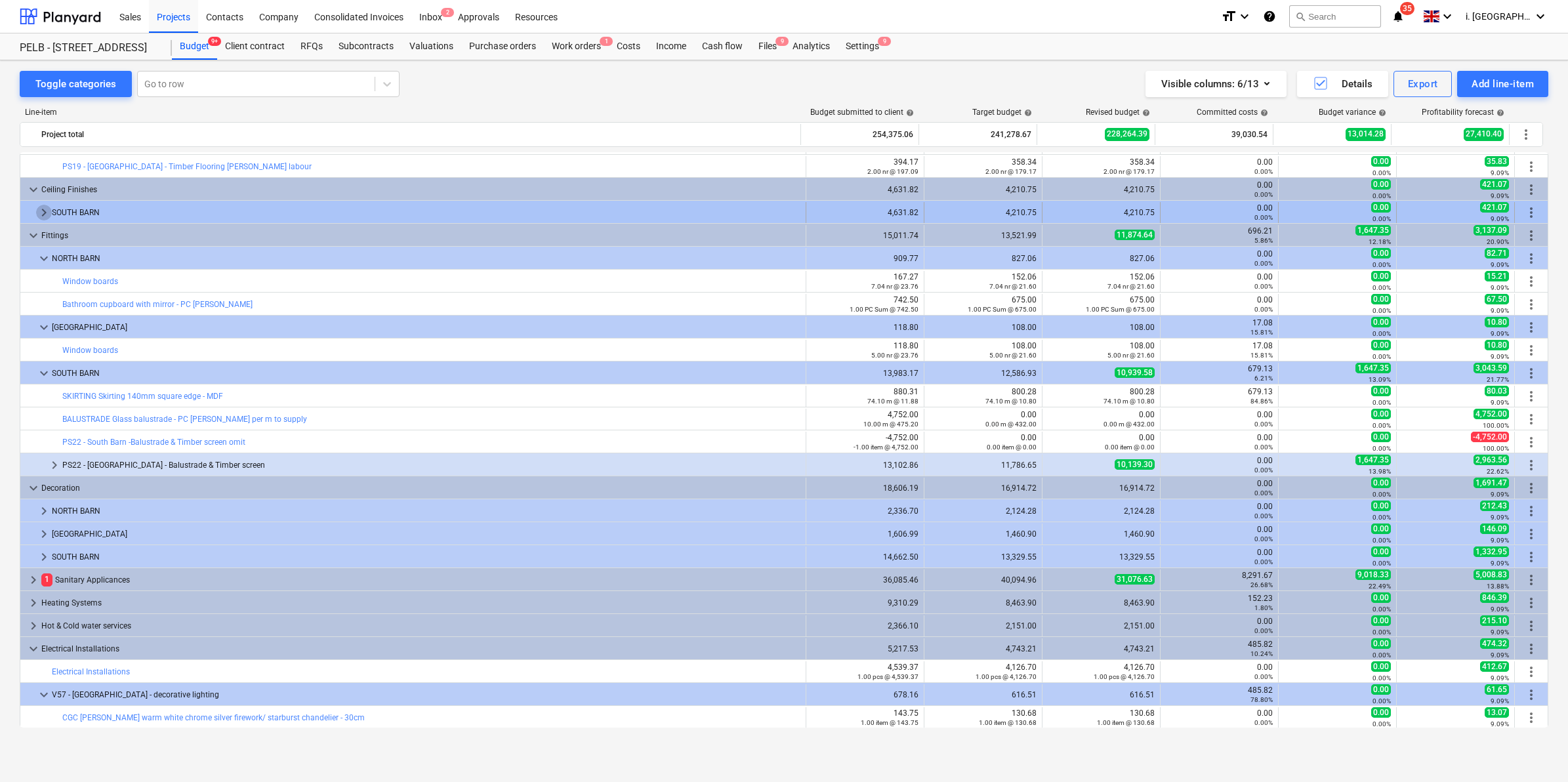
click at [40, 213] on span "keyboard_arrow_right" at bounding box center [43, 212] width 16 height 16
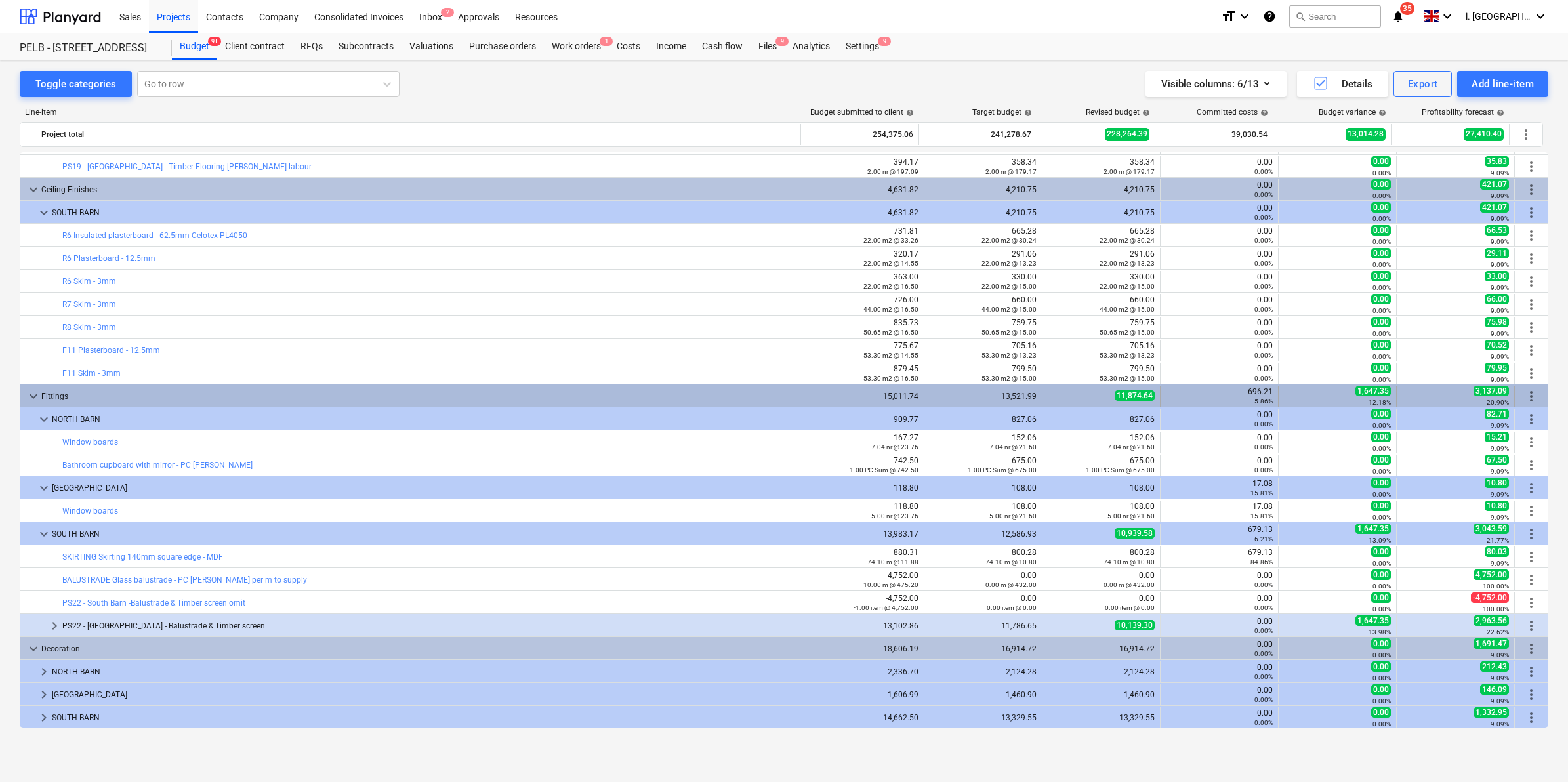
click at [35, 391] on span "keyboard_arrow_down" at bounding box center [33, 396] width 16 height 16
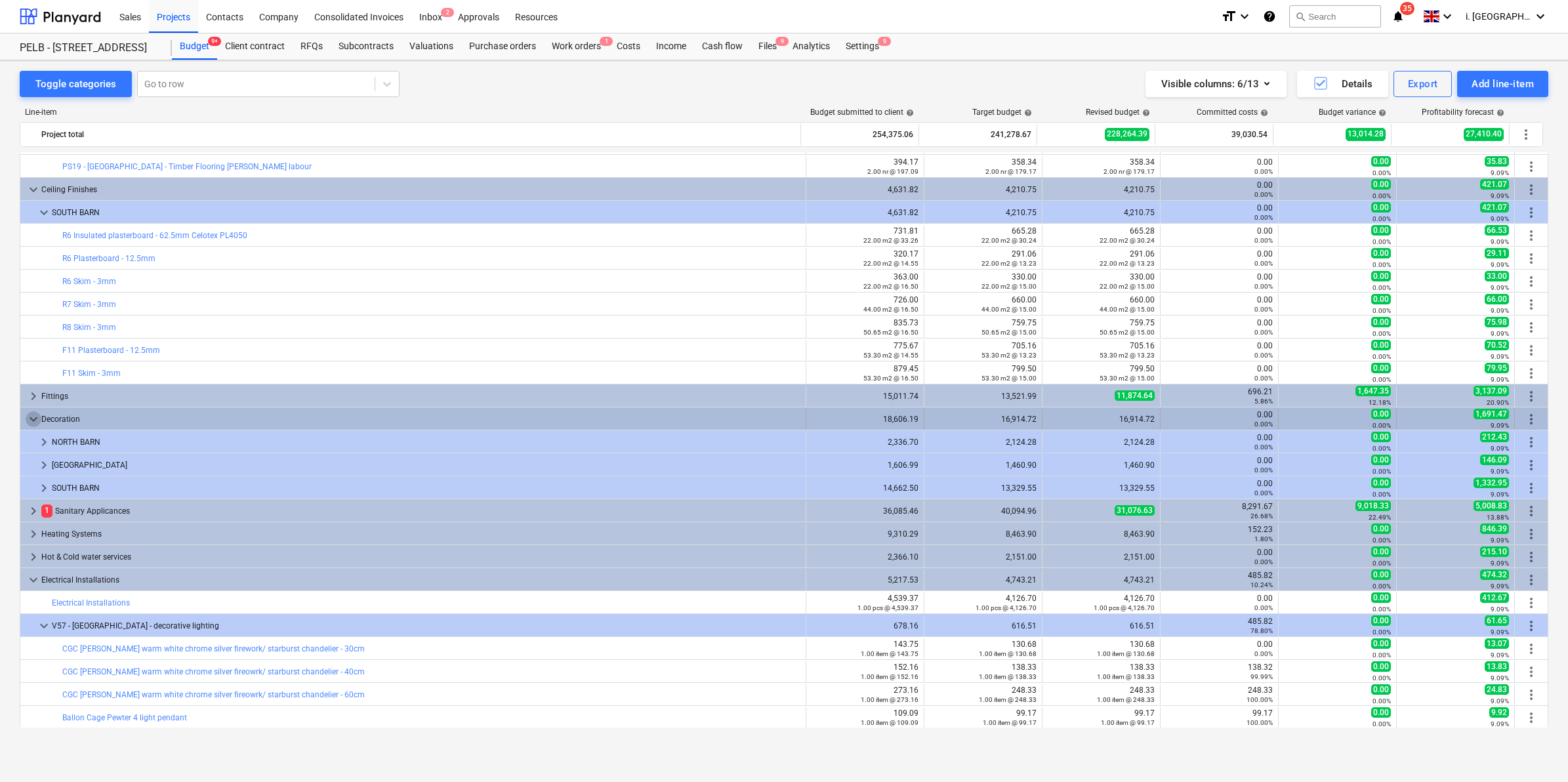
click at [29, 421] on span "keyboard_arrow_down" at bounding box center [33, 419] width 16 height 16
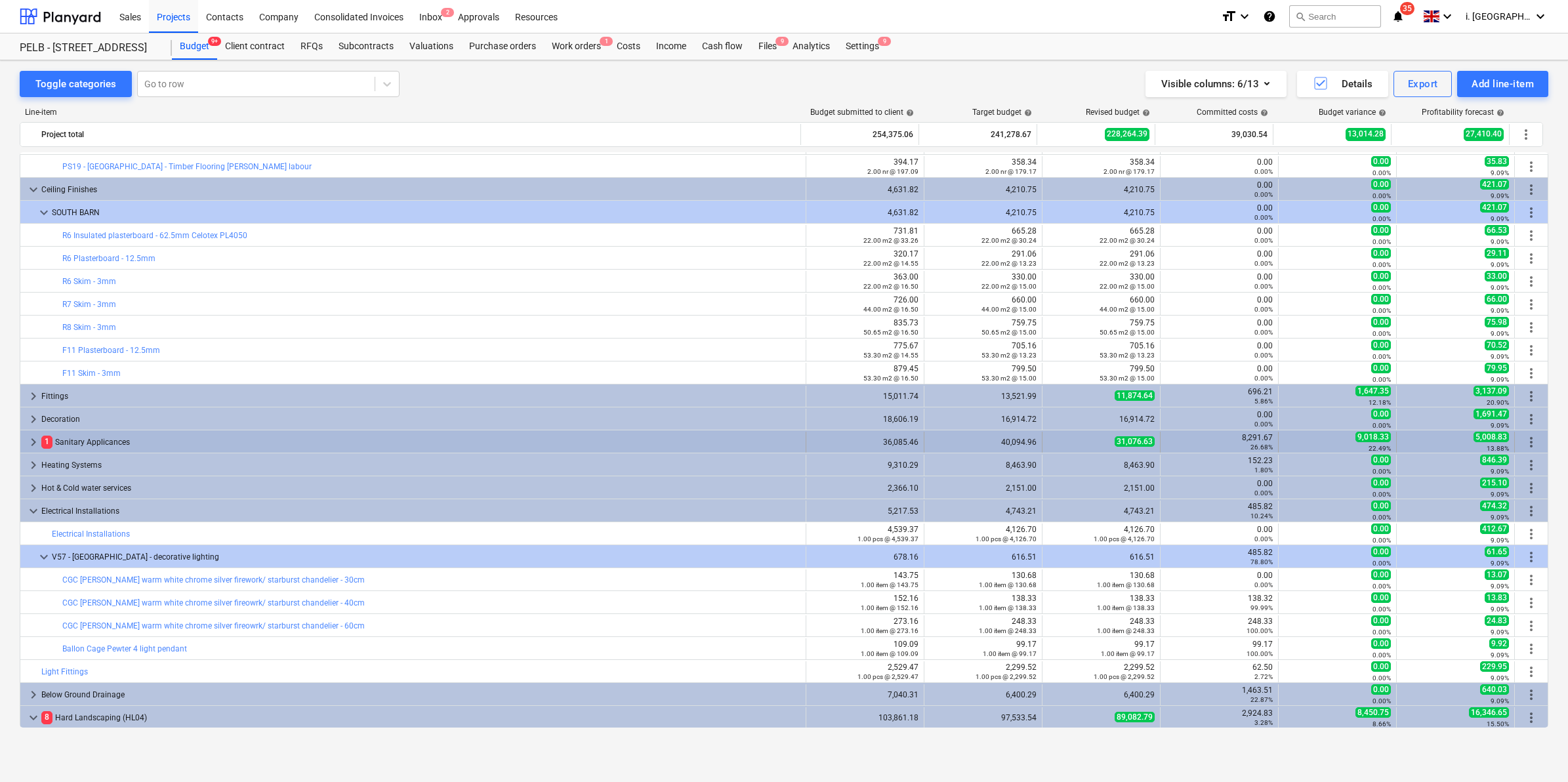
click at [28, 437] on span "keyboard_arrow_right" at bounding box center [33, 442] width 16 height 16
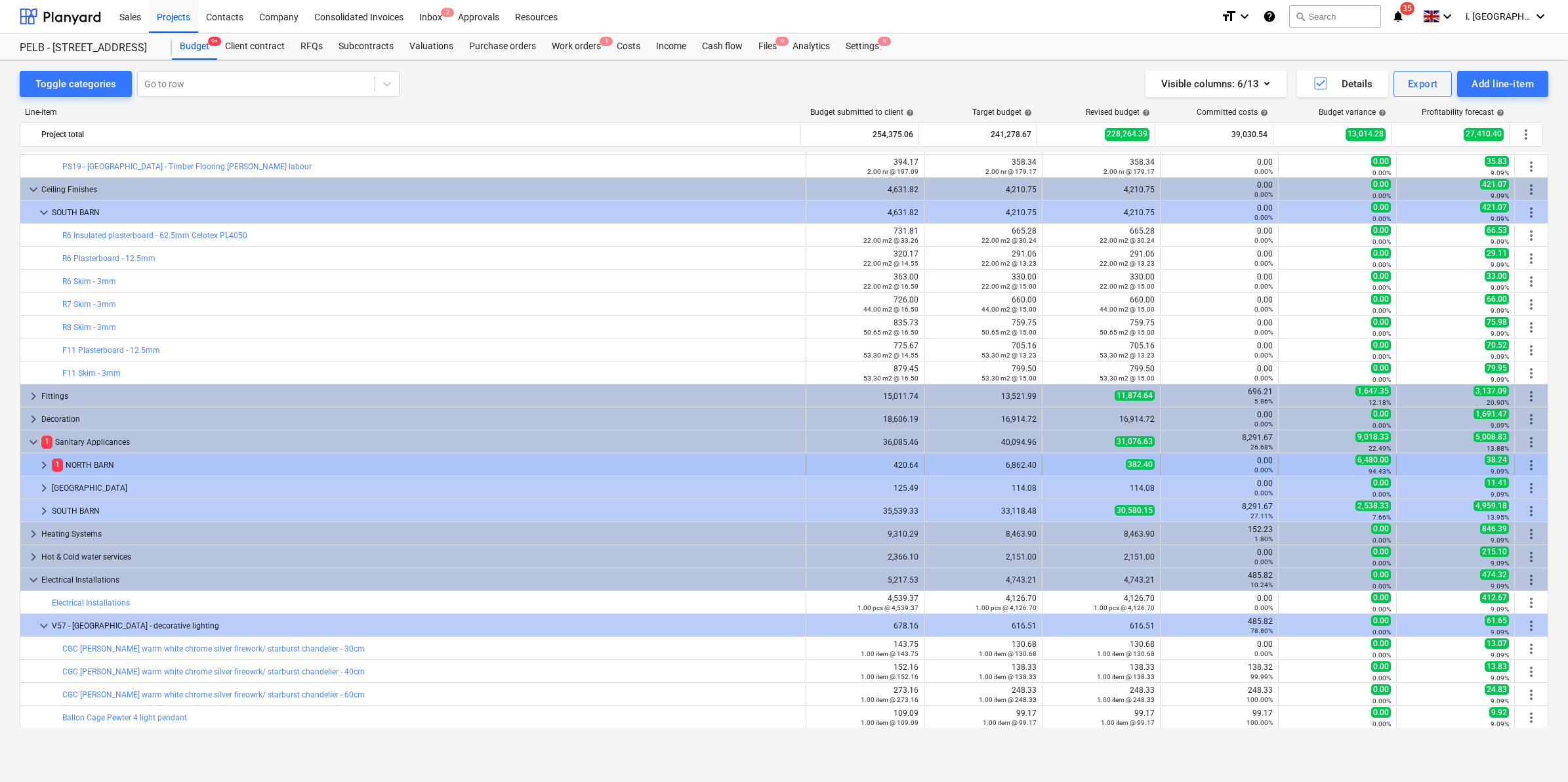
click at [40, 469] on span "keyboard_arrow_right" at bounding box center [43, 465] width 16 height 16
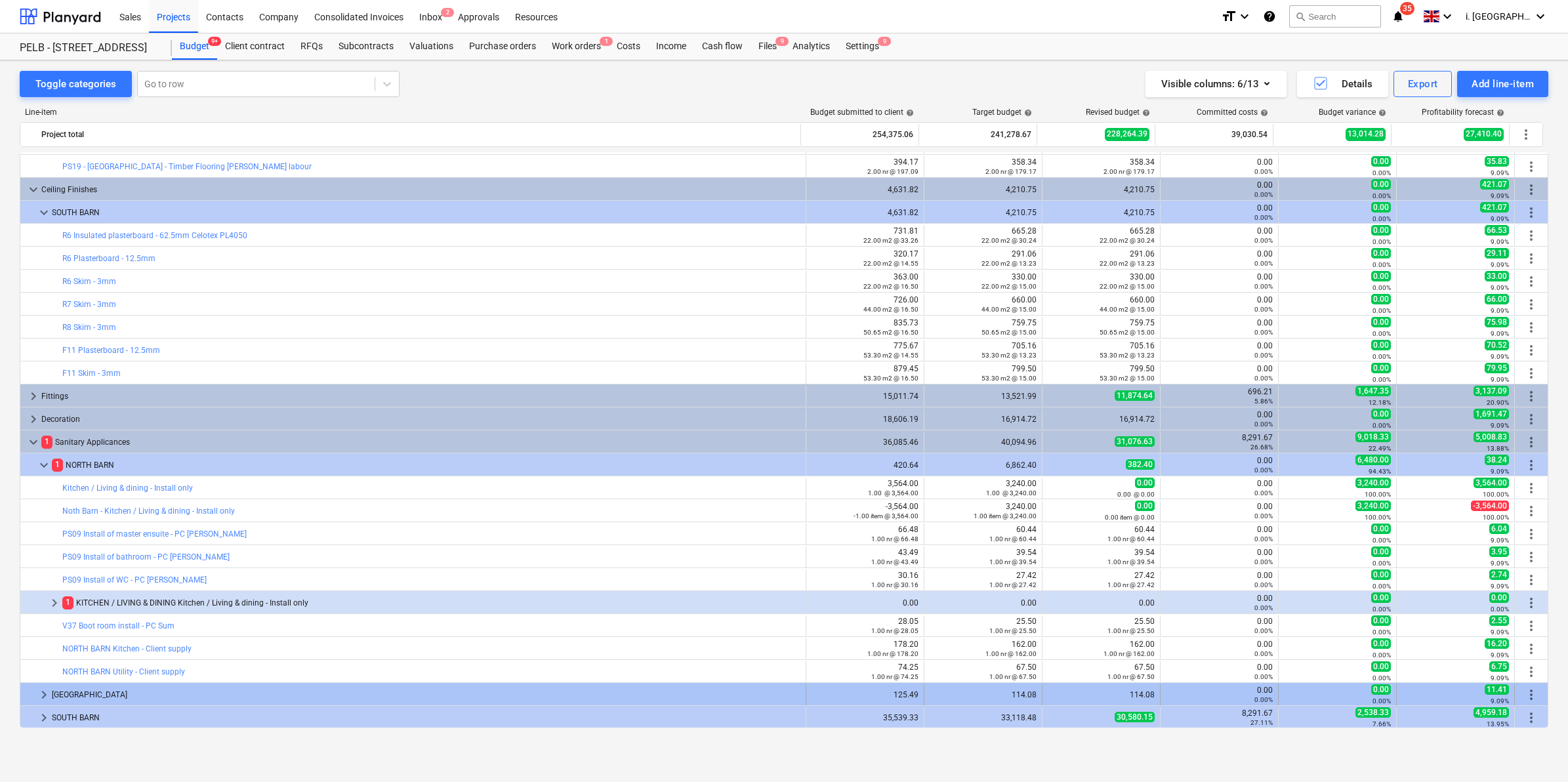
click at [33, 684] on div at bounding box center [30, 694] width 10 height 21
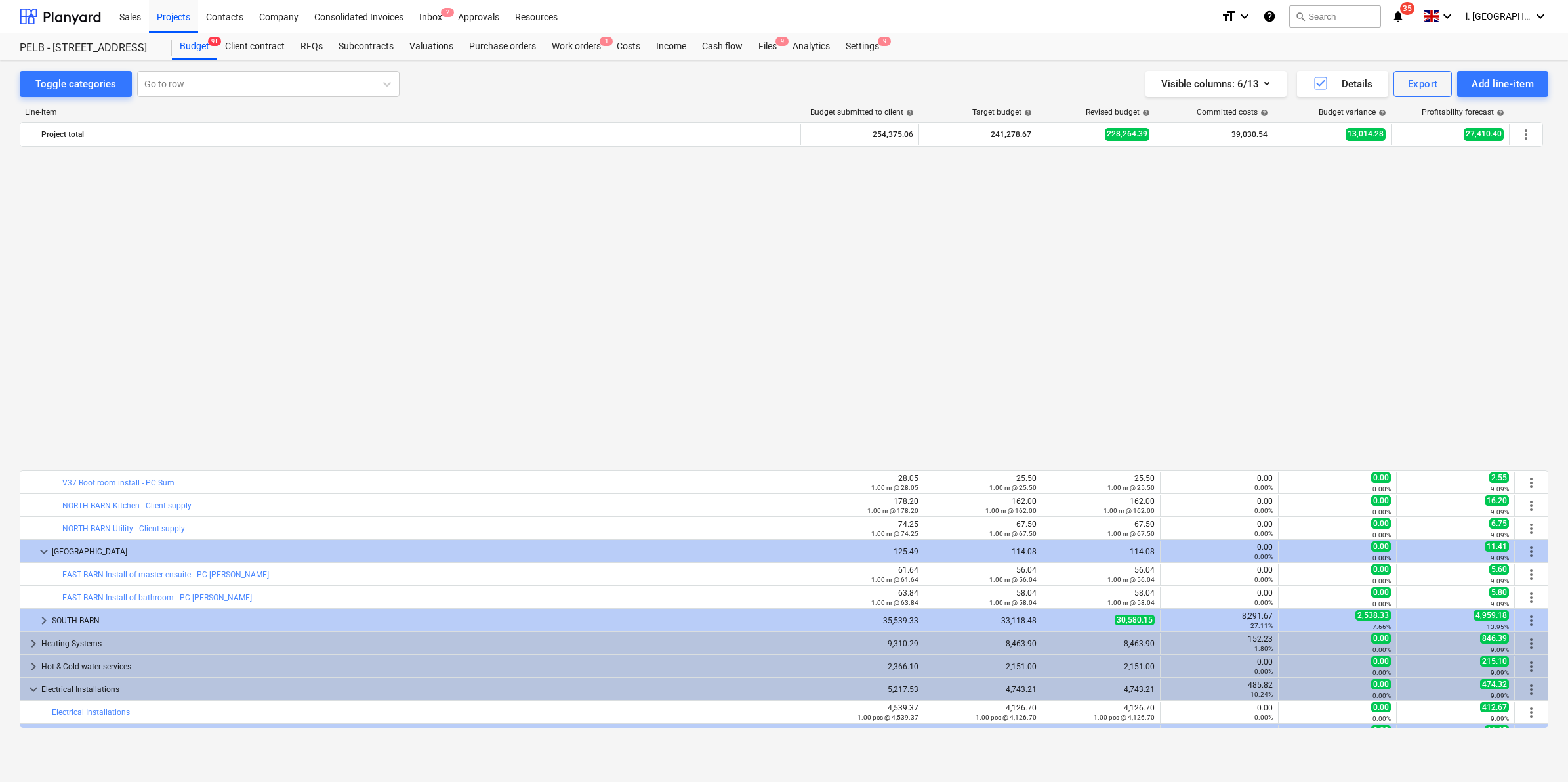
scroll to position [1008, 0]
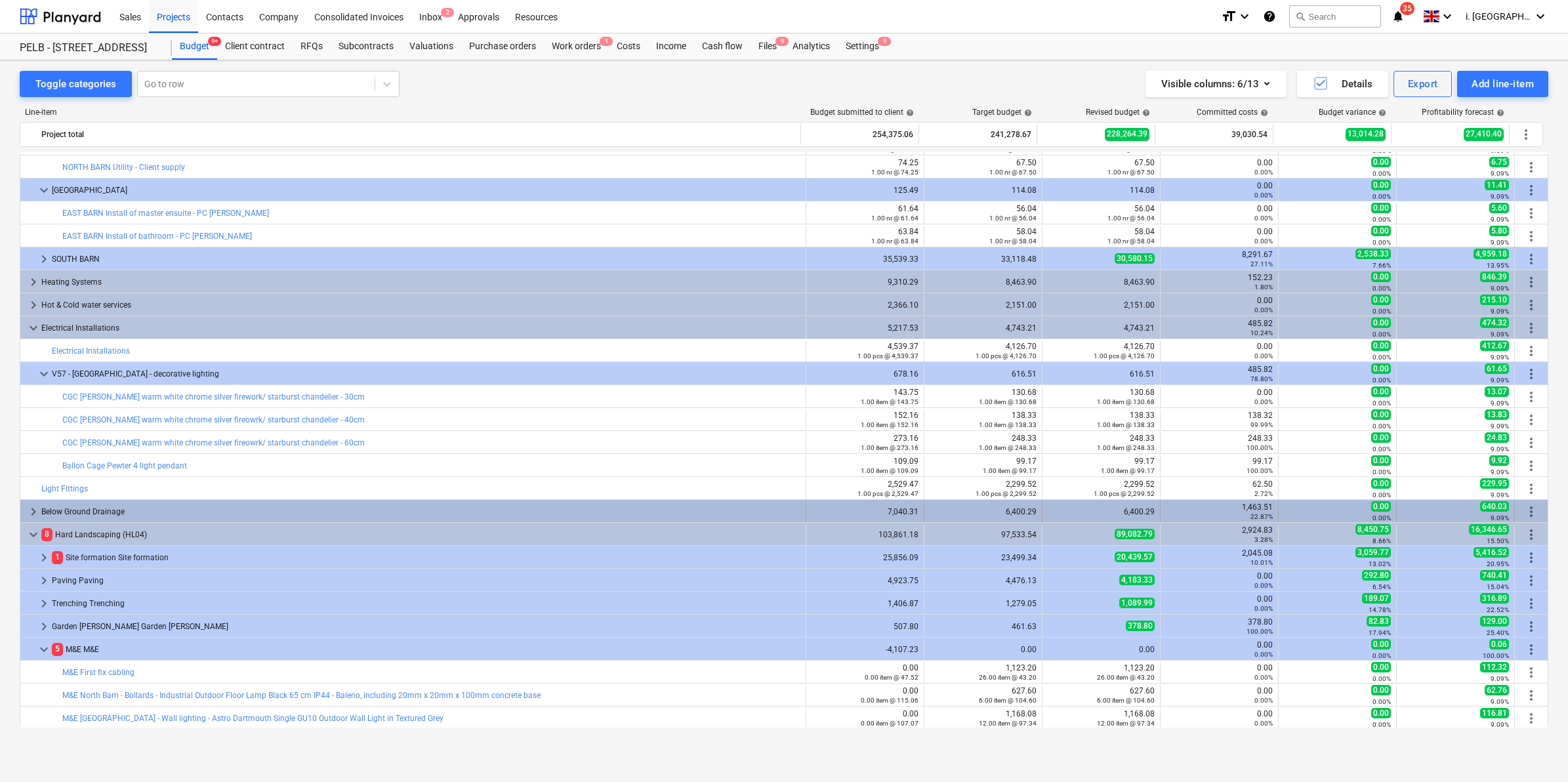
click at [30, 515] on span "keyboard_arrow_right" at bounding box center [33, 512] width 16 height 16
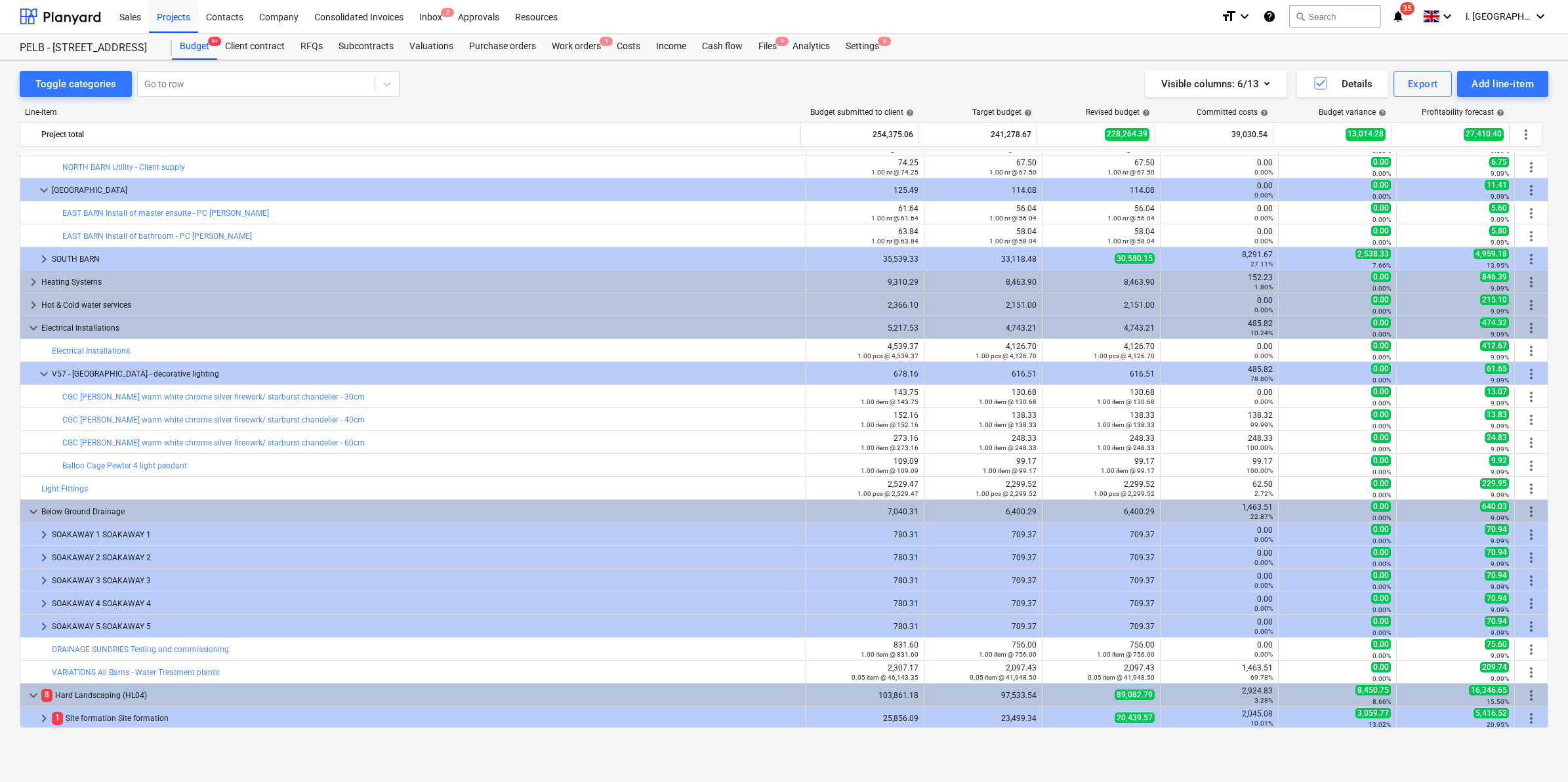
click at [30, 515] on span "keyboard_arrow_down" at bounding box center [33, 512] width 16 height 16
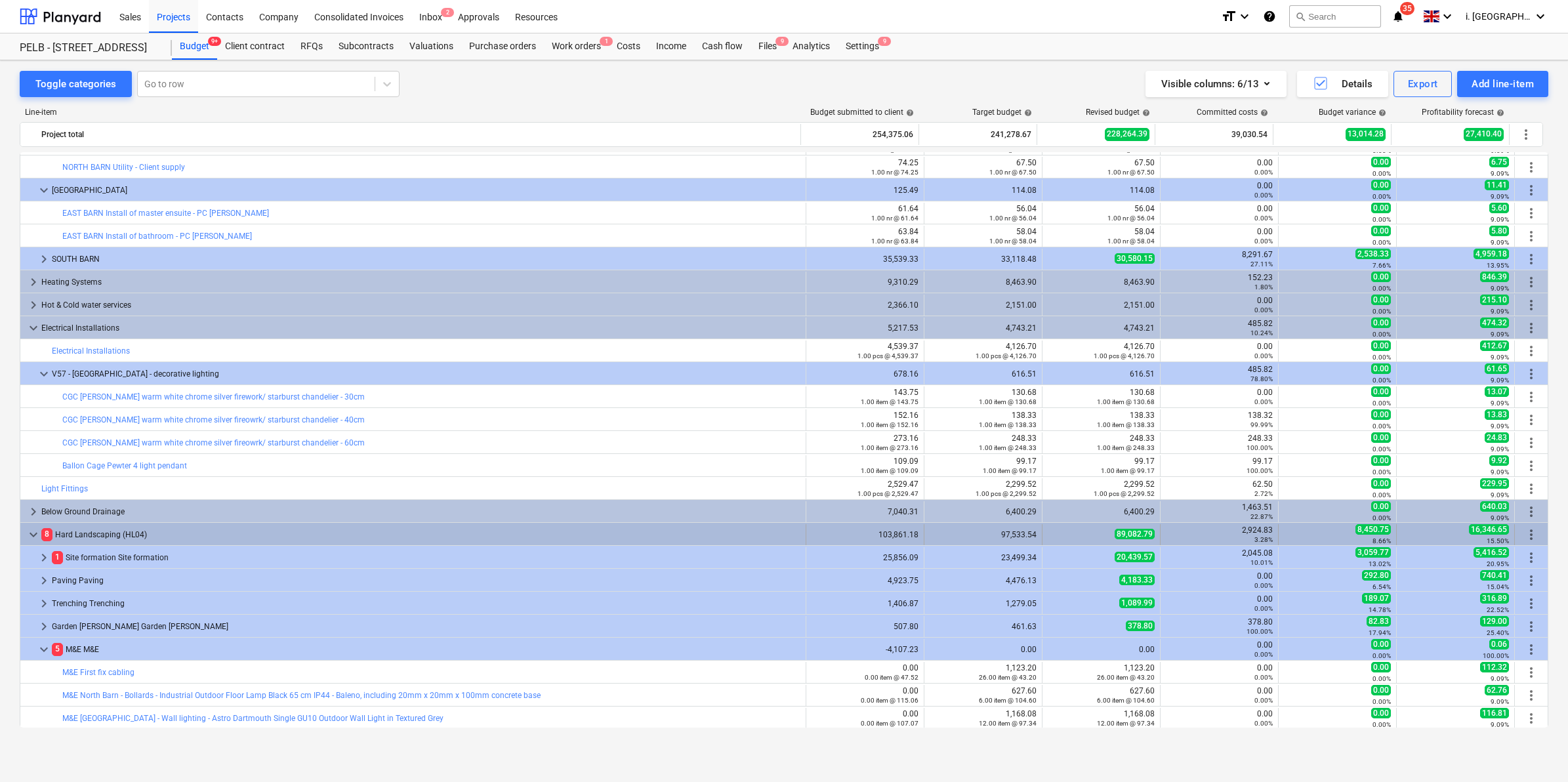
click at [26, 536] on span "keyboard_arrow_down" at bounding box center [33, 534] width 16 height 16
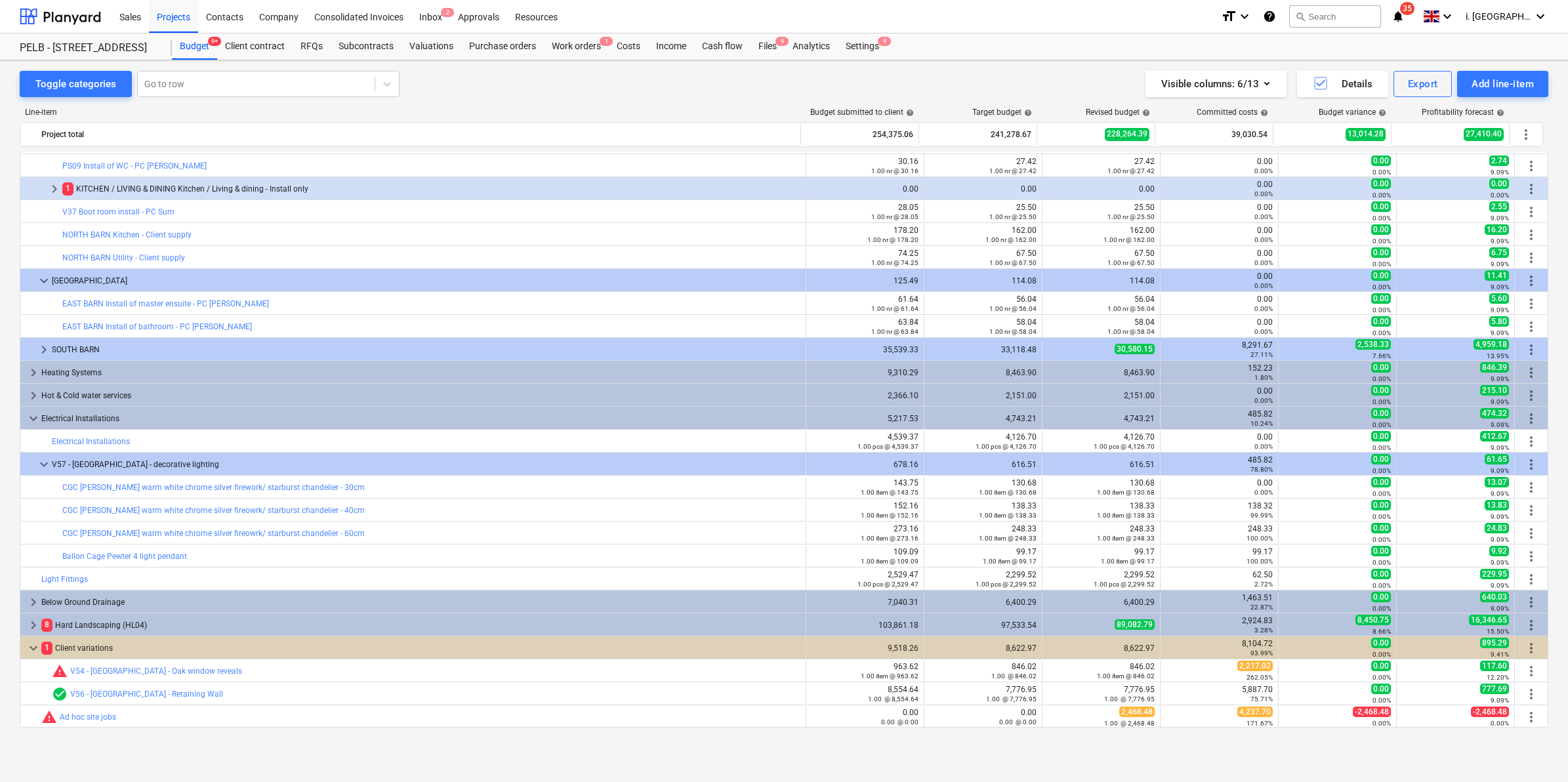
scroll to position [917, 0]
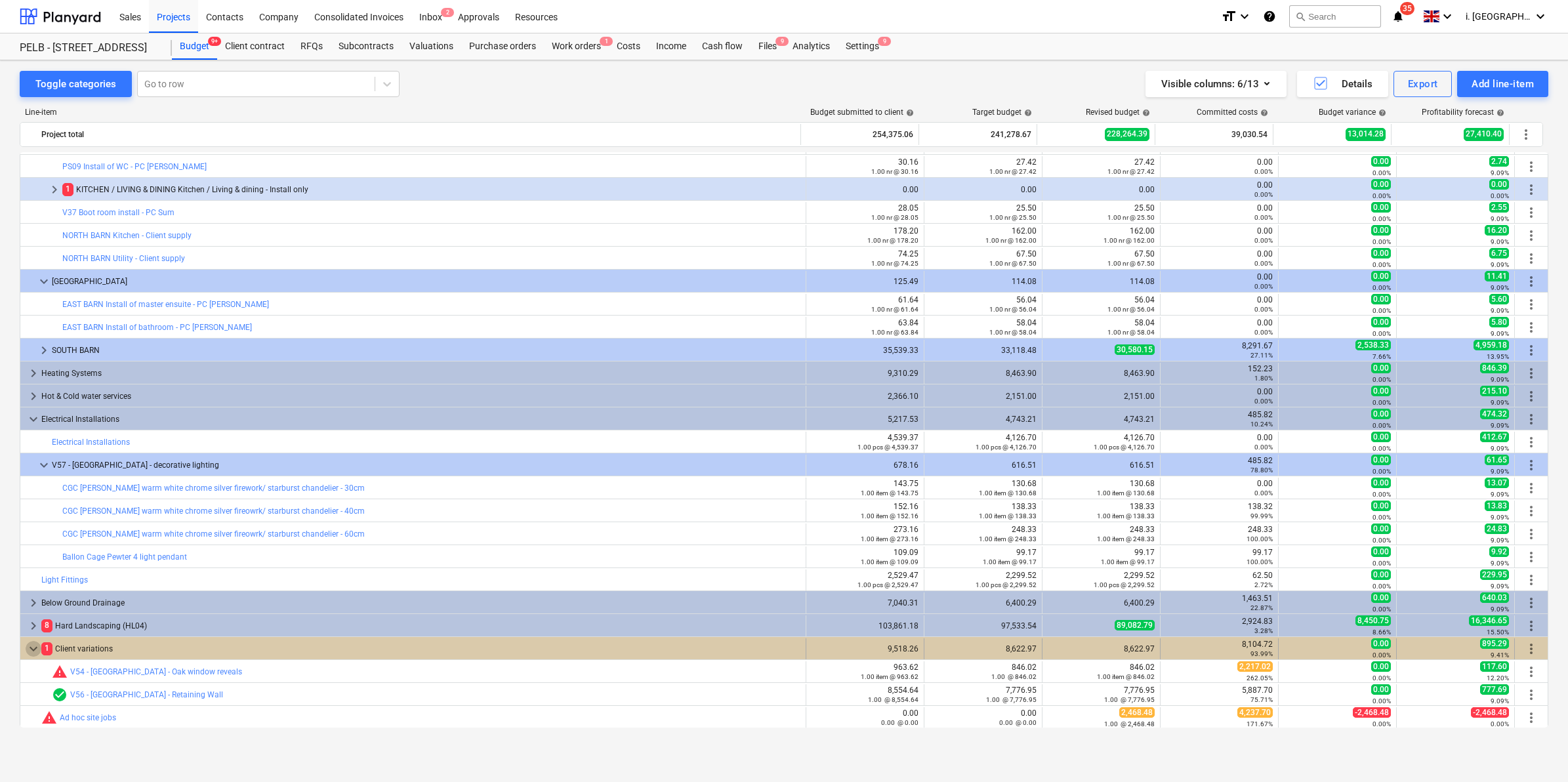
click at [33, 653] on span "keyboard_arrow_down" at bounding box center [33, 648] width 16 height 16
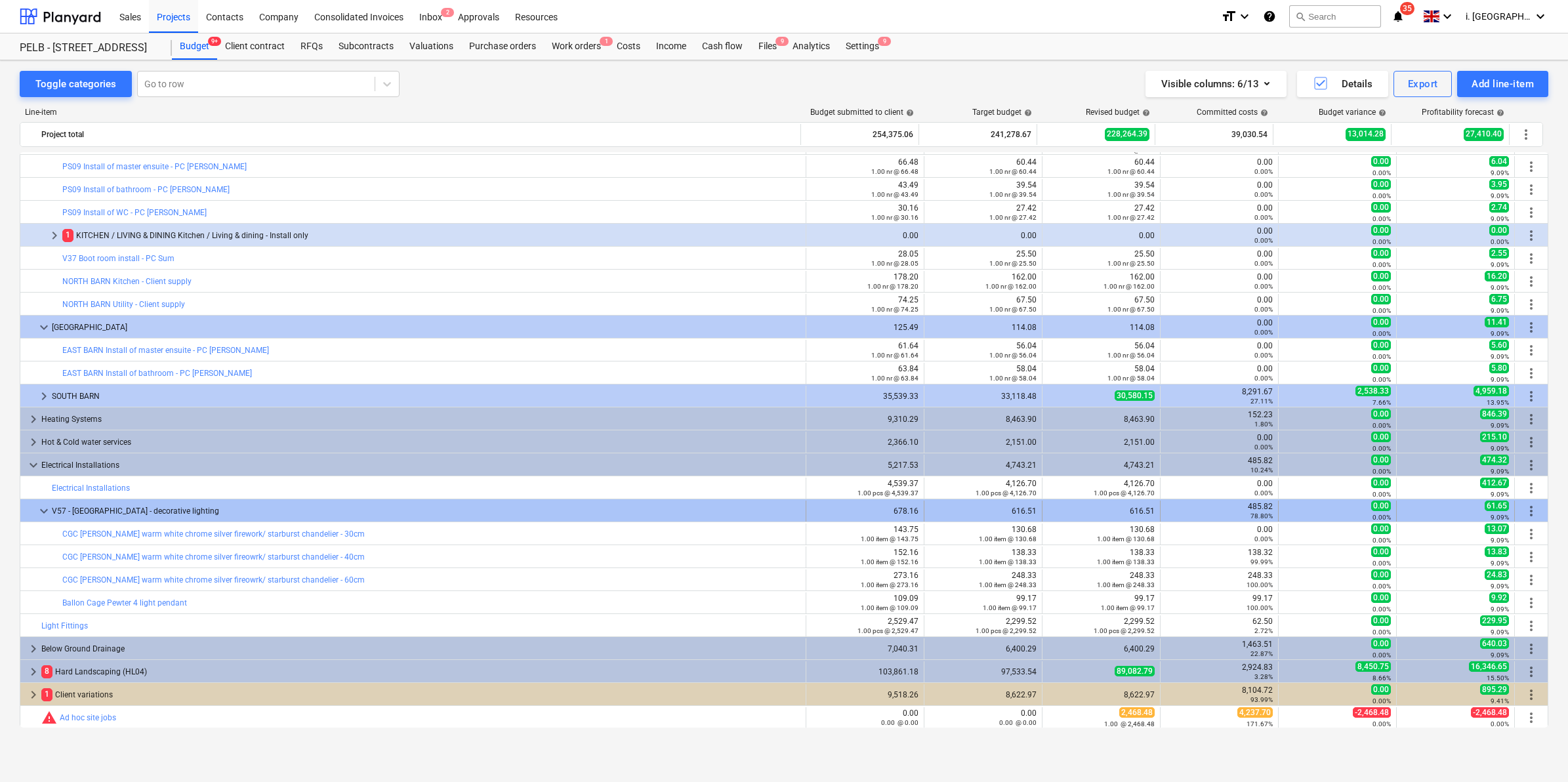
click at [43, 509] on span "keyboard_arrow_down" at bounding box center [43, 511] width 16 height 16
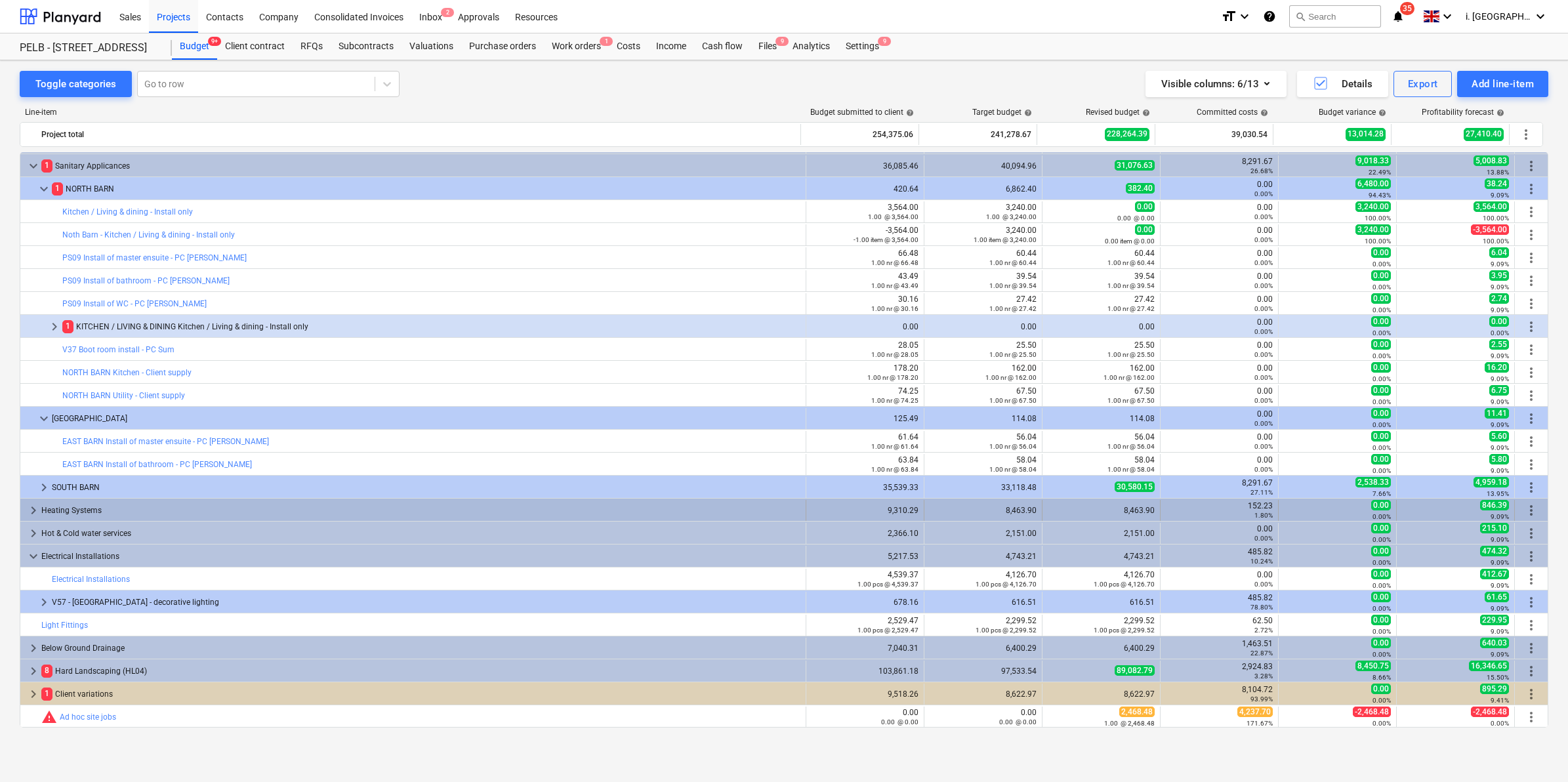
scroll to position [779, 0]
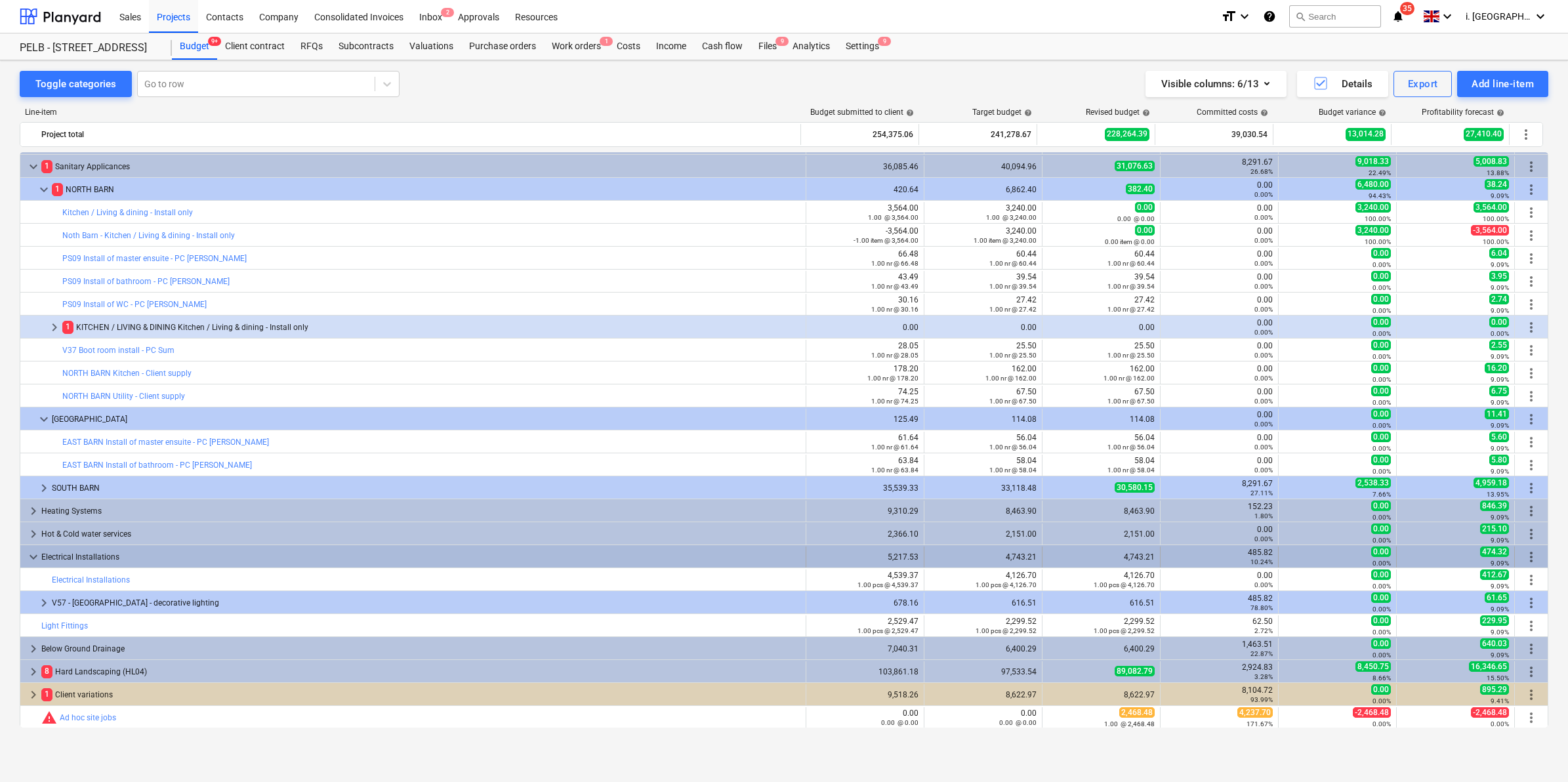
click at [30, 554] on span "keyboard_arrow_down" at bounding box center [33, 557] width 16 height 16
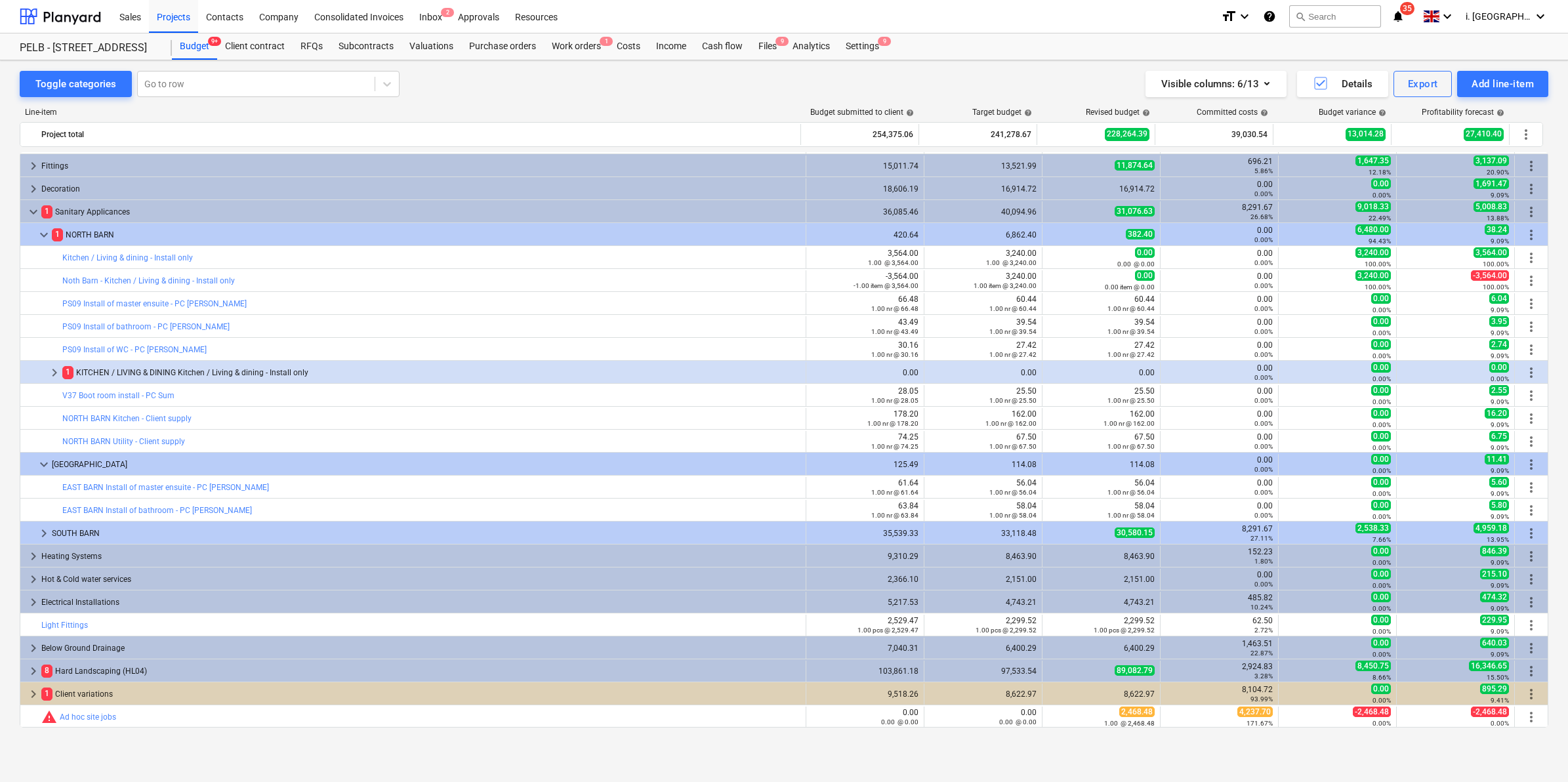
scroll to position [733, 0]
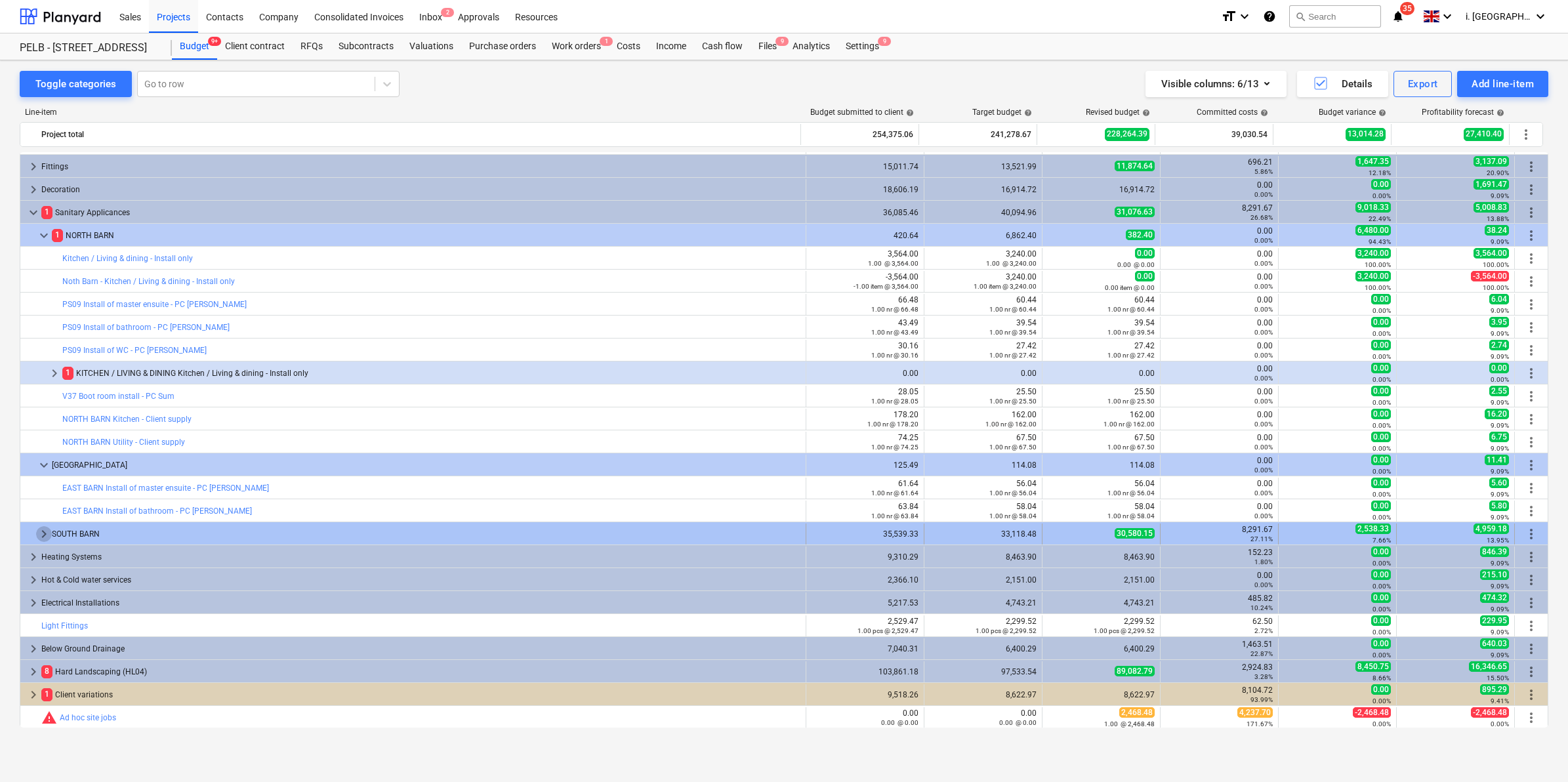
click at [36, 534] on span "keyboard_arrow_right" at bounding box center [43, 534] width 16 height 16
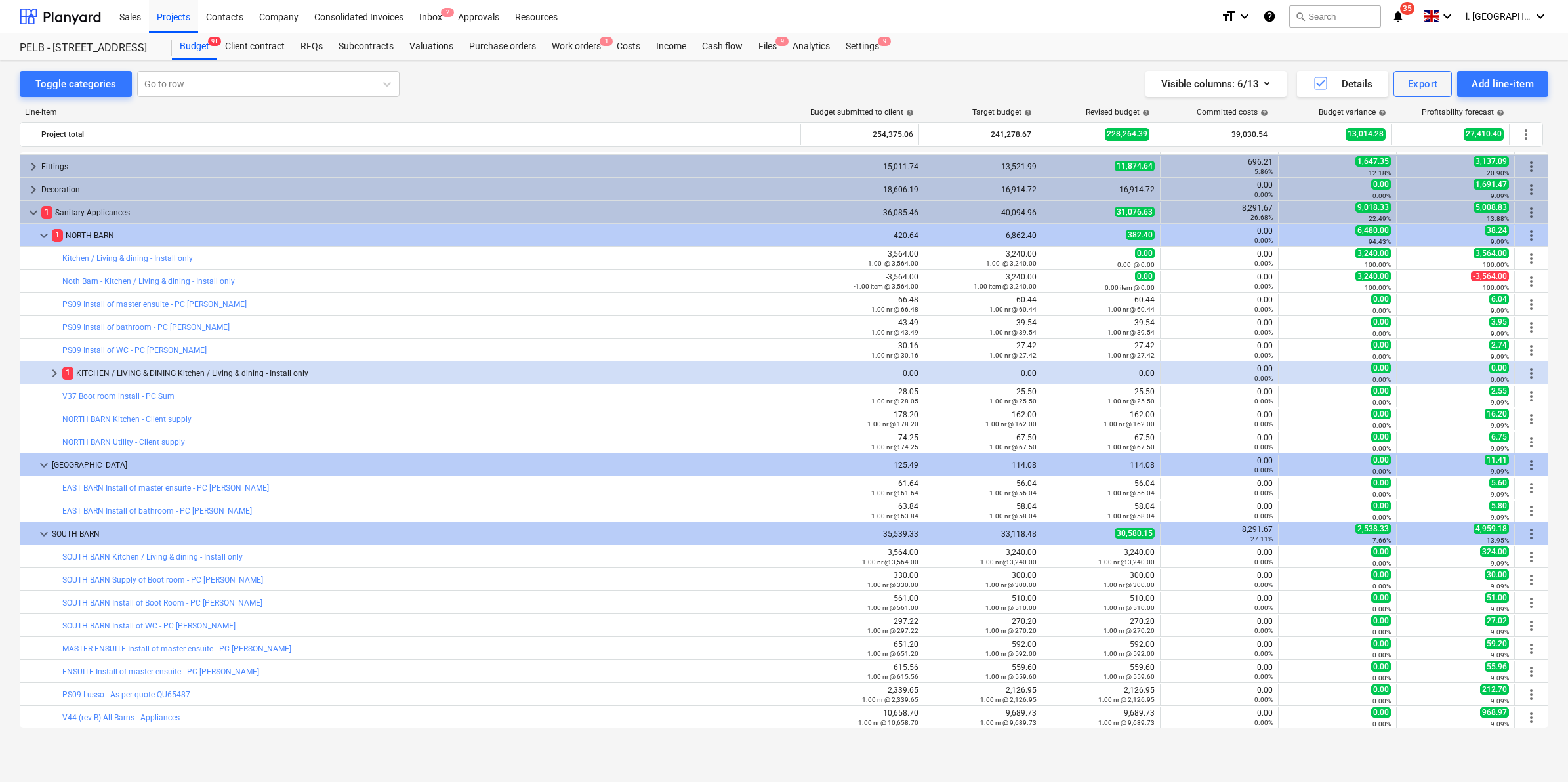
click at [36, 534] on span "keyboard_arrow_down" at bounding box center [43, 534] width 16 height 16
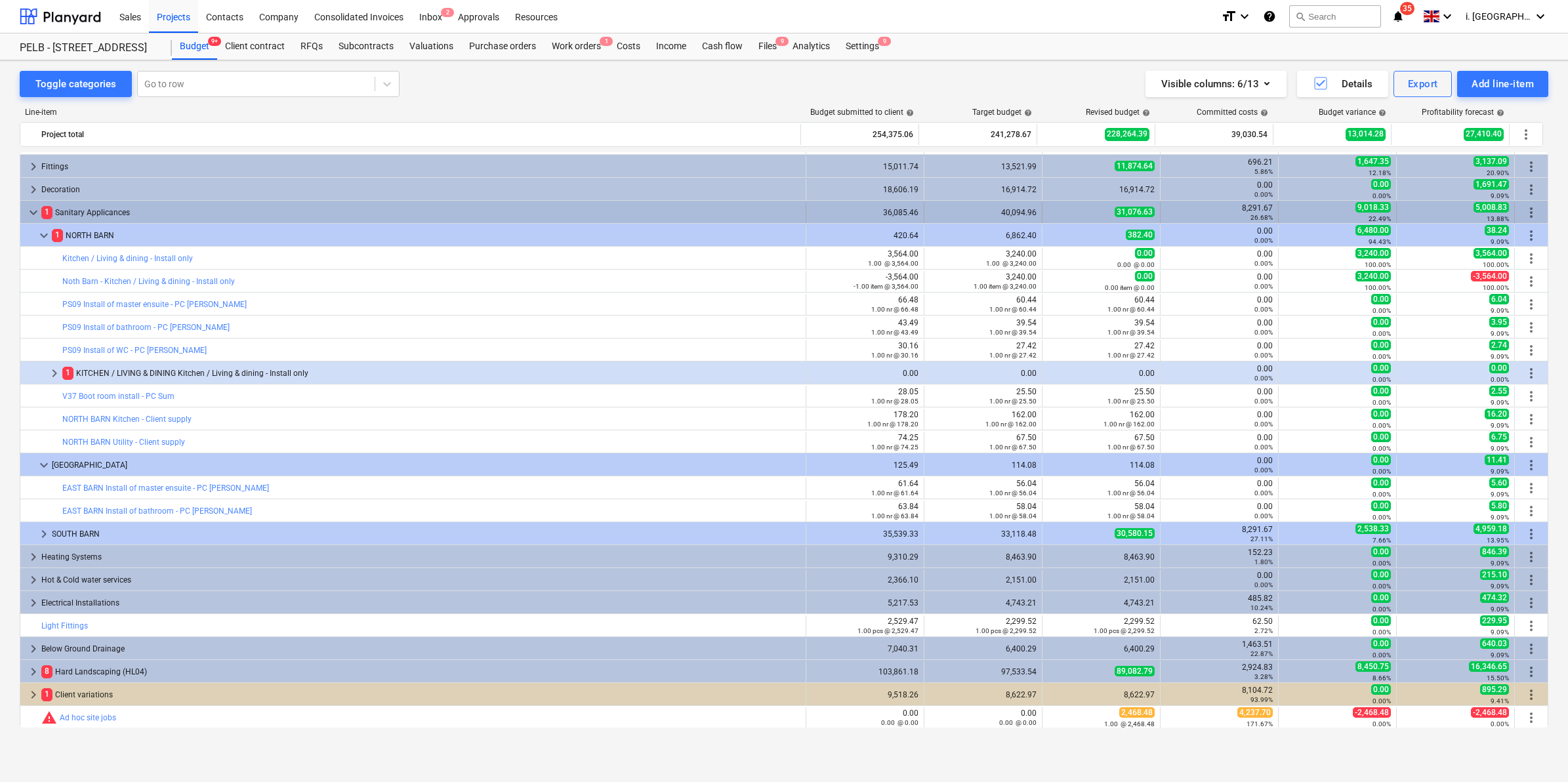
click at [30, 202] on div "keyboard_arrow_down" at bounding box center [33, 212] width 16 height 21
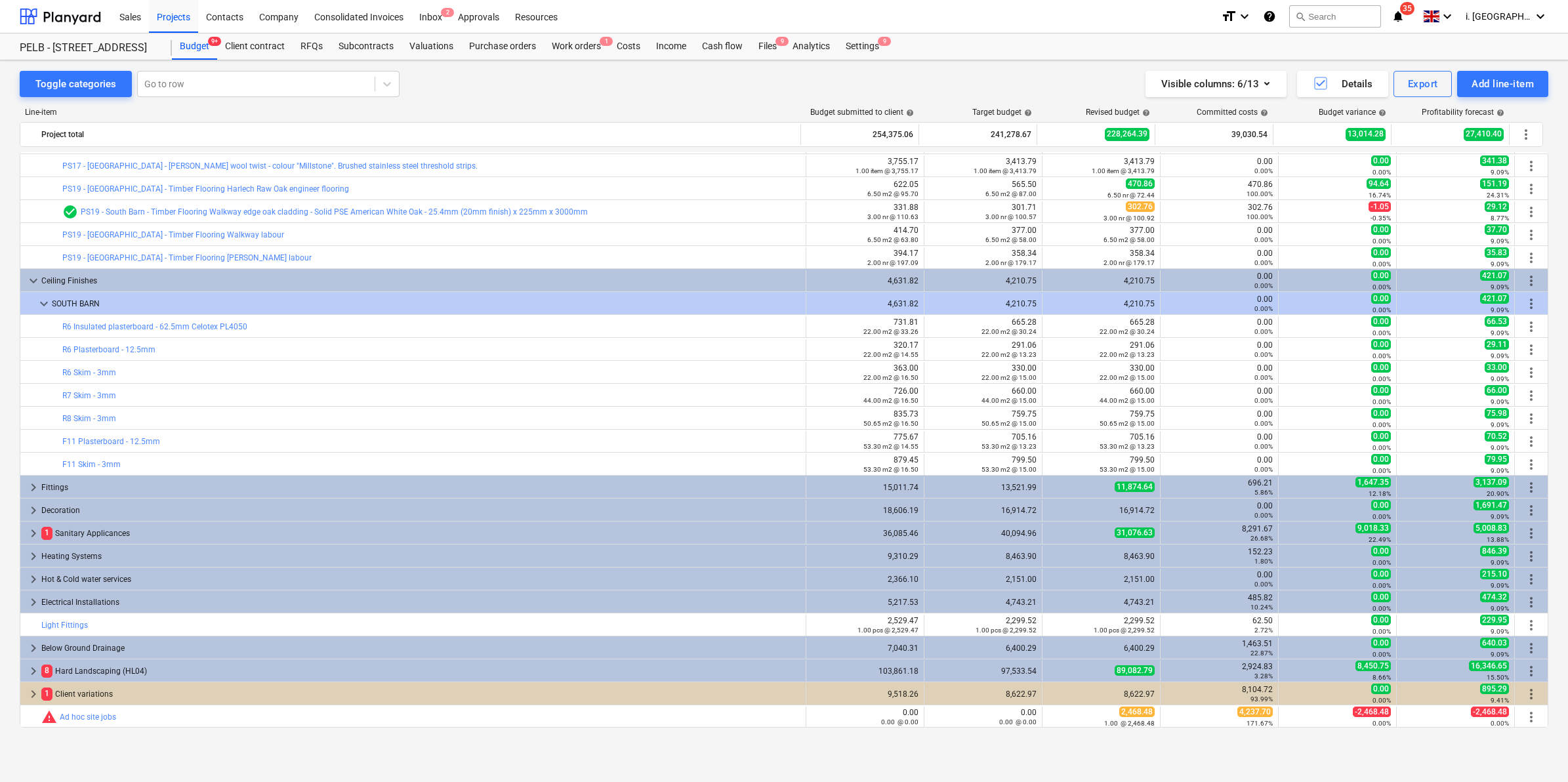
scroll to position [411, 0]
click at [30, 493] on span "keyboard_arrow_right" at bounding box center [33, 488] width 16 height 16
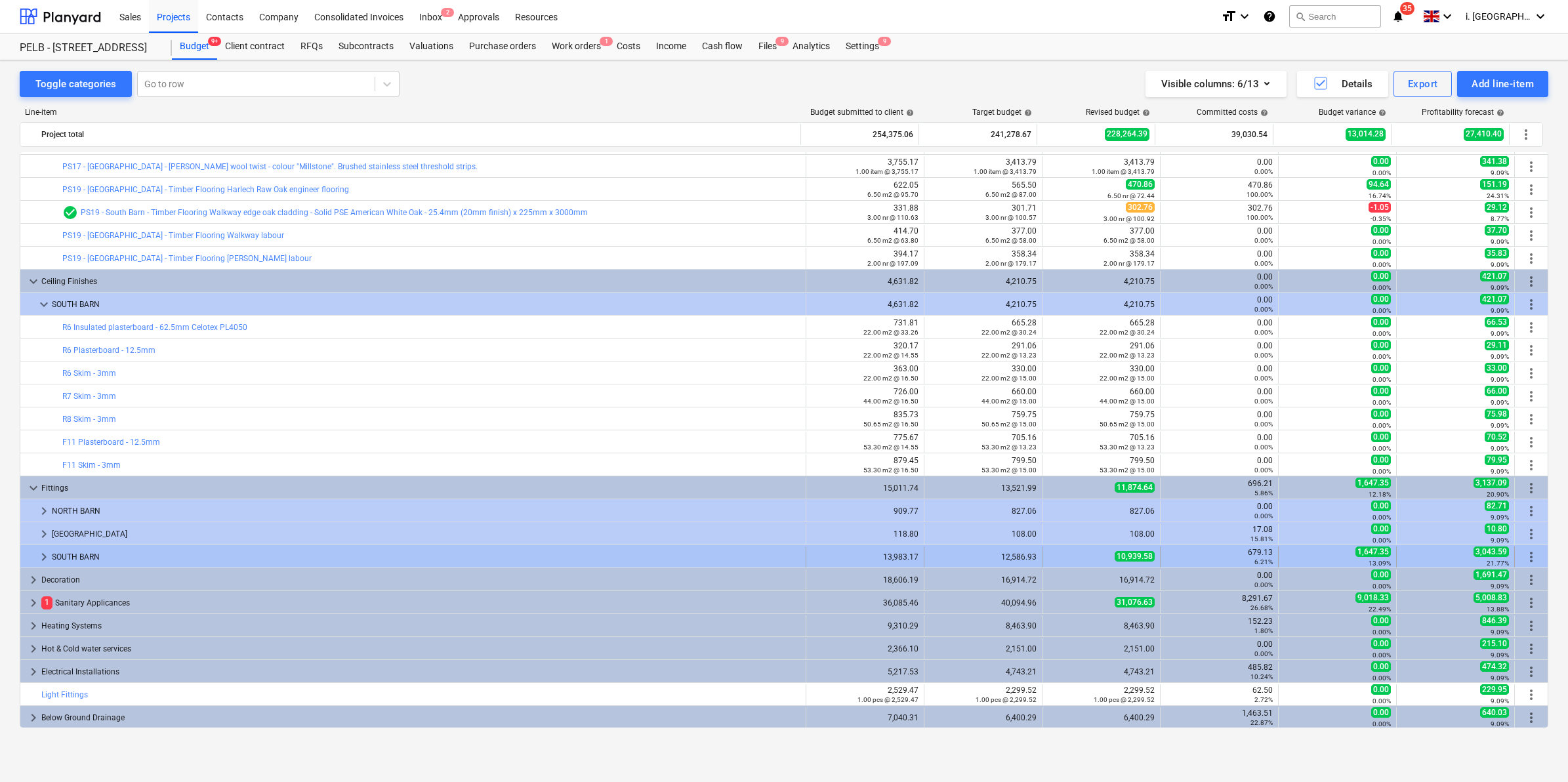
click at [35, 559] on div at bounding box center [30, 557] width 10 height 21
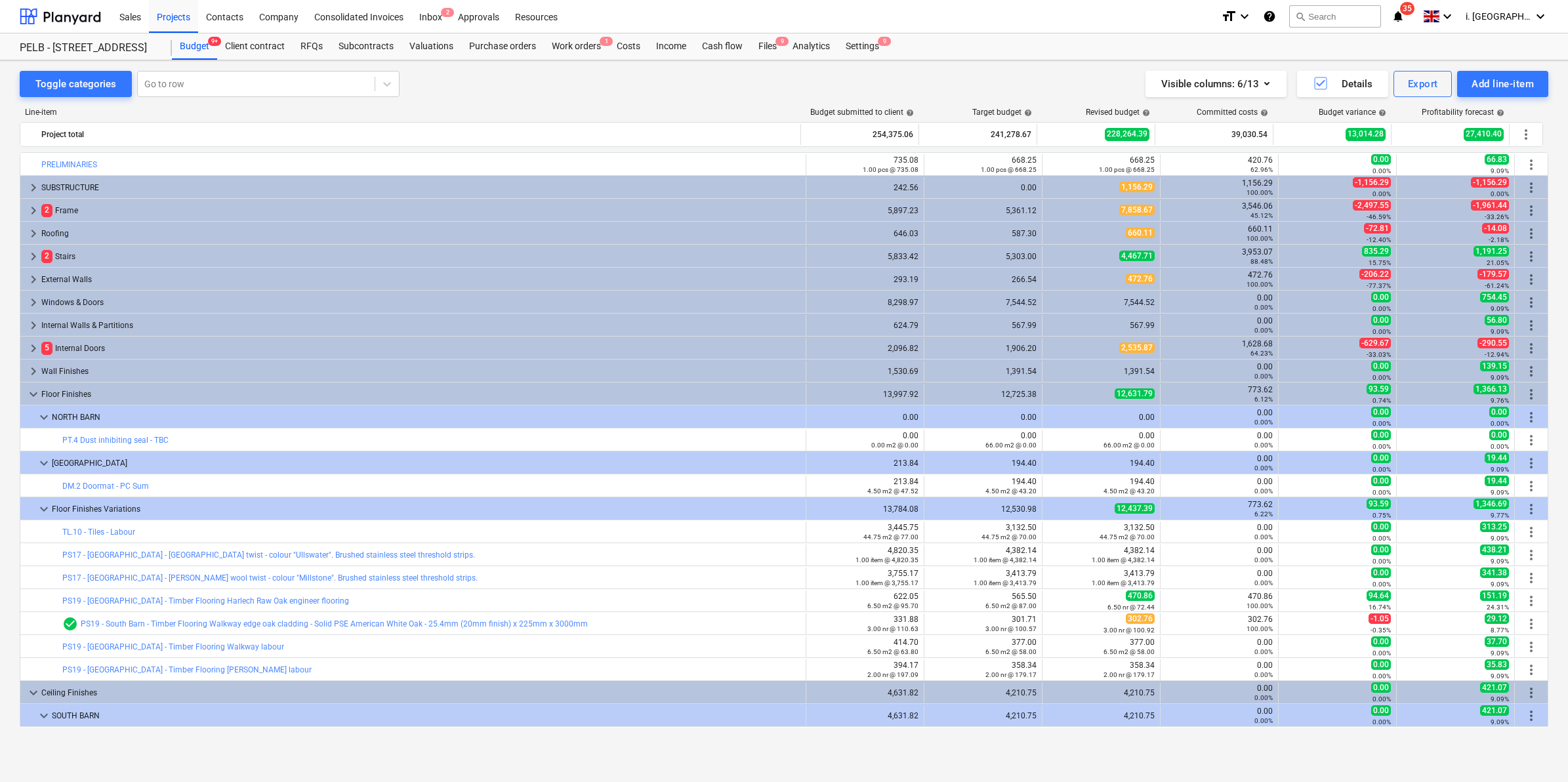
scroll to position [0, 0]
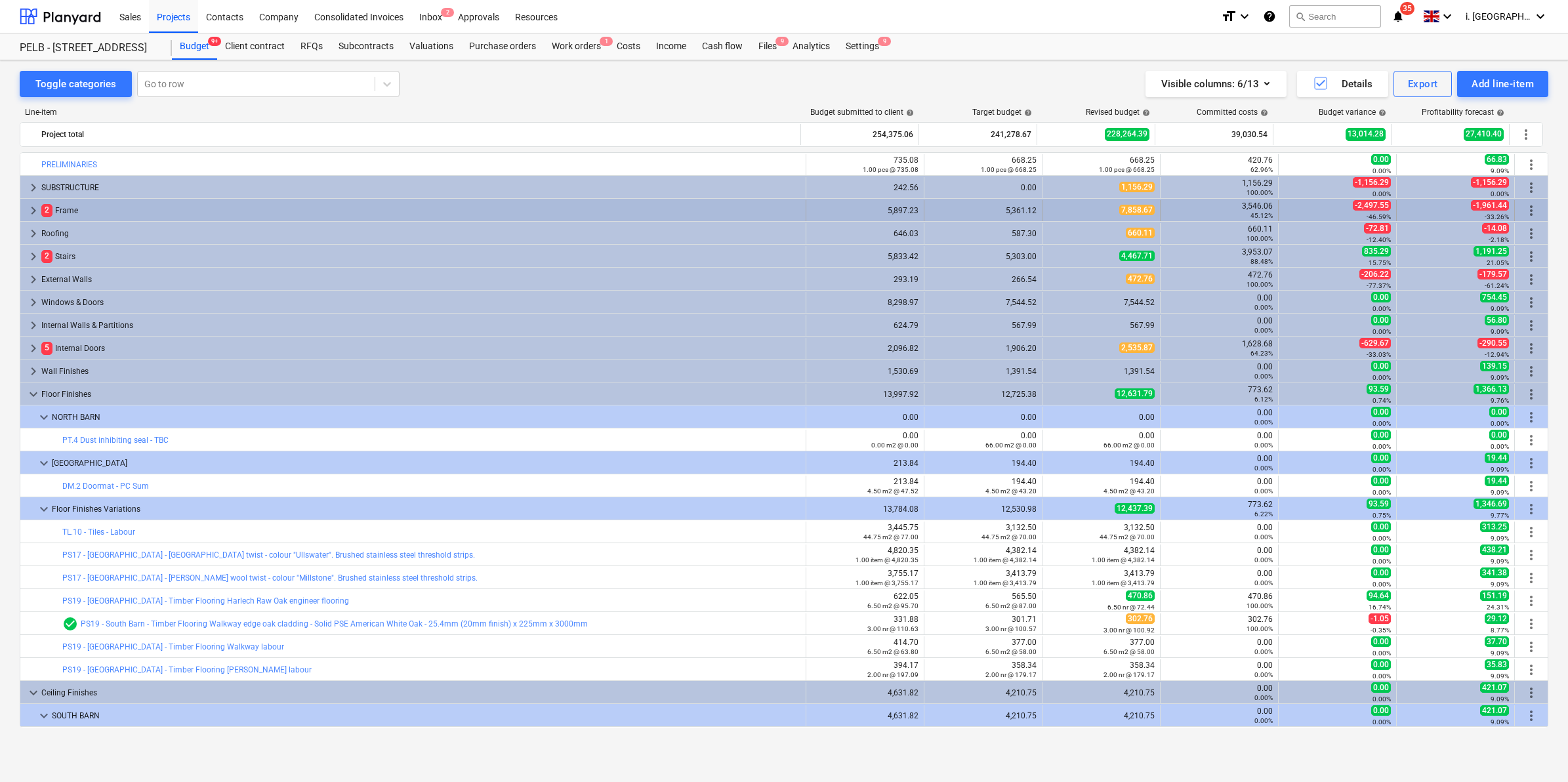
click at [33, 208] on span "keyboard_arrow_right" at bounding box center [33, 210] width 16 height 16
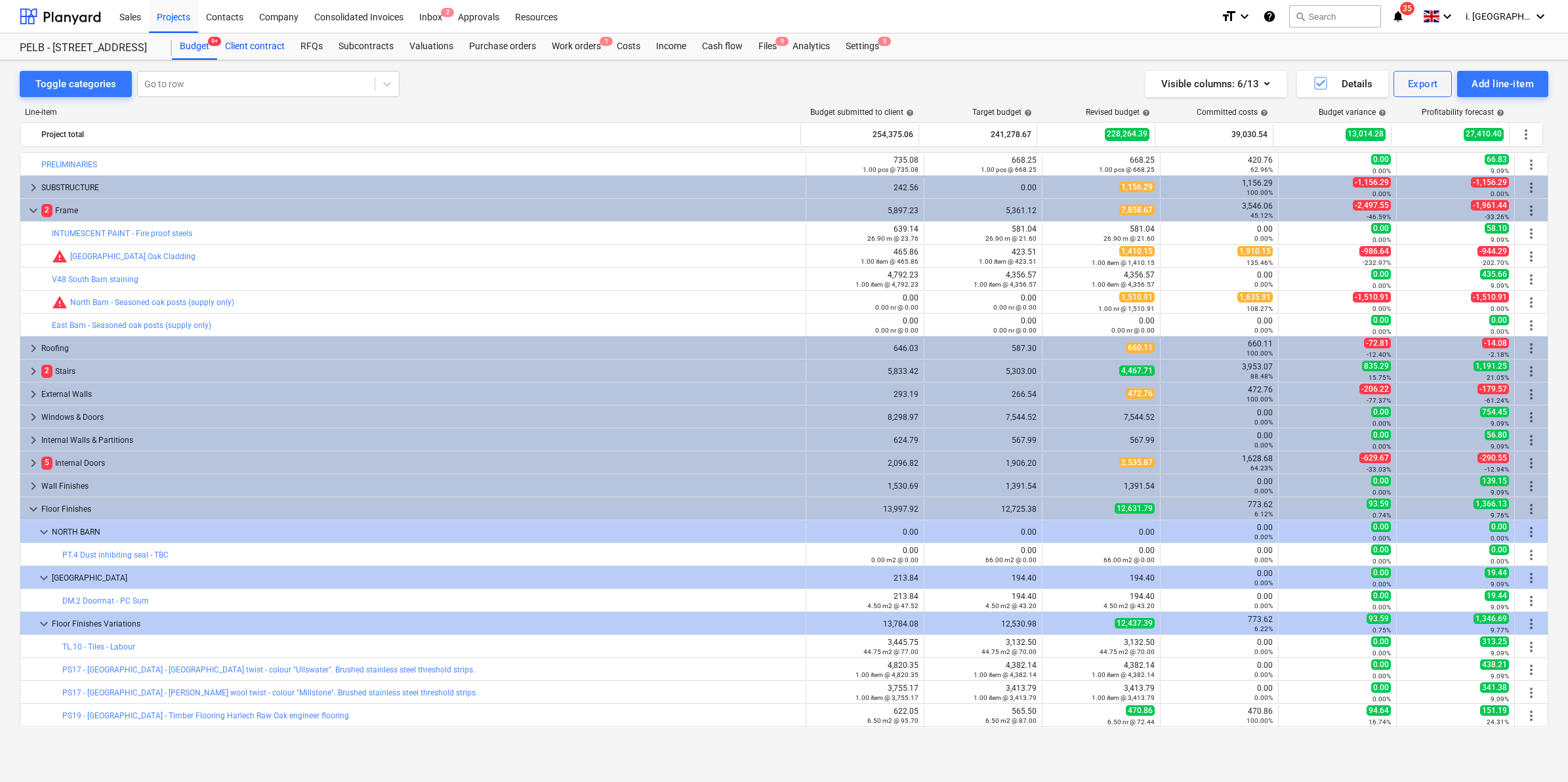
drag, startPoint x: 270, startPoint y: 43, endPoint x: 259, endPoint y: 53, distance: 14.9
click at [270, 43] on div "Client contract" at bounding box center [255, 46] width 76 height 26
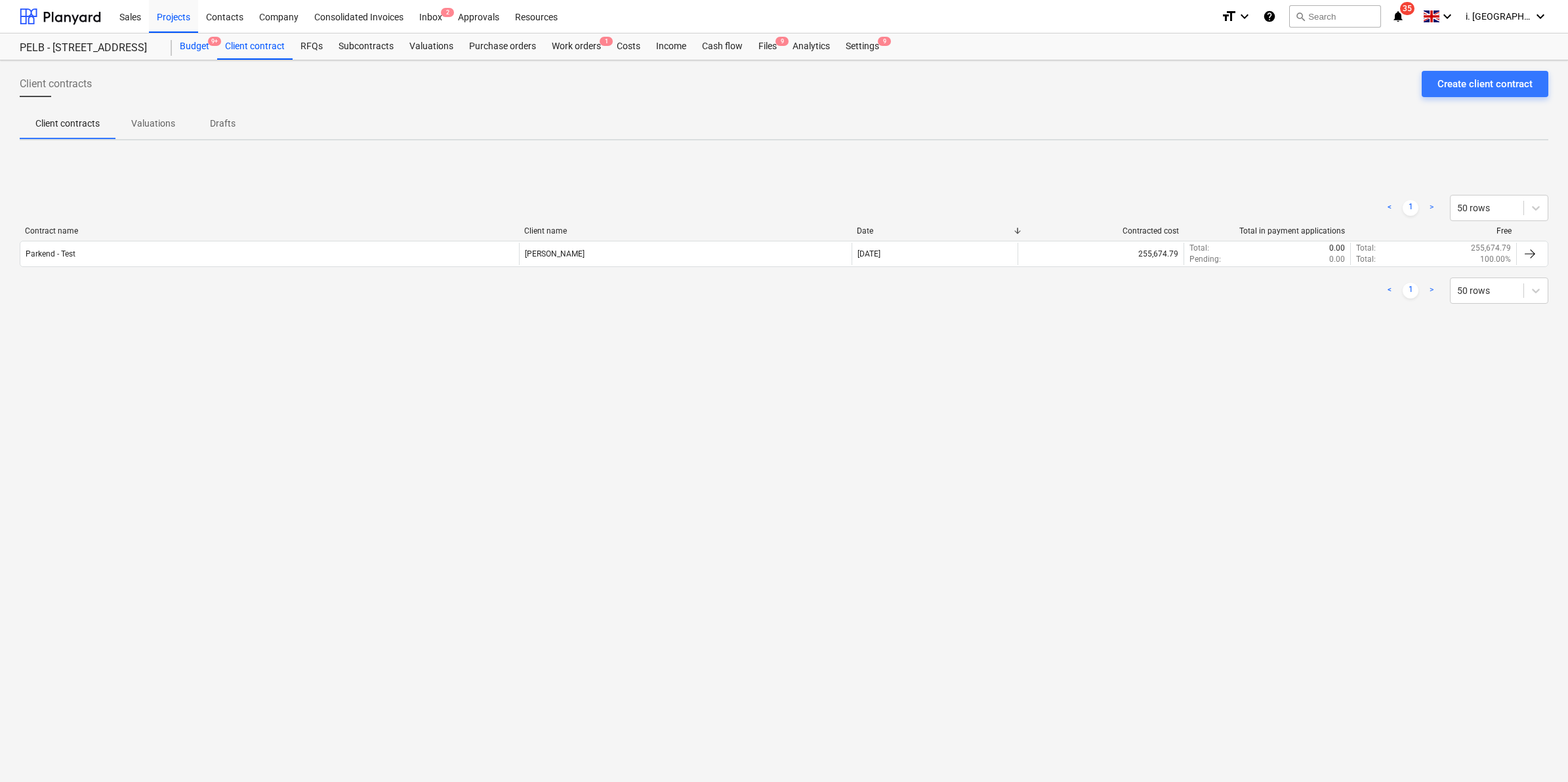
click at [200, 44] on div "Budget 9+" at bounding box center [194, 46] width 45 height 26
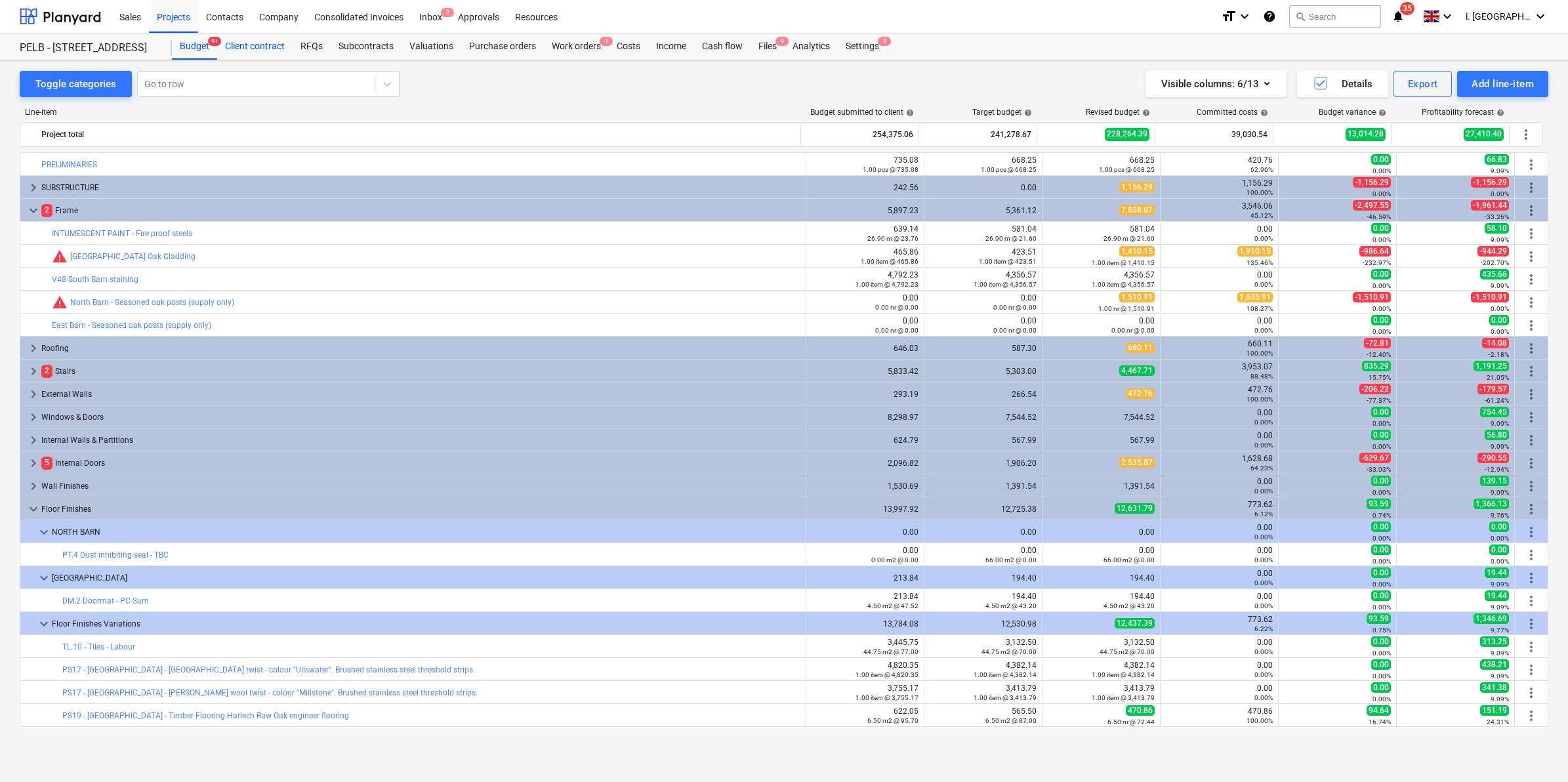
click at [257, 44] on div "Client contract" at bounding box center [255, 46] width 76 height 26
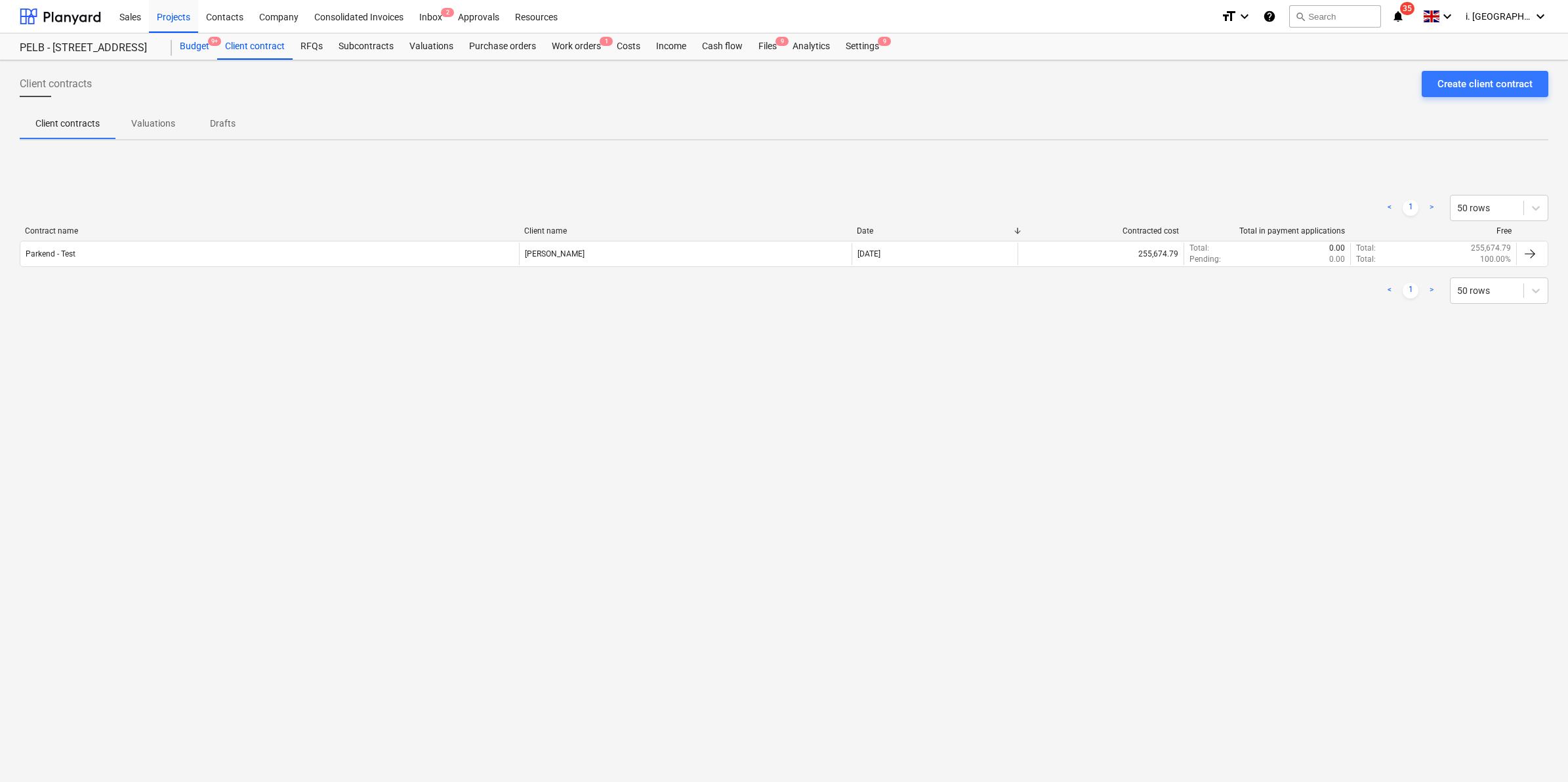
click at [182, 40] on div "Budget 9+" at bounding box center [194, 46] width 45 height 26
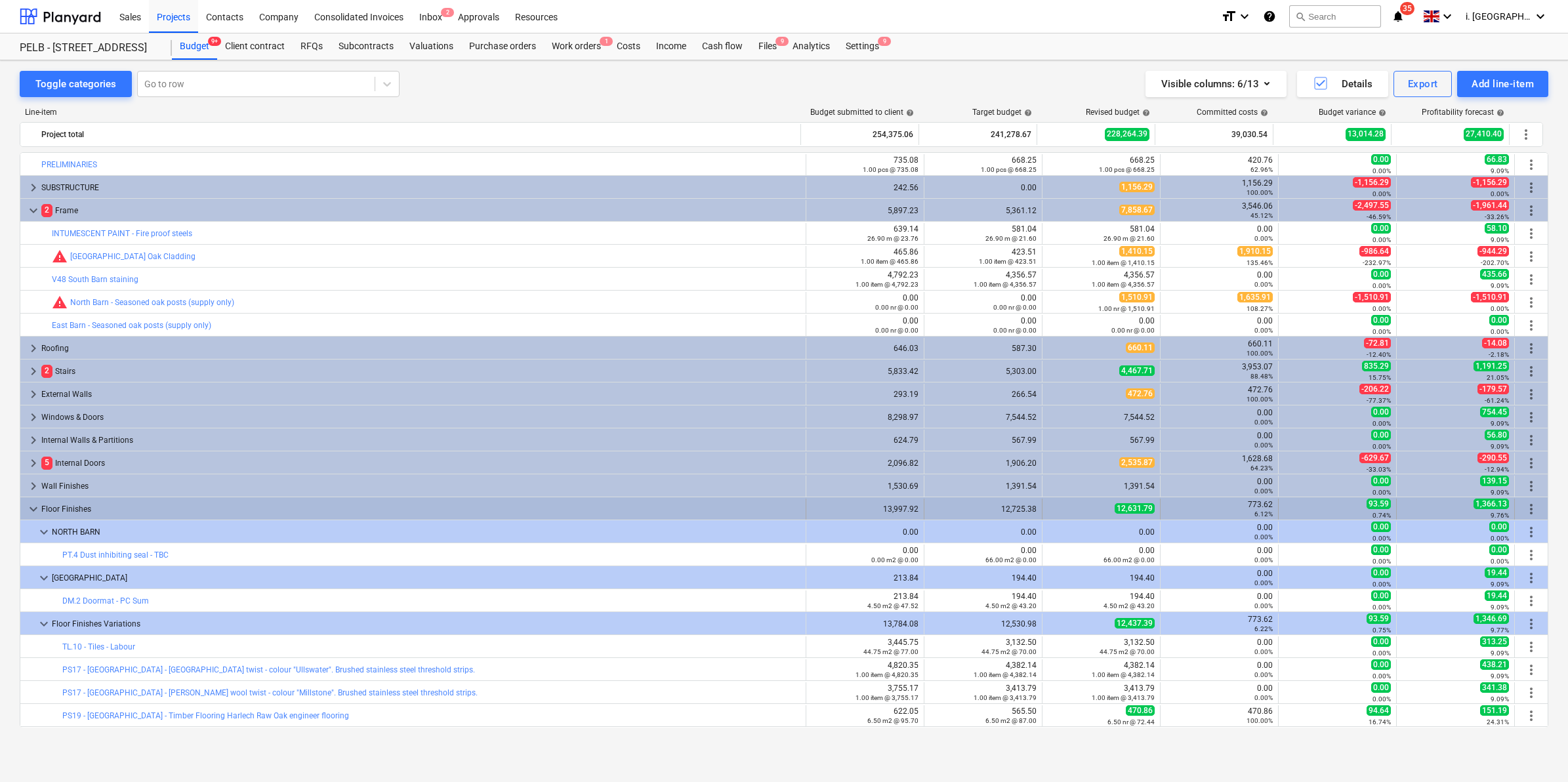
click at [1253, 506] on div "1,366.13 9.76%" at bounding box center [1456, 509] width 107 height 20
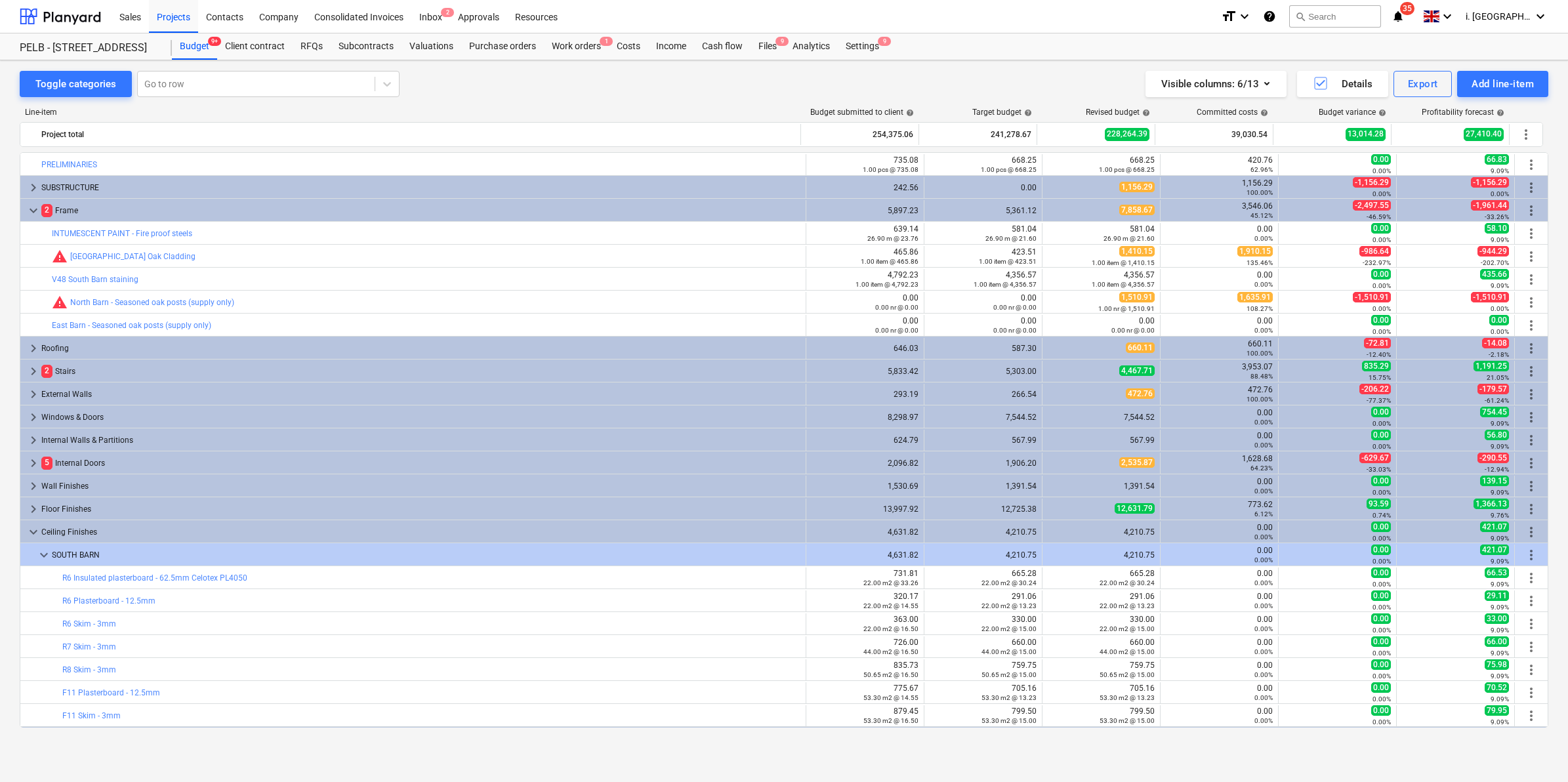
click at [1253, 430] on div "Toggle categories Go to row Visible columns : 6/13 Details Export Add line-item…" at bounding box center [784, 407] width 1568 height 693
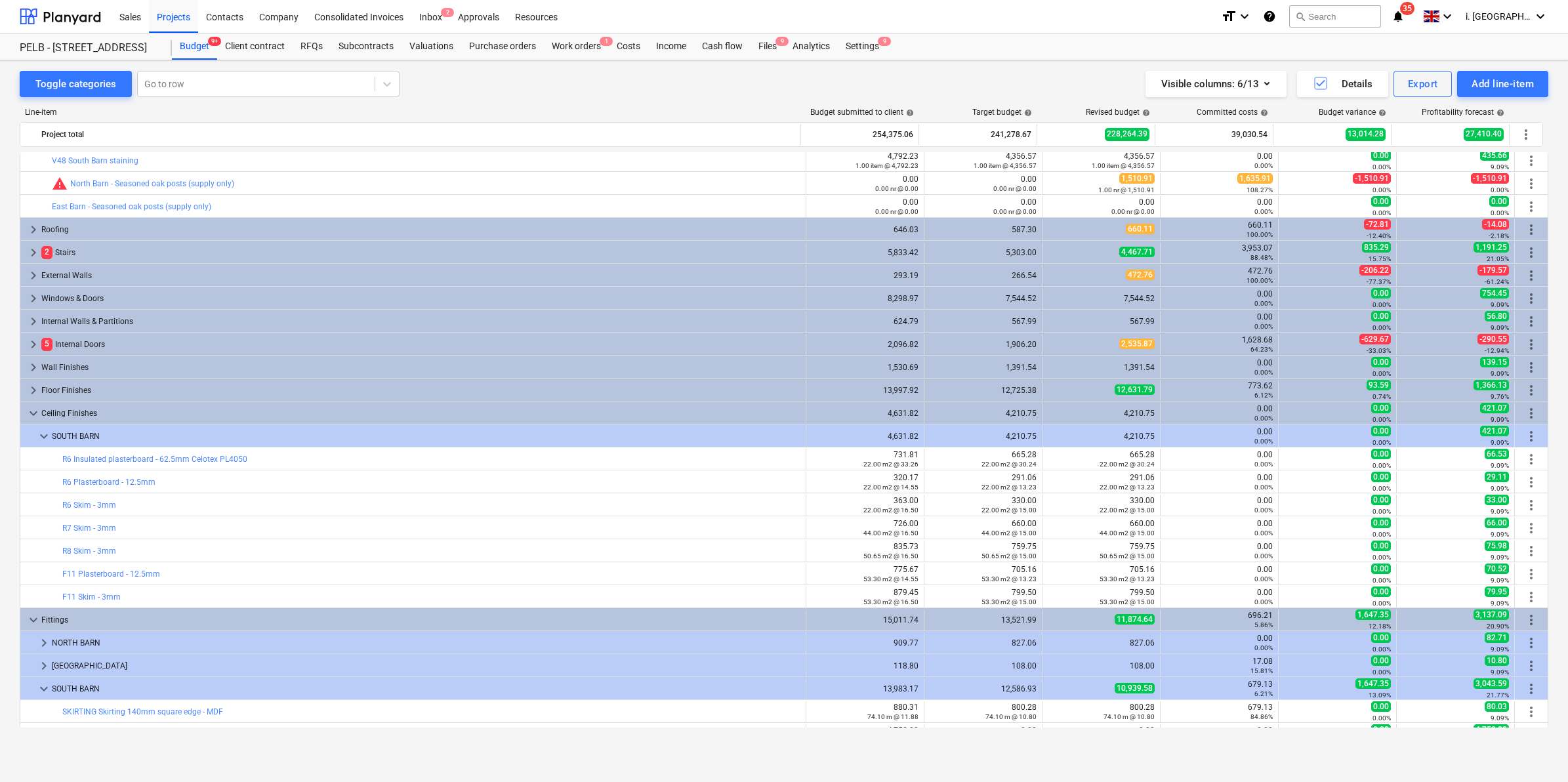
scroll to position [122, 0]
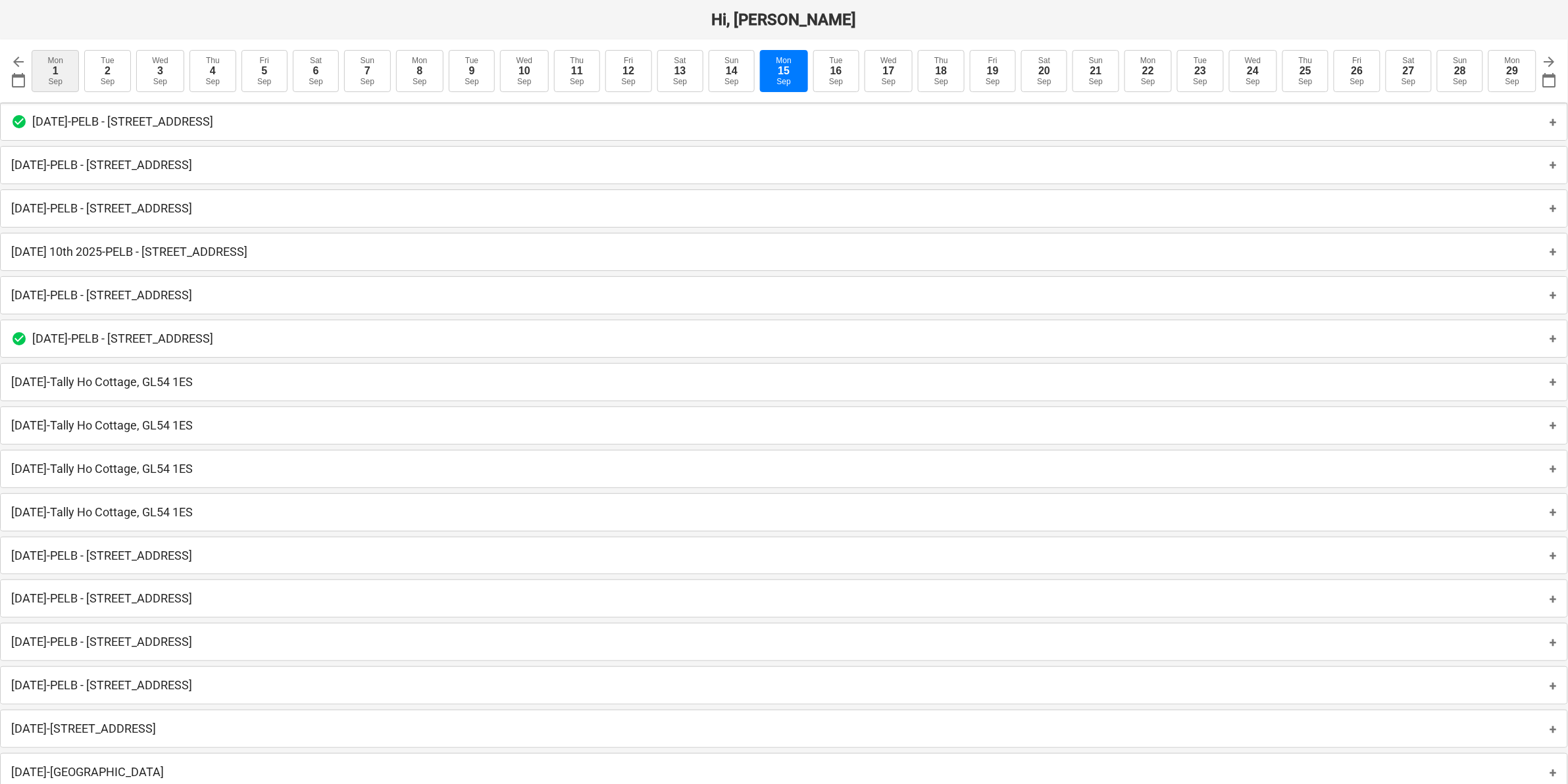
click at [47, 76] on button "[DATE]" at bounding box center [55, 71] width 47 height 43
type input "[DATE]"
click at [786, 74] on div "1" at bounding box center [784, 70] width 6 height 12
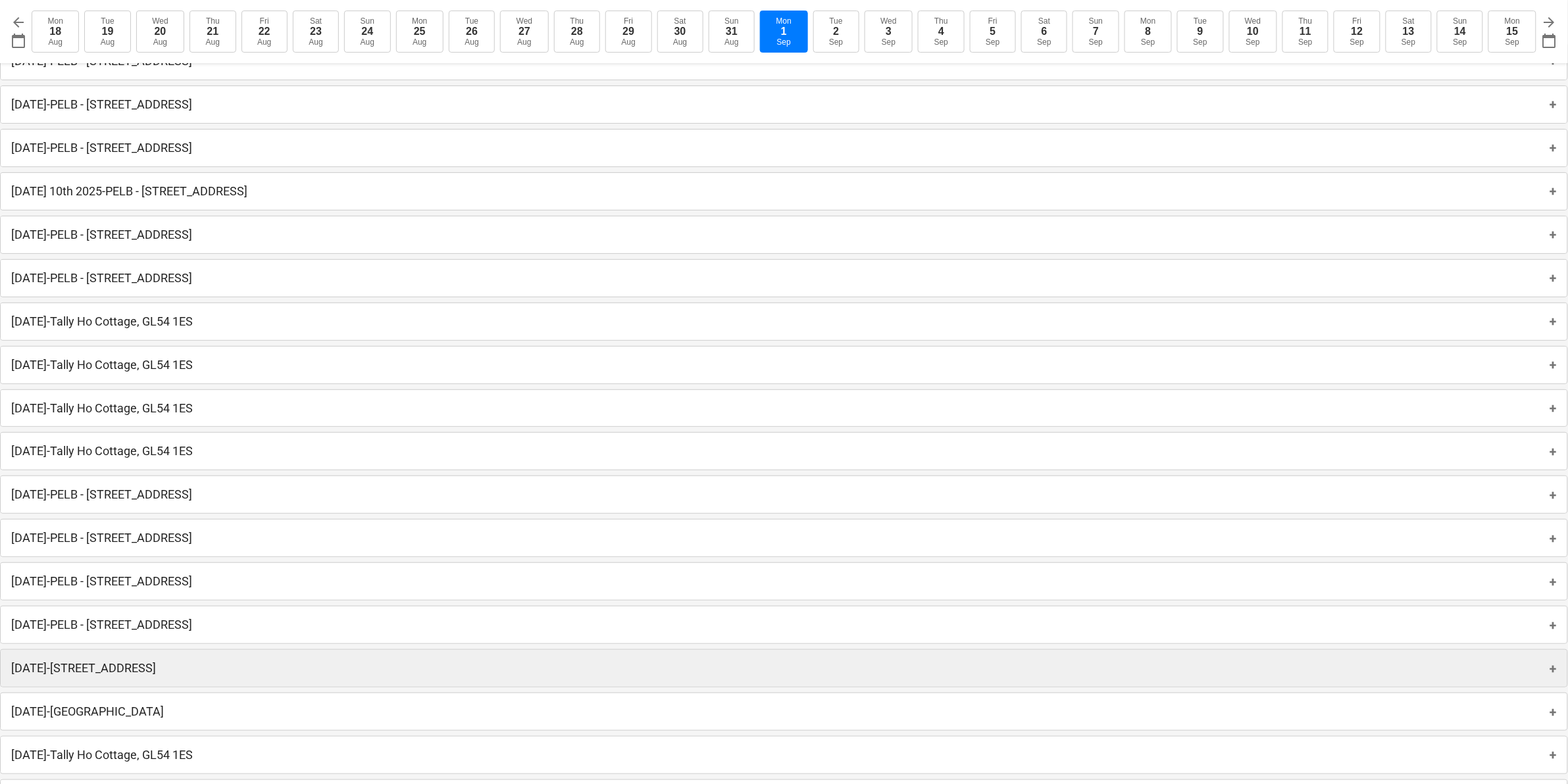
scroll to position [143, 0]
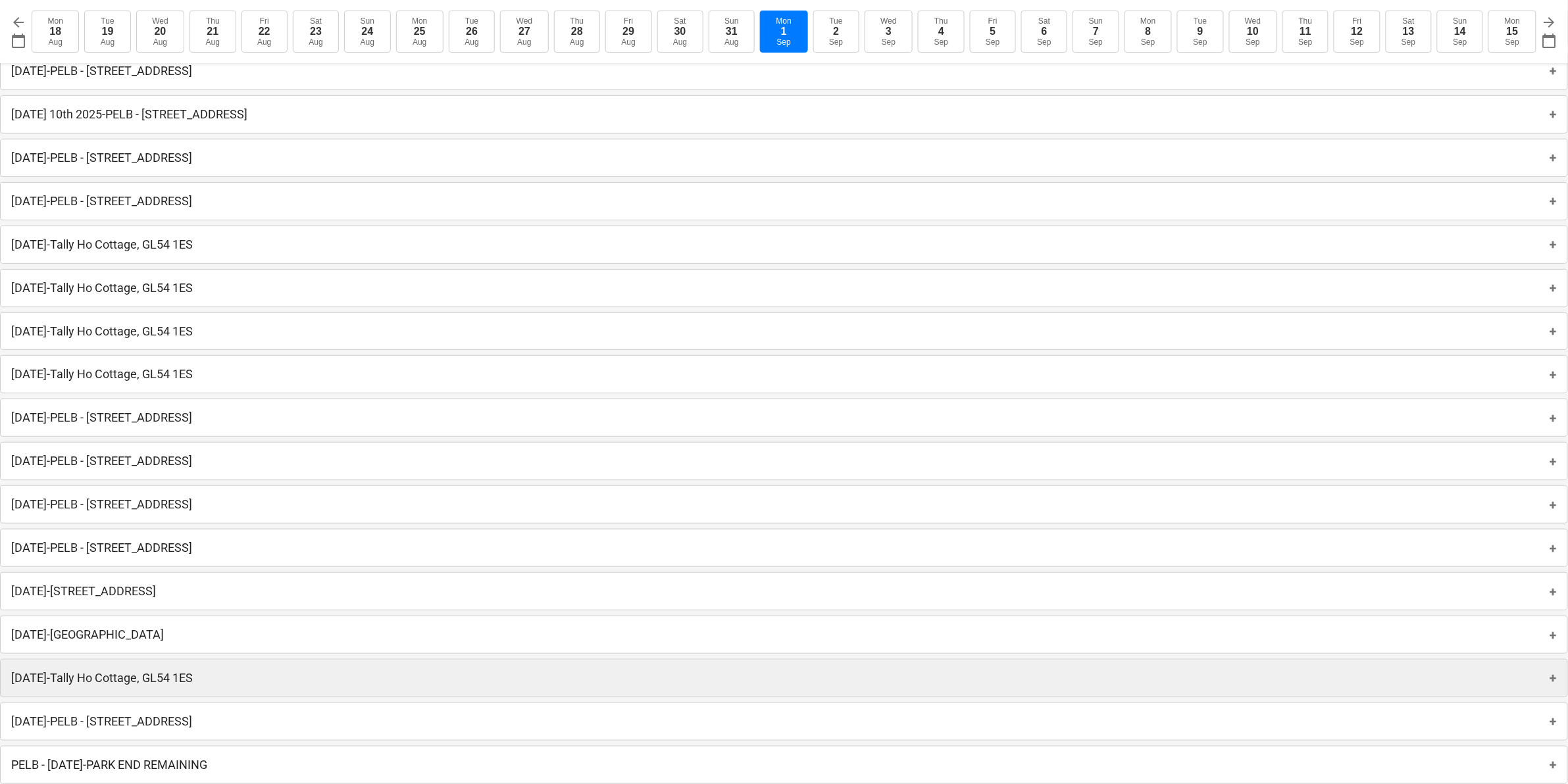
click at [370, 684] on div "[DATE] - [GEOGRAPHIC_DATA], GL54 1ES +" at bounding box center [784, 679] width 1567 height 37
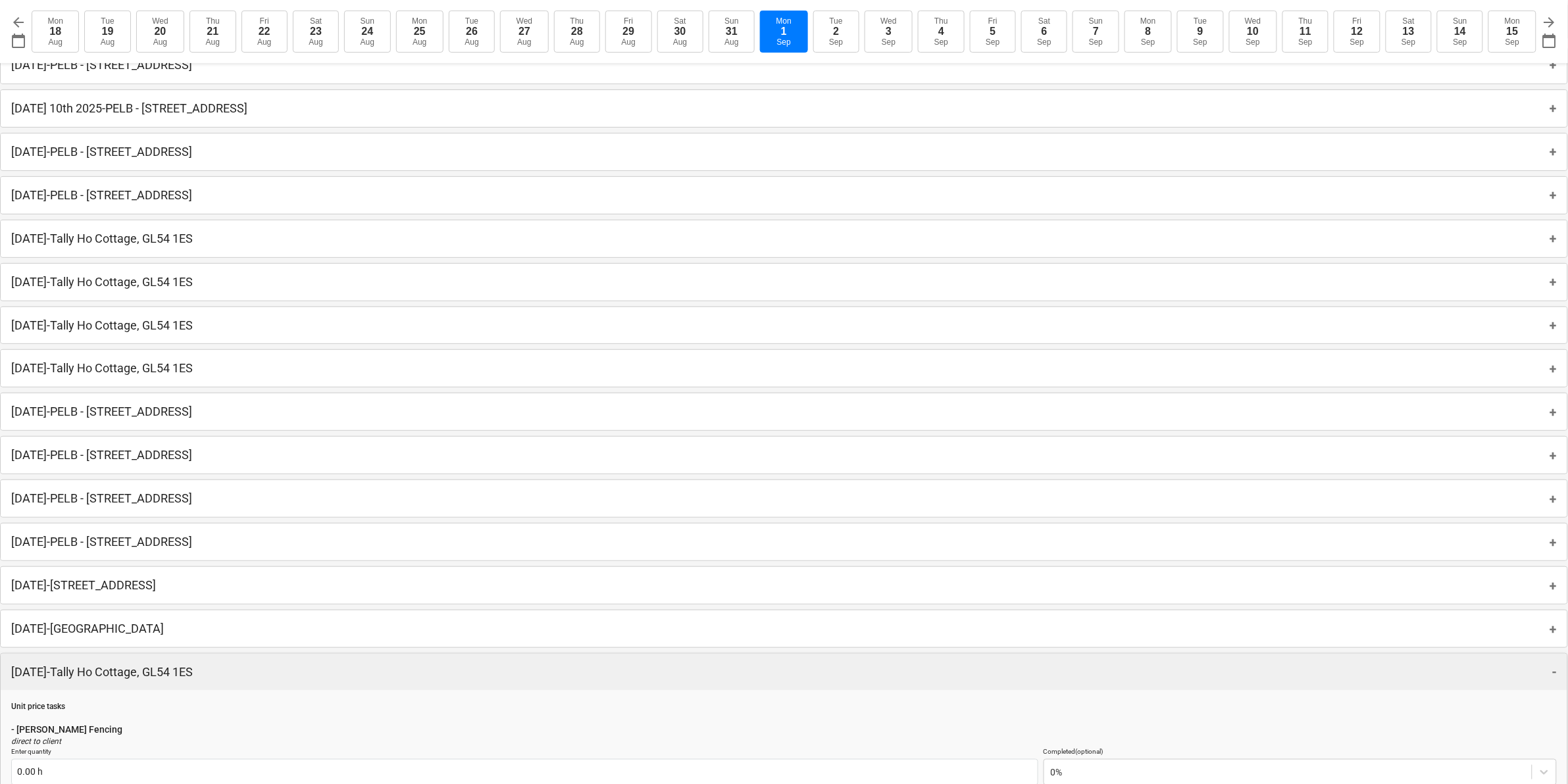
scroll to position [530, 0]
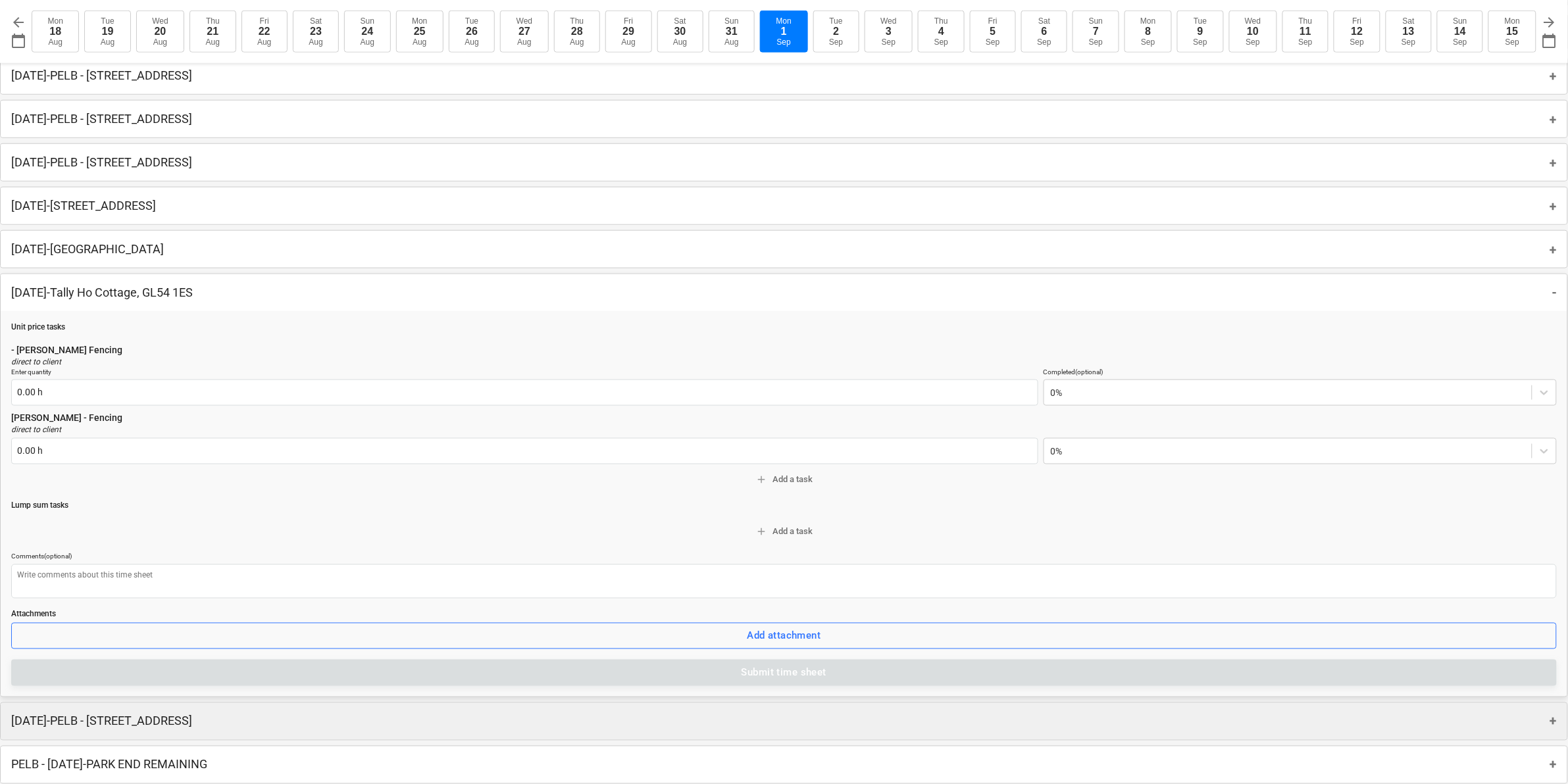
click at [192, 729] on p "[DATE] - PELB - [GEOGRAPHIC_DATA], [GEOGRAPHIC_DATA]" at bounding box center [102, 721] width 181 height 16
type textarea "x"
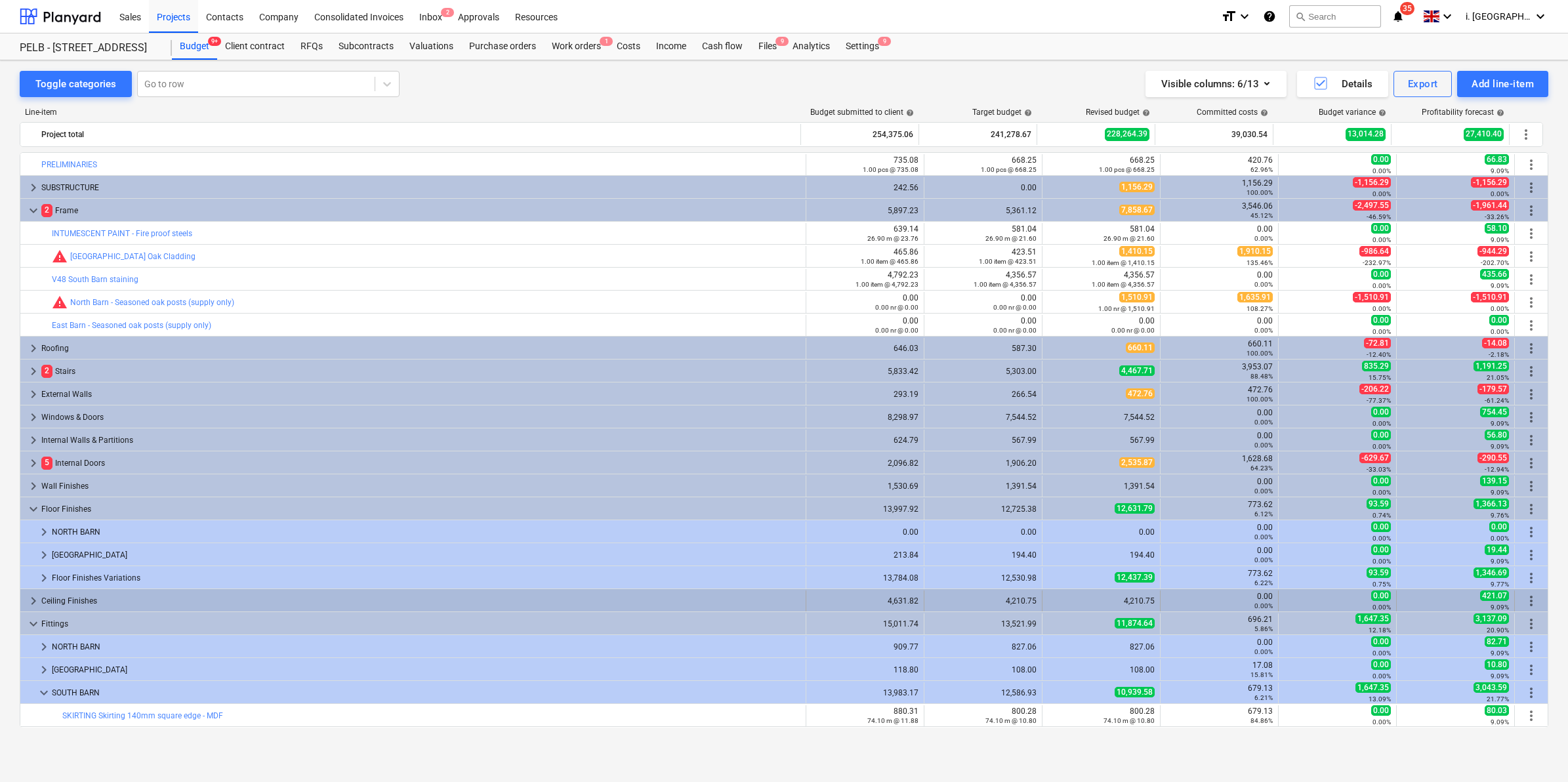
scroll to position [176, 0]
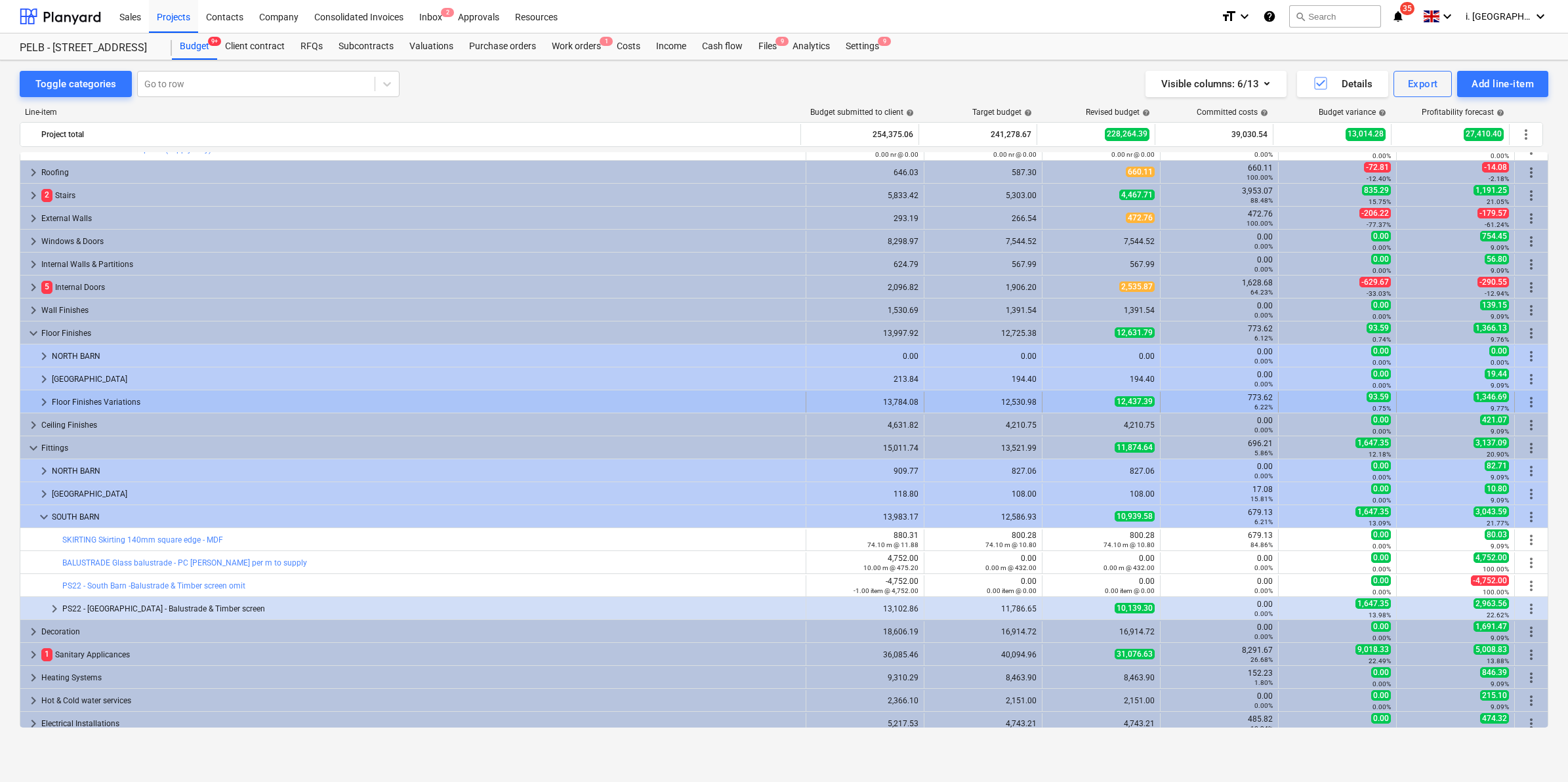
click at [44, 398] on span "keyboard_arrow_right" at bounding box center [43, 402] width 16 height 16
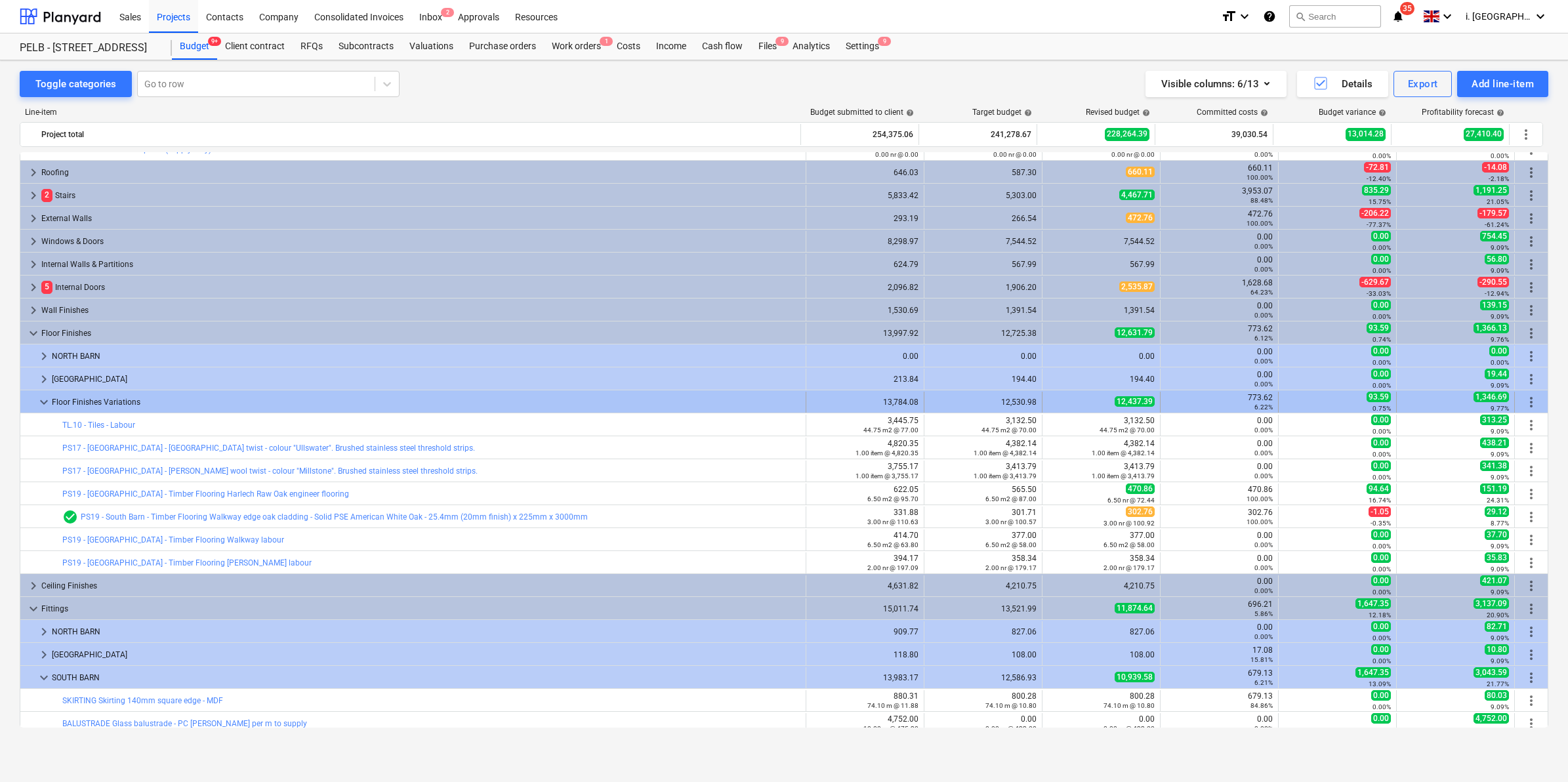
click at [43, 398] on span "keyboard_arrow_down" at bounding box center [43, 402] width 16 height 16
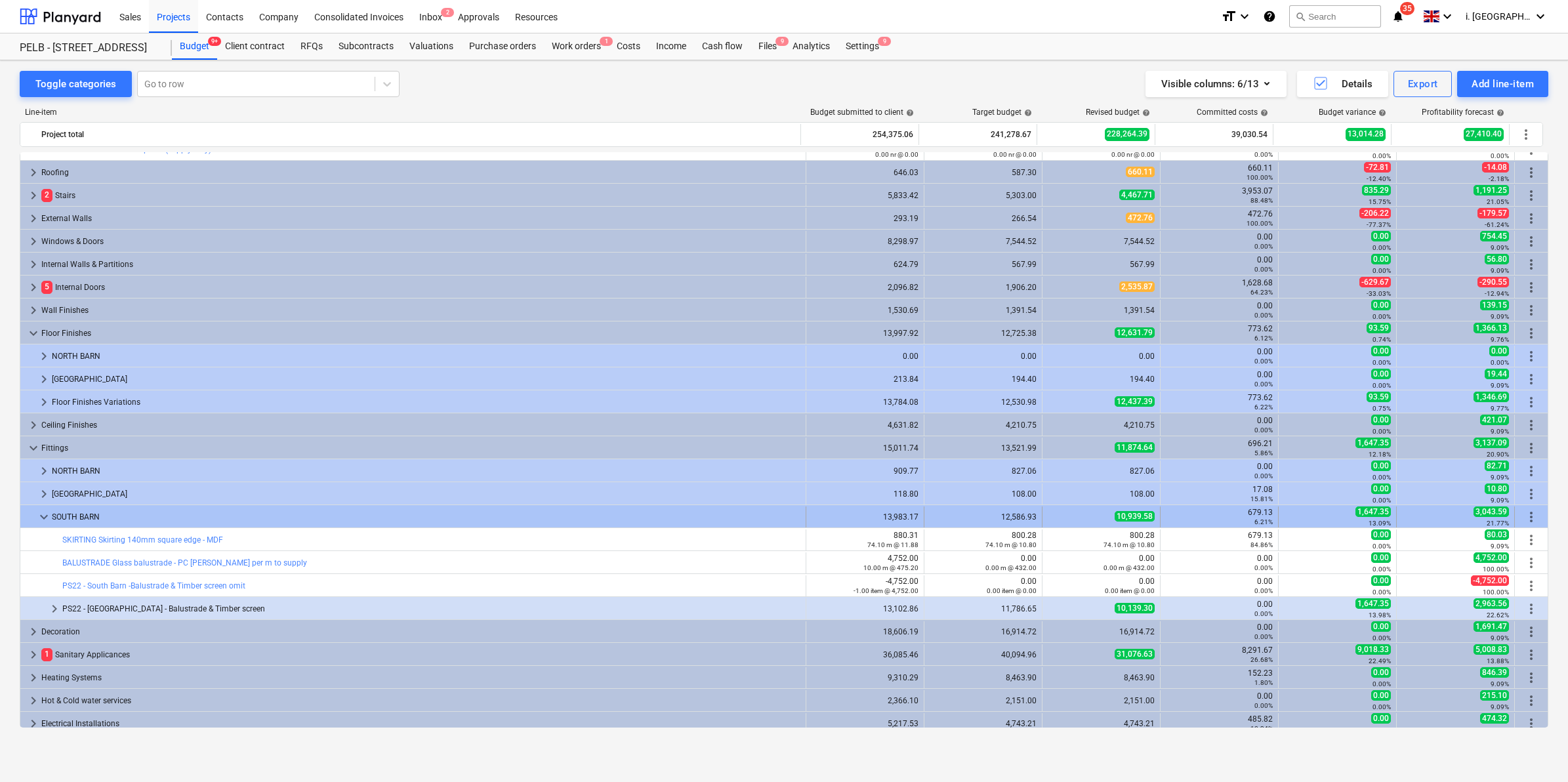
click at [41, 520] on span "keyboard_arrow_down" at bounding box center [43, 516] width 16 height 16
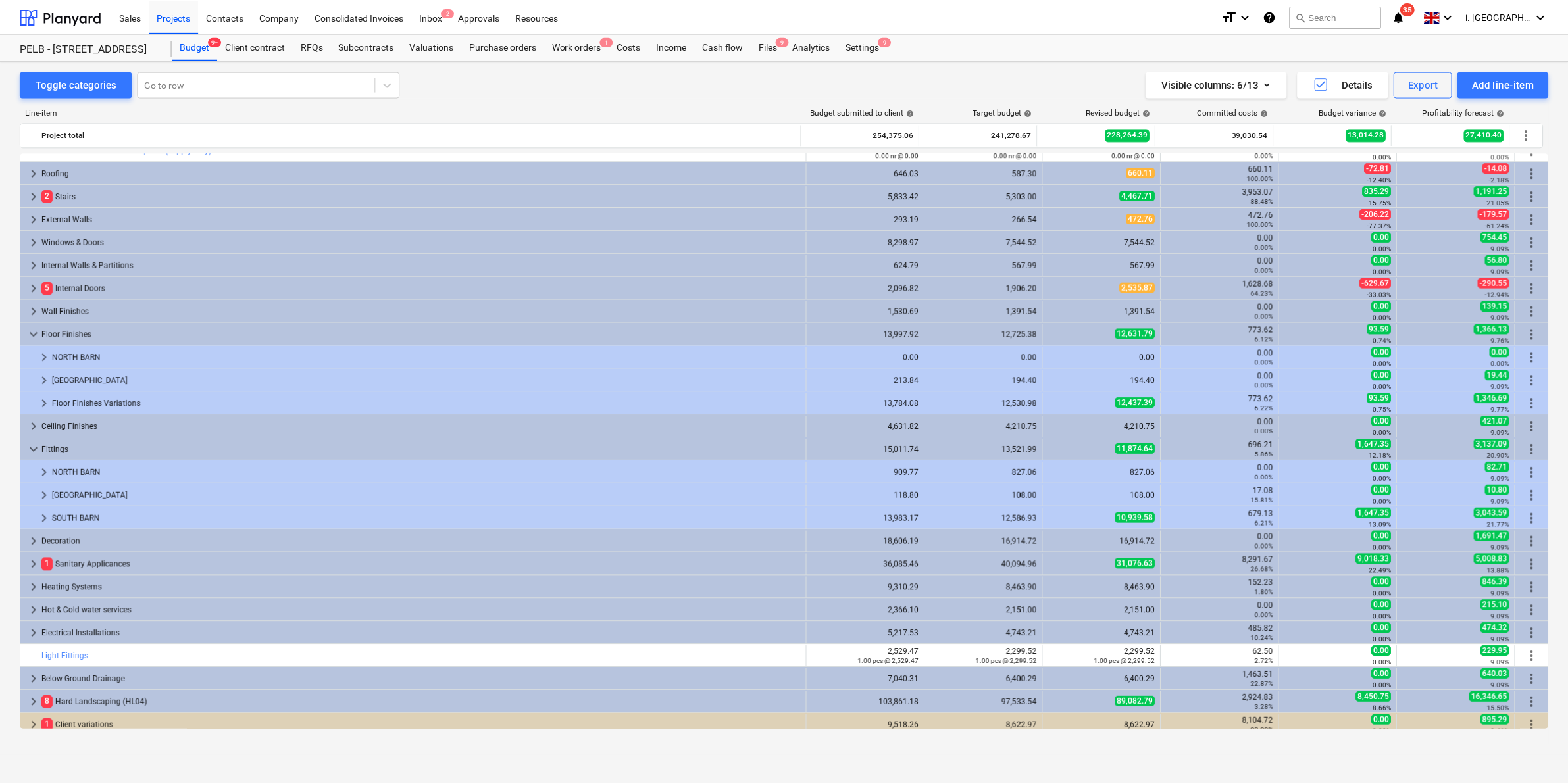
scroll to position [205, 0]
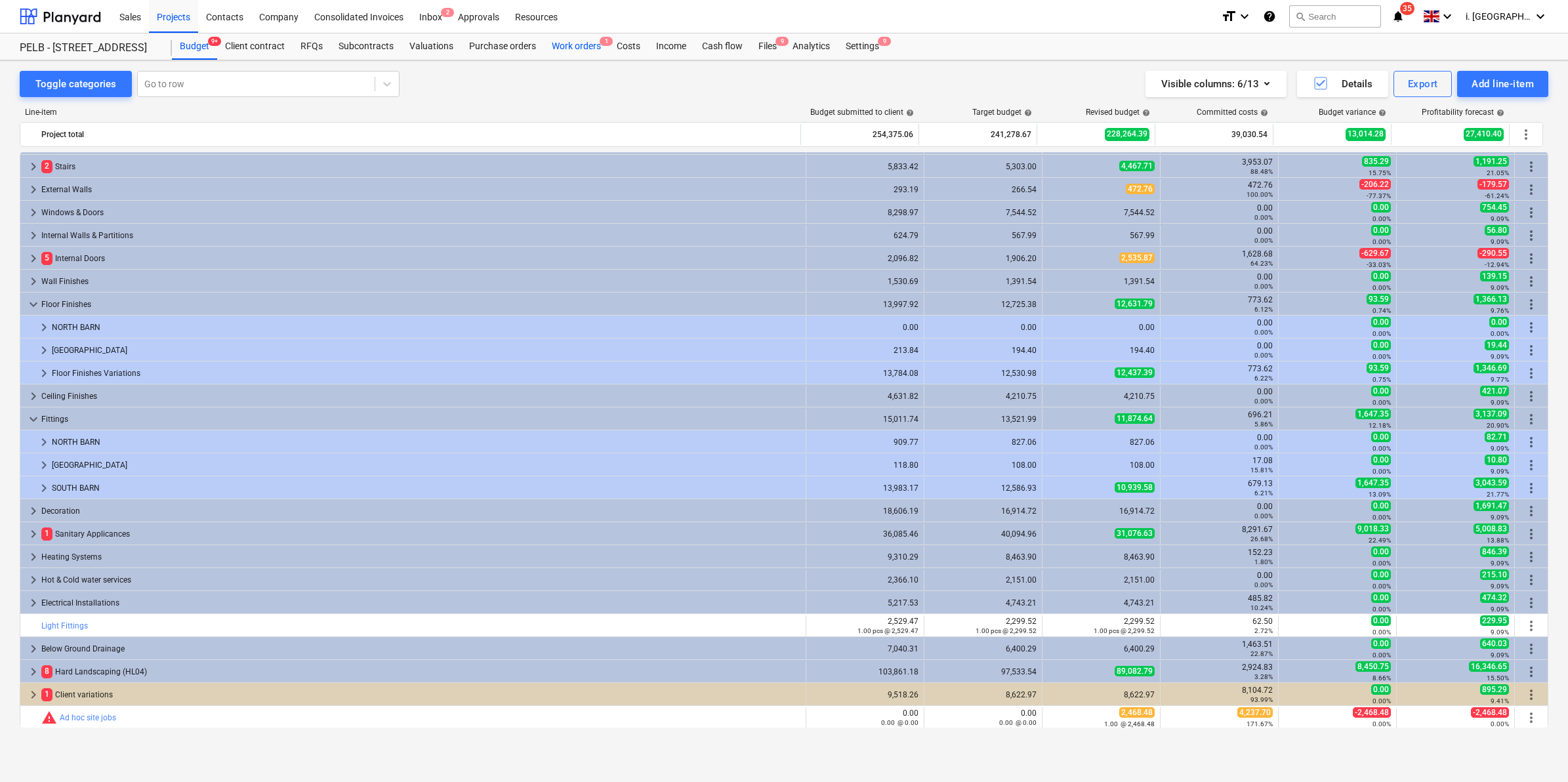
click at [584, 46] on div "Work orders 1" at bounding box center [576, 46] width 65 height 26
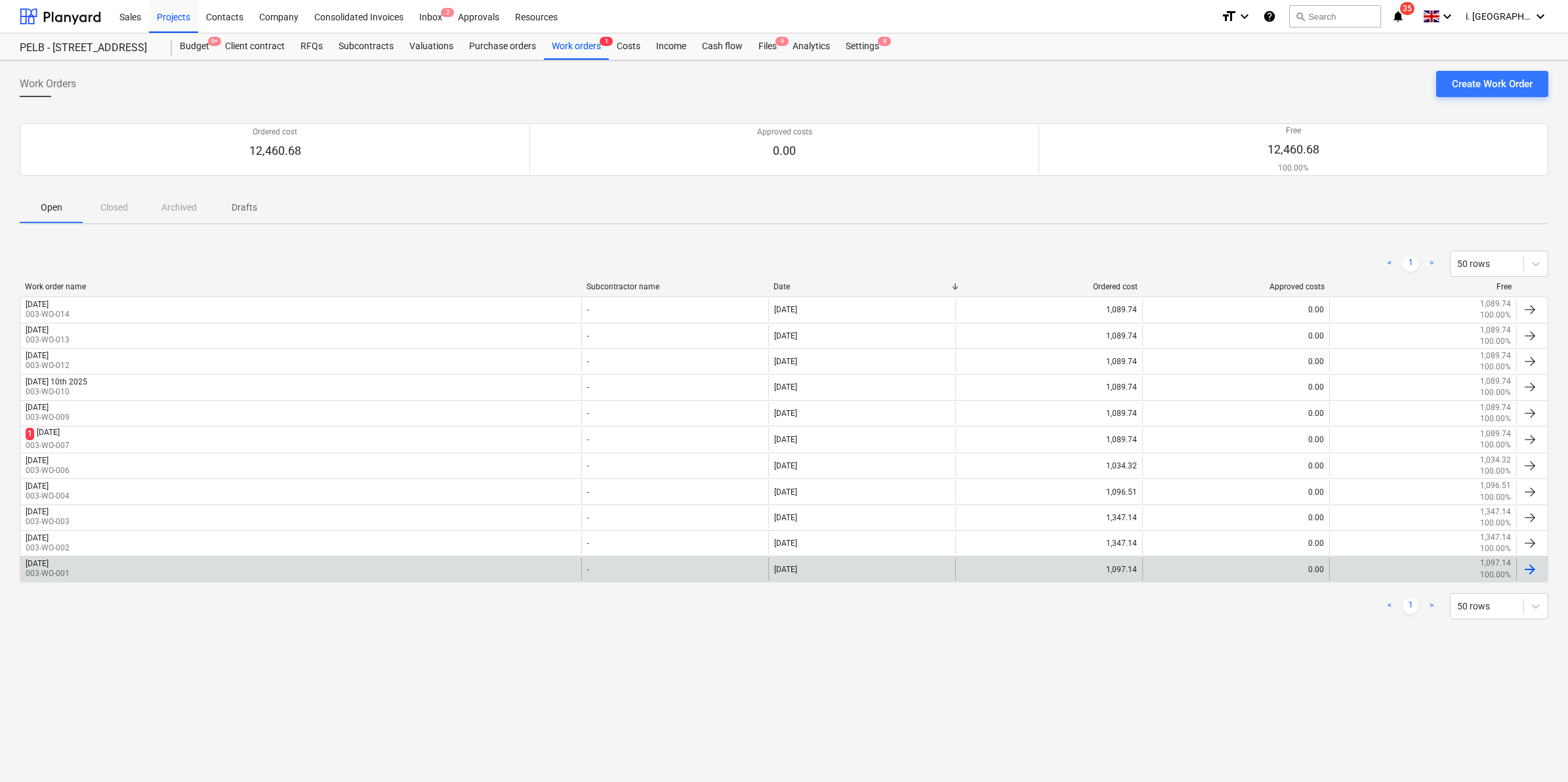
click at [49, 568] on div "[DATE]" at bounding box center [37, 563] width 23 height 9
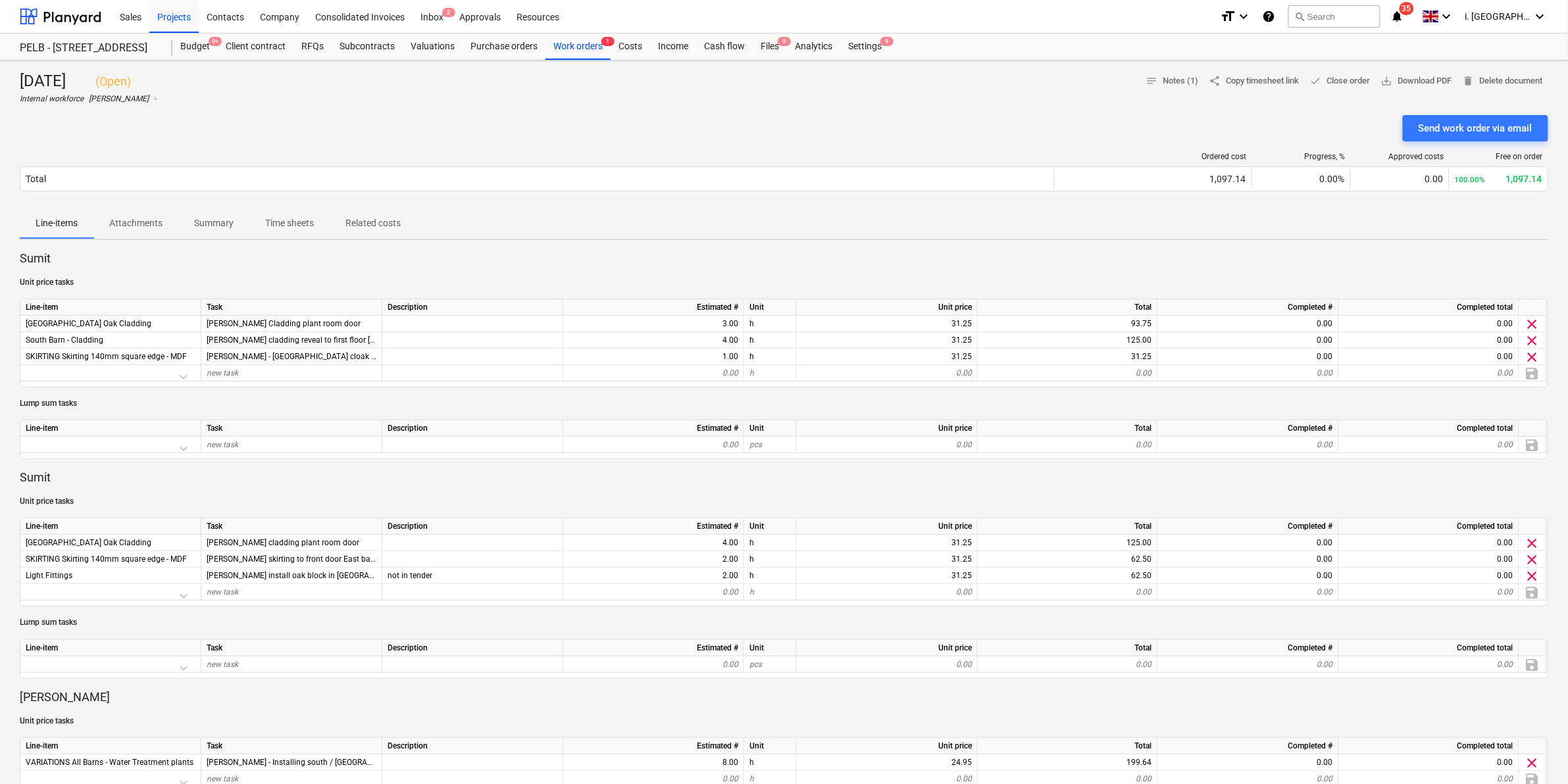
click at [230, 485] on p "Sumit" at bounding box center [783, 477] width 1528 height 16
click at [570, 52] on div "Work orders 1" at bounding box center [578, 46] width 65 height 26
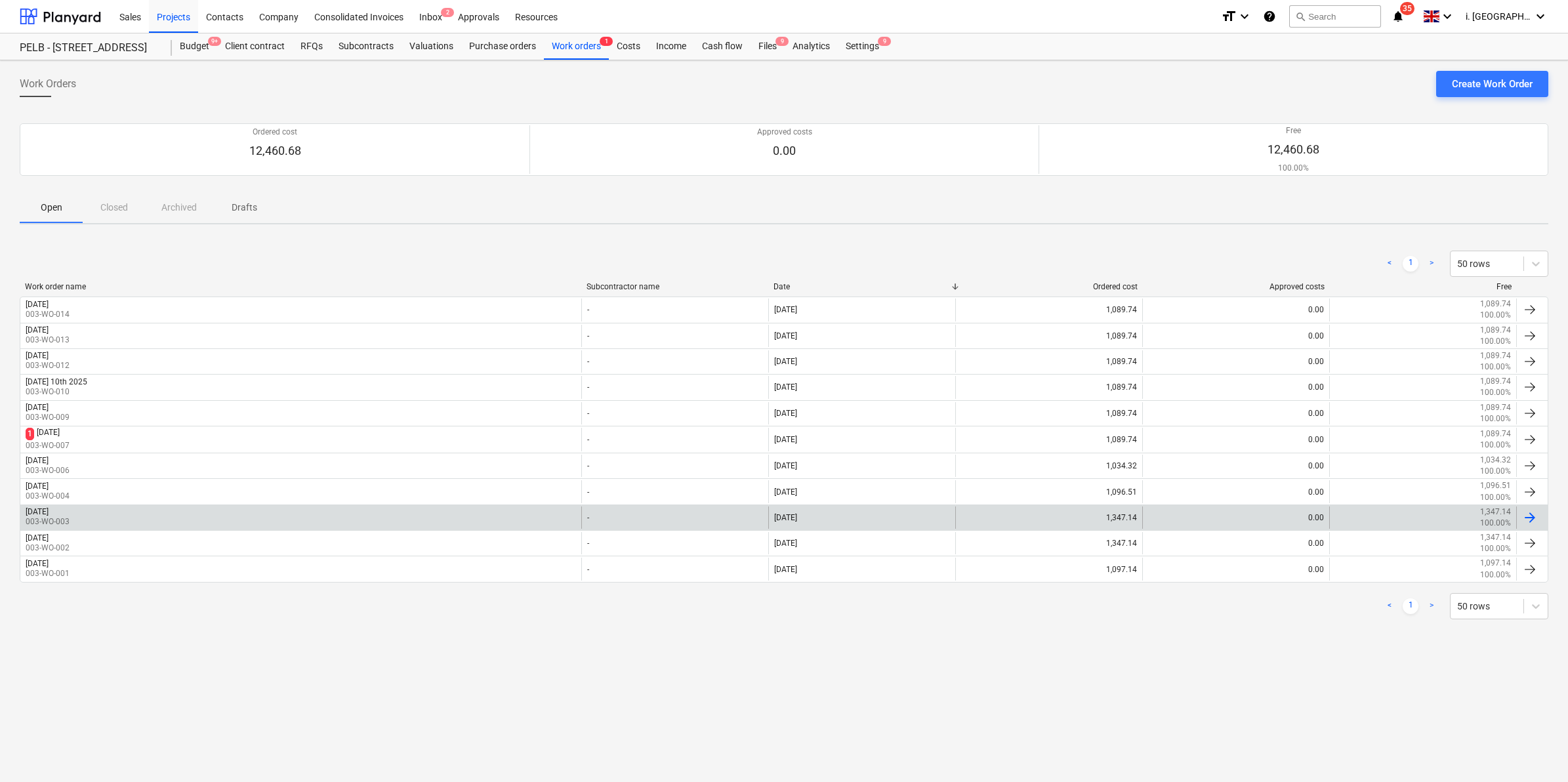
click at [141, 522] on div "[DATE] 003-WO-003" at bounding box center [301, 517] width 560 height 22
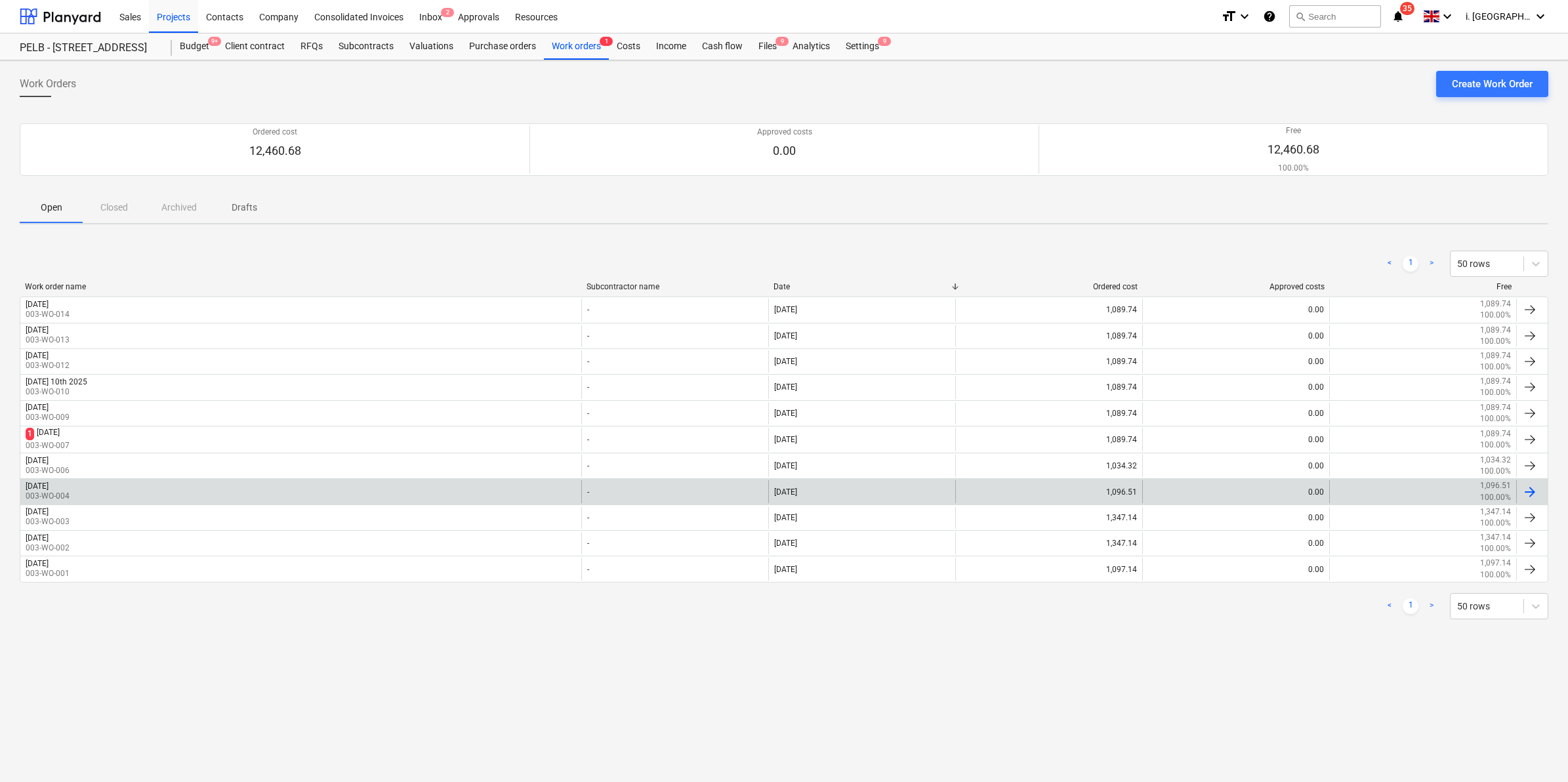
click at [49, 489] on div "[DATE]" at bounding box center [37, 486] width 23 height 9
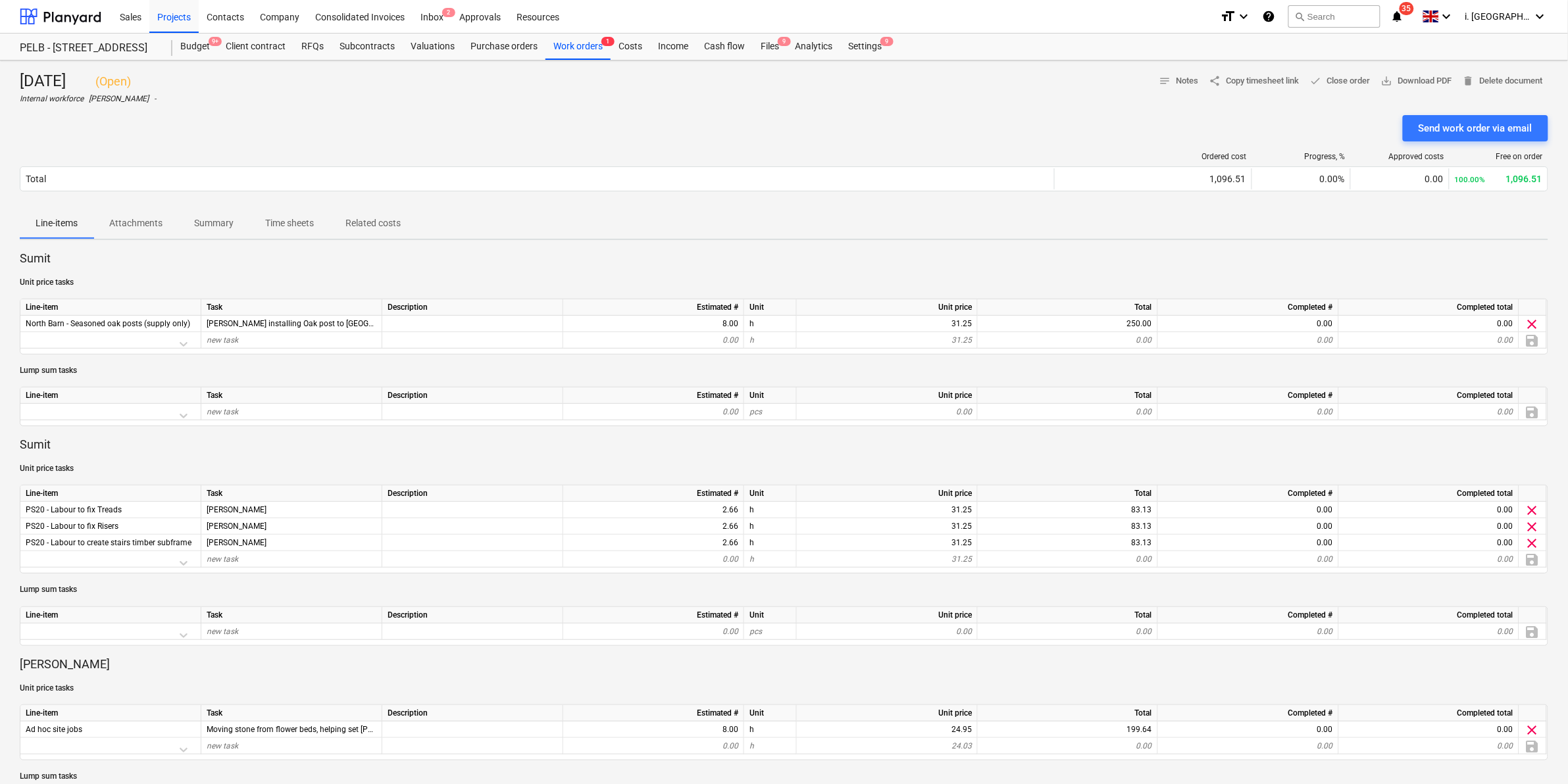
scroll to position [616, 0]
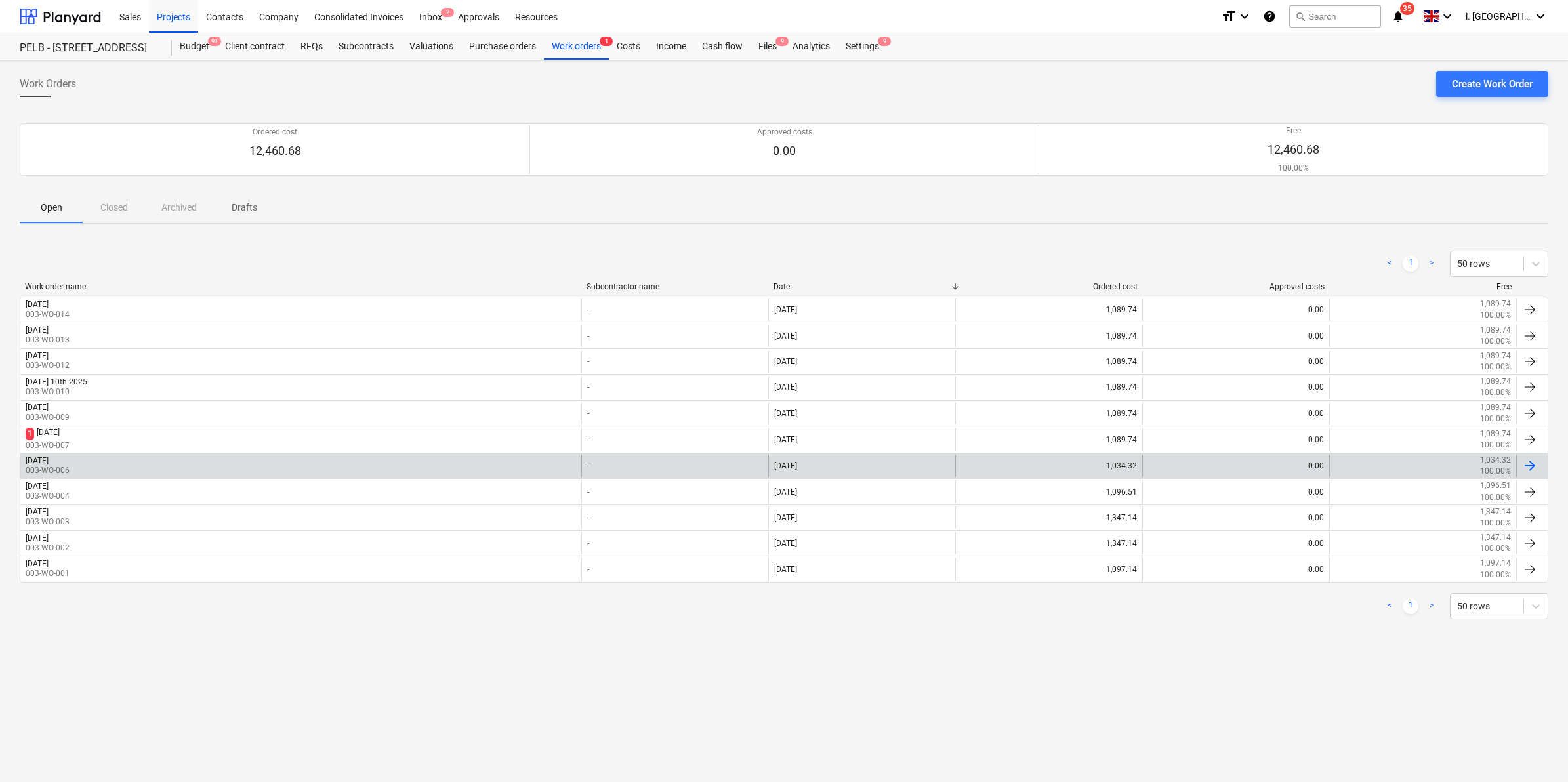
click at [169, 465] on div "[DATE] 003-WO-006" at bounding box center [301, 466] width 560 height 22
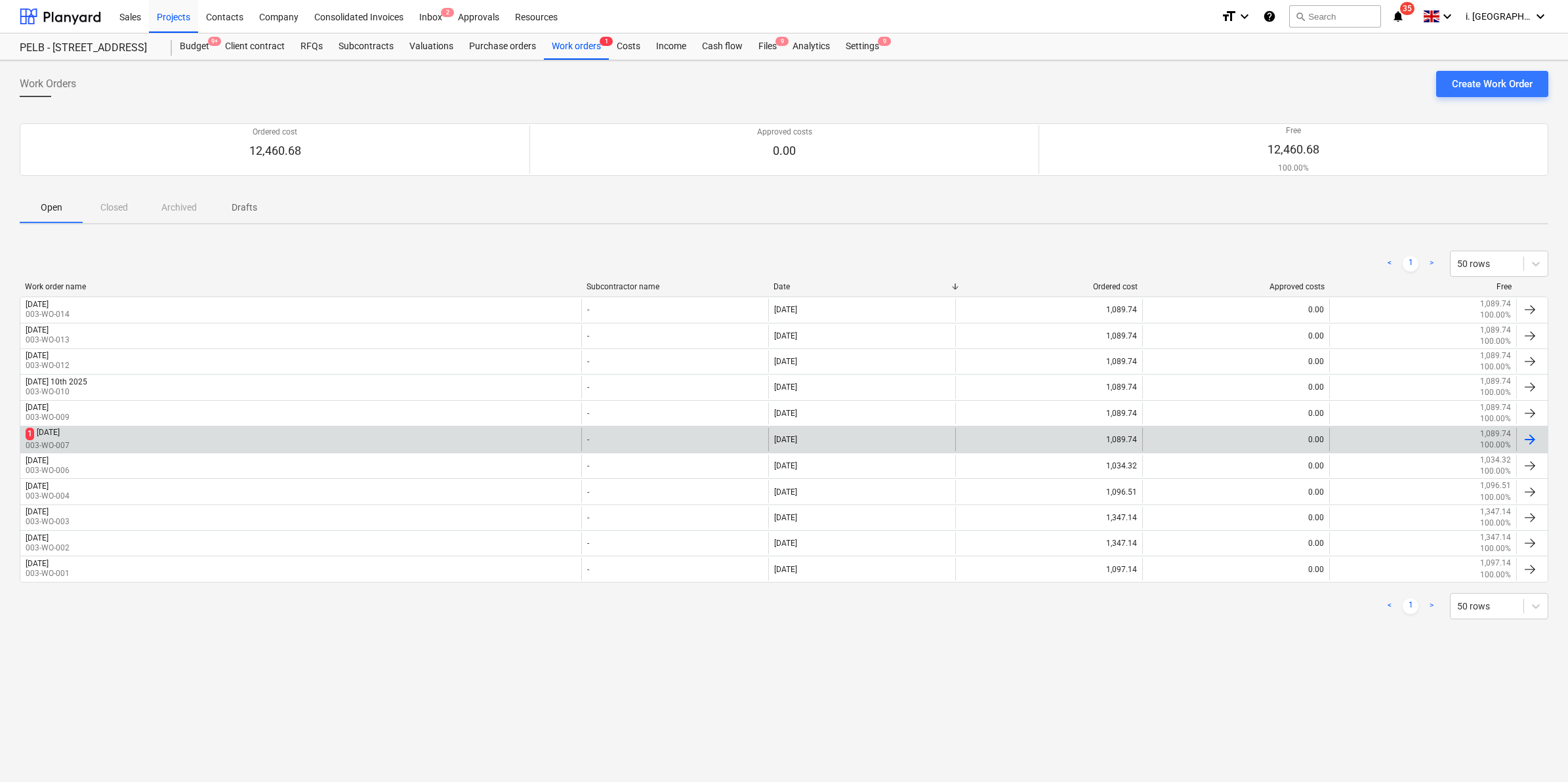
click at [60, 438] on div "[DATE]" at bounding box center [48, 434] width 23 height 13
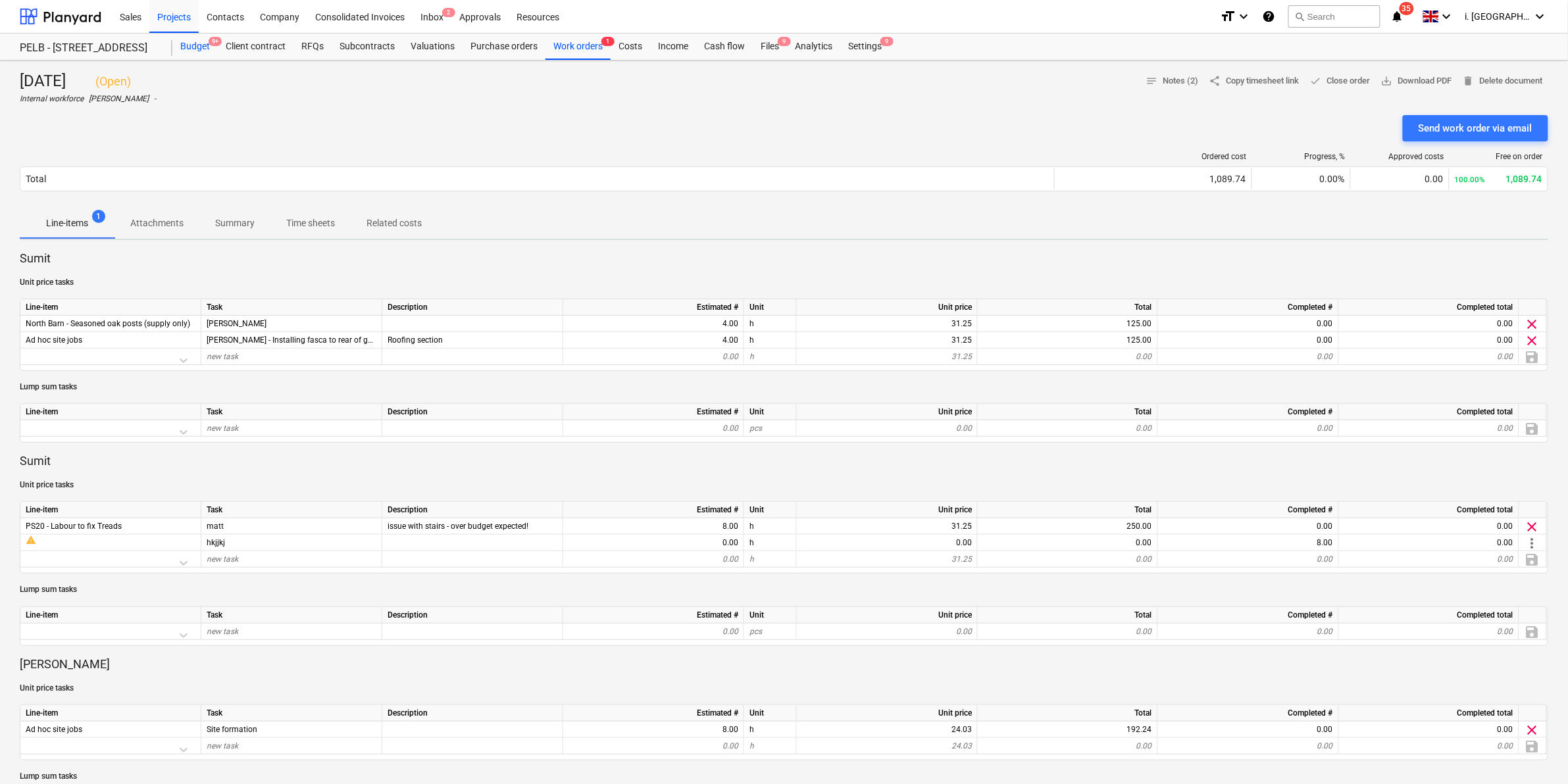
click at [194, 38] on div "Budget 9+" at bounding box center [194, 46] width 45 height 26
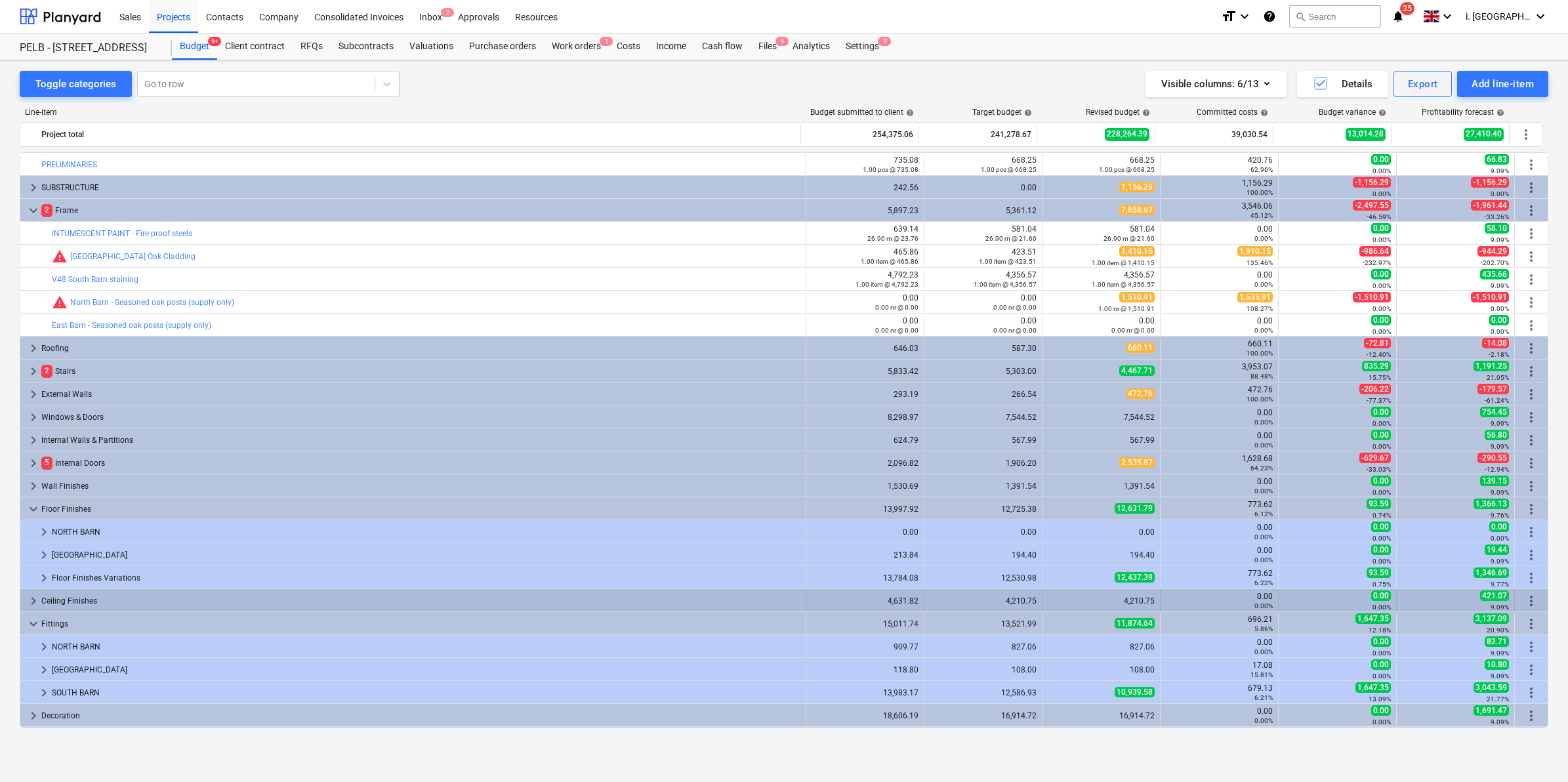
scroll to position [205, 0]
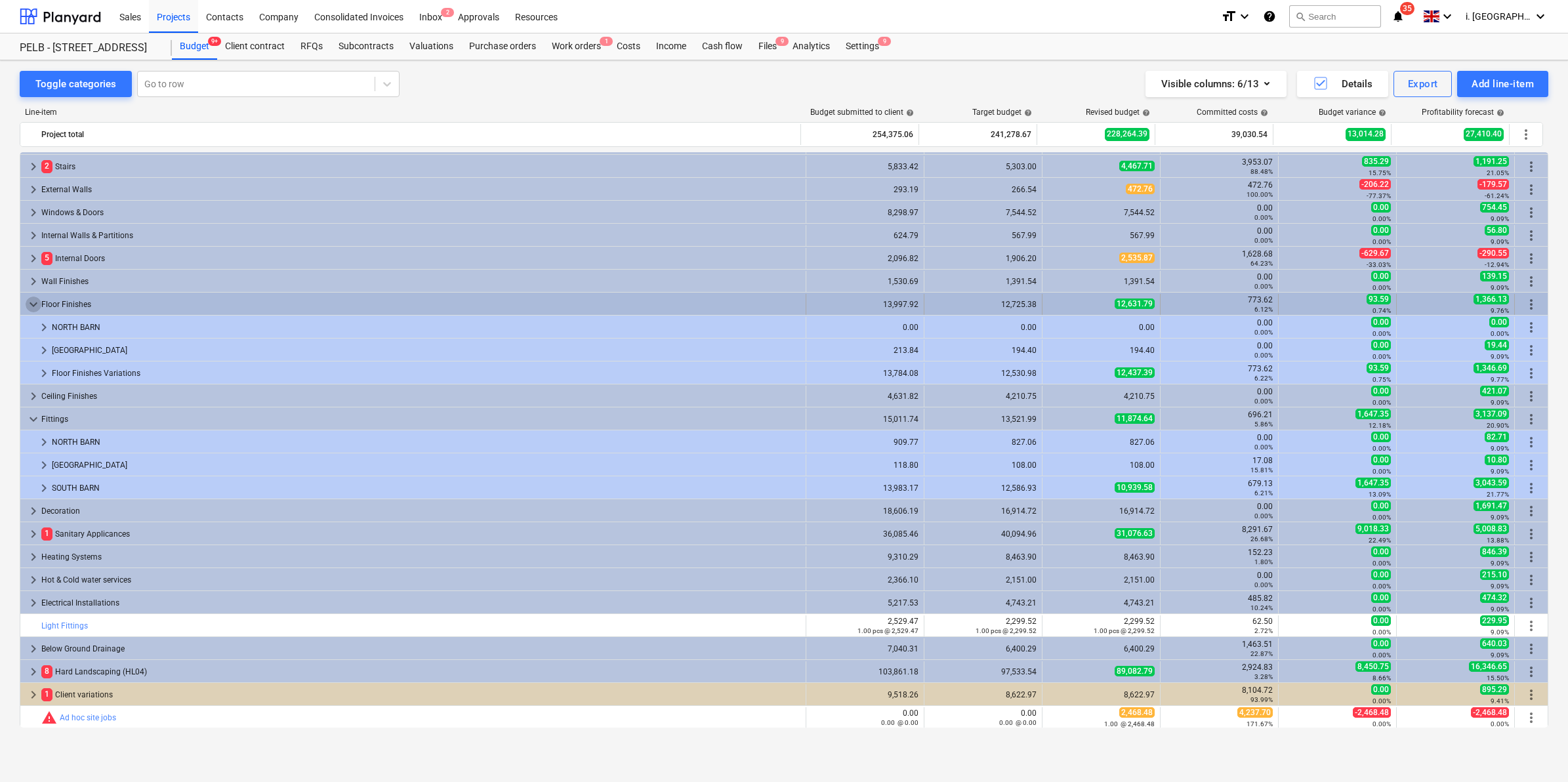
click at [35, 297] on span "keyboard_arrow_down" at bounding box center [33, 304] width 16 height 16
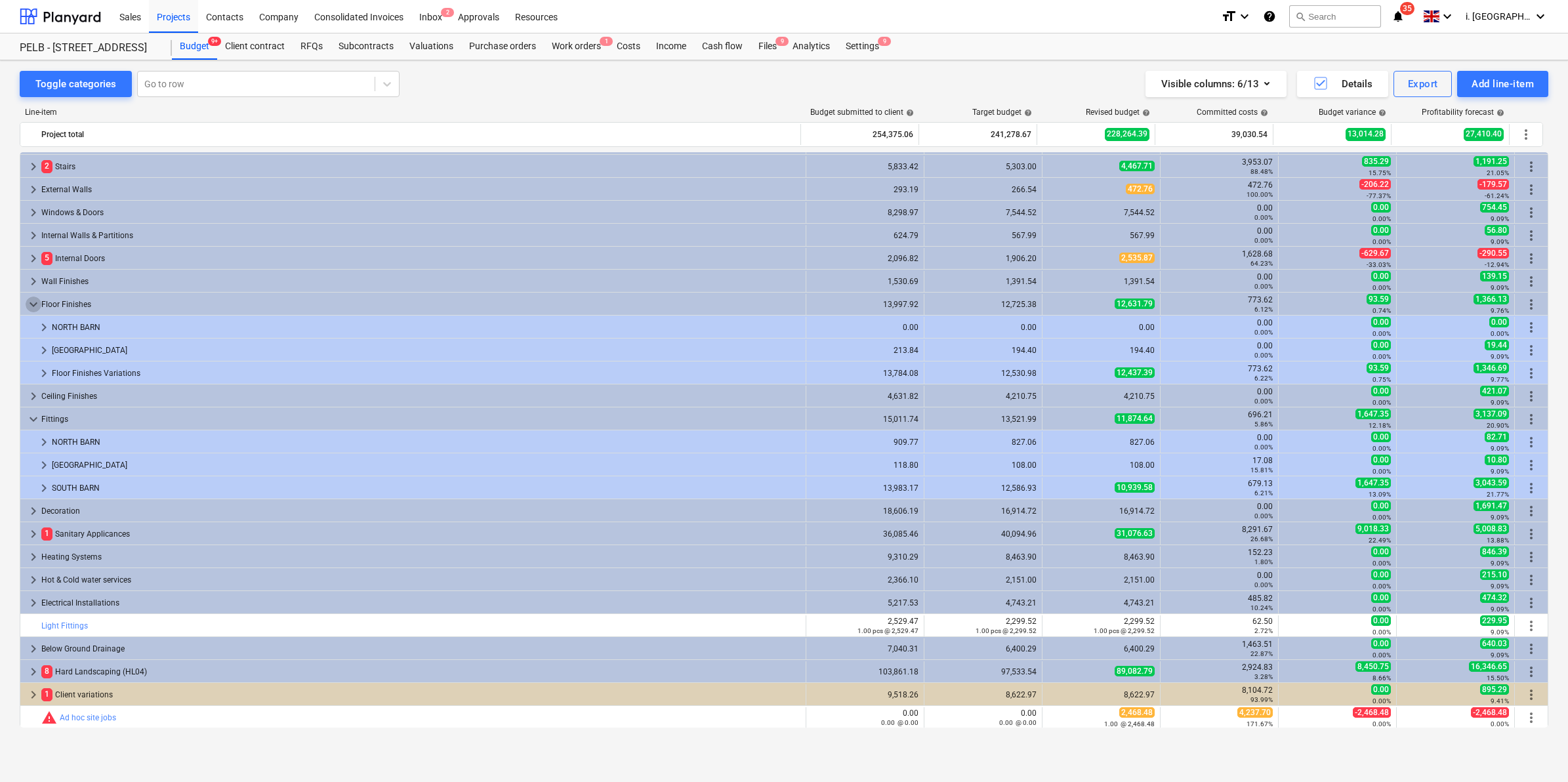
scroll to position [136, 0]
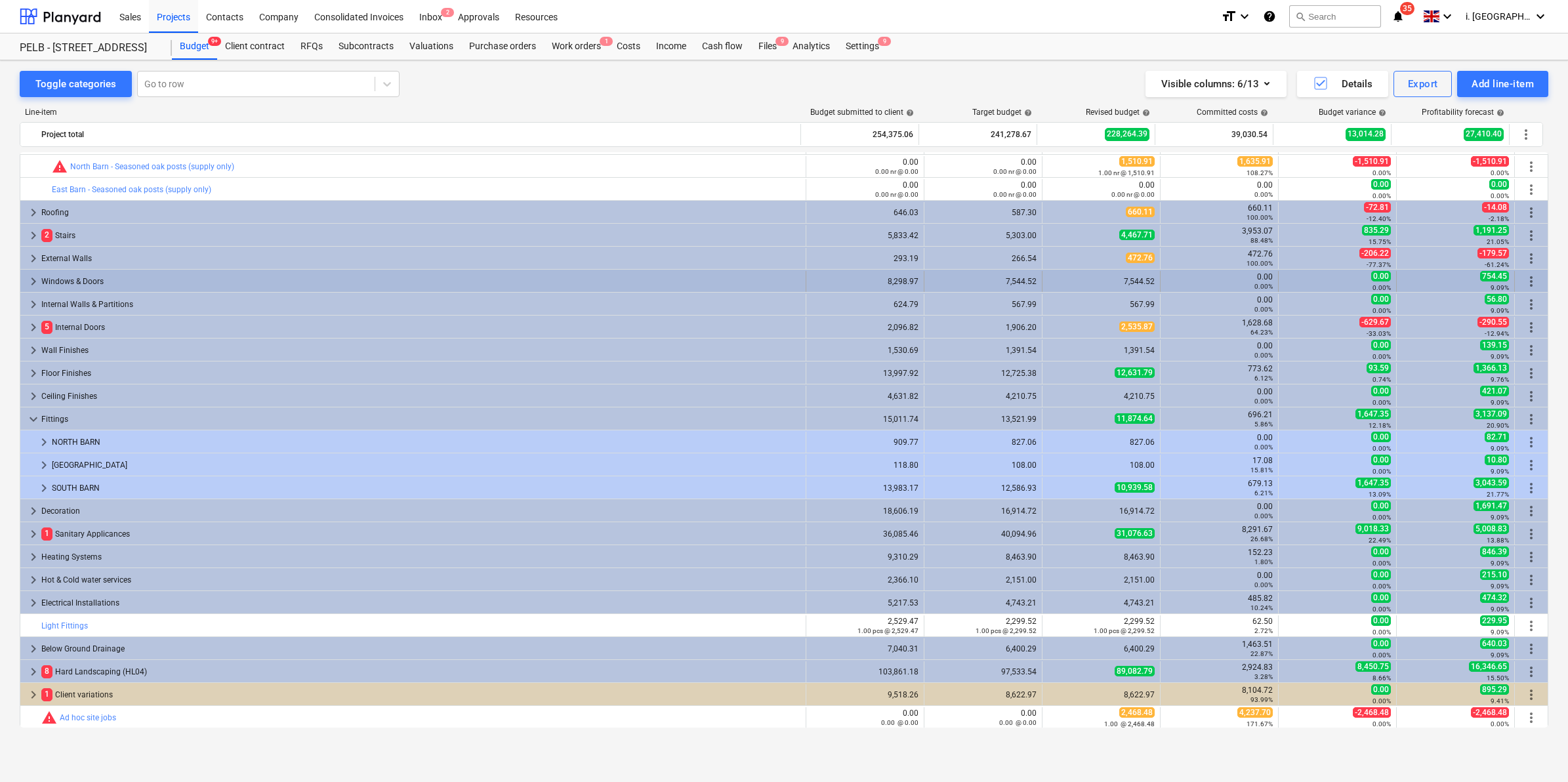
click at [35, 277] on span "keyboard_arrow_right" at bounding box center [33, 281] width 16 height 16
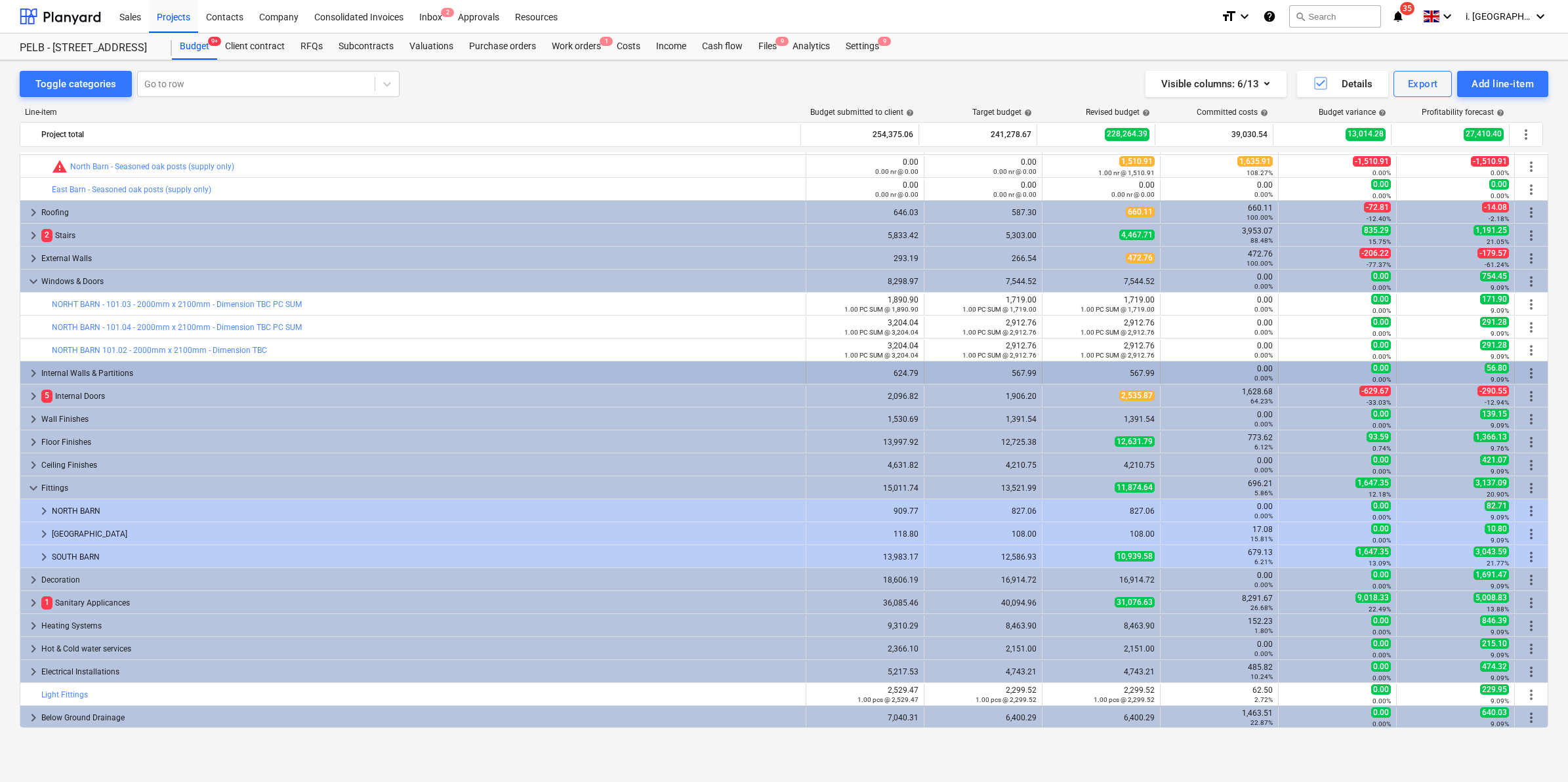
click at [34, 375] on span "keyboard_arrow_right" at bounding box center [33, 373] width 16 height 16
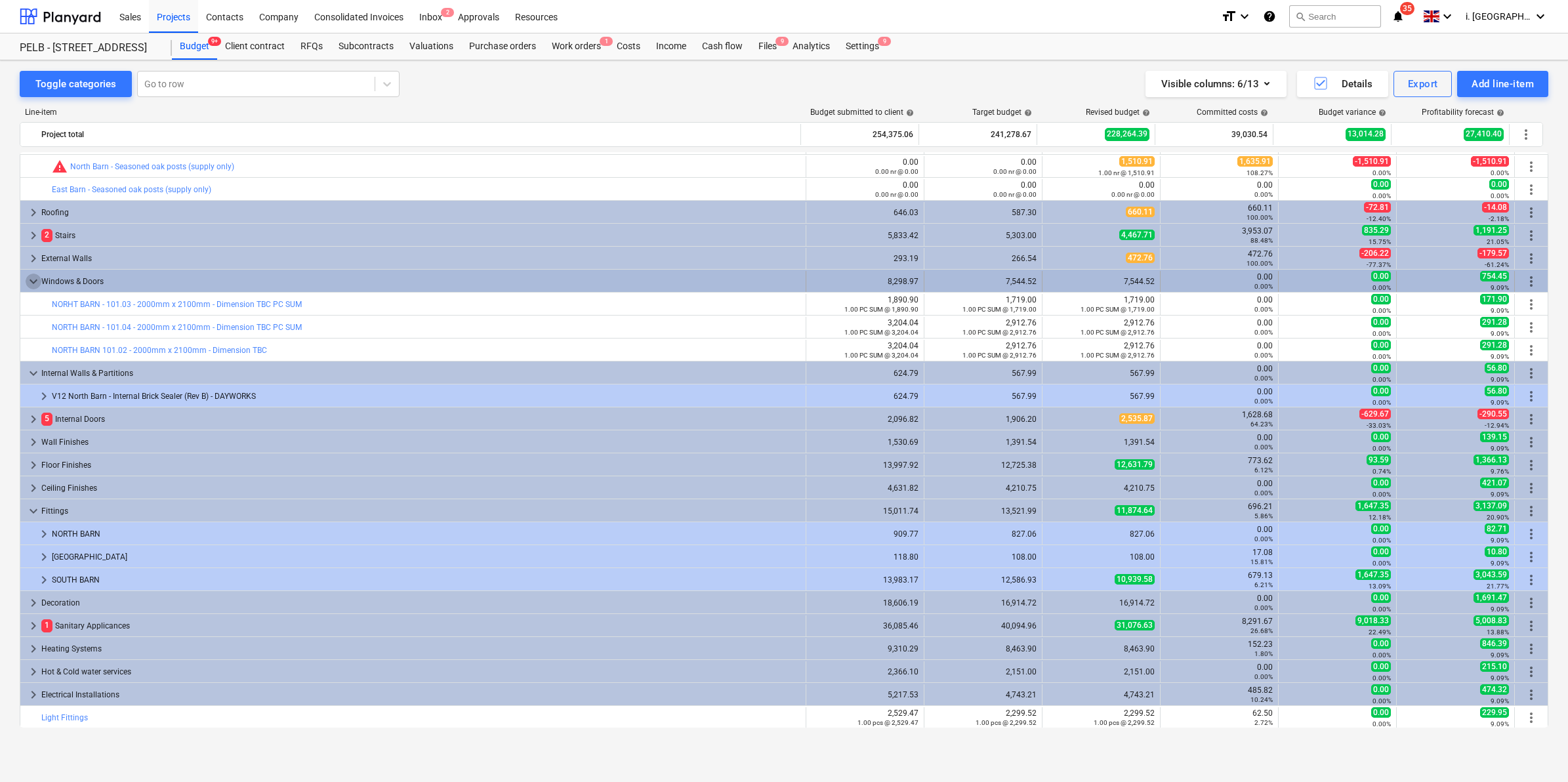
click at [30, 279] on span "keyboard_arrow_down" at bounding box center [33, 281] width 16 height 16
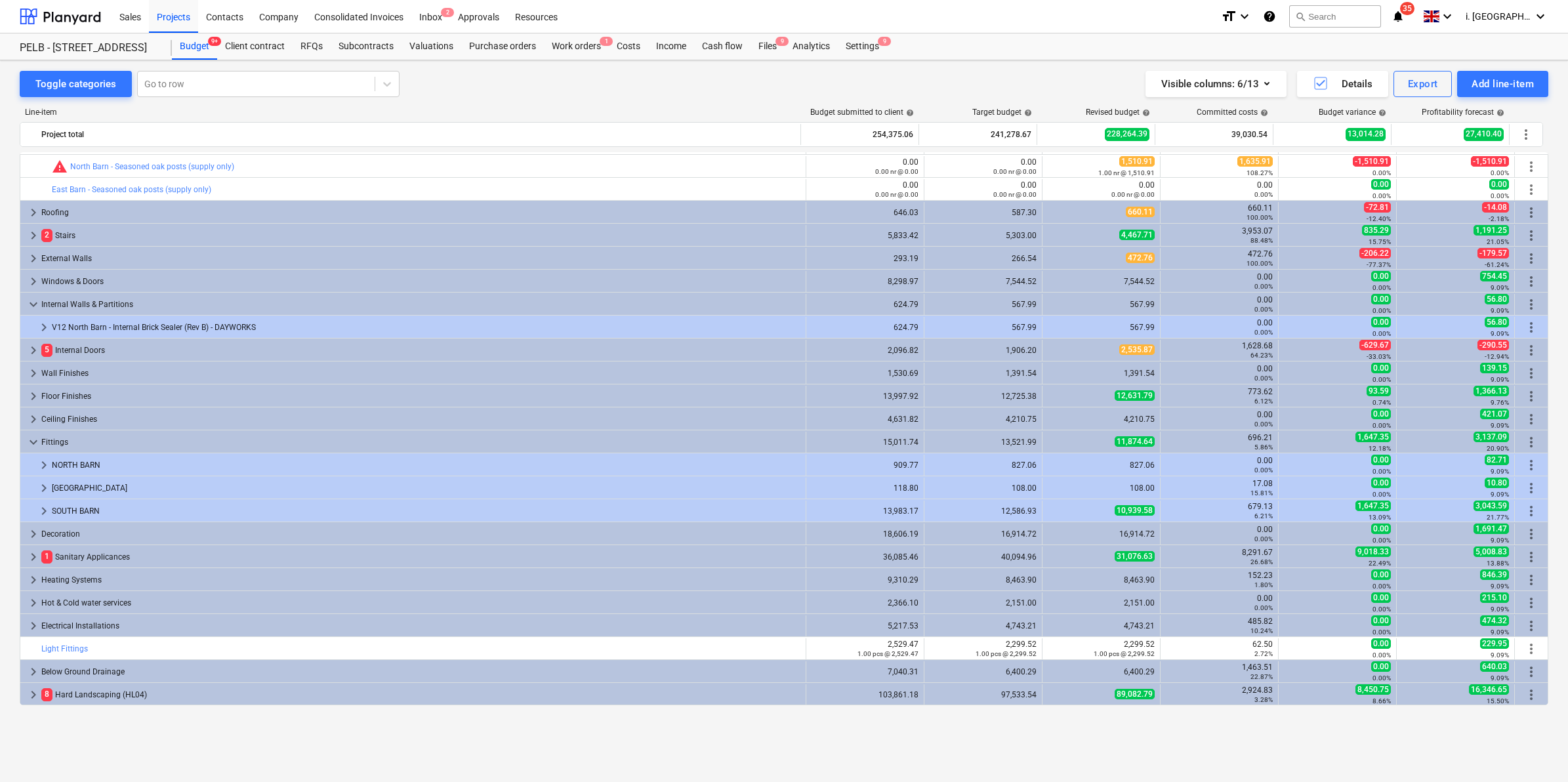
scroll to position [0, 0]
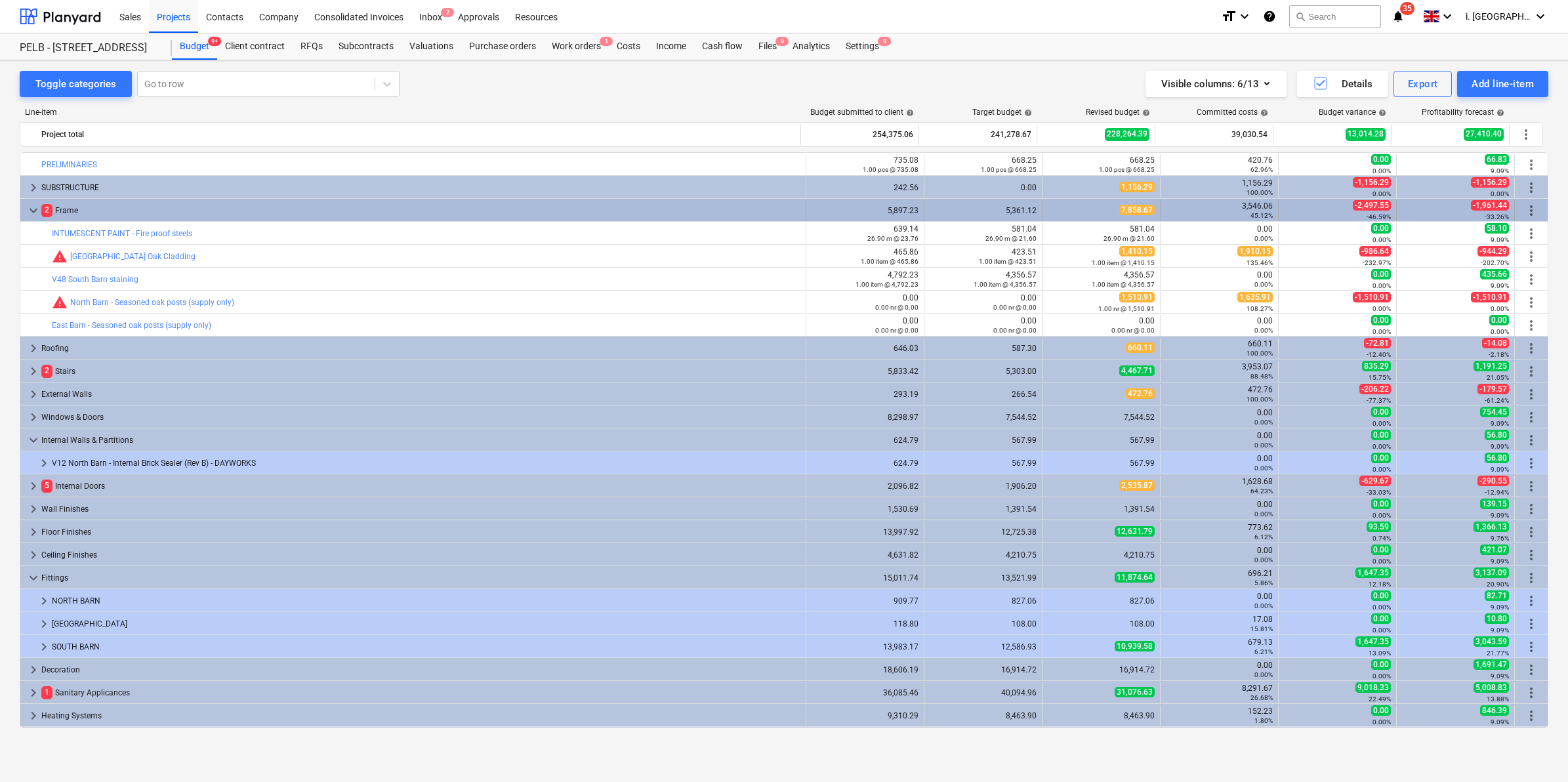
click at [26, 211] on span "keyboard_arrow_down" at bounding box center [33, 210] width 16 height 16
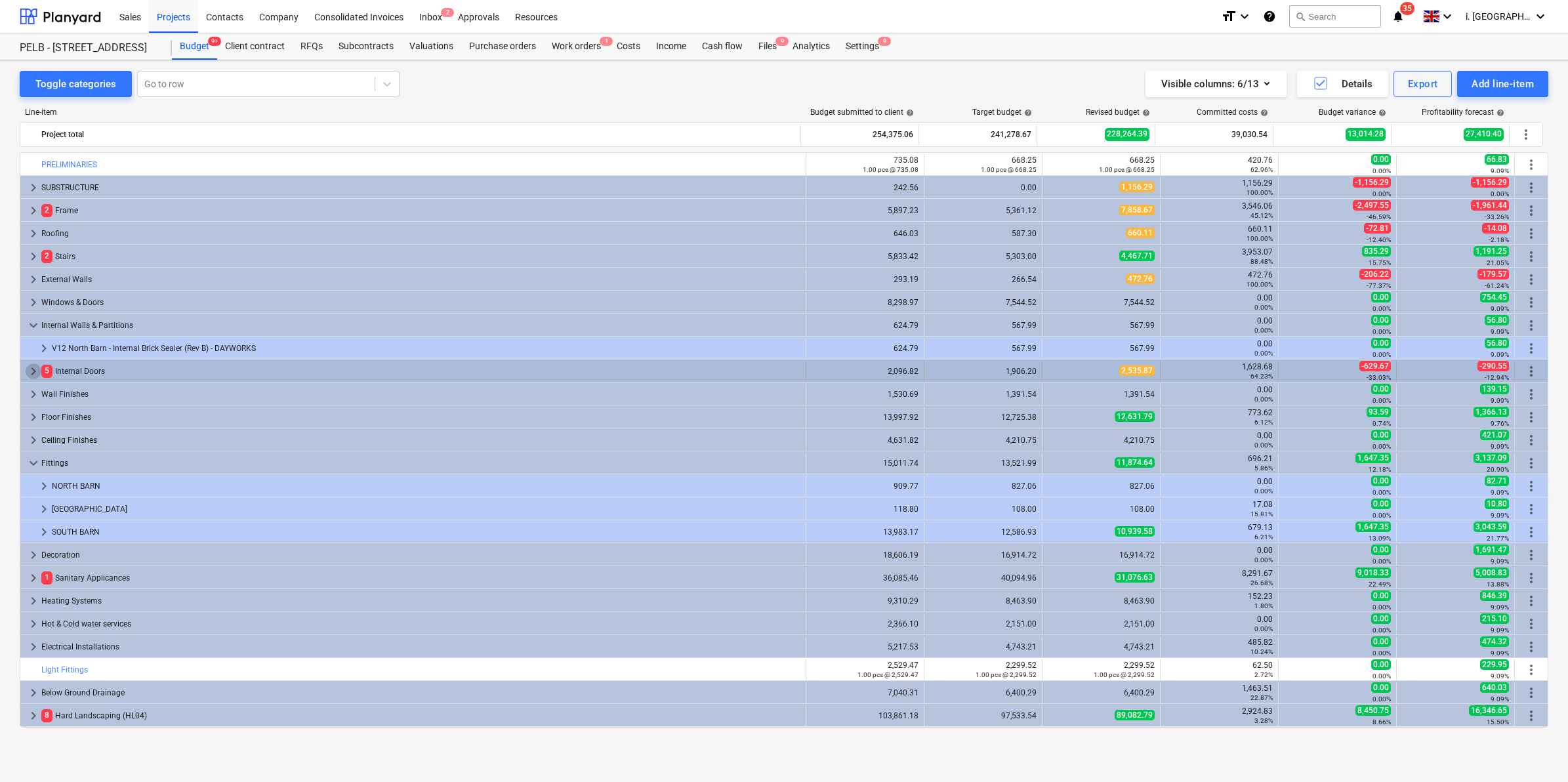
click at [35, 370] on span "keyboard_arrow_right" at bounding box center [33, 371] width 16 height 16
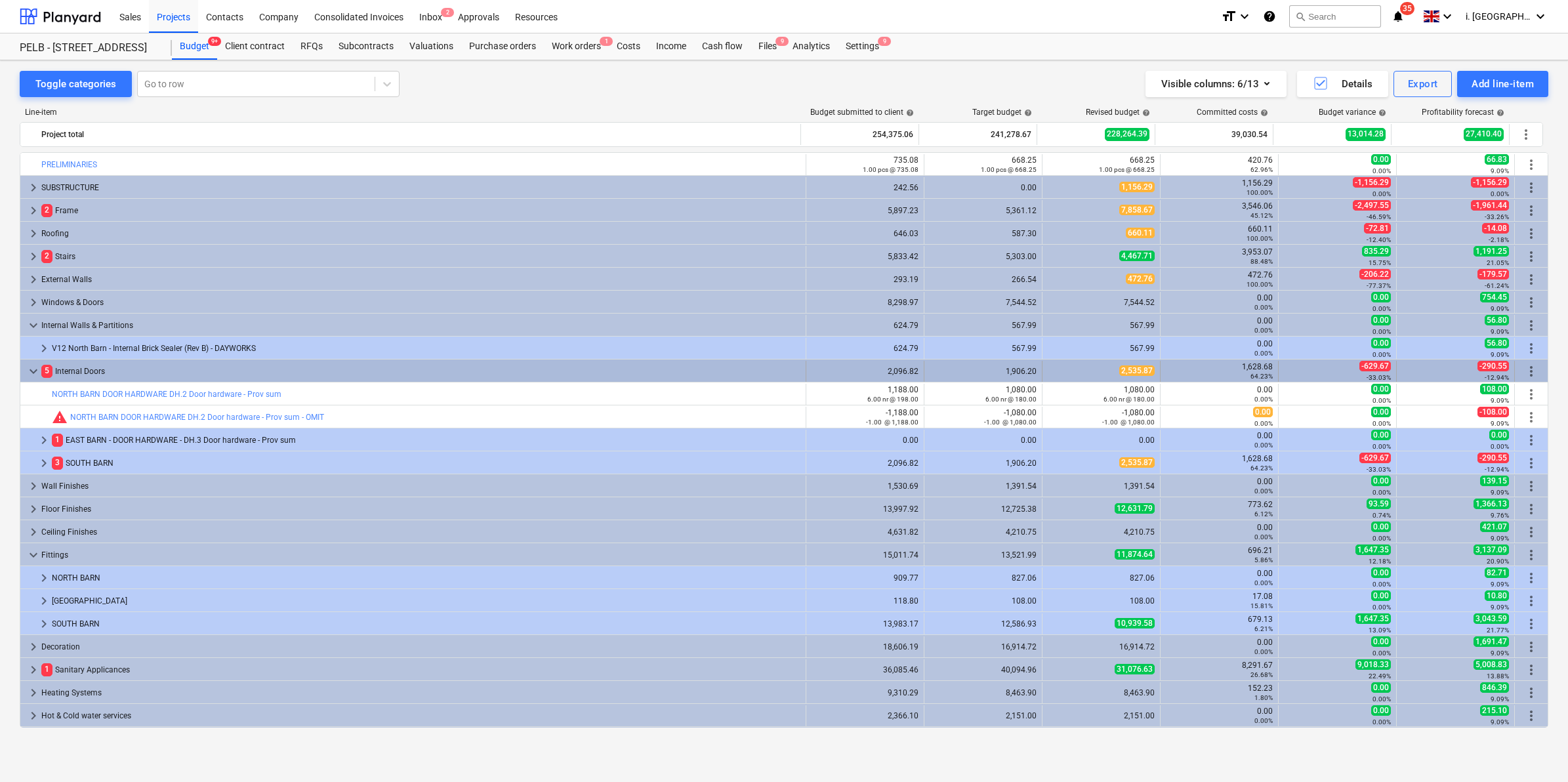
click at [28, 370] on span "keyboard_arrow_down" at bounding box center [33, 371] width 16 height 16
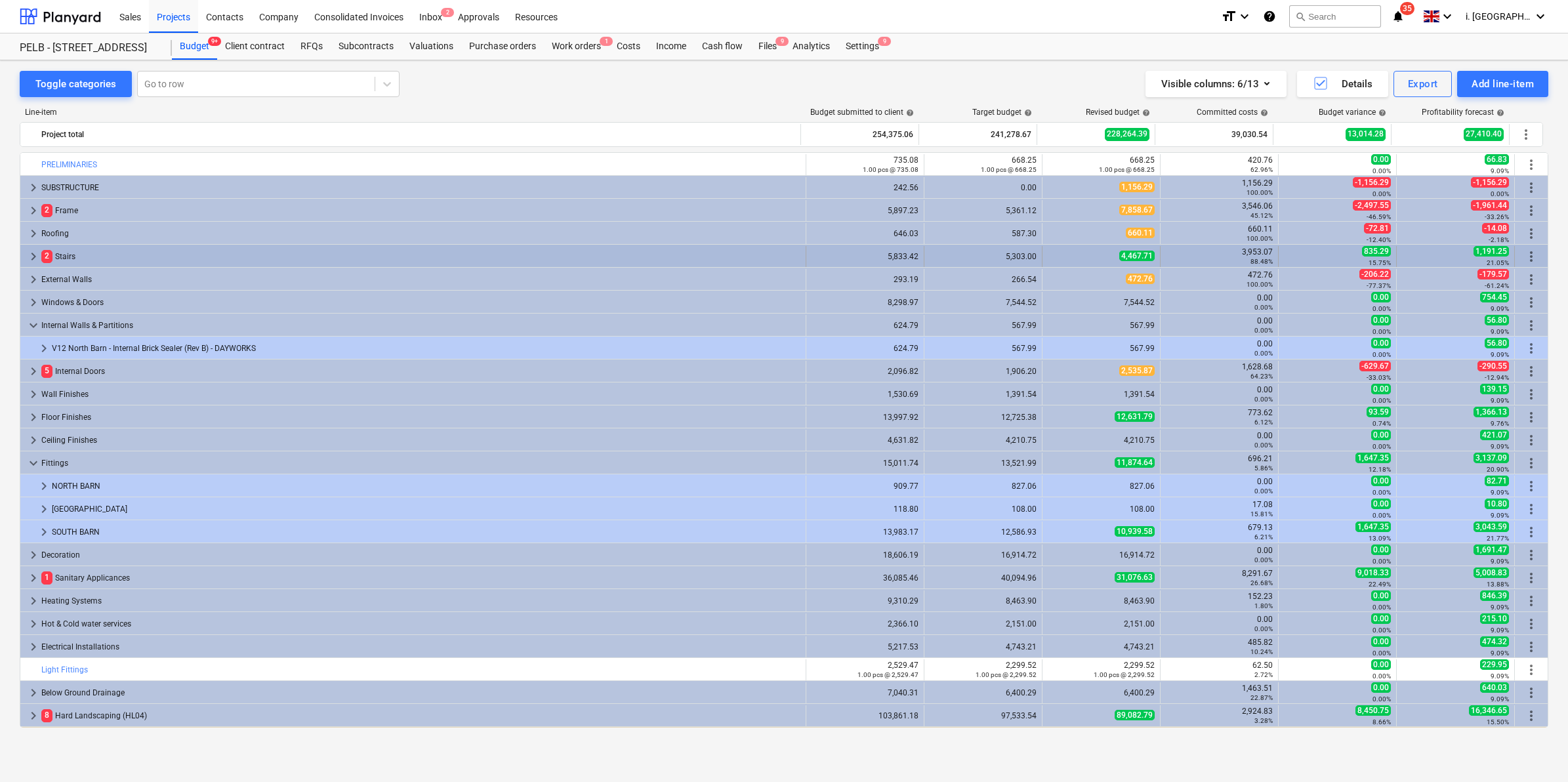
click at [30, 256] on span "keyboard_arrow_right" at bounding box center [33, 256] width 16 height 16
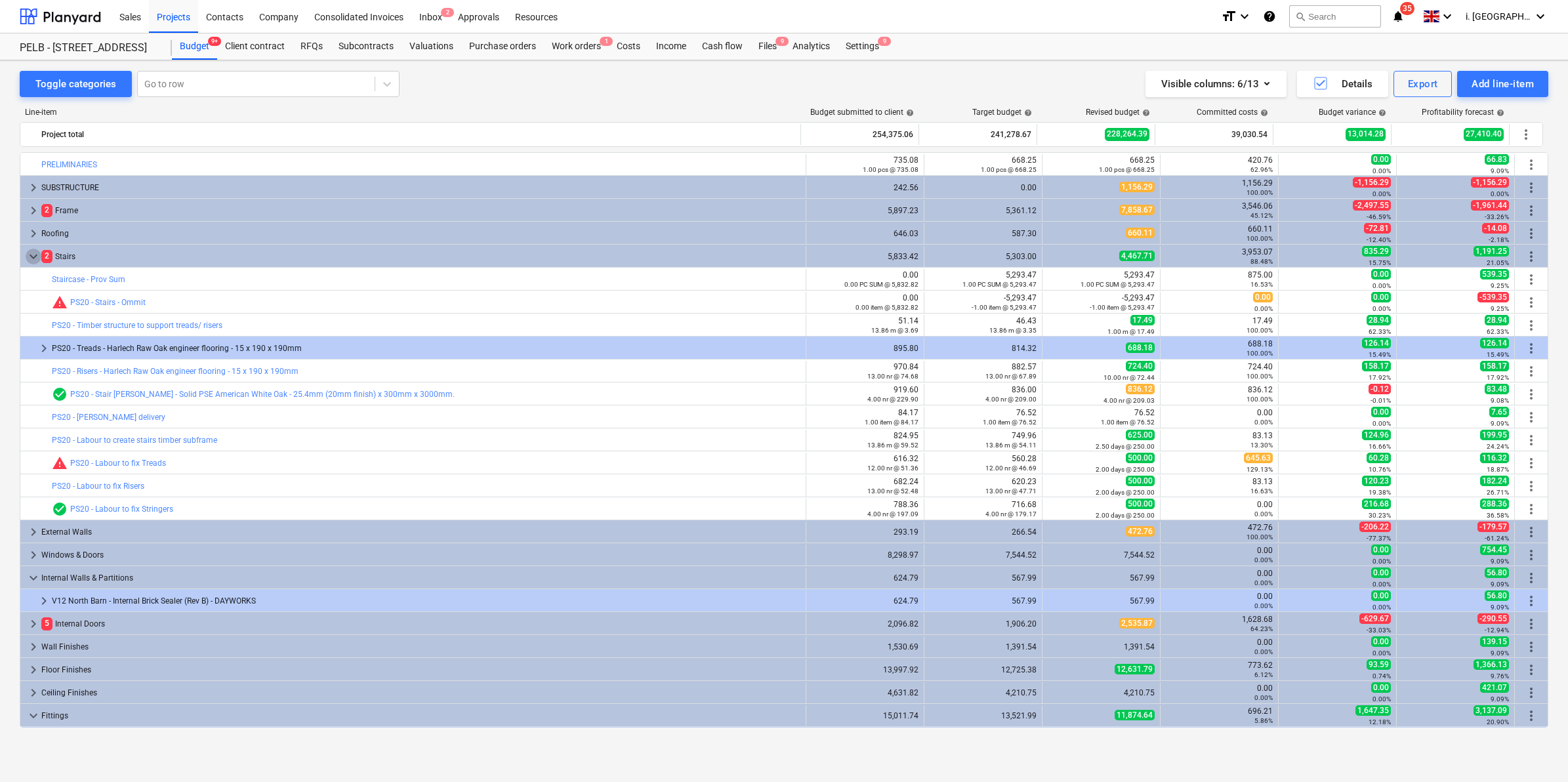
click at [30, 256] on span "keyboard_arrow_down" at bounding box center [33, 256] width 16 height 16
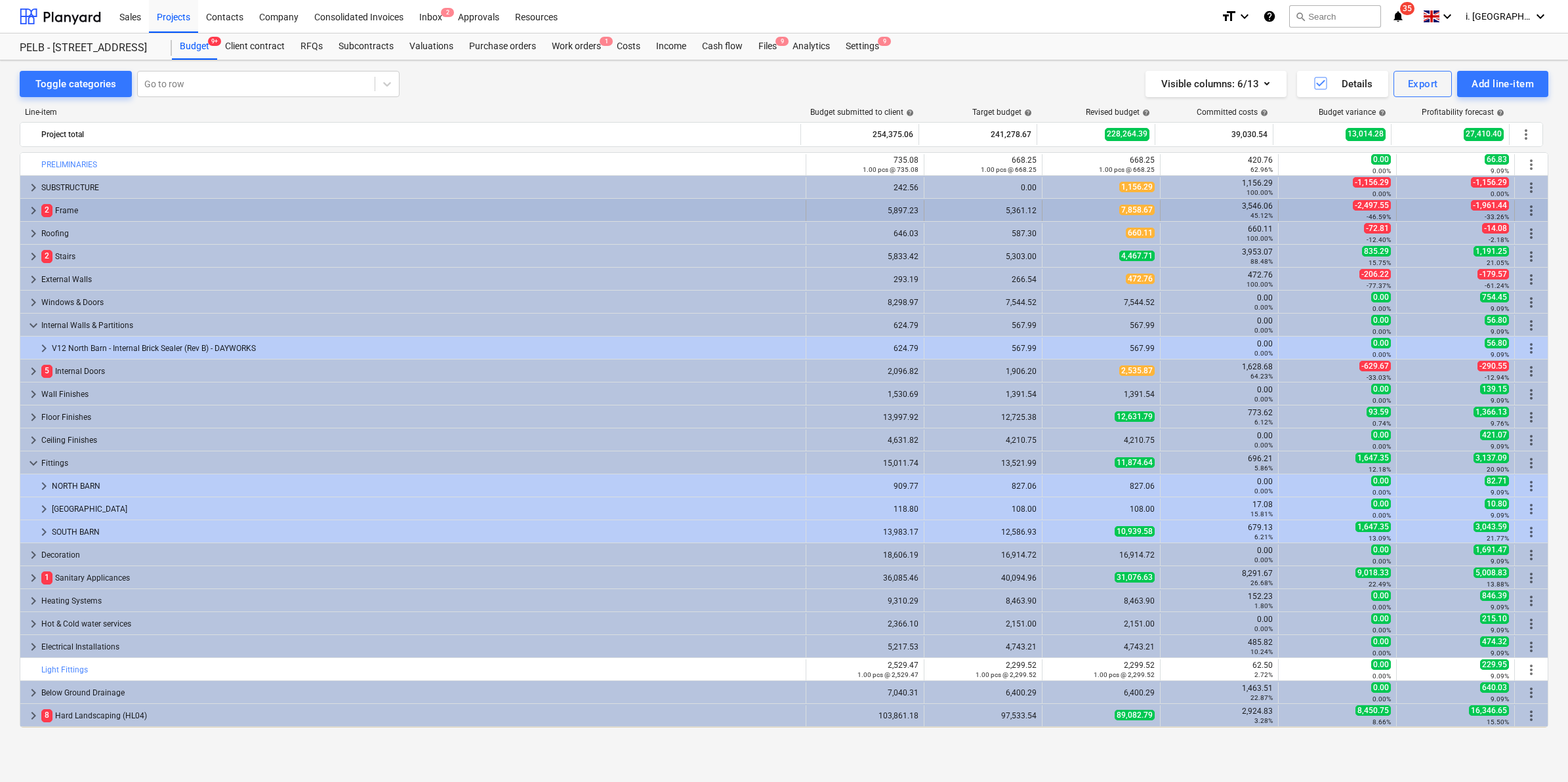
click at [29, 211] on span "keyboard_arrow_right" at bounding box center [33, 210] width 16 height 16
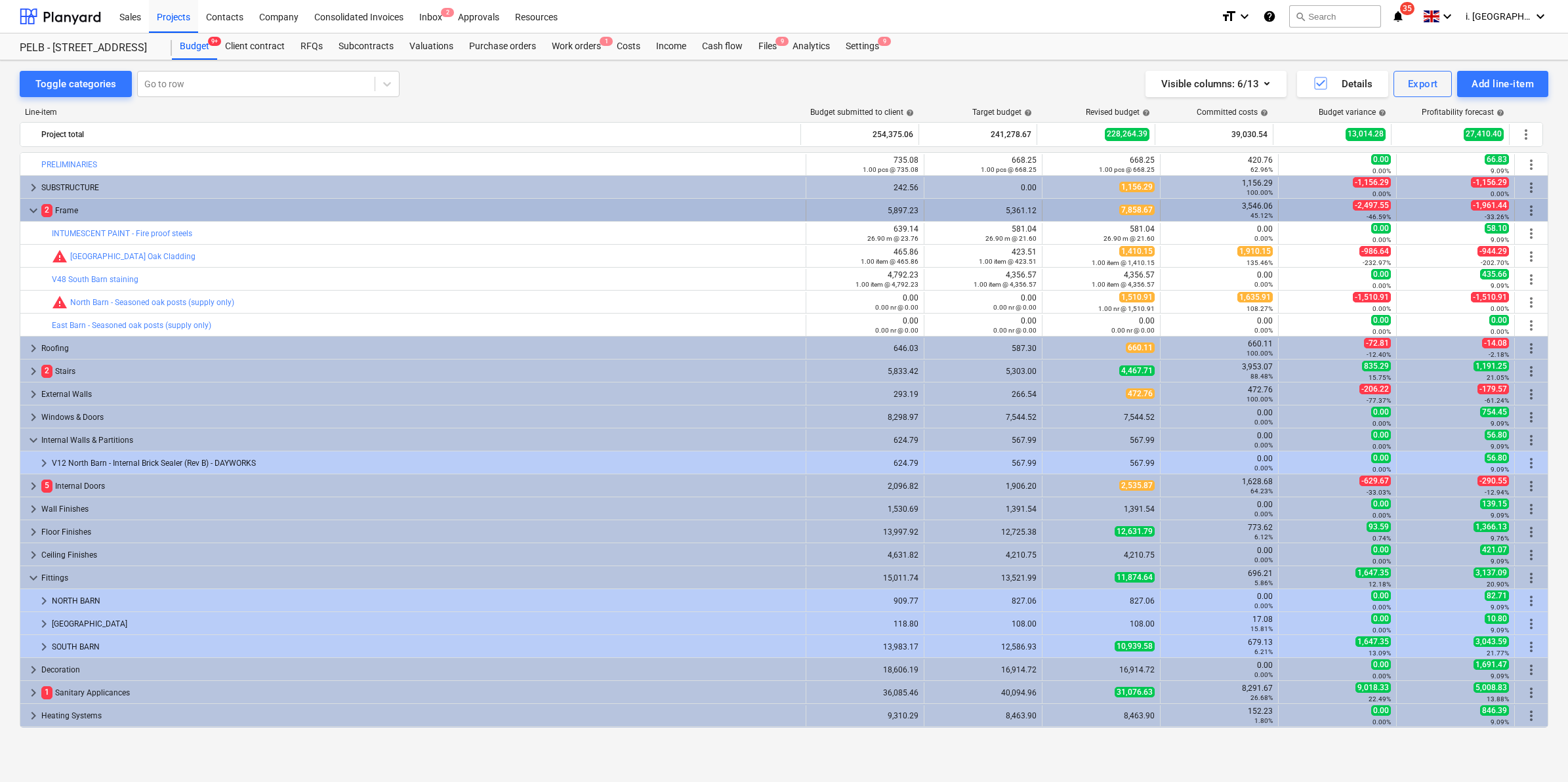
click at [29, 210] on span "keyboard_arrow_down" at bounding box center [33, 210] width 16 height 16
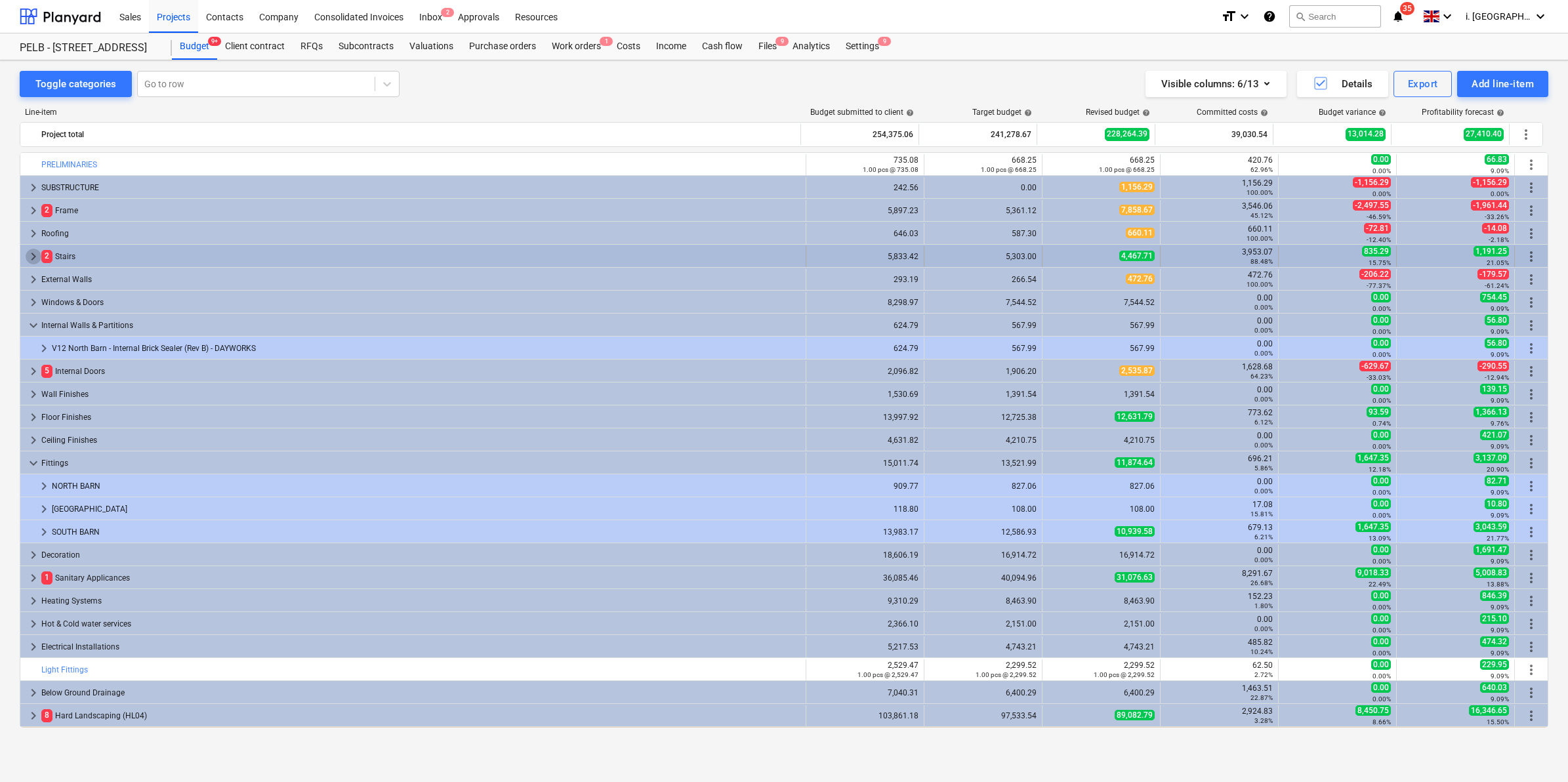
click at [30, 263] on span "keyboard_arrow_right" at bounding box center [33, 256] width 16 height 16
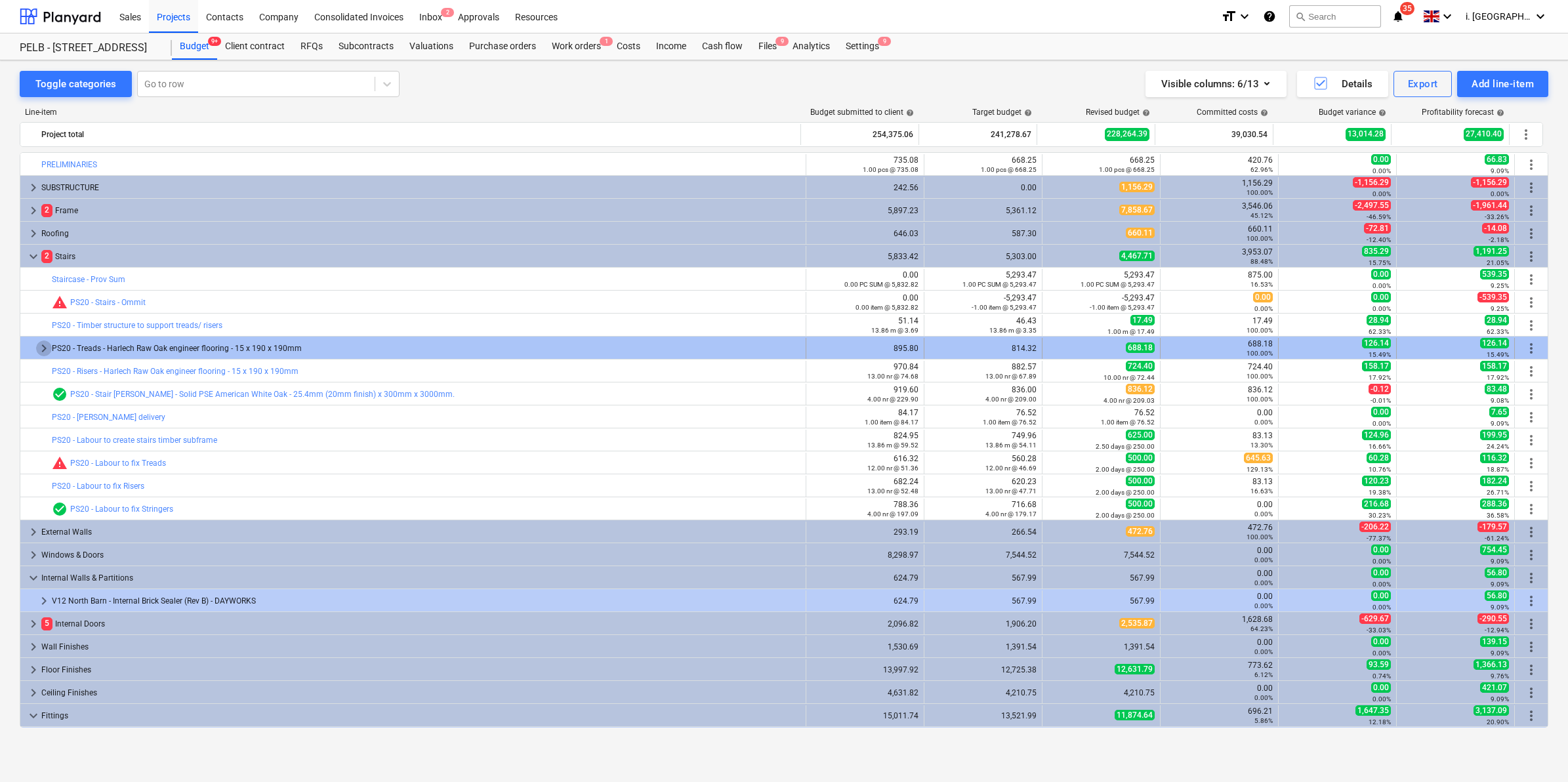
click at [40, 349] on span "keyboard_arrow_right" at bounding box center [43, 348] width 16 height 16
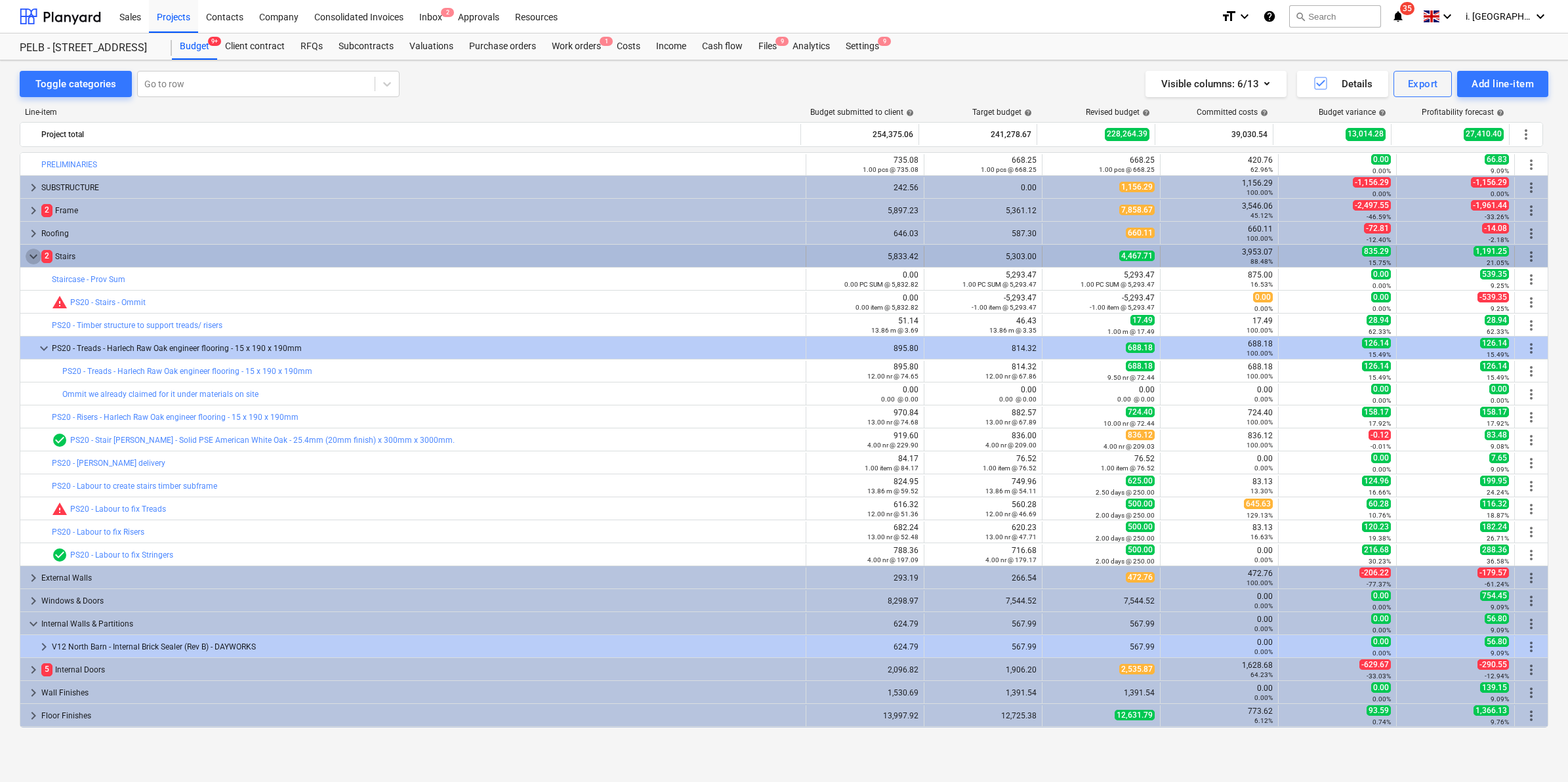
click at [31, 259] on span "keyboard_arrow_down" at bounding box center [33, 256] width 16 height 16
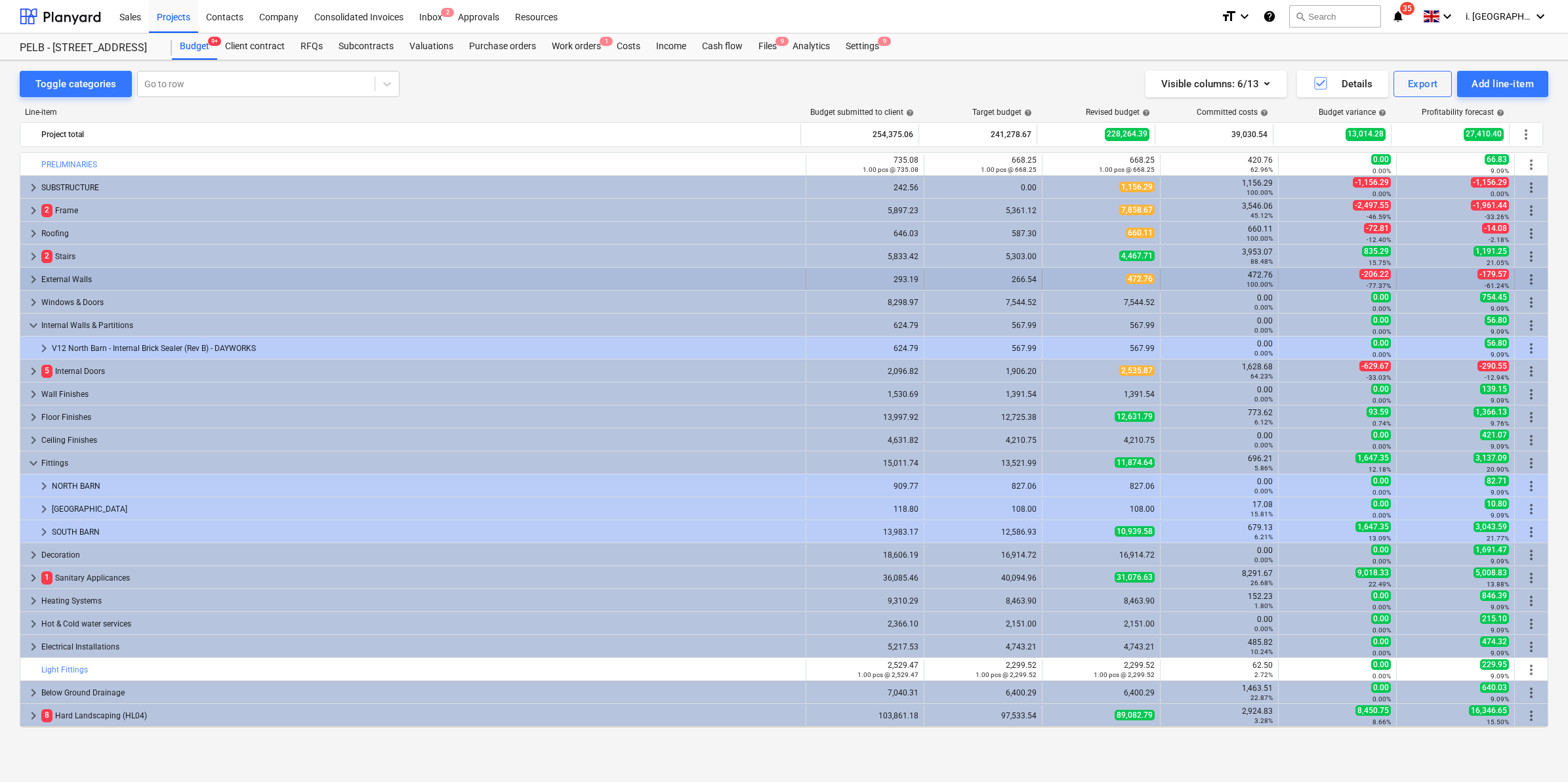
click at [29, 283] on span "keyboard_arrow_right" at bounding box center [33, 279] width 16 height 16
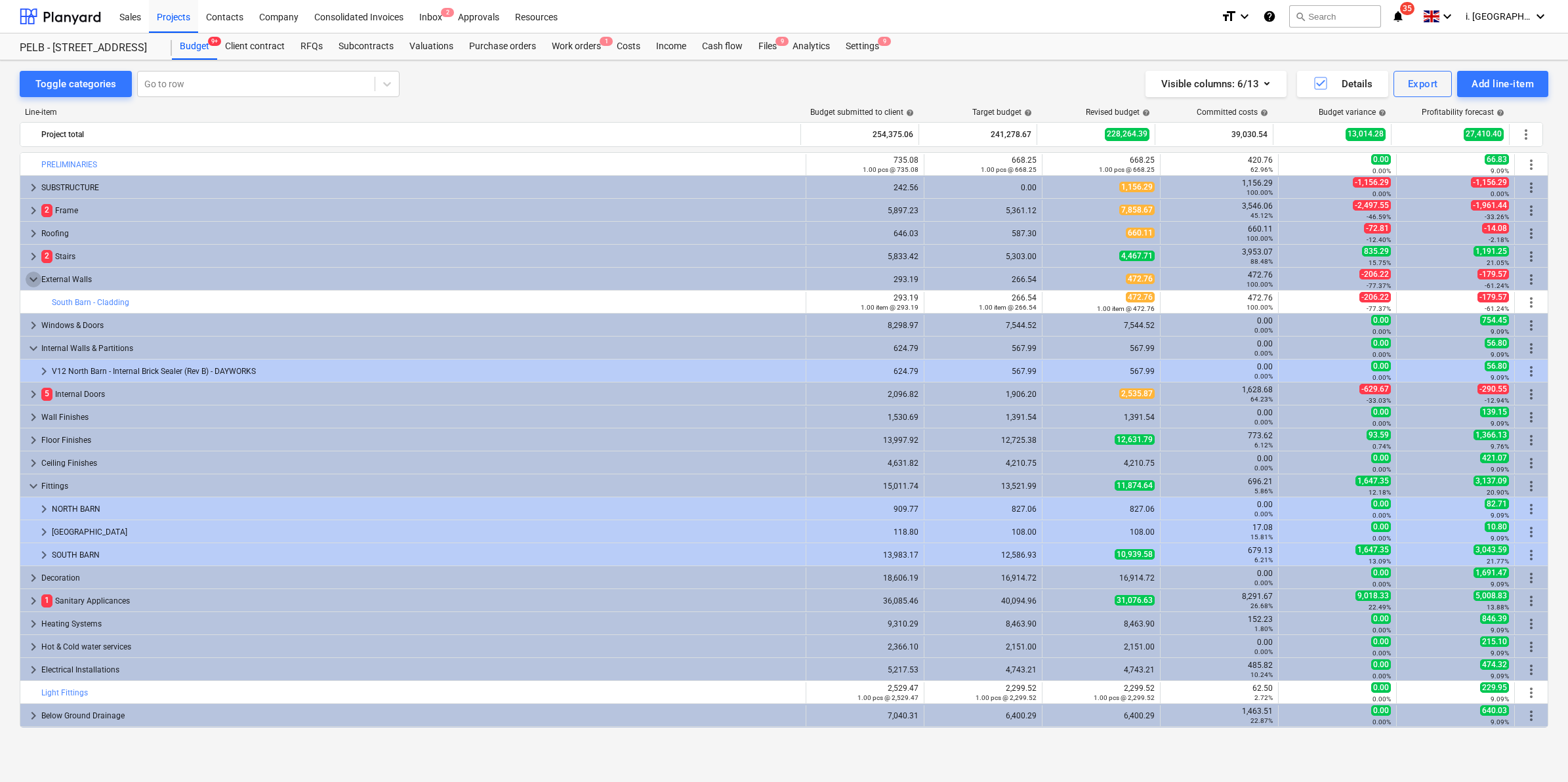
click at [29, 283] on span "keyboard_arrow_down" at bounding box center [33, 279] width 16 height 16
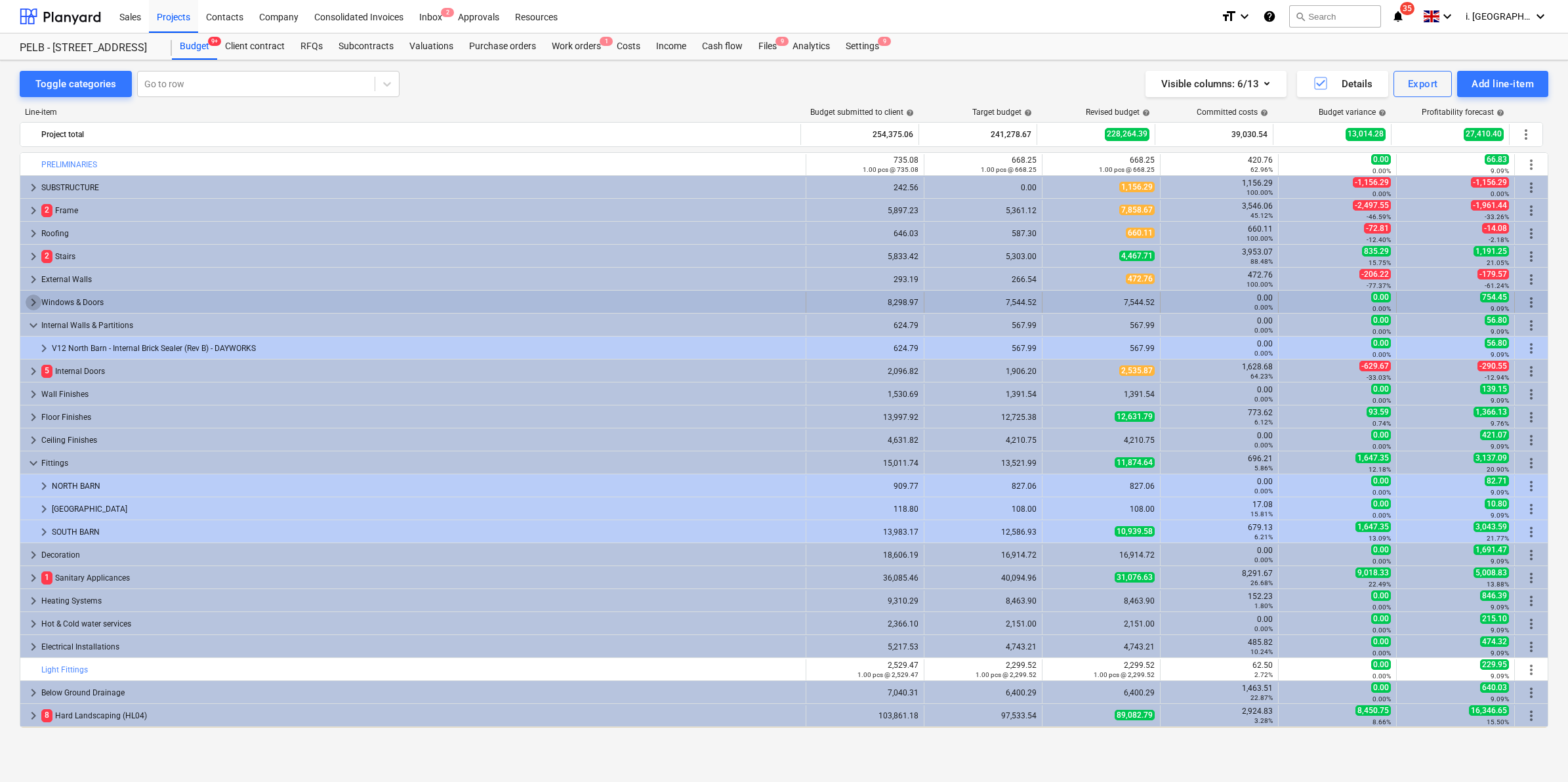
click at [30, 302] on span "keyboard_arrow_right" at bounding box center [33, 302] width 16 height 16
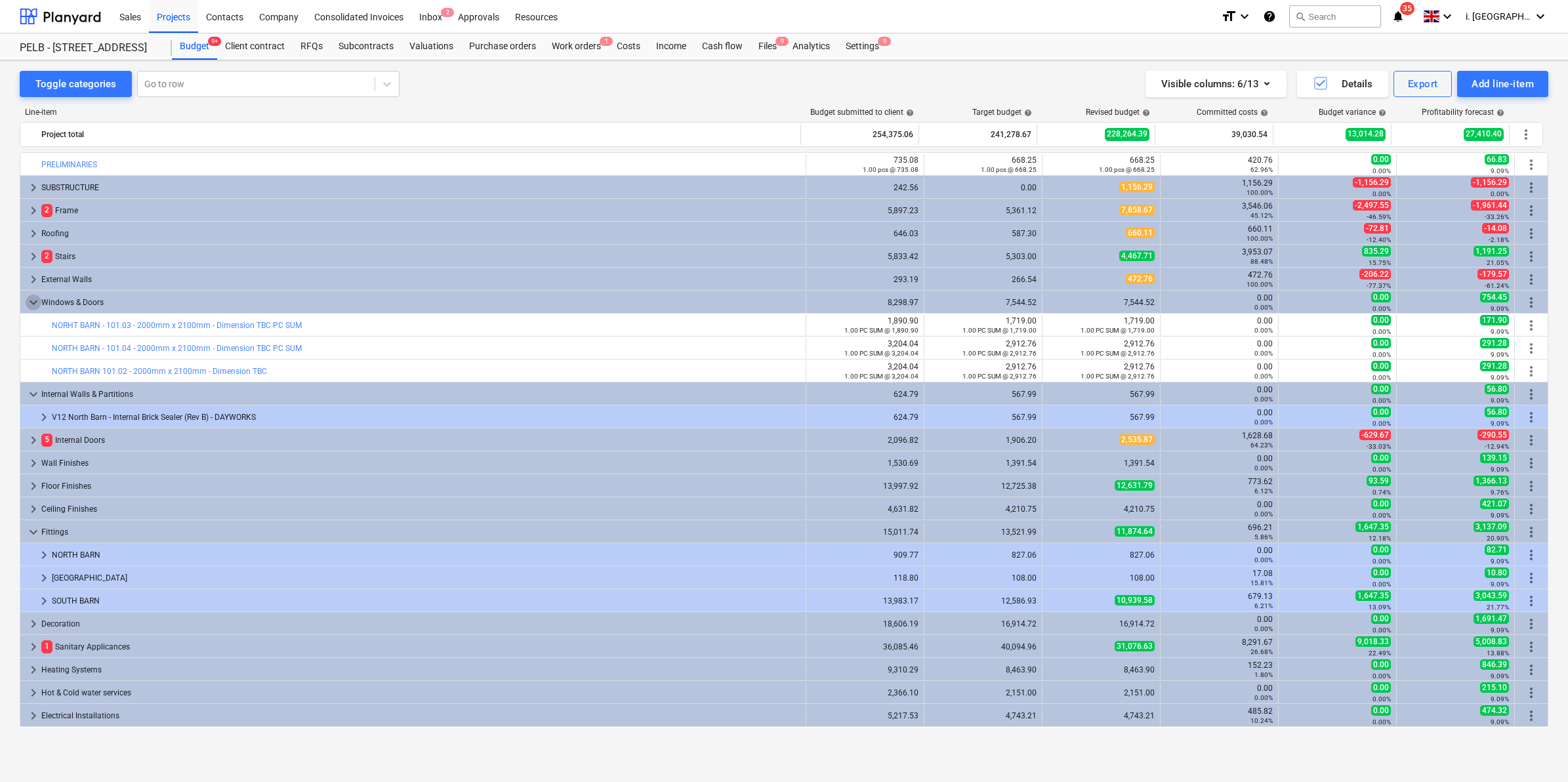
click at [30, 302] on span "keyboard_arrow_down" at bounding box center [33, 302] width 16 height 16
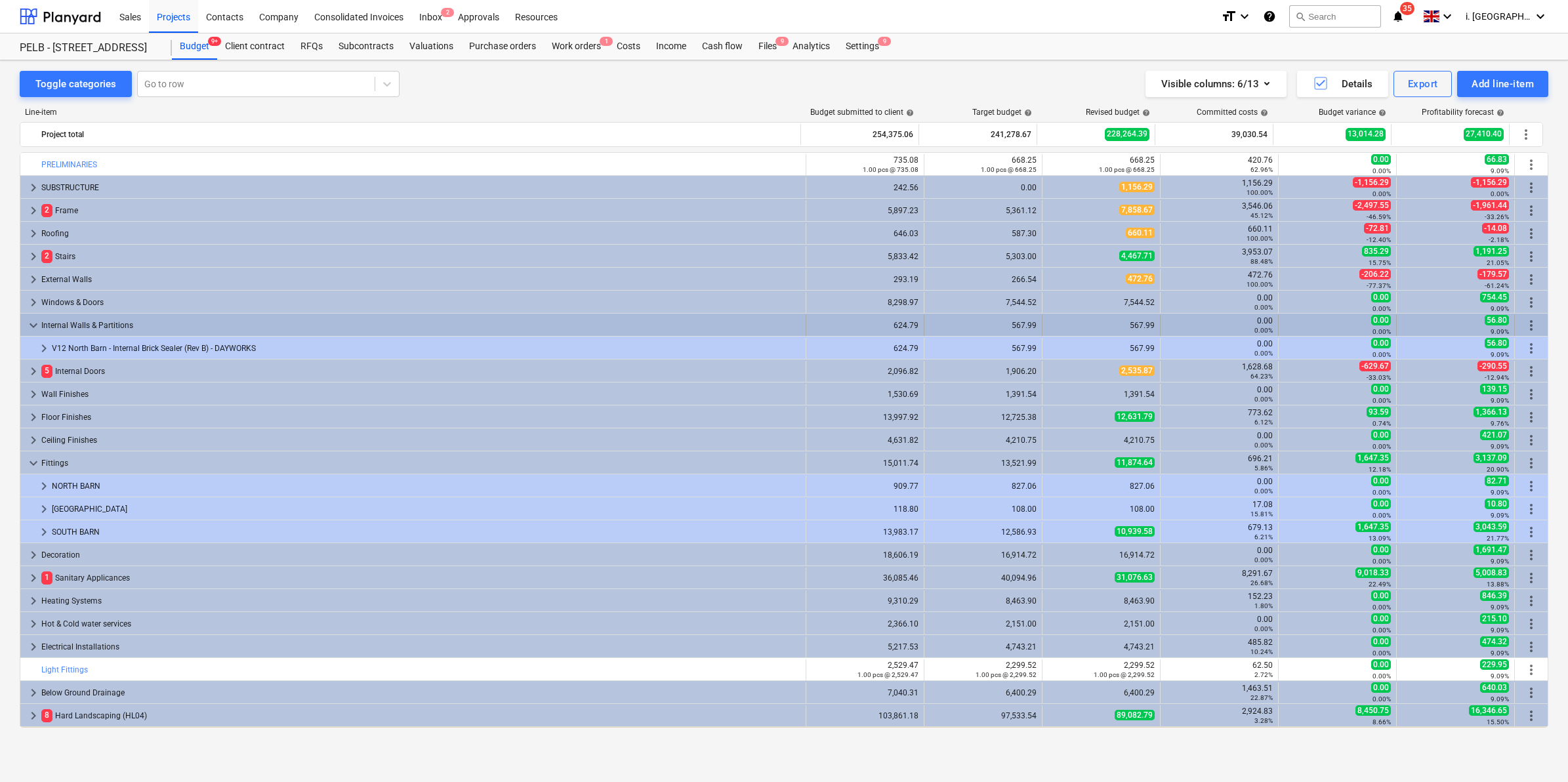
click at [33, 326] on span "keyboard_arrow_down" at bounding box center [33, 325] width 16 height 16
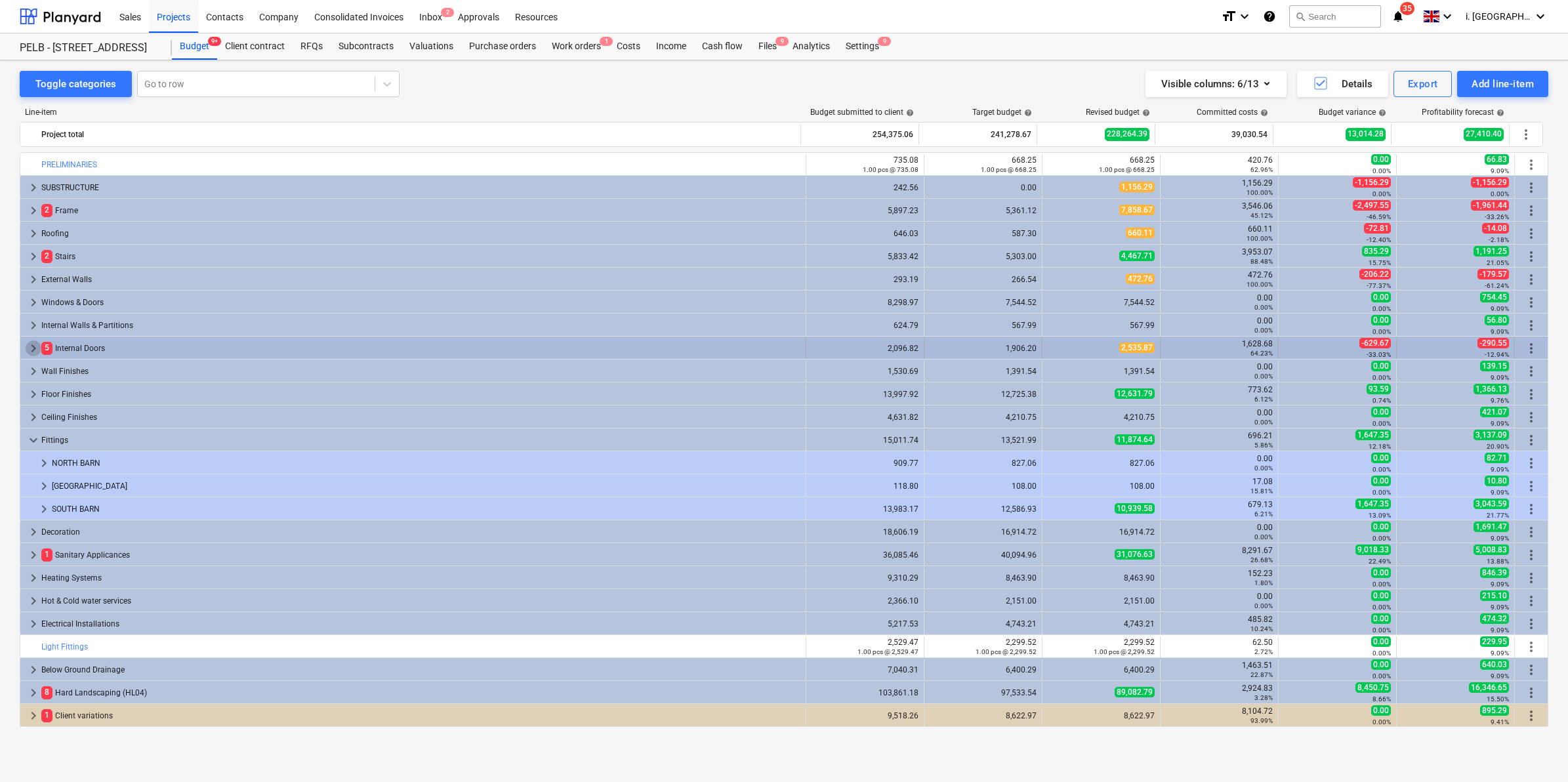
click at [33, 349] on span "keyboard_arrow_right" at bounding box center [33, 348] width 16 height 16
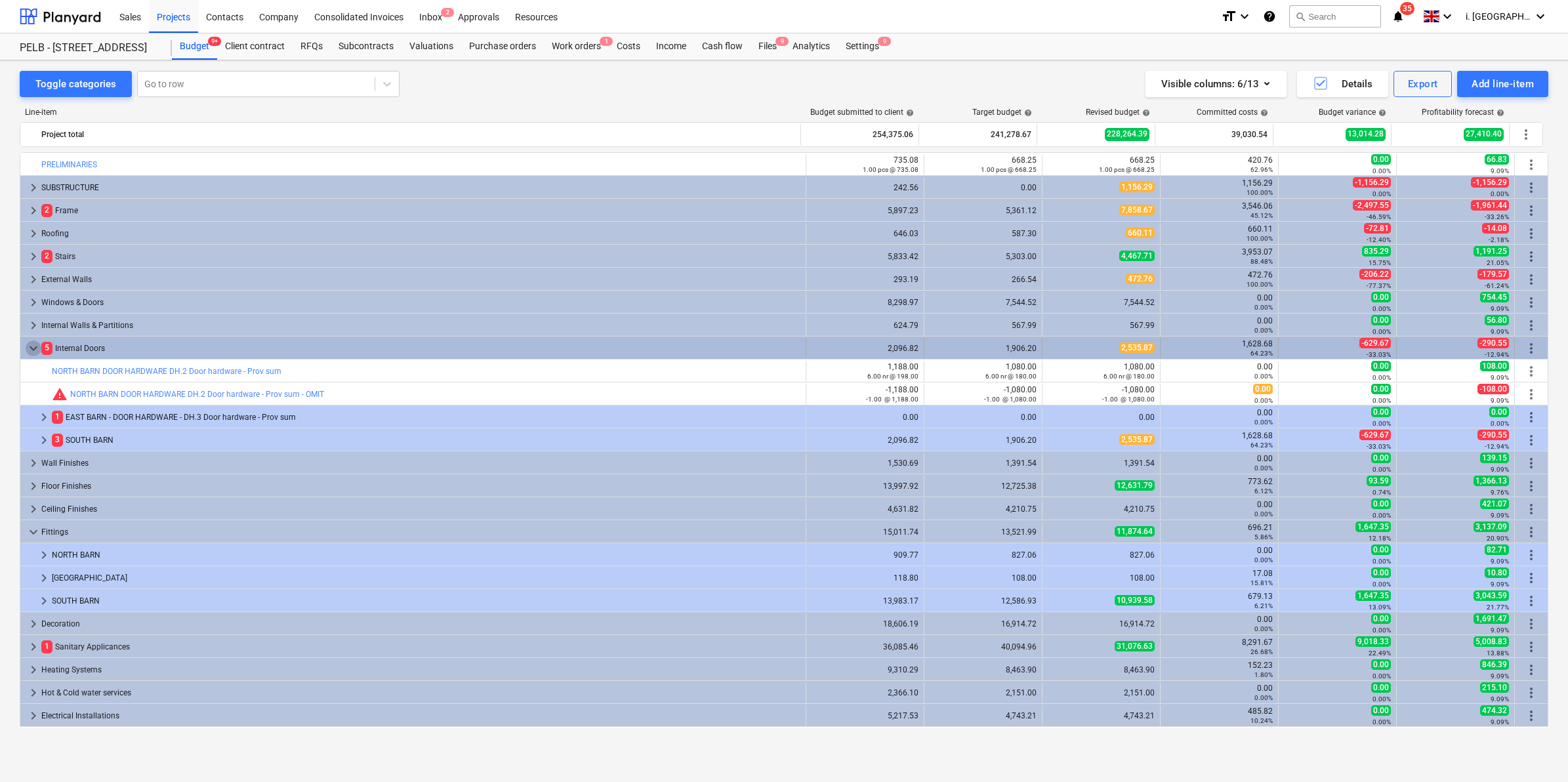
click at [33, 350] on span "keyboard_arrow_down" at bounding box center [33, 348] width 16 height 16
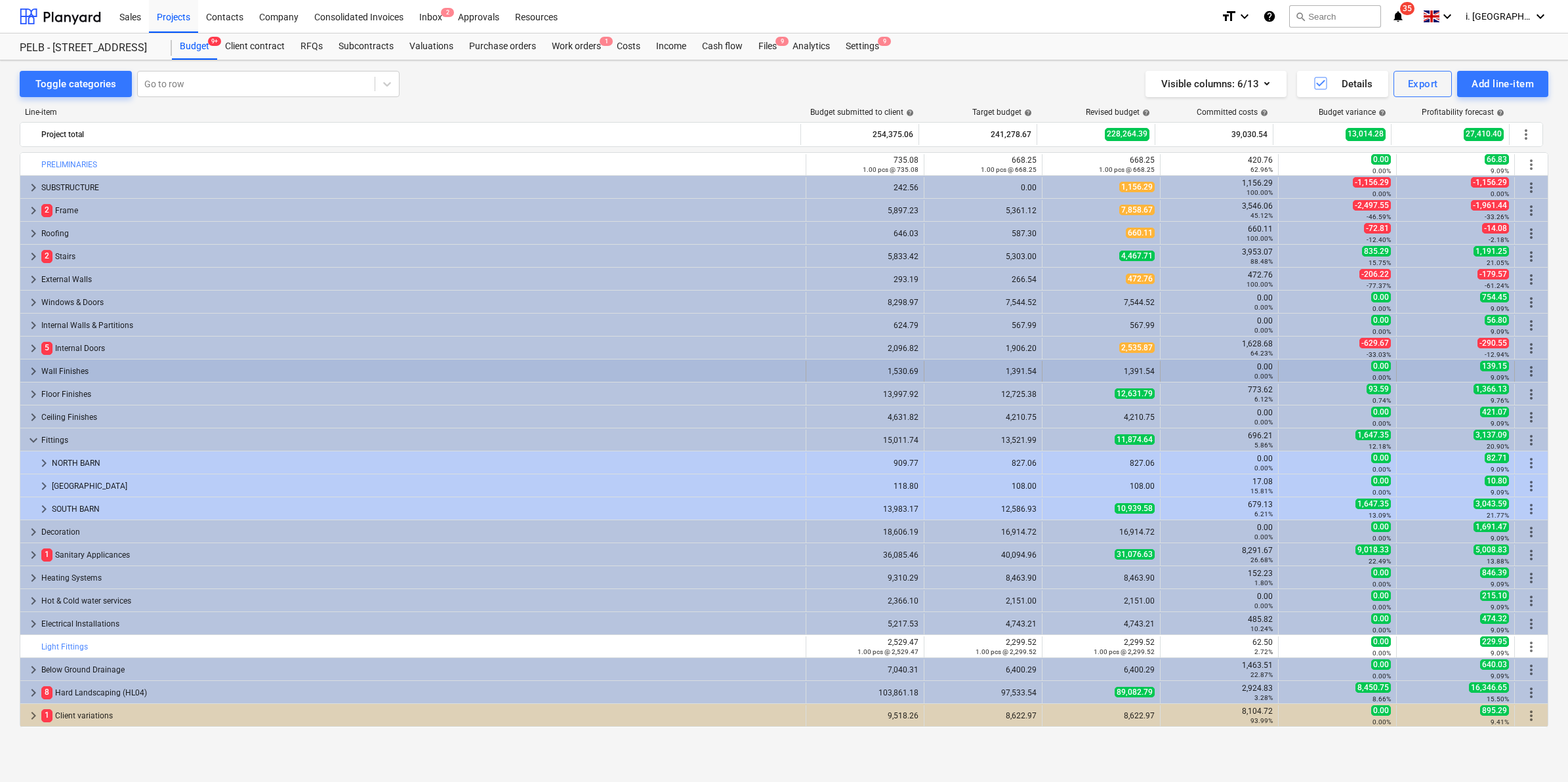
click at [35, 375] on span "keyboard_arrow_right" at bounding box center [33, 371] width 16 height 16
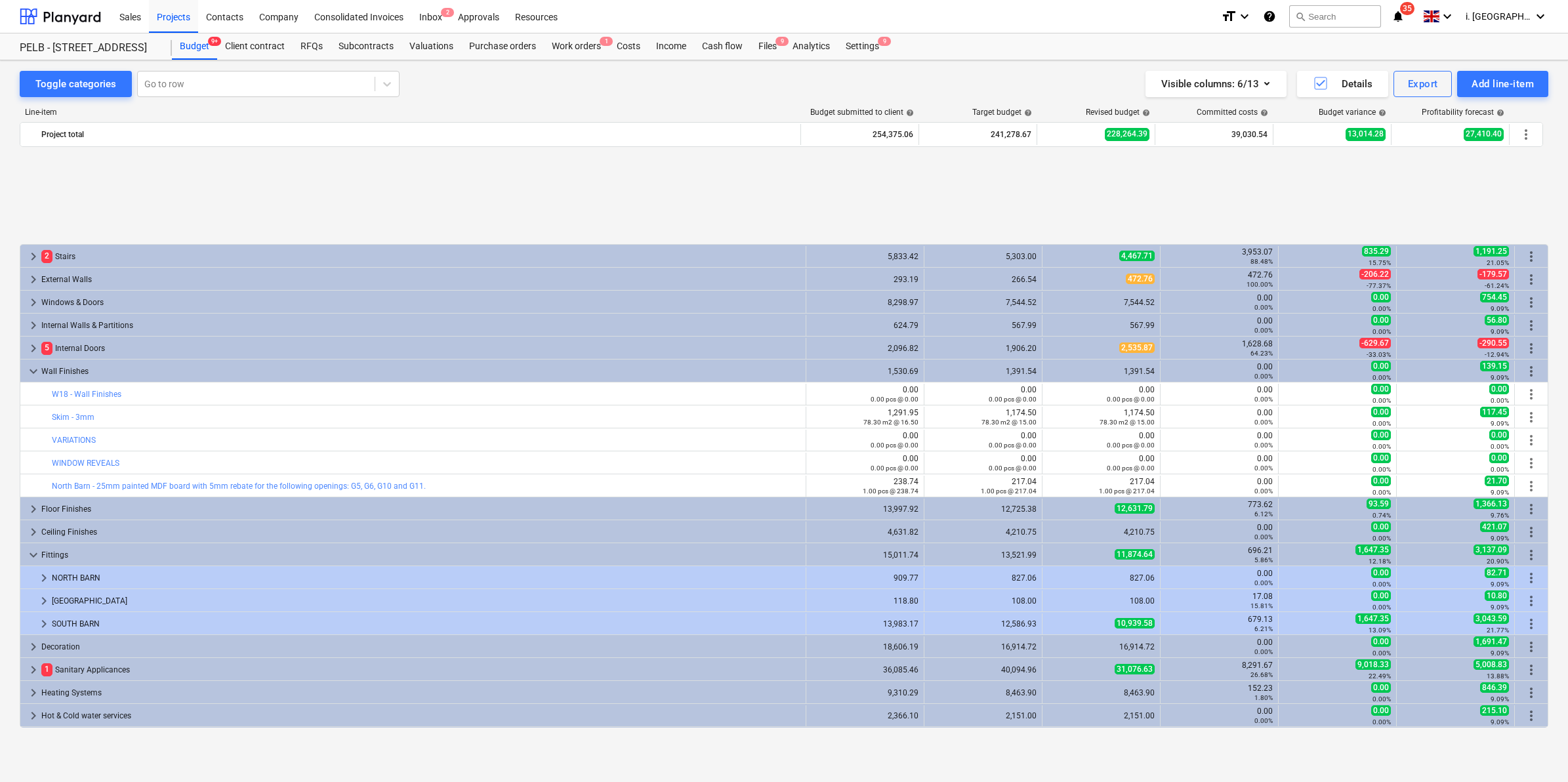
scroll to position [136, 0]
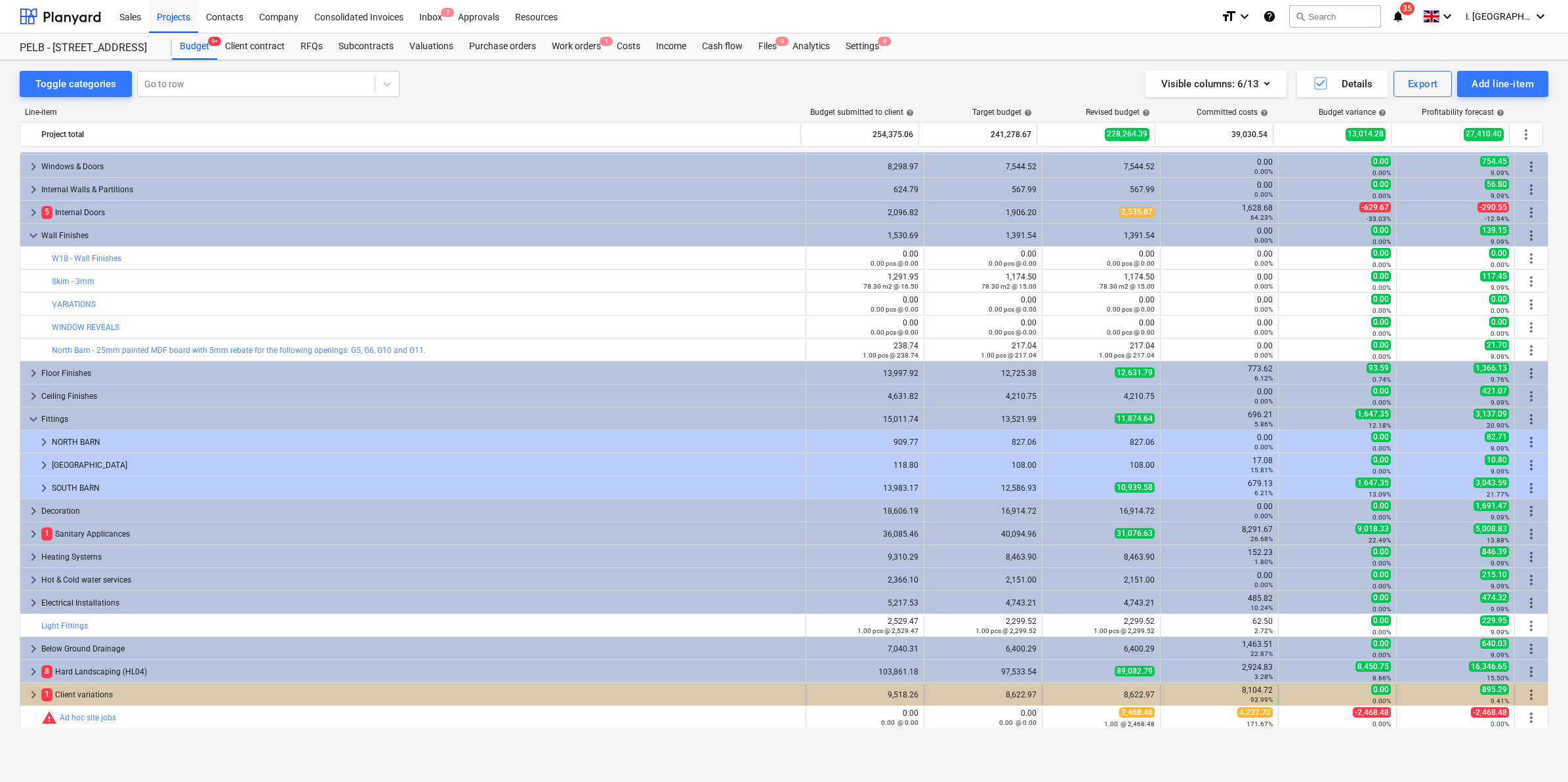
click at [33, 691] on span "keyboard_arrow_right" at bounding box center [33, 694] width 16 height 16
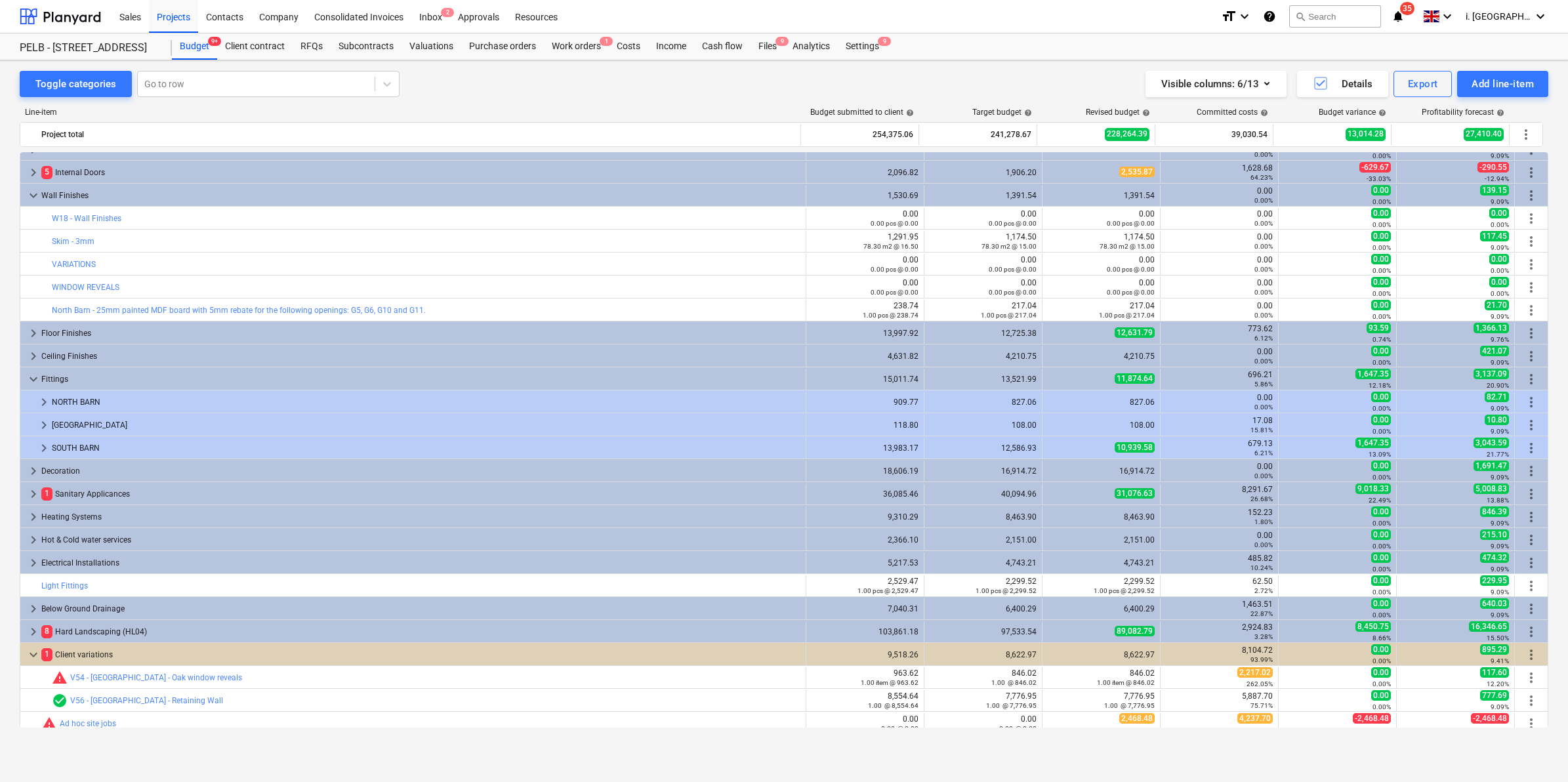
scroll to position [182, 0]
